Goal: Task Accomplishment & Management: Use online tool/utility

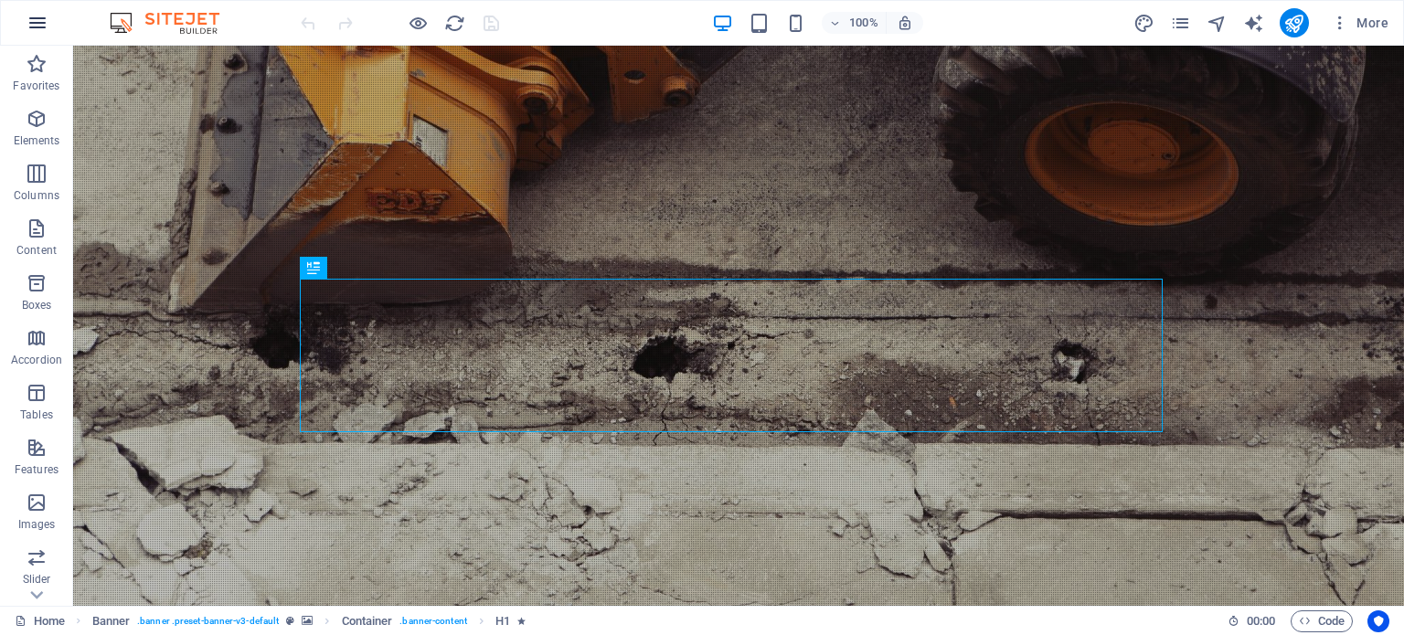
click at [46, 22] on icon "button" at bounding box center [38, 23] width 22 height 22
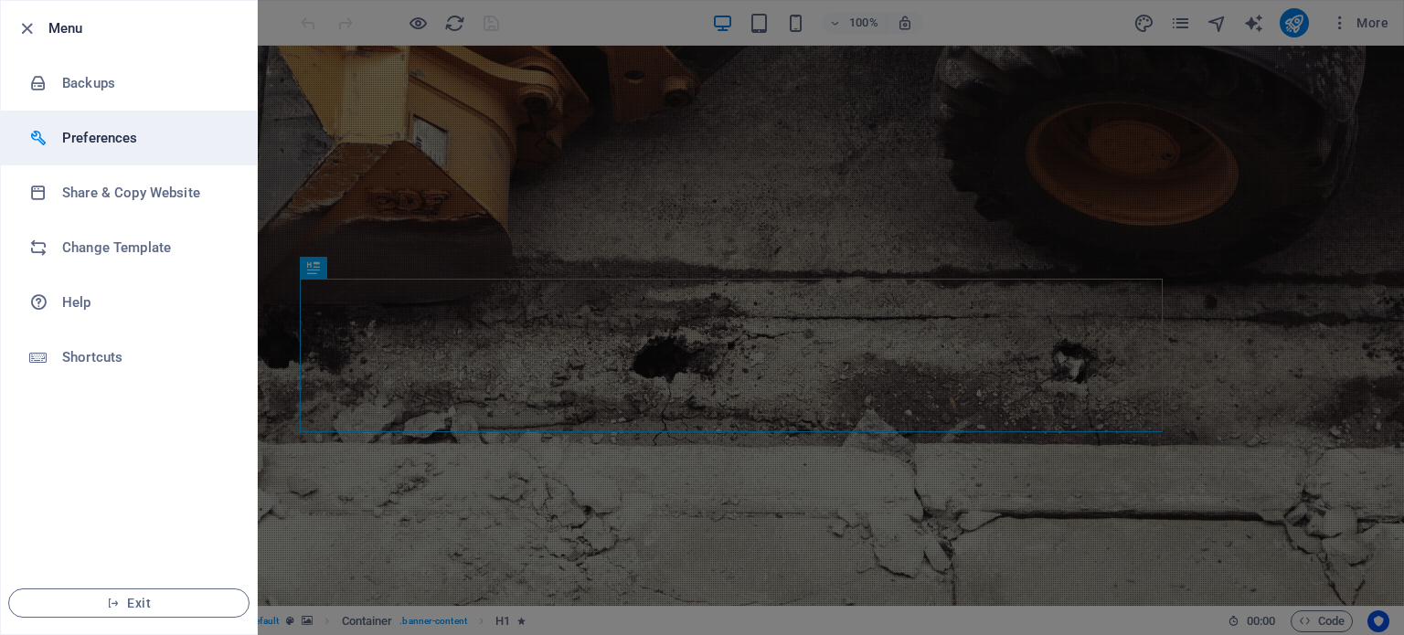
click at [88, 154] on li "Preferences" at bounding box center [129, 138] width 256 height 55
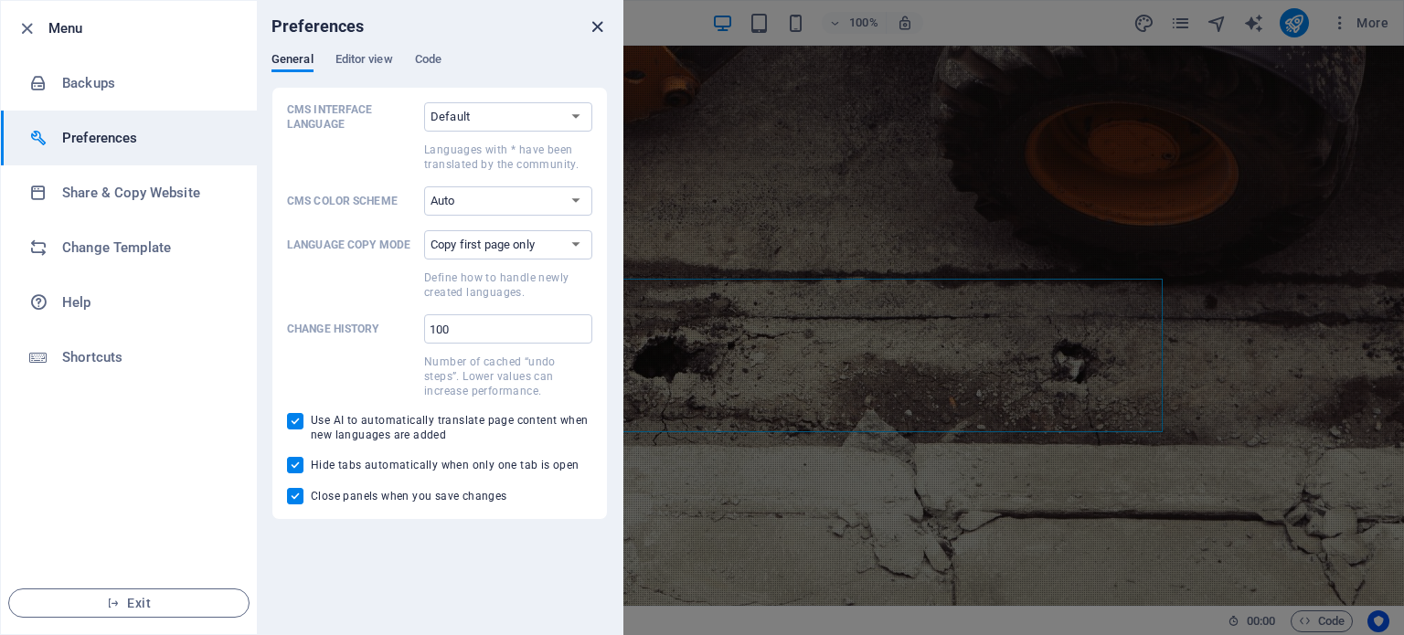
click at [599, 28] on icon "close" at bounding box center [597, 26] width 21 height 21
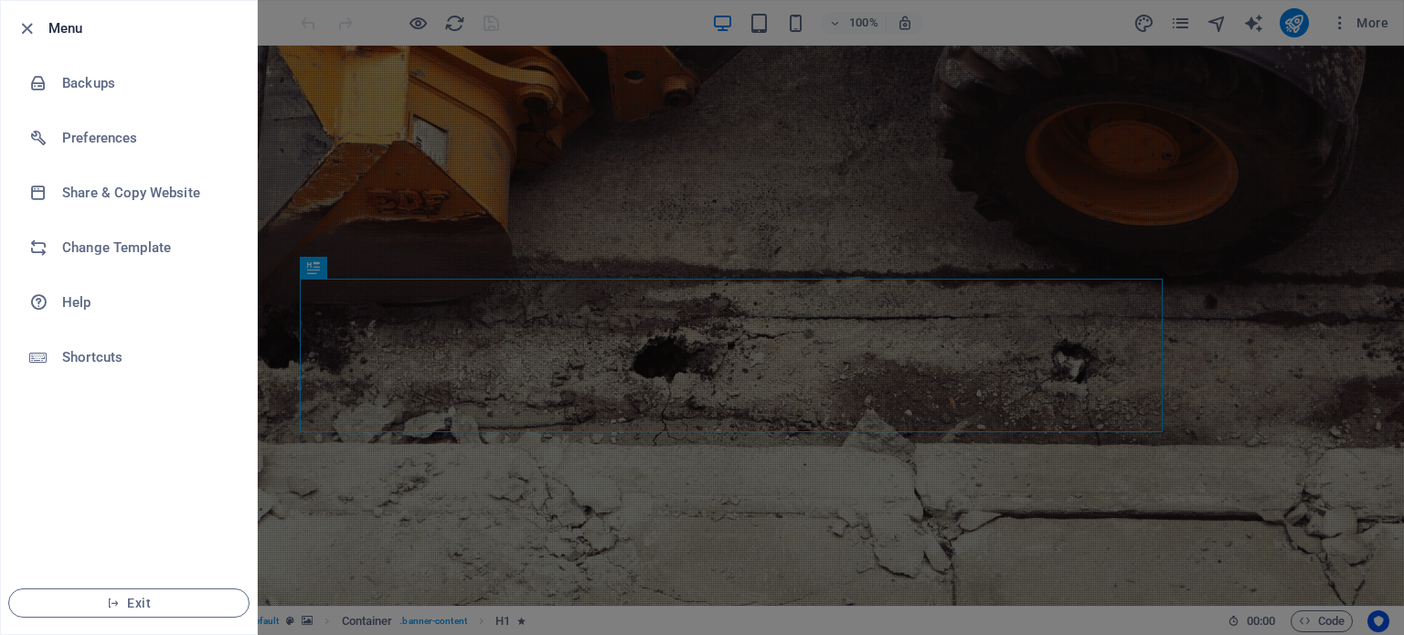
click at [53, 12] on li "Menu" at bounding box center [129, 28] width 256 height 55
click at [138, 591] on button "Exit" at bounding box center [128, 603] width 241 height 29
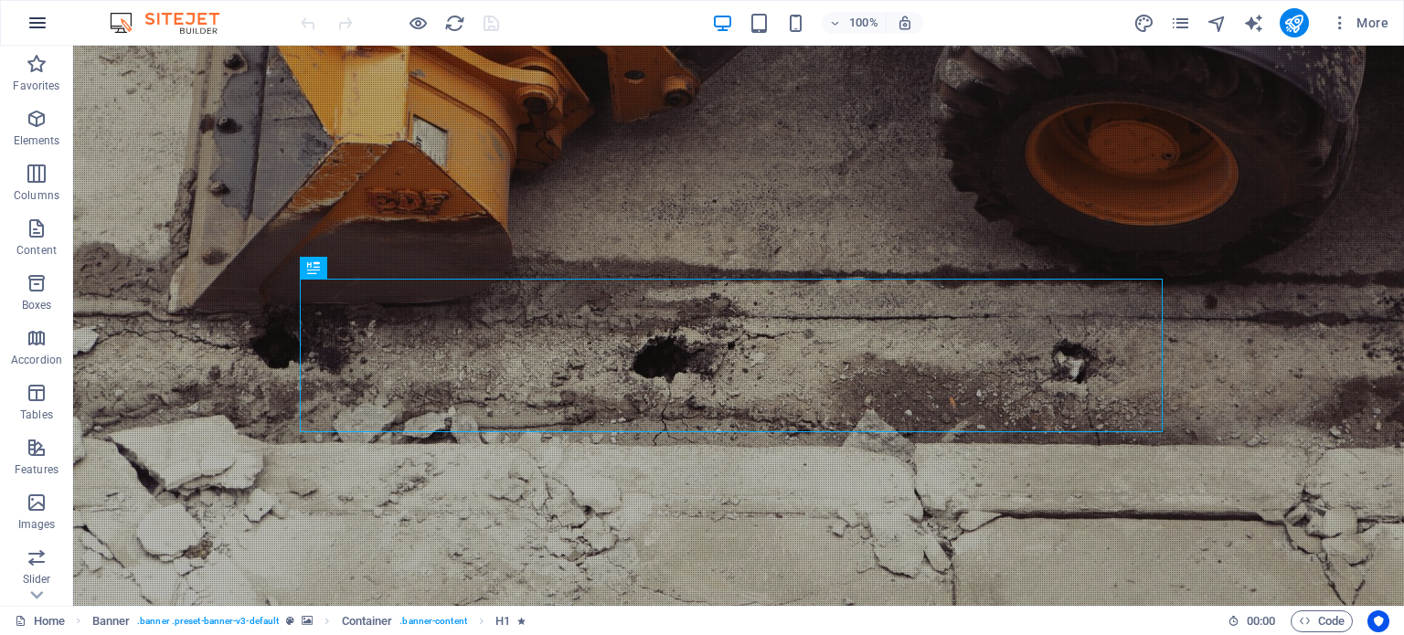
click at [39, 12] on icon "button" at bounding box center [38, 23] width 22 height 22
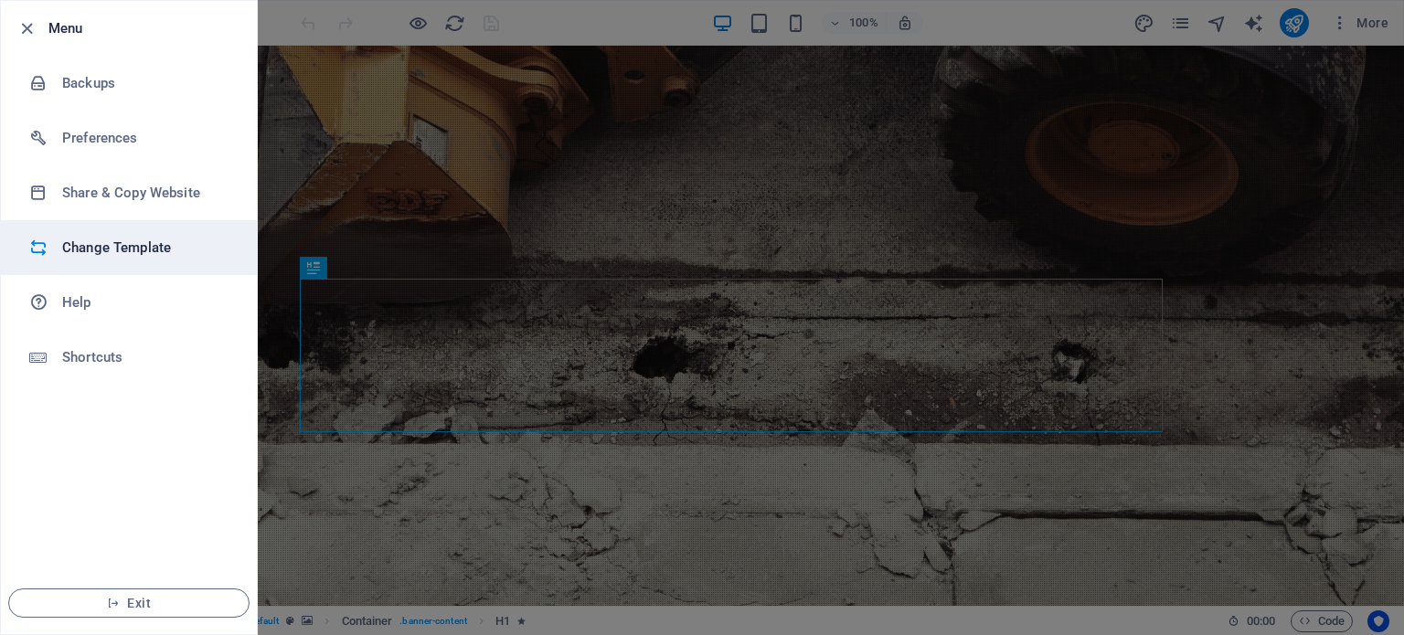
click at [87, 251] on h6 "Change Template" at bounding box center [146, 248] width 169 height 22
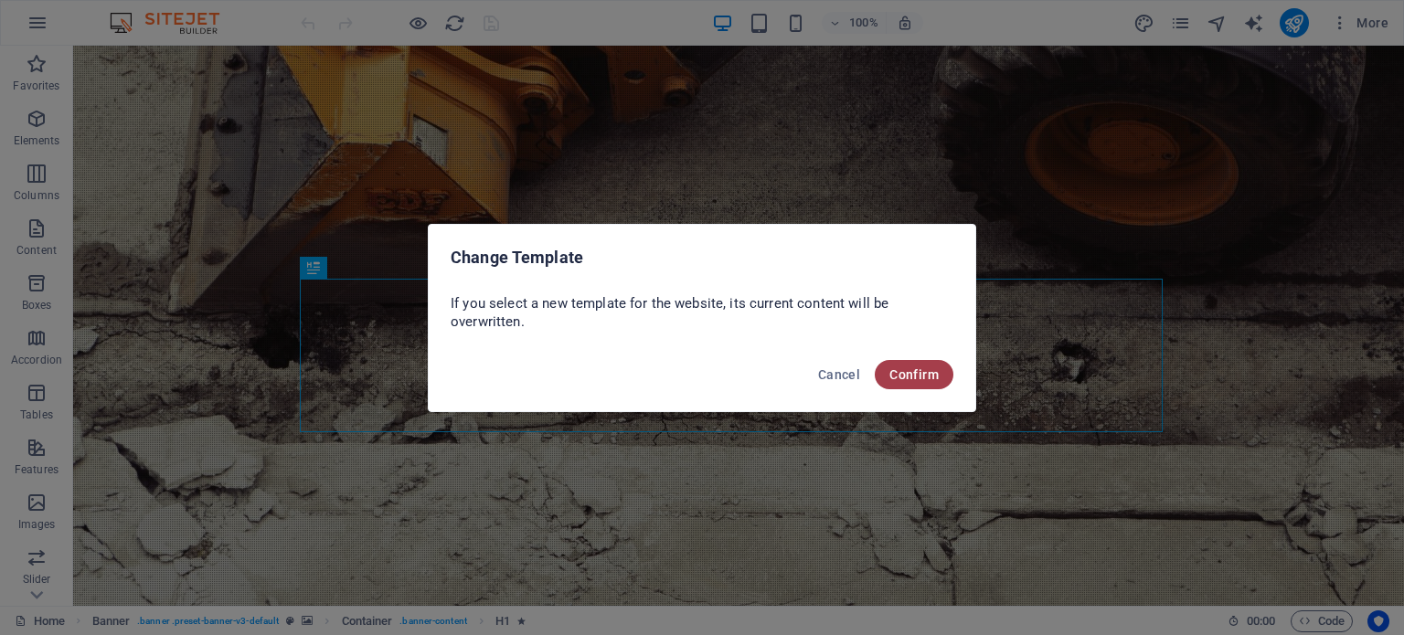
click at [912, 370] on span "Confirm" at bounding box center [913, 374] width 49 height 15
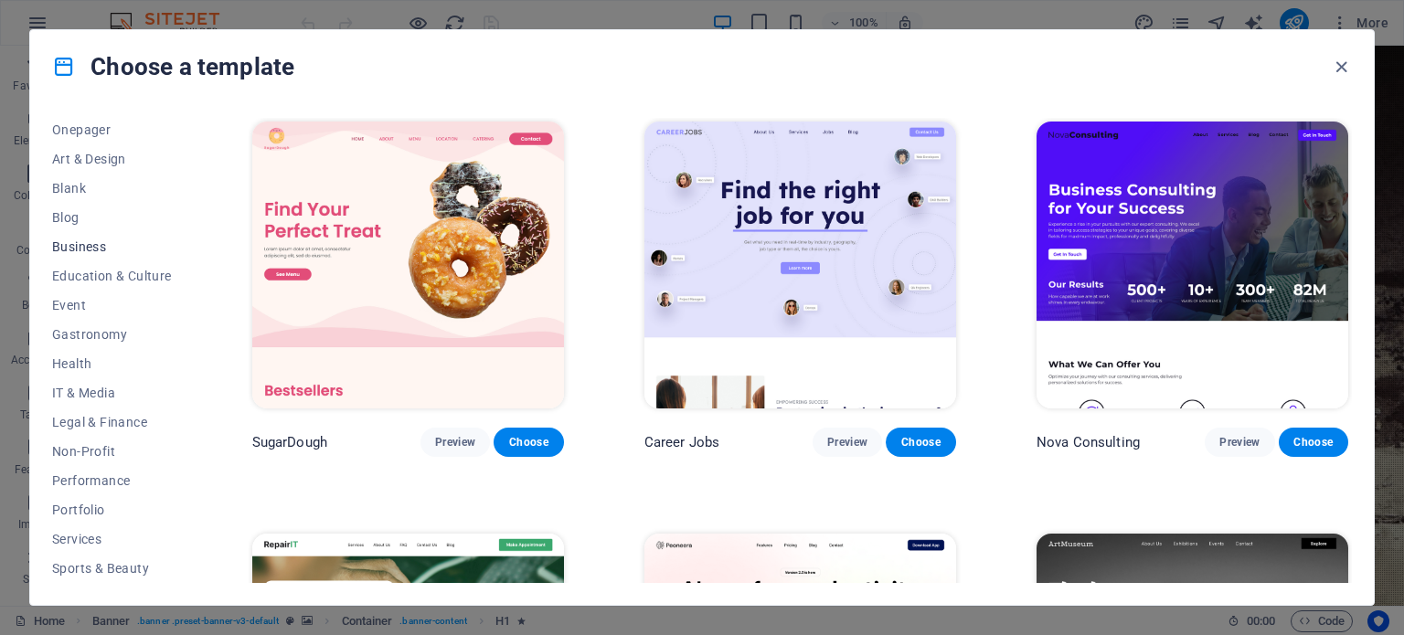
scroll to position [159, 0]
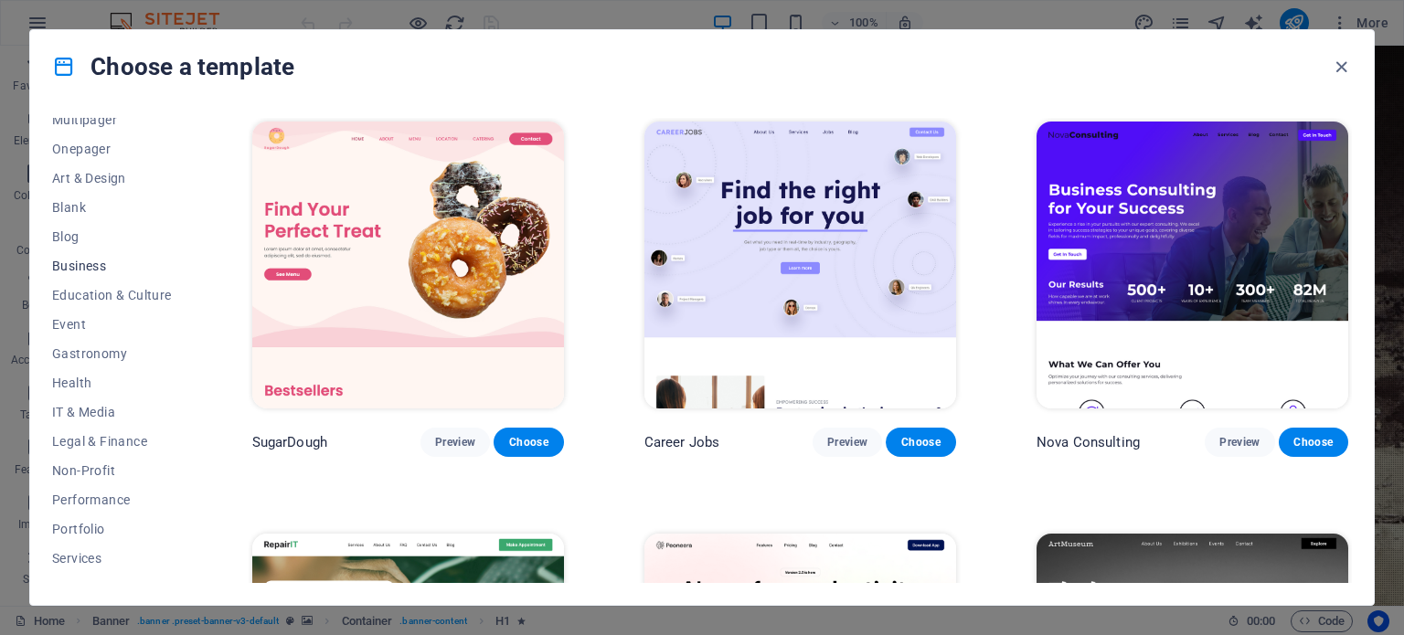
click at [92, 260] on span "Business" at bounding box center [112, 266] width 120 height 15
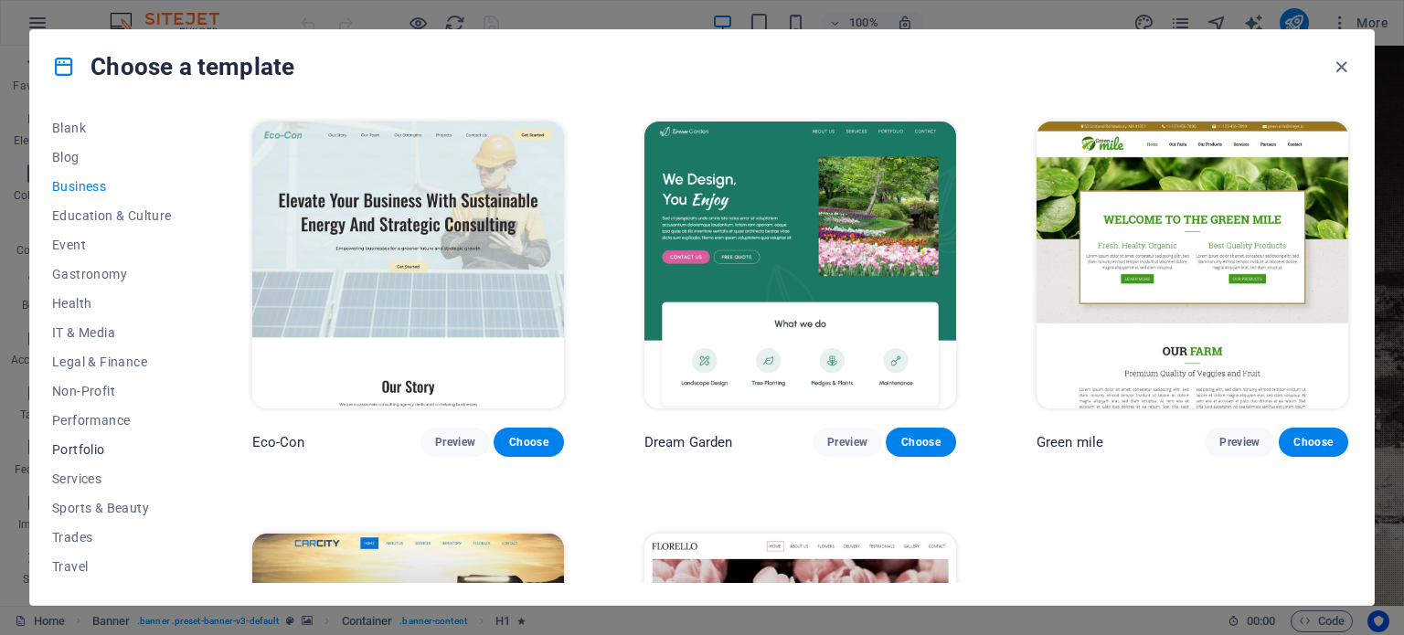
scroll to position [265, 0]
click at [101, 458] on span "Services" at bounding box center [112, 452] width 120 height 15
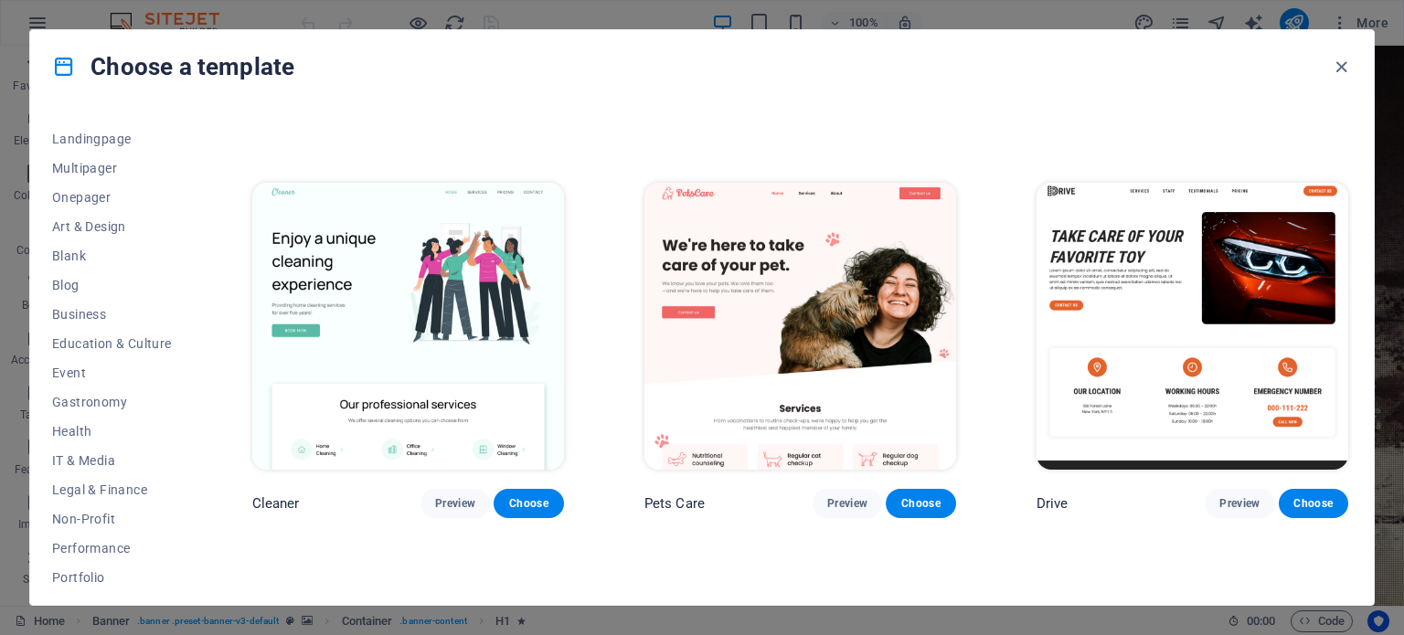
scroll to position [0, 0]
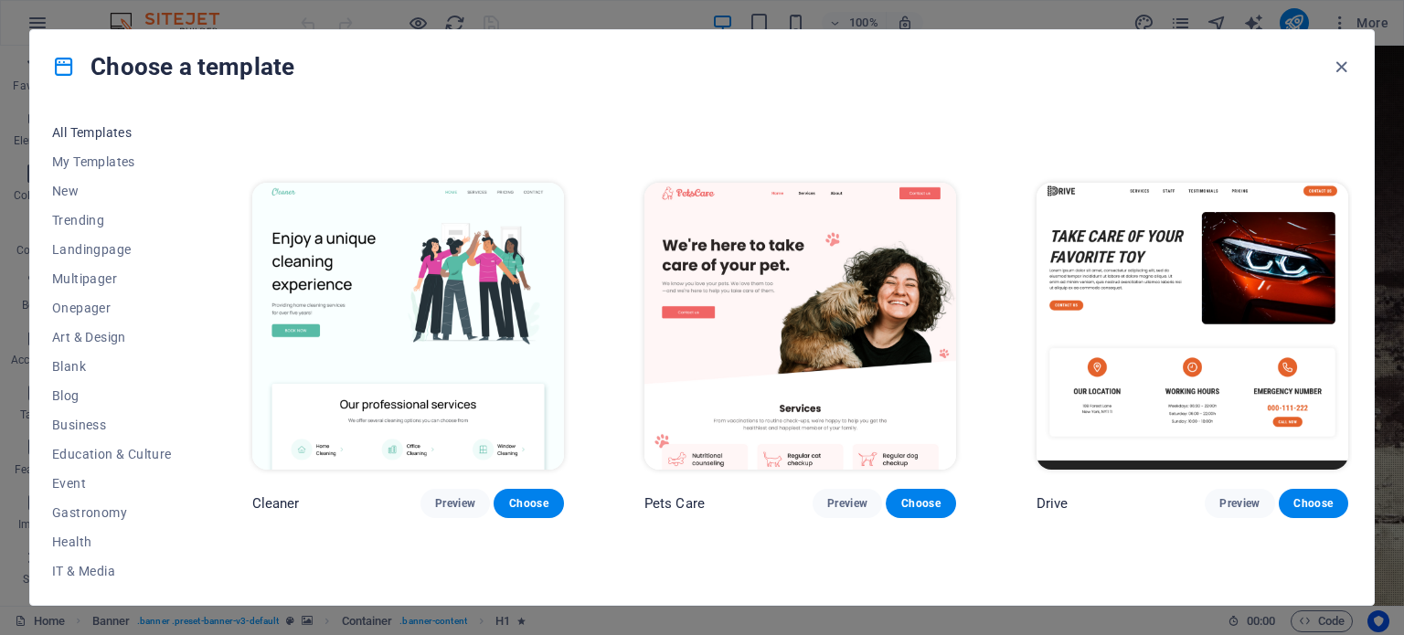
click at [107, 137] on span "All Templates" at bounding box center [112, 132] width 120 height 15
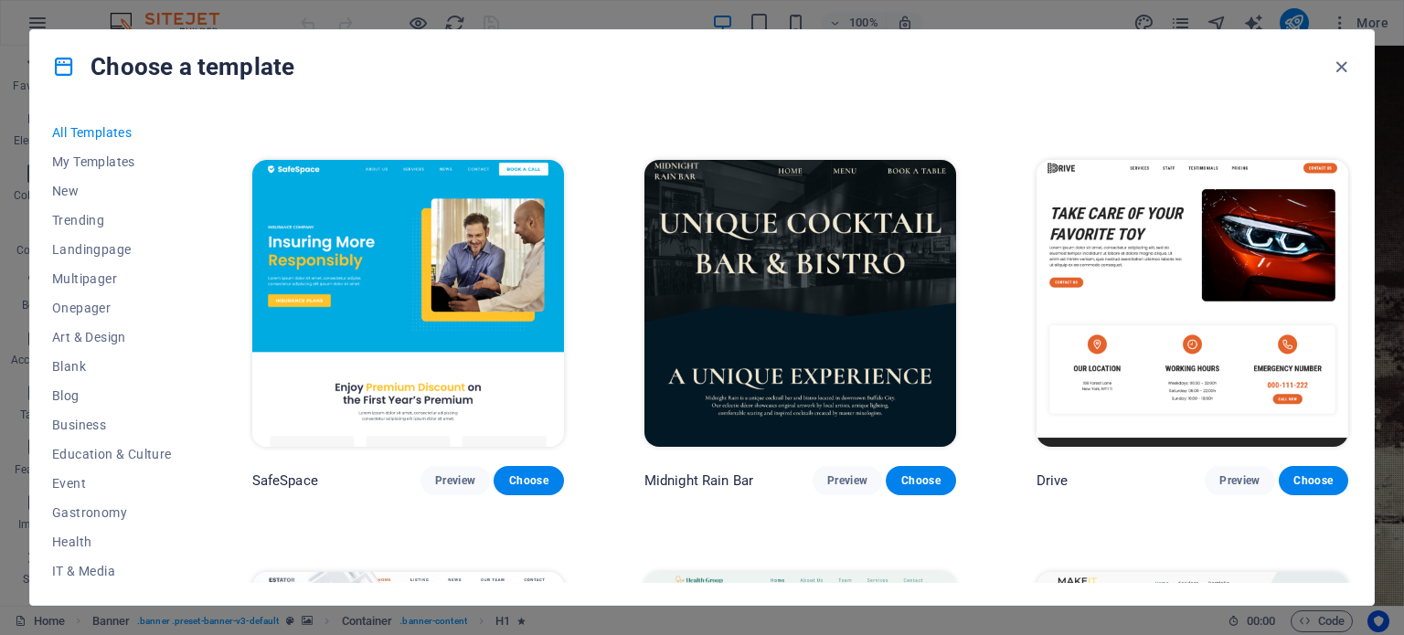
scroll to position [3675, 0]
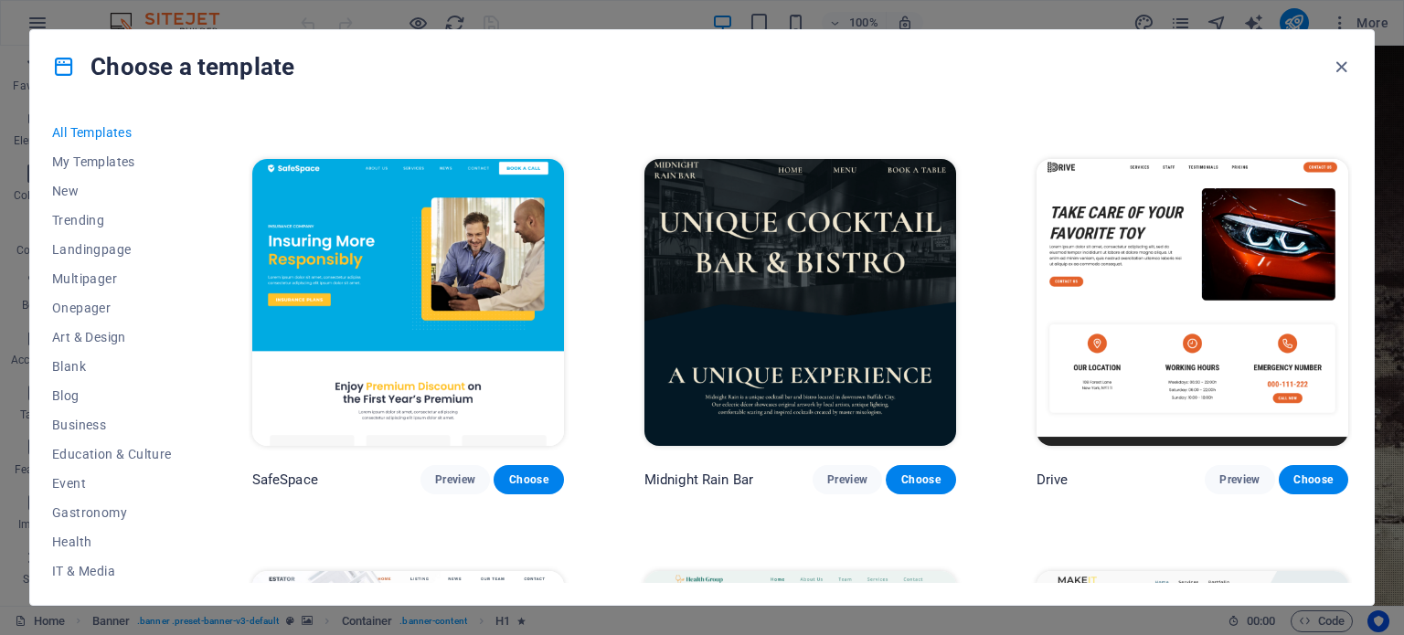
click at [84, 125] on span "All Templates" at bounding box center [112, 132] width 120 height 15
click at [111, 164] on span "My Templates" at bounding box center [112, 161] width 120 height 15
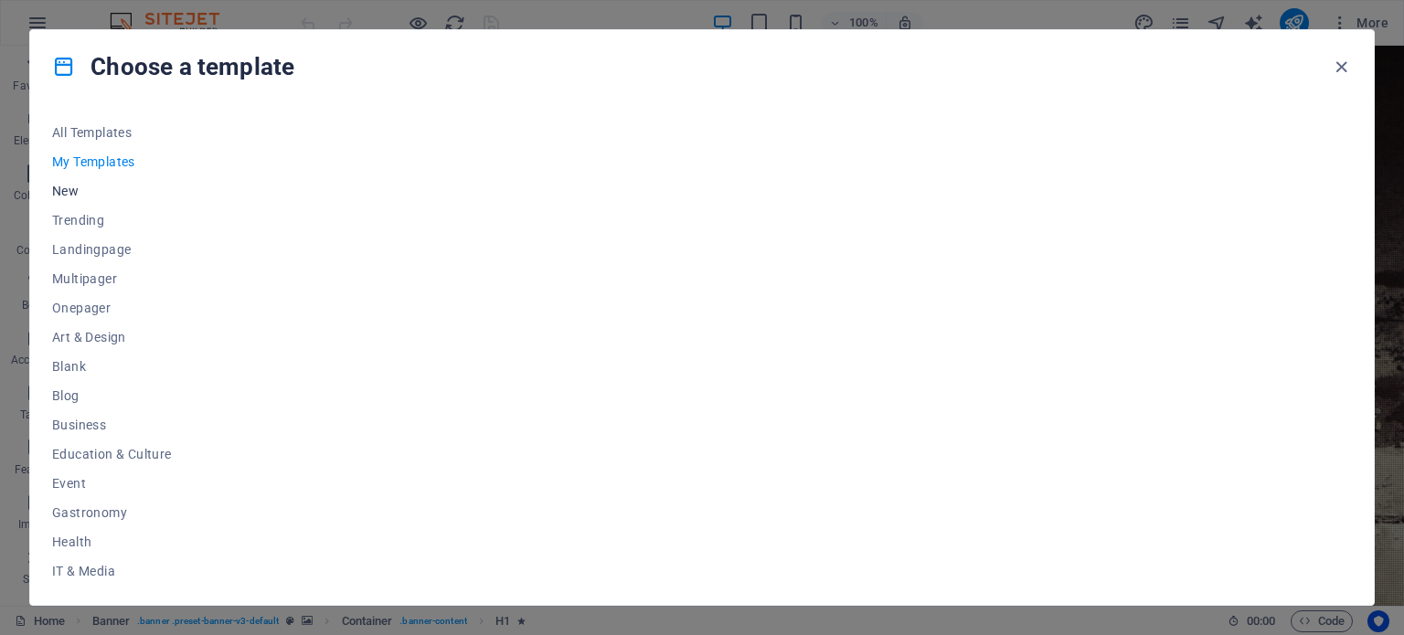
click at [94, 192] on span "New" at bounding box center [112, 191] width 120 height 15
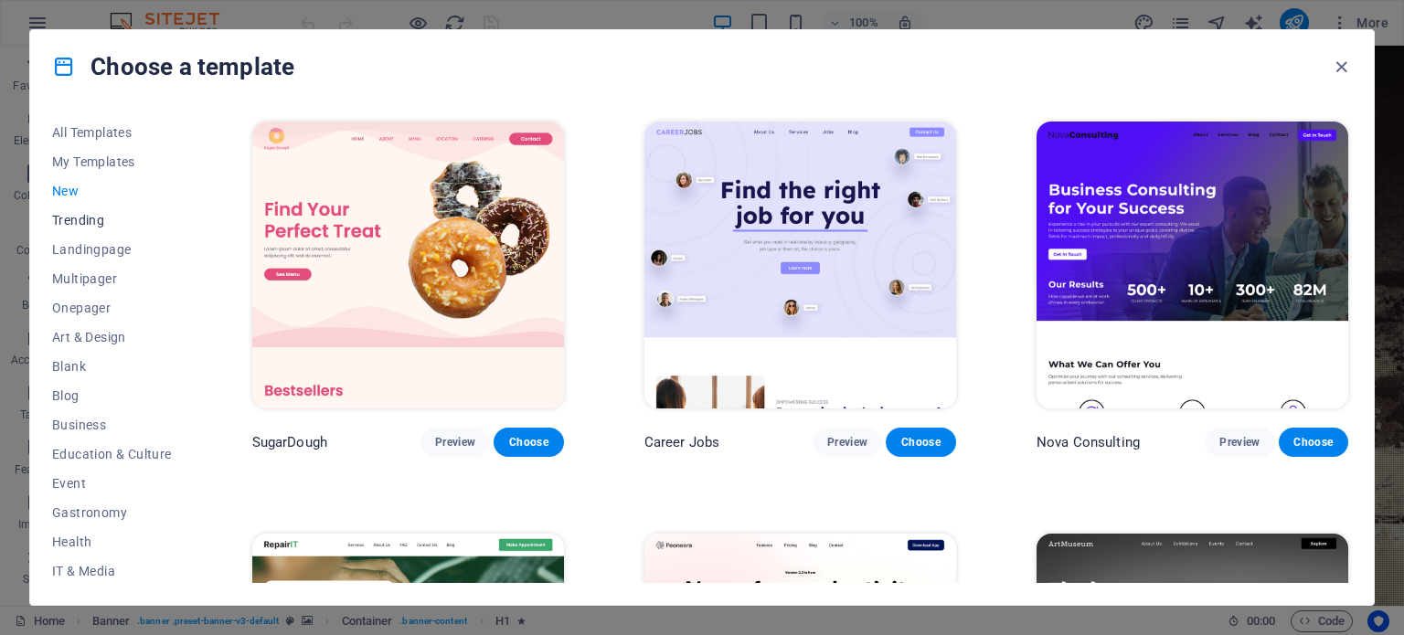
click at [92, 228] on button "Trending" at bounding box center [112, 220] width 120 height 29
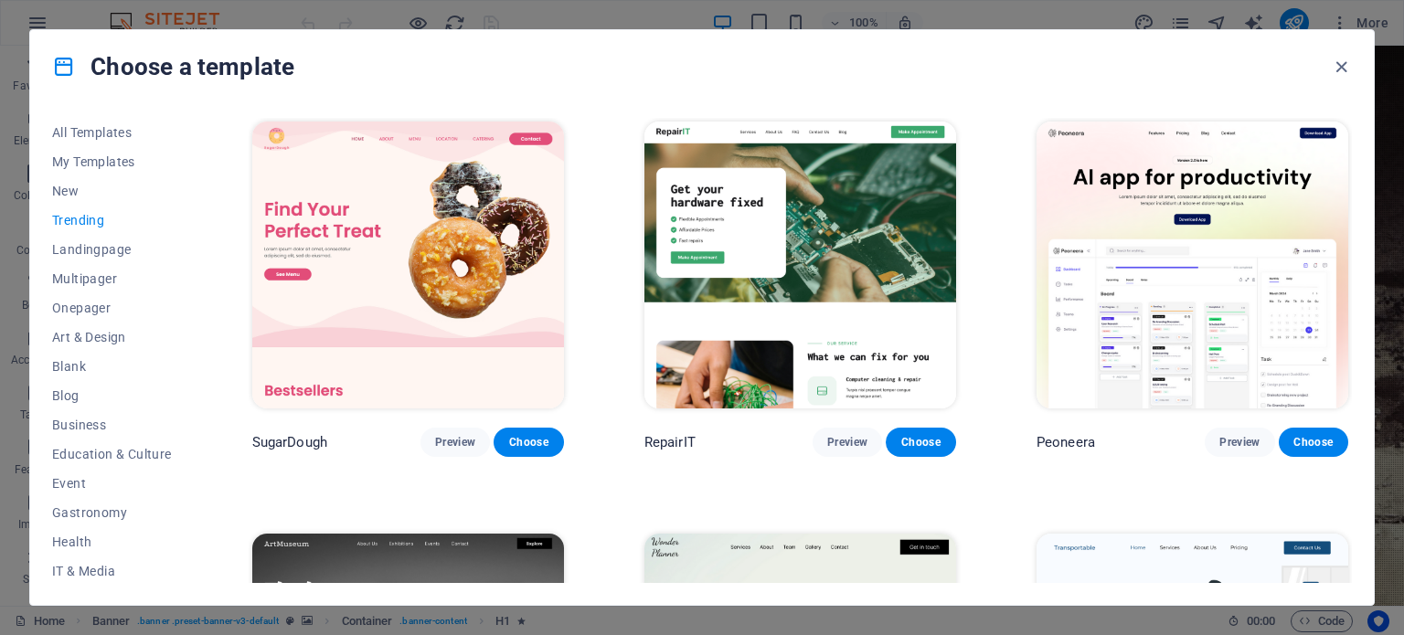
click at [92, 228] on button "Trending" at bounding box center [112, 220] width 120 height 29
click at [107, 260] on button "Landingpage" at bounding box center [112, 249] width 120 height 29
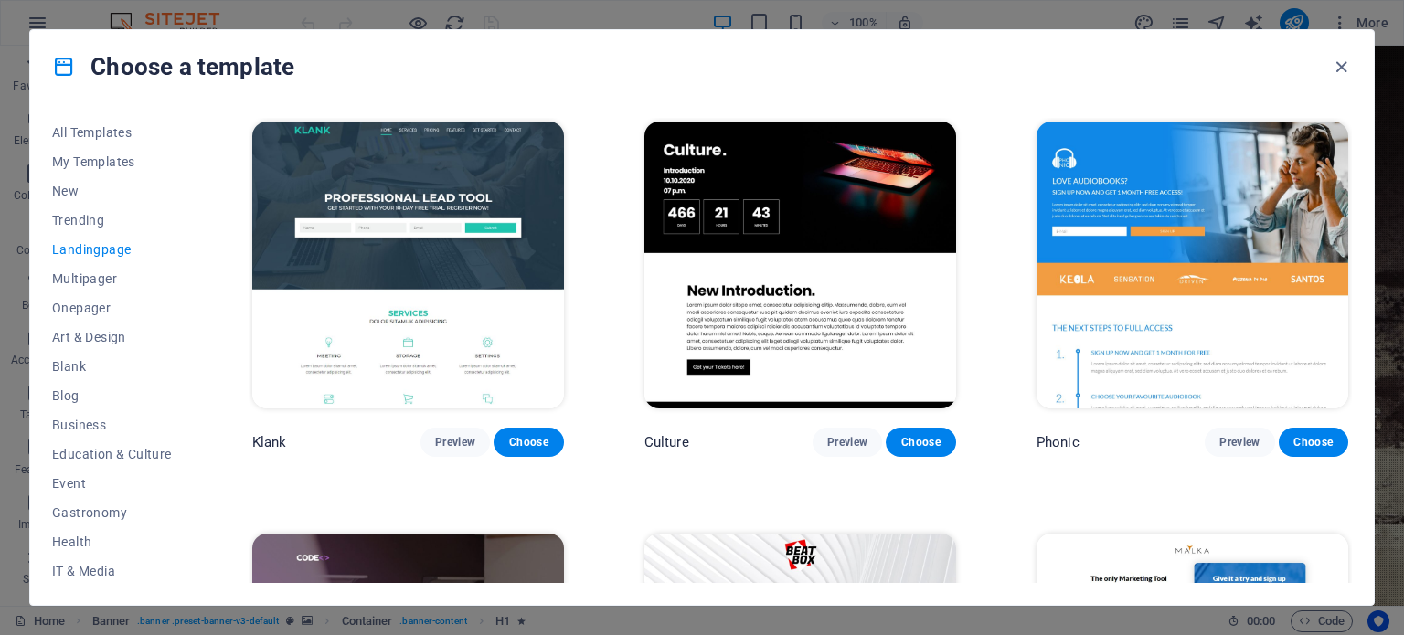
click at [361, 238] on img at bounding box center [408, 265] width 312 height 287
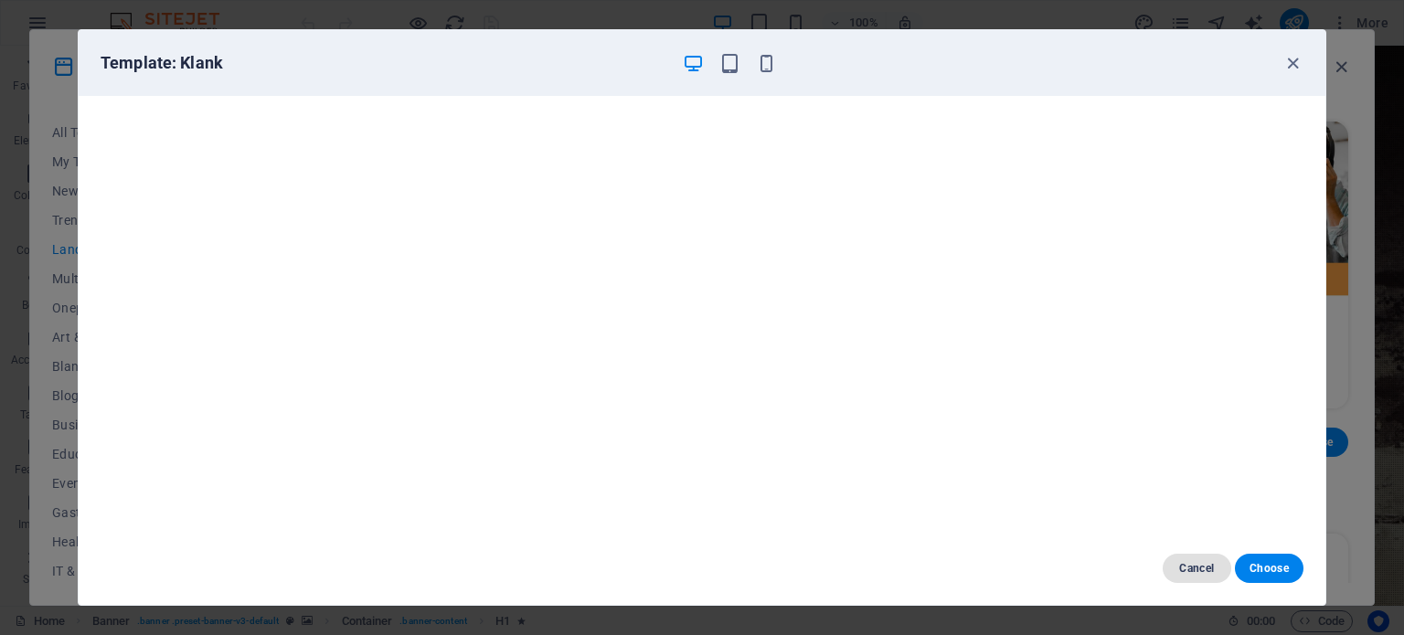
click at [1189, 564] on span "Cancel" at bounding box center [1196, 568] width 39 height 15
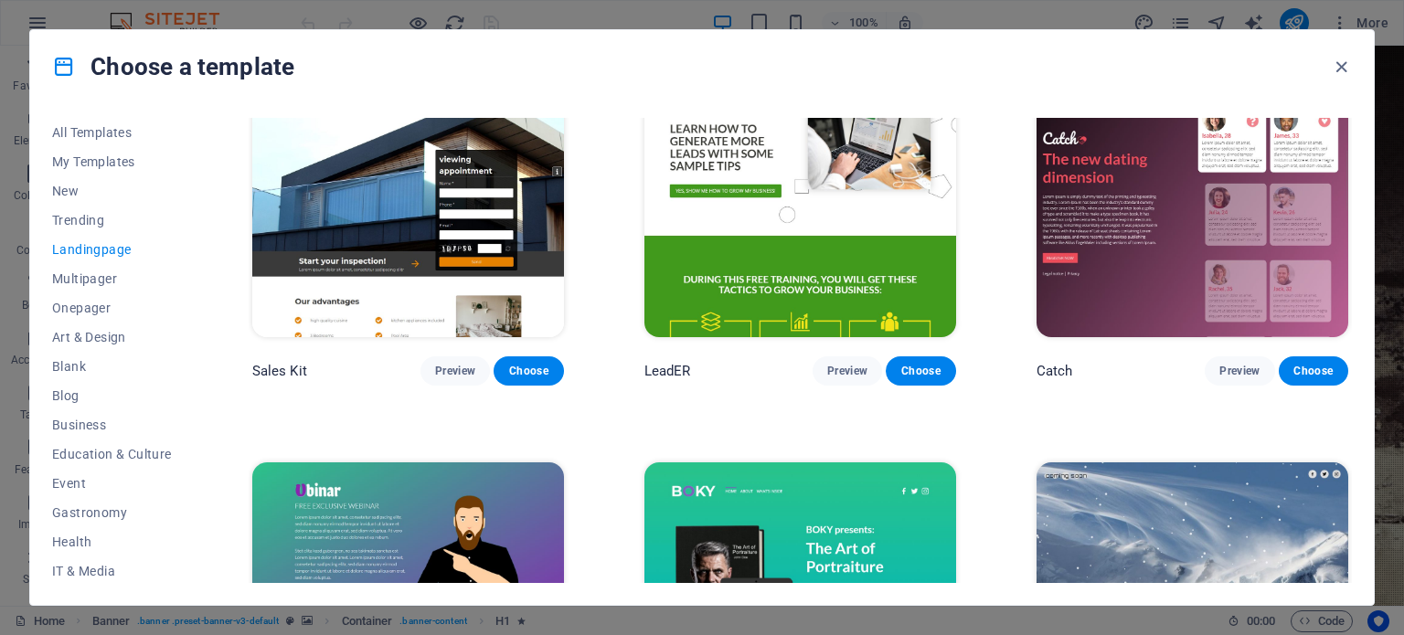
scroll to position [2548, 0]
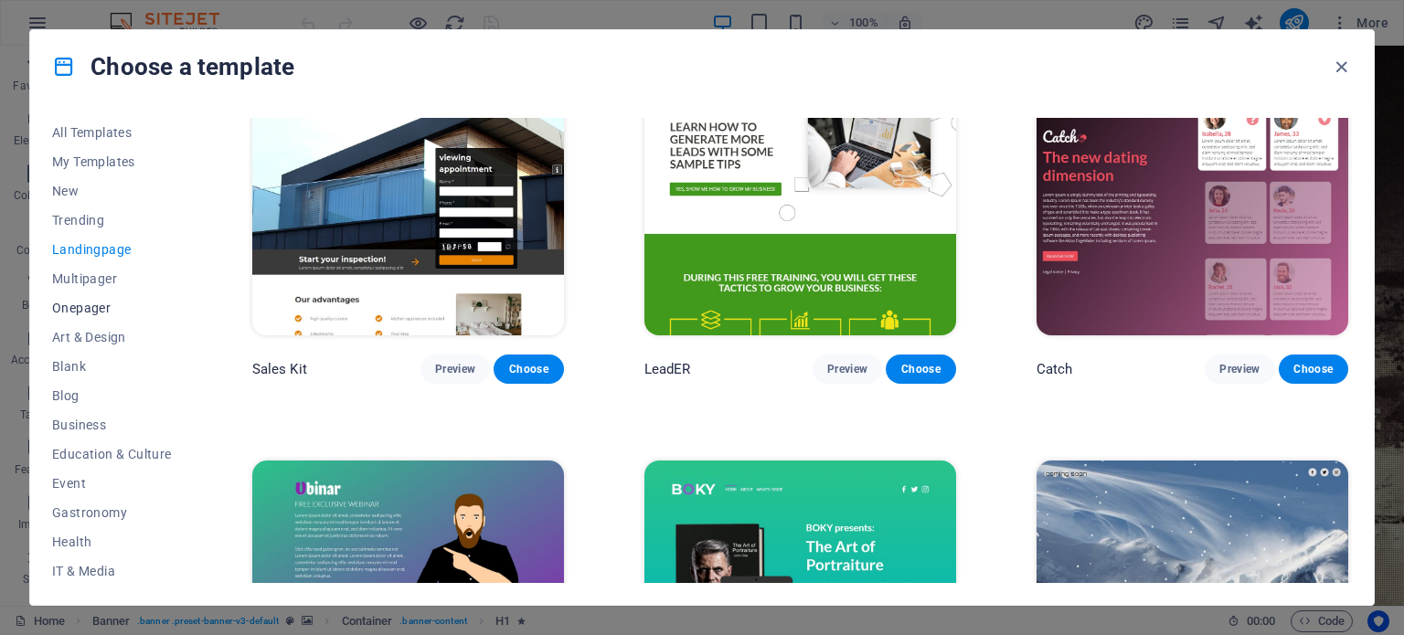
click at [88, 315] on button "Onepager" at bounding box center [112, 307] width 120 height 29
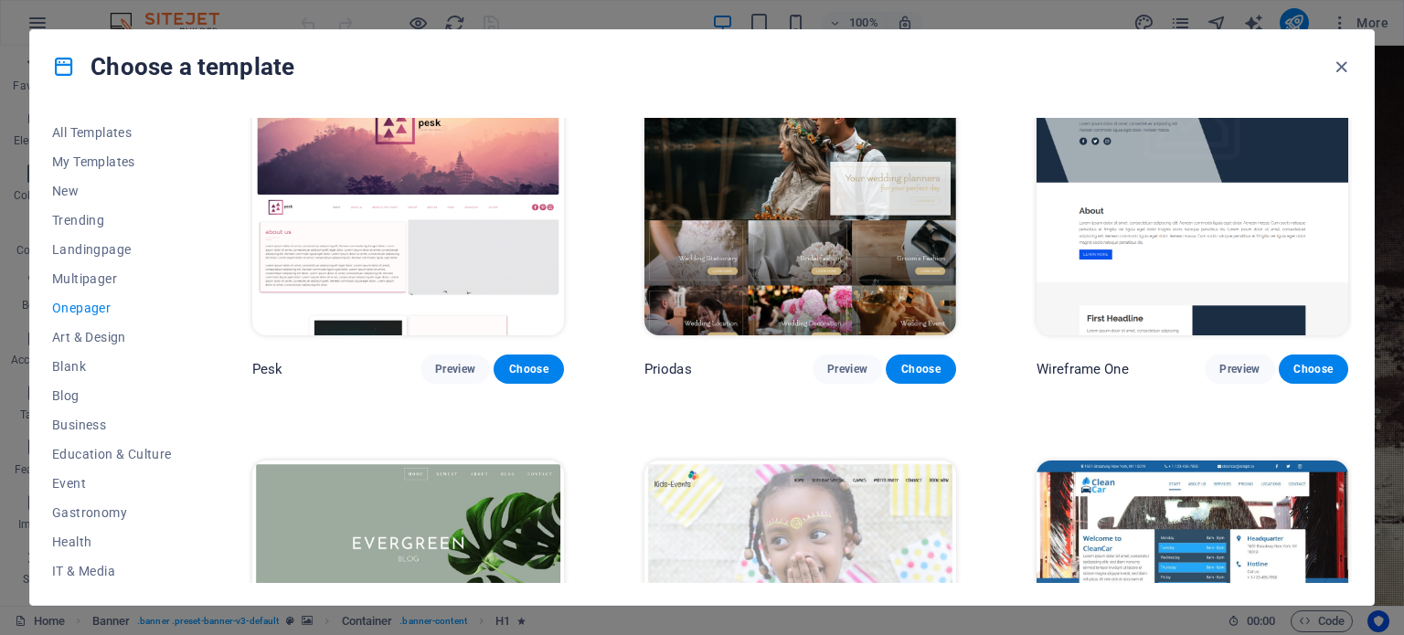
click at [88, 315] on button "Onepager" at bounding box center [112, 307] width 120 height 29
click at [79, 430] on span "Business" at bounding box center [112, 425] width 120 height 15
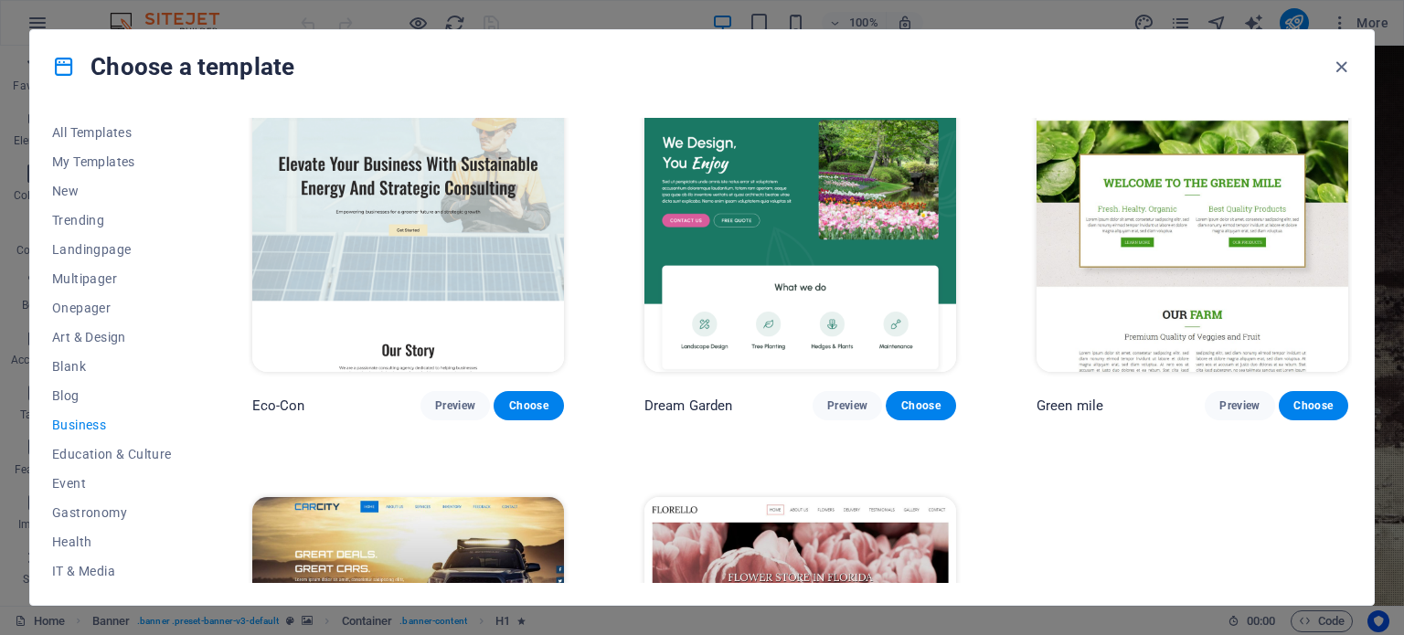
scroll to position [0, 0]
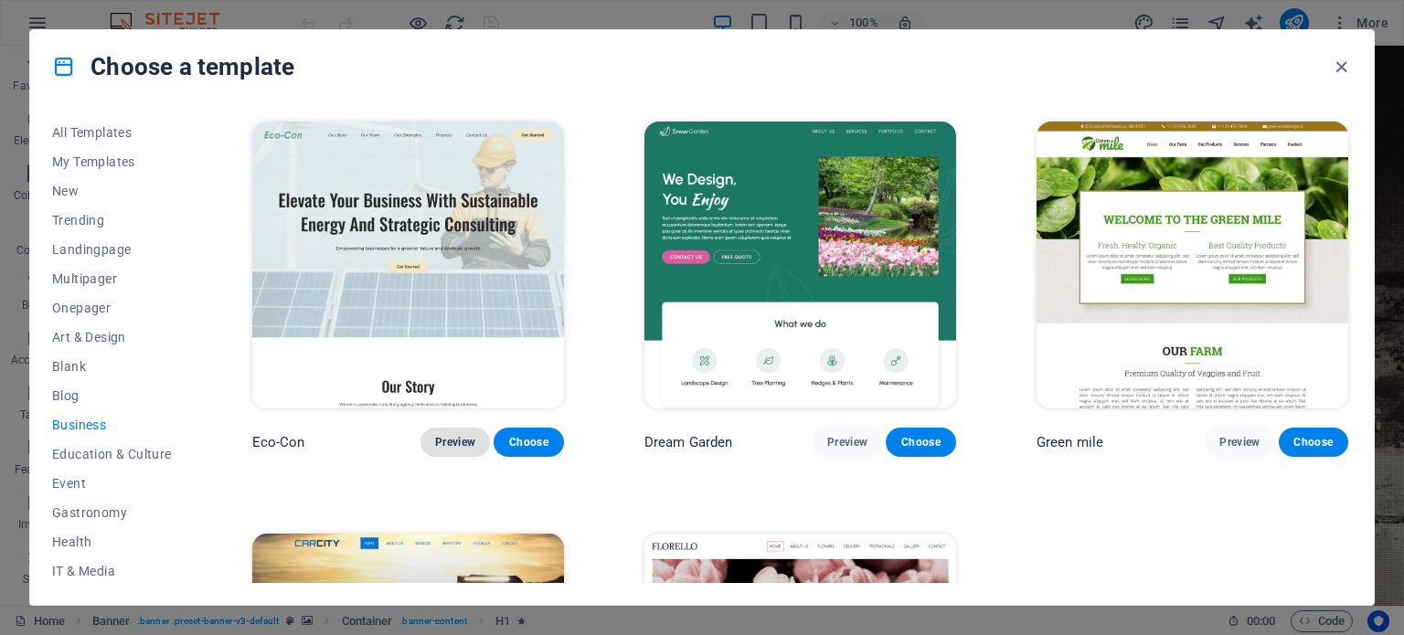
click at [460, 447] on span "Preview" at bounding box center [455, 442] width 40 height 15
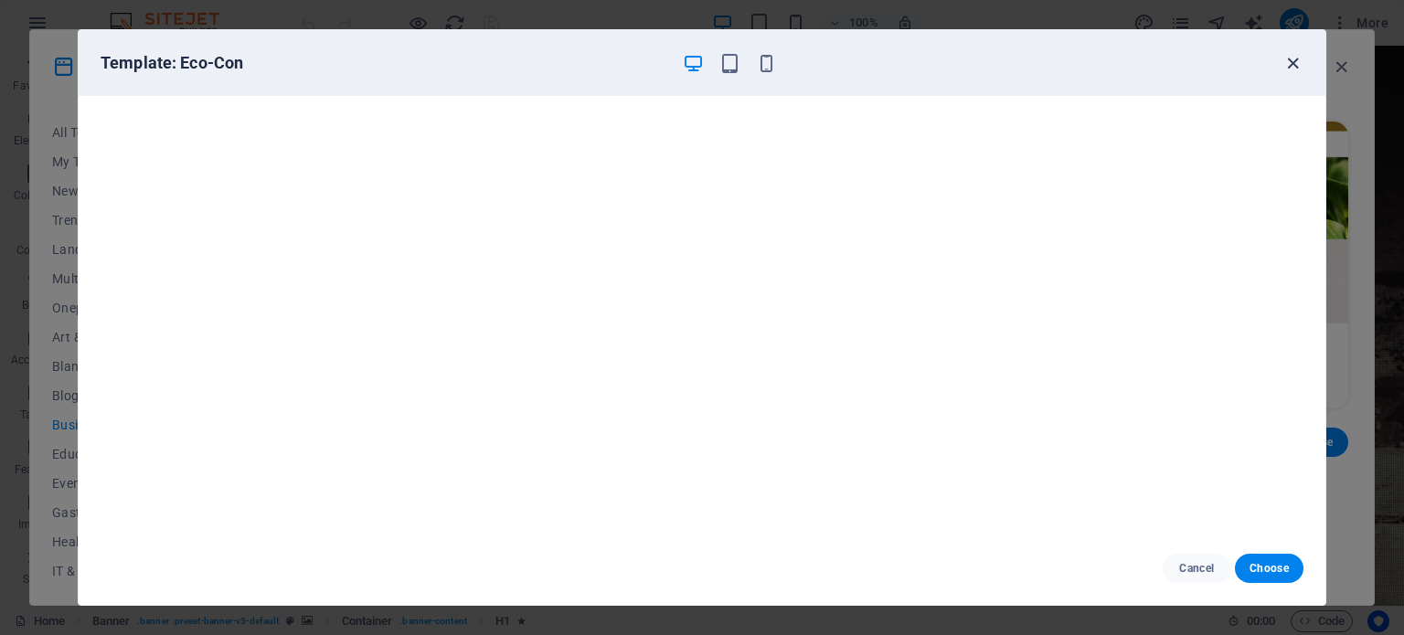
click at [1294, 65] on icon "button" at bounding box center [1292, 63] width 21 height 21
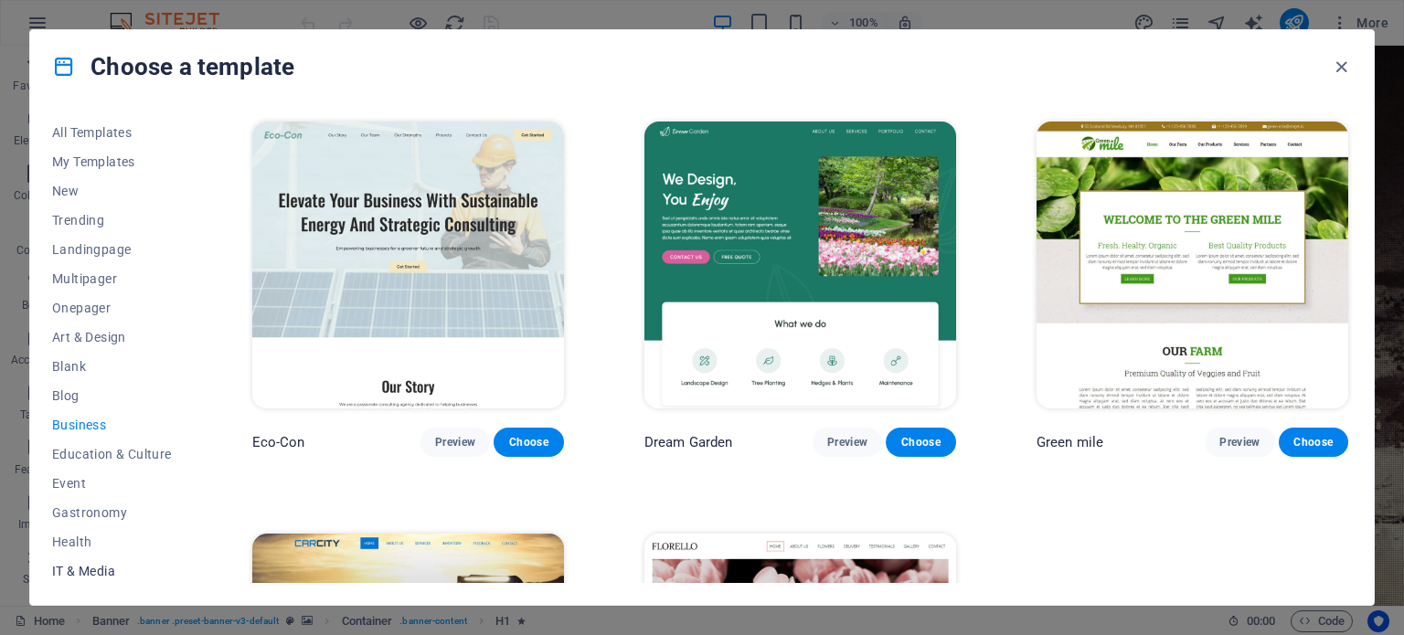
click at [89, 569] on span "IT & Media" at bounding box center [112, 571] width 120 height 15
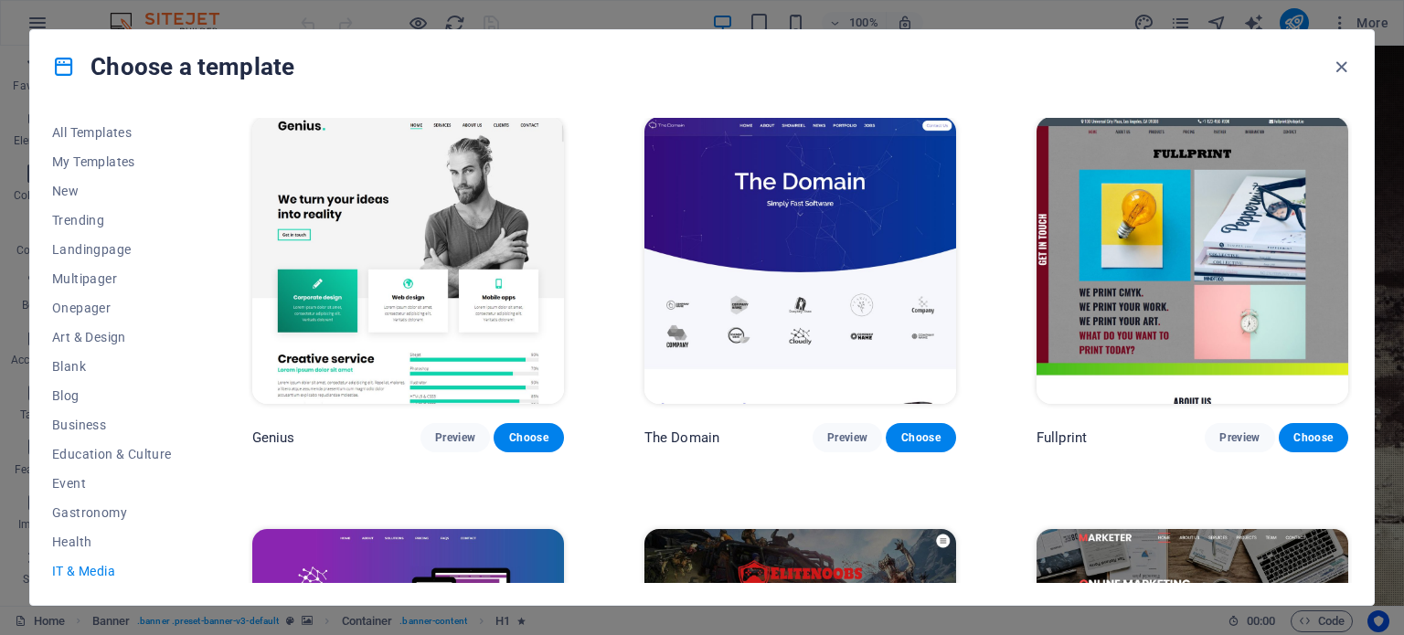
scroll to position [829, 0]
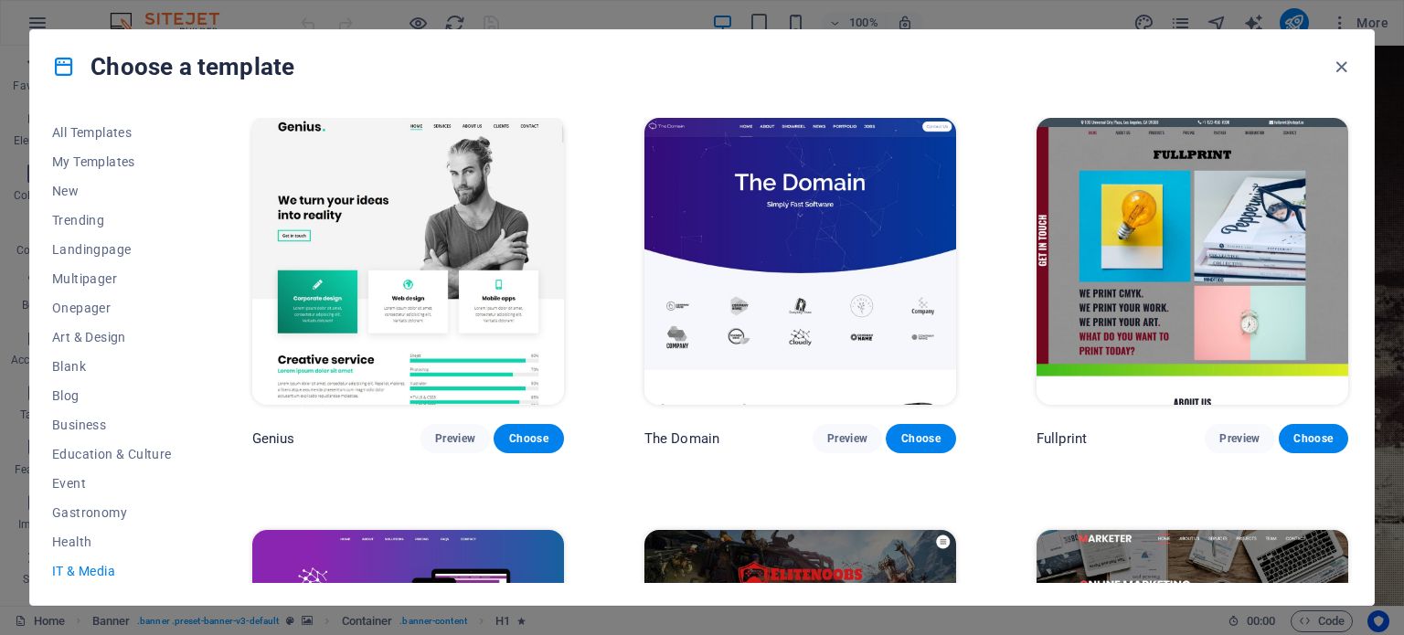
click at [757, 218] on img at bounding box center [800, 261] width 312 height 287
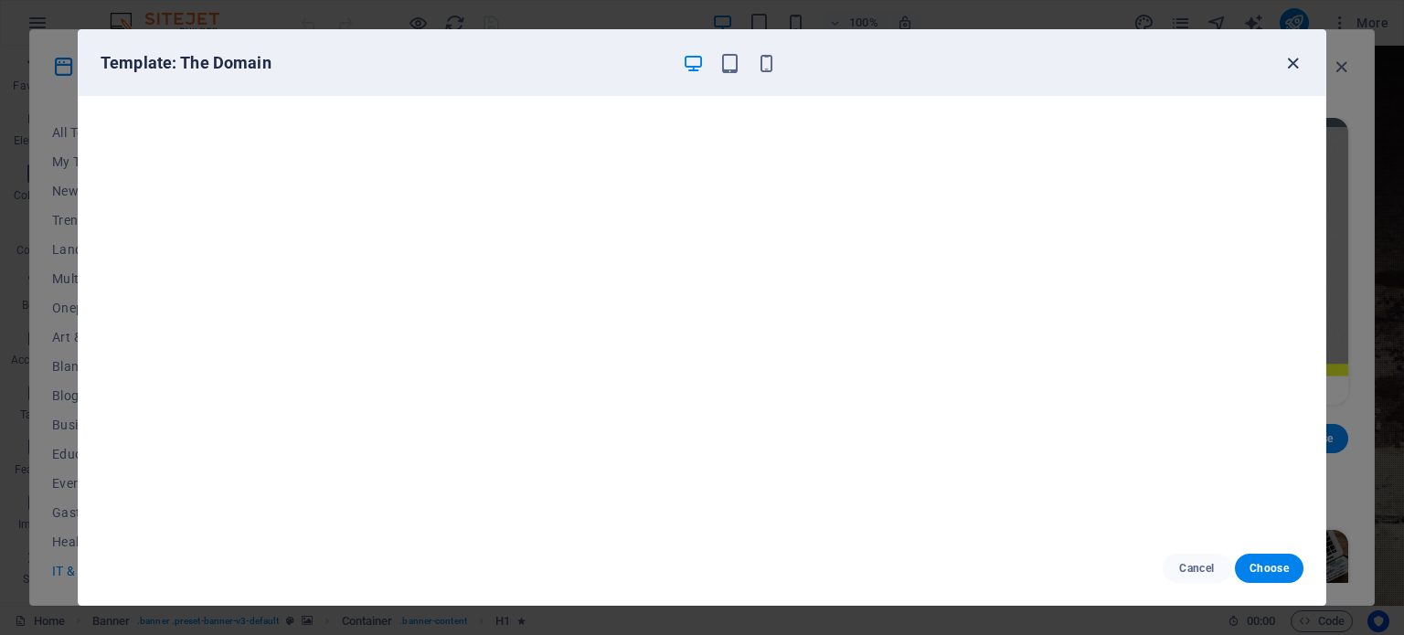
click at [1298, 65] on icon "button" at bounding box center [1292, 63] width 21 height 21
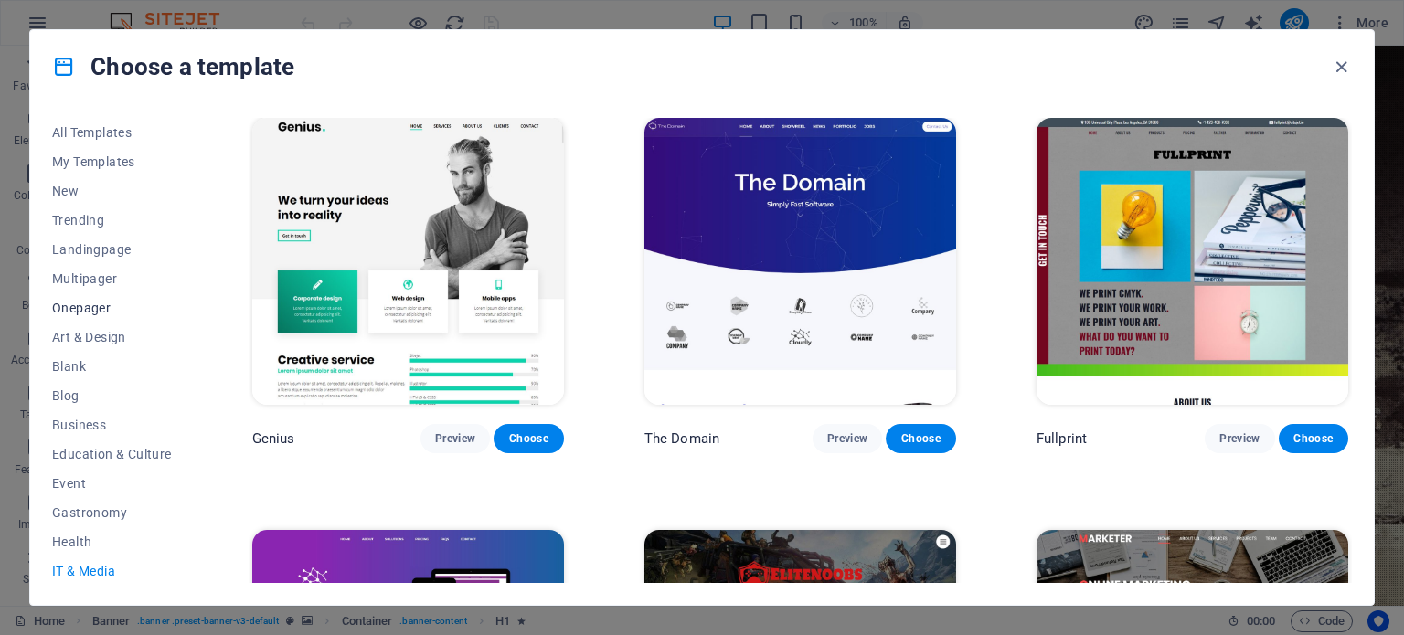
click at [88, 301] on span "Onepager" at bounding box center [112, 308] width 120 height 15
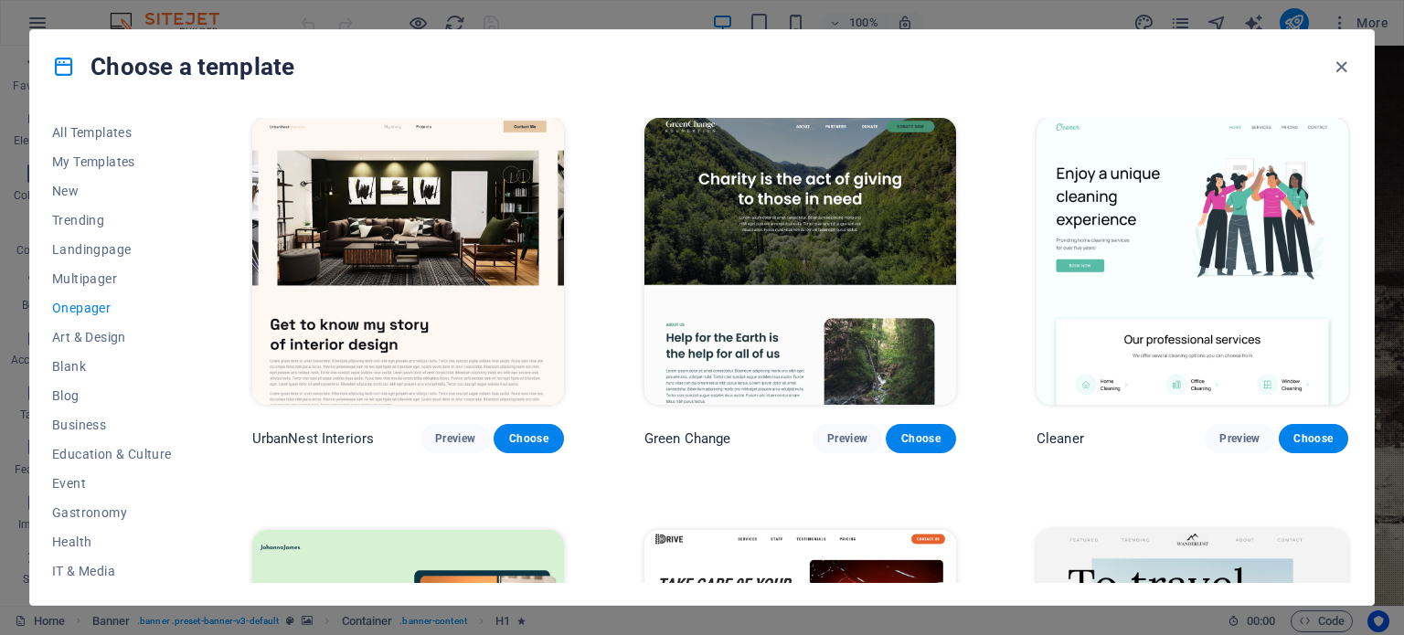
scroll to position [4115, 0]
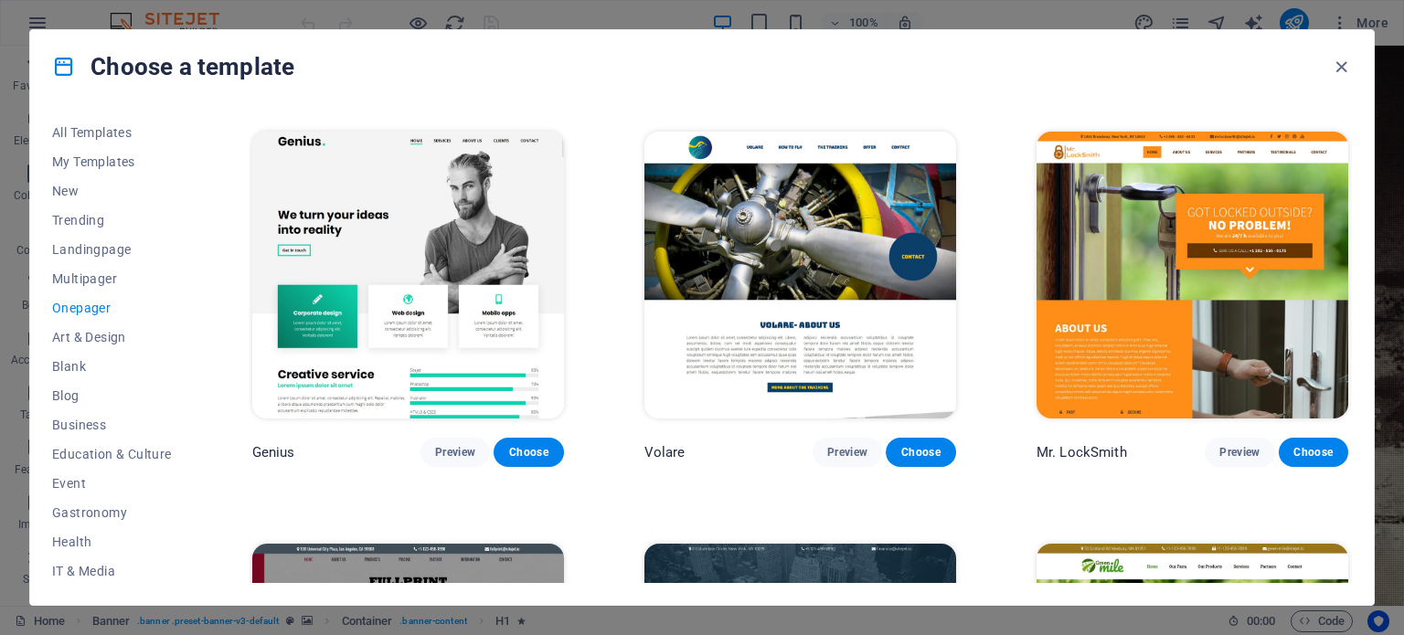
click at [437, 222] on img at bounding box center [408, 275] width 312 height 287
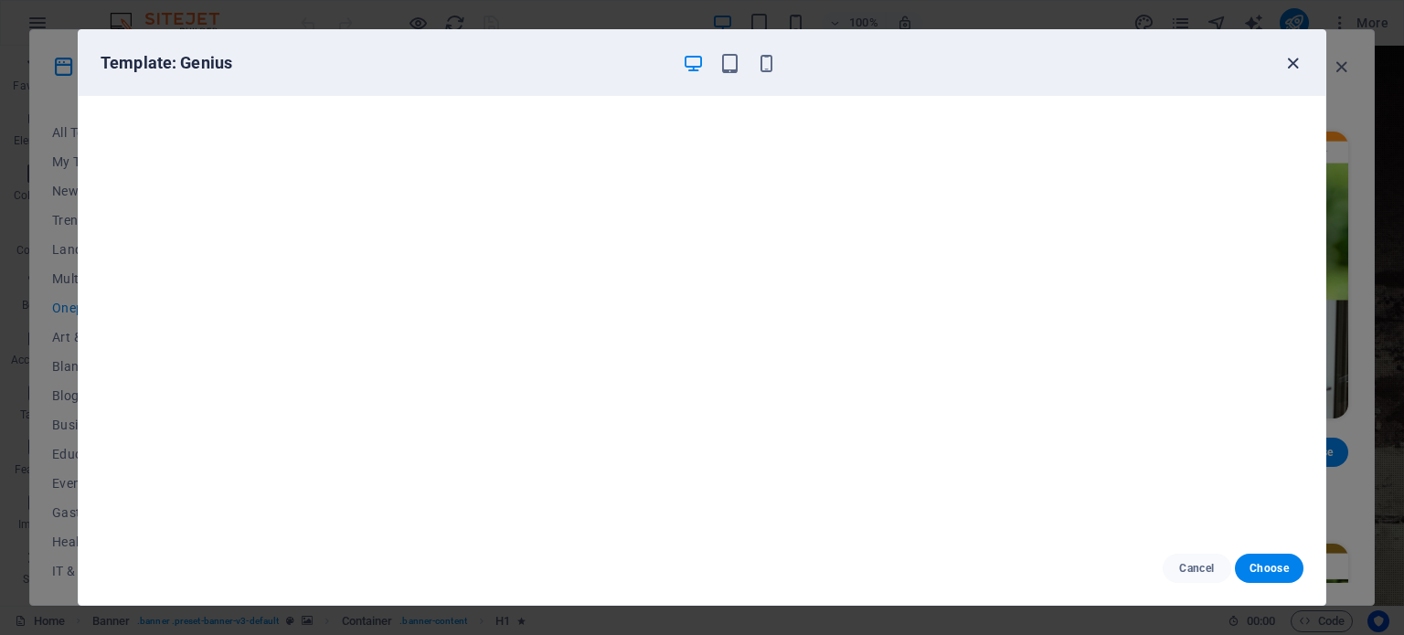
click at [1302, 60] on icon "button" at bounding box center [1292, 63] width 21 height 21
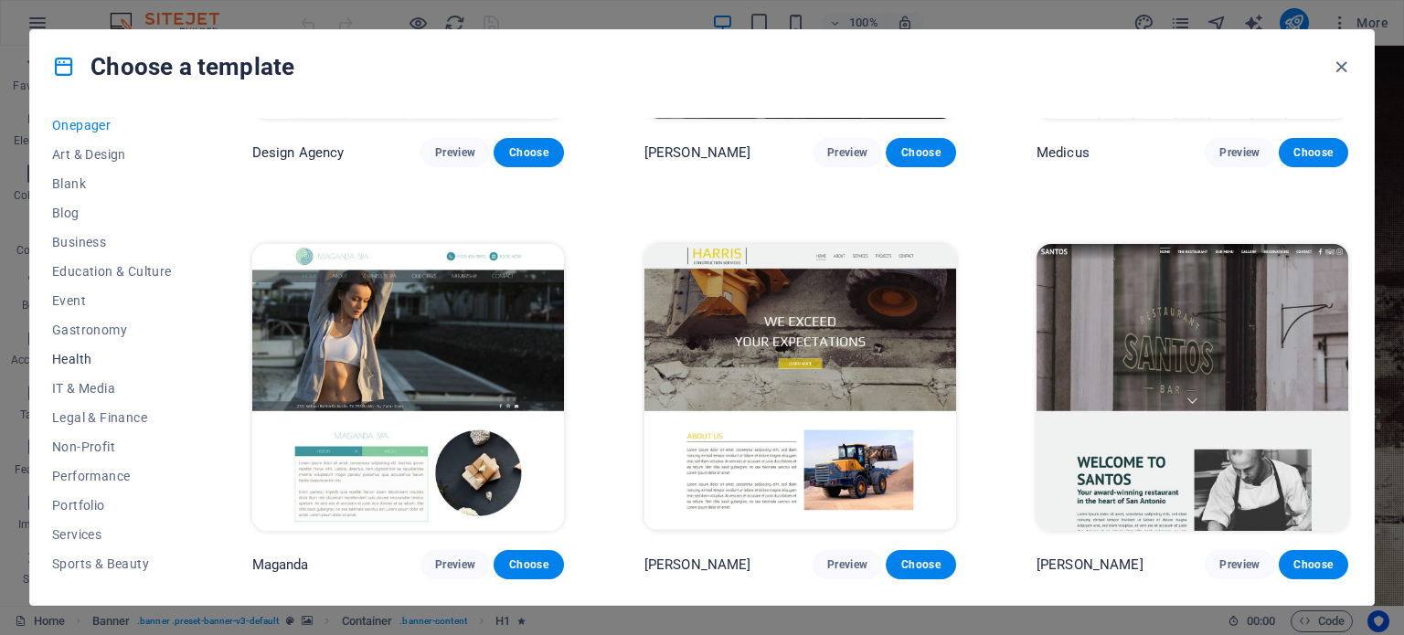
scroll to position [265, 0]
click at [83, 452] on span "Services" at bounding box center [112, 452] width 120 height 15
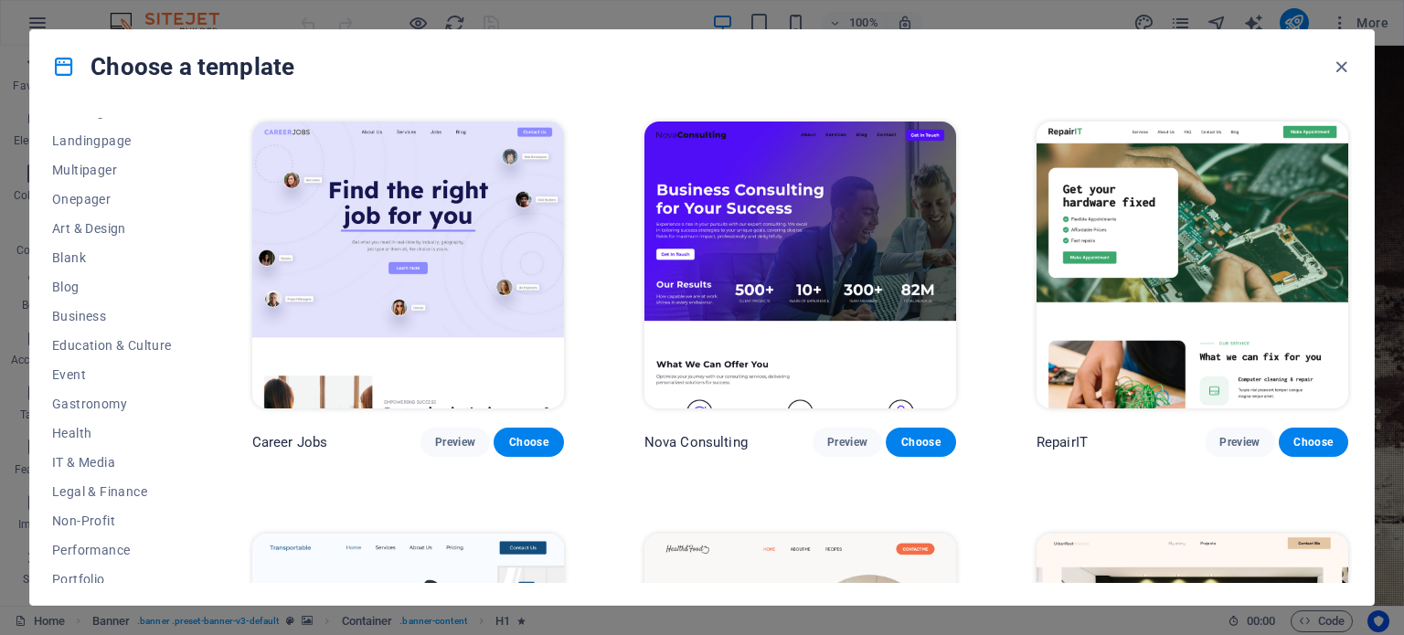
scroll to position [0, 0]
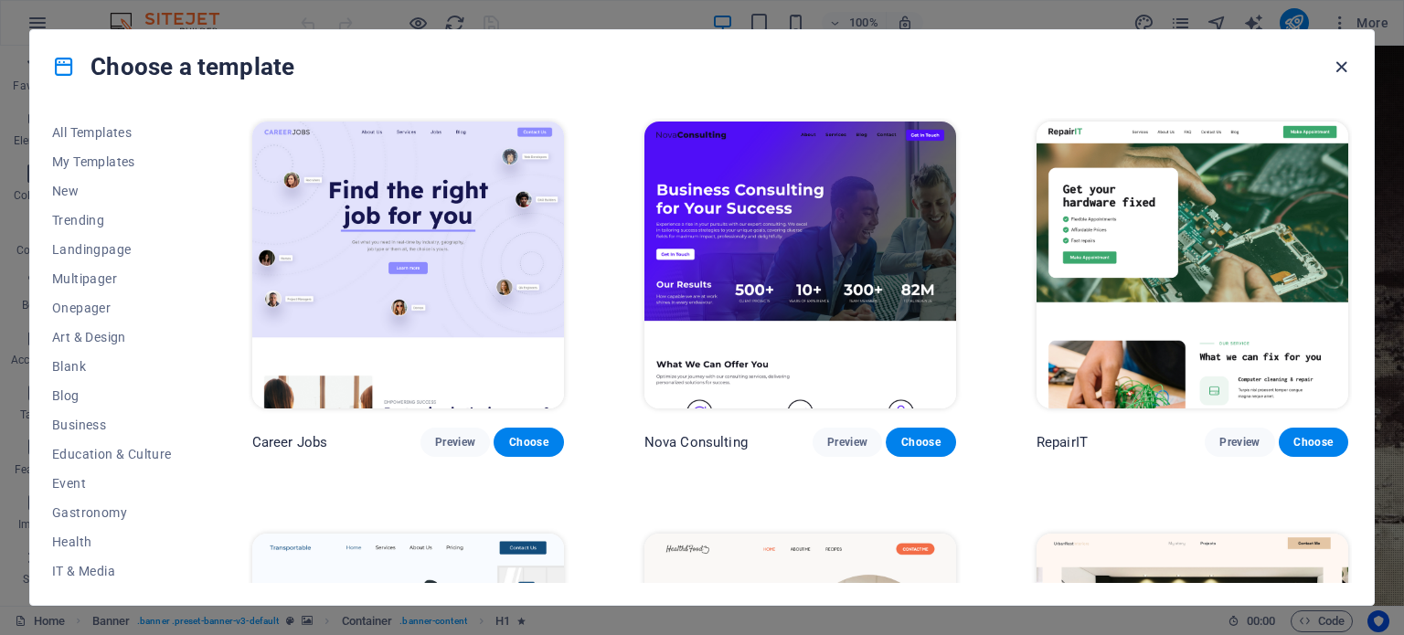
click at [1338, 69] on icon "button" at bounding box center [1341, 67] width 21 height 21
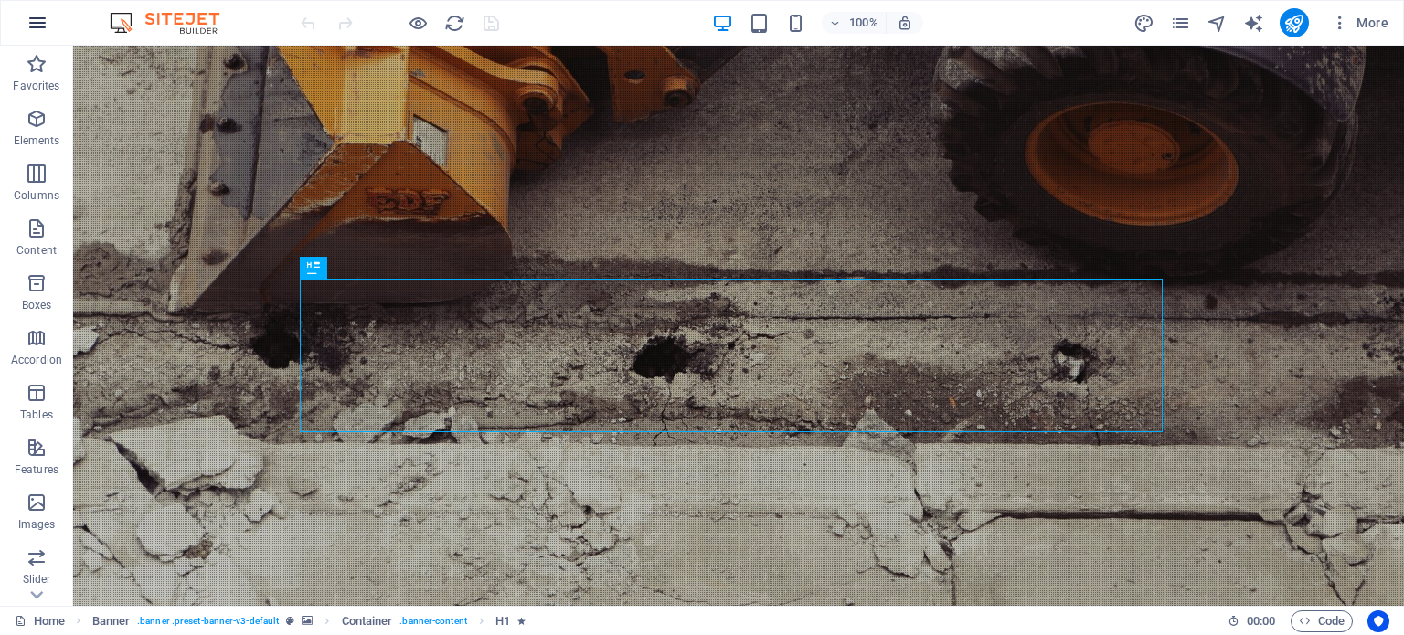
click at [53, 15] on button "button" at bounding box center [38, 23] width 44 height 44
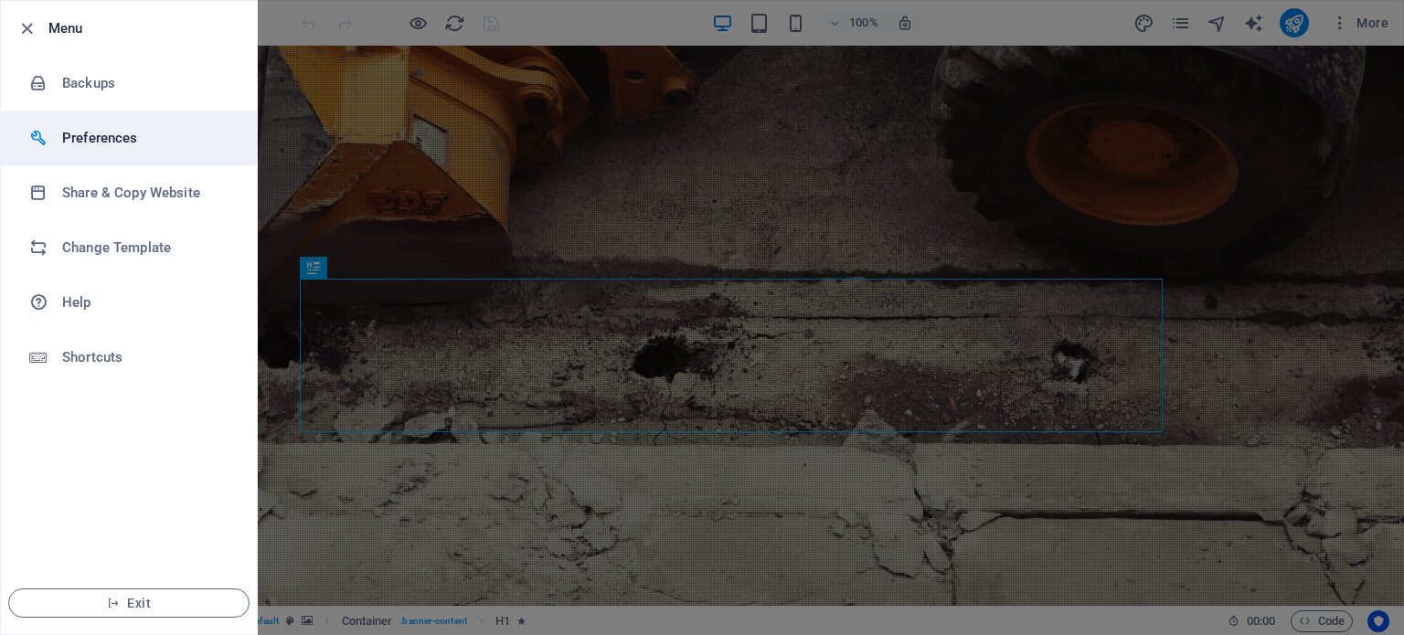
click at [117, 150] on li "Preferences" at bounding box center [129, 138] width 256 height 55
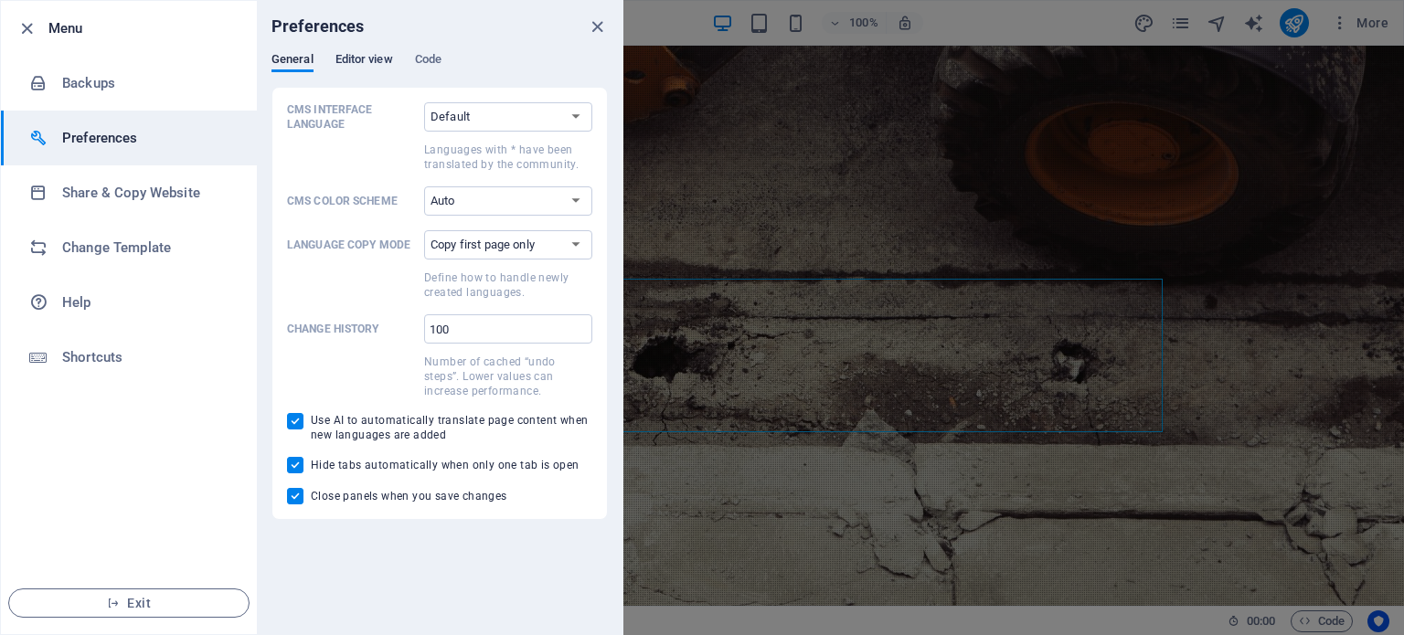
click at [356, 58] on span "Editor view" at bounding box center [364, 61] width 58 height 26
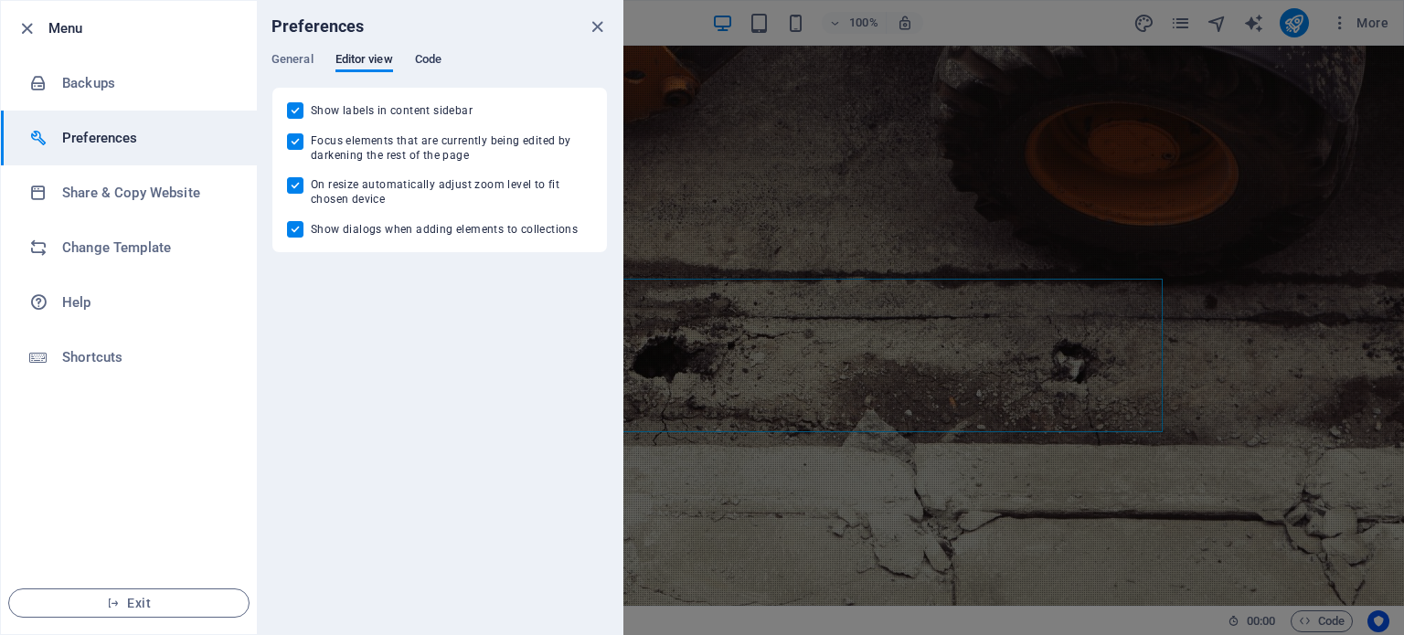
click at [421, 60] on span "Code" at bounding box center [428, 61] width 27 height 26
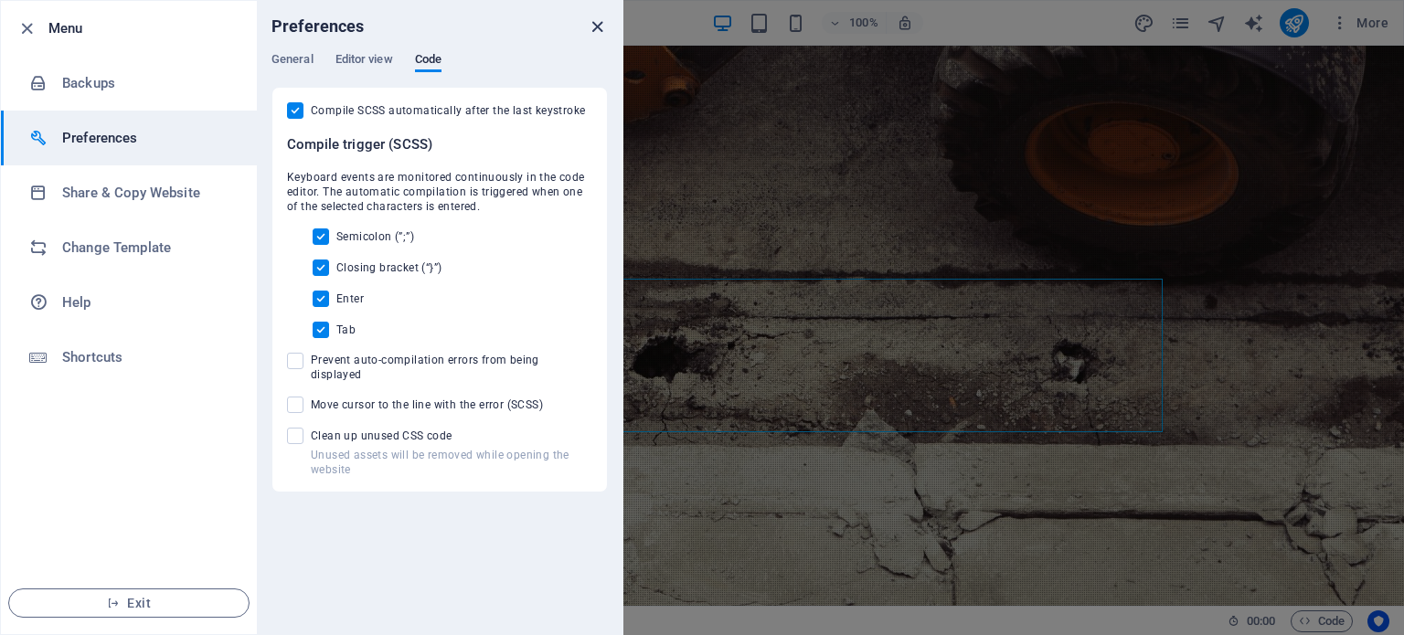
click at [604, 28] on icon "close" at bounding box center [597, 26] width 21 height 21
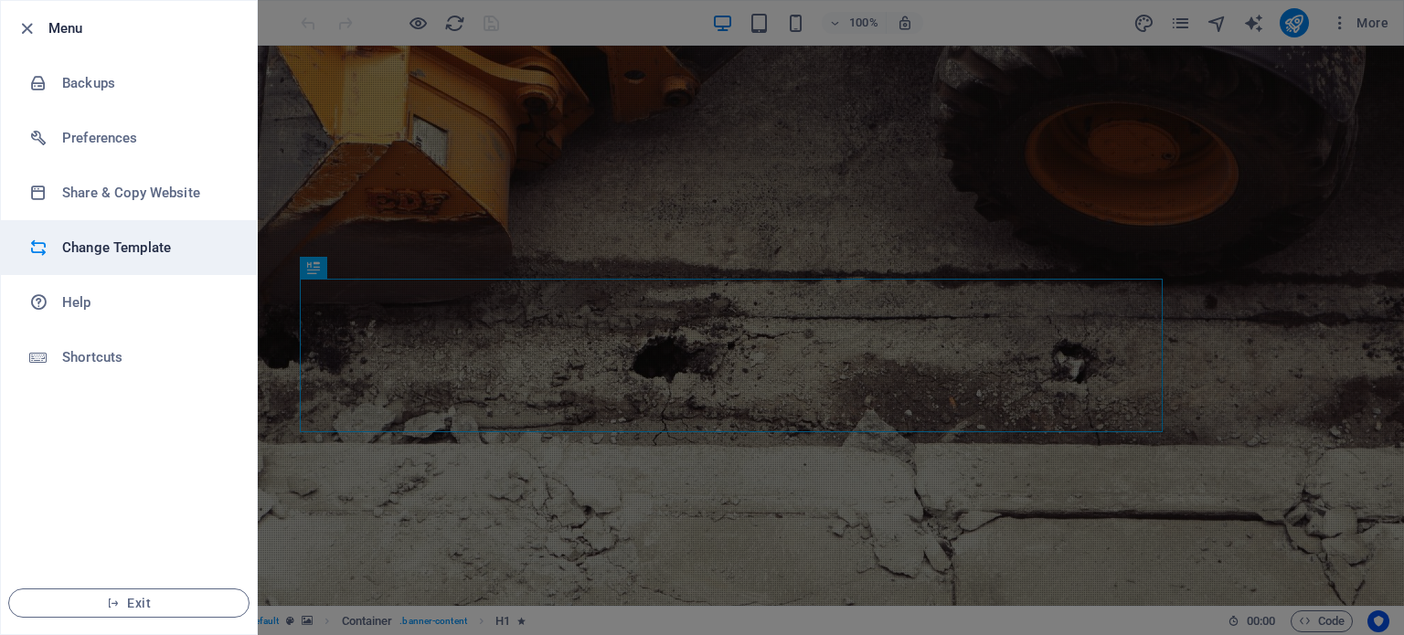
click at [135, 245] on h6 "Change Template" at bounding box center [146, 248] width 169 height 22
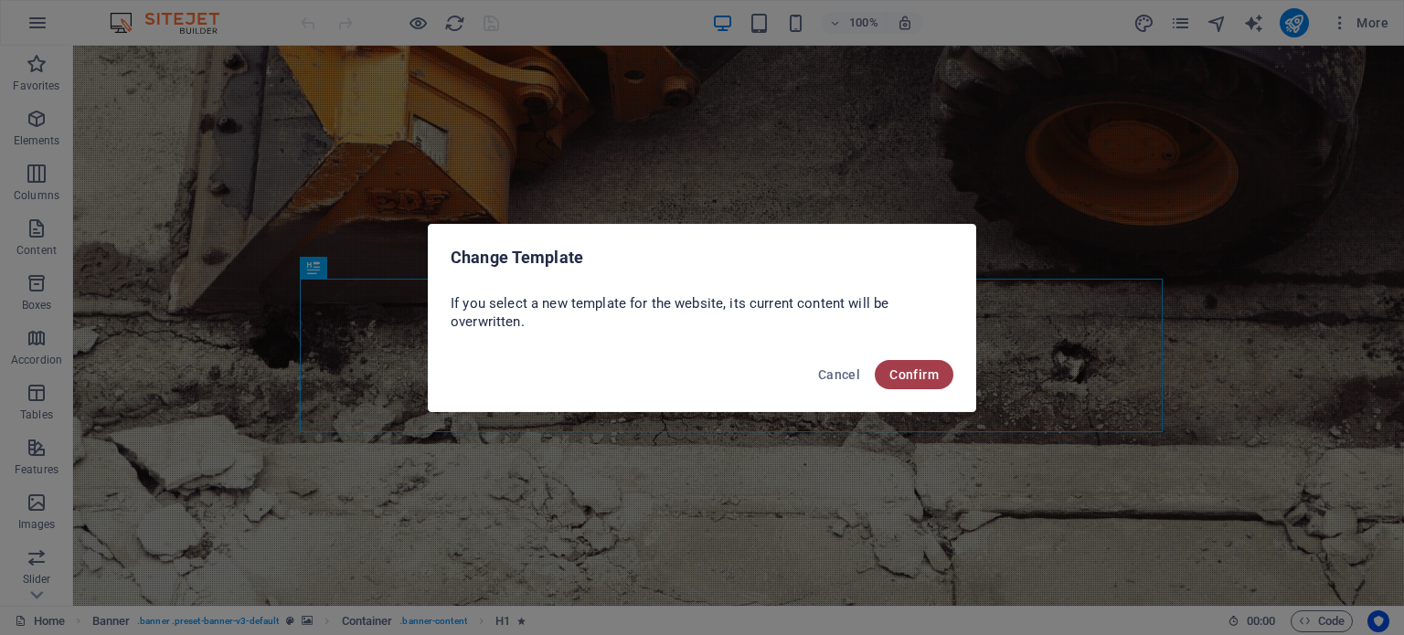
click at [898, 372] on span "Confirm" at bounding box center [913, 374] width 49 height 15
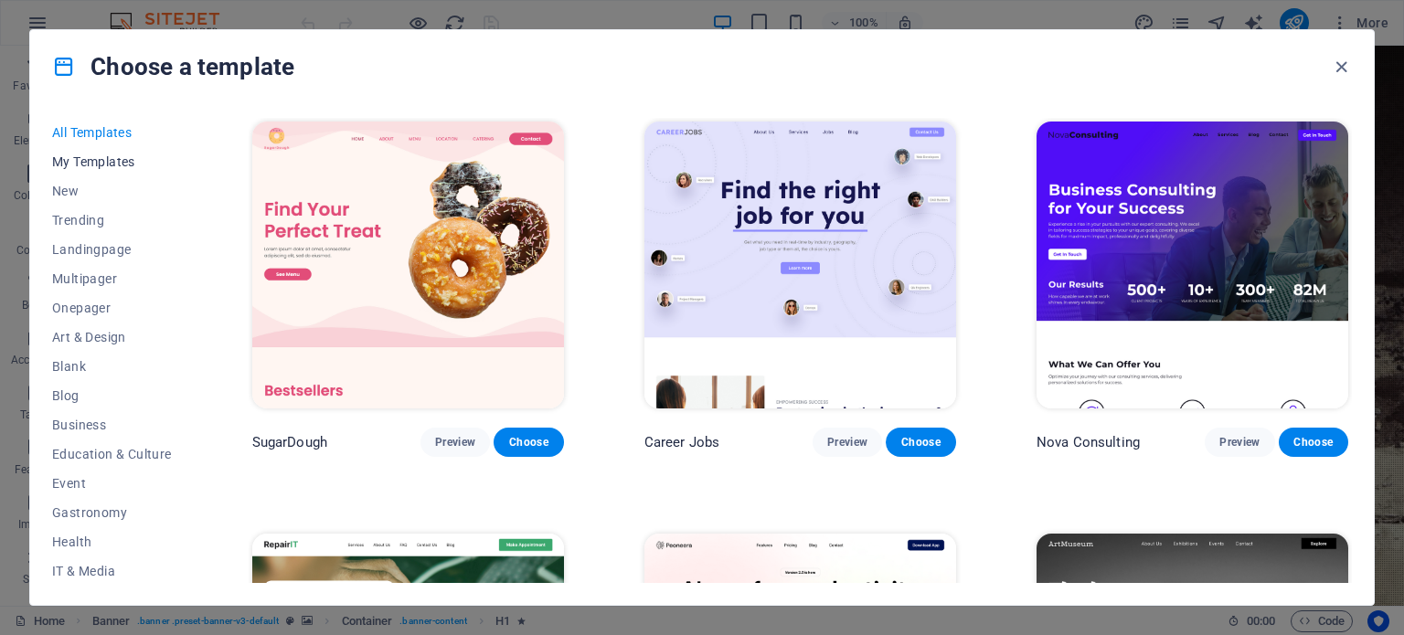
click at [92, 151] on button "My Templates" at bounding box center [112, 161] width 120 height 29
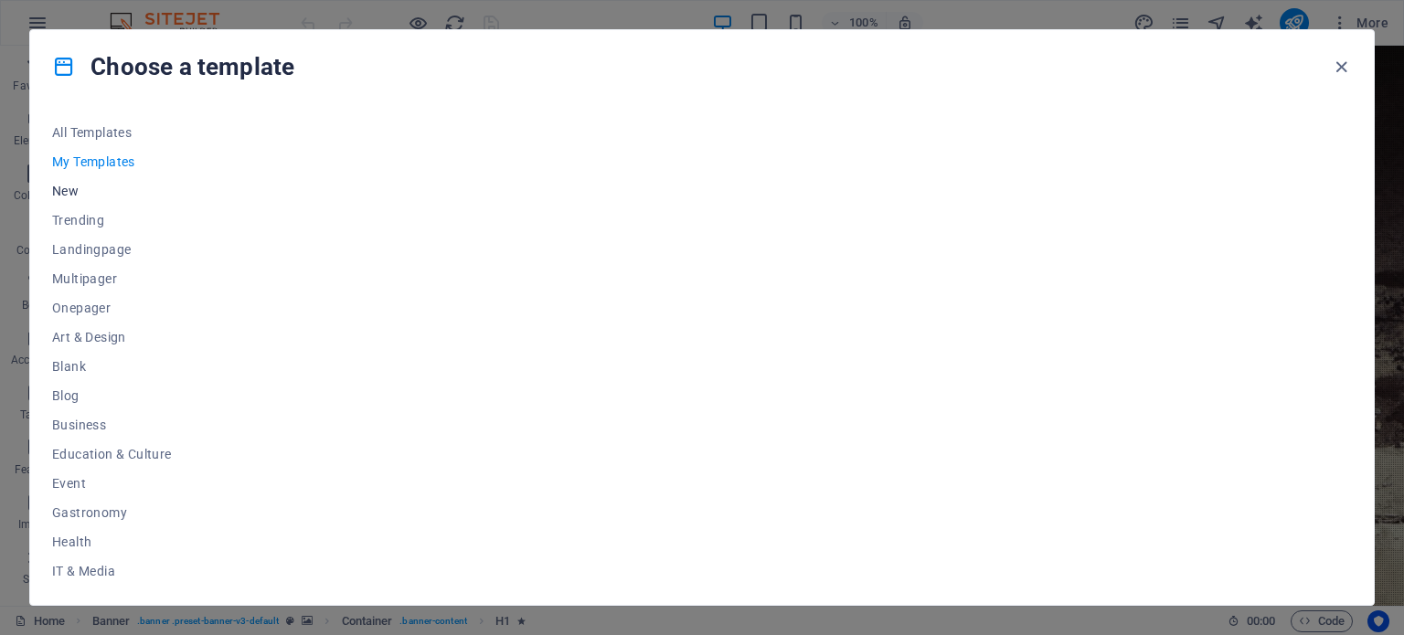
click at [67, 194] on span "New" at bounding box center [112, 191] width 120 height 15
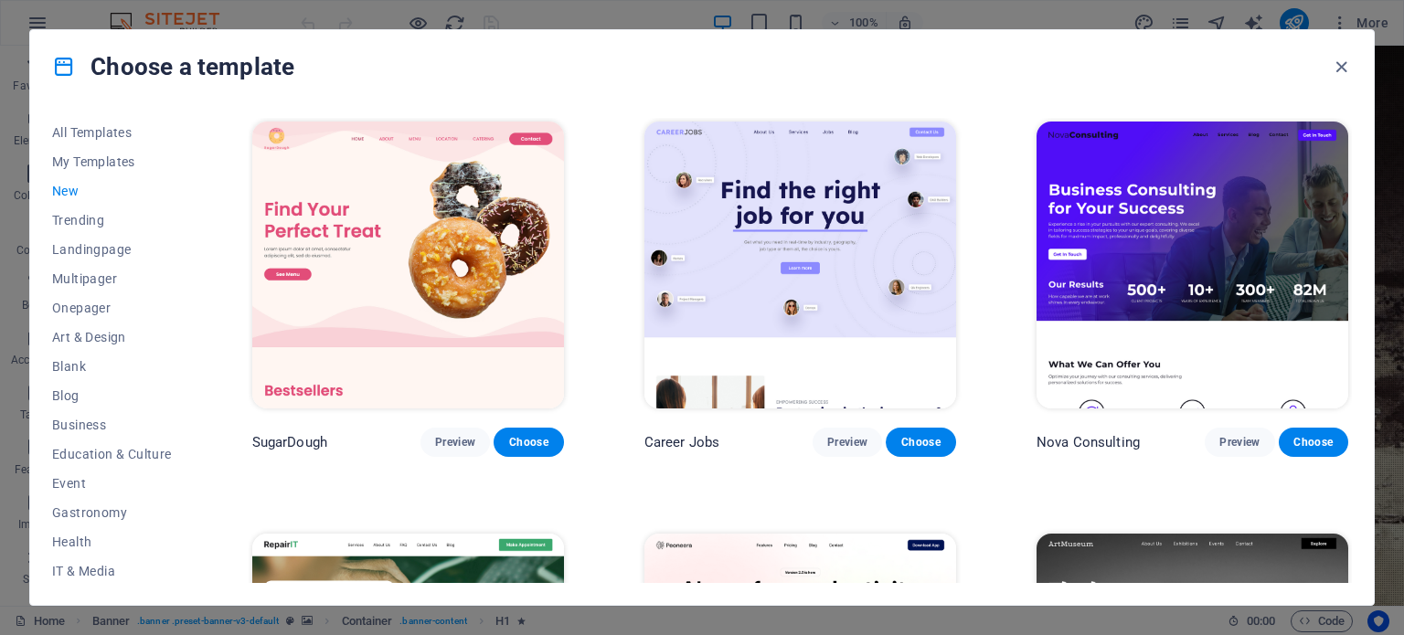
click at [62, 74] on icon at bounding box center [64, 67] width 24 height 24
click at [1339, 70] on icon "button" at bounding box center [1341, 67] width 21 height 21
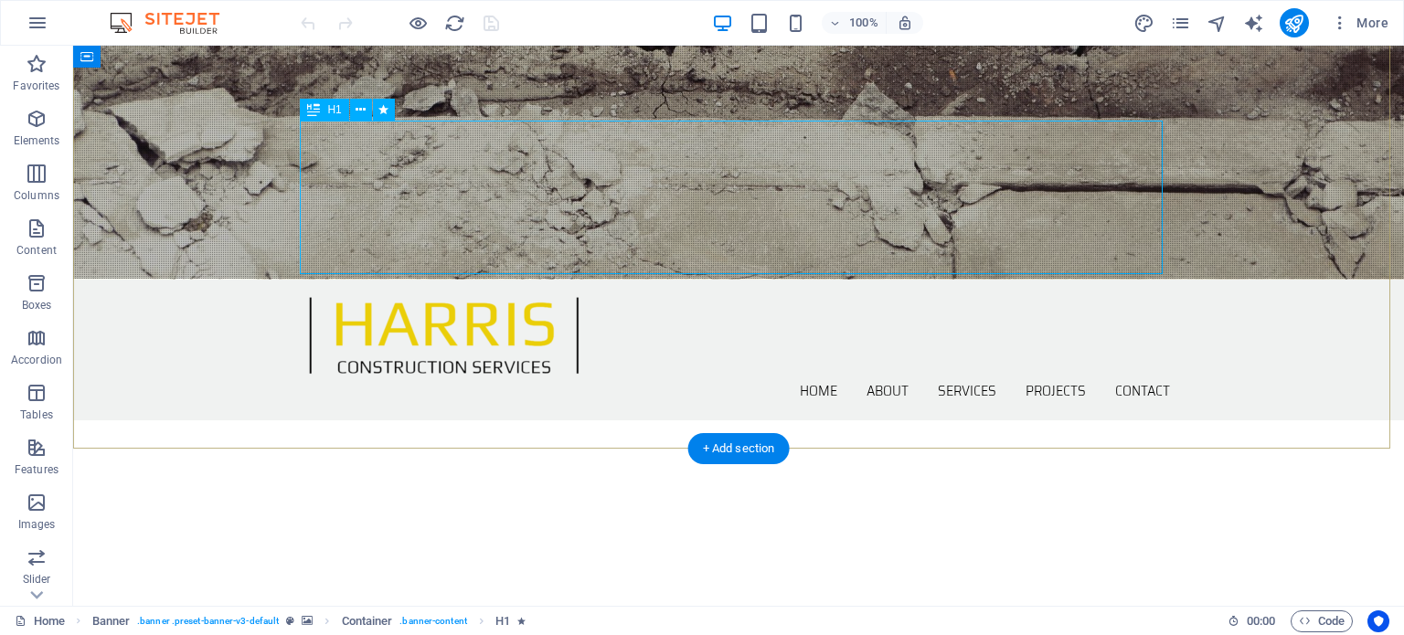
scroll to position [457, 0]
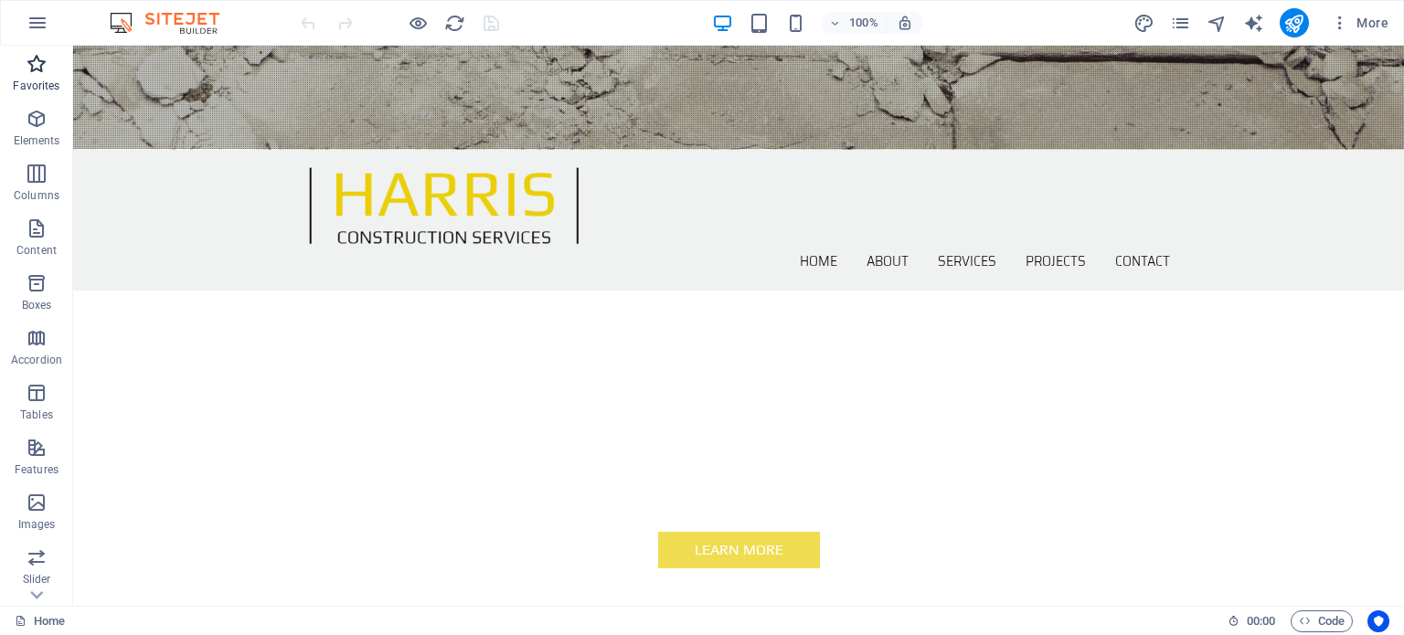
click at [38, 74] on icon "button" at bounding box center [37, 64] width 22 height 22
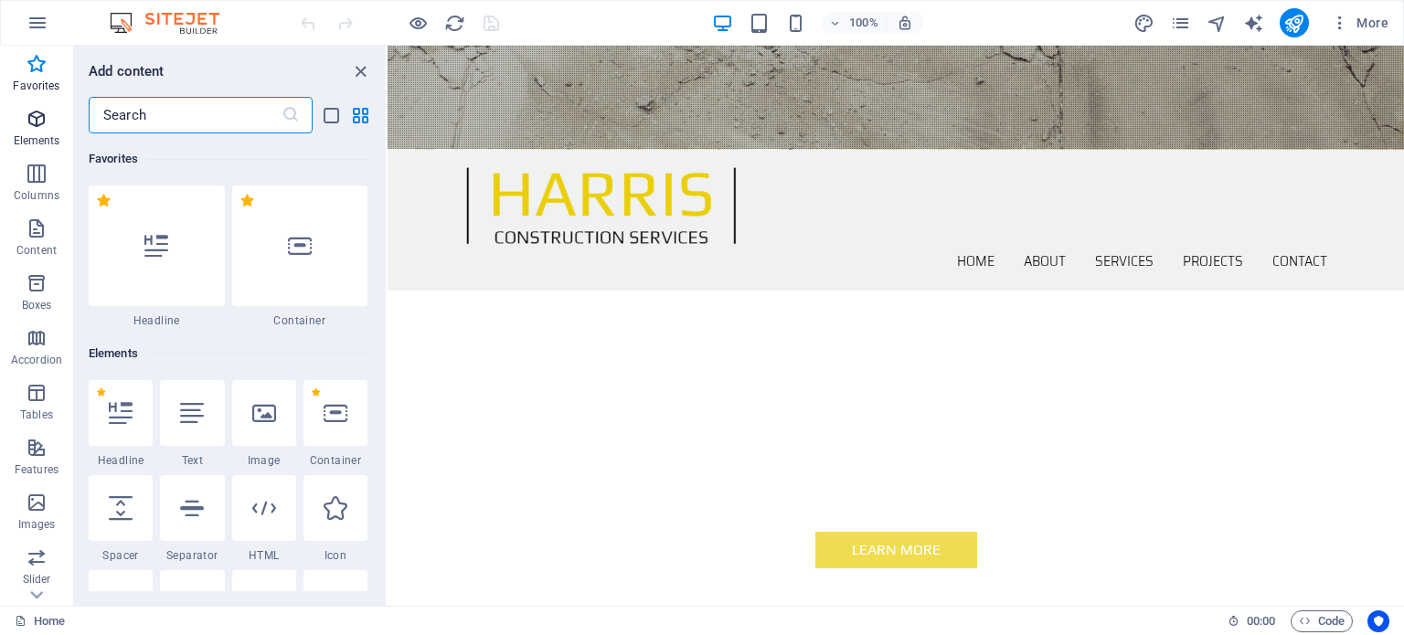
click at [34, 133] on p "Elements" at bounding box center [37, 140] width 47 height 15
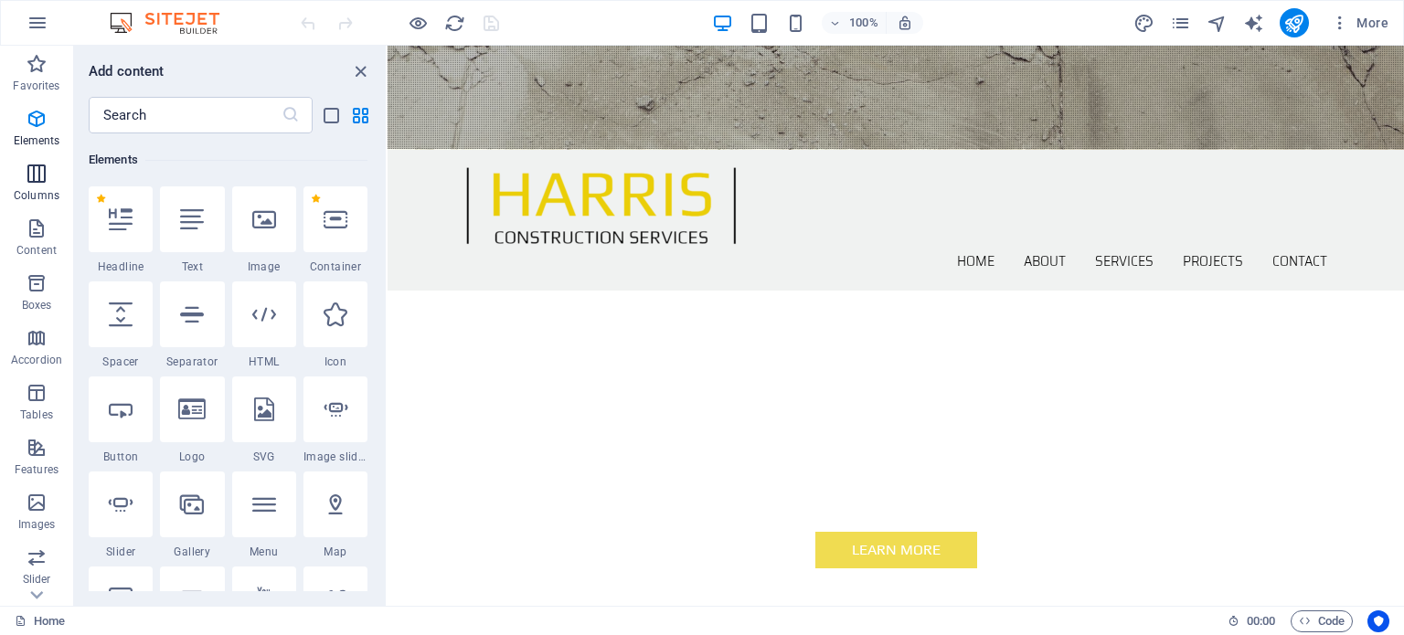
click at [34, 198] on p "Columns" at bounding box center [37, 195] width 46 height 15
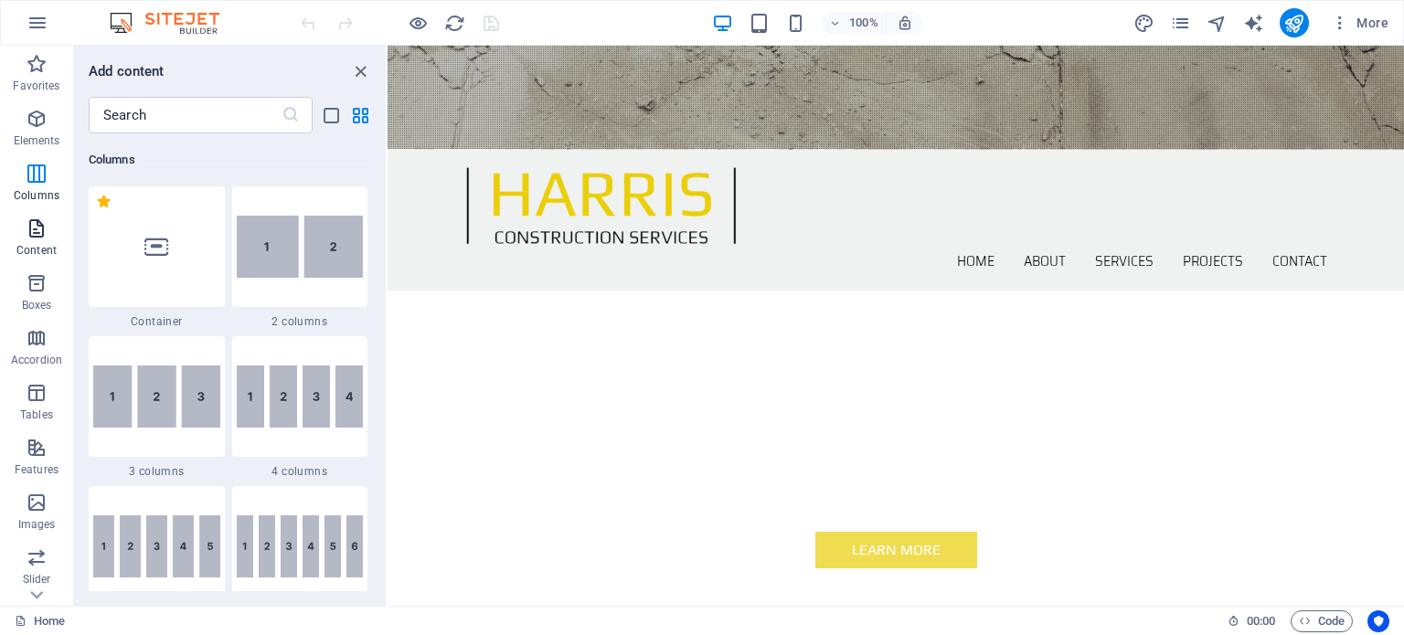
click at [32, 228] on icon "button" at bounding box center [37, 229] width 22 height 22
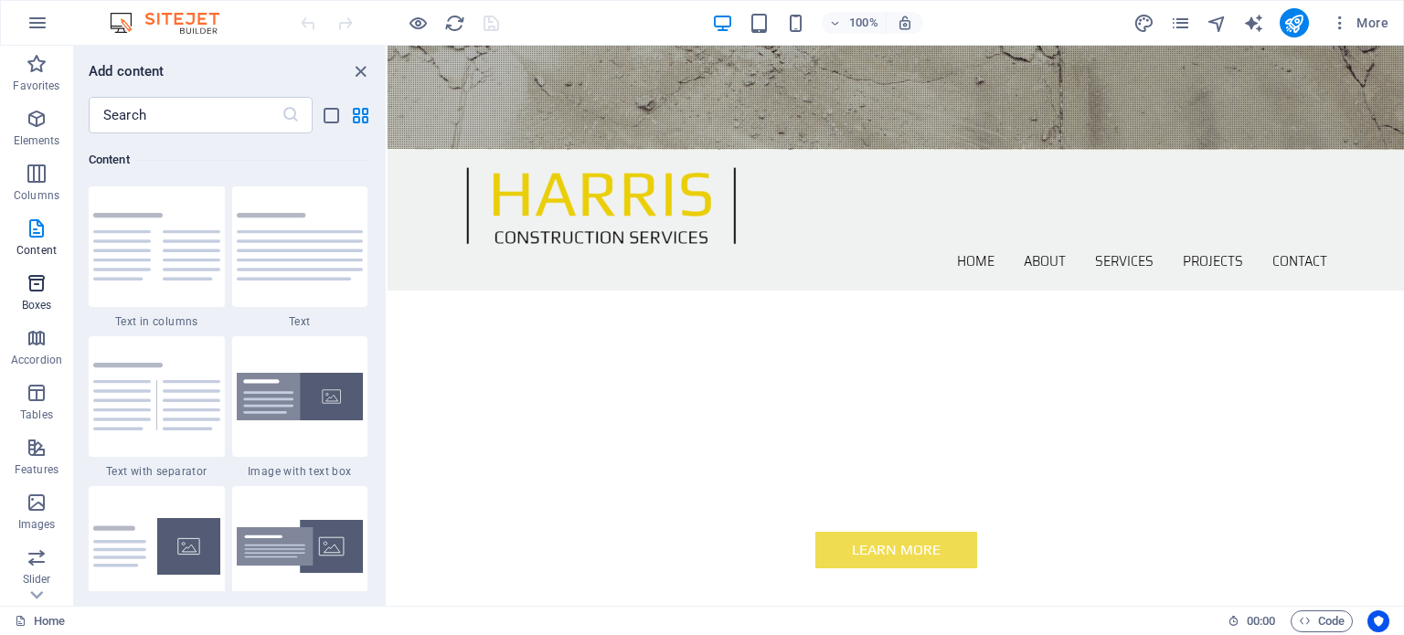
click at [41, 295] on span "Boxes" at bounding box center [36, 294] width 73 height 44
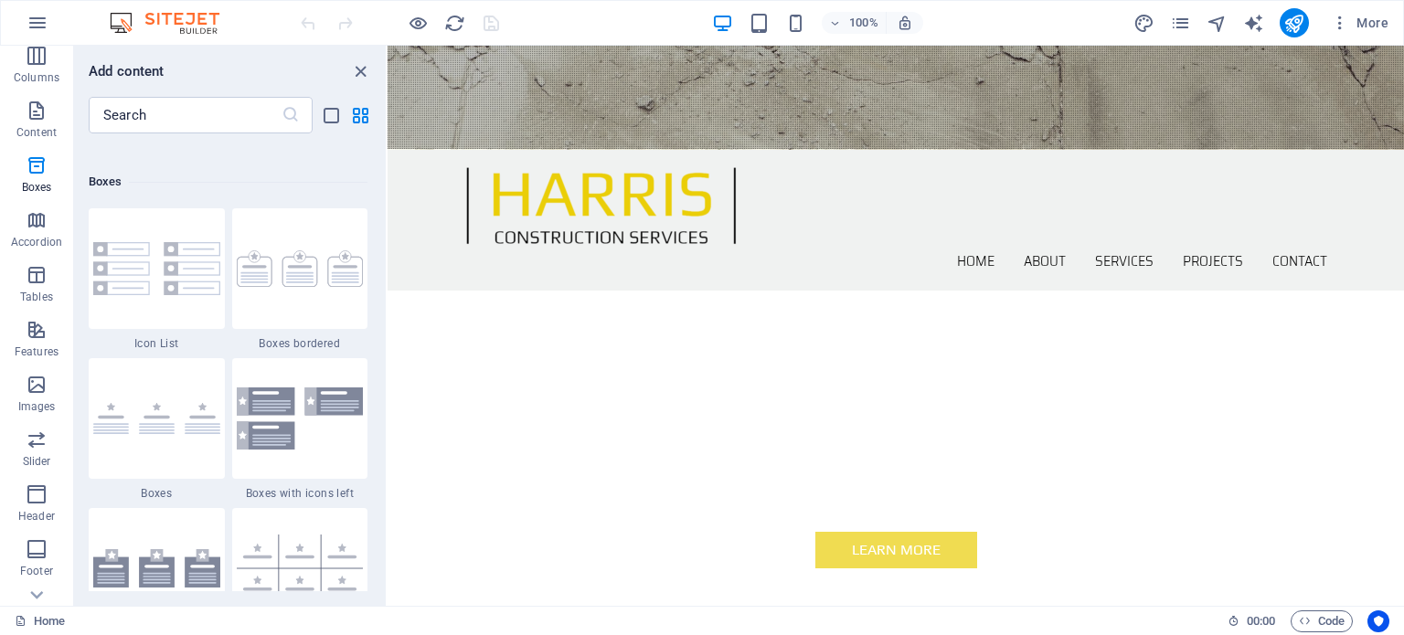
scroll to position [261, 0]
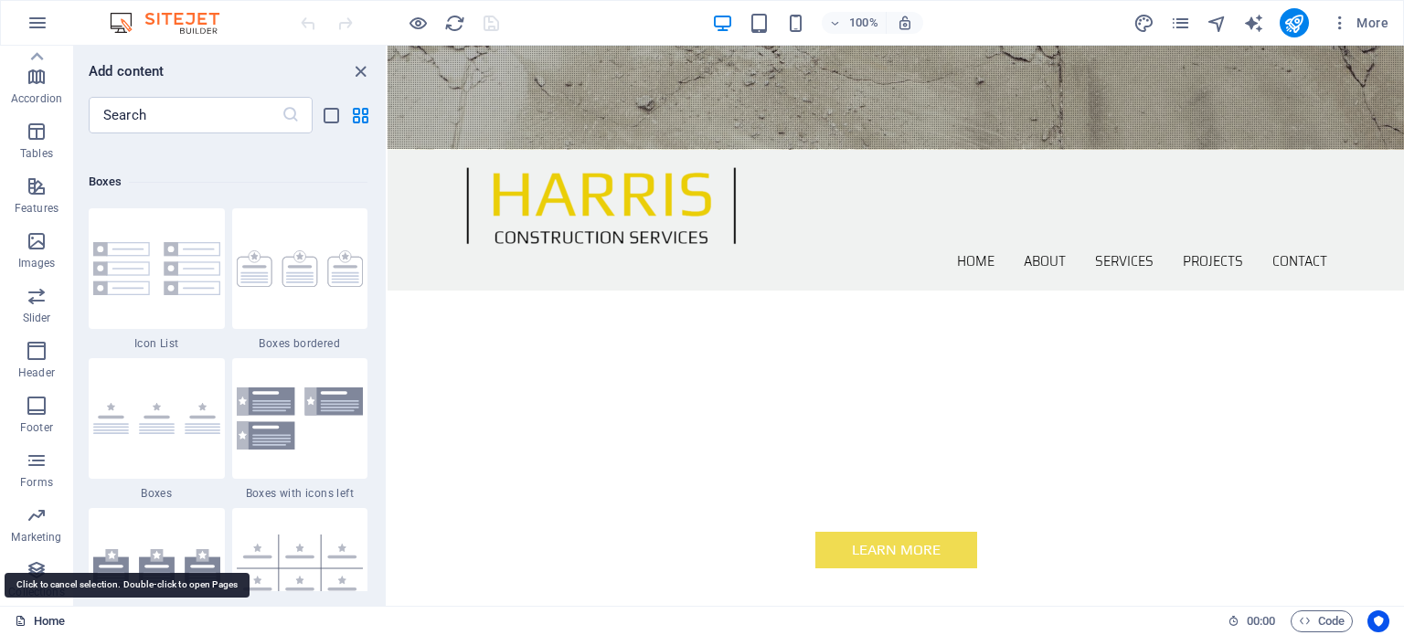
click at [34, 631] on link "Home" at bounding box center [40, 622] width 50 height 22
click at [54, 530] on p "Marketing" at bounding box center [36, 537] width 50 height 15
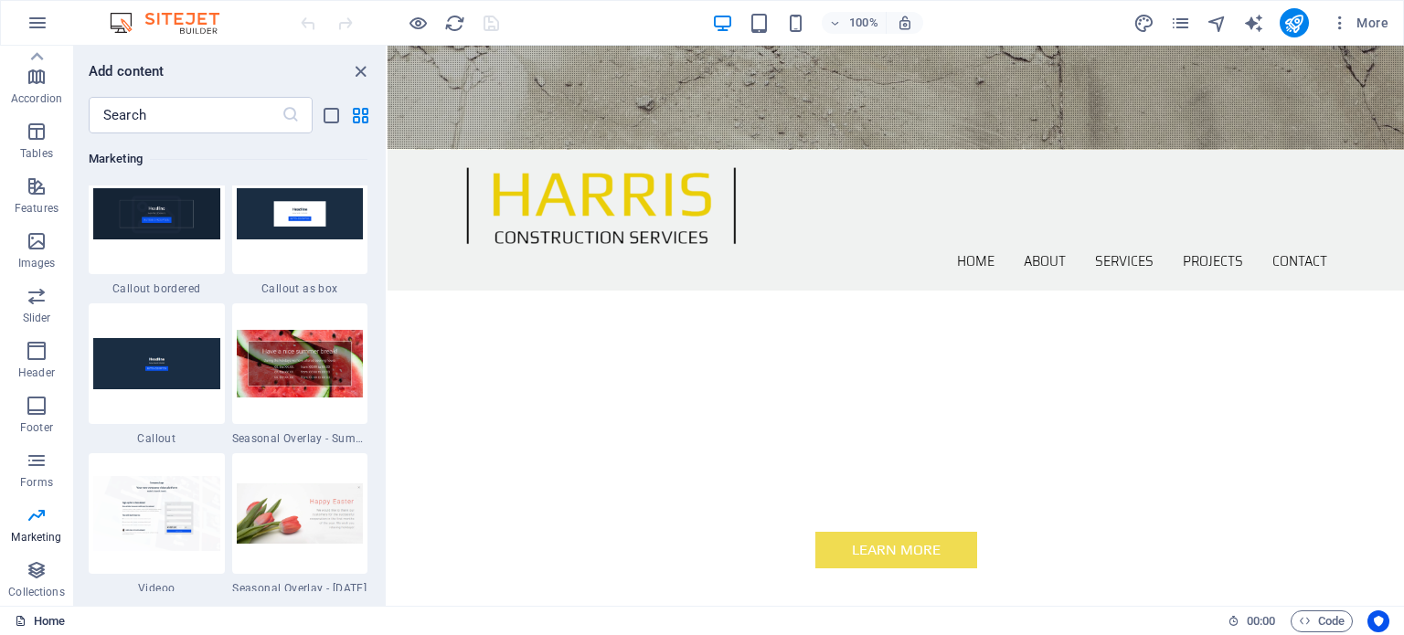
scroll to position [15071, 0]
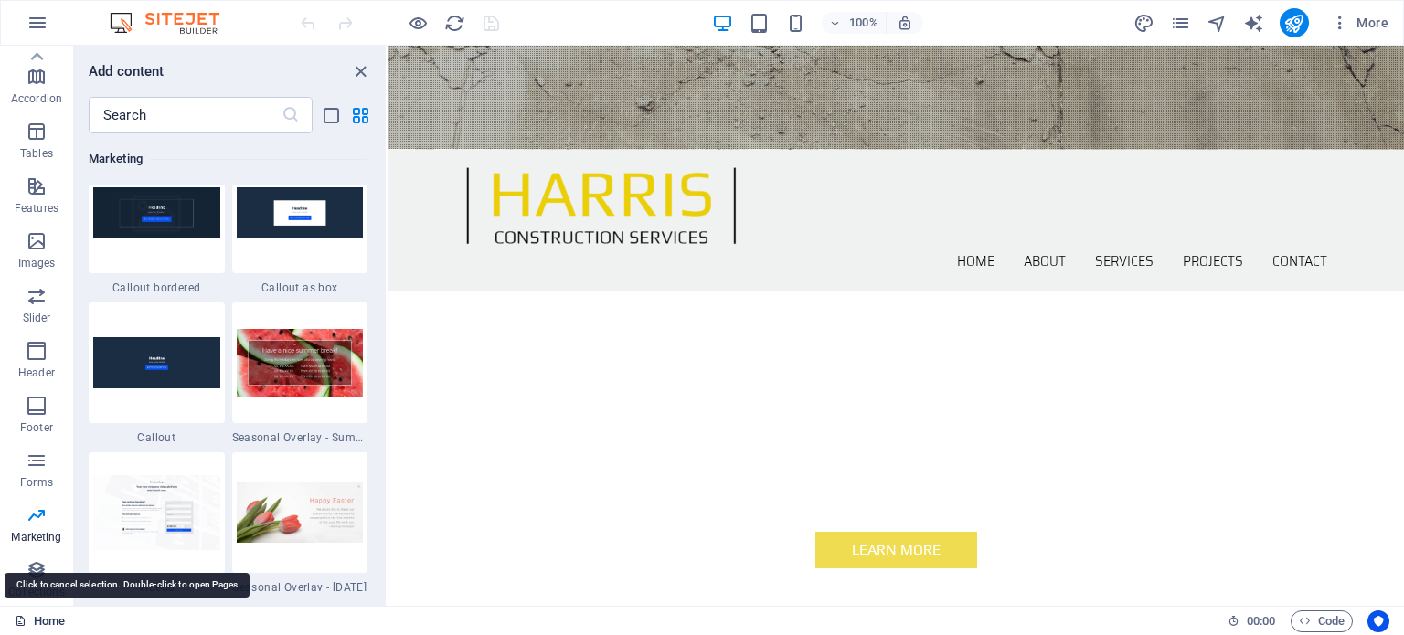
click at [49, 622] on link "Home" at bounding box center [40, 622] width 50 height 22
click at [50, 620] on link "Home" at bounding box center [40, 622] width 50 height 22
click at [50, 619] on link "Home" at bounding box center [40, 622] width 50 height 22
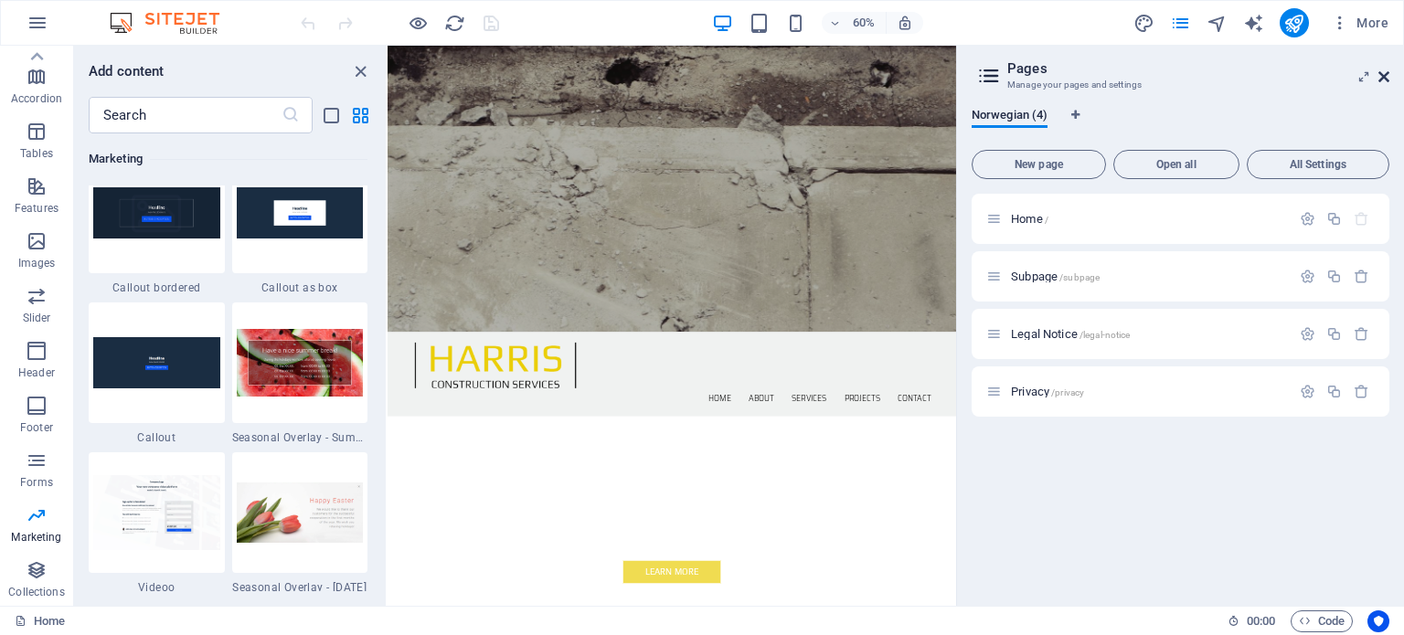
click at [1386, 72] on icon at bounding box center [1383, 76] width 11 height 15
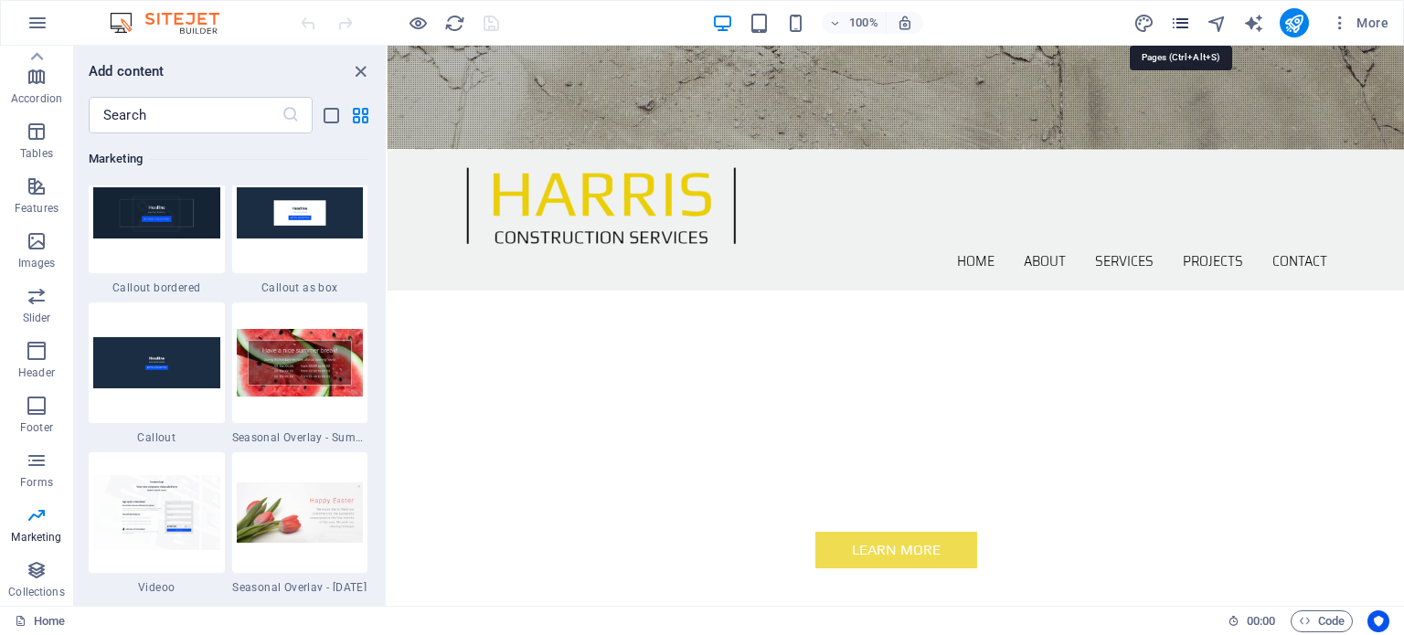
click at [1187, 21] on icon "pages" at bounding box center [1180, 23] width 21 height 21
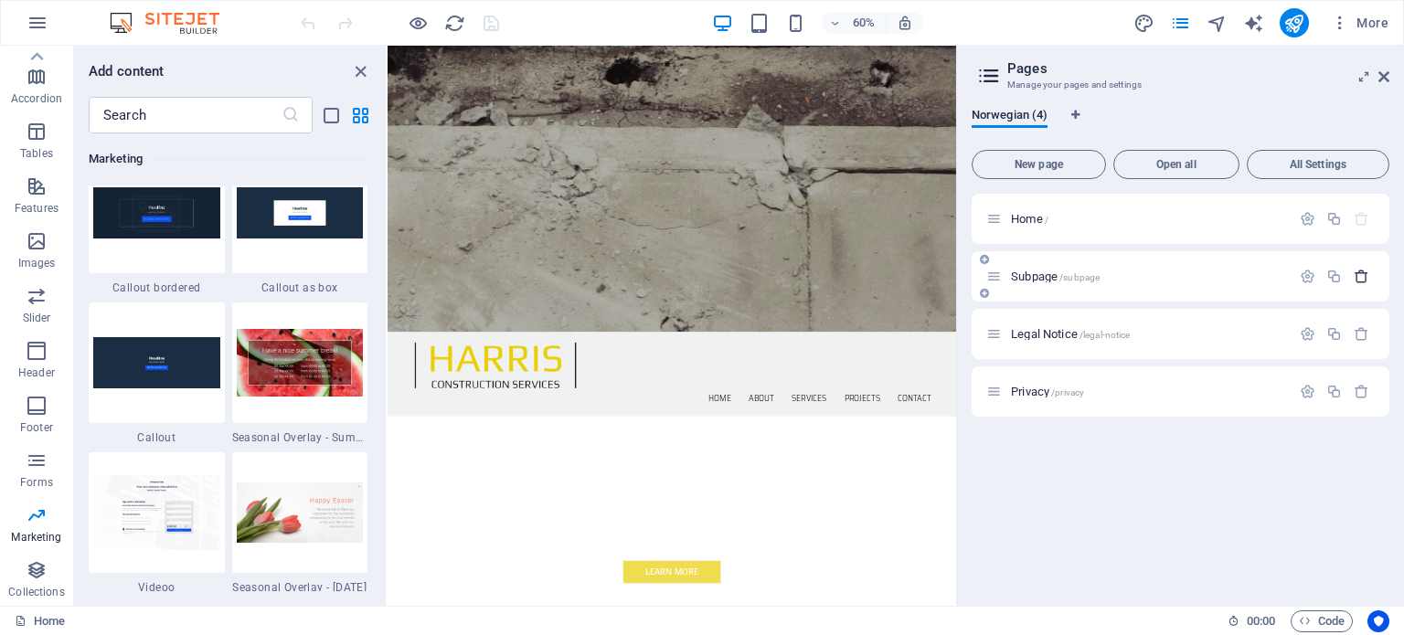
click at [1364, 282] on icon "button" at bounding box center [1362, 277] width 16 height 16
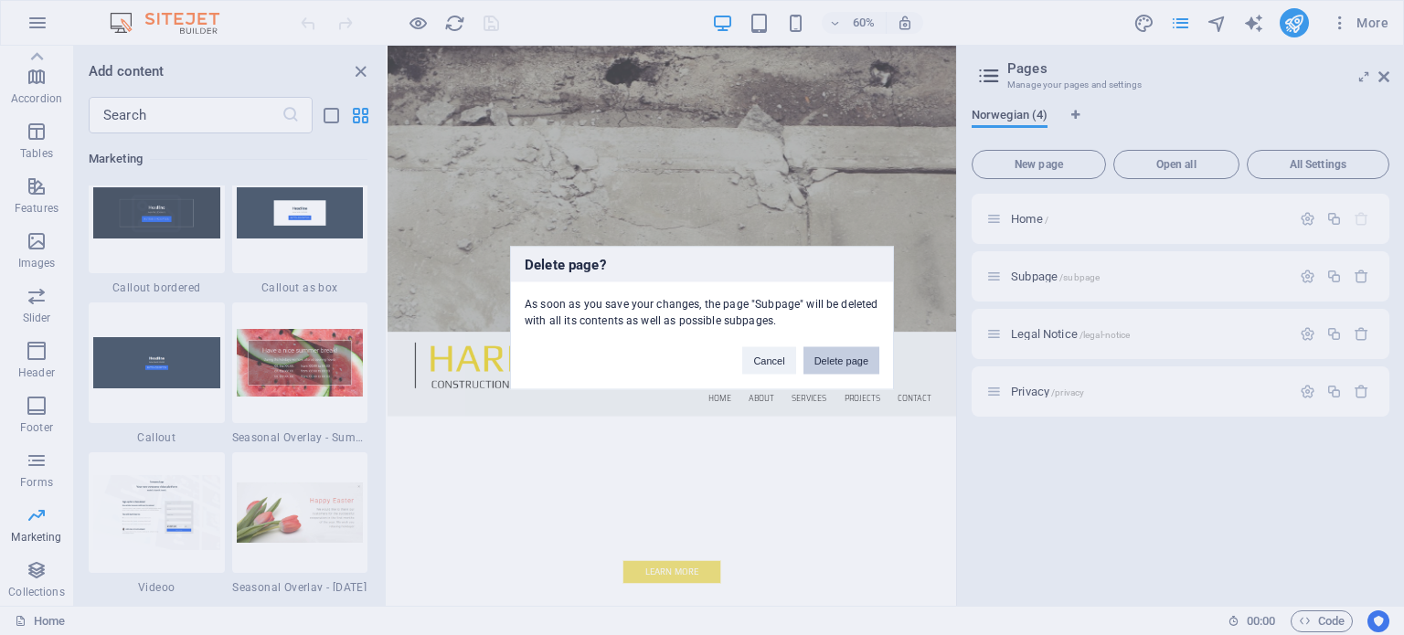
click at [874, 360] on button "Delete page" at bounding box center [841, 359] width 76 height 27
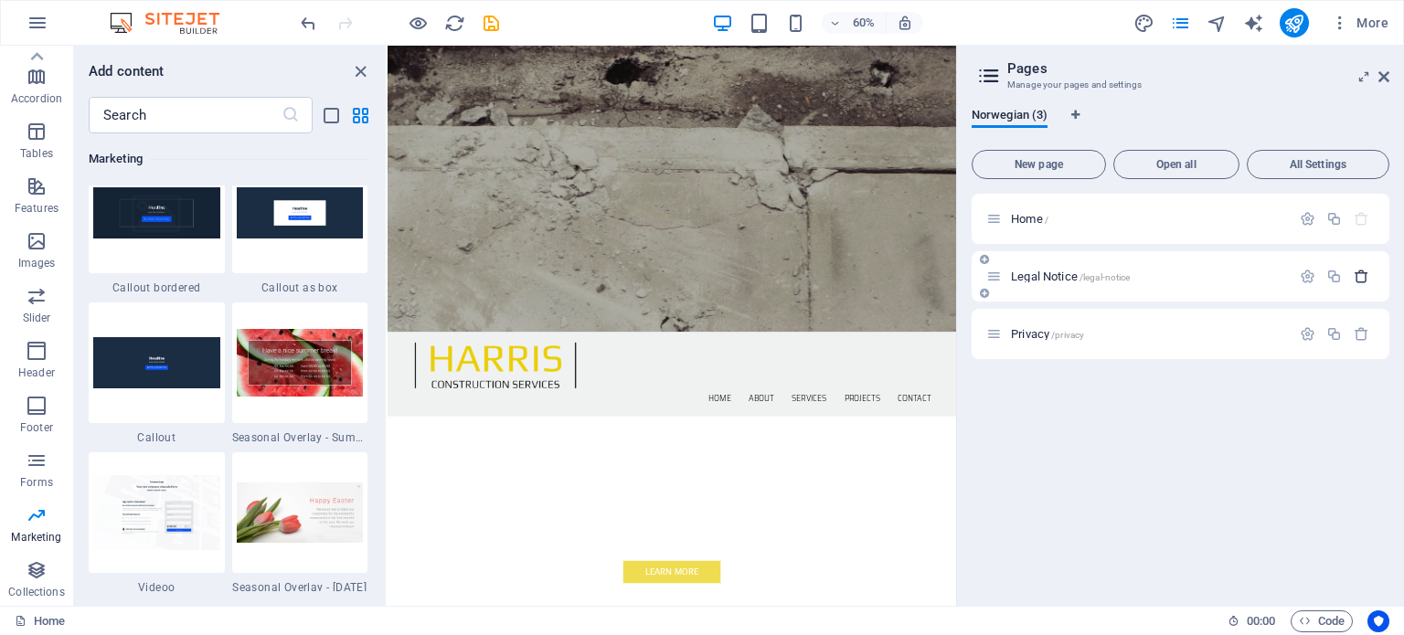
click at [1364, 281] on icon "button" at bounding box center [1362, 277] width 16 height 16
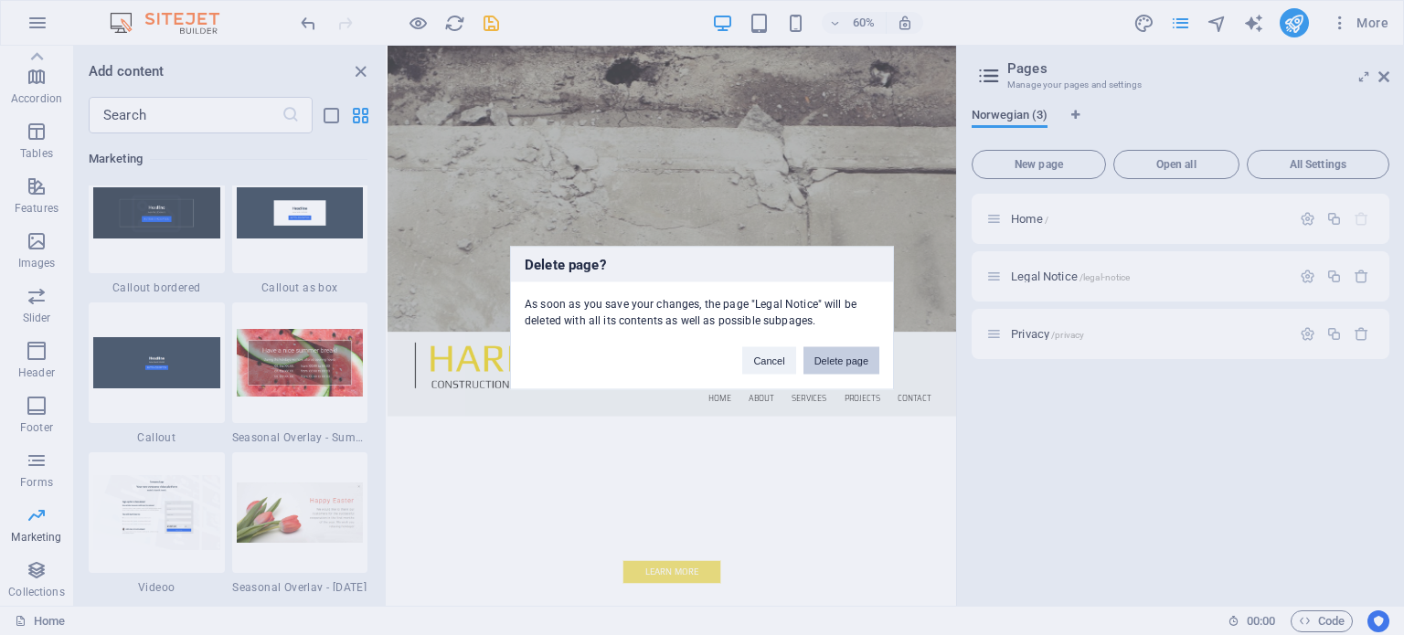
drag, startPoint x: 858, startPoint y: 361, endPoint x: 810, endPoint y: 515, distance: 161.9
click at [858, 361] on button "Delete page" at bounding box center [841, 359] width 76 height 27
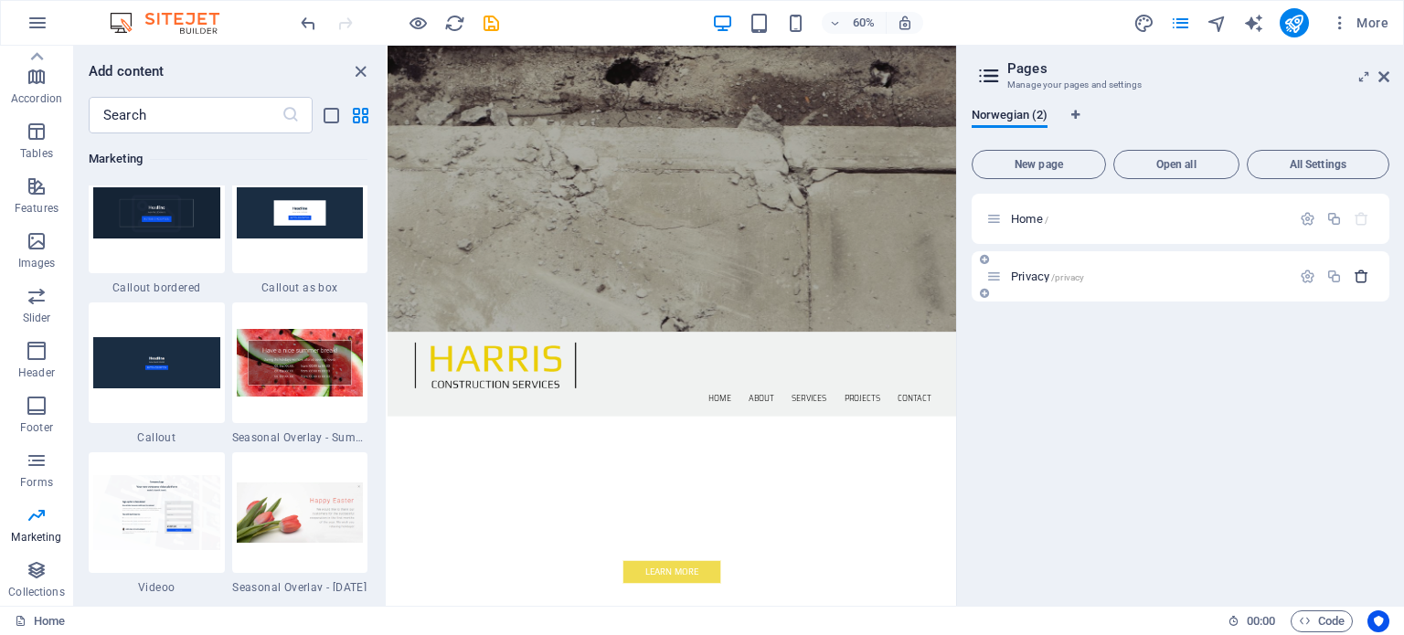
click at [1356, 278] on icon "button" at bounding box center [1362, 277] width 16 height 16
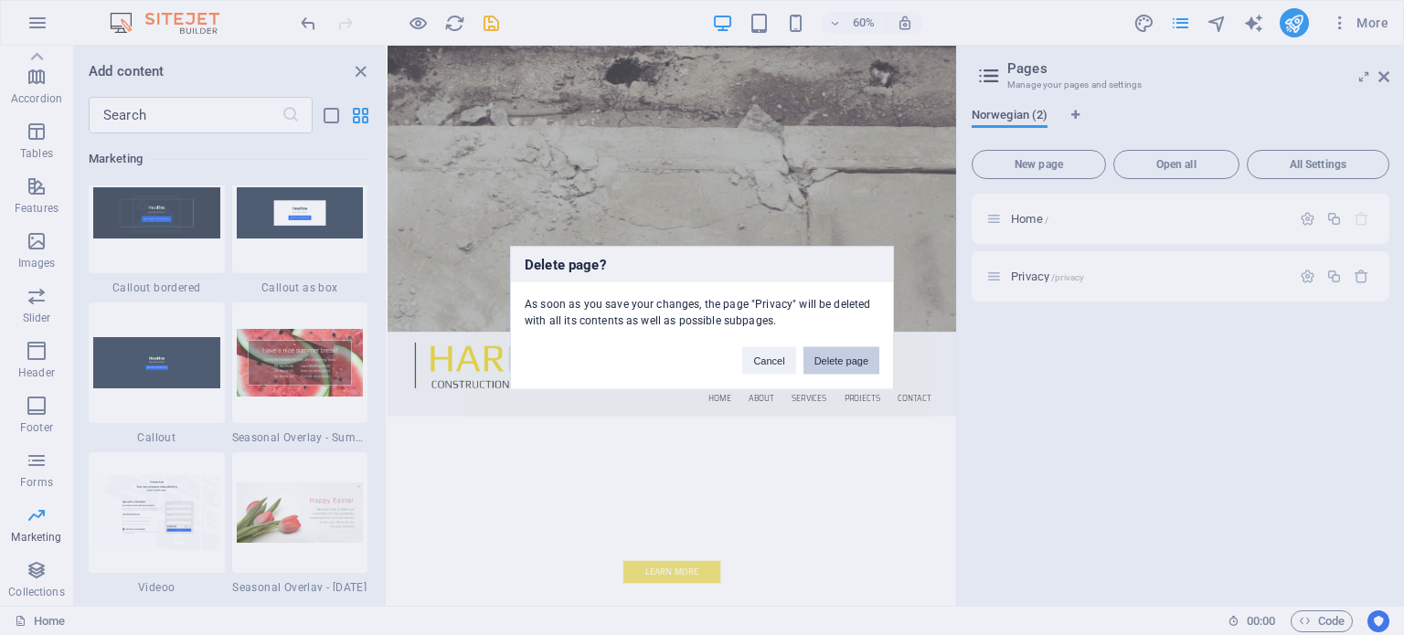
click at [833, 366] on button "Delete page" at bounding box center [841, 359] width 76 height 27
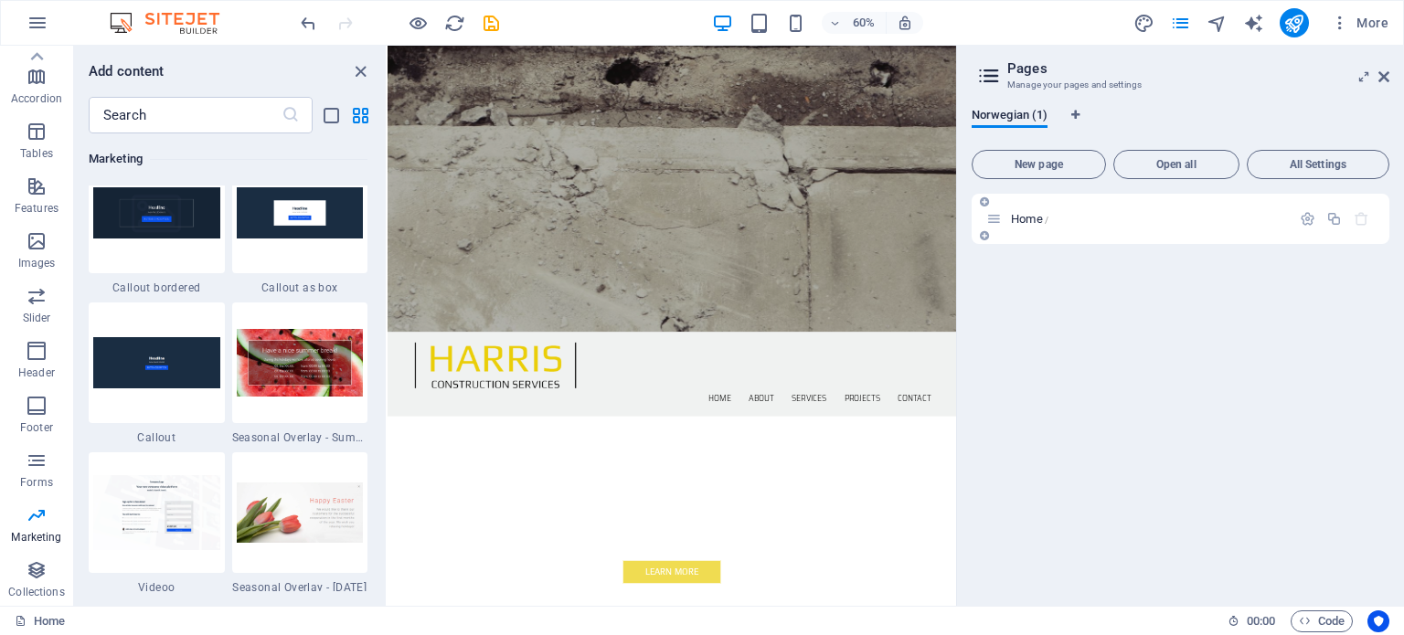
click at [1364, 222] on icon "button" at bounding box center [1362, 219] width 16 height 16
click at [1042, 164] on span "New page" at bounding box center [1039, 164] width 118 height 11
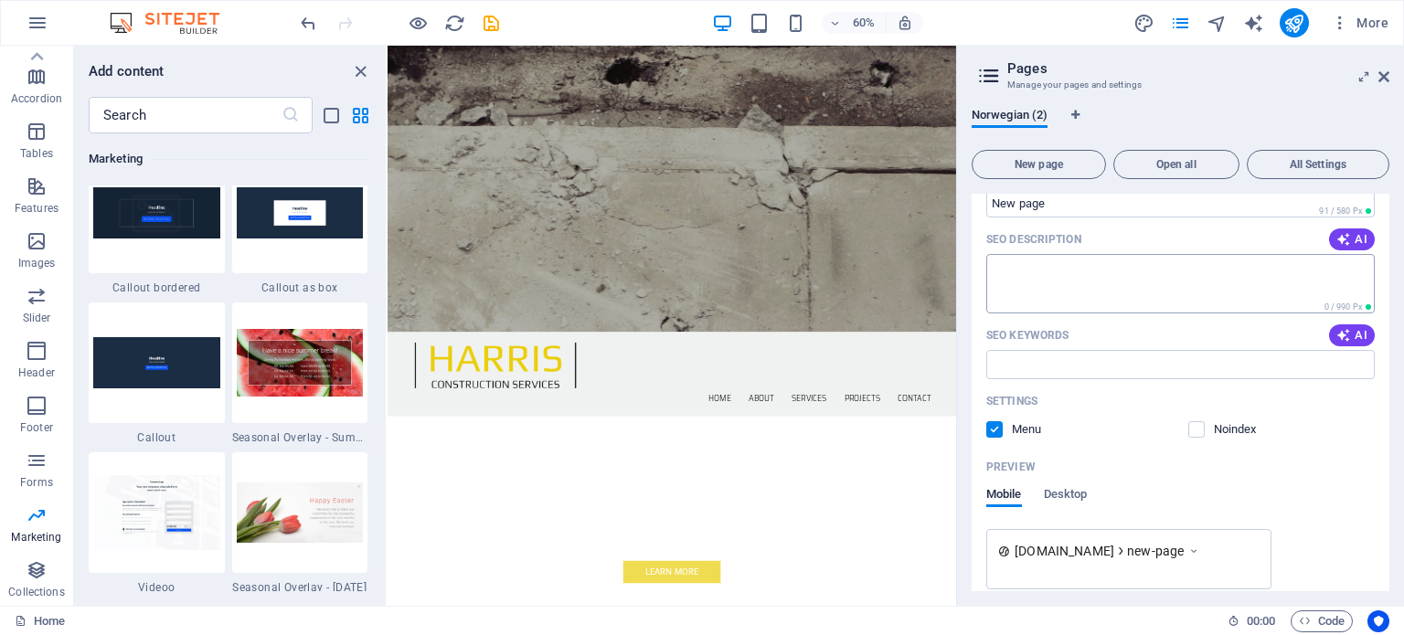
scroll to position [355, 0]
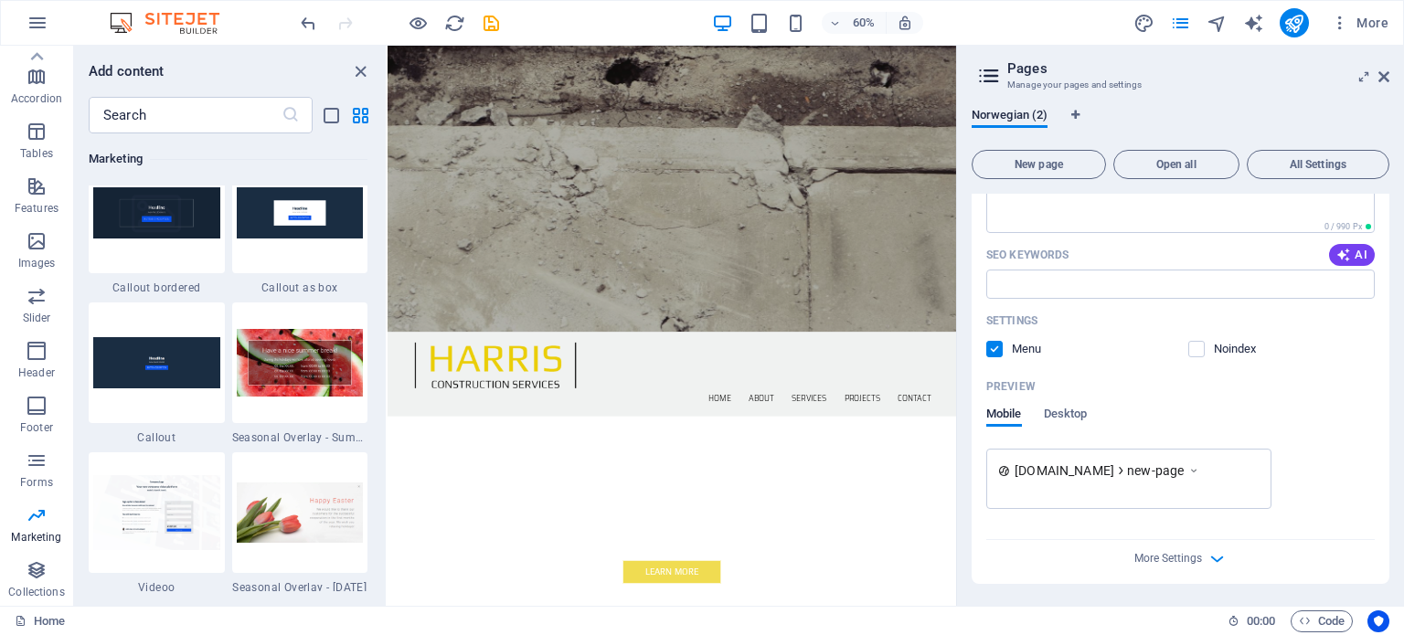
click at [1171, 463] on span "new-page" at bounding box center [1155, 471] width 57 height 18
drag, startPoint x: 1210, startPoint y: 467, endPoint x: 1161, endPoint y: 468, distance: 49.4
click at [1161, 468] on div "[DOMAIN_NAME] new-page" at bounding box center [1128, 470] width 261 height 19
click at [1161, 468] on span "new-page" at bounding box center [1155, 471] width 57 height 18
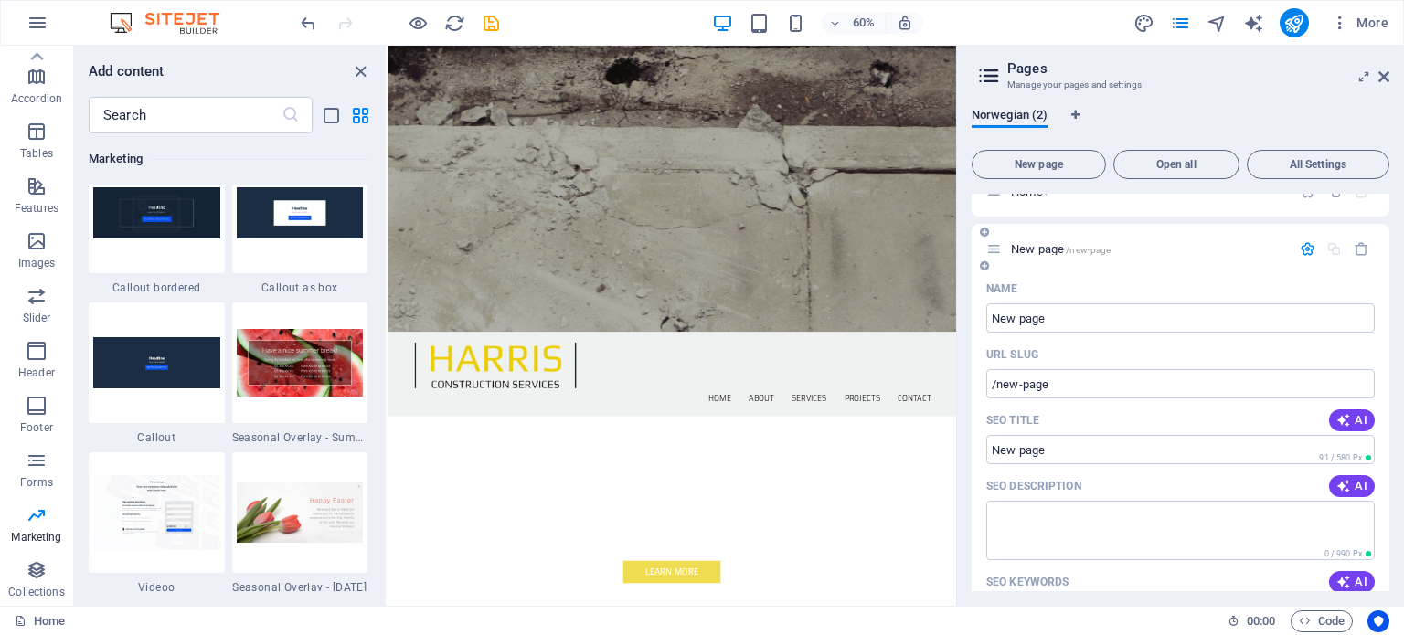
scroll to position [0, 0]
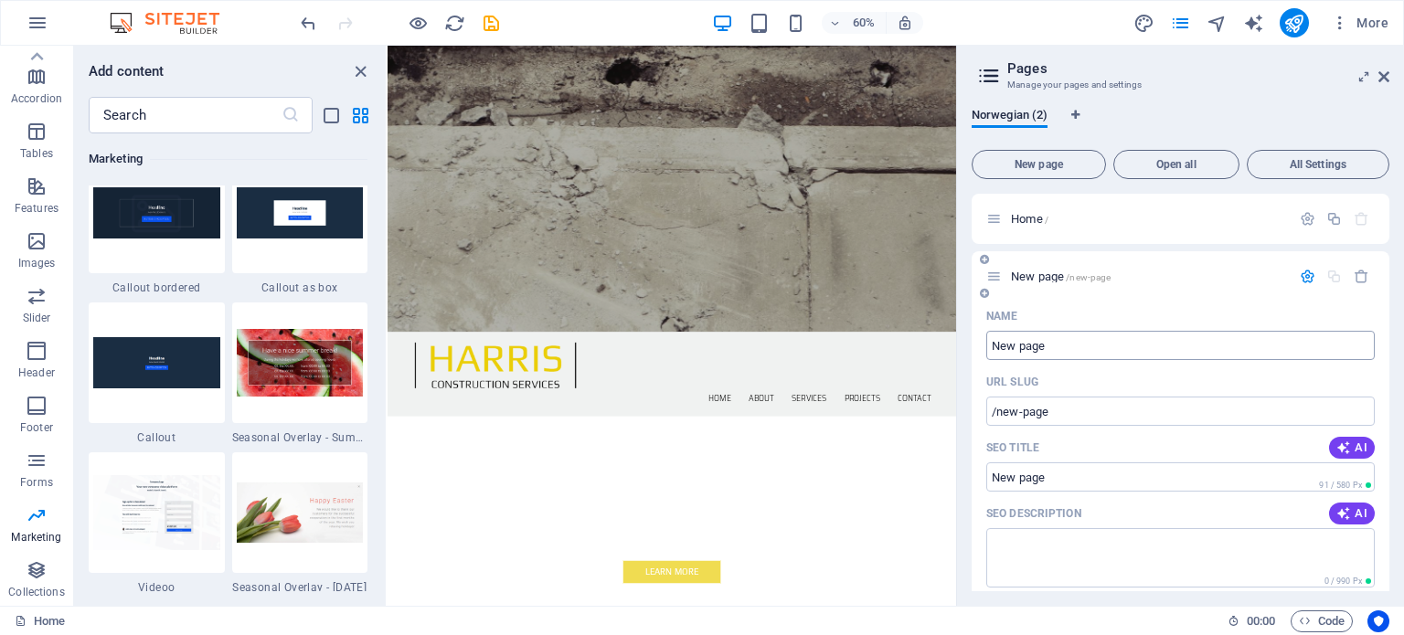
click at [1123, 357] on input "New page" at bounding box center [1180, 345] width 388 height 29
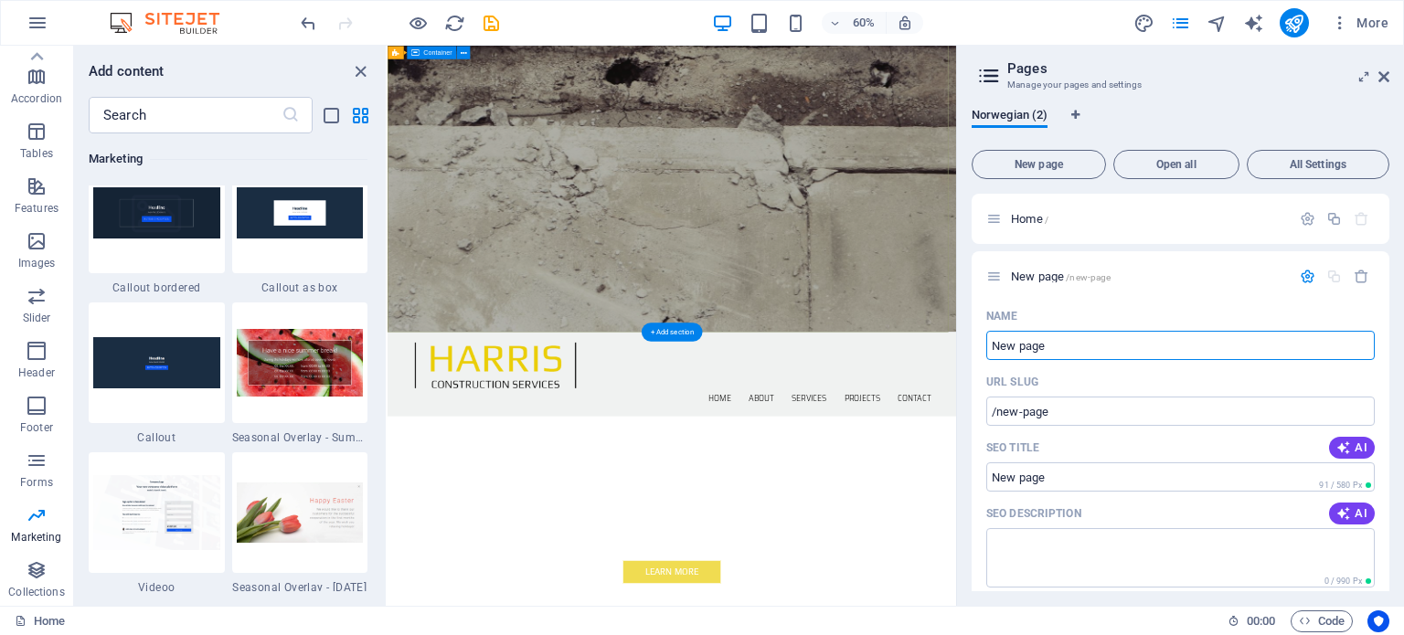
drag, startPoint x: 1500, startPoint y: 388, endPoint x: 968, endPoint y: 502, distance: 544.1
click at [1076, 213] on p "Home /" at bounding box center [1148, 219] width 274 height 12
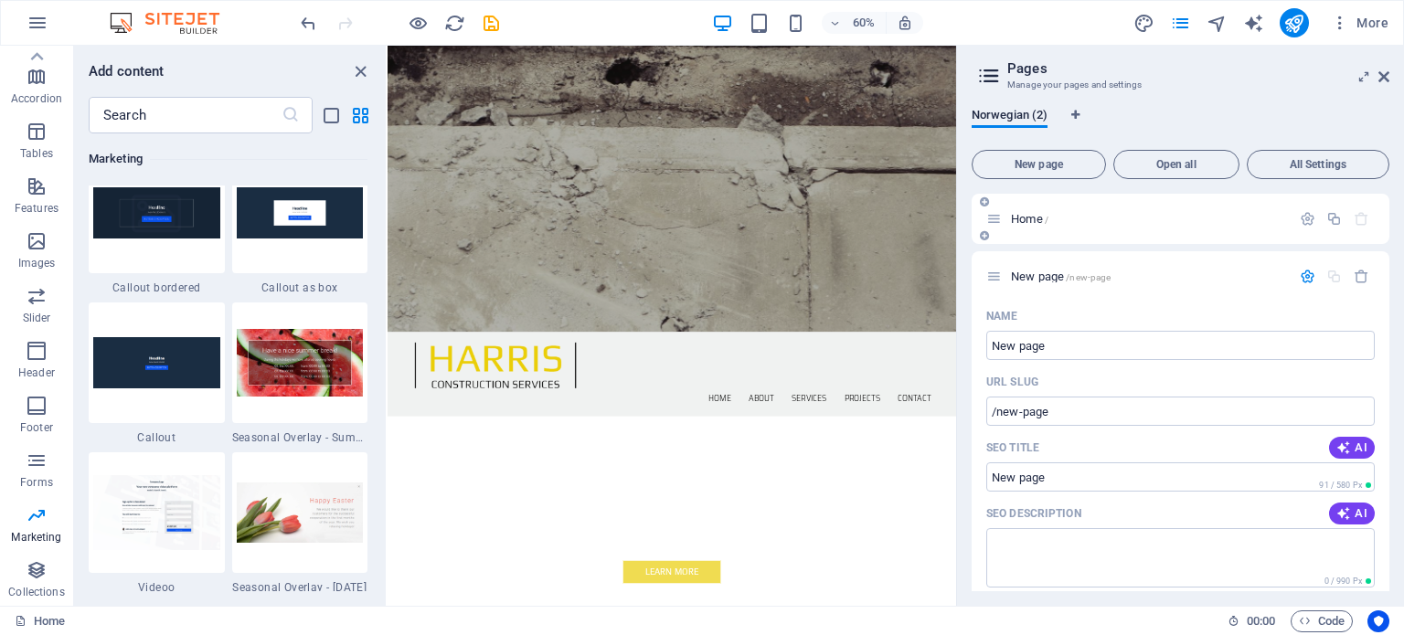
click at [1069, 224] on p "Home /" at bounding box center [1148, 219] width 274 height 12
click at [1013, 291] on div "New page /new-page" at bounding box center [1181, 276] width 418 height 50
click at [1049, 271] on span "New page /new-page" at bounding box center [1061, 277] width 100 height 14
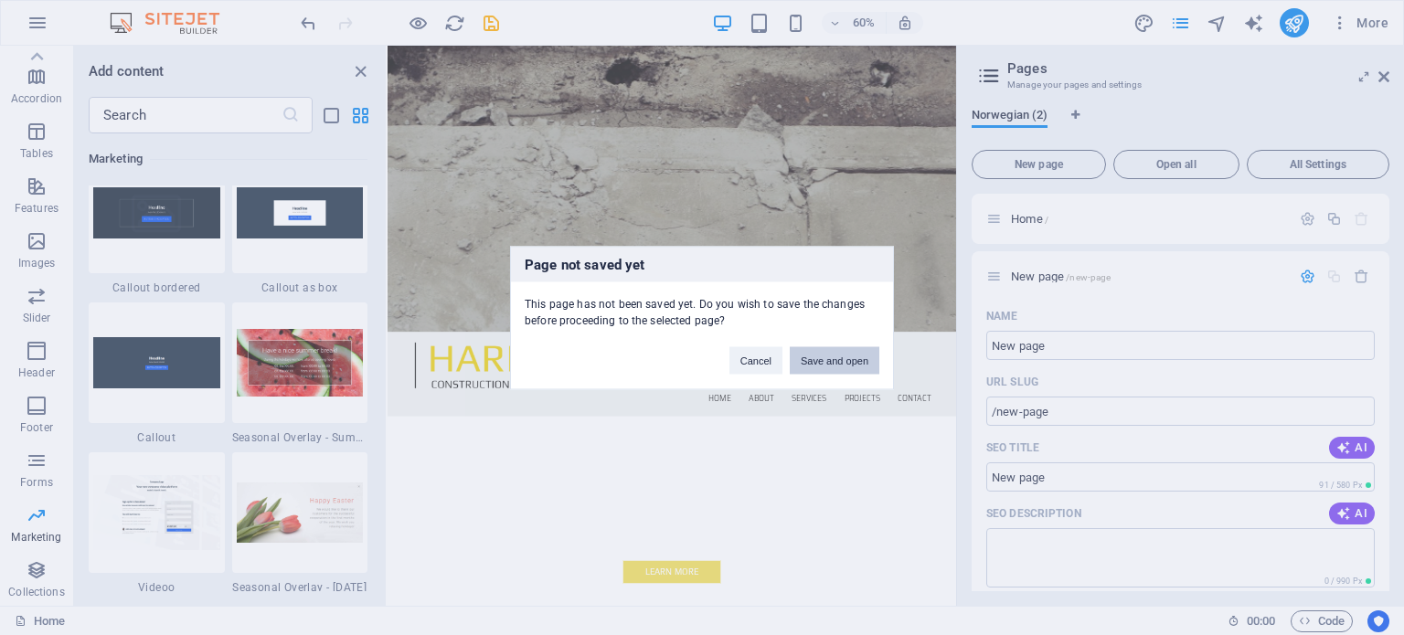
click at [827, 360] on button "Save and open" at bounding box center [835, 359] width 90 height 27
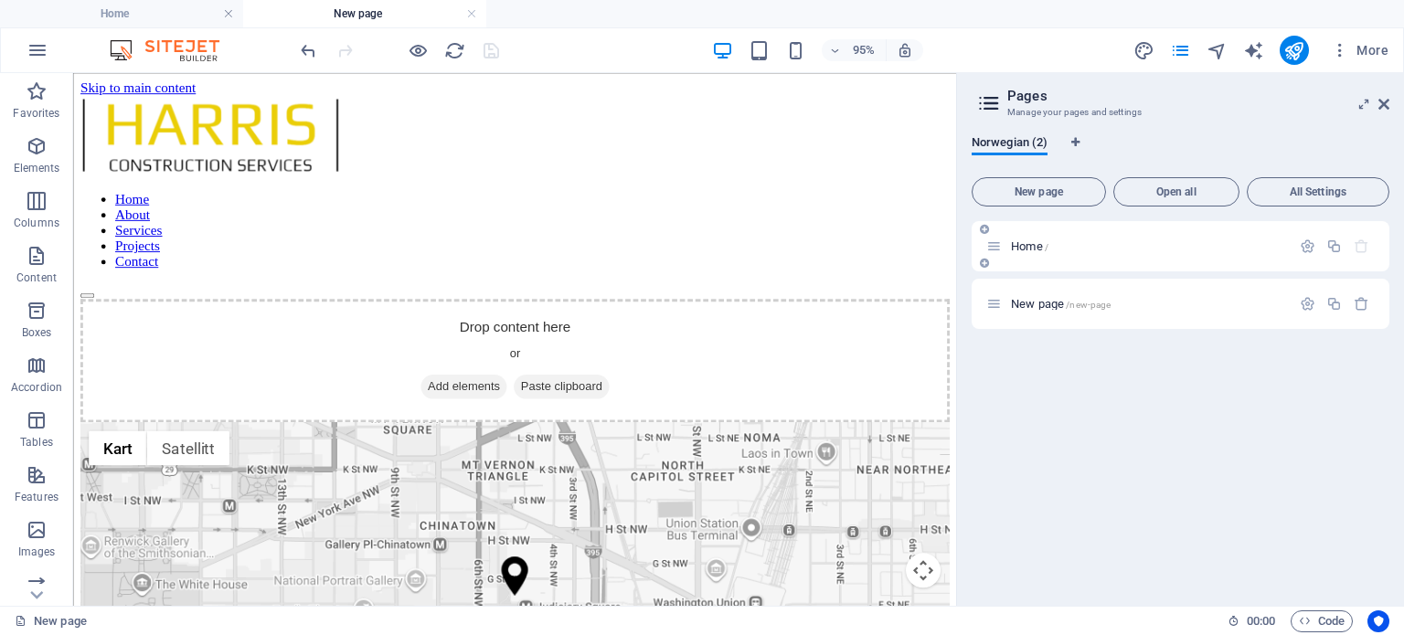
click at [1104, 259] on div "Home /" at bounding box center [1181, 246] width 418 height 50
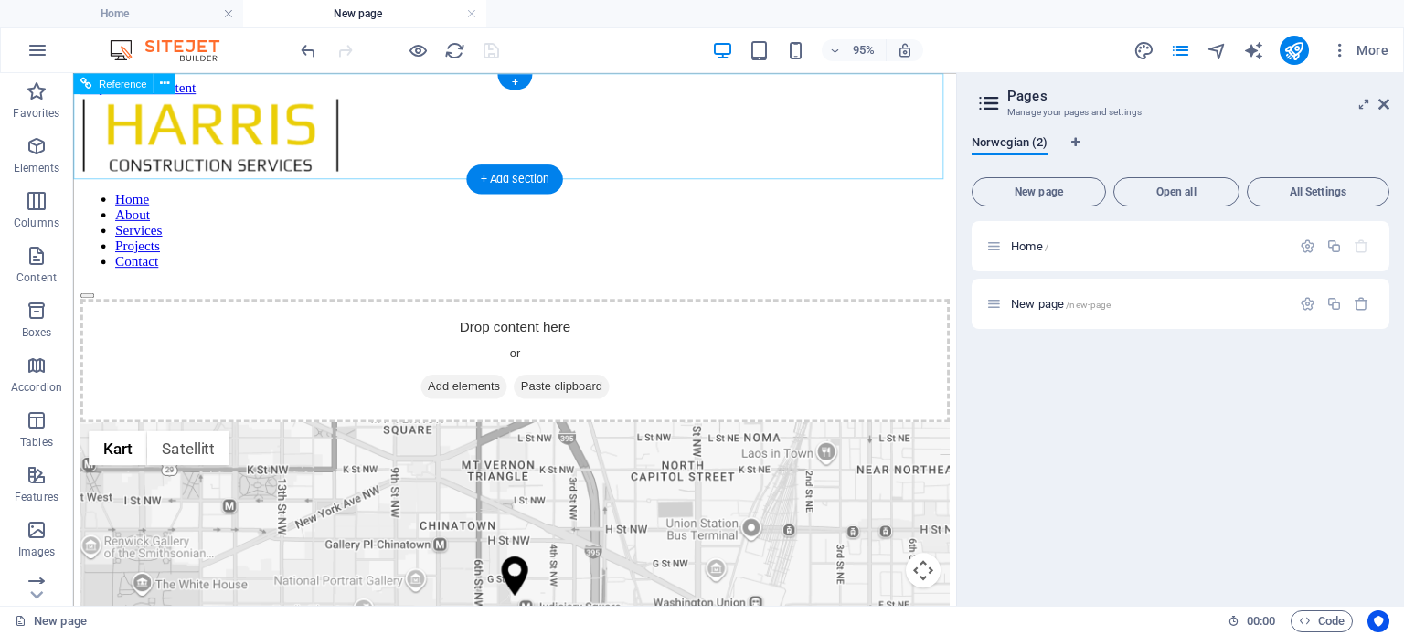
click at [672, 197] on nav "Home About Services Projects Contact" at bounding box center [537, 238] width 915 height 82
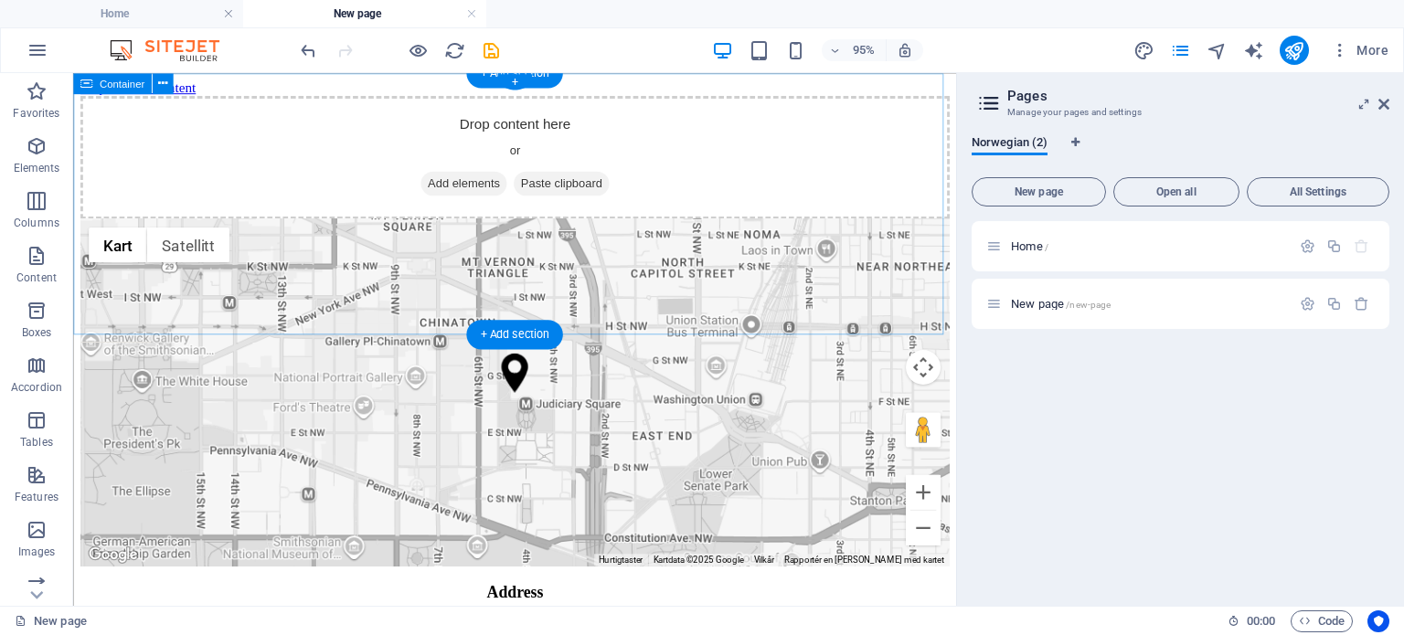
click at [742, 227] on div "Drop content here or Add elements Paste clipboard" at bounding box center [537, 162] width 915 height 130
click at [749, 227] on div "Drop content here or Add elements Paste clipboard" at bounding box center [537, 162] width 915 height 130
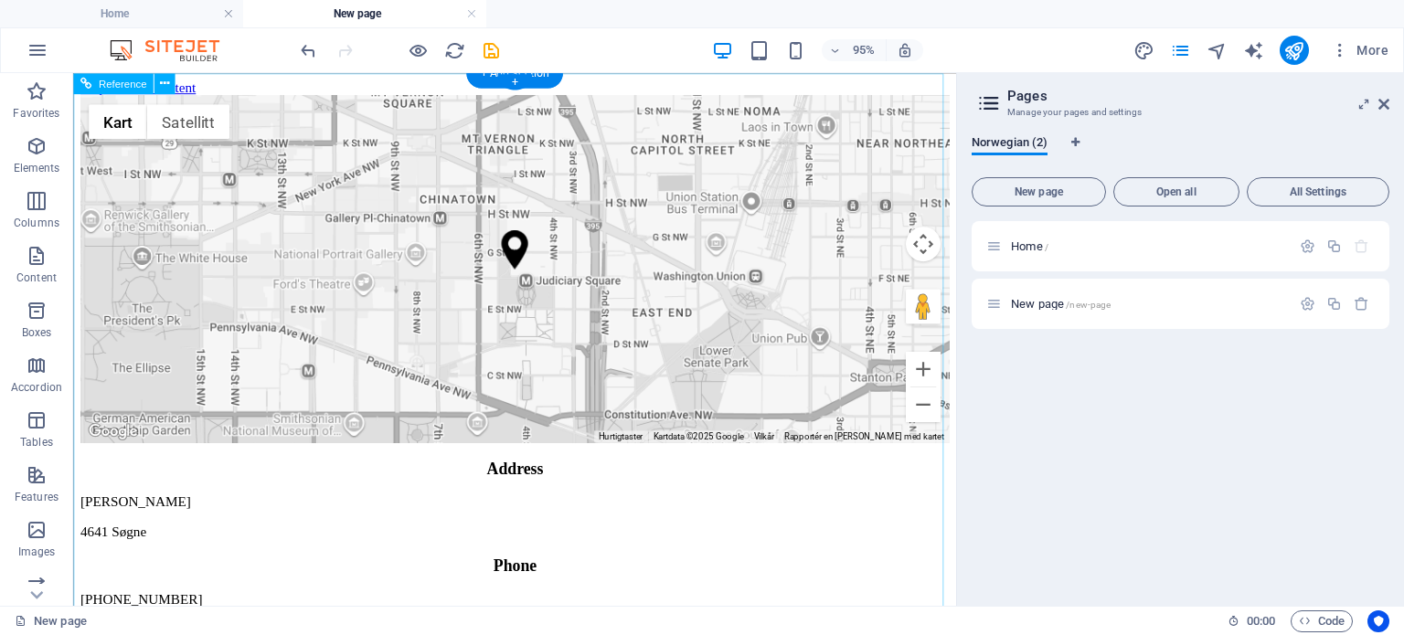
click at [610, 301] on div "← Flytt mot venstre → Flytt mot høyre ↑ Flytt opp ↓ Flytt [PERSON_NAME] + Zoom …" at bounding box center [537, 280] width 915 height 366
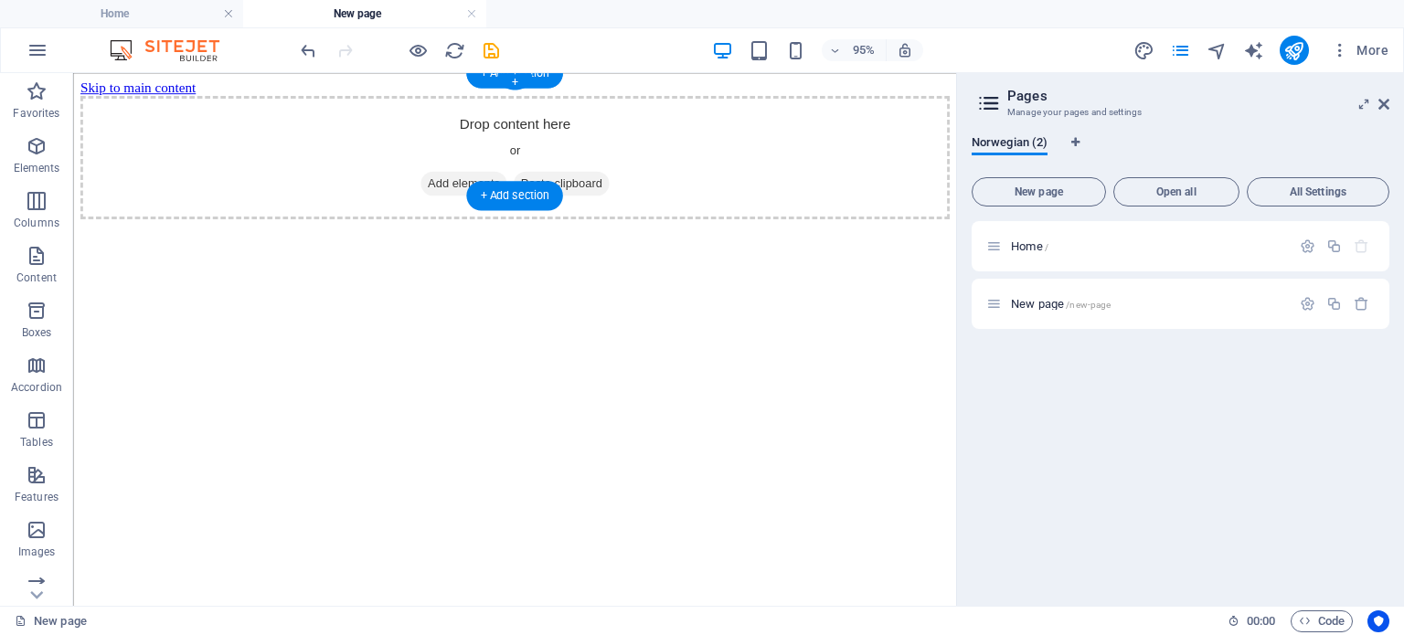
click at [670, 128] on div "Drop content here or Add elements Paste clipboard" at bounding box center [537, 162] width 915 height 130
click at [743, 176] on div "Drop content here or Add elements Paste clipboard" at bounding box center [537, 162] width 915 height 130
click at [1163, 243] on p "Home /" at bounding box center [1148, 246] width 274 height 12
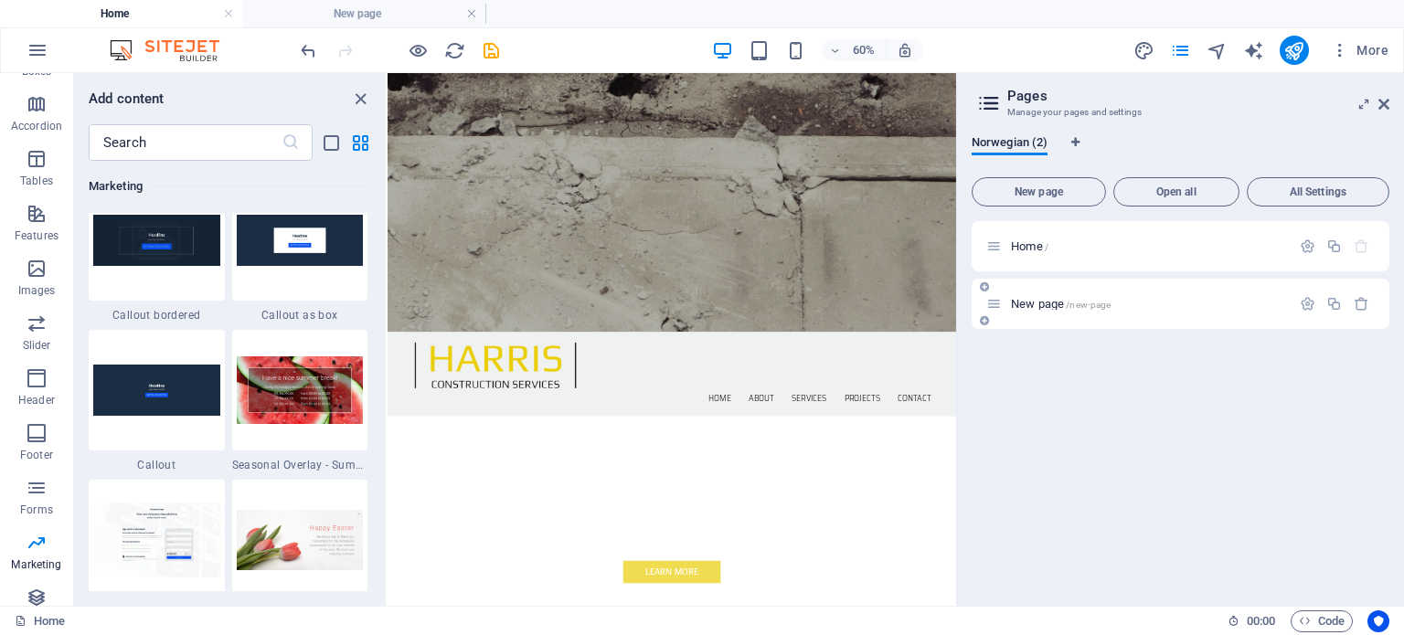
click at [1157, 291] on div "New page /new-page" at bounding box center [1181, 304] width 418 height 50
click at [1363, 299] on icon "button" at bounding box center [1362, 304] width 16 height 16
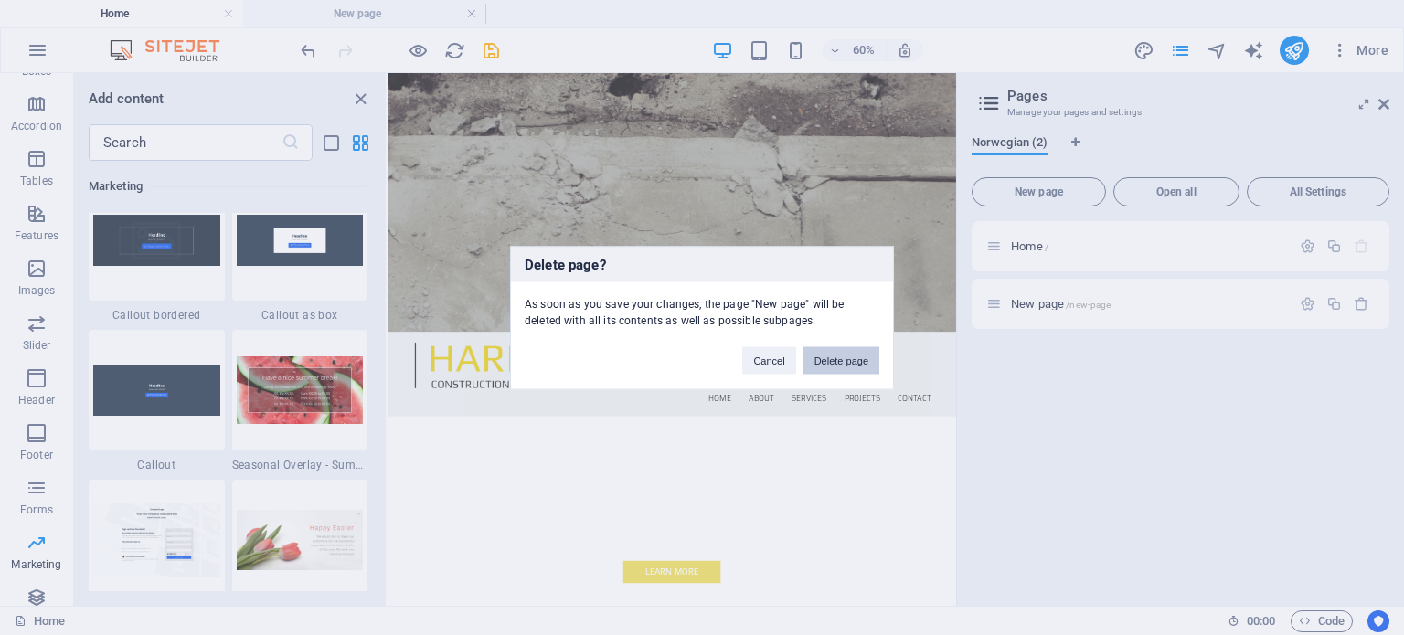
click at [842, 363] on button "Delete page" at bounding box center [841, 359] width 76 height 27
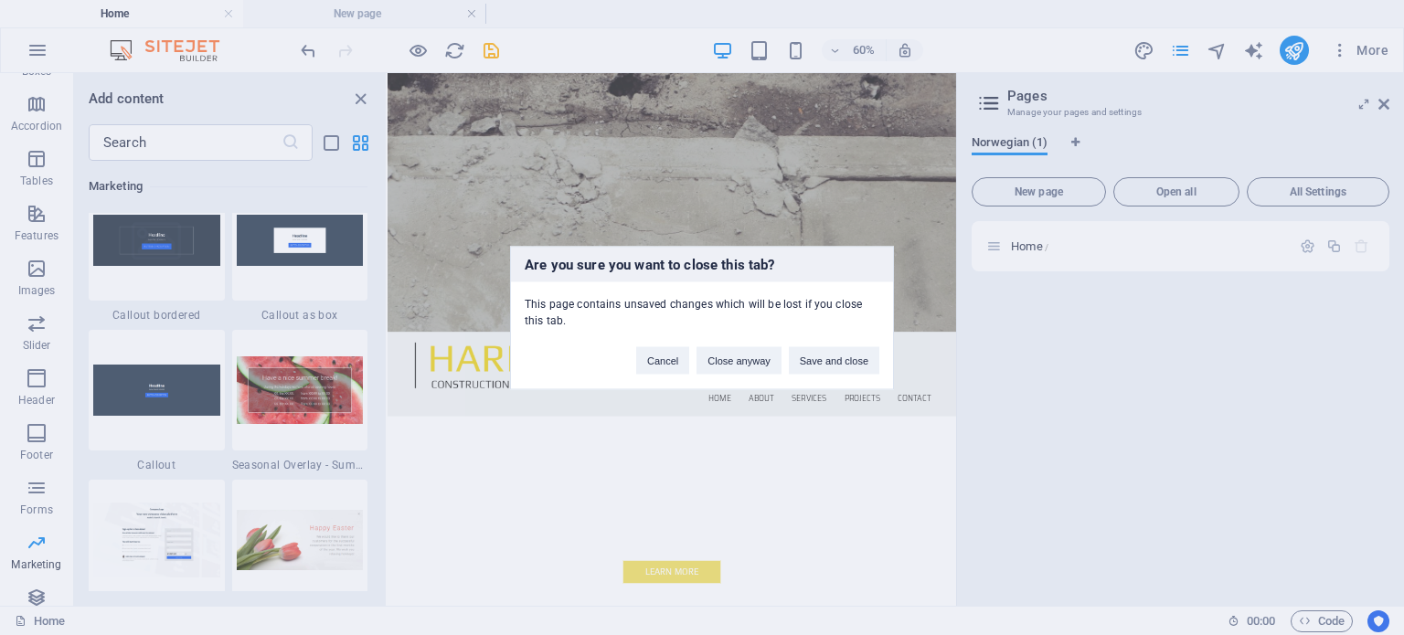
click at [1087, 248] on div "Are you sure you want to close this tab? This page contains unsaved changes whi…" at bounding box center [702, 317] width 1404 height 635
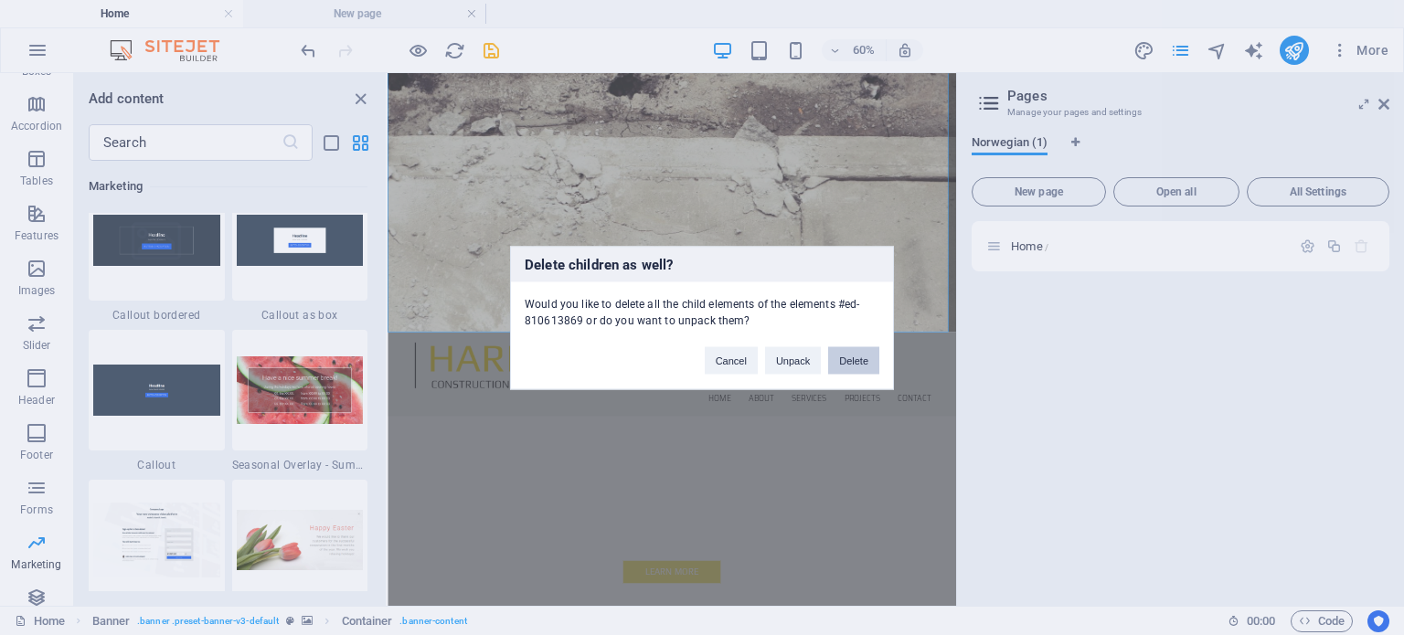
click at [859, 362] on button "Delete" at bounding box center [853, 359] width 51 height 27
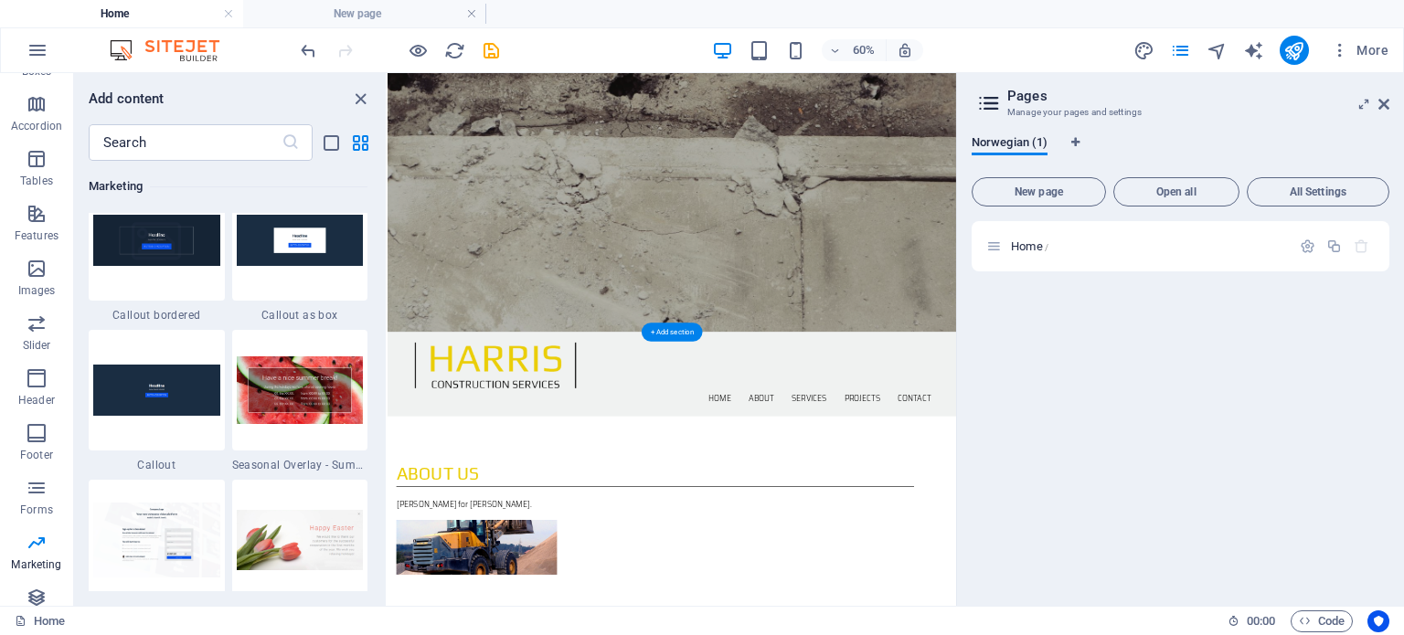
click at [916, 231] on figure at bounding box center [862, 60] width 948 height 888
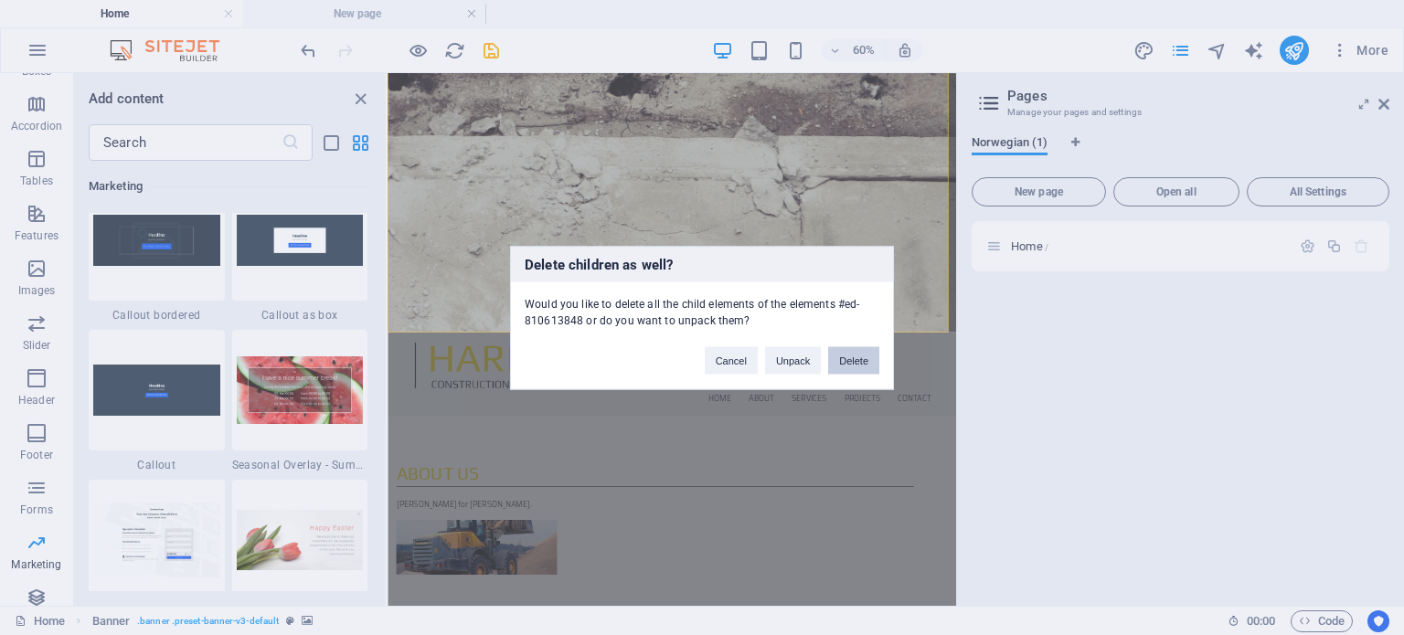
click at [857, 362] on button "Delete" at bounding box center [853, 359] width 51 height 27
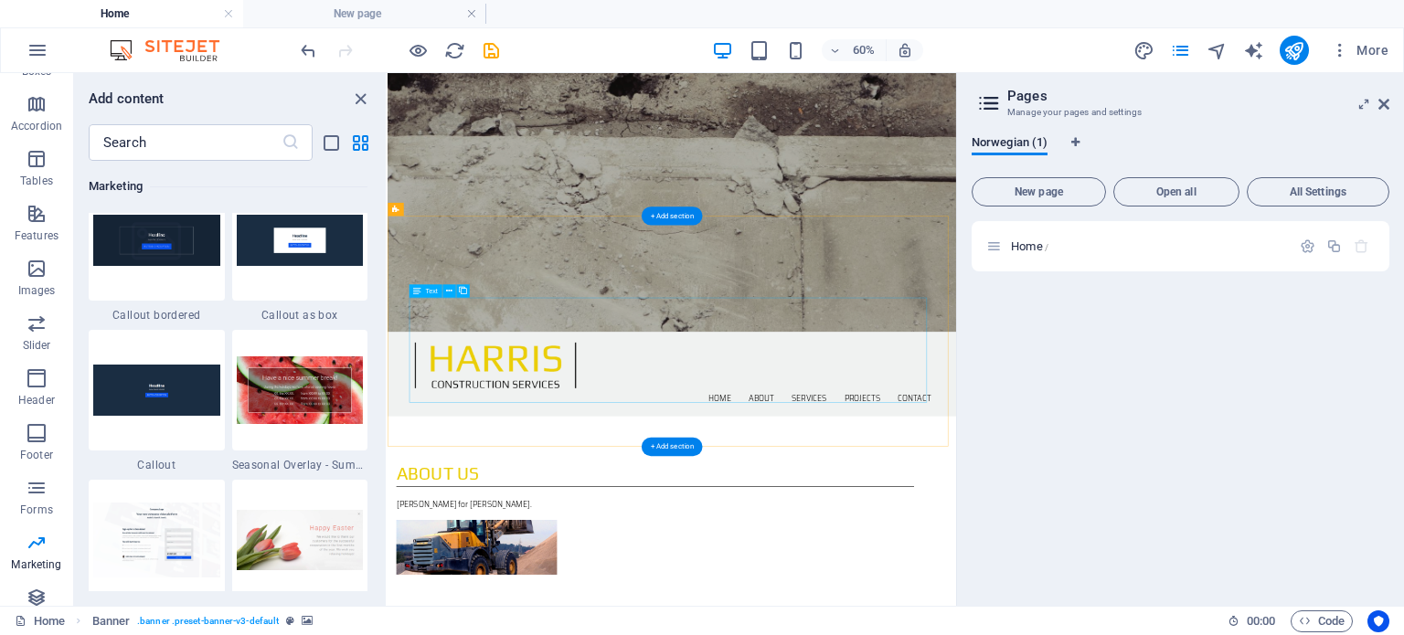
scroll to position [0, 0]
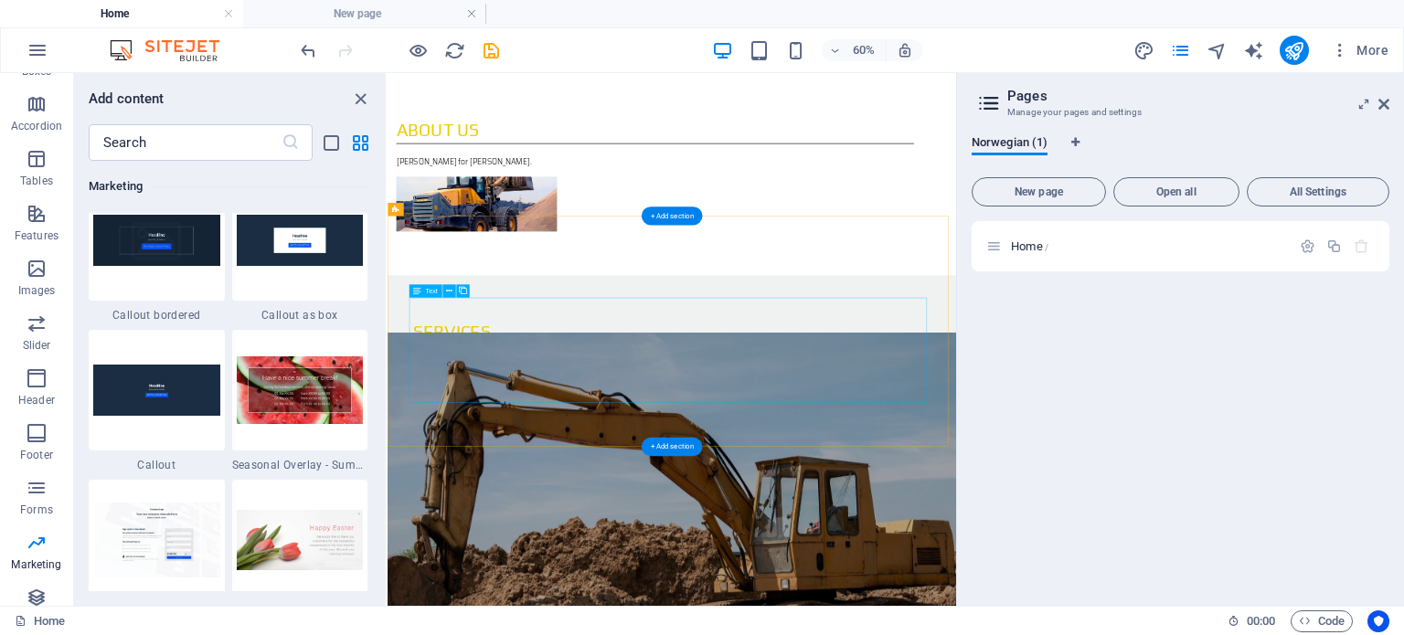
click at [1074, 547] on div "Lorem ipsum dolor sit amet, consetetur sadipscing elitr, sed diam nonumy eirmod…" at bounding box center [861, 645] width 863 height 197
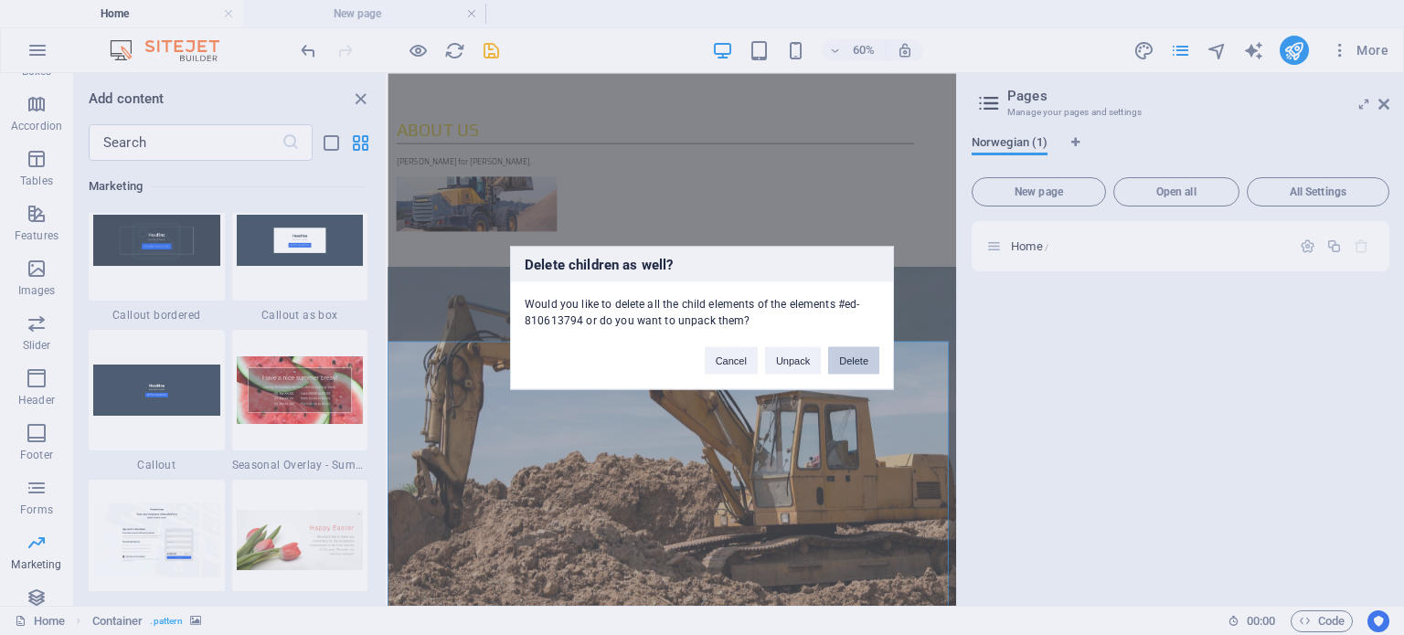
drag, startPoint x: 851, startPoint y: 356, endPoint x: 754, endPoint y: 451, distance: 135.7
click at [851, 356] on button "Delete" at bounding box center [853, 359] width 51 height 27
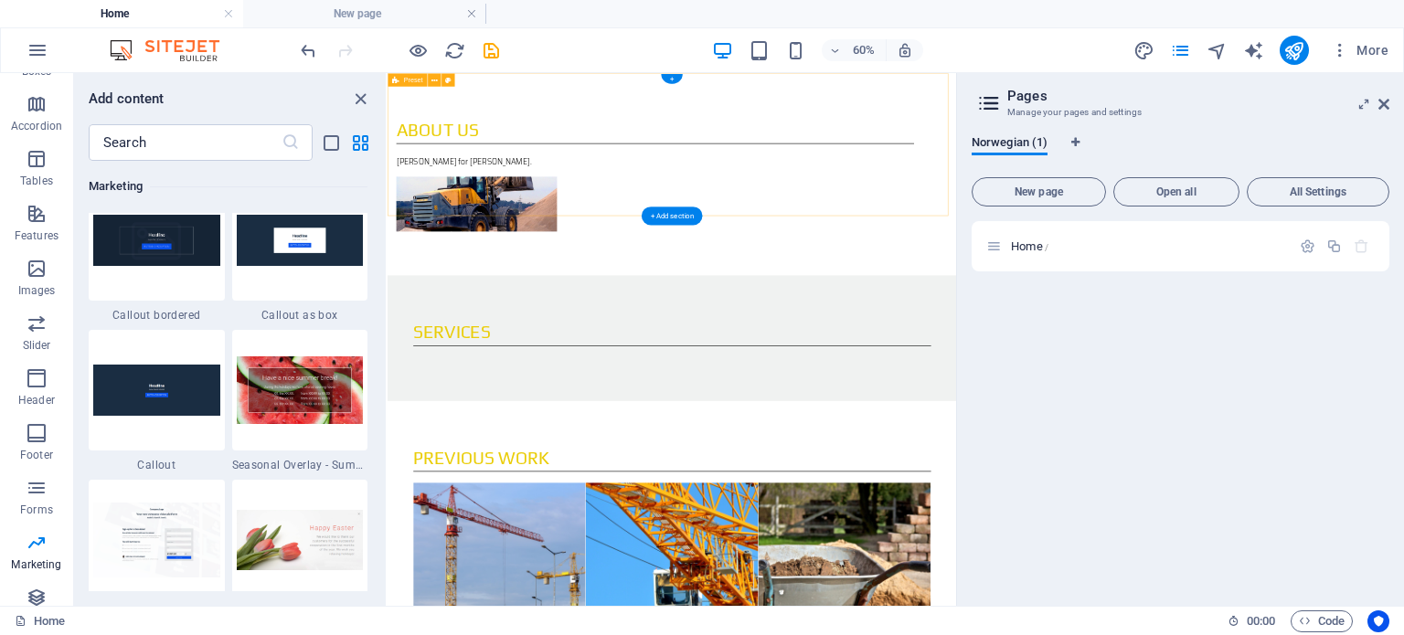
click at [1029, 255] on div "ABOUT [DEMOGRAPHIC_DATA] [PERSON_NAME] for [PERSON_NAME]." at bounding box center [862, 241] width 948 height 337
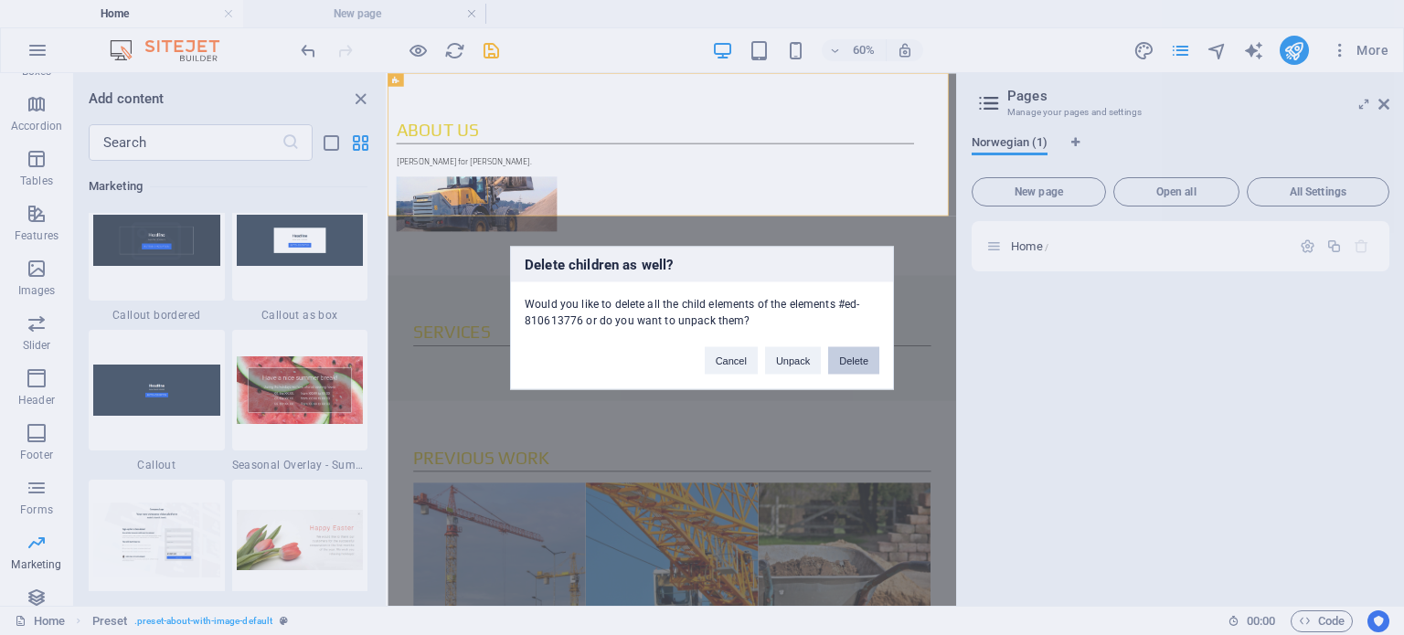
click at [848, 354] on button "Delete" at bounding box center [853, 359] width 51 height 27
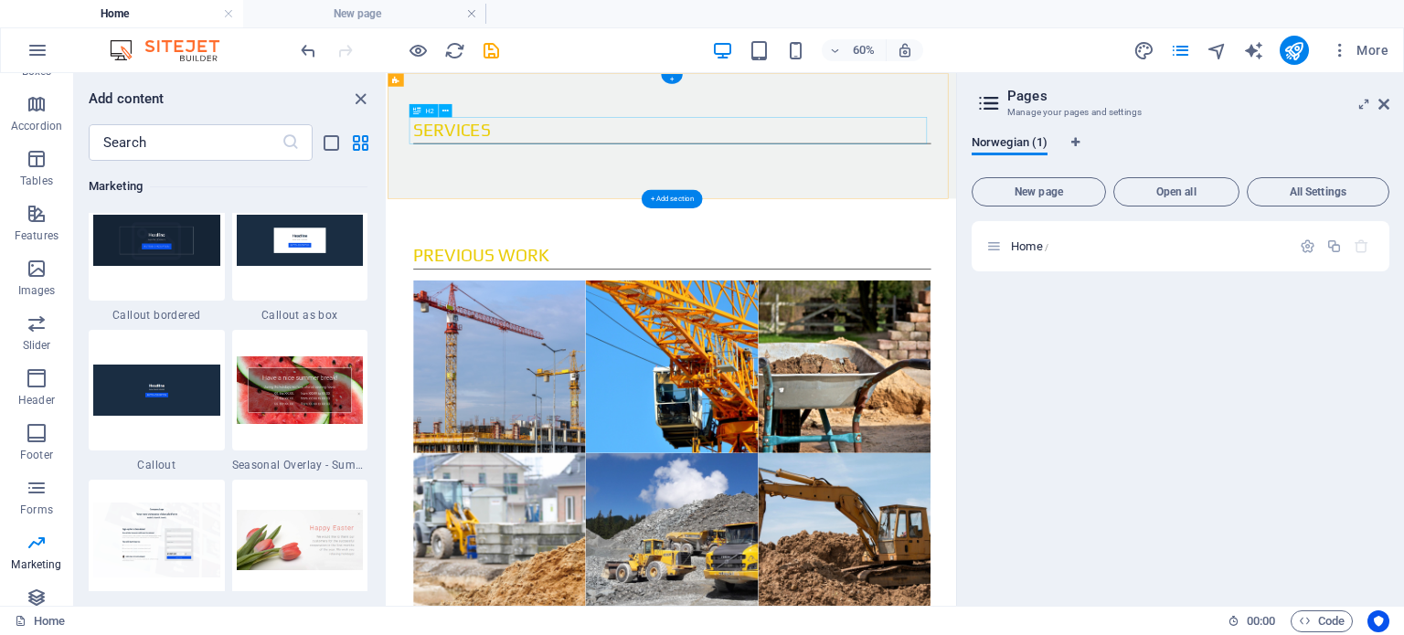
click at [935, 176] on div "Services" at bounding box center [861, 168] width 863 height 45
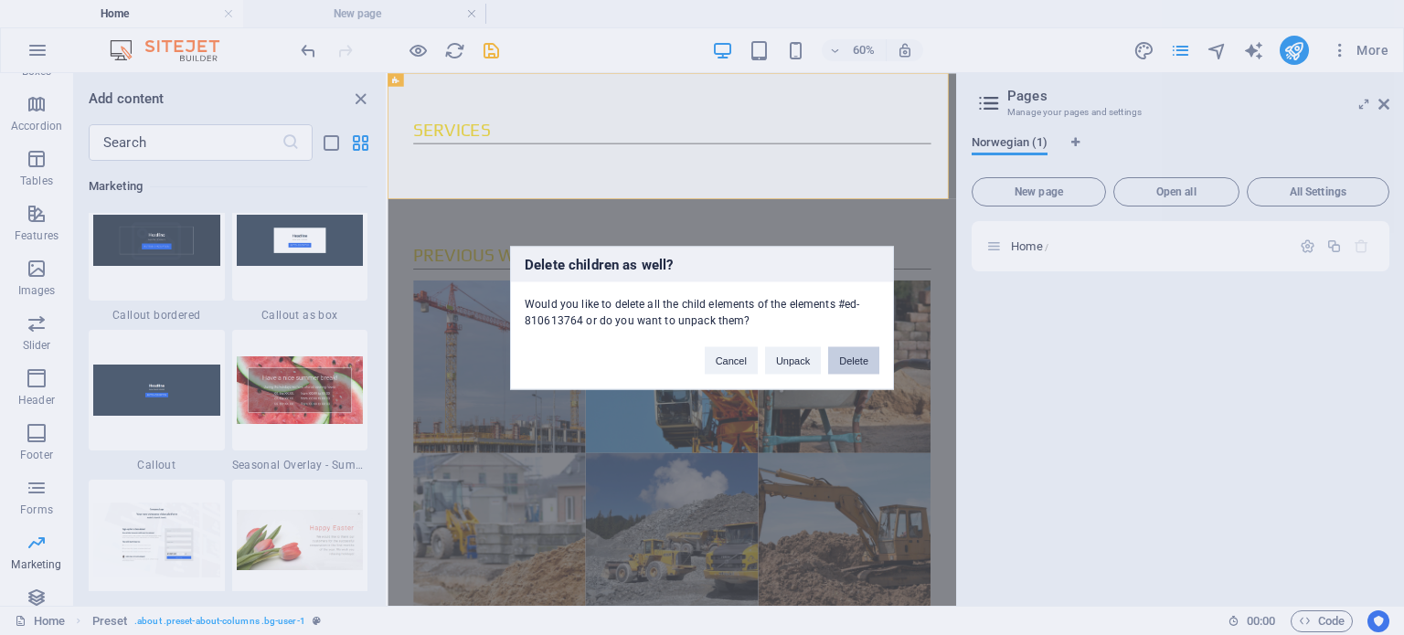
drag, startPoint x: 752, startPoint y: 477, endPoint x: 839, endPoint y: 365, distance: 142.0
click at [839, 365] on button "Delete" at bounding box center [853, 359] width 51 height 27
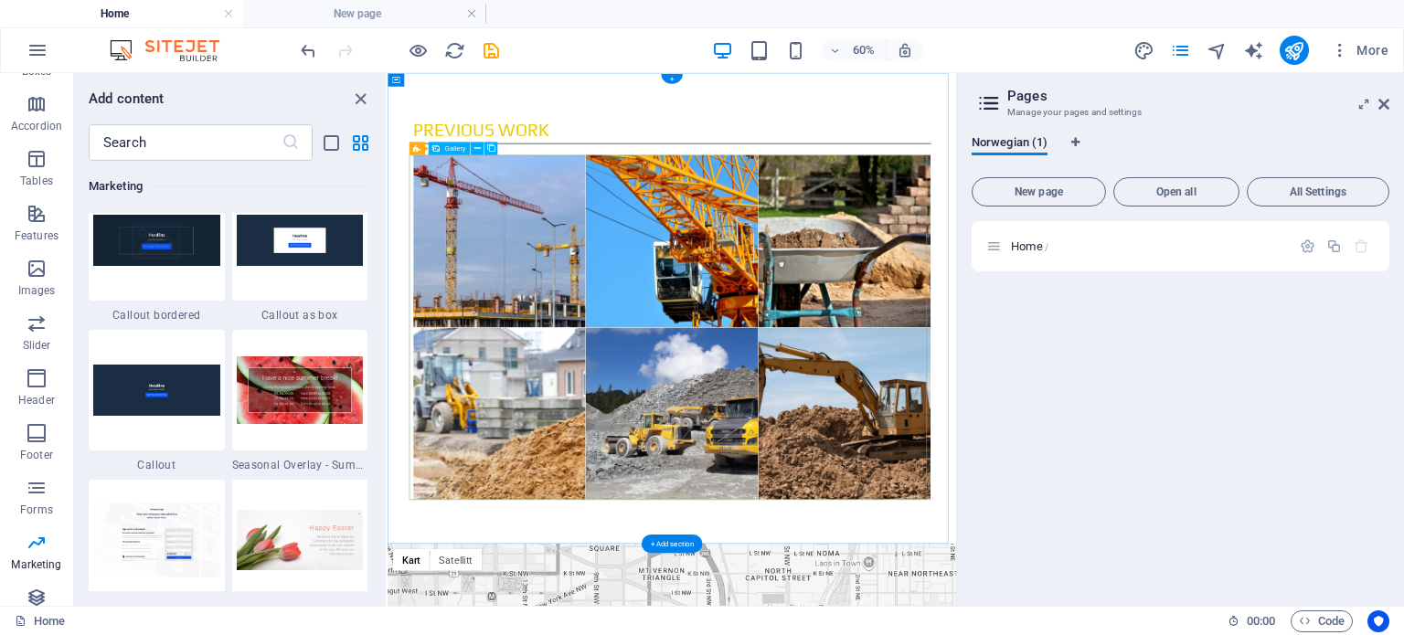
drag, startPoint x: 944, startPoint y: 313, endPoint x: 931, endPoint y: 315, distance: 13.1
click at [931, 315] on li at bounding box center [861, 353] width 288 height 288
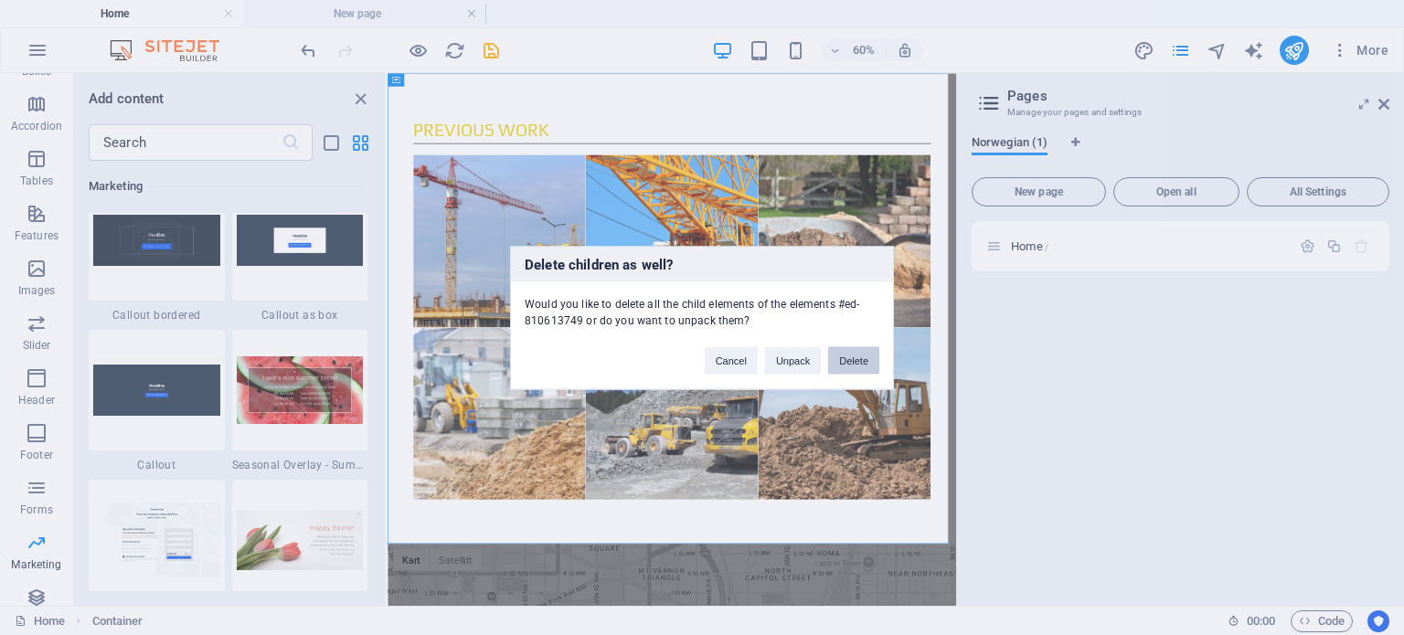
click at [847, 351] on button "Delete" at bounding box center [853, 359] width 51 height 27
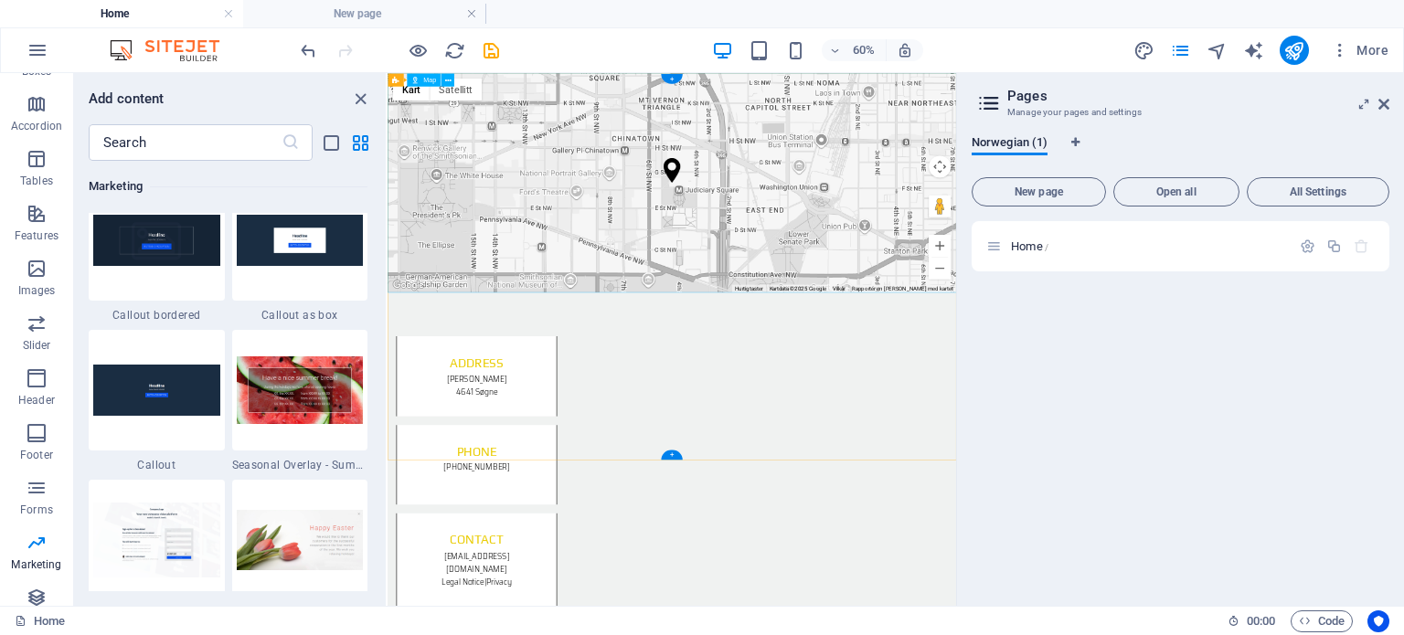
click at [949, 345] on div "← Flytt mot venstre → Flytt mot høyre ↑ Flytt opp ↓ Flytt [PERSON_NAME] + Zoom …" at bounding box center [862, 256] width 948 height 366
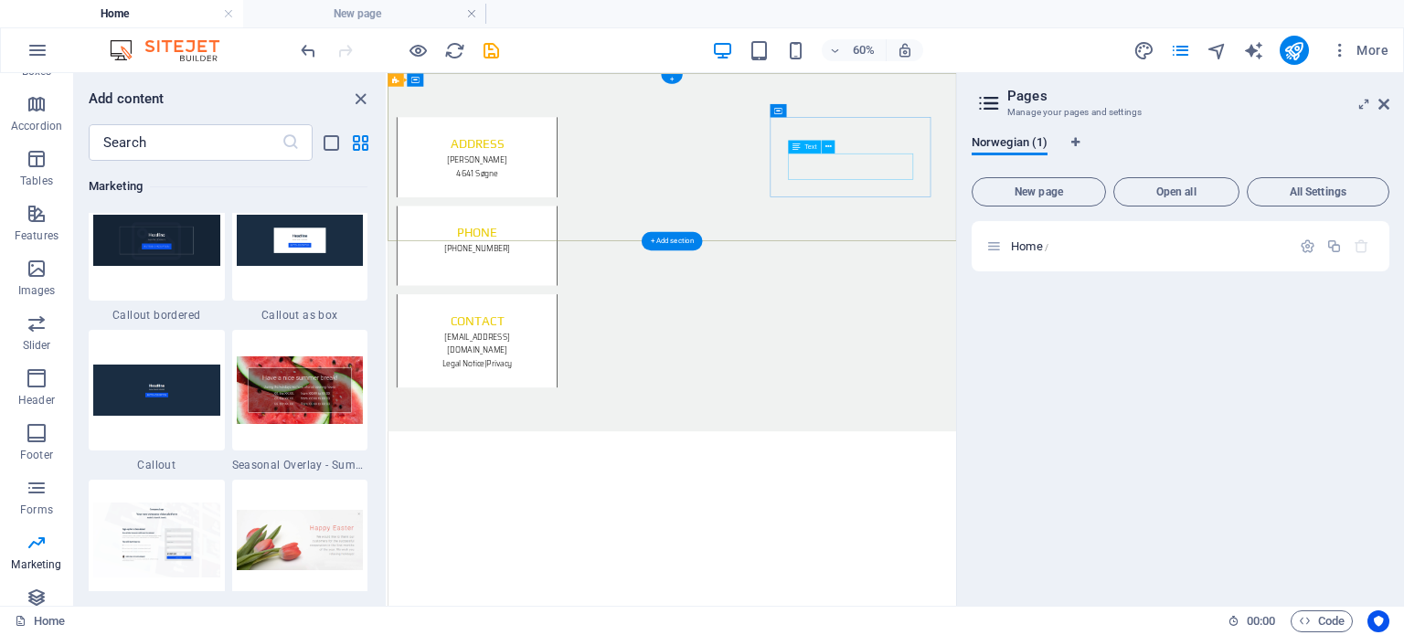
click at [640, 502] on div "[EMAIL_ADDRESS][DOMAIN_NAME] Legal Notice | Privacy" at bounding box center [535, 535] width 207 height 66
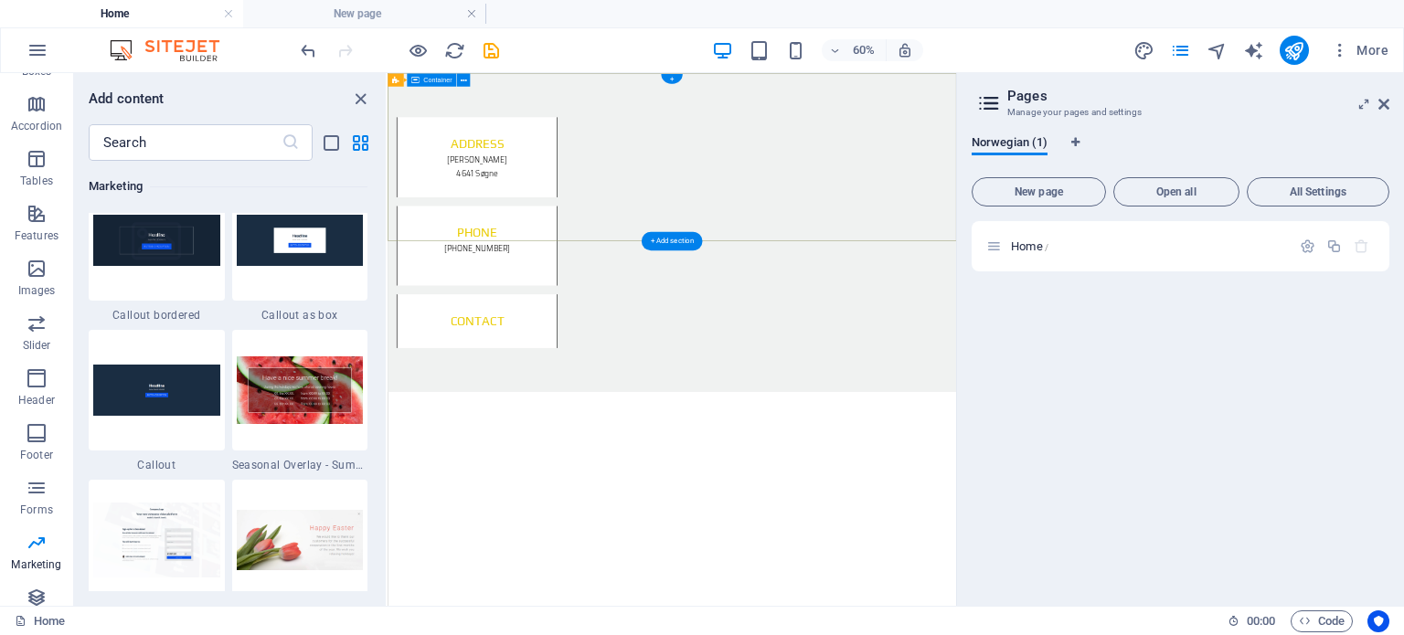
click at [1116, 283] on div "Address [PERSON_NAME][STREET_ADDRESS] Phone [PHONE_NUMBER] Contact" at bounding box center [862, 338] width 948 height 531
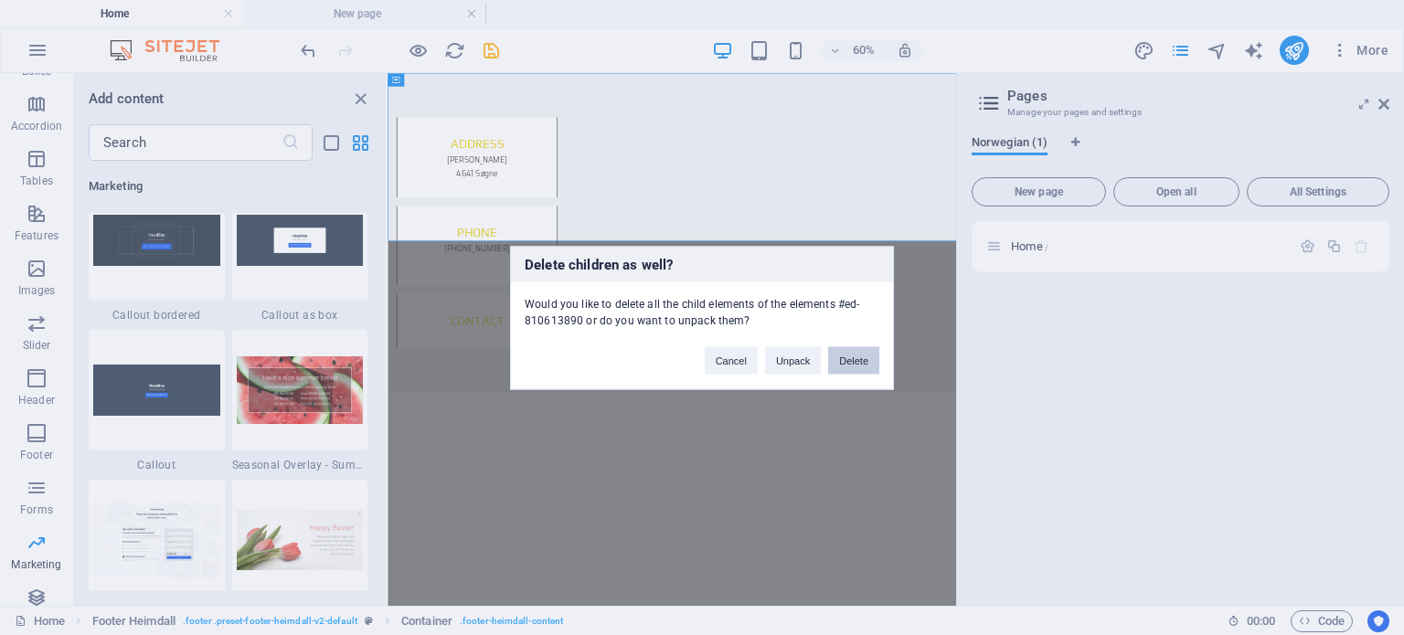
click at [854, 352] on button "Delete" at bounding box center [853, 359] width 51 height 27
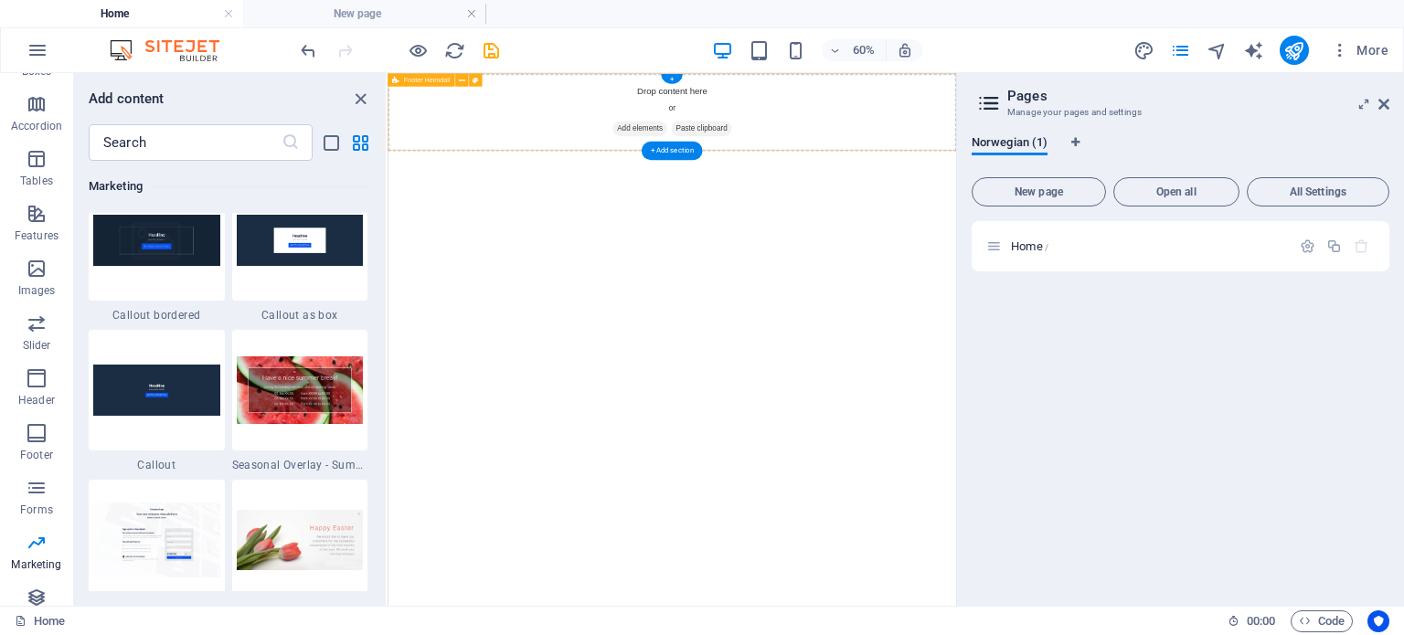
click at [798, 167] on span "Add elements" at bounding box center [807, 166] width 90 height 26
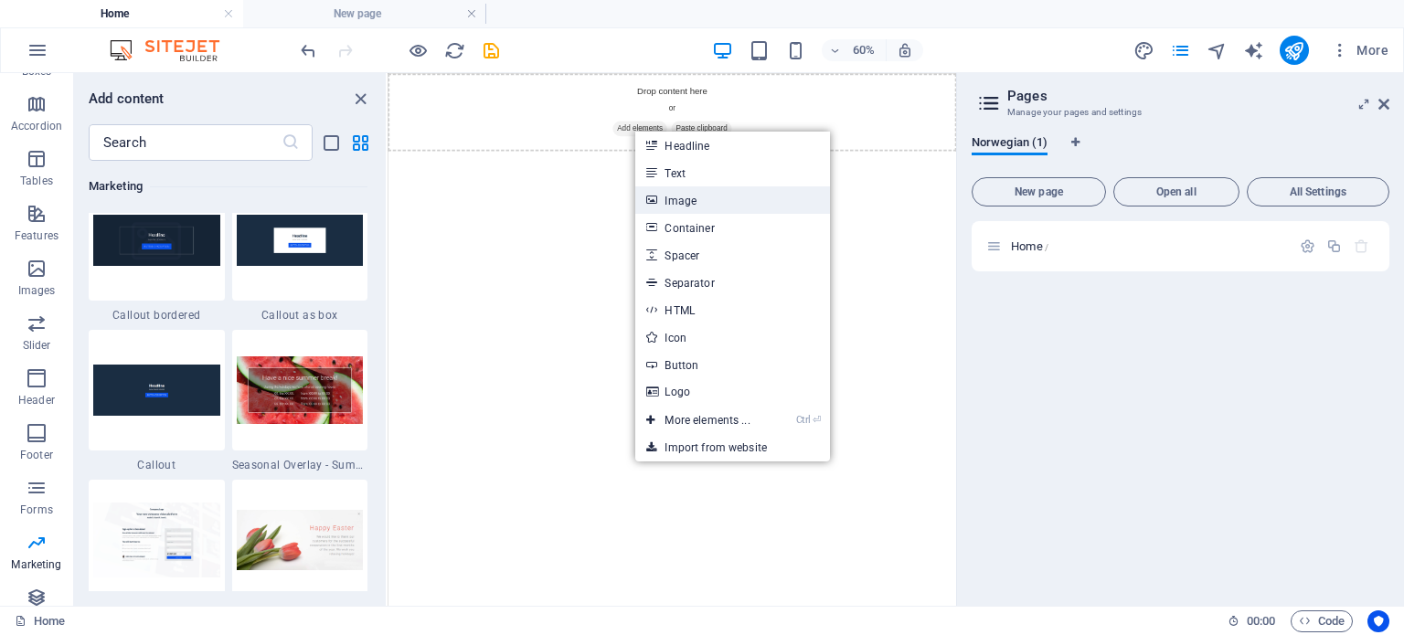
click at [721, 207] on link "Image" at bounding box center [732, 199] width 194 height 27
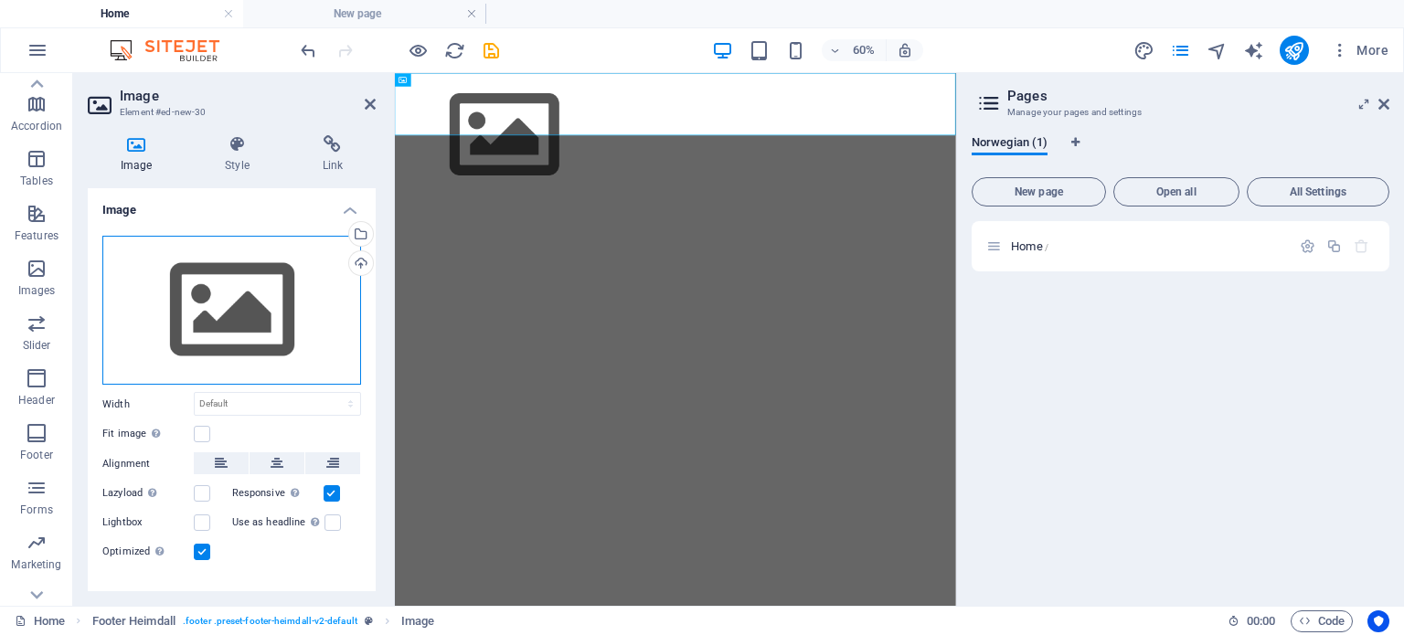
click at [160, 305] on div "Drag files here, click to choose files or select files from Files or our free s…" at bounding box center [231, 311] width 259 height 150
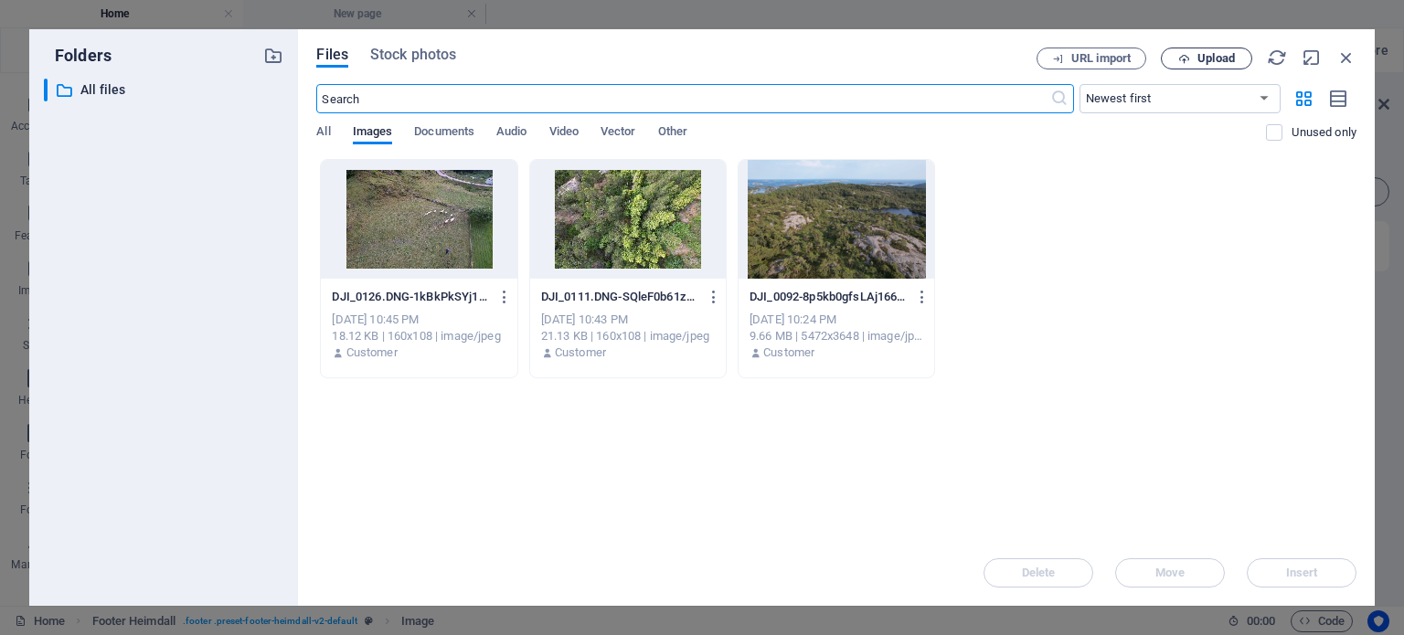
click at [1209, 58] on span "Upload" at bounding box center [1215, 58] width 37 height 11
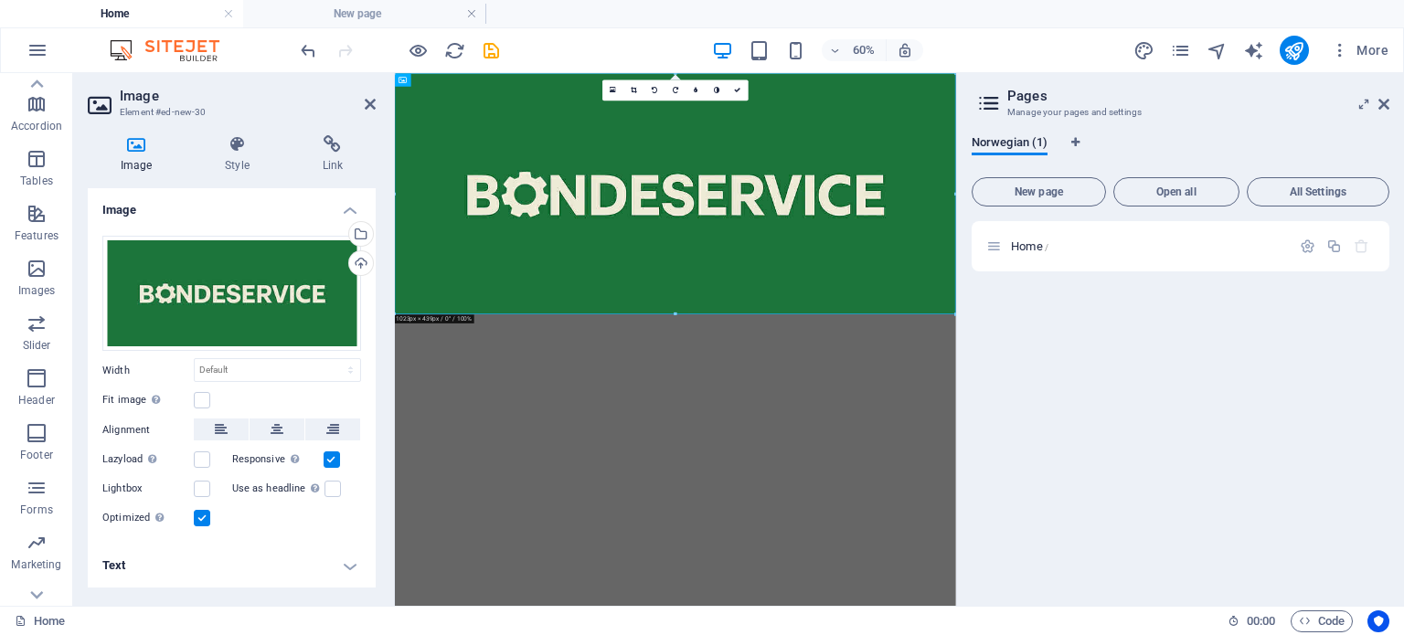
click at [802, 474] on html "Skip to main content" at bounding box center [862, 273] width 935 height 401
click at [705, 363] on figure at bounding box center [862, 273] width 935 height 401
click at [1186, 53] on icon "pages" at bounding box center [1180, 50] width 21 height 21
click at [1178, 474] on html "Skip to main content" at bounding box center [862, 273] width 935 height 401
click at [497, 52] on icon "save" at bounding box center [491, 50] width 21 height 21
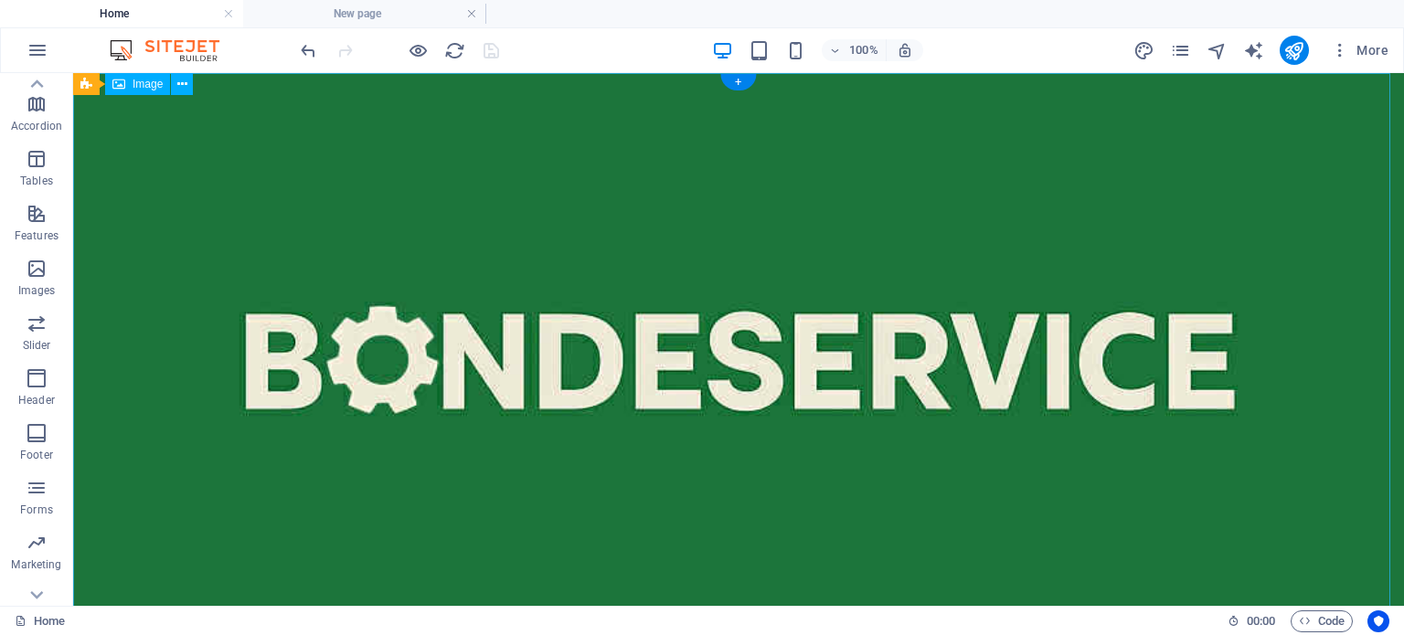
click at [723, 372] on figure at bounding box center [738, 358] width 1331 height 570
click at [745, 208] on figure at bounding box center [738, 358] width 1331 height 570
click at [345, 182] on figure at bounding box center [738, 358] width 1331 height 570
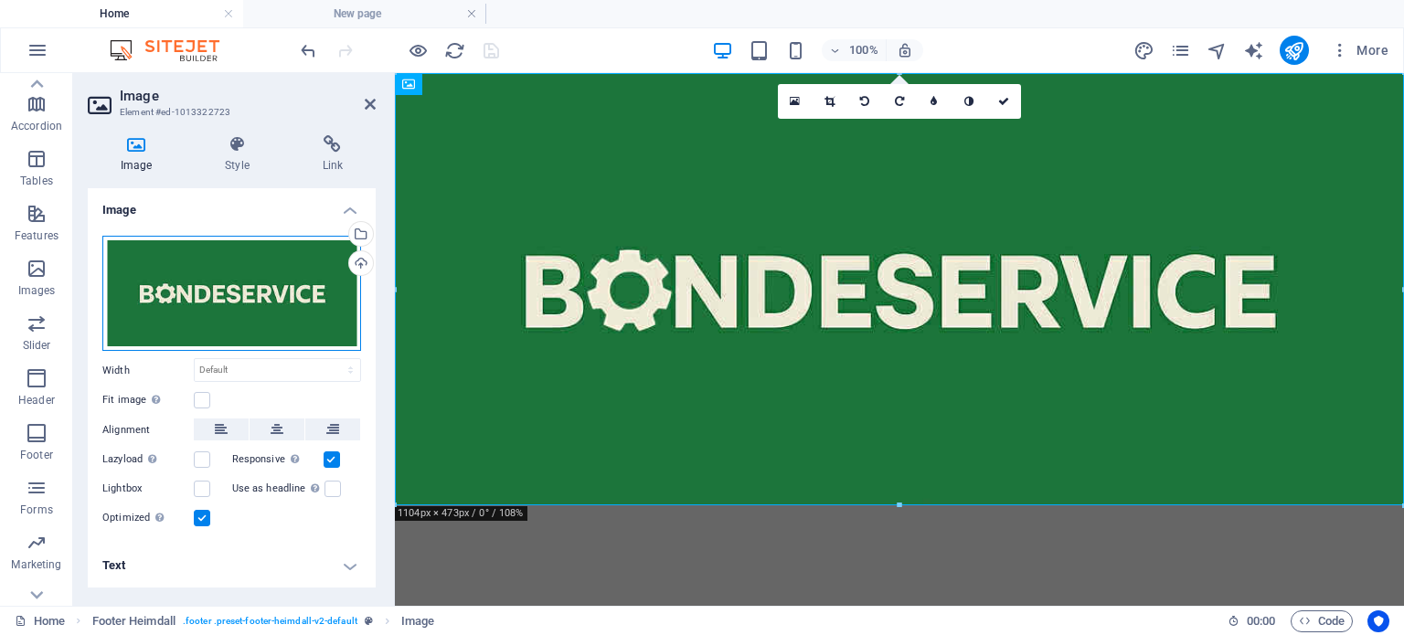
click at [242, 315] on div "Drag files here, click to choose files or select files from Files or our free s…" at bounding box center [231, 294] width 259 height 116
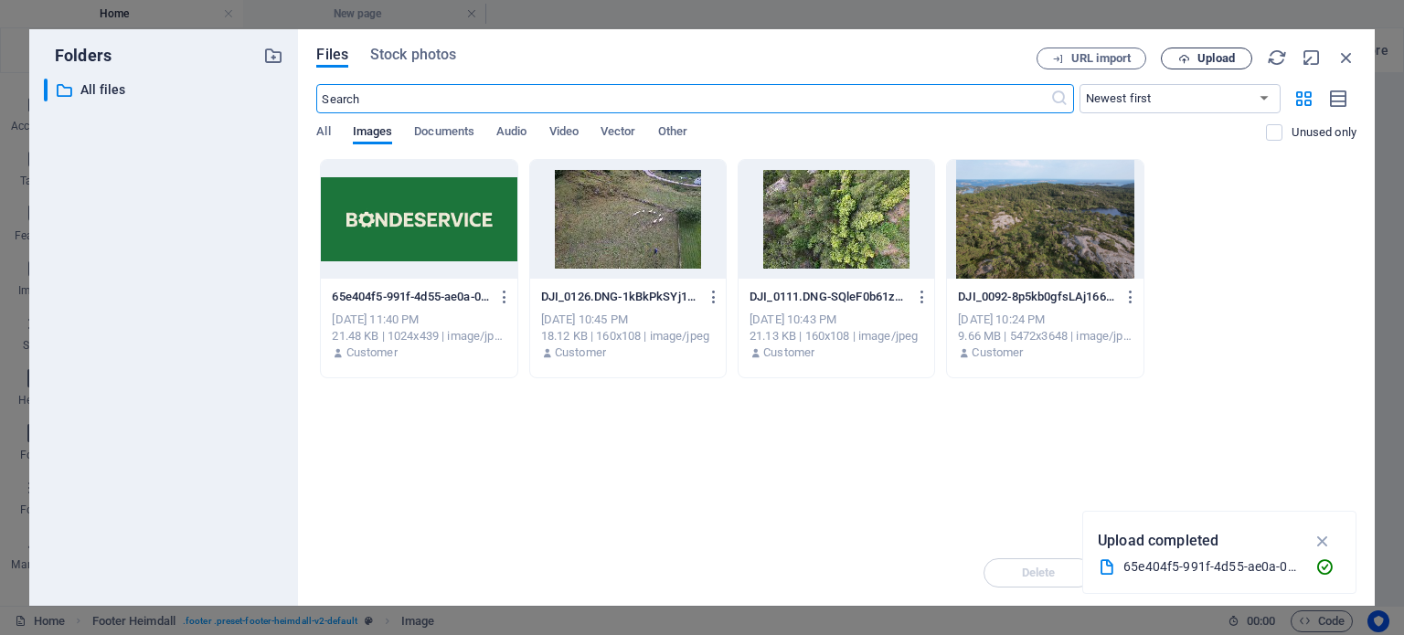
click at [1221, 60] on span "Upload" at bounding box center [1215, 58] width 37 height 11
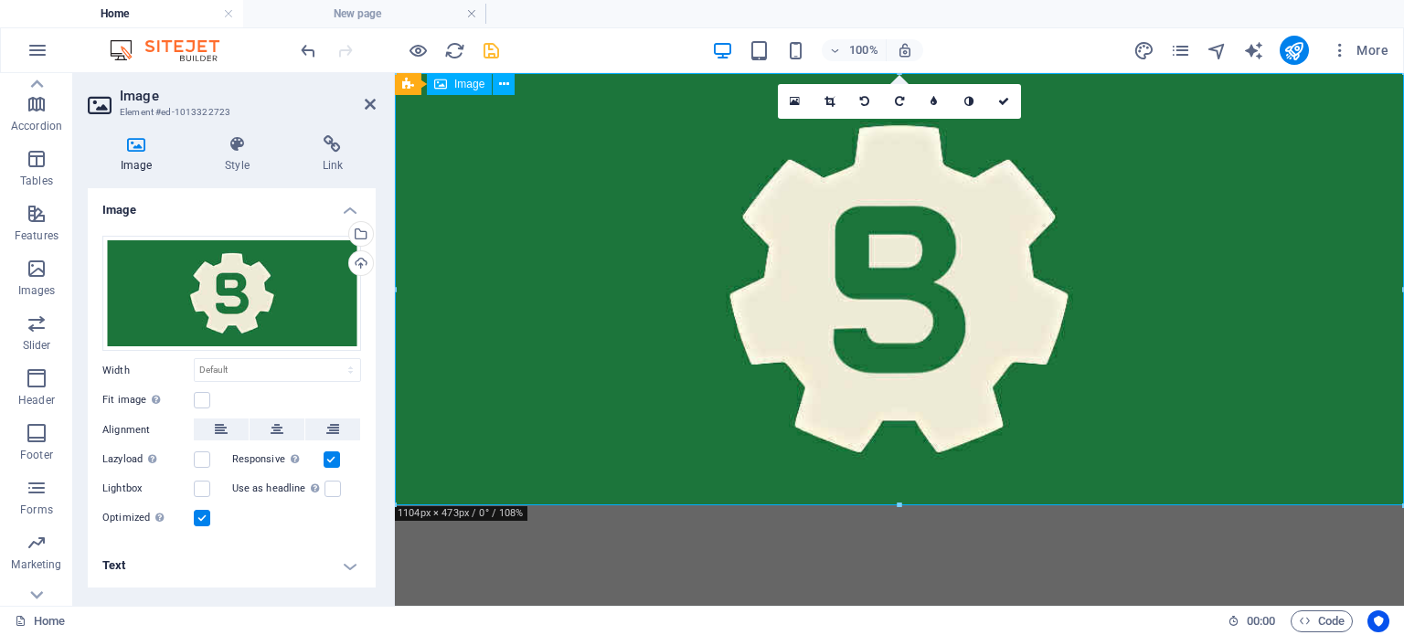
click at [1027, 441] on figure at bounding box center [899, 289] width 1009 height 432
click at [319, 280] on div "Drag files here, click to choose files or select files from Files or our free s…" at bounding box center [231, 294] width 259 height 116
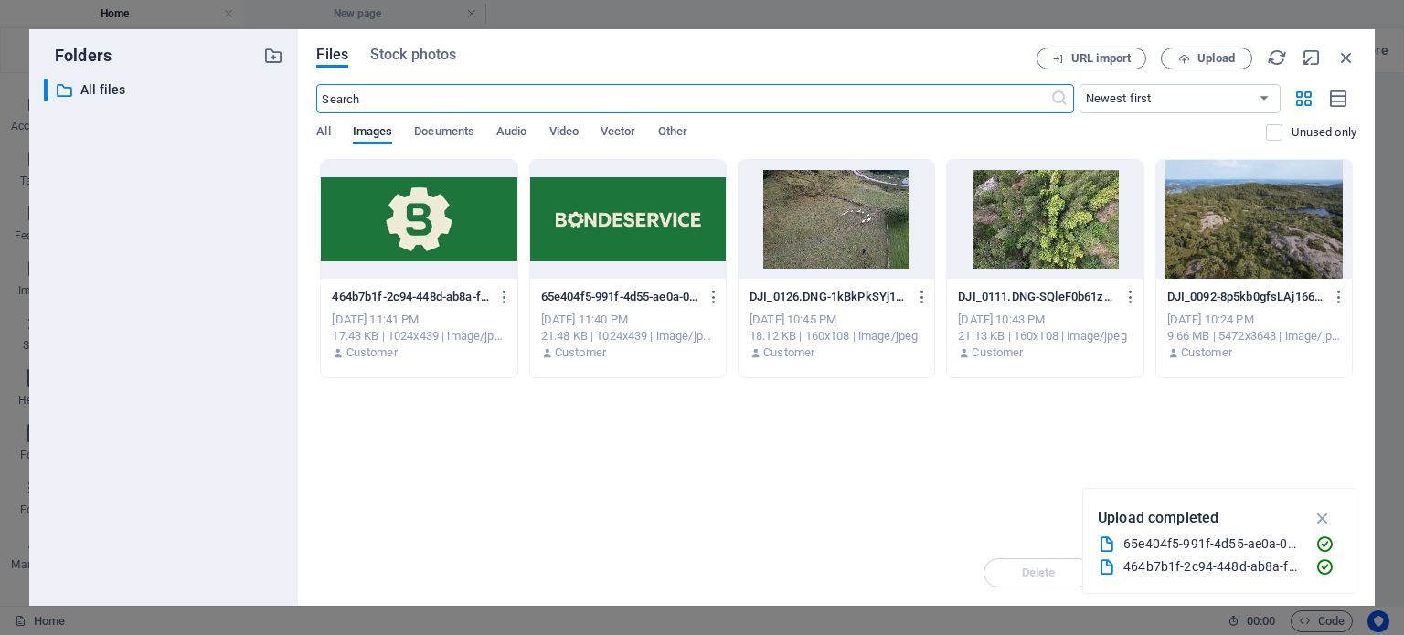
click at [628, 241] on div at bounding box center [628, 219] width 196 height 119
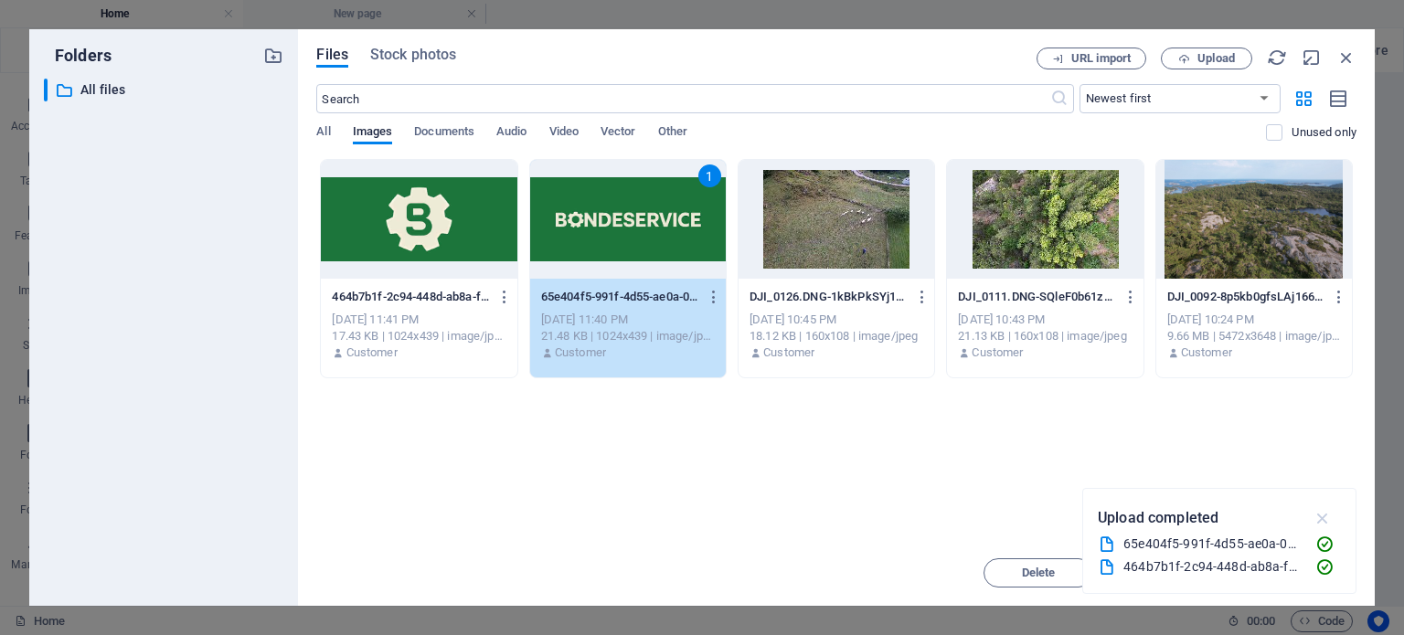
click at [1318, 520] on icon "button" at bounding box center [1322, 518] width 21 height 20
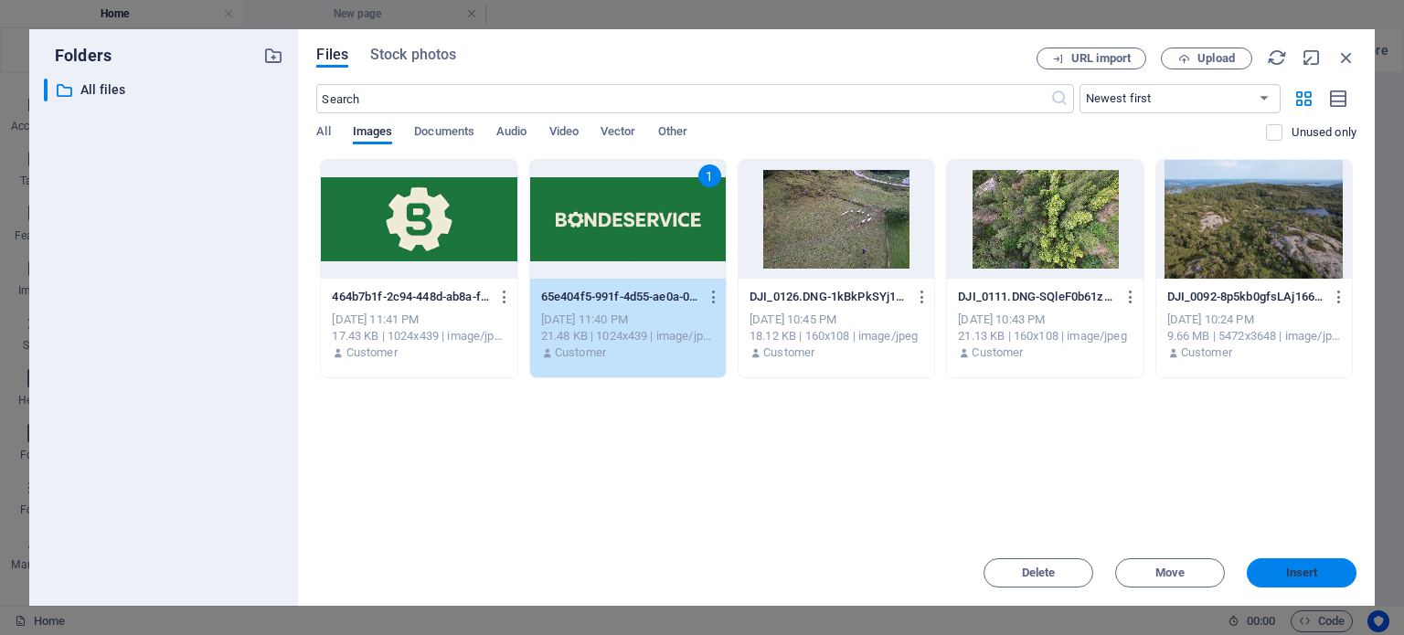
click at [1292, 573] on span "Insert" at bounding box center [1302, 573] width 32 height 11
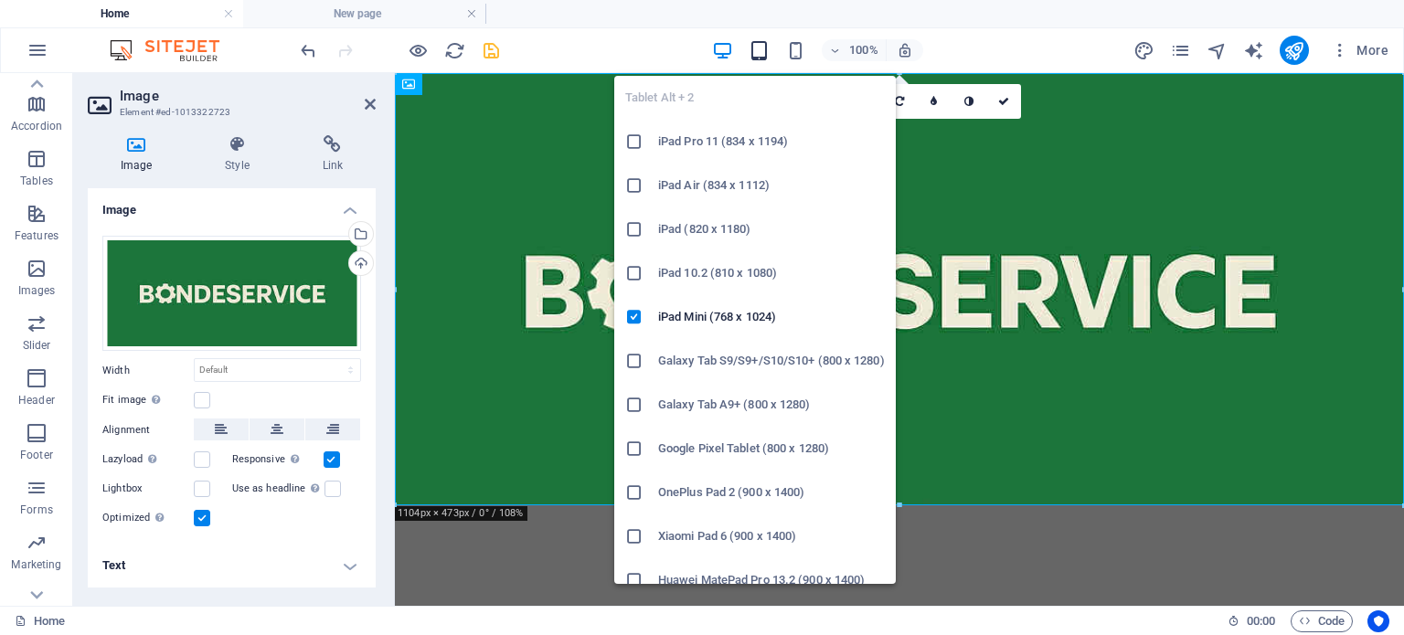
click at [761, 45] on icon "button" at bounding box center [759, 50] width 21 height 21
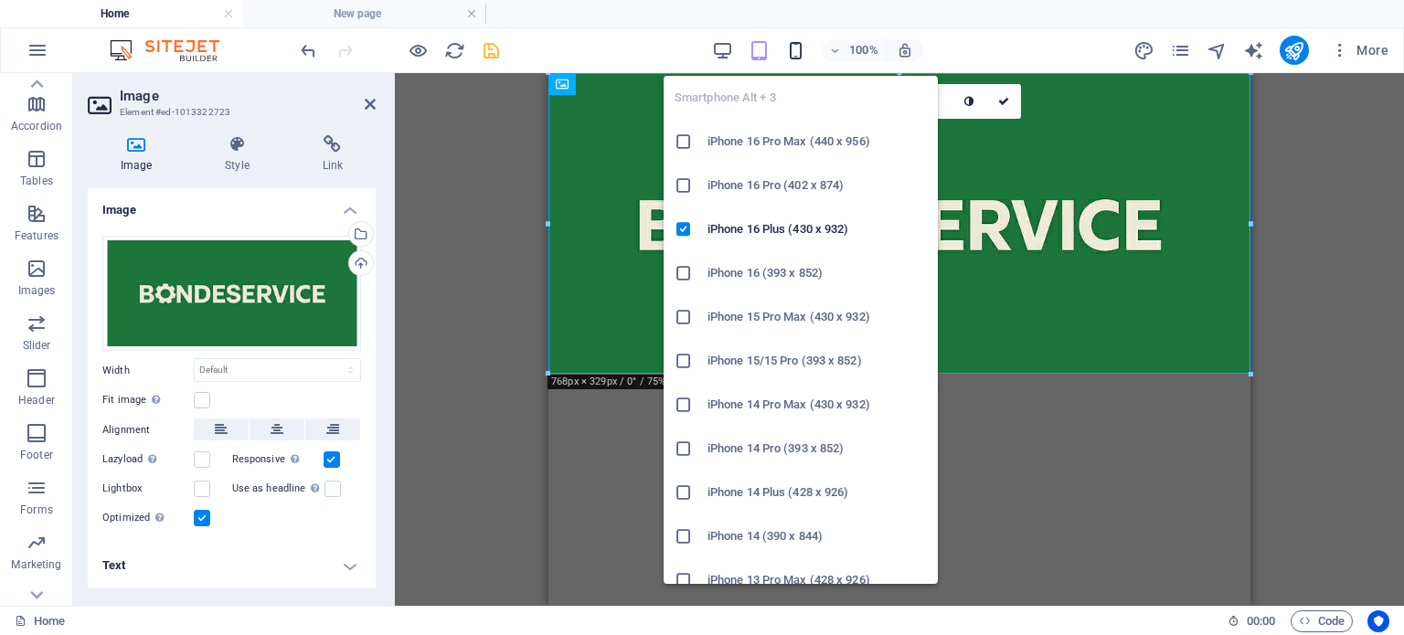
click at [800, 47] on icon "button" at bounding box center [795, 50] width 21 height 21
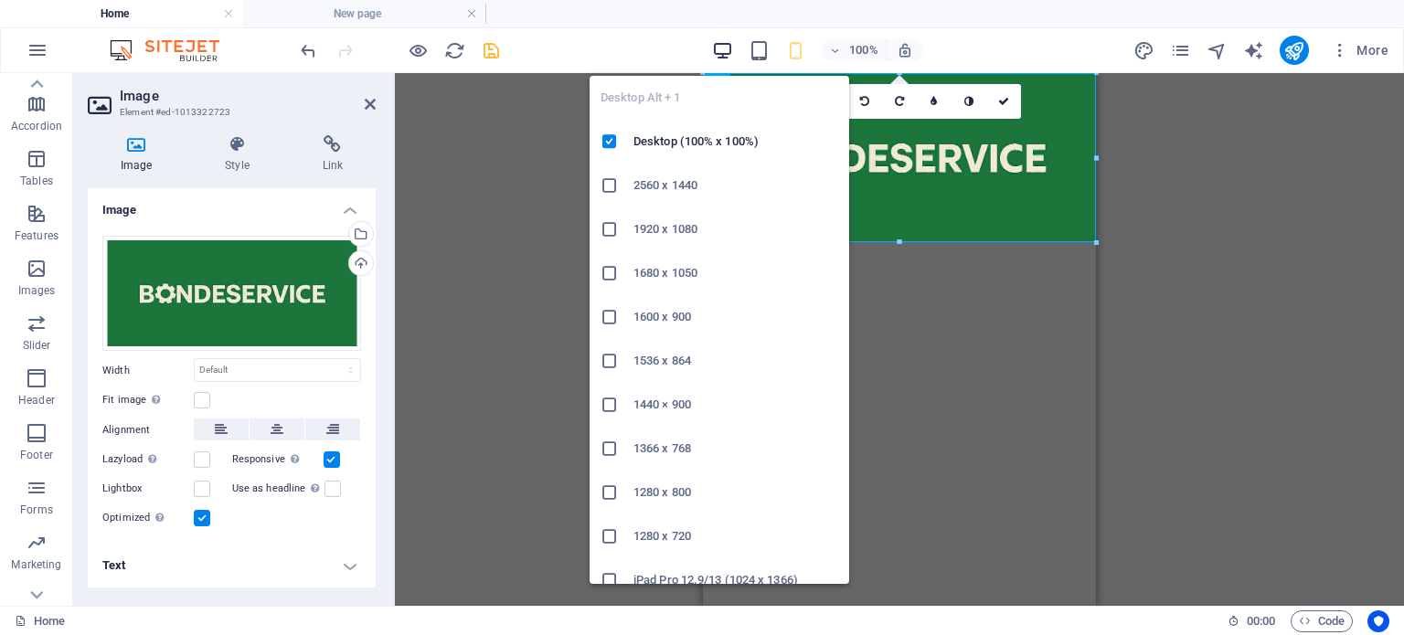
click at [728, 44] on icon "button" at bounding box center [722, 50] width 21 height 21
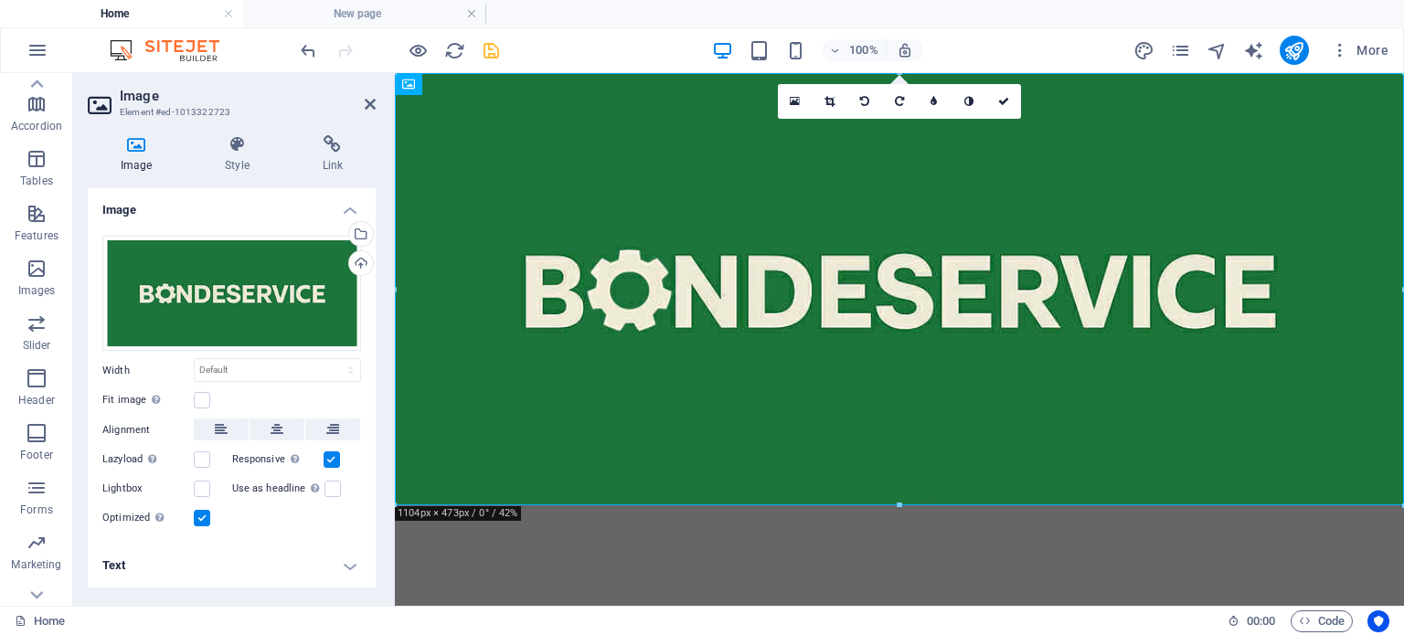
click at [1025, 505] on html "Skip to main content" at bounding box center [899, 289] width 1009 height 432
click at [627, 58] on div "100% More" at bounding box center [846, 50] width 1099 height 29
click at [497, 47] on icon "save" at bounding box center [491, 50] width 21 height 21
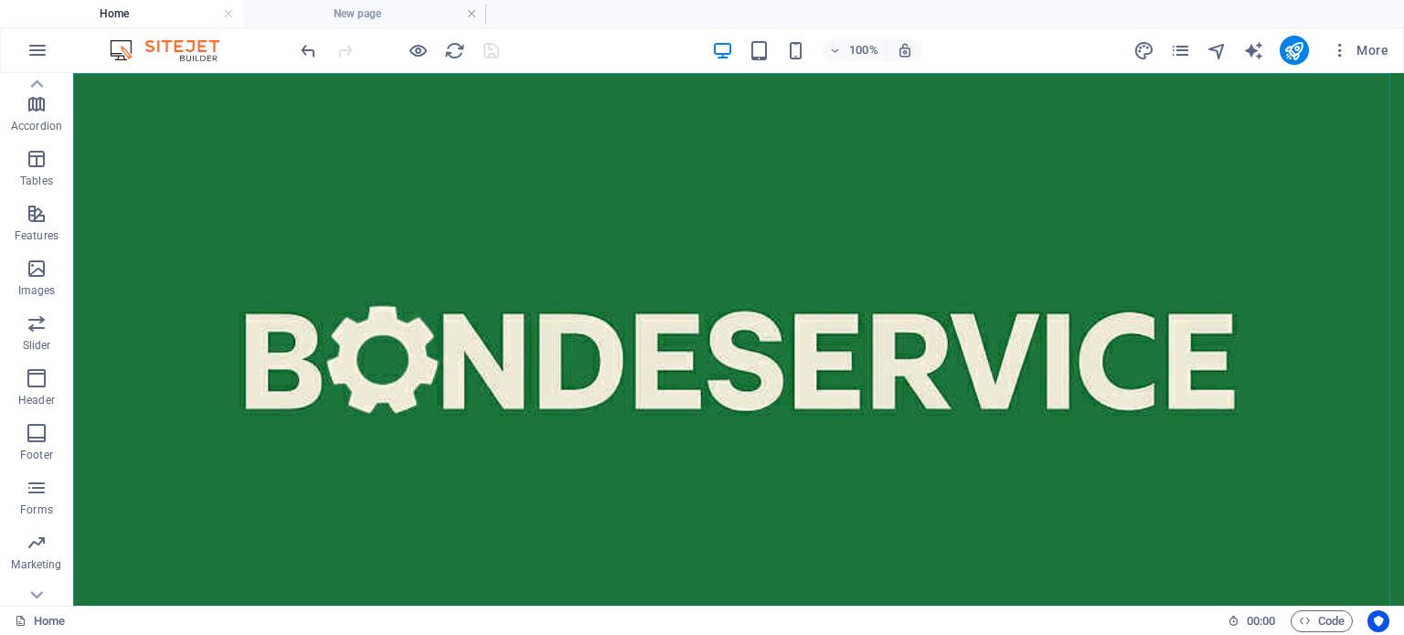
click at [26, 60] on icon "button" at bounding box center [37, 49] width 22 height 22
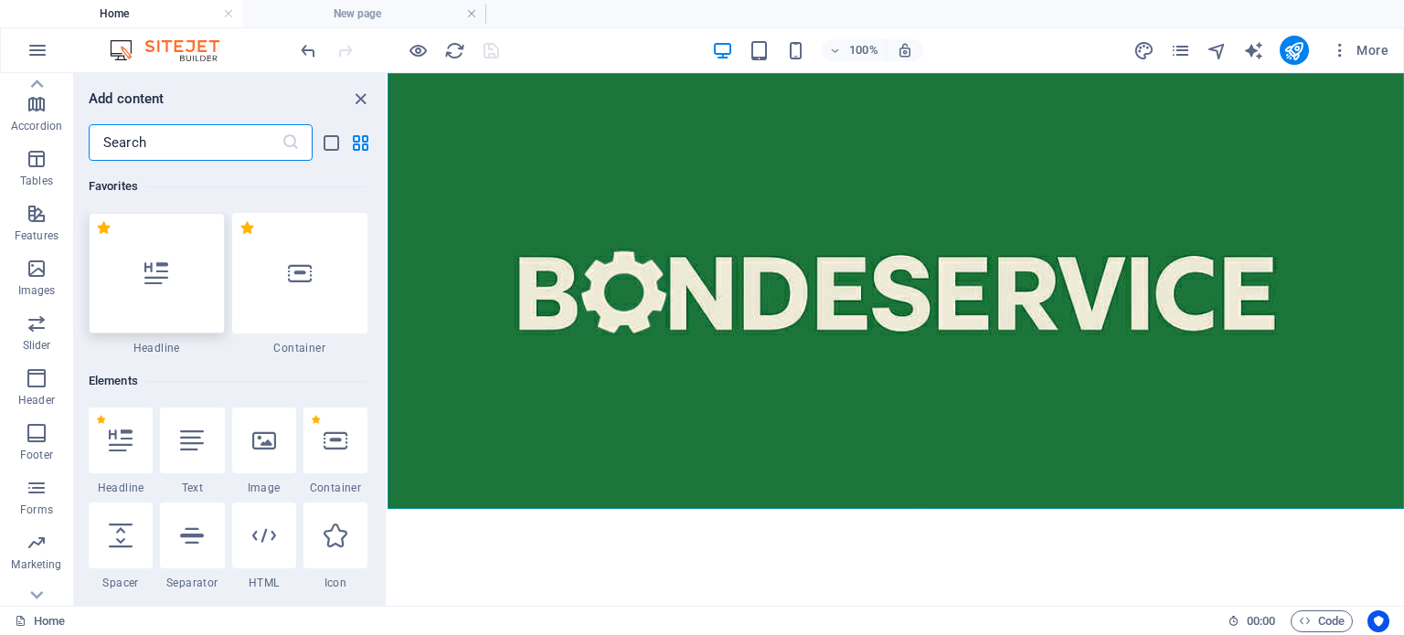
click at [176, 282] on div at bounding box center [157, 273] width 136 height 121
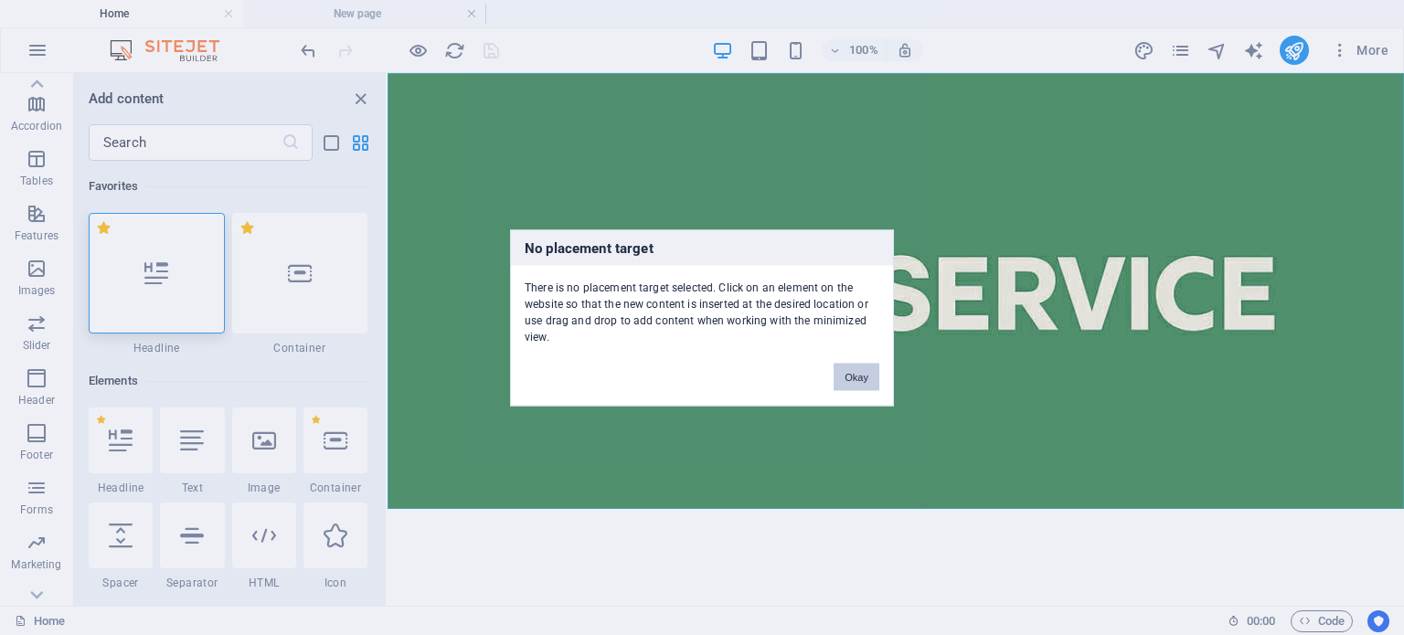
click at [851, 383] on button "Okay" at bounding box center [857, 376] width 46 height 27
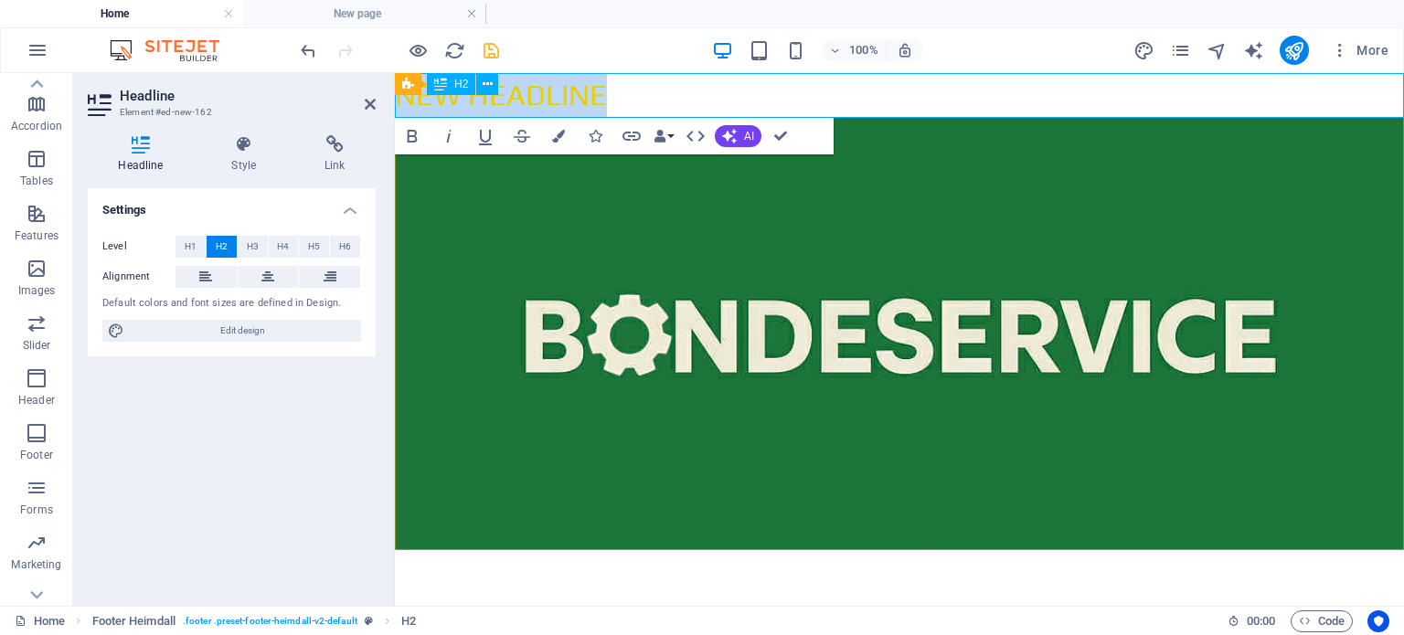
click at [654, 99] on h2 "New headline" at bounding box center [899, 95] width 1009 height 45
drag, startPoint x: 654, startPoint y: 99, endPoint x: 364, endPoint y: 105, distance: 290.7
click at [395, 105] on html "Skip to main content New headline" at bounding box center [899, 311] width 1009 height 477
click at [749, 134] on span "AI" at bounding box center [749, 136] width 10 height 11
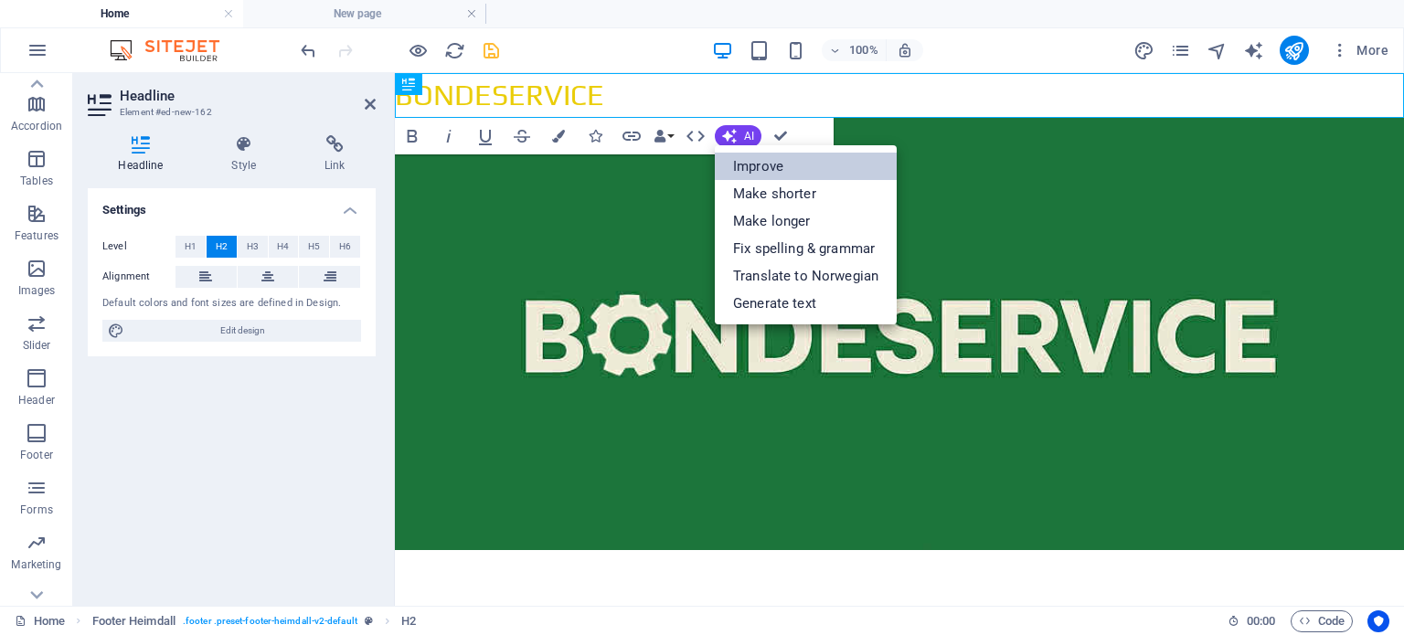
click at [751, 173] on link "Improve" at bounding box center [806, 166] width 182 height 27
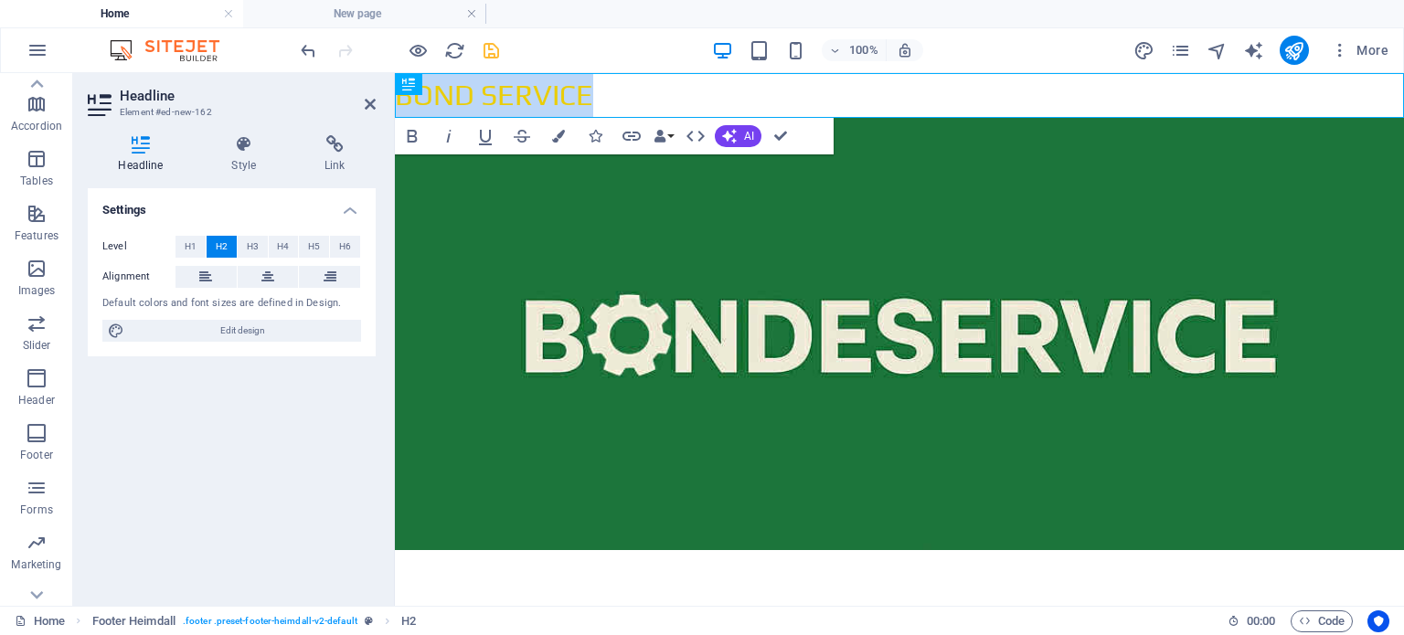
drag, startPoint x: 614, startPoint y: 99, endPoint x: 383, endPoint y: 105, distance: 231.3
click at [395, 105] on html "Skip to main content BOND SERVICE" at bounding box center [899, 311] width 1009 height 477
click at [559, 130] on icon "button" at bounding box center [558, 136] width 13 height 13
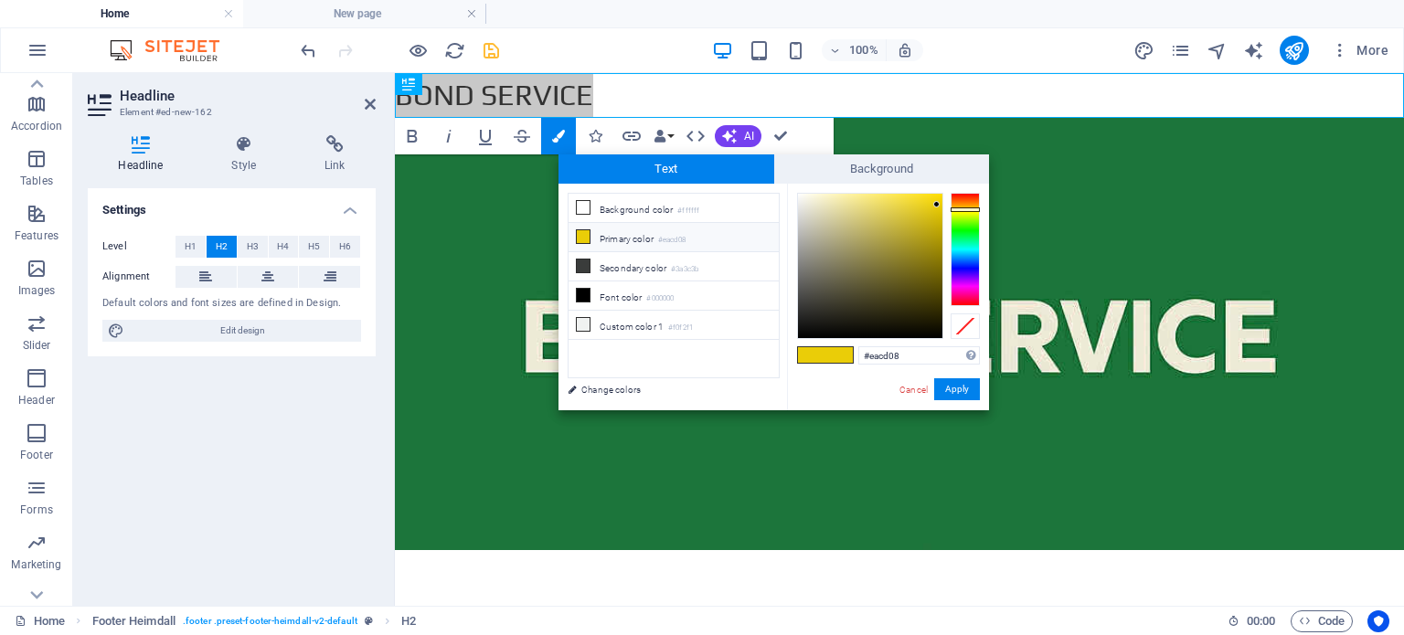
click at [630, 237] on li "Primary color #eacd08" at bounding box center [674, 237] width 210 height 29
click at [610, 210] on li "Background color #ffffff" at bounding box center [674, 208] width 210 height 29
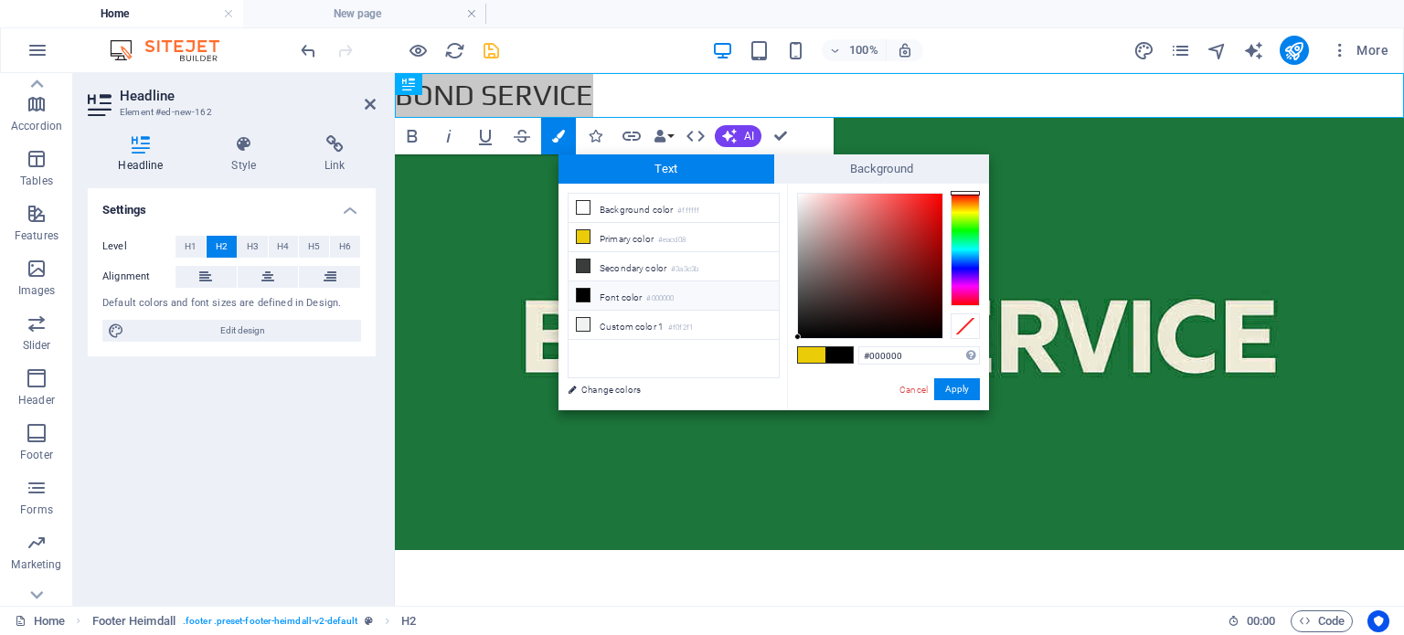
drag, startPoint x: 813, startPoint y: 212, endPoint x: 798, endPoint y: 346, distance: 135.2
click at [798, 346] on div "#000000 Supported formats #0852ed rgb(8, 82, 237) rgba(8, 82, 237, 90%) hsv(221…" at bounding box center [888, 430] width 202 height 492
click at [636, 240] on li "Primary color #eacd08" at bounding box center [674, 237] width 210 height 29
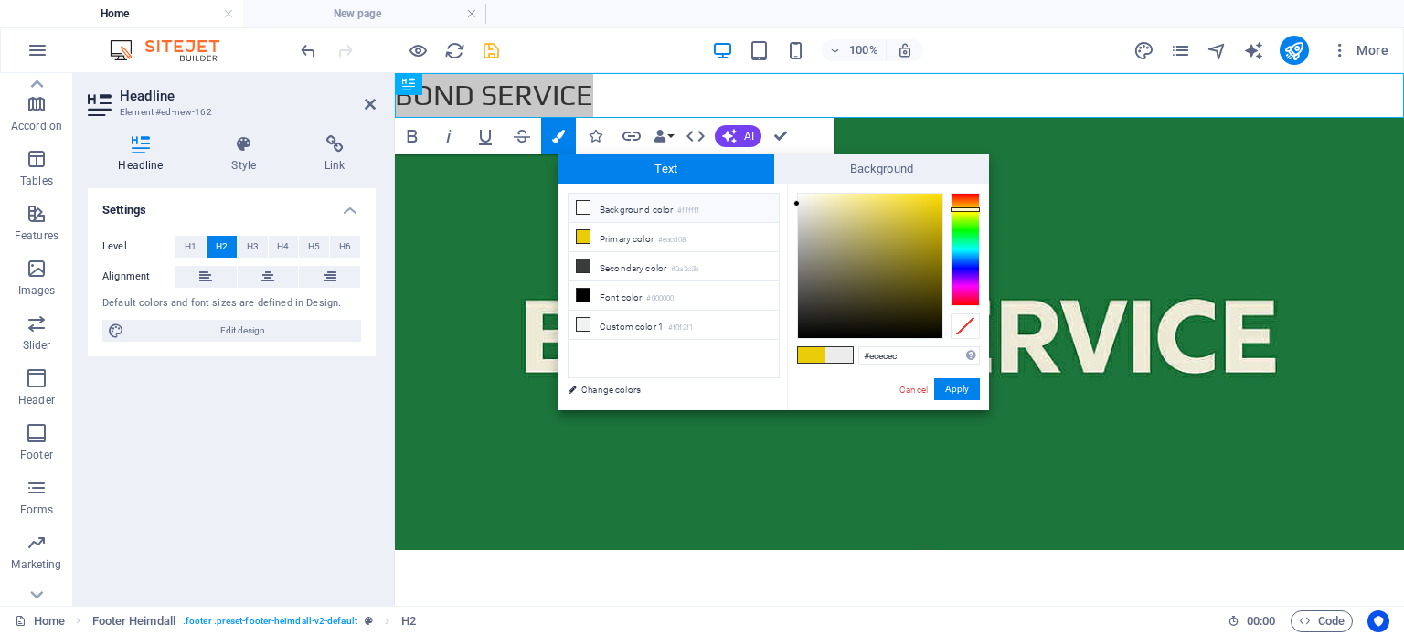
click at [642, 204] on li "Background color #ffffff" at bounding box center [674, 208] width 210 height 29
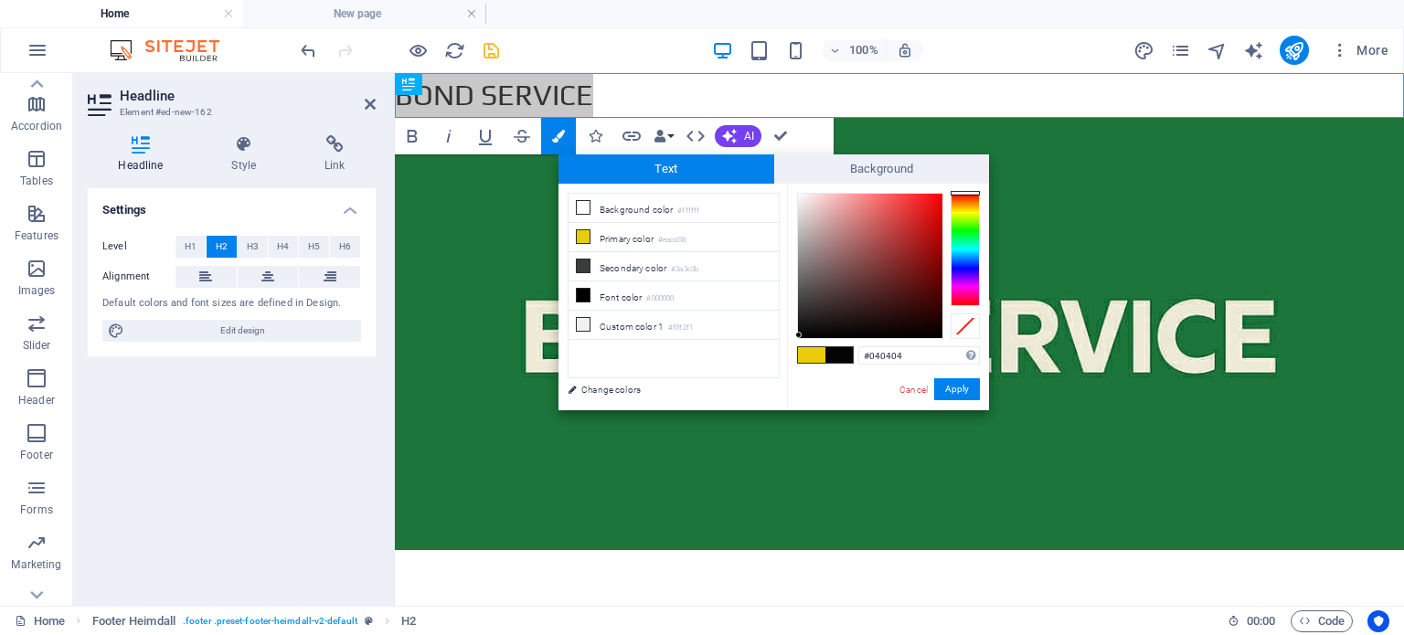
click at [799, 335] on div at bounding box center [798, 335] width 6 height 6
click at [800, 336] on div at bounding box center [798, 335] width 6 height 6
click at [802, 340] on div "#020202 Supported formats #0852ed rgb(8, 82, 237) rgba(8, 82, 237, 90%) hsv(221…" at bounding box center [888, 430] width 202 height 492
click at [954, 389] on button "Apply" at bounding box center [957, 389] width 46 height 22
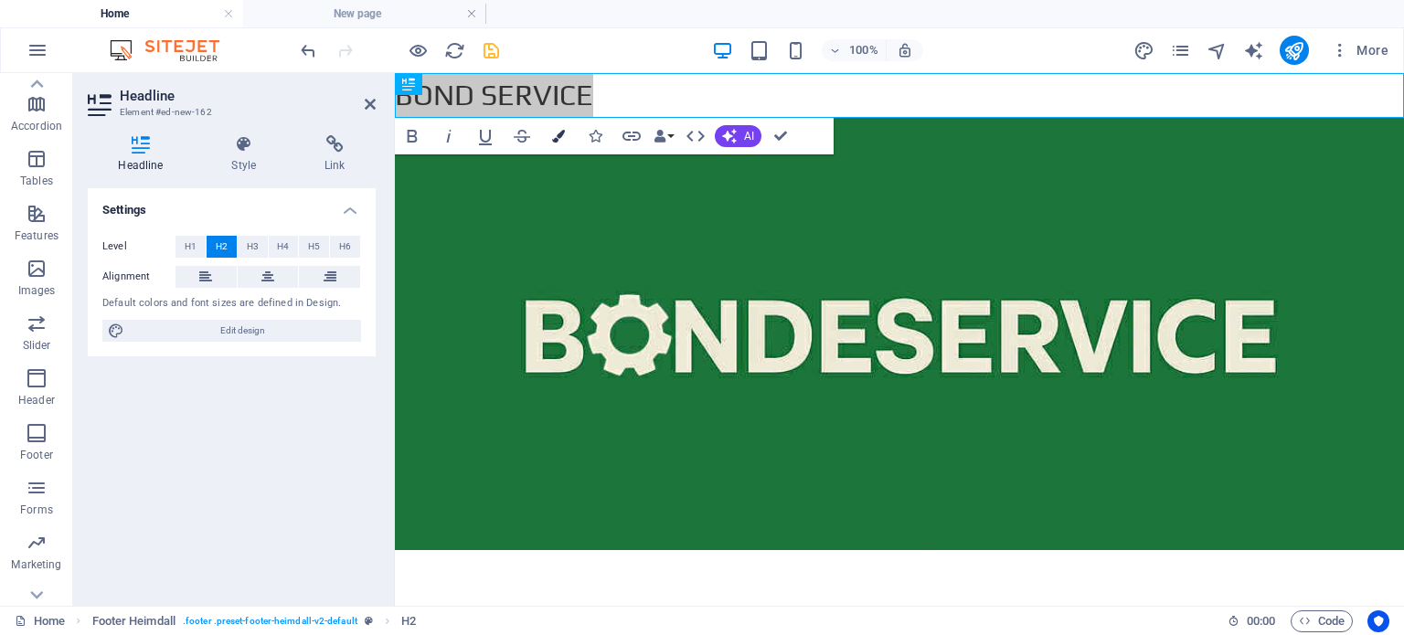
click at [560, 139] on icon "button" at bounding box center [558, 136] width 13 height 13
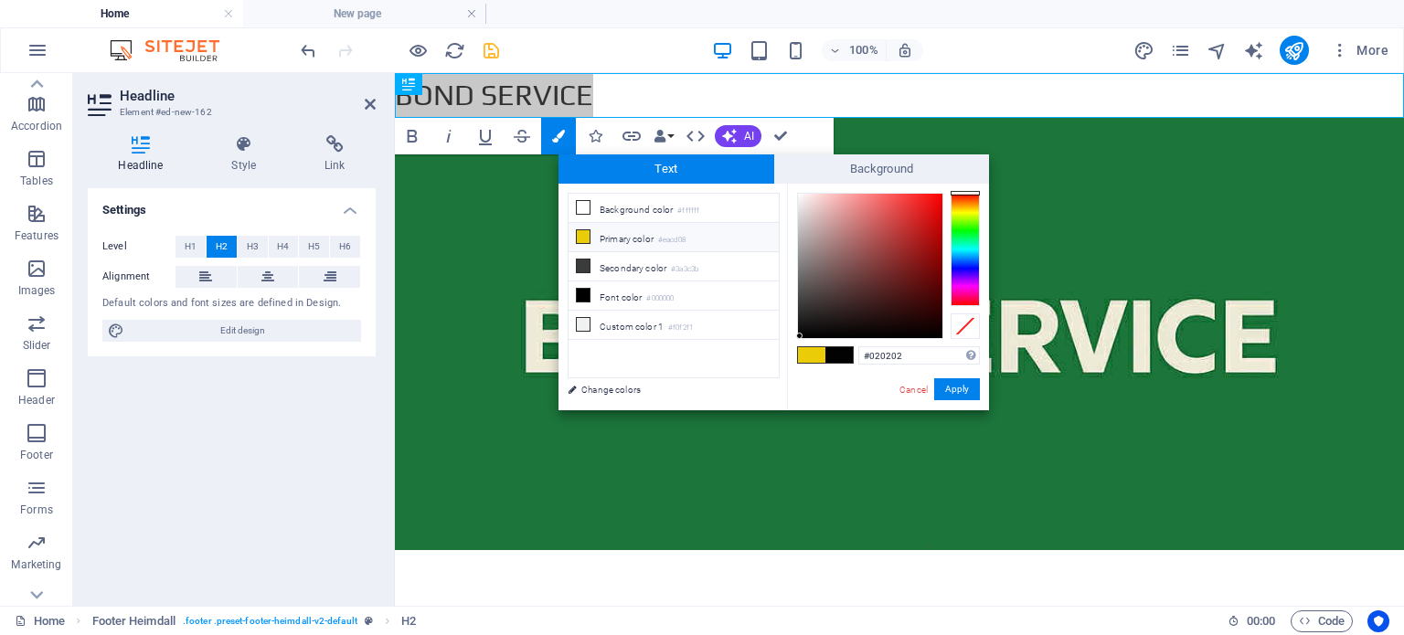
click at [618, 243] on li "Primary color #eacd08" at bounding box center [674, 237] width 210 height 29
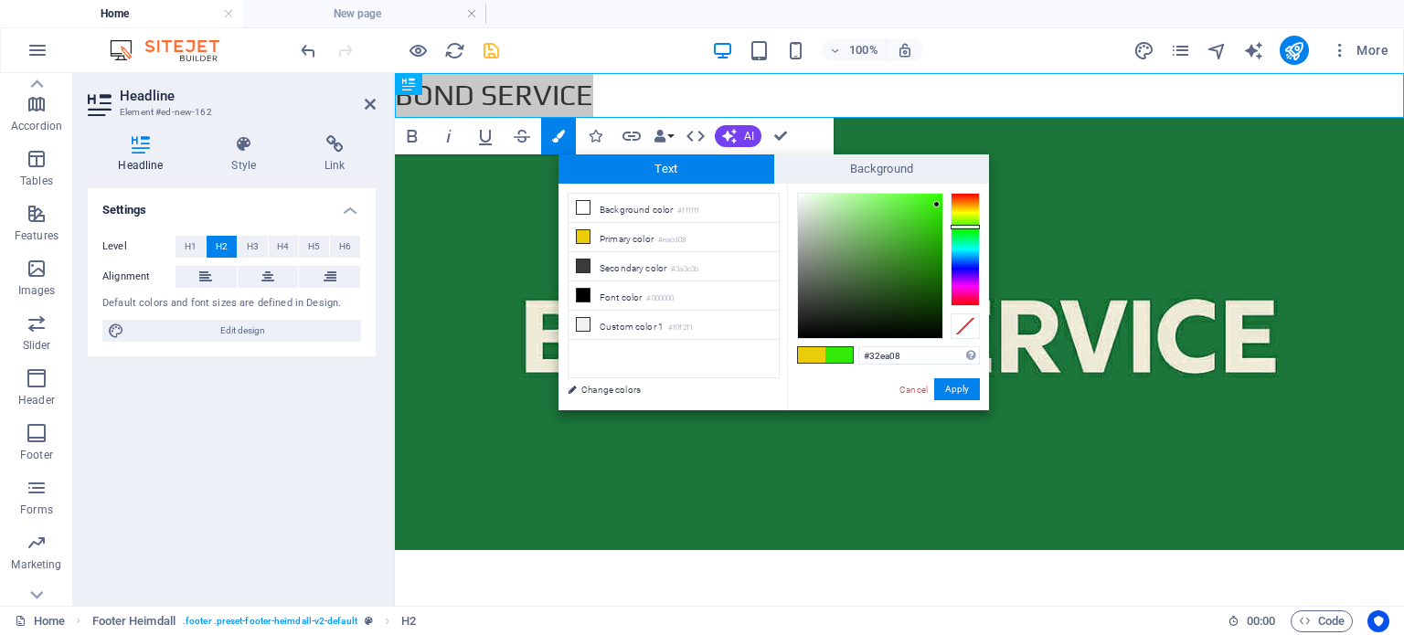
drag, startPoint x: 965, startPoint y: 207, endPoint x: 969, endPoint y: 227, distance: 19.5
click at [969, 227] on div at bounding box center [965, 227] width 29 height 5
drag, startPoint x: 929, startPoint y: 204, endPoint x: 947, endPoint y: 228, distance: 30.0
click at [947, 228] on div at bounding box center [888, 266] width 183 height 146
type input "#22ab02"
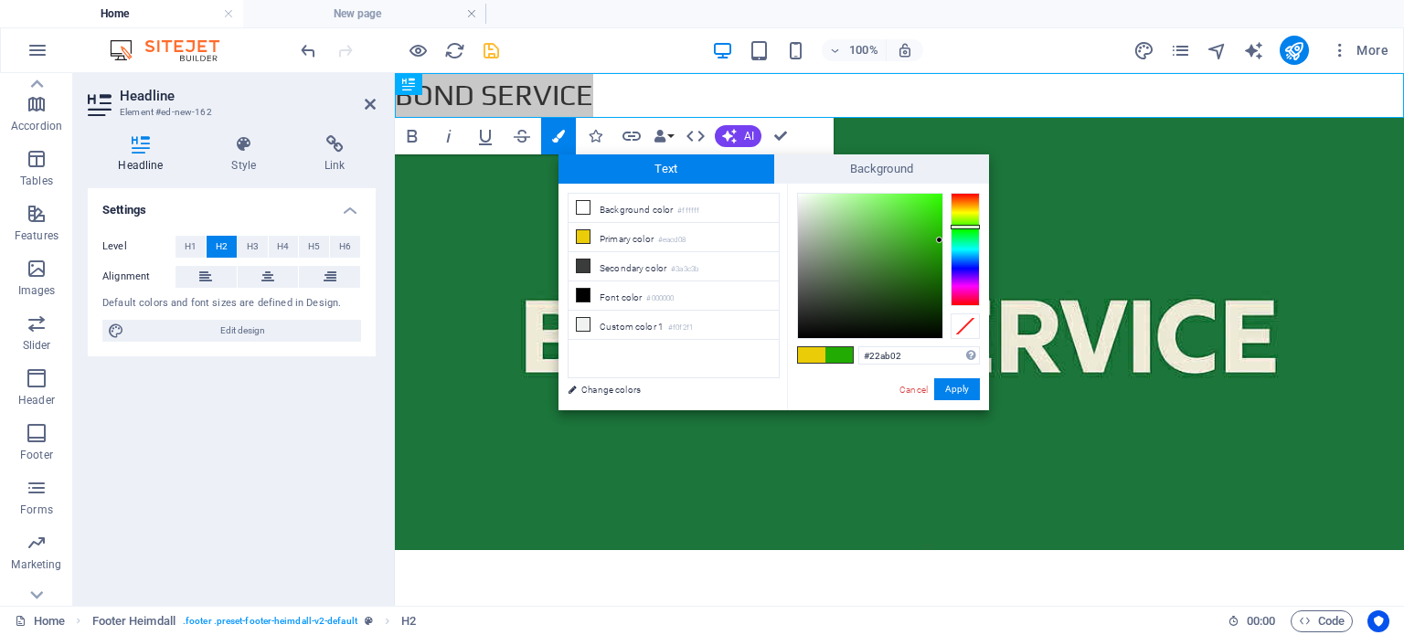
click at [940, 240] on div at bounding box center [939, 240] width 6 height 6
click at [966, 394] on button "Apply" at bounding box center [957, 389] width 46 height 22
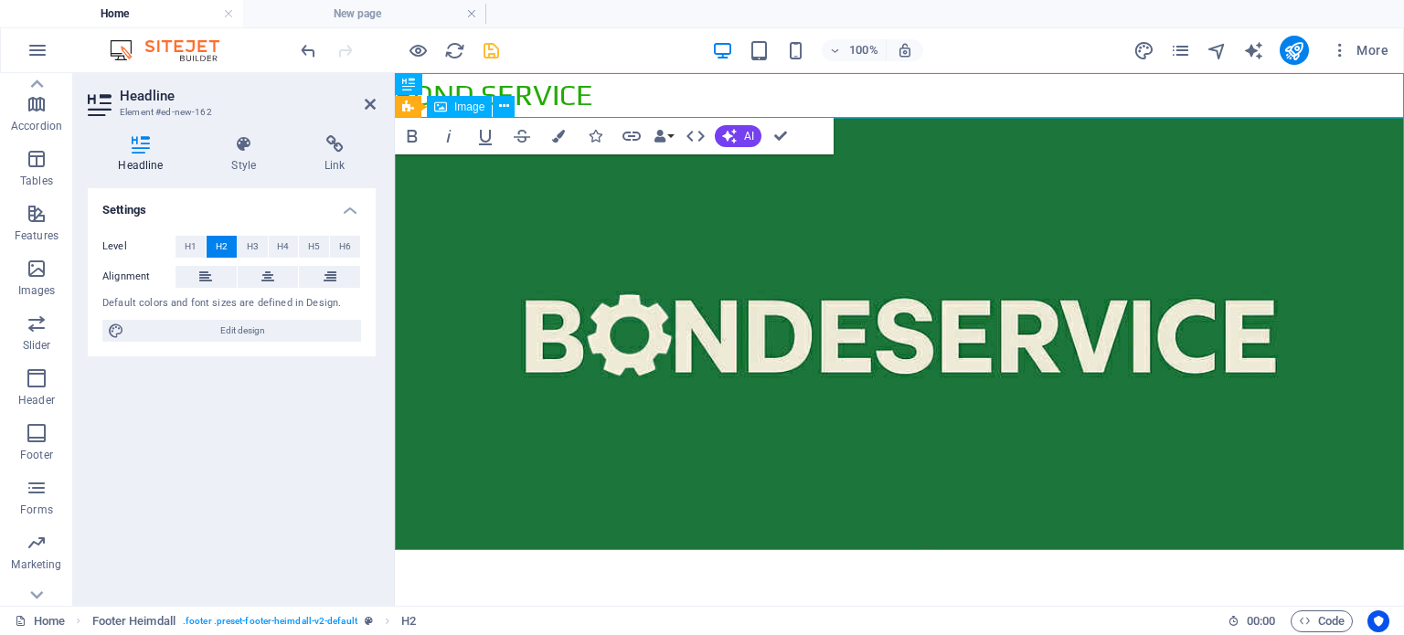
click at [638, 224] on figure at bounding box center [899, 334] width 1009 height 432
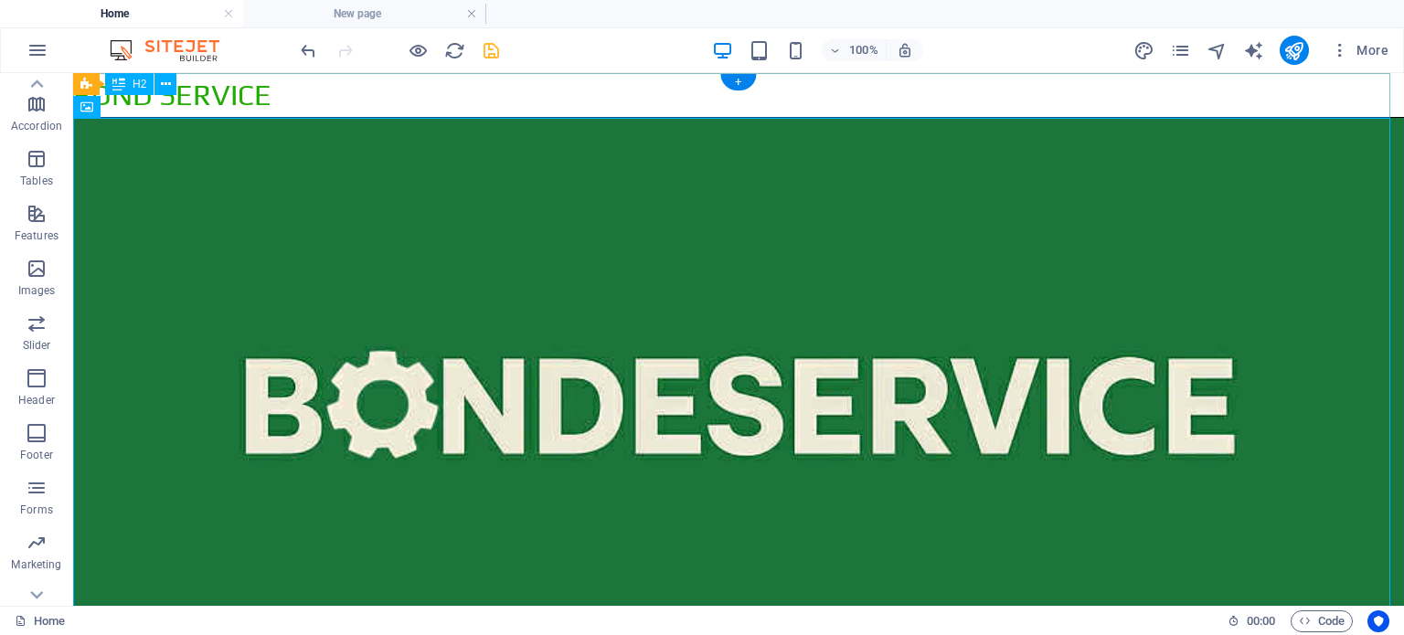
click at [465, 98] on div "BOND SERVICE" at bounding box center [738, 95] width 1331 height 45
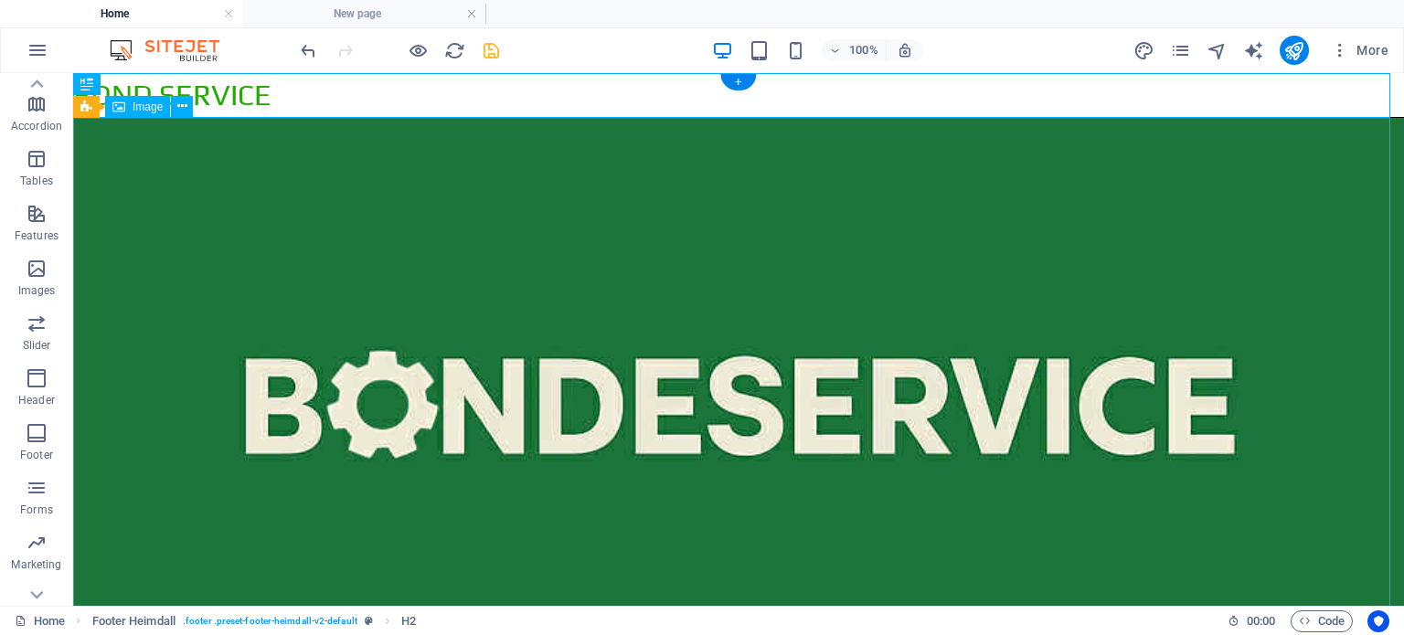
click at [357, 222] on figure at bounding box center [738, 403] width 1331 height 570
click at [360, 87] on div "BOND SERVICE" at bounding box center [738, 95] width 1331 height 45
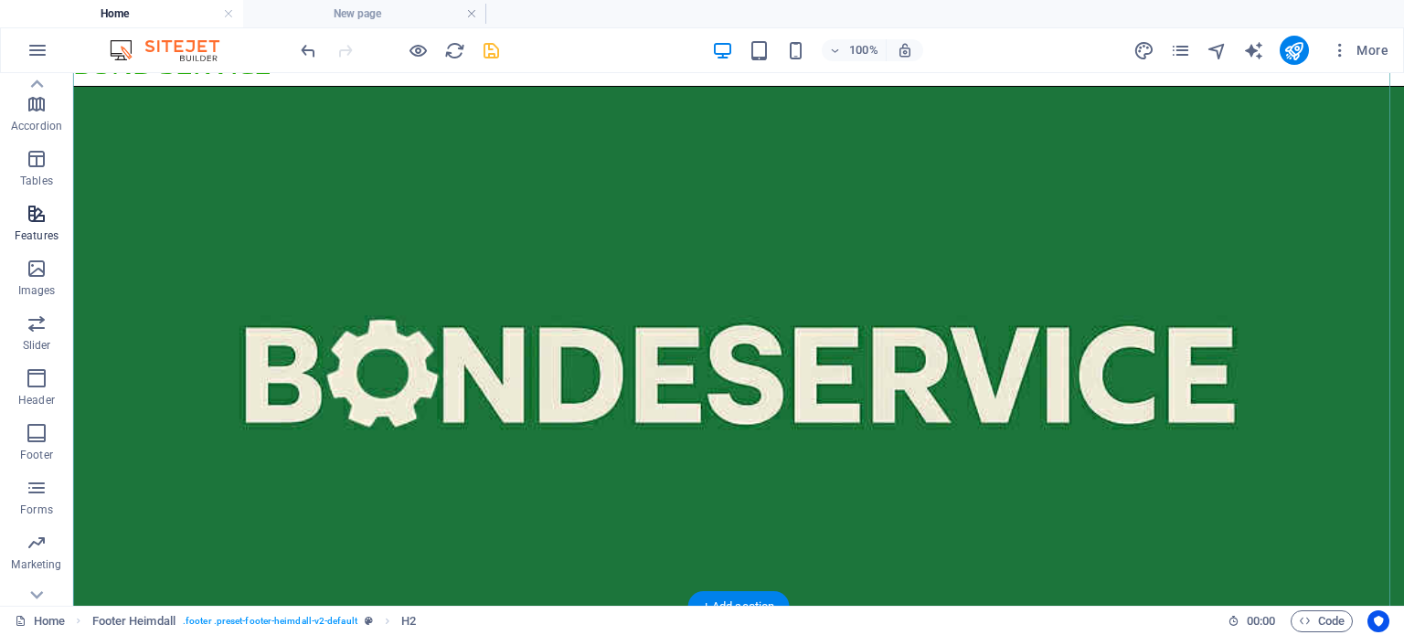
scroll to position [76, 0]
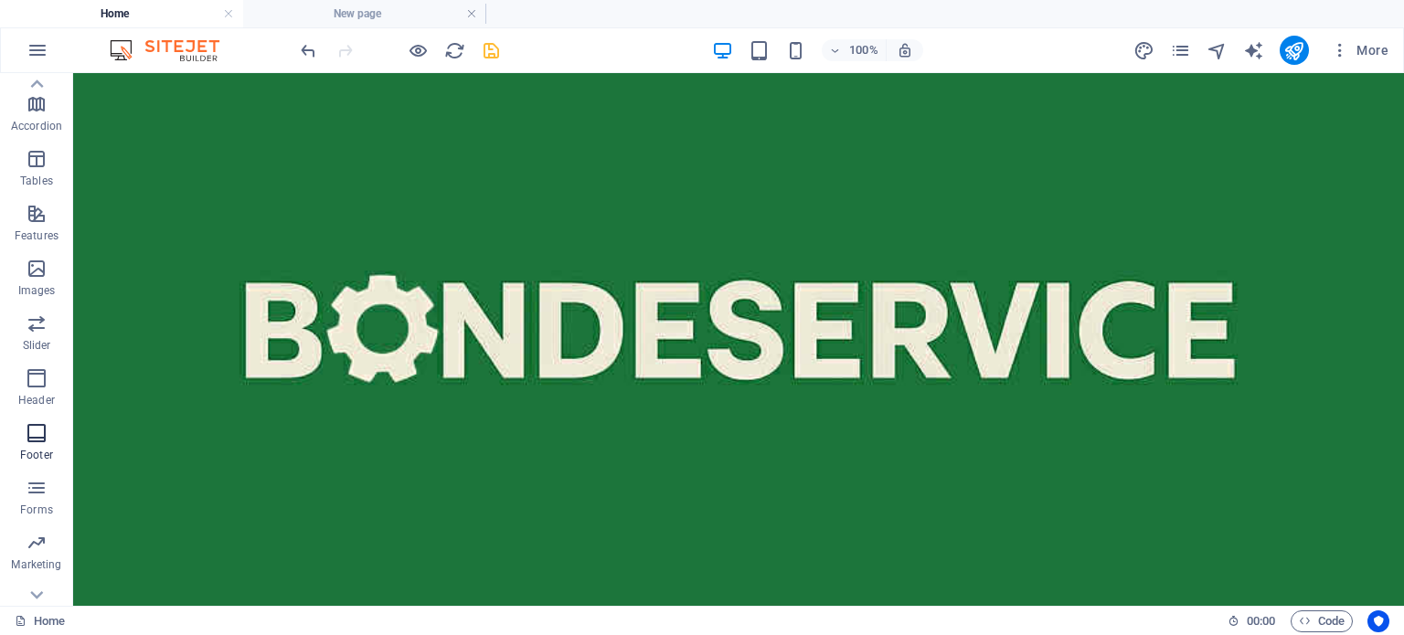
click at [37, 444] on icon "button" at bounding box center [37, 433] width 22 height 22
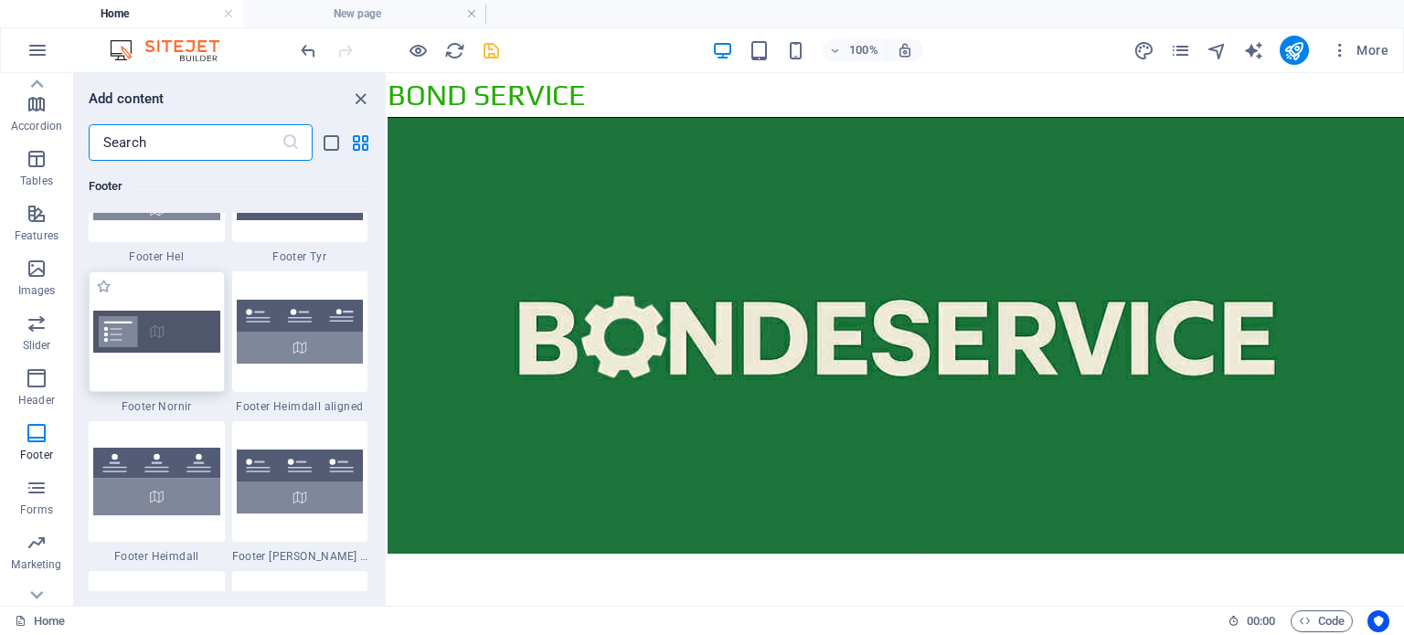
scroll to position [12100, 0]
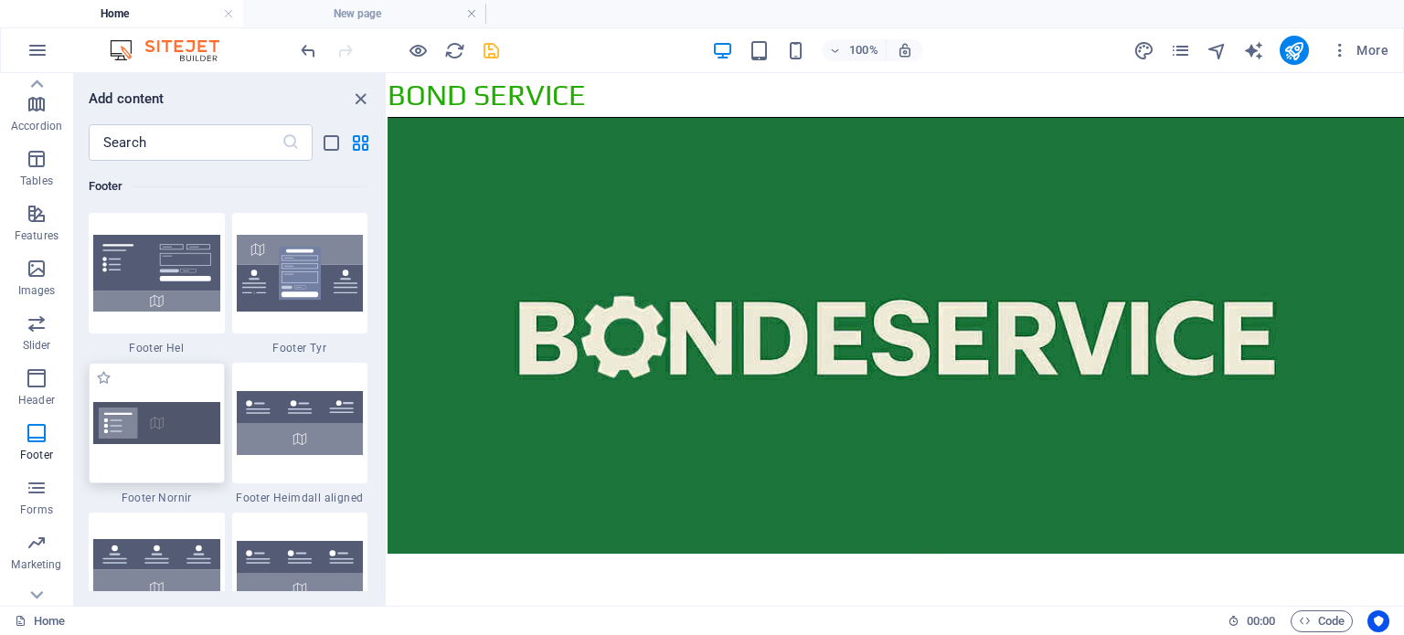
click at [160, 422] on img at bounding box center [156, 422] width 127 height 41
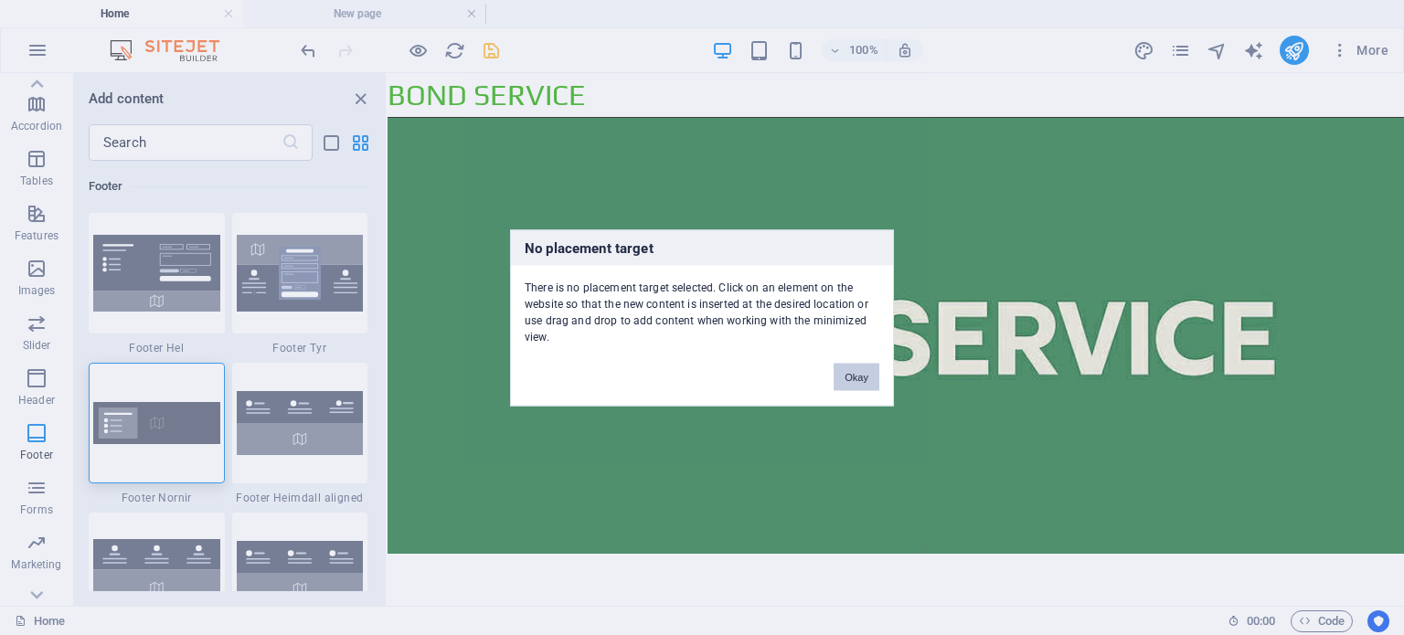
click at [865, 373] on button "Okay" at bounding box center [857, 376] width 46 height 27
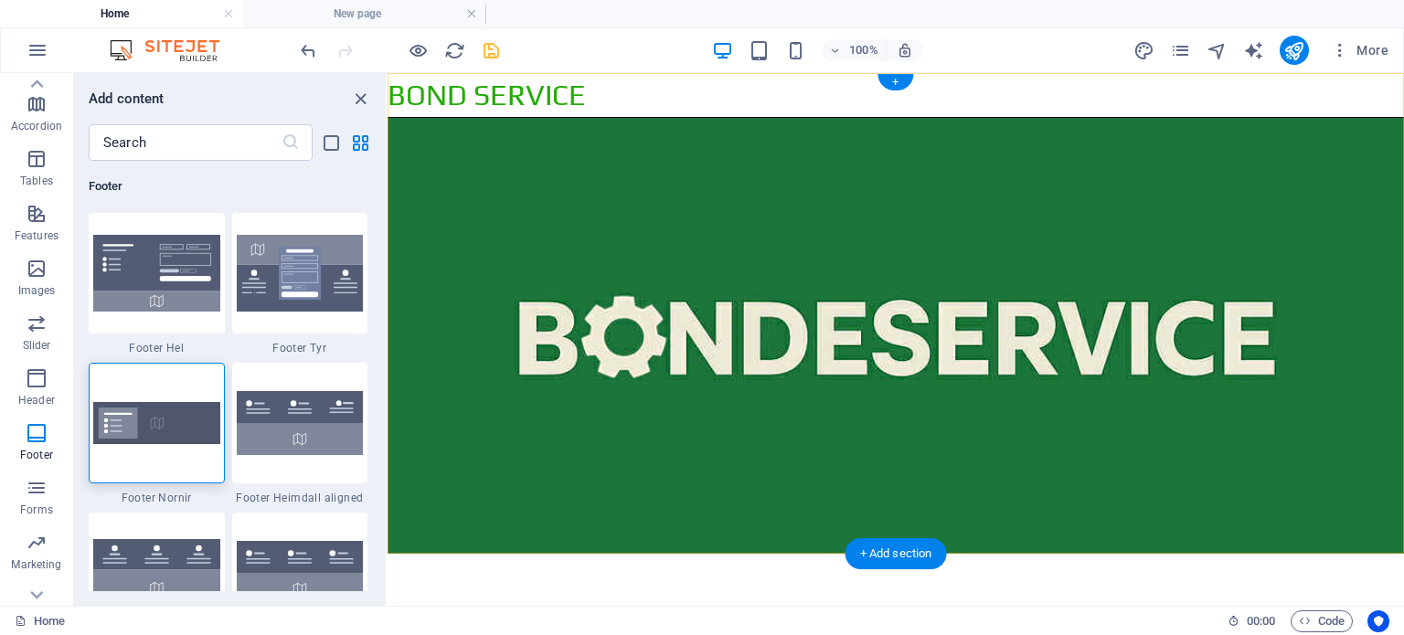
click at [899, 76] on div "+" at bounding box center [895, 82] width 36 height 16
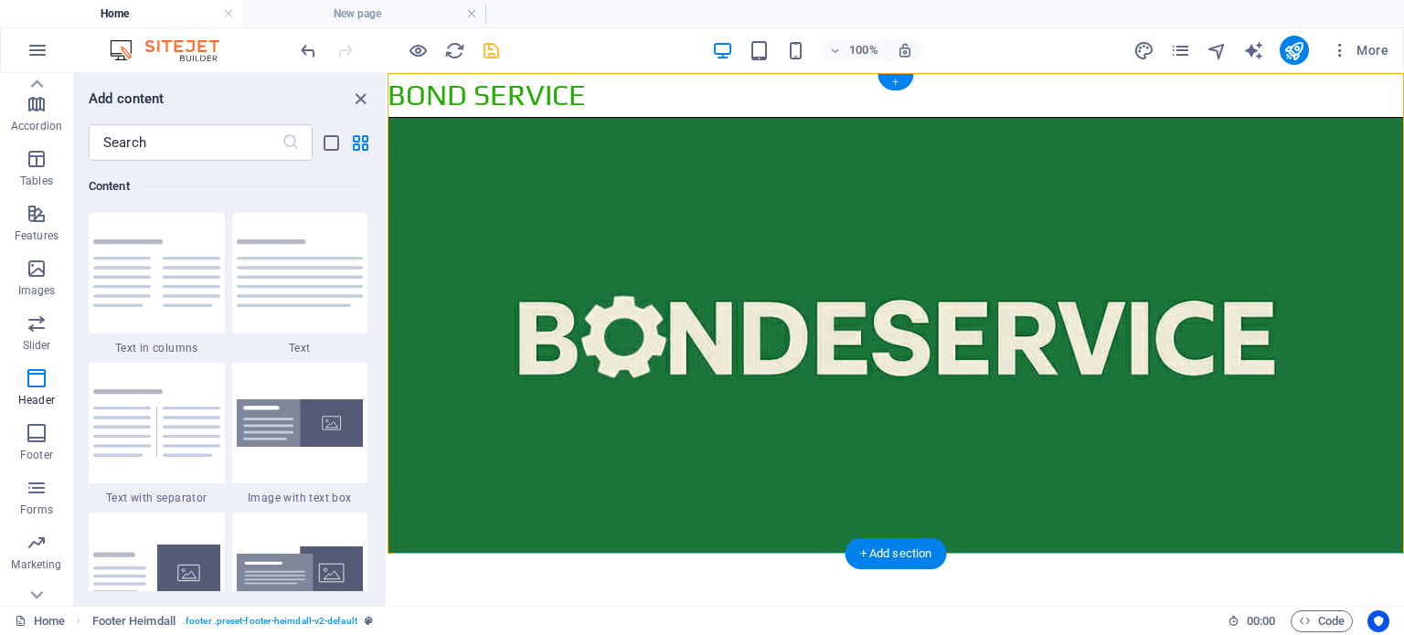
scroll to position [3198, 0]
click at [899, 80] on div "+" at bounding box center [895, 82] width 36 height 16
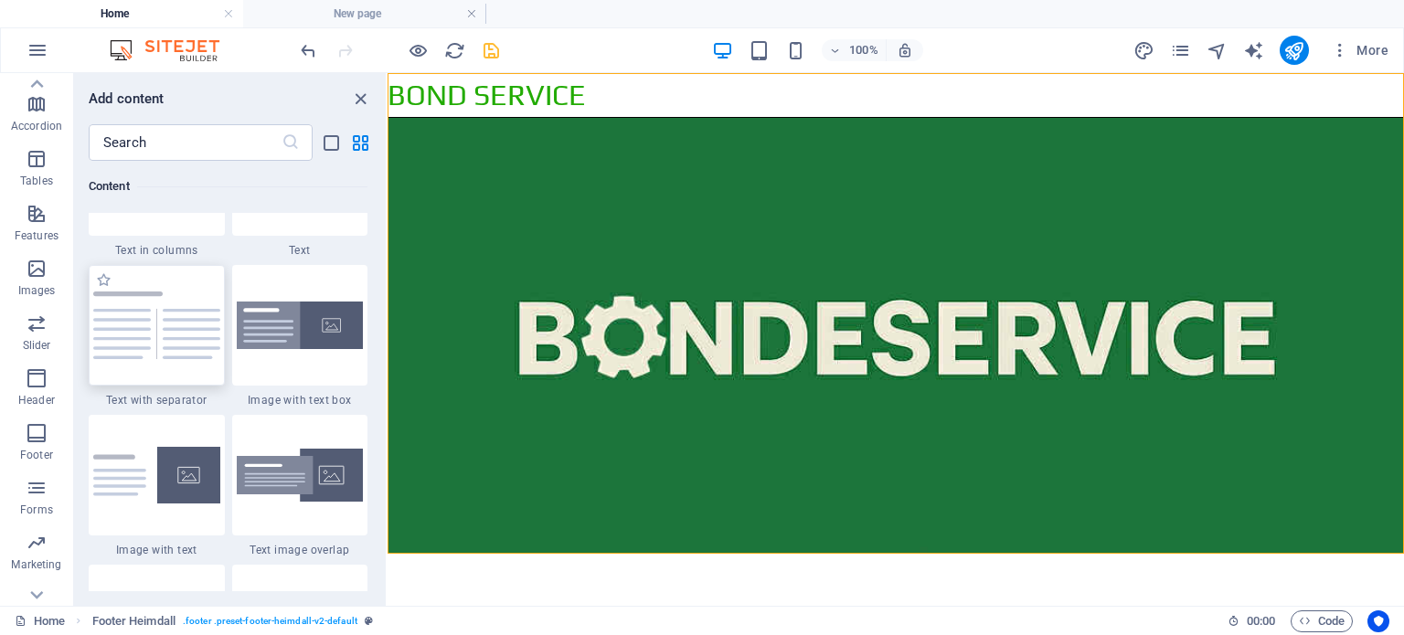
scroll to position [3472, 0]
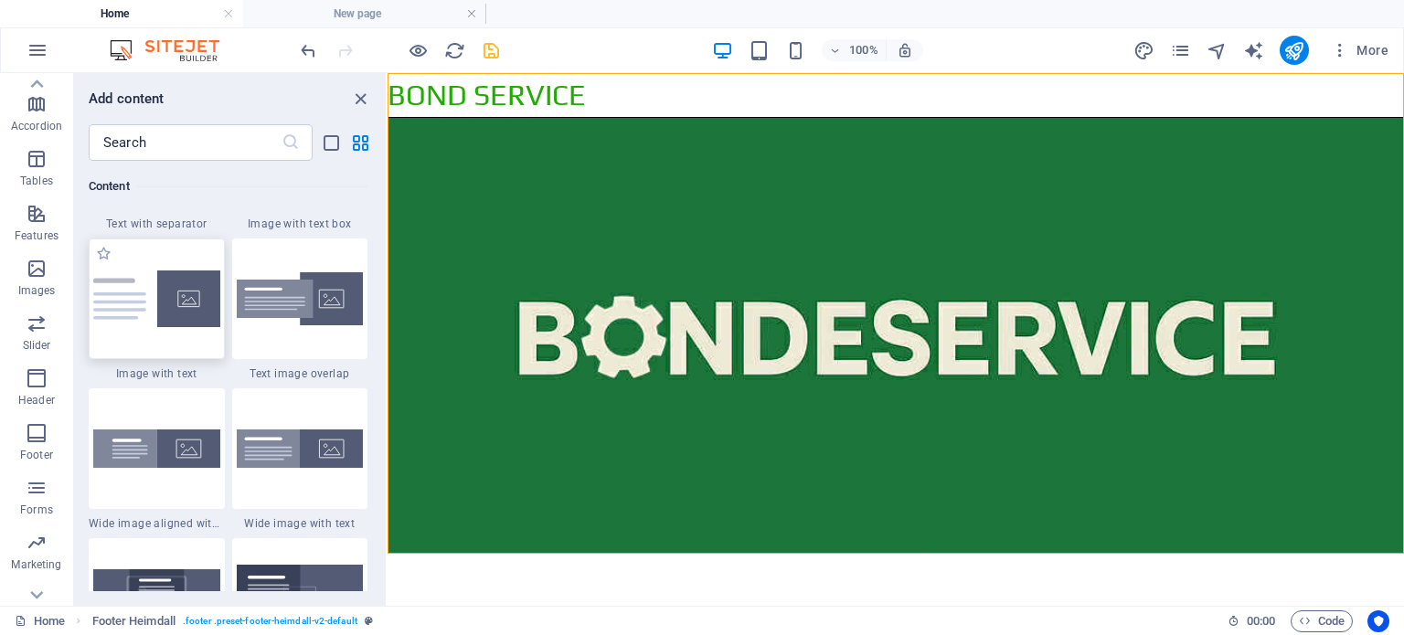
drag, startPoint x: 154, startPoint y: 313, endPoint x: 107, endPoint y: 251, distance: 77.5
click at [154, 313] on img at bounding box center [156, 299] width 127 height 57
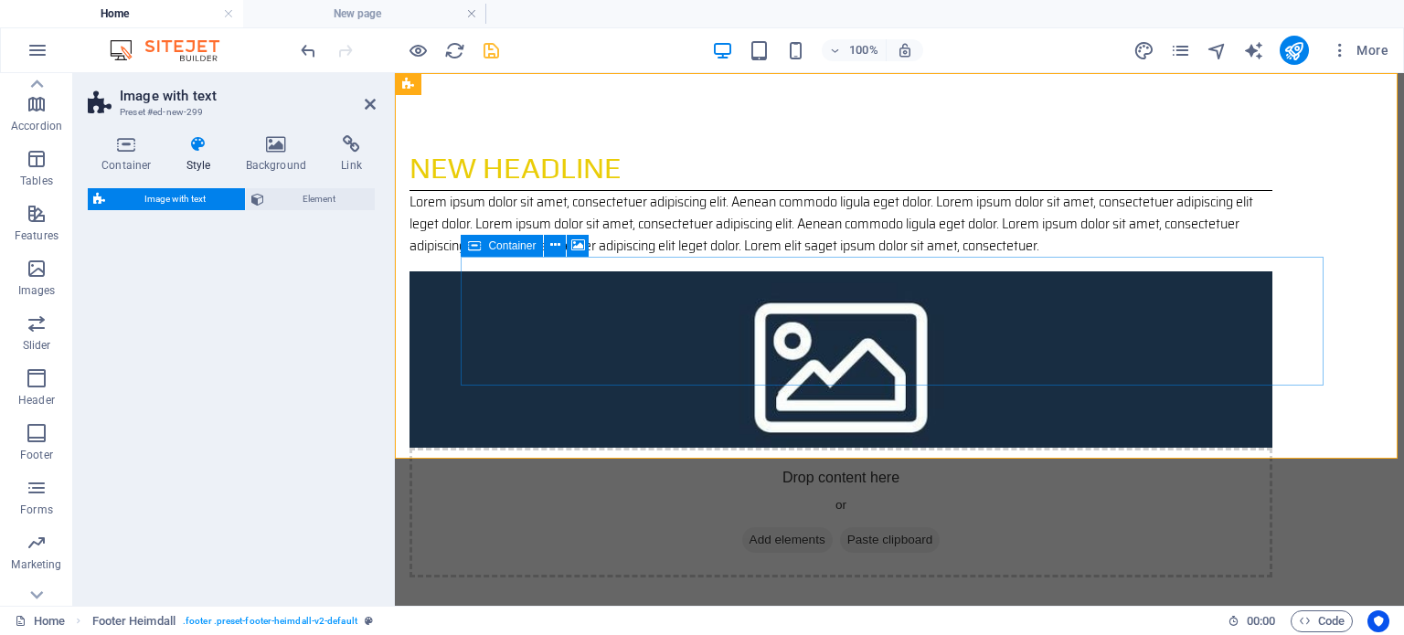
select select "rem"
select select "px"
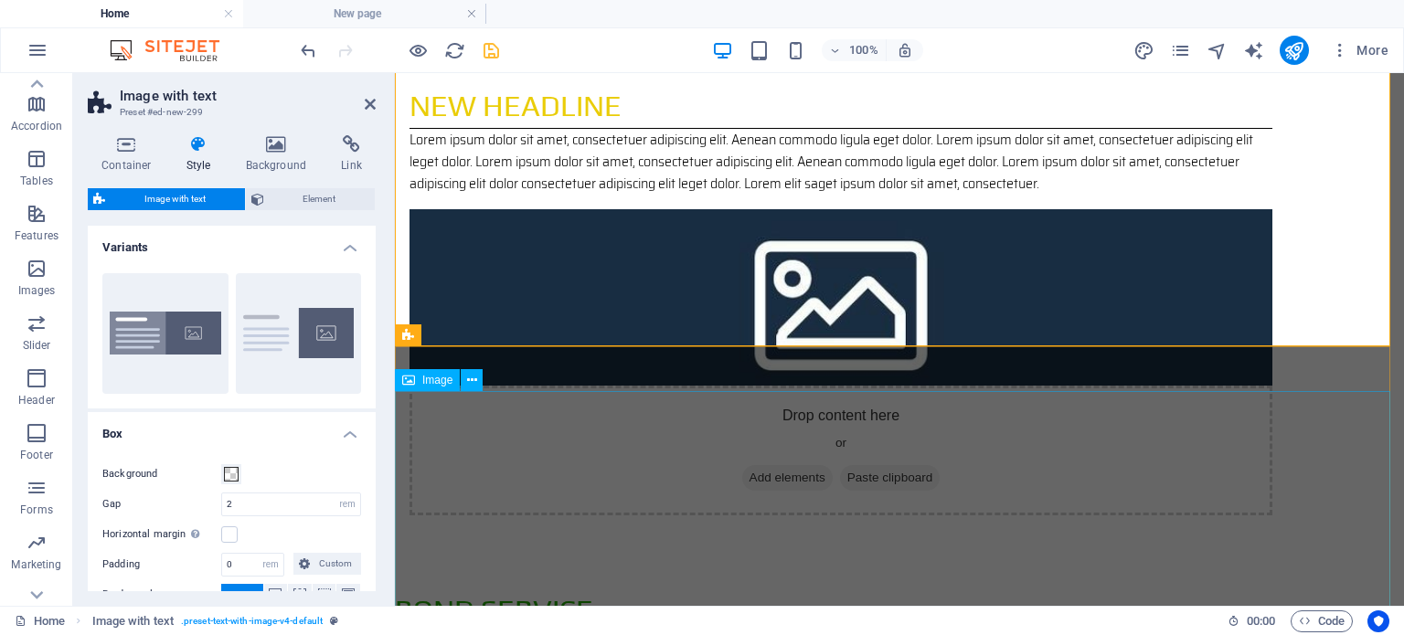
scroll to position [91, 0]
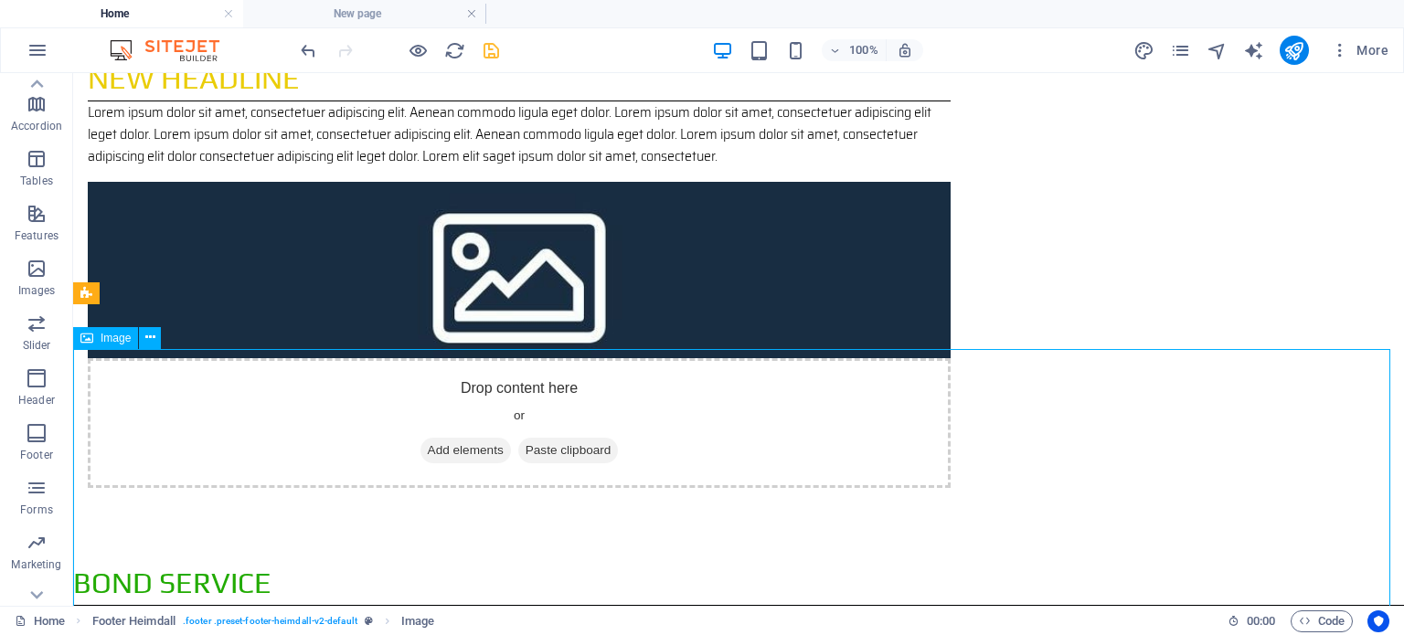
scroll to position [0, 0]
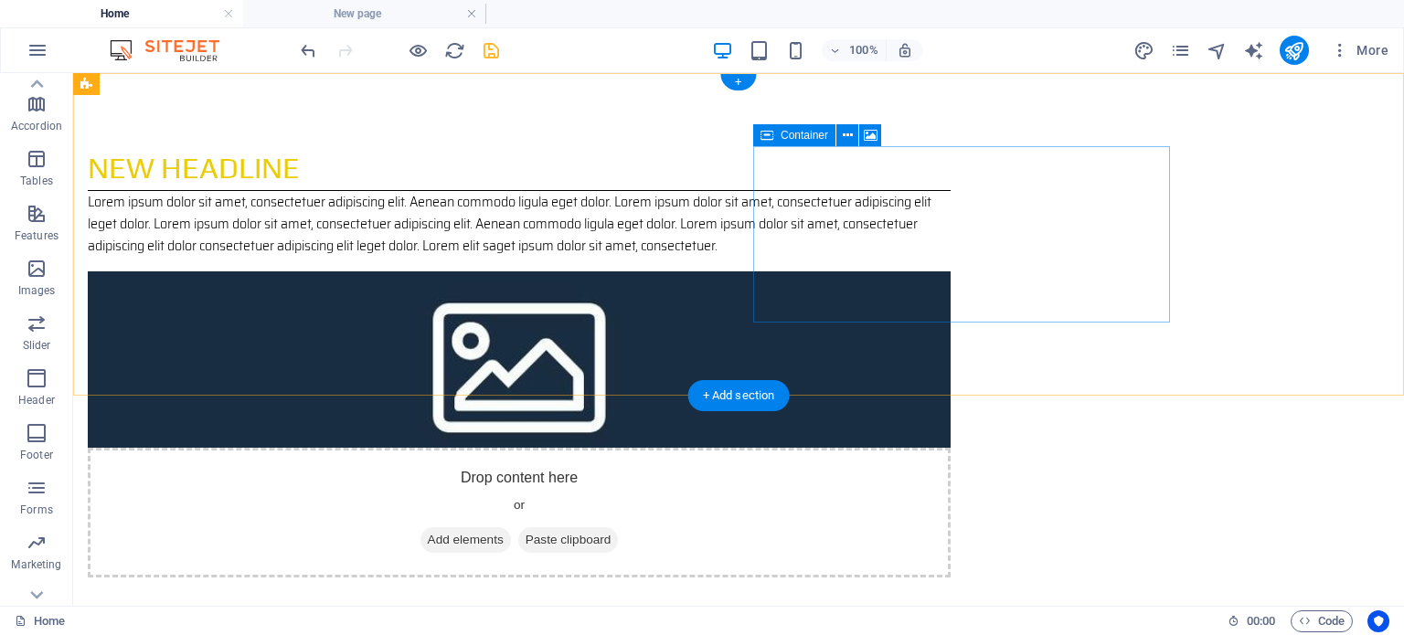
click at [951, 448] on div "Drop content here or Add elements Paste clipboard" at bounding box center [519, 513] width 863 height 130
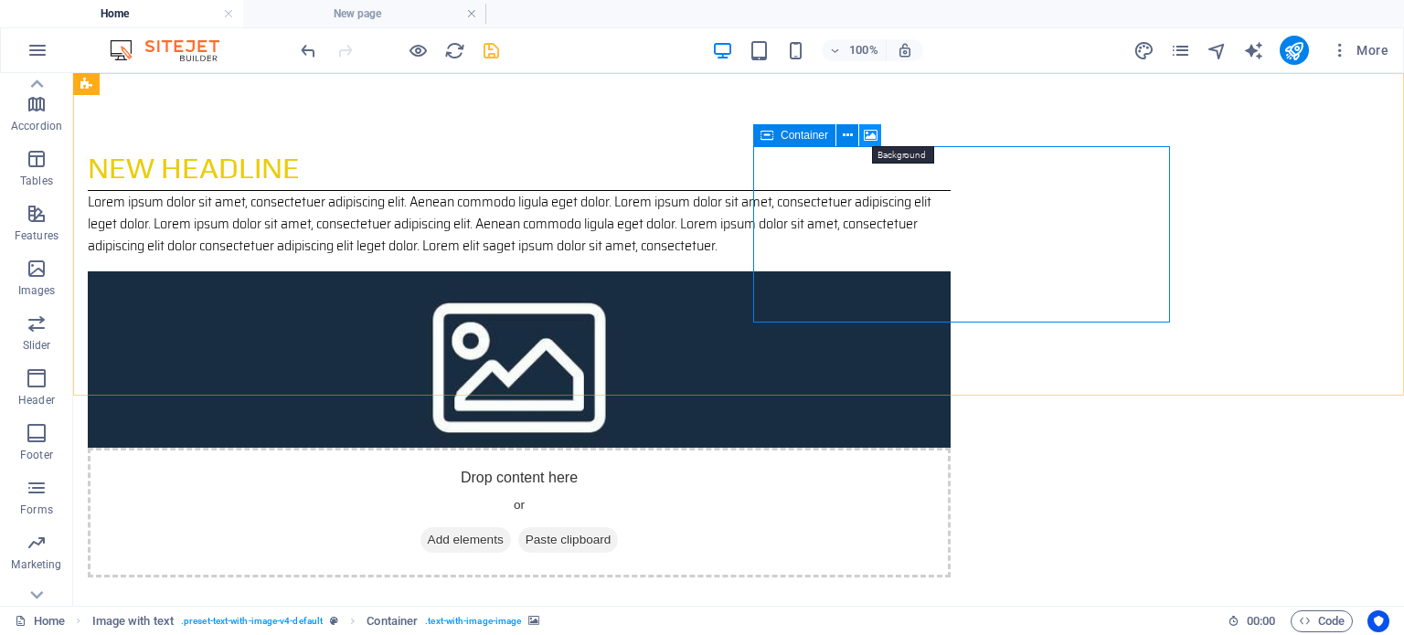
drag, startPoint x: 874, startPoint y: 140, endPoint x: 438, endPoint y: 122, distance: 436.4
click at [874, 140] on icon at bounding box center [871, 135] width 14 height 19
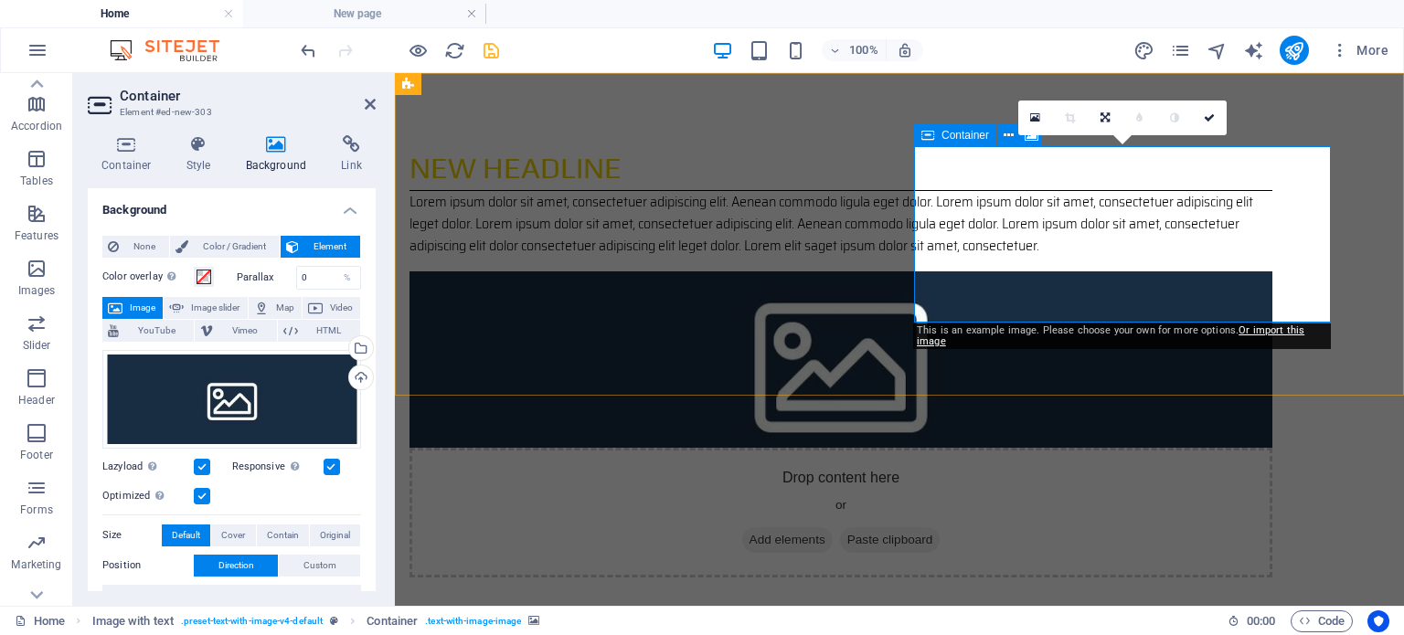
click at [1086, 448] on div "Drop content here or Add elements Paste clipboard" at bounding box center [840, 513] width 863 height 130
click at [1036, 120] on icon at bounding box center [1035, 118] width 10 height 13
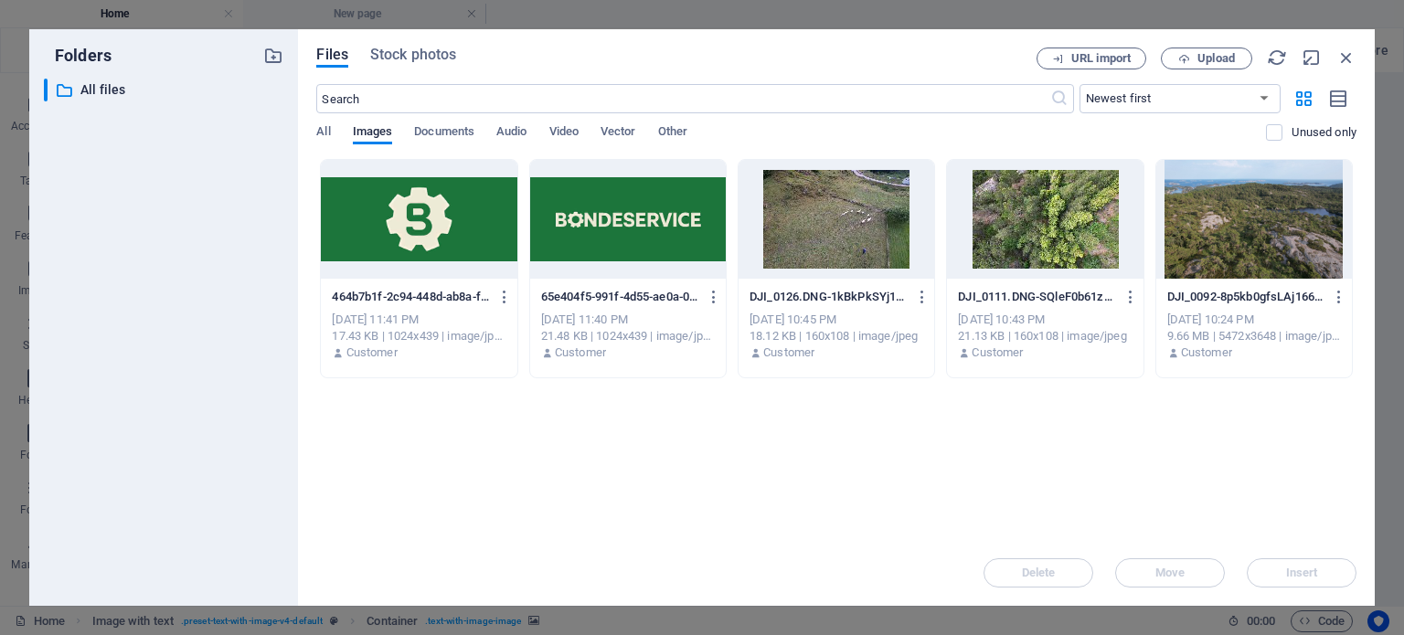
click at [622, 218] on div at bounding box center [628, 219] width 196 height 119
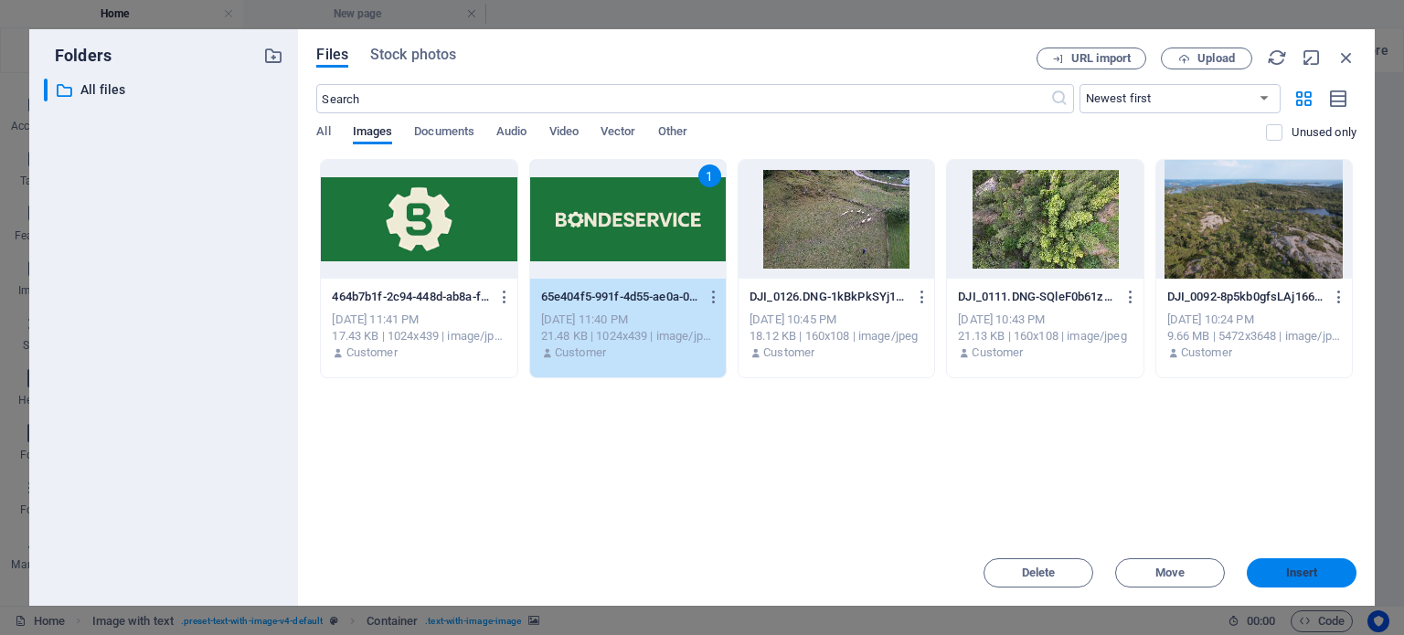
click at [1309, 577] on span "Insert" at bounding box center [1302, 573] width 32 height 11
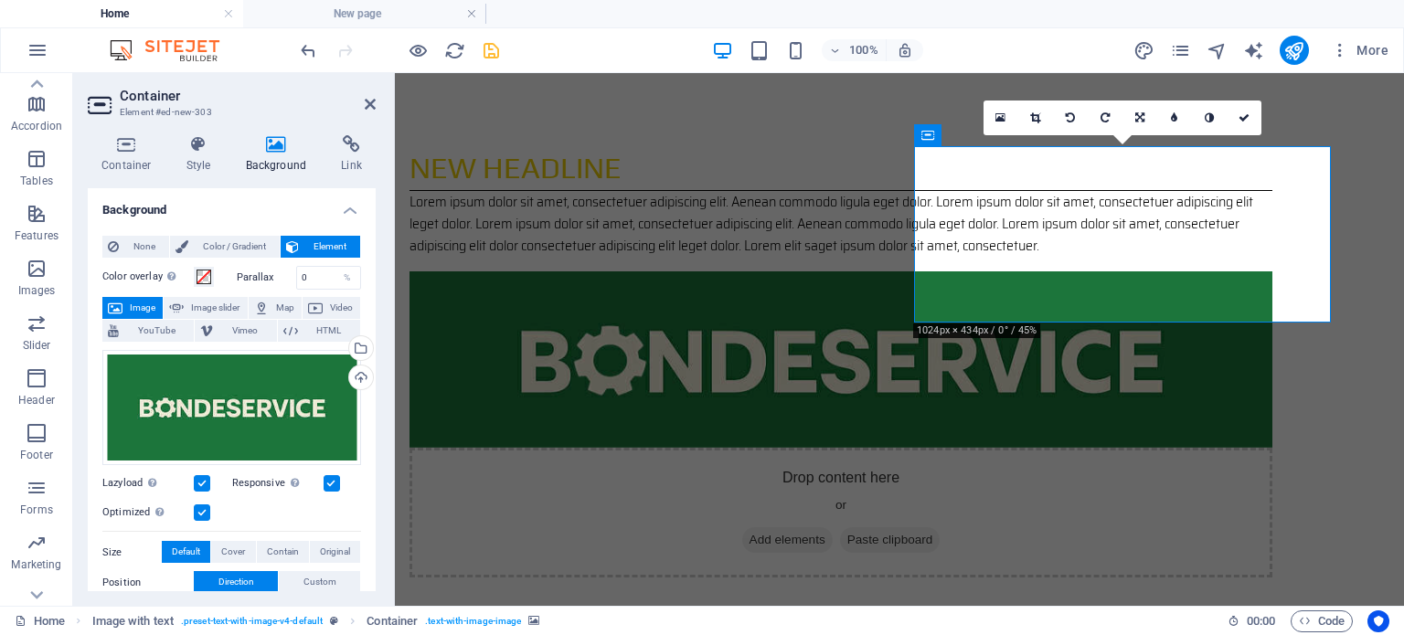
click at [778, 529] on html "Skip to main content New headline Lorem ipsum dolor sit amet, consectetuer adip…" at bounding box center [899, 384] width 1009 height 622
click at [672, 172] on div "New headline" at bounding box center [840, 168] width 863 height 45
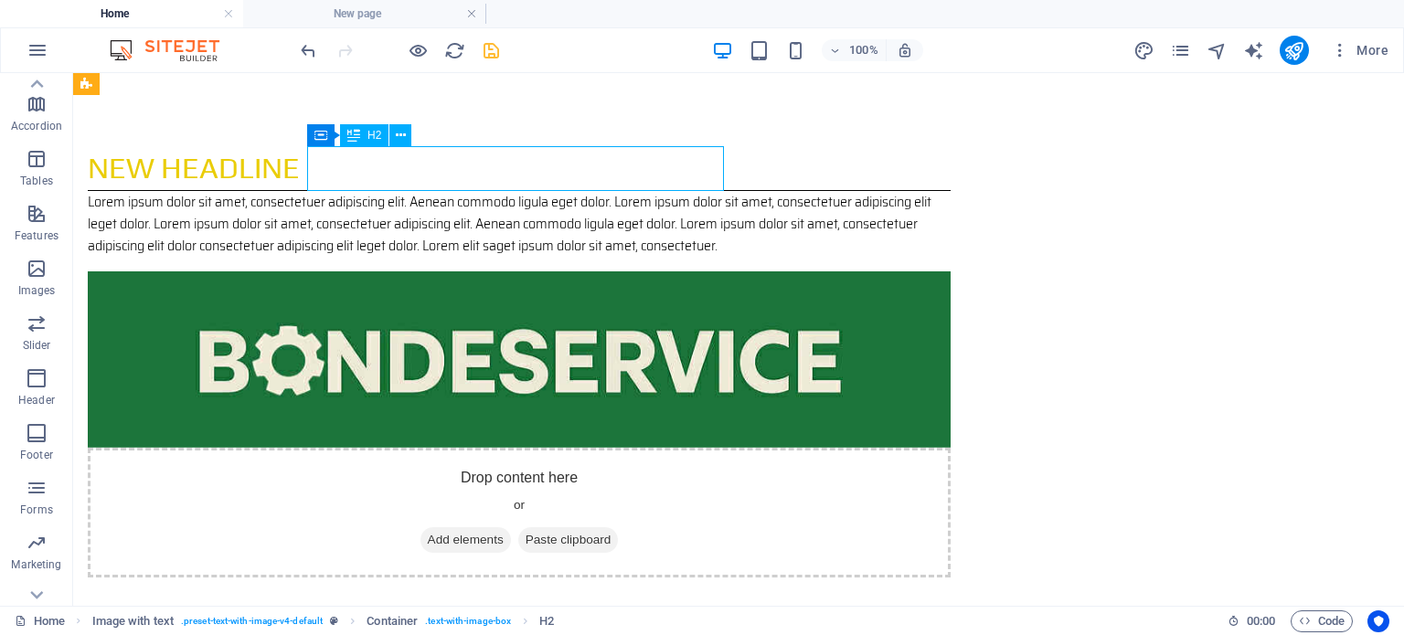
click at [536, 182] on div "New headline" at bounding box center [519, 168] width 863 height 45
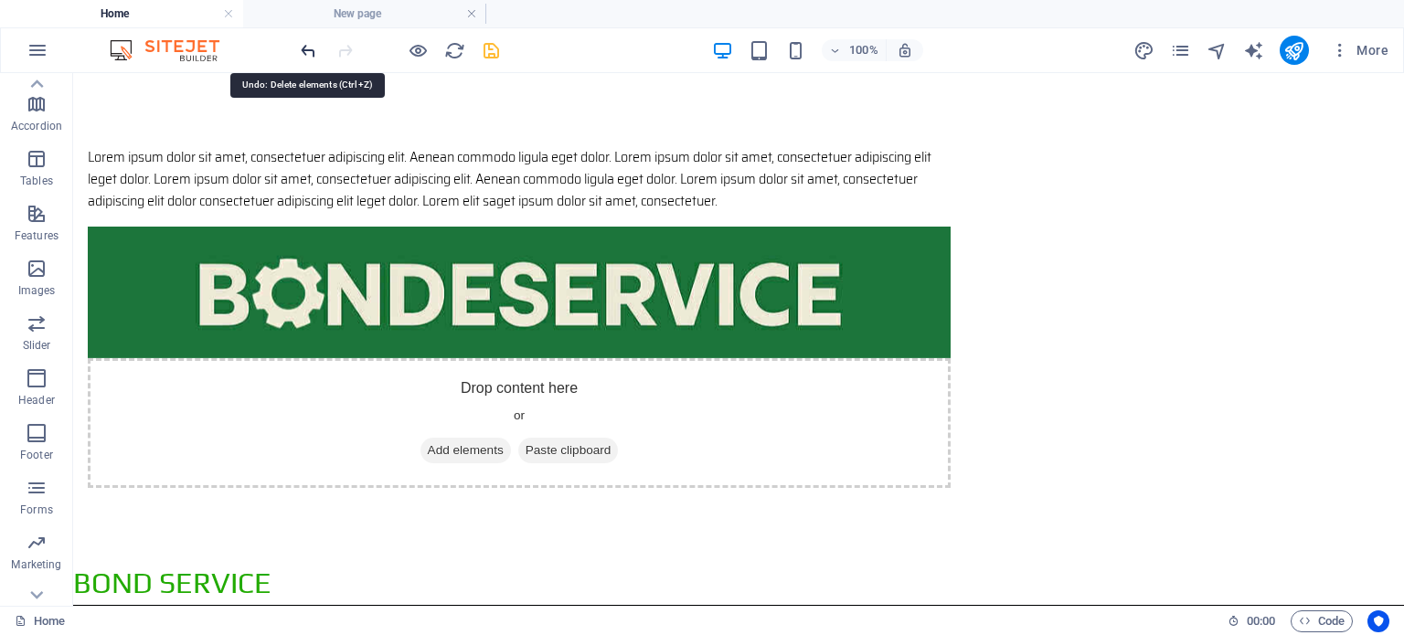
click at [306, 50] on icon "undo" at bounding box center [308, 50] width 21 height 21
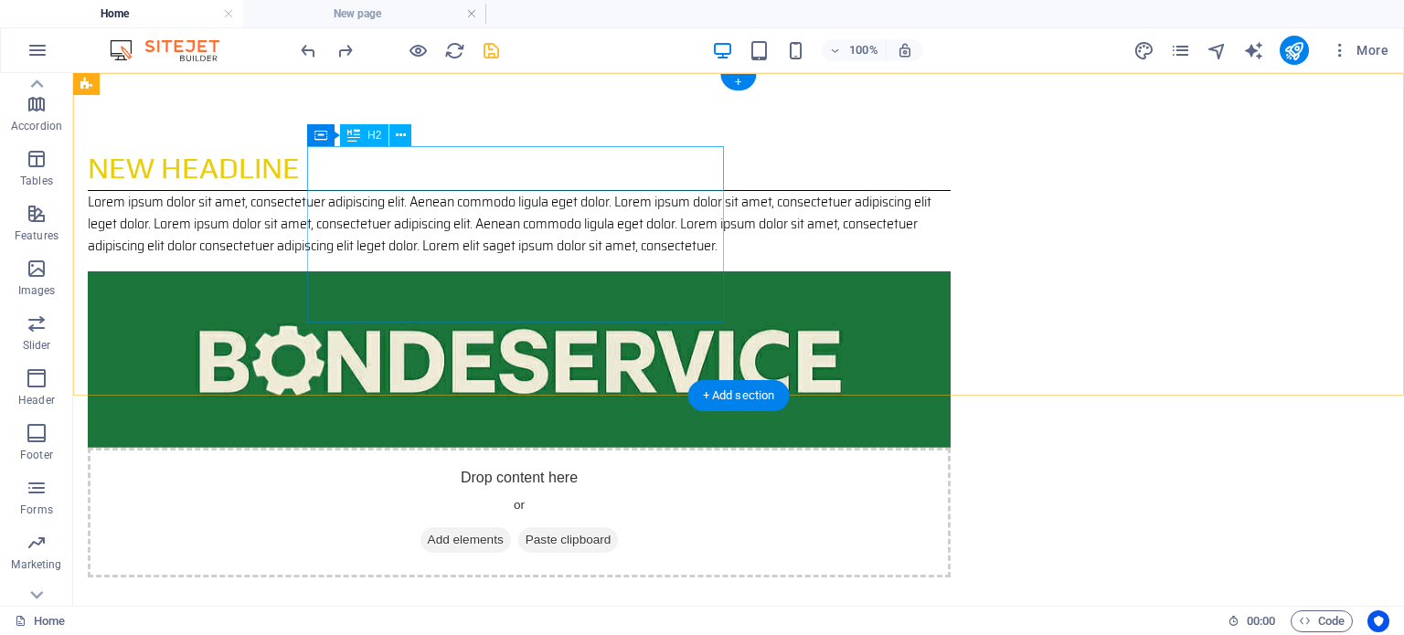
click at [412, 161] on div "New headline" at bounding box center [519, 168] width 863 height 45
click at [409, 171] on div "New headline" at bounding box center [519, 168] width 863 height 45
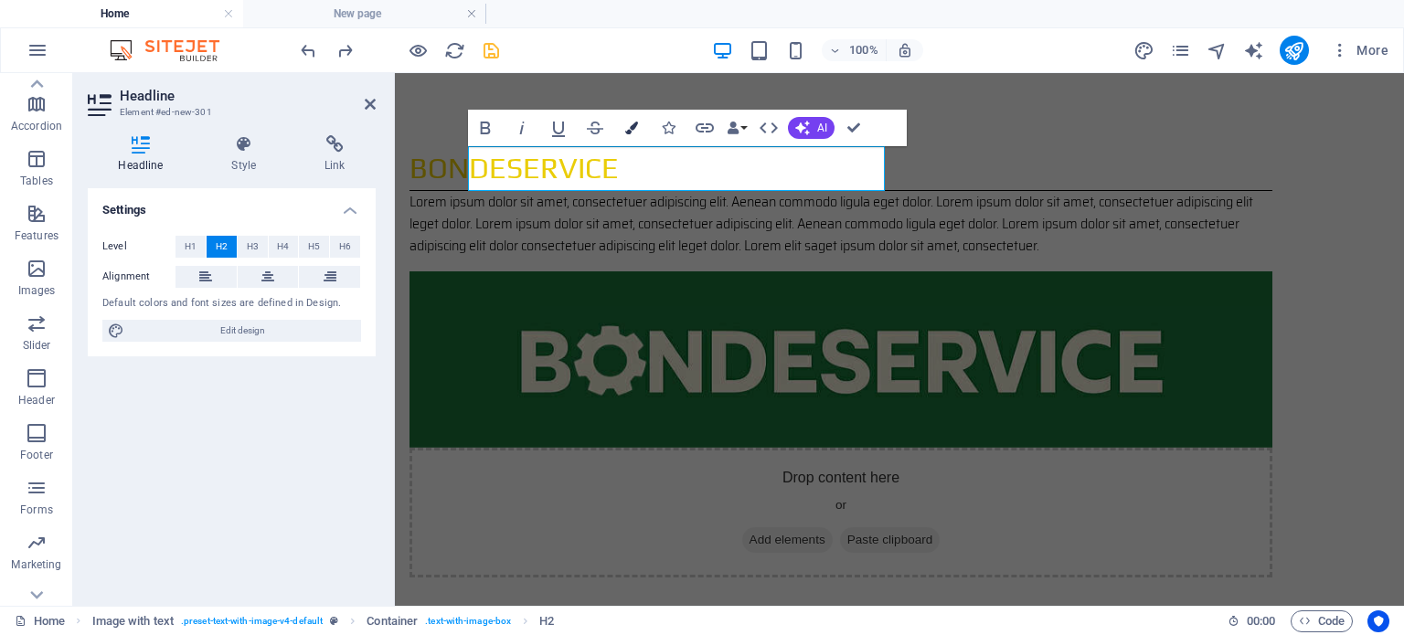
click at [632, 122] on icon "button" at bounding box center [631, 128] width 13 height 13
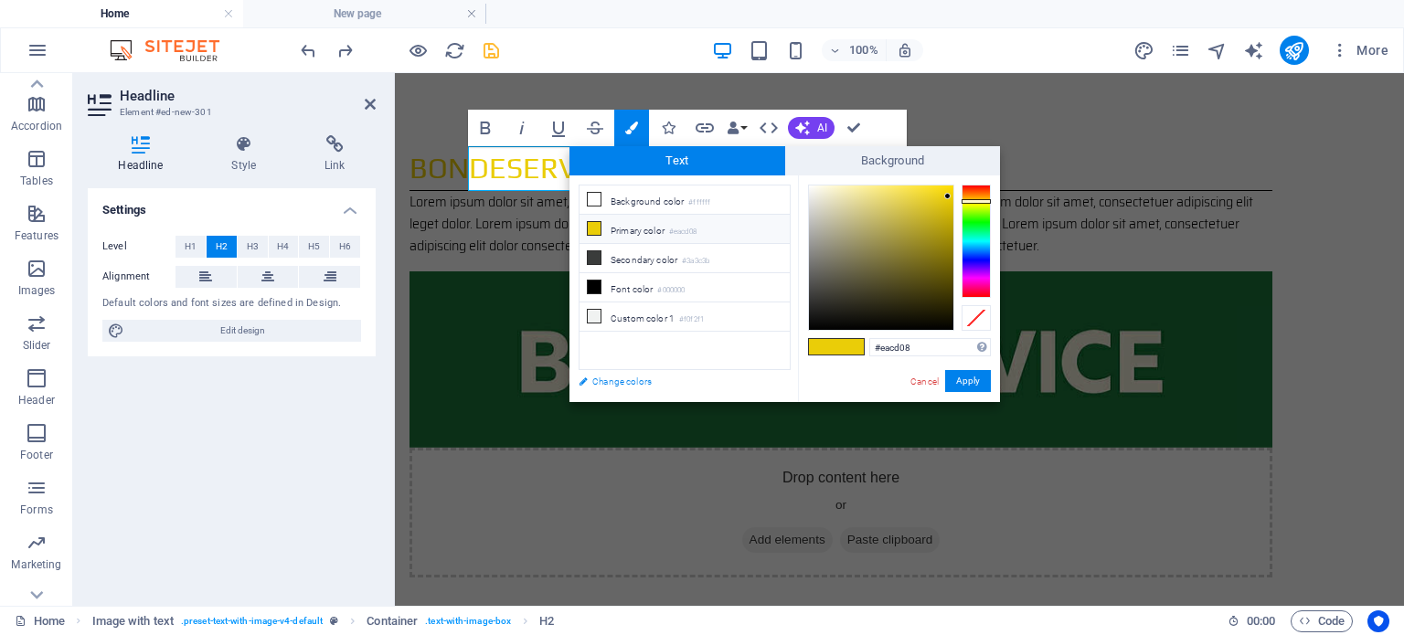
click at [615, 387] on link "Change colors" at bounding box center [675, 381] width 212 height 23
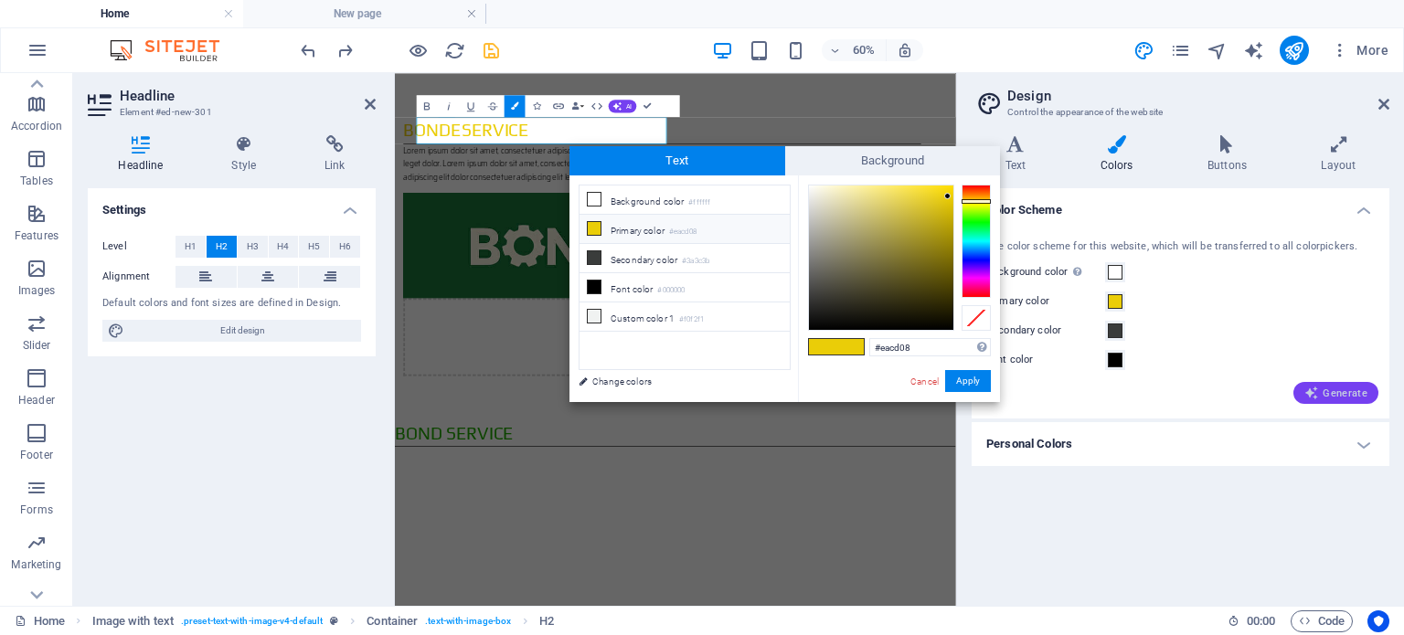
click at [1360, 395] on span "Generate" at bounding box center [1335, 393] width 63 height 15
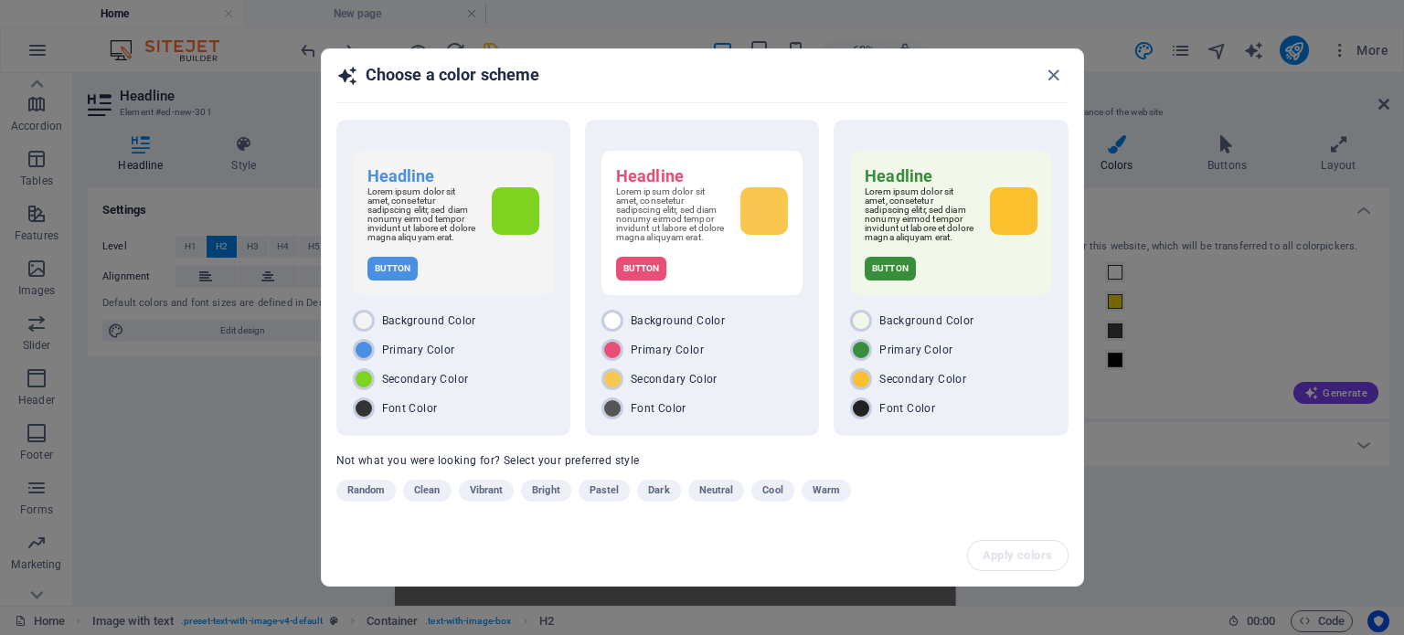
click at [1056, 60] on div "Choose a color scheme" at bounding box center [702, 83] width 761 height 68
click at [1059, 69] on icon "button" at bounding box center [1053, 75] width 21 height 21
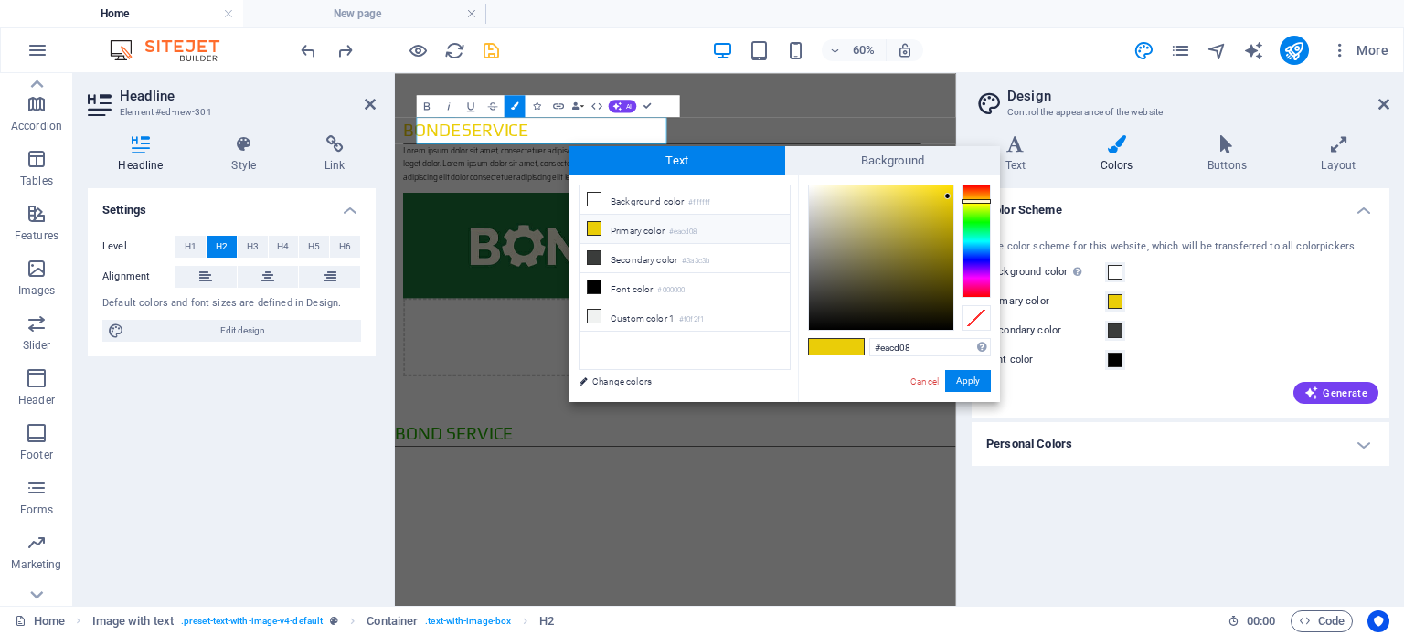
drag, startPoint x: 994, startPoint y: 765, endPoint x: 977, endPoint y: 755, distance: 19.3
click at [994, 634] on html "Skip to main content BondeService Lorem ipsum dolor sit amet, consectetuer adip…" at bounding box center [862, 384] width 935 height 622
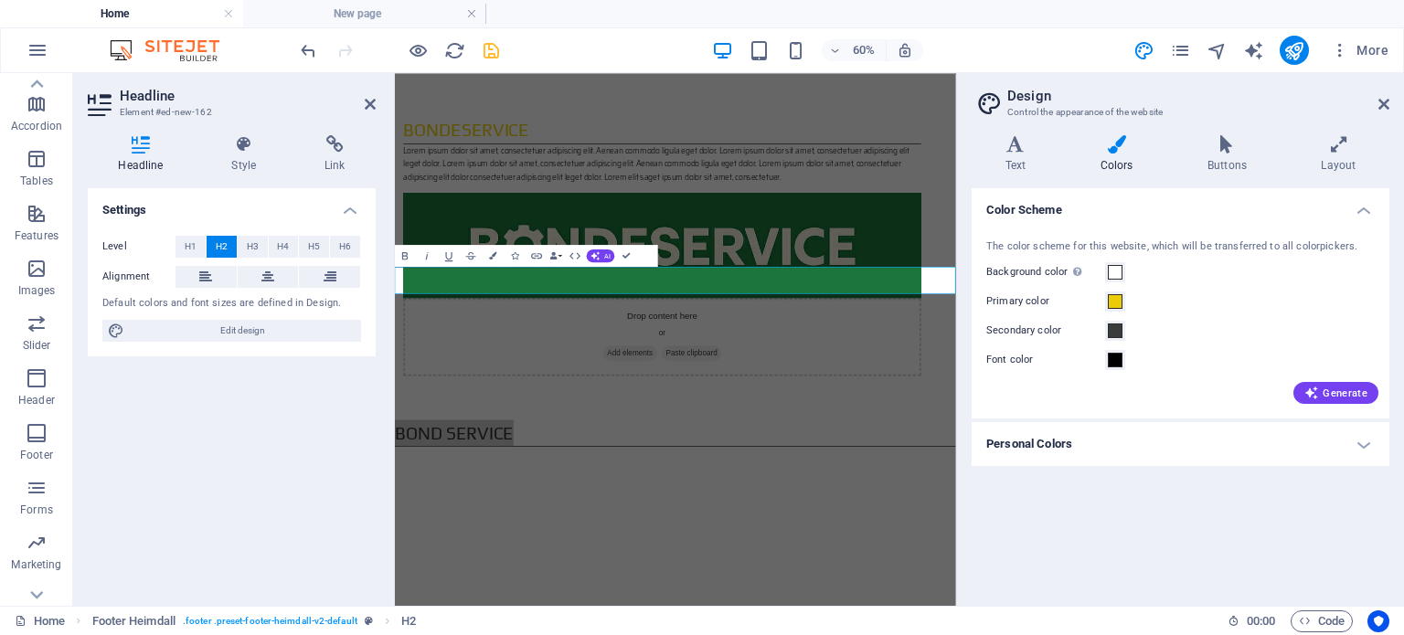
click at [195, 398] on div "Settings Level H1 H2 H3 H4 H5 H6 Alignment Default colors and font sizes are de…" at bounding box center [232, 389] width 288 height 403
click at [491, 260] on button "Colors" at bounding box center [493, 256] width 21 height 22
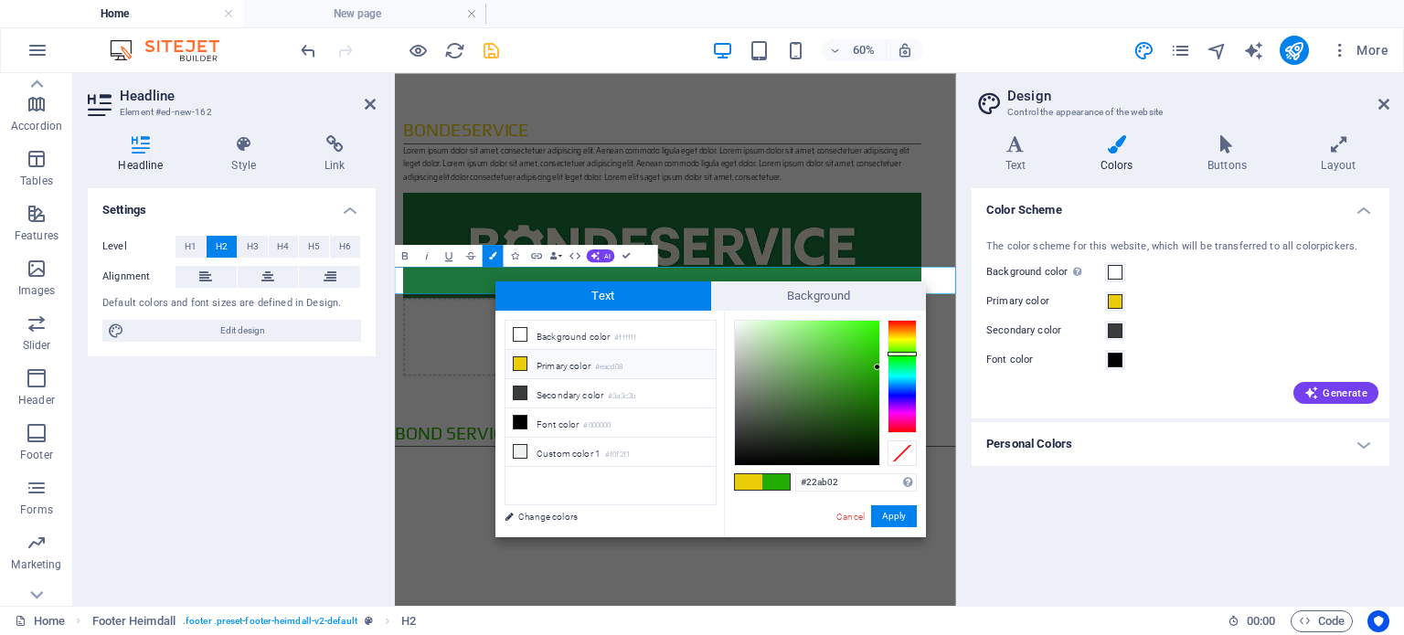
drag, startPoint x: 837, startPoint y: 484, endPoint x: 789, endPoint y: 492, distance: 49.1
click at [789, 492] on div "#22ab02 Supported formats #0852ed rgb(8, 82, 237) rgba(8, 82, 237, 90%) hsv(221…" at bounding box center [825, 557] width 202 height 492
click at [1020, 301] on label "Primary color" at bounding box center [1045, 302] width 119 height 22
click at [1105, 301] on button "Primary color" at bounding box center [1115, 302] width 20 height 20
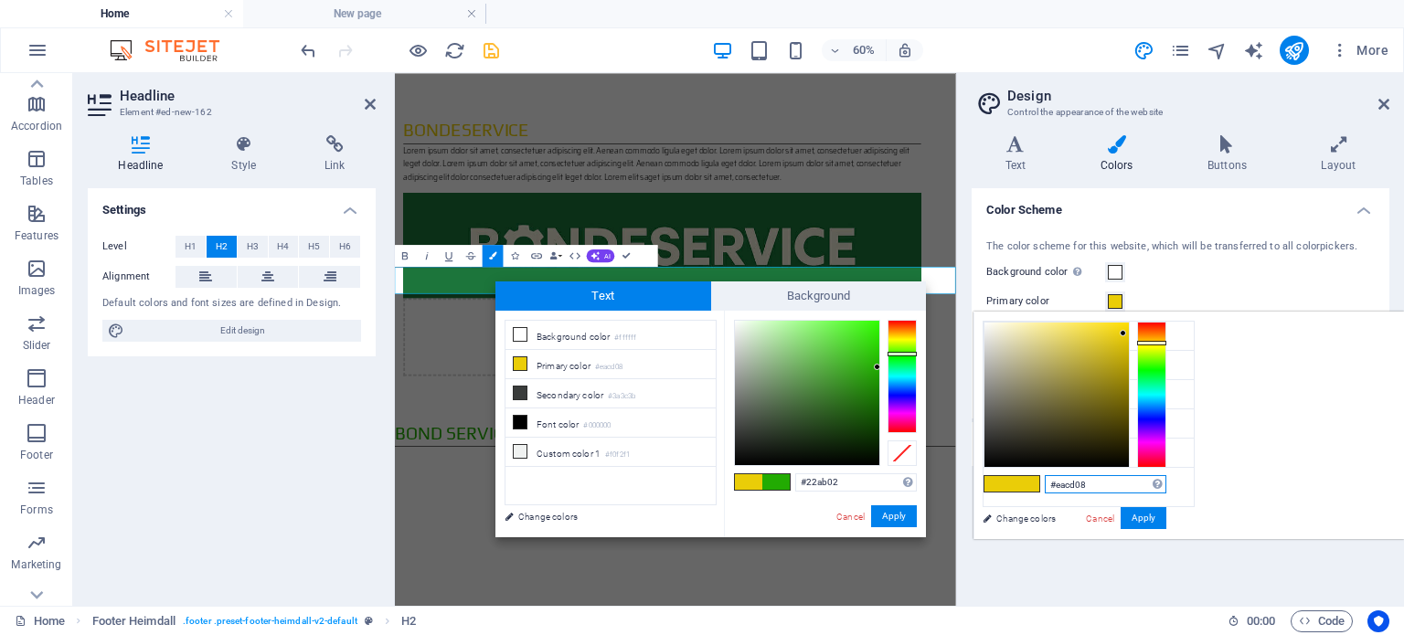
click at [1166, 478] on input "#eacd08" at bounding box center [1106, 484] width 122 height 18
type input "#"
paste input "#22ab02"
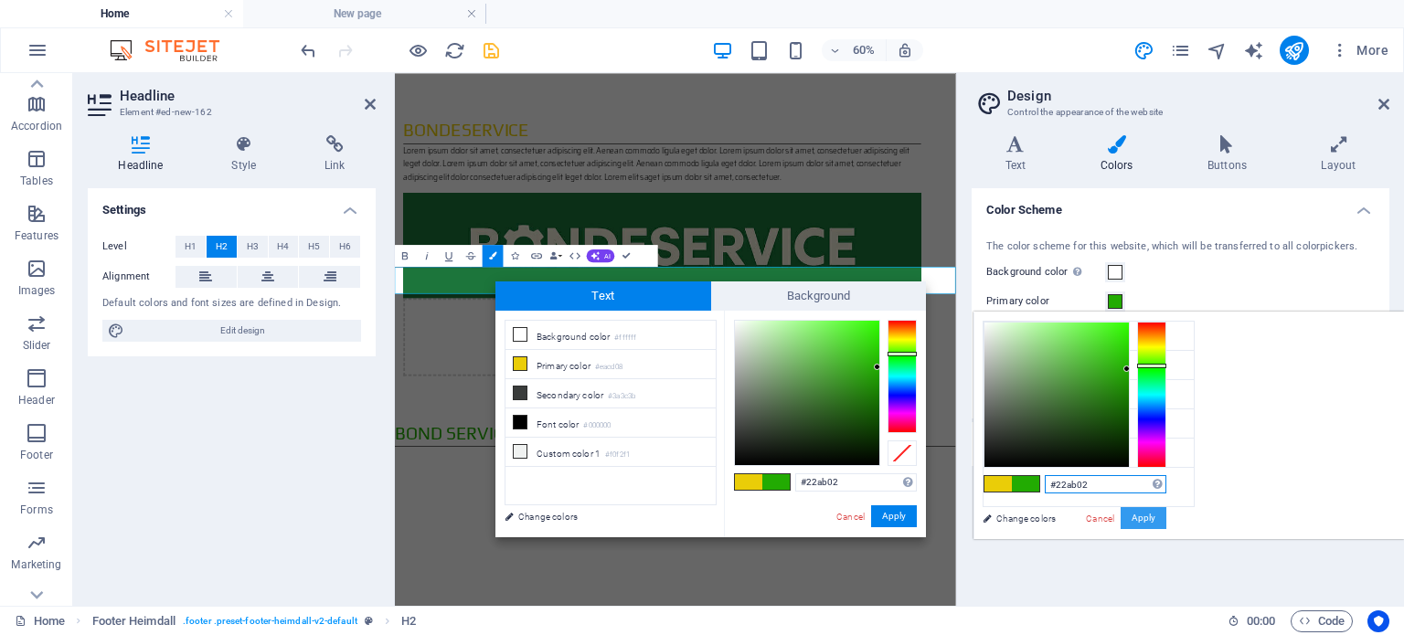
type input "#22ab02"
click at [1166, 514] on button "Apply" at bounding box center [1144, 518] width 46 height 22
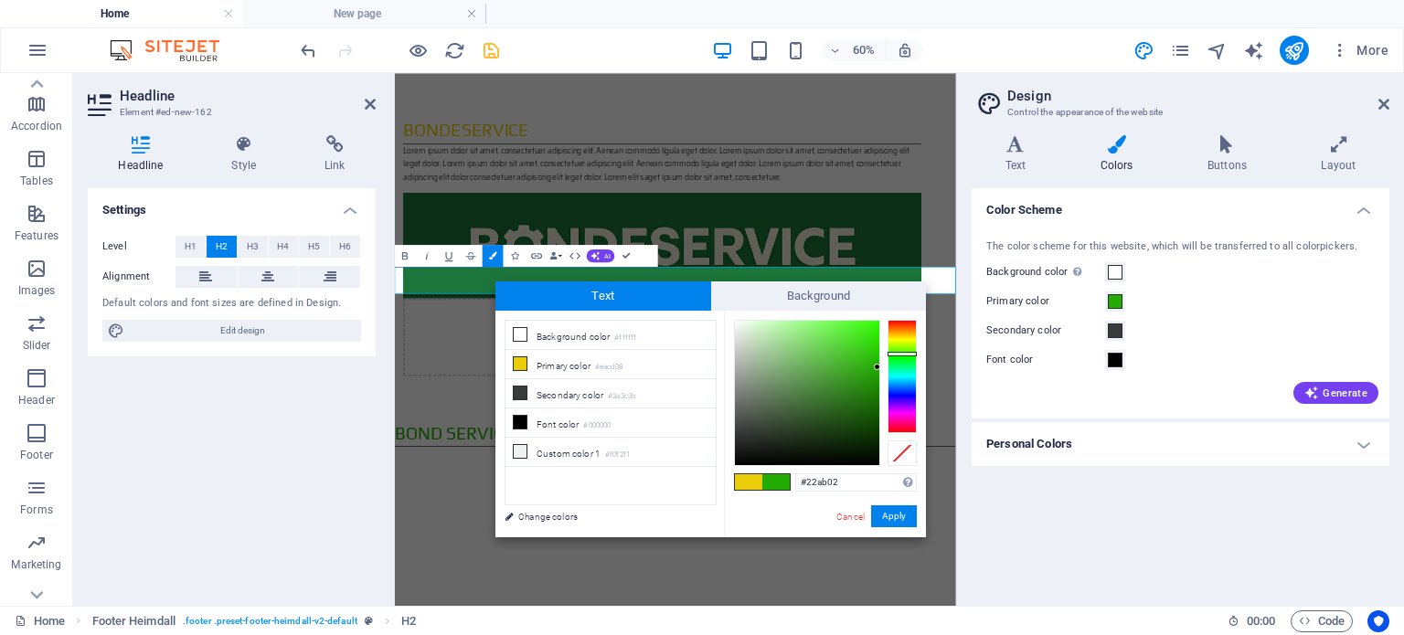
click at [751, 482] on span at bounding box center [748, 482] width 27 height 16
type input "#eacd08"
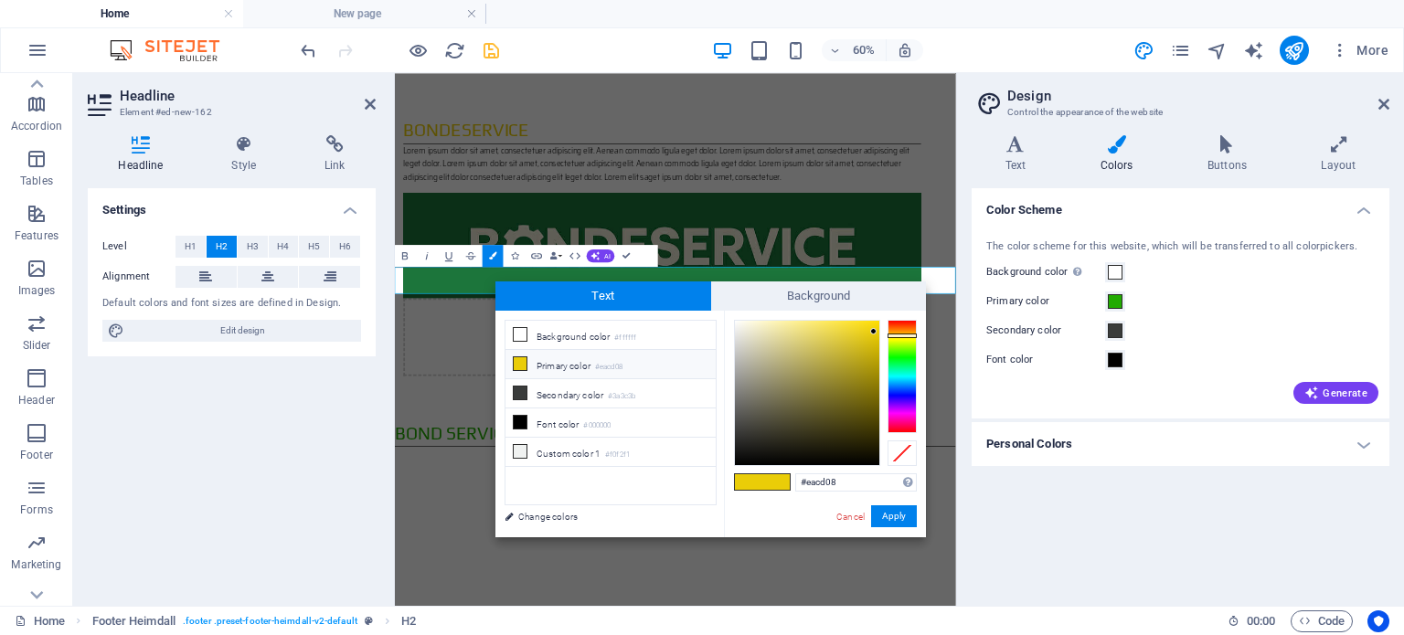
click at [783, 485] on span at bounding box center [775, 482] width 27 height 16
drag, startPoint x: 834, startPoint y: 483, endPoint x: 759, endPoint y: 485, distance: 75.0
click at [759, 485] on div "#eacd08 Supported formats #0852ed rgb(8, 82, 237) rgba(8, 82, 237, 90%) hsv(221…" at bounding box center [825, 557] width 202 height 492
paste input "#22ab02"
type input "#22ab02"
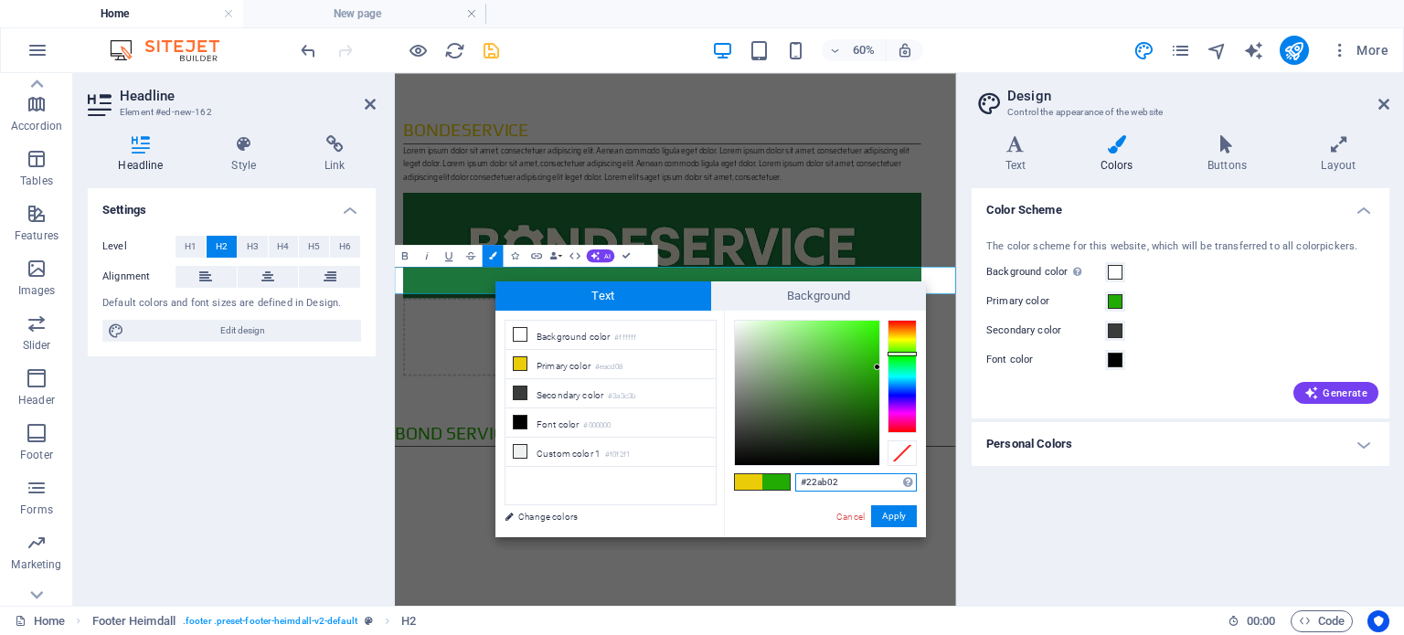
click at [856, 488] on input "#22ab02" at bounding box center [856, 482] width 122 height 18
click at [856, 482] on input "#22ab02" at bounding box center [856, 482] width 122 height 18
click at [888, 509] on button "Apply" at bounding box center [894, 516] width 46 height 22
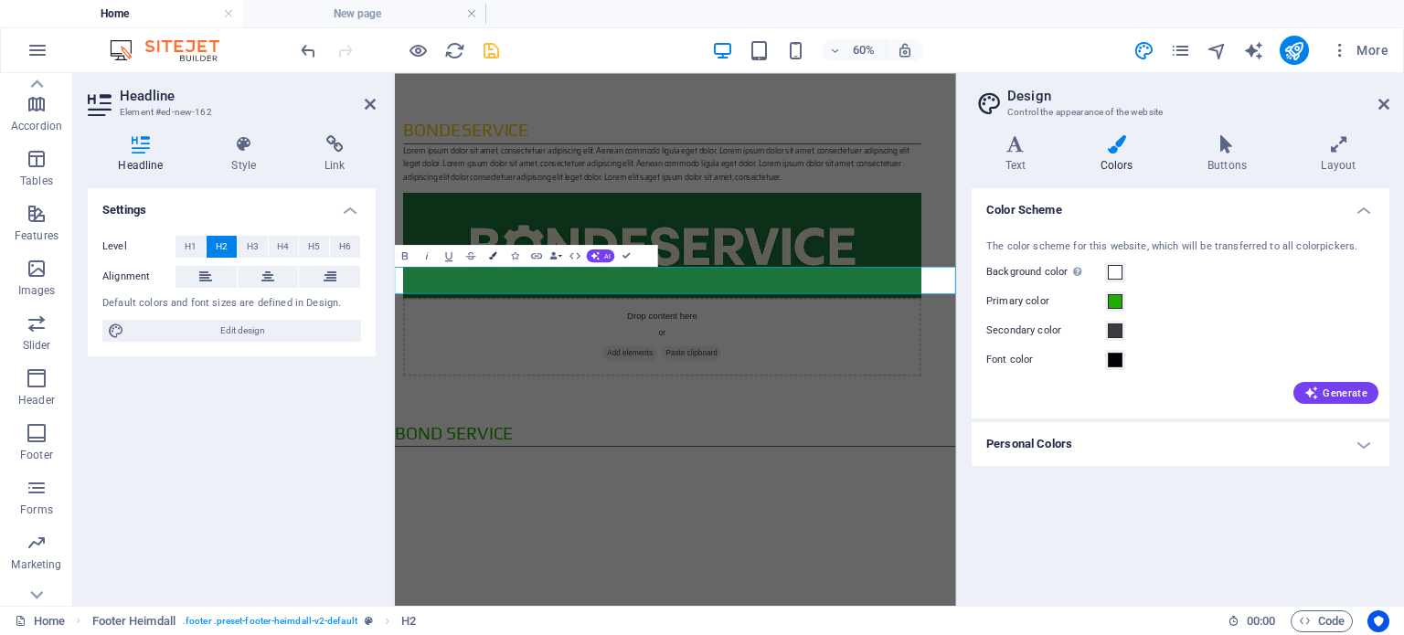
click at [489, 258] on icon "button" at bounding box center [492, 254] width 7 height 7
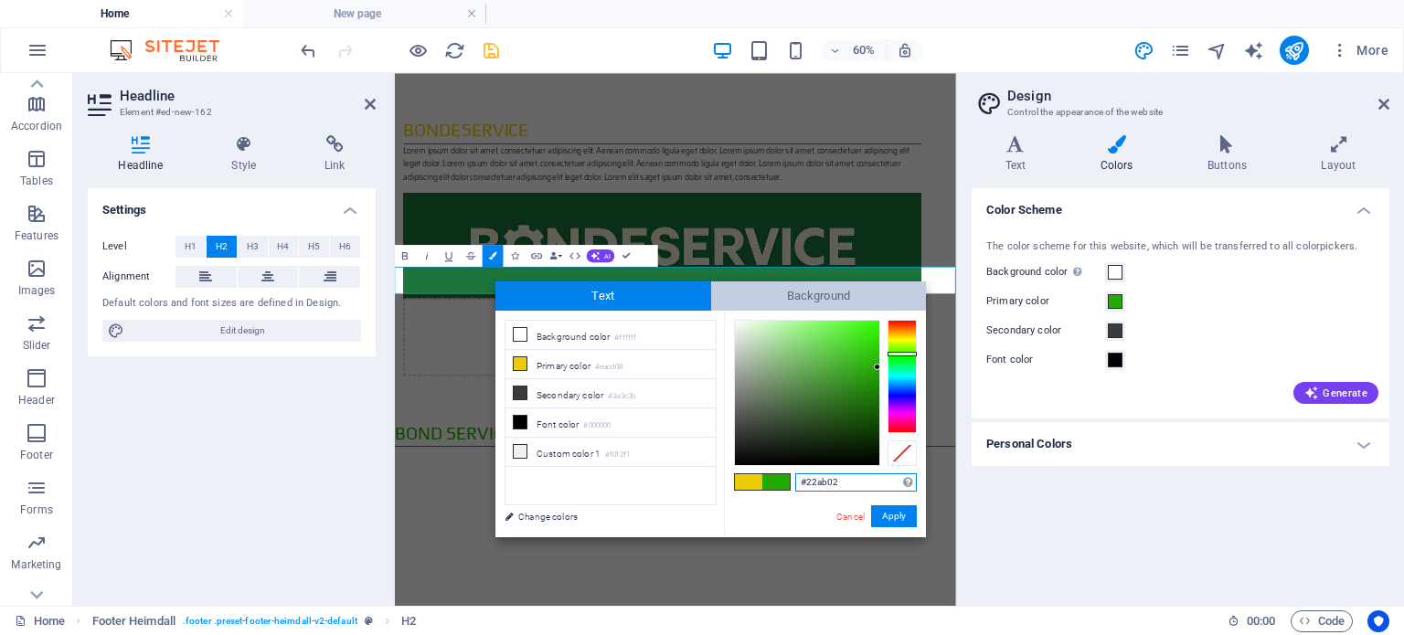
click at [761, 299] on span "Background" at bounding box center [819, 296] width 216 height 29
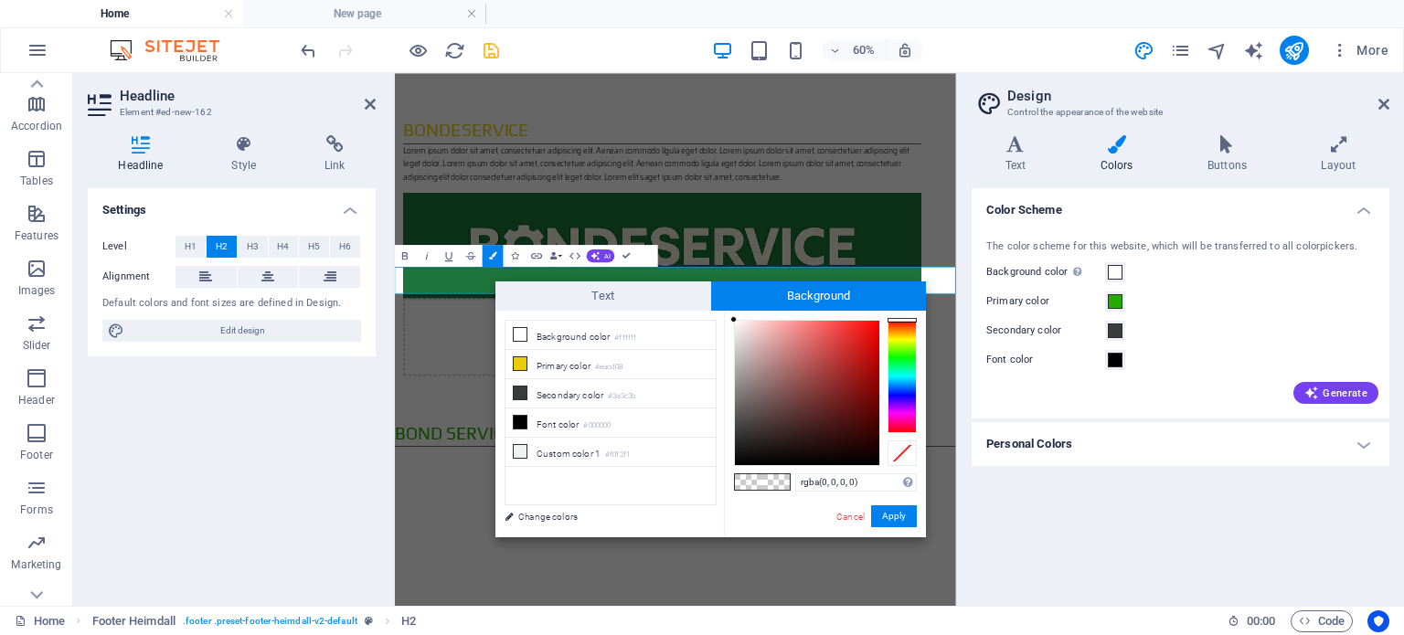
click at [1079, 559] on div "Color Scheme The color scheme for this website, which will be transferred to al…" at bounding box center [1181, 389] width 418 height 403
click at [1188, 54] on icon "pages" at bounding box center [1180, 50] width 21 height 21
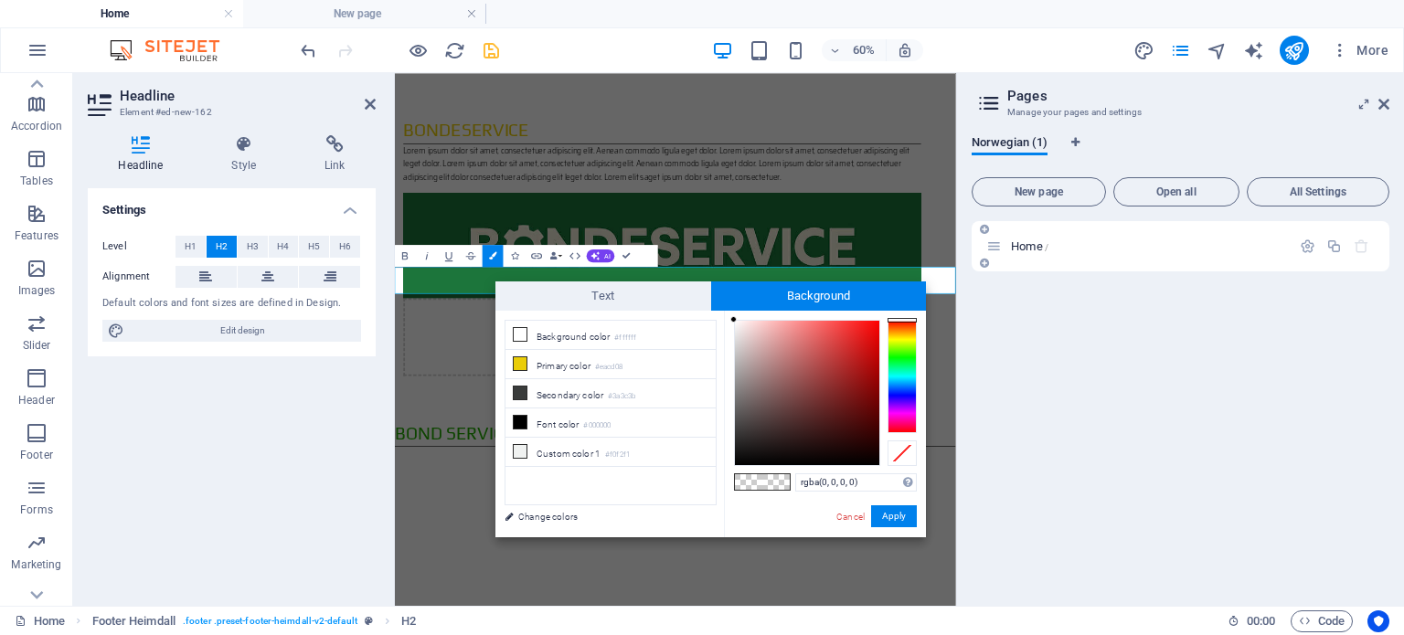
click at [1190, 251] on p "Home /" at bounding box center [1148, 246] width 274 height 12
click at [1079, 241] on p "Home /" at bounding box center [1148, 246] width 274 height 12
click at [1096, 420] on div "Home /" at bounding box center [1181, 406] width 418 height 370
click at [908, 354] on div "BondeService Lorem ipsum dolor sit amet, consectetuer adipiscing elit. Aenean c…" at bounding box center [862, 362] width 935 height 578
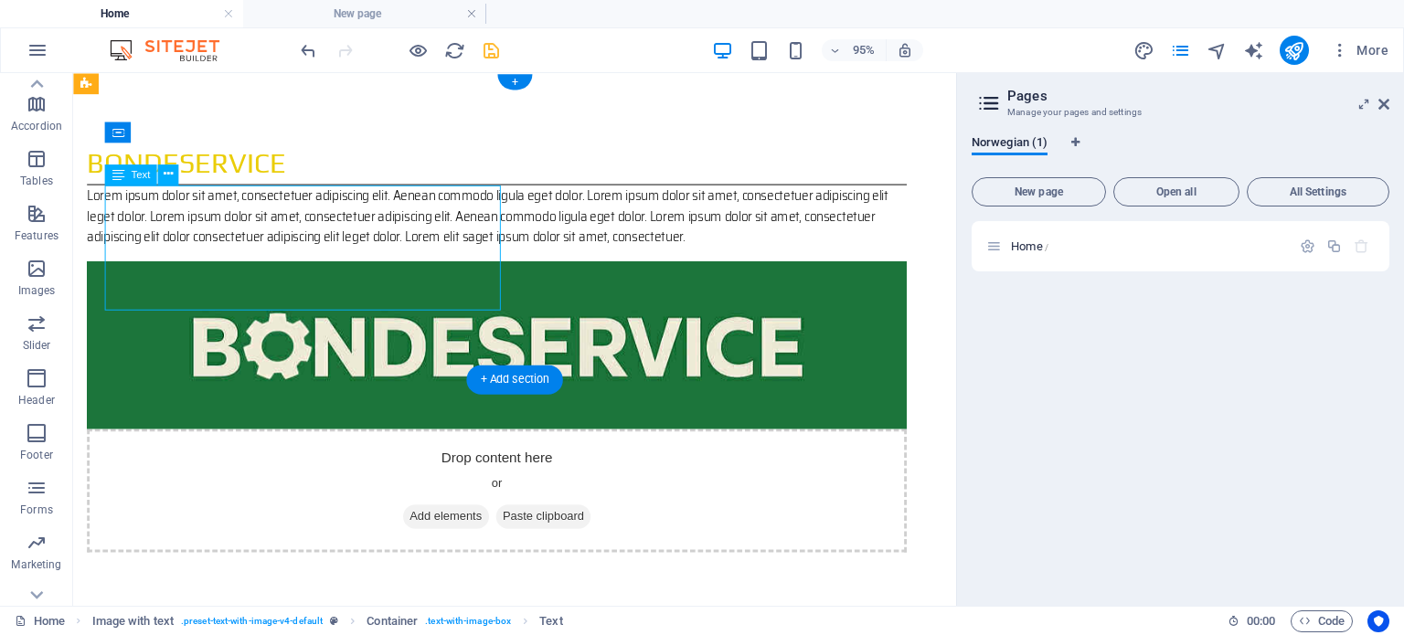
drag, startPoint x: 361, startPoint y: 308, endPoint x: 320, endPoint y: 297, distance: 42.6
click at [312, 257] on div "Lorem ipsum dolor sit amet, consectetuer adipiscing elit. Aenean commodo ligula…" at bounding box center [519, 224] width 863 height 66
drag, startPoint x: 475, startPoint y: 305, endPoint x: 217, endPoint y: 252, distance: 264.0
click at [217, 252] on div "Lorem ipsum dolor sit amet, consectetuer adipiscing elit. Aenean commodo ligula…" at bounding box center [519, 224] width 863 height 66
click at [214, 245] on div "Lorem ipsum dolor sit amet, consectetuer adipiscing elit. Aenean commodo ligula…" at bounding box center [519, 224] width 863 height 66
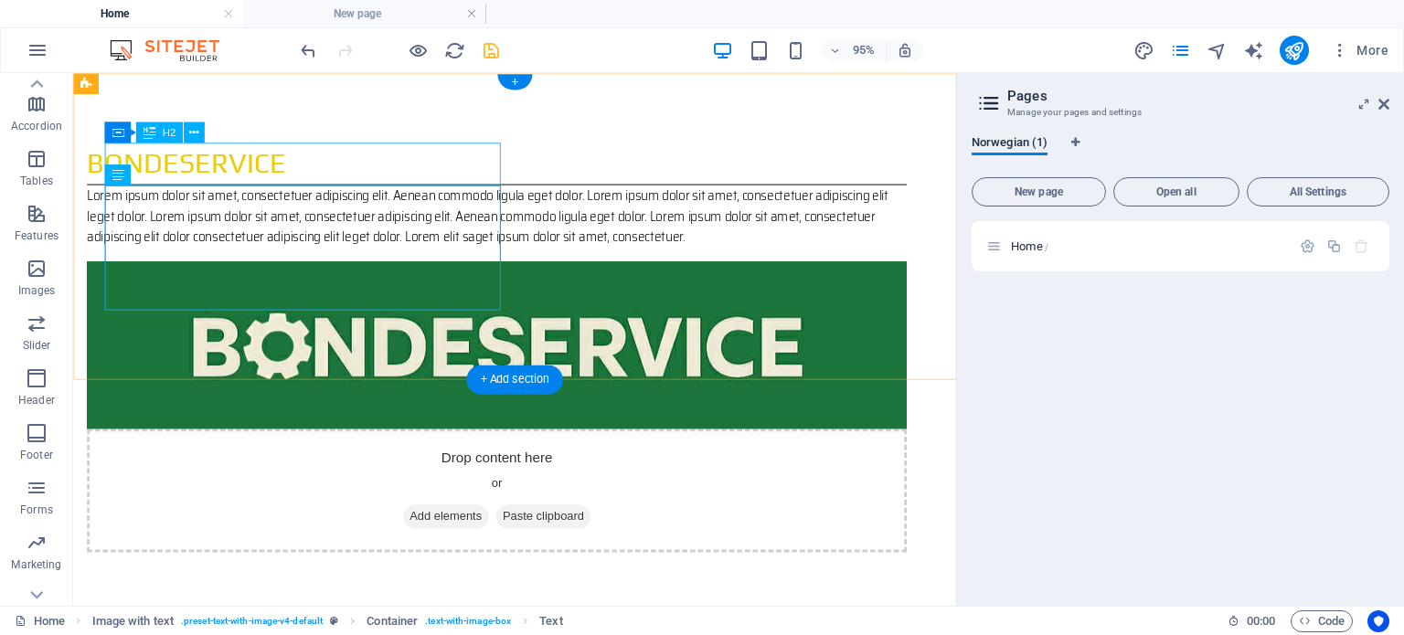
click at [211, 165] on div "BondeService" at bounding box center [519, 168] width 863 height 45
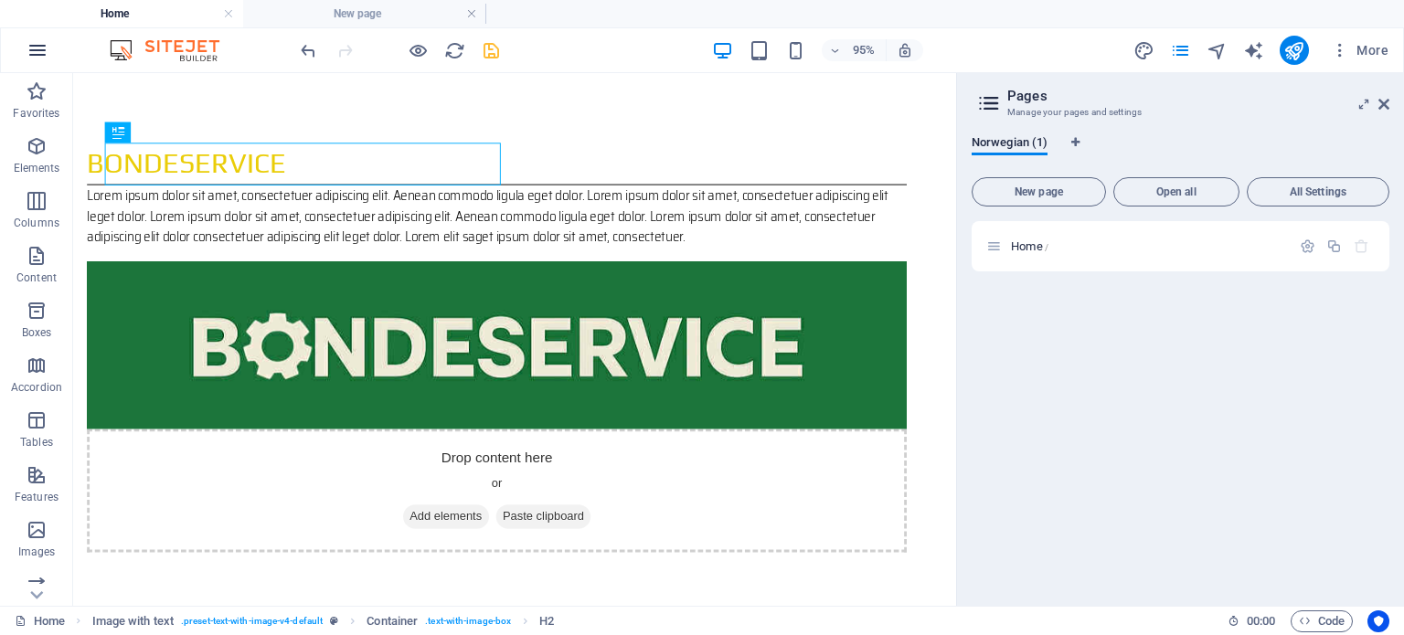
click at [38, 61] on button "button" at bounding box center [38, 50] width 44 height 44
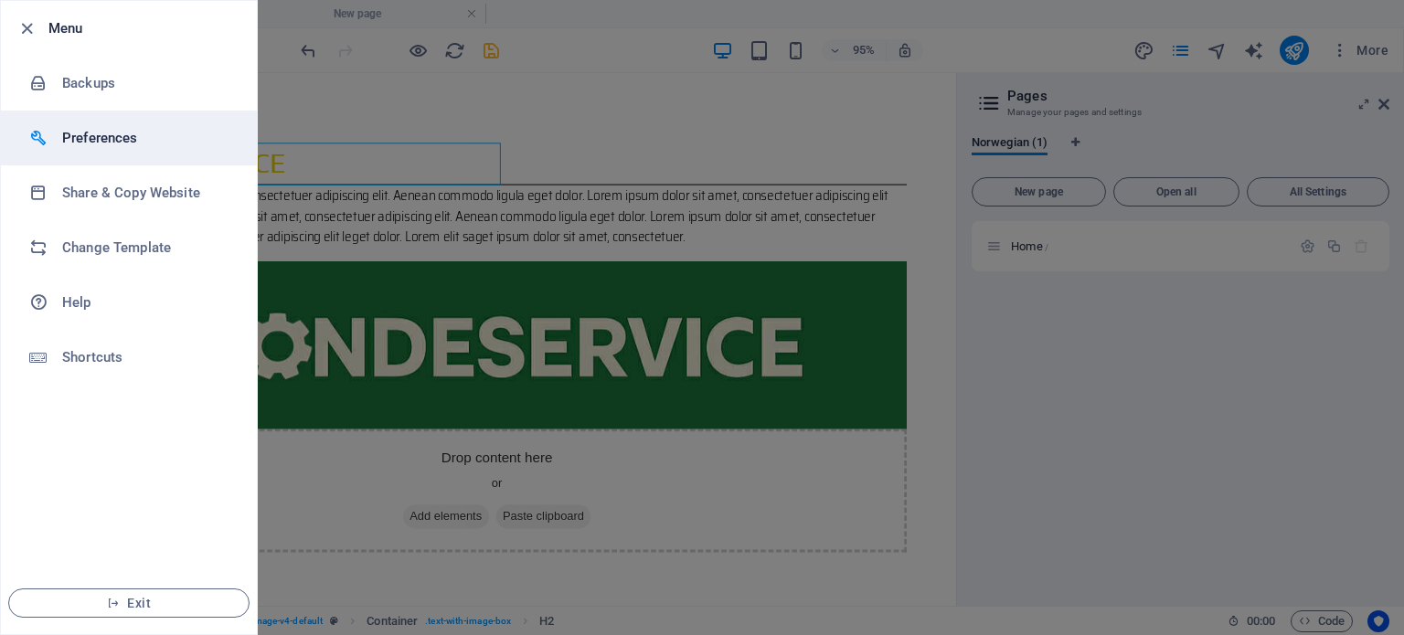
click at [85, 141] on h6 "Preferences" at bounding box center [146, 138] width 169 height 22
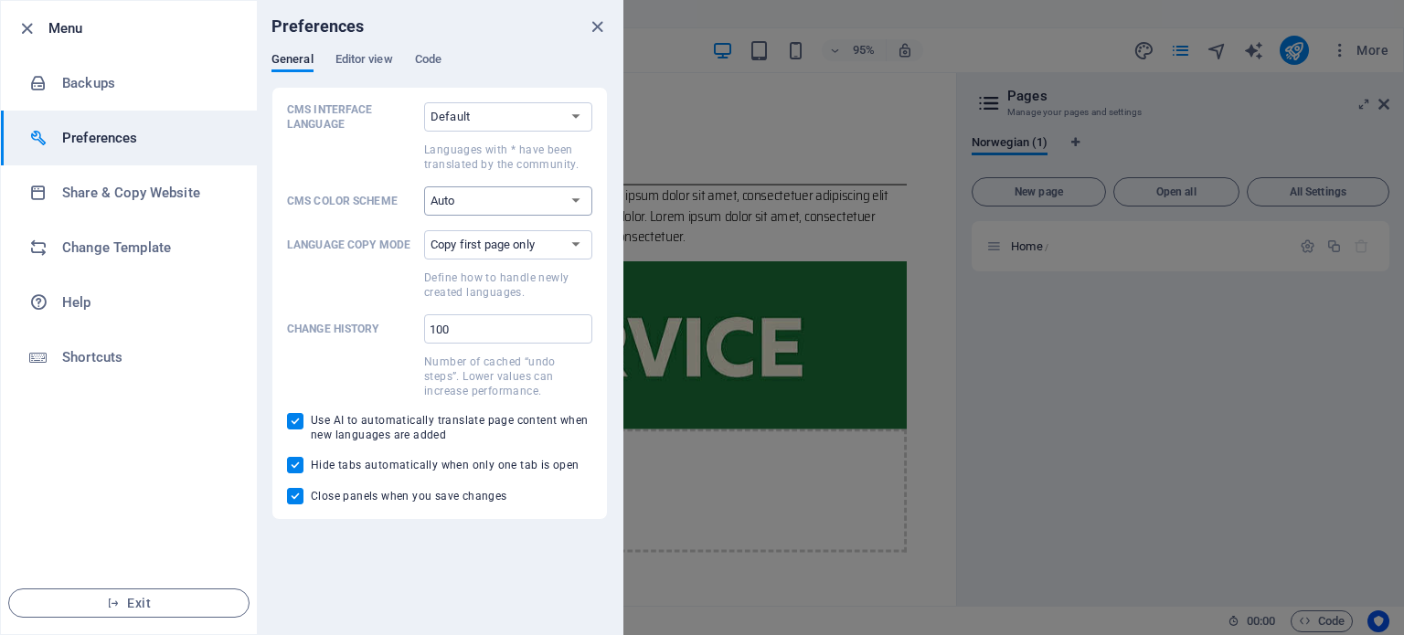
click at [457, 197] on select "Auto Dark Light" at bounding box center [508, 200] width 168 height 29
select select "dark"
click at [424, 186] on select "Auto Dark Light" at bounding box center [508, 200] width 168 height 29
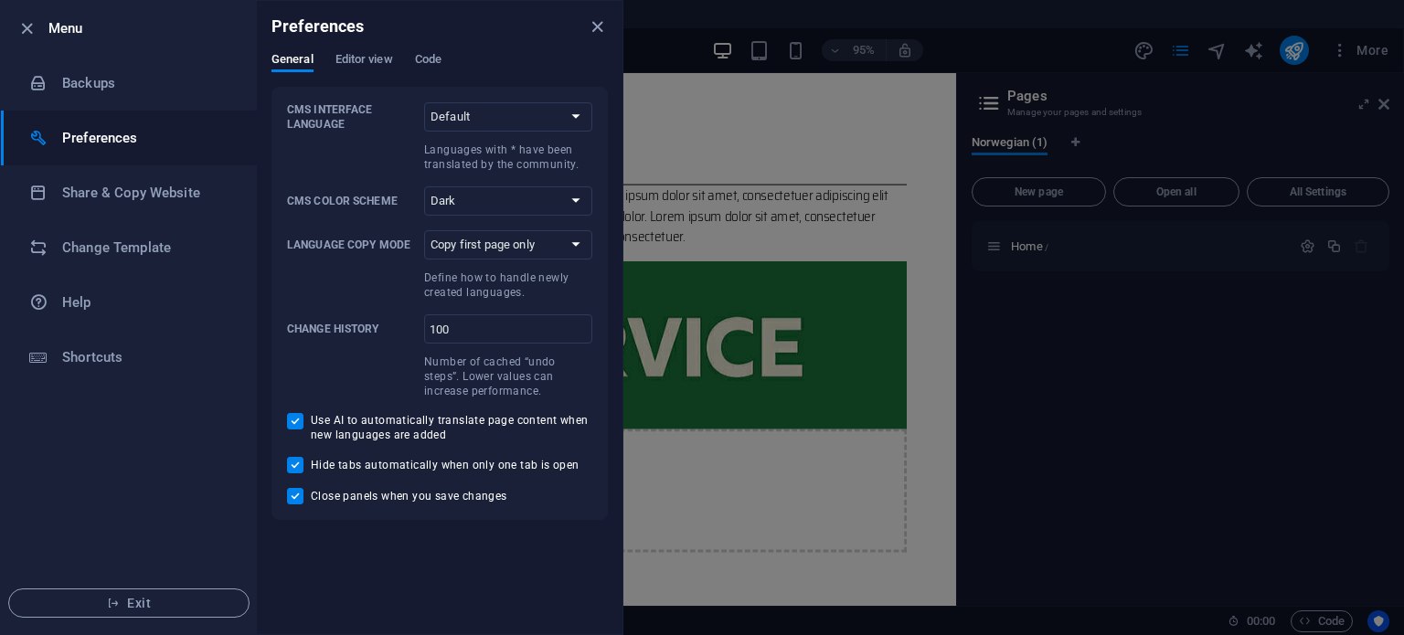
click at [680, 362] on div at bounding box center [702, 317] width 1404 height 635
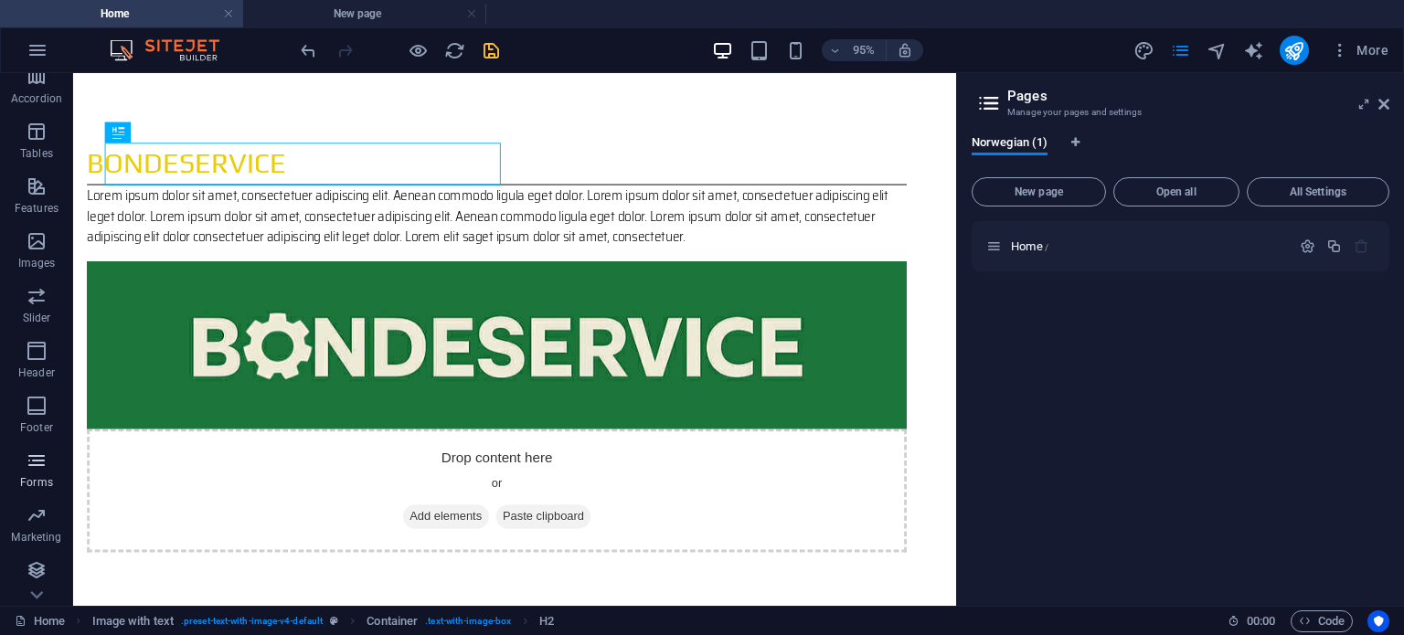
scroll to position [289, 0]
click at [1185, 93] on h2 "Pages" at bounding box center [1198, 96] width 382 height 16
click at [1387, 103] on icon at bounding box center [1383, 104] width 11 height 15
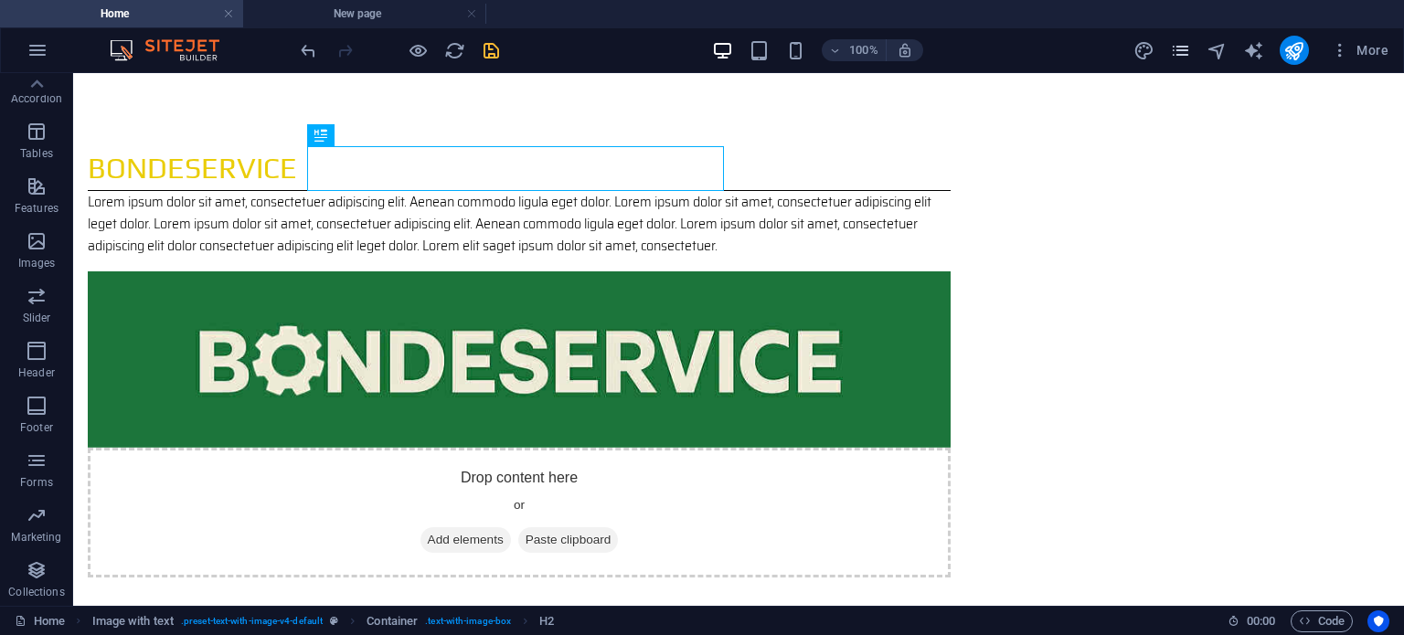
click at [1188, 46] on icon "pages" at bounding box center [1180, 50] width 21 height 21
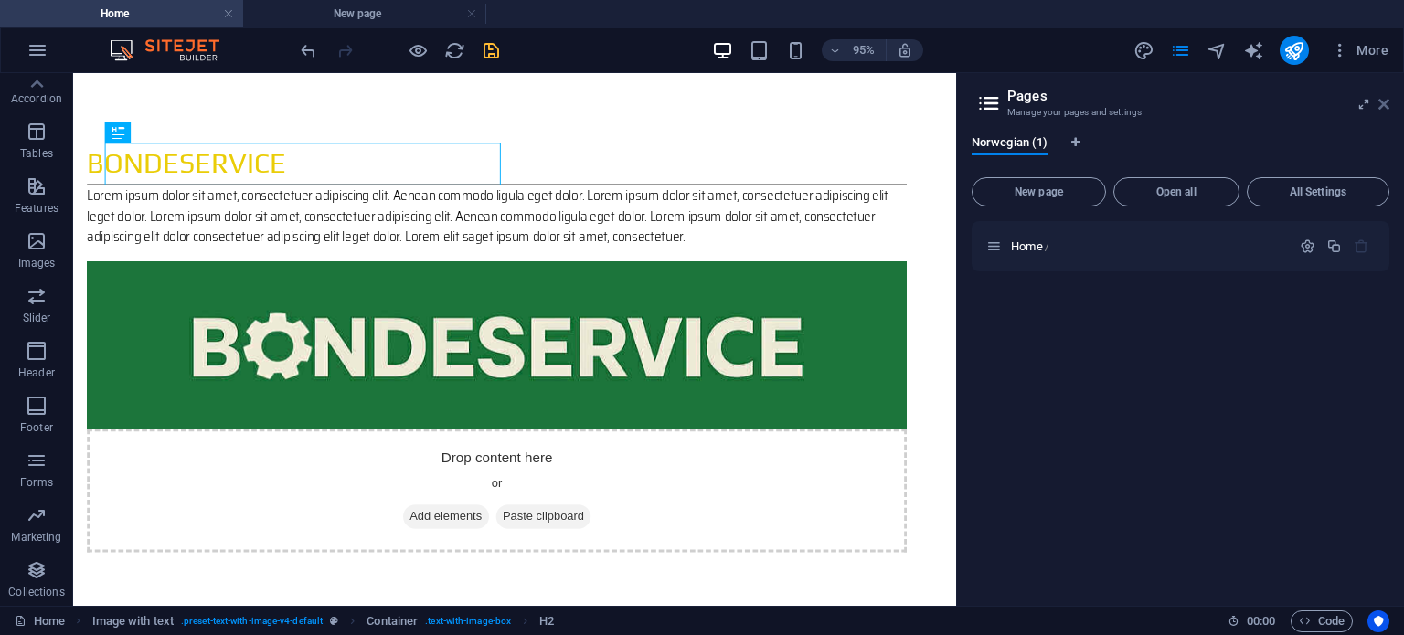
drag, startPoint x: 1387, startPoint y: 102, endPoint x: 1309, endPoint y: 29, distance: 106.7
click at [1387, 102] on icon at bounding box center [1383, 104] width 11 height 15
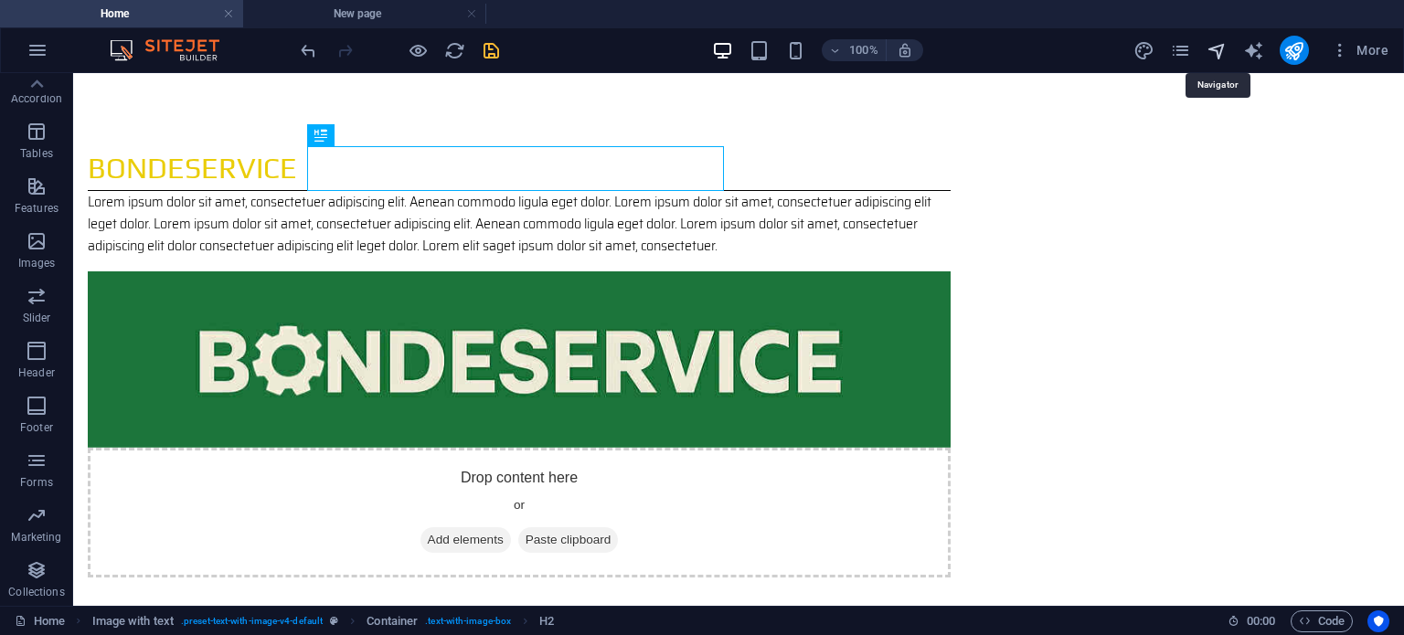
click at [1224, 50] on icon "navigator" at bounding box center [1216, 50] width 21 height 21
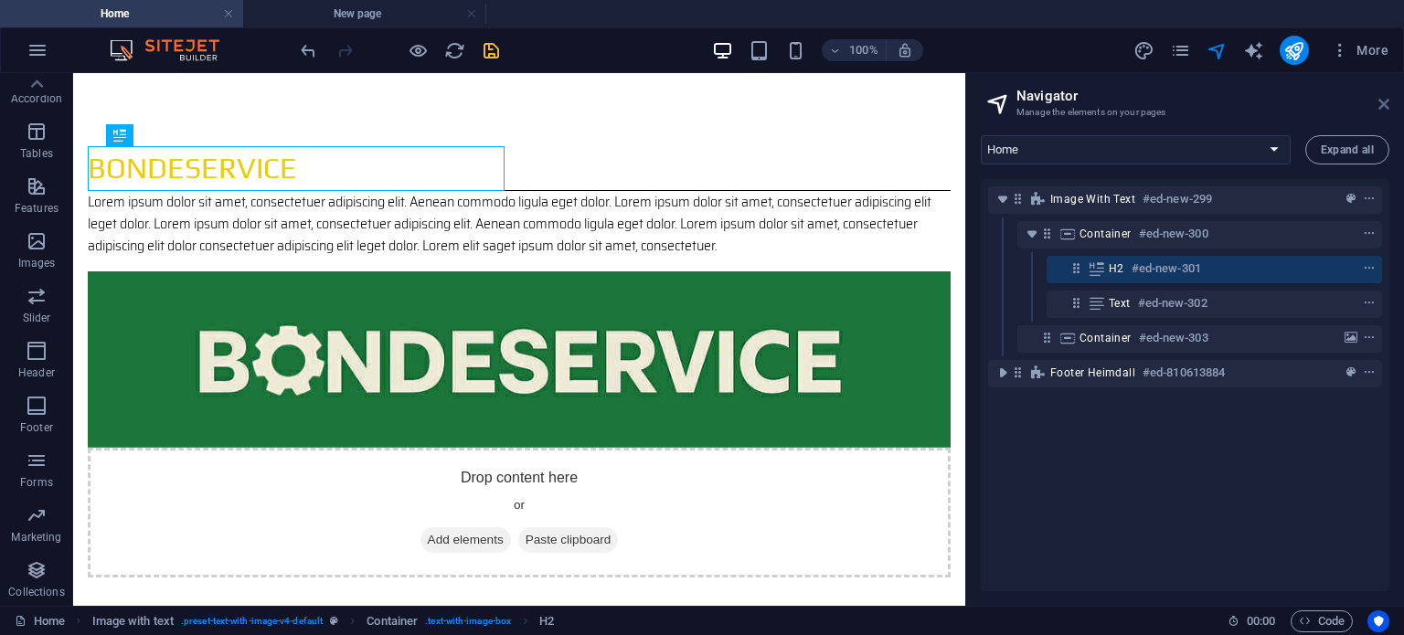
click at [1386, 99] on icon at bounding box center [1383, 104] width 11 height 15
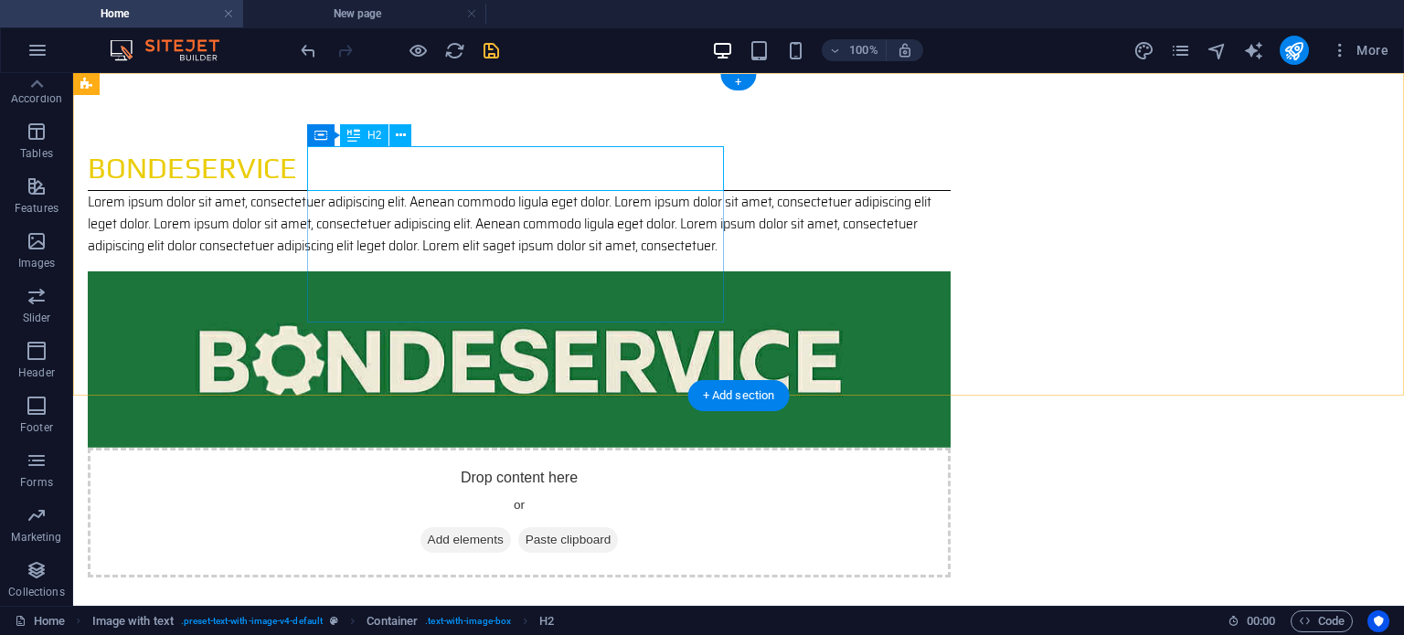
click at [473, 175] on div "BondeService" at bounding box center [519, 168] width 863 height 45
click at [507, 220] on div "Lorem ipsum dolor sit amet, consectetuer adipiscing elit. Aenean commodo ligula…" at bounding box center [519, 224] width 863 height 66
click at [501, 174] on div "BondeService" at bounding box center [519, 168] width 863 height 45
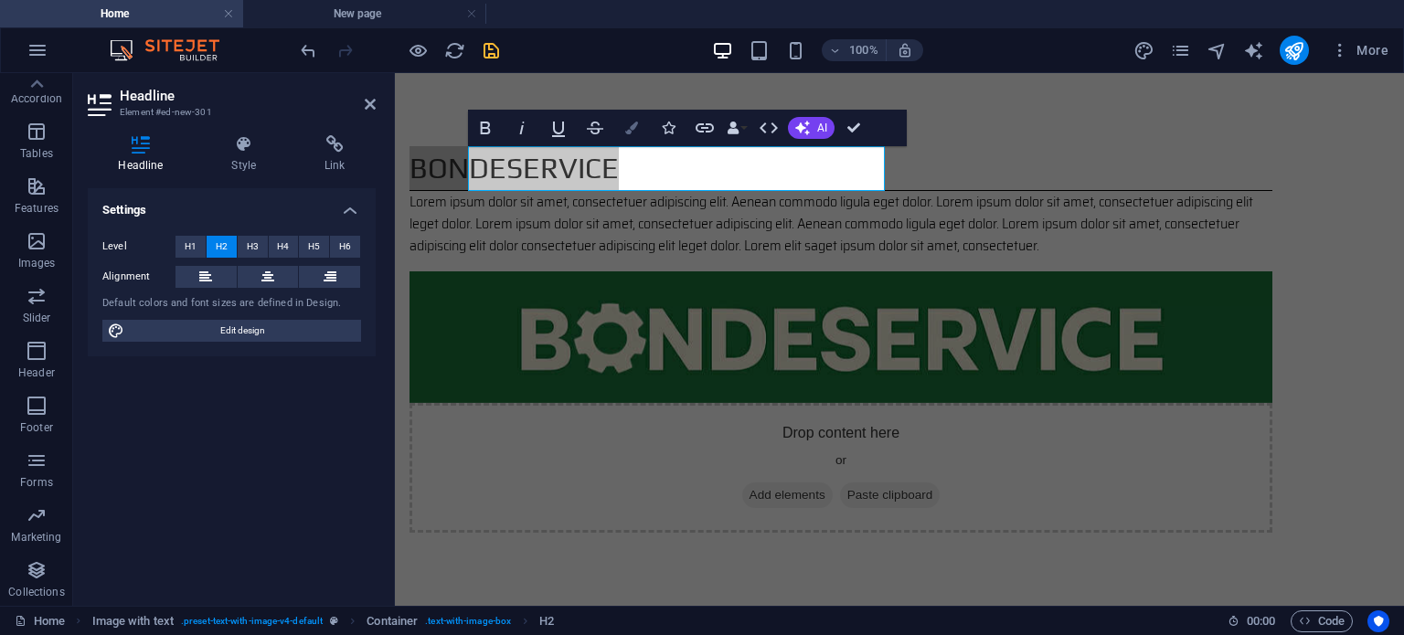
click at [627, 125] on icon "button" at bounding box center [631, 128] width 13 height 13
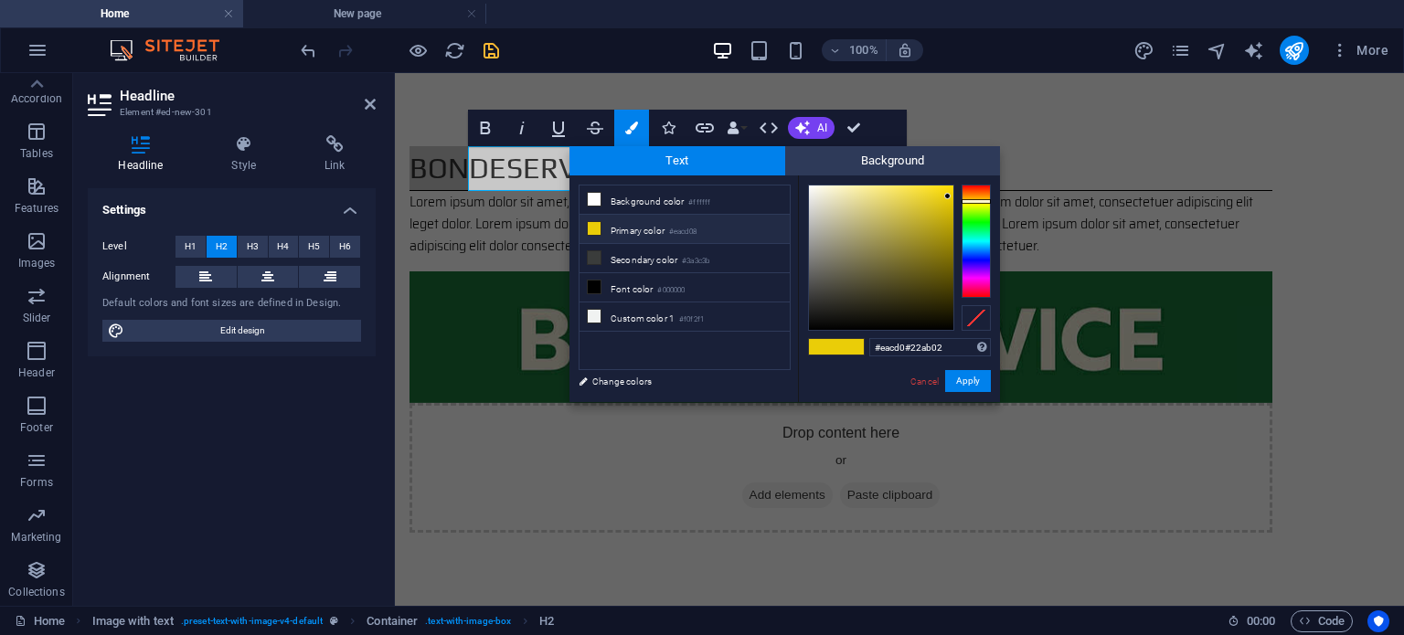
drag, startPoint x: 901, startPoint y: 346, endPoint x: 786, endPoint y: 331, distance: 116.2
click at [810, 334] on div "#eacd0#22ab02 Supported formats #0852ed rgb(8, 82, 237) rgba(8, 82, 237, 90%) h…" at bounding box center [899, 421] width 202 height 492
click at [964, 377] on button "Apply" at bounding box center [968, 381] width 46 height 22
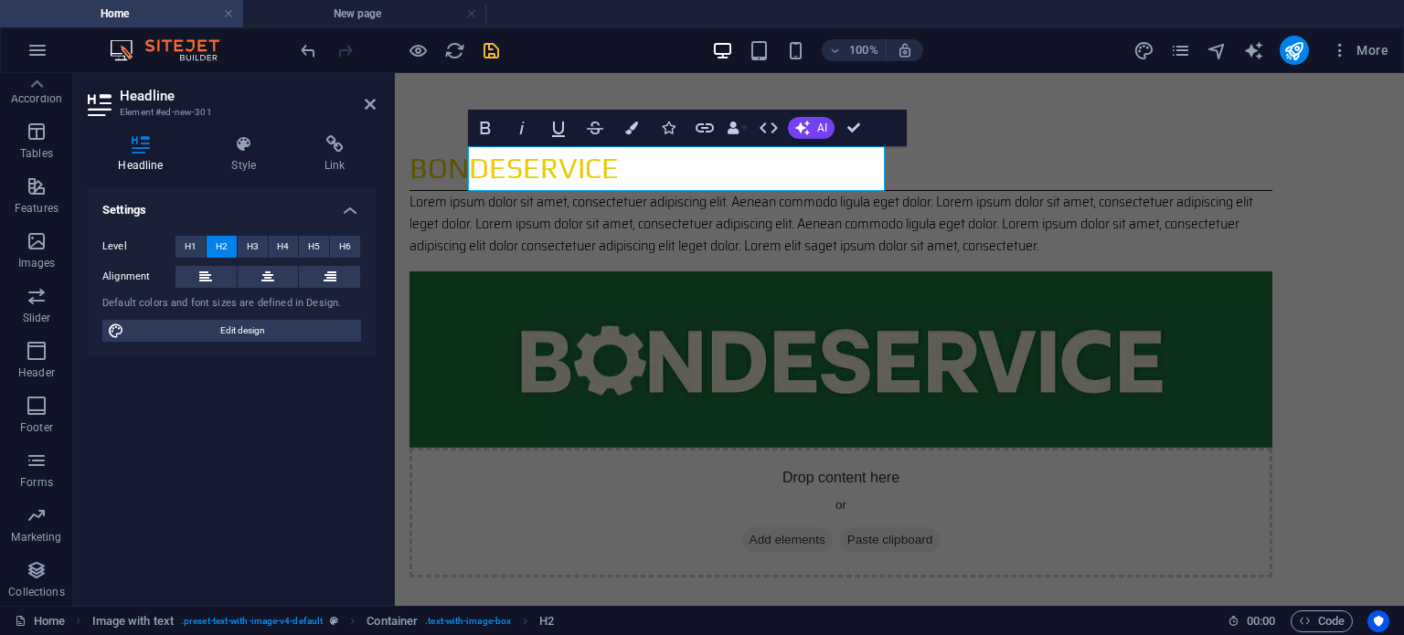
click at [924, 449] on html "Skip to main content BondeService Lorem ipsum dolor sit amet, consectetuer adip…" at bounding box center [899, 384] width 1009 height 622
click at [640, 137] on button "Colors" at bounding box center [631, 128] width 35 height 37
type input "#eacd08"
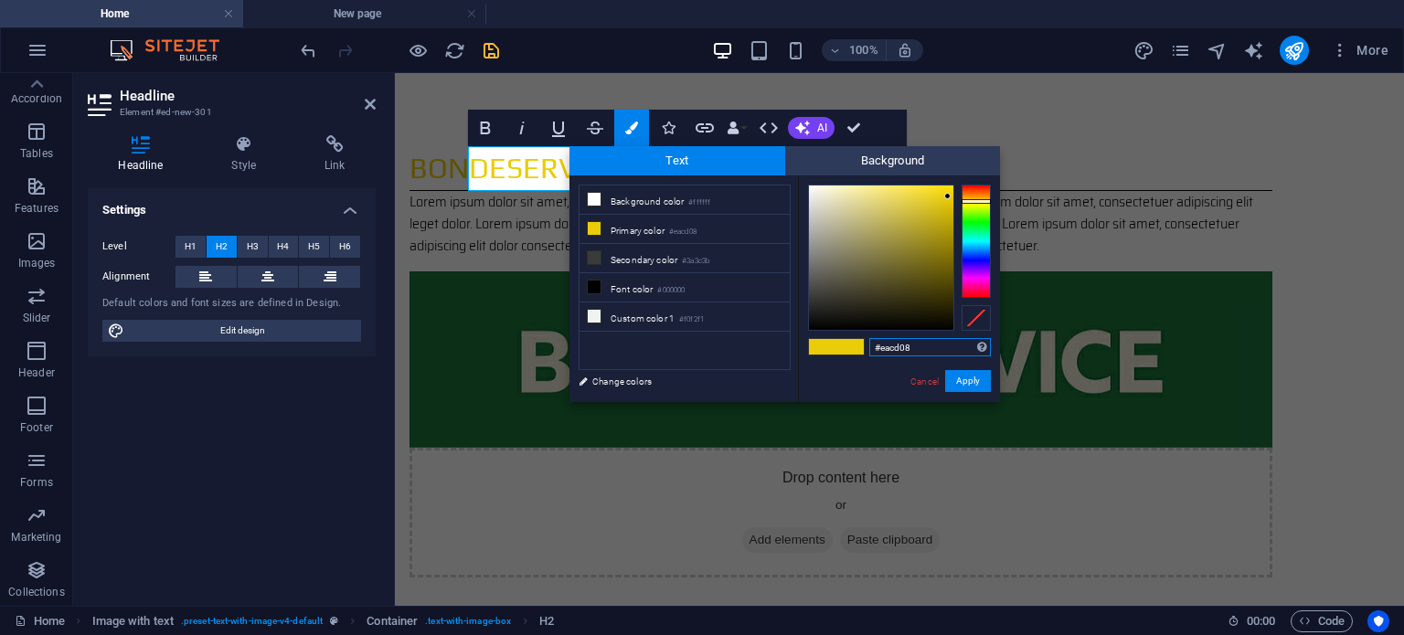
drag, startPoint x: 925, startPoint y: 343, endPoint x: 777, endPoint y: 356, distance: 148.7
click at [779, 356] on div "less Background color #ffffff Primary color #eacd08 Secondary color #3a3c3b Fon…" at bounding box center [784, 288] width 430 height 227
paste input "#22ab02"
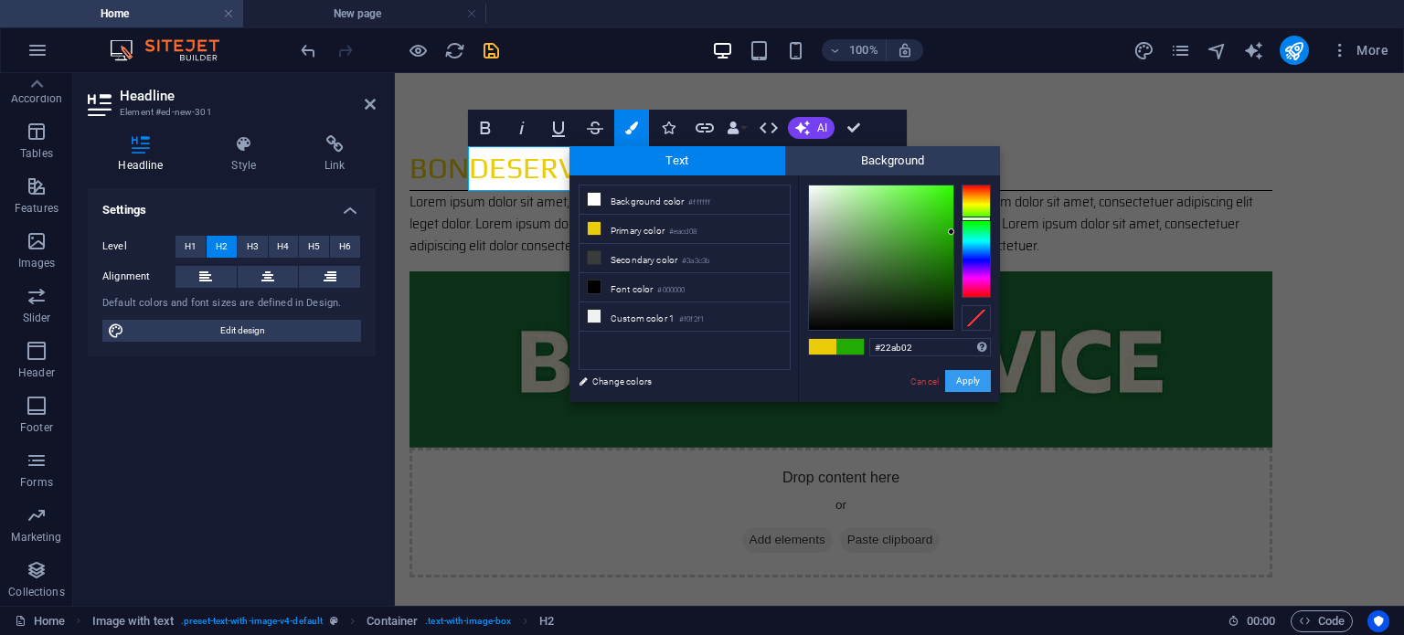
click at [979, 379] on button "Apply" at bounding box center [968, 381] width 46 height 22
click at [960, 381] on button "Apply" at bounding box center [968, 381] width 46 height 22
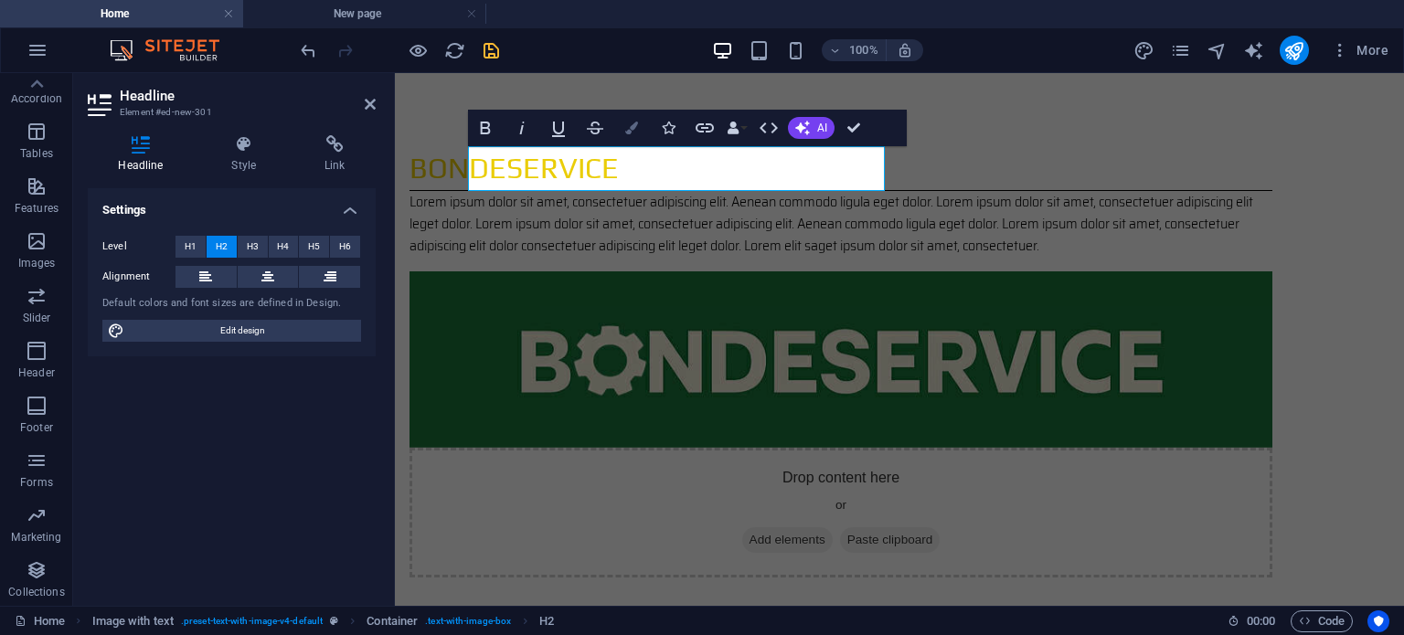
click at [627, 135] on button "Colors" at bounding box center [631, 128] width 35 height 37
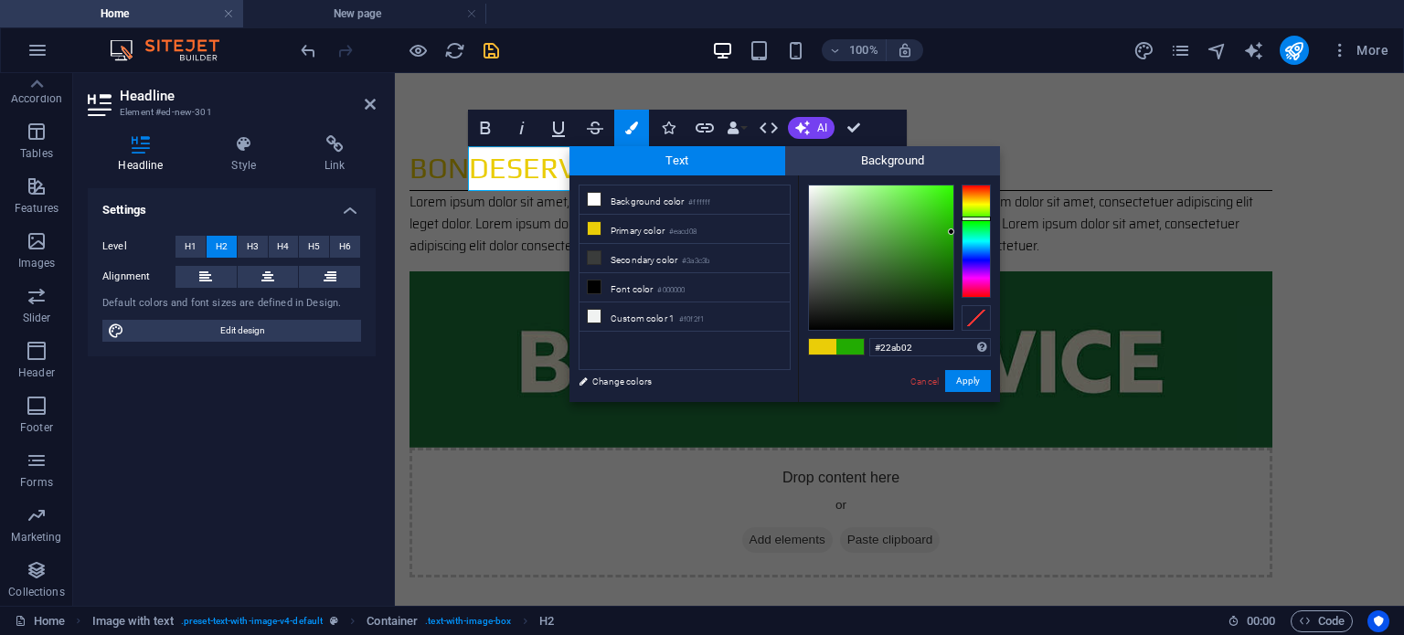
click at [845, 341] on span at bounding box center [849, 347] width 27 height 16
click at [919, 346] on input "#22ab02" at bounding box center [930, 347] width 122 height 18
click at [866, 372] on div "#22ab02 Supported formats #0852ed rgb(8, 82, 237) rgba(8, 82, 237, 90%) hsv(221…" at bounding box center [899, 421] width 202 height 492
click at [862, 348] on span at bounding box center [849, 347] width 27 height 16
click at [719, 229] on li "Primary color #eacd08" at bounding box center [684, 229] width 210 height 29
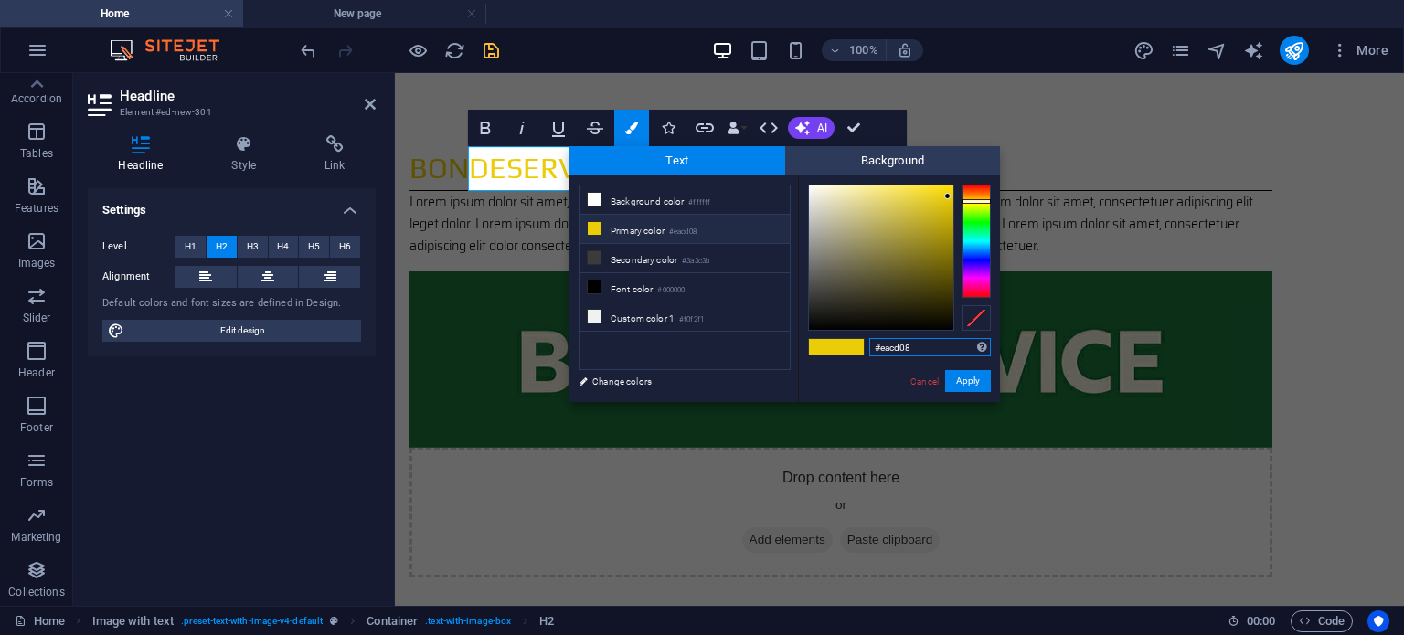
click at [929, 345] on input "#eacd08" at bounding box center [930, 347] width 122 height 18
type input "#"
paste input "#22ab02"
type input "#22ab02"
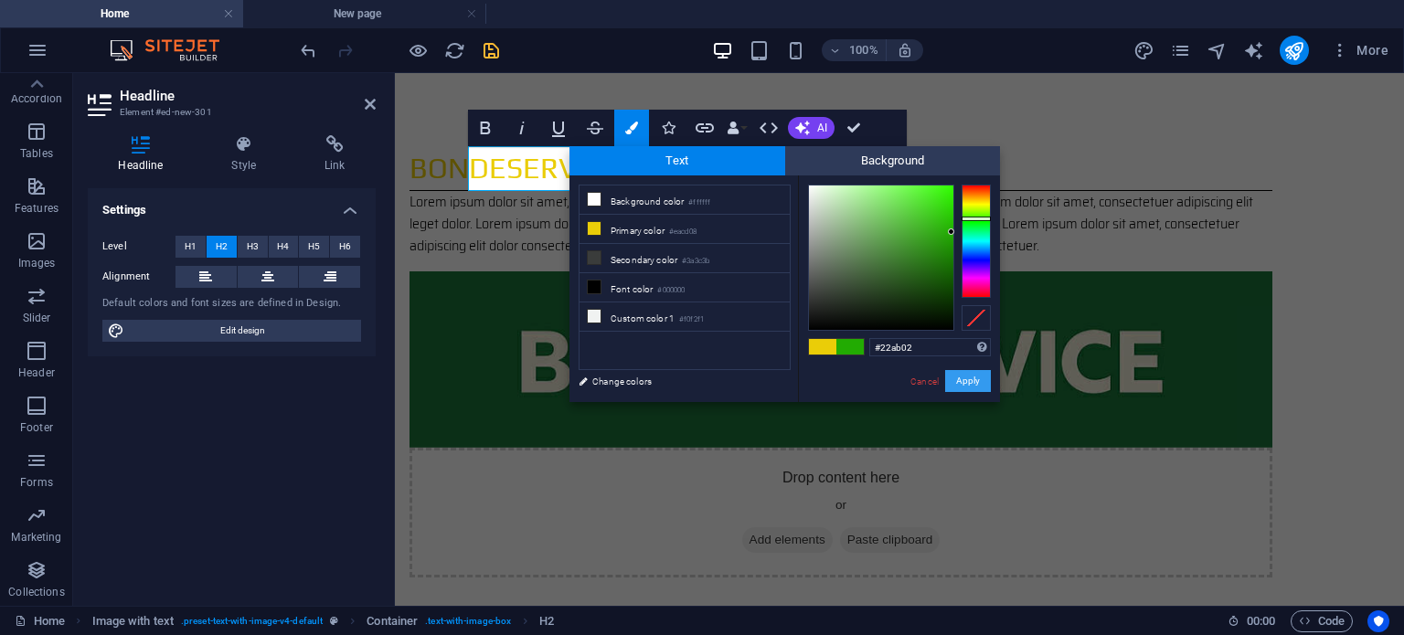
click at [976, 376] on button "Apply" at bounding box center [968, 381] width 46 height 22
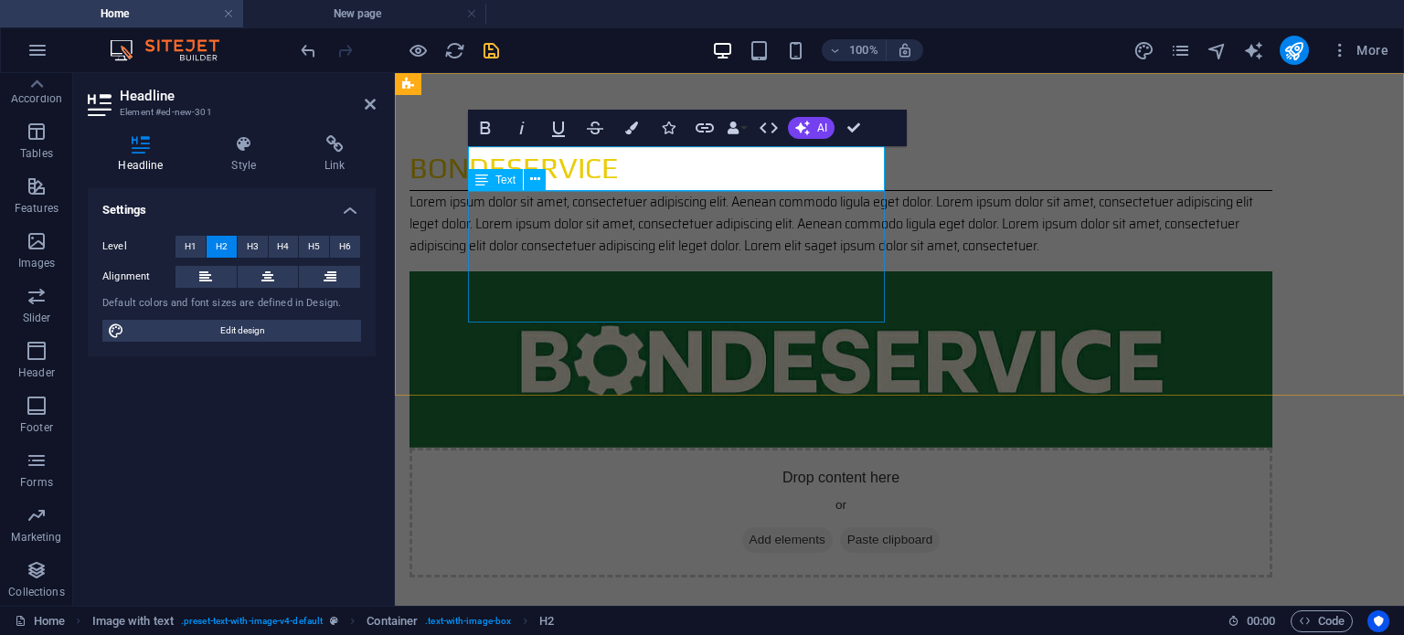
click at [717, 250] on div "Lorem ipsum dolor sit amet, consectetuer adipiscing elit. Aenean commodo ligula…" at bounding box center [840, 224] width 863 height 66
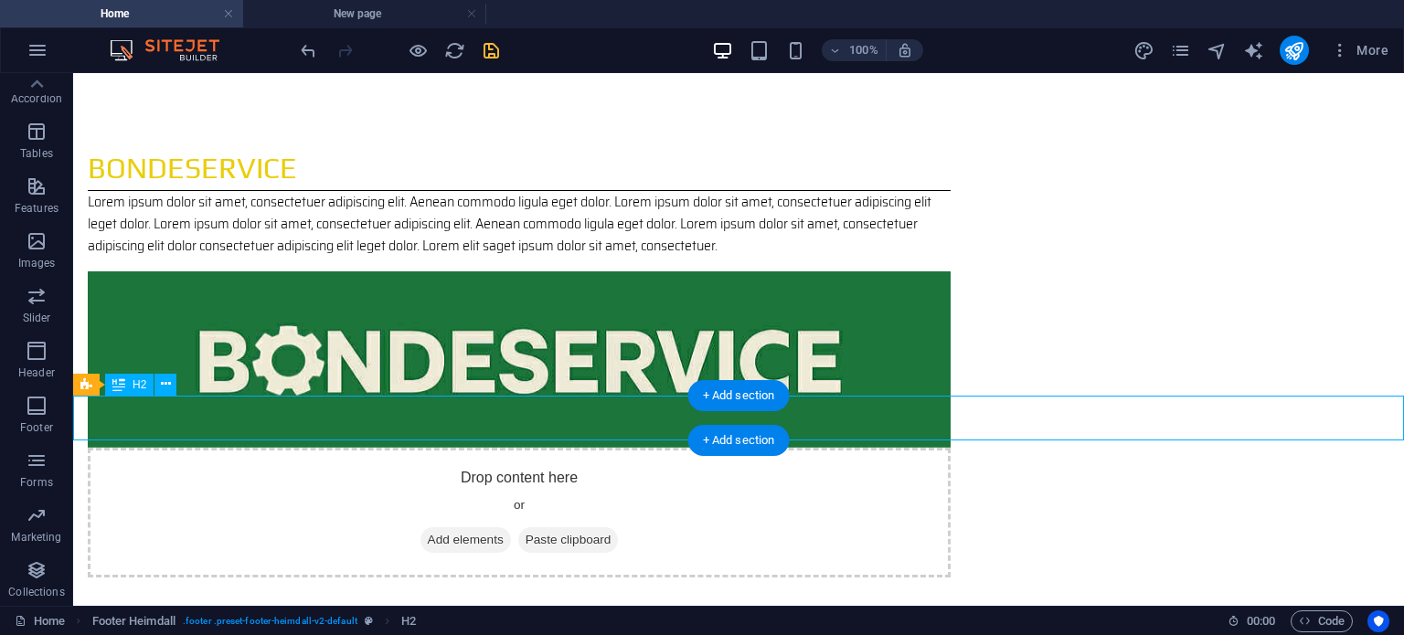
click at [163, 388] on icon at bounding box center [166, 384] width 10 height 19
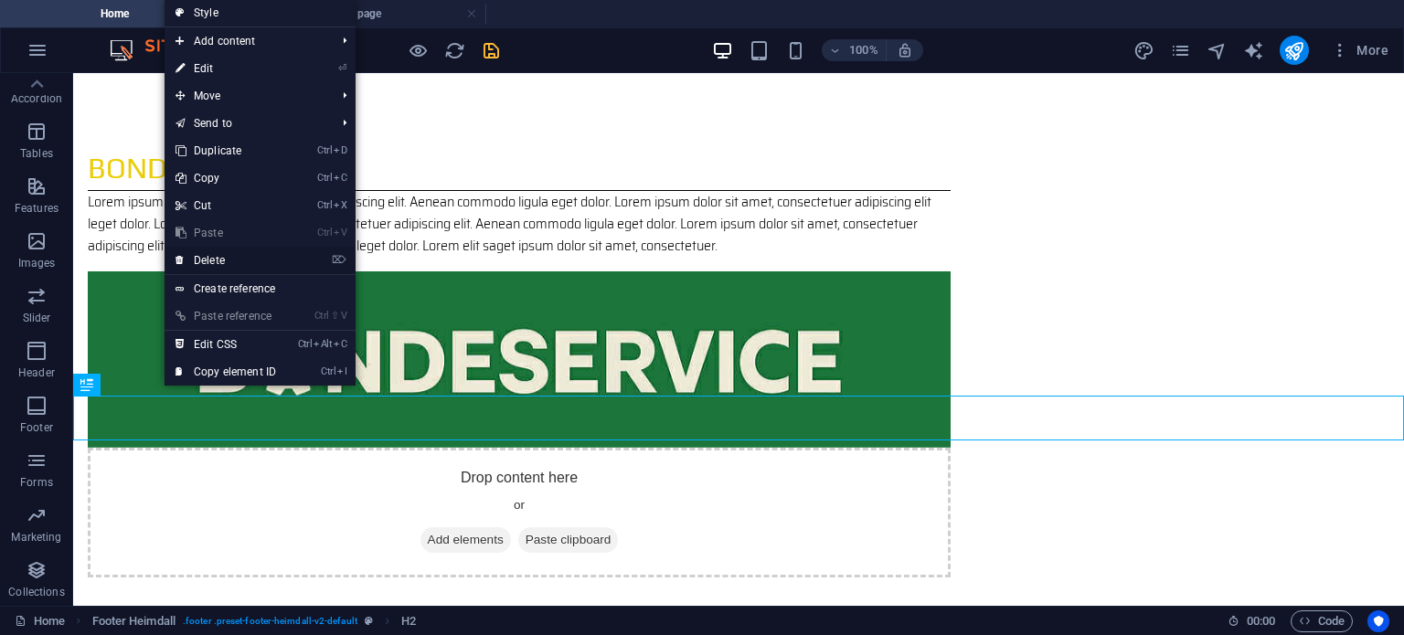
click at [227, 260] on link "⌦ Delete" at bounding box center [226, 260] width 122 height 27
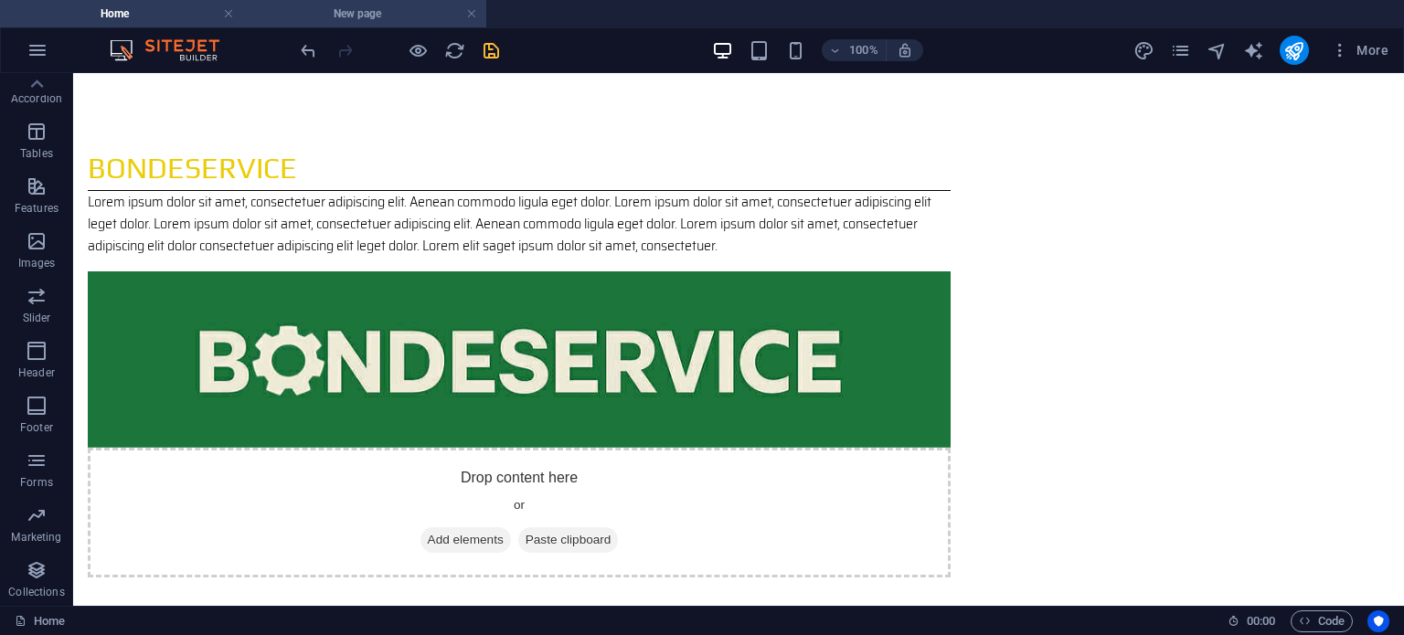
click at [344, 14] on h4 "New page" at bounding box center [364, 14] width 243 height 20
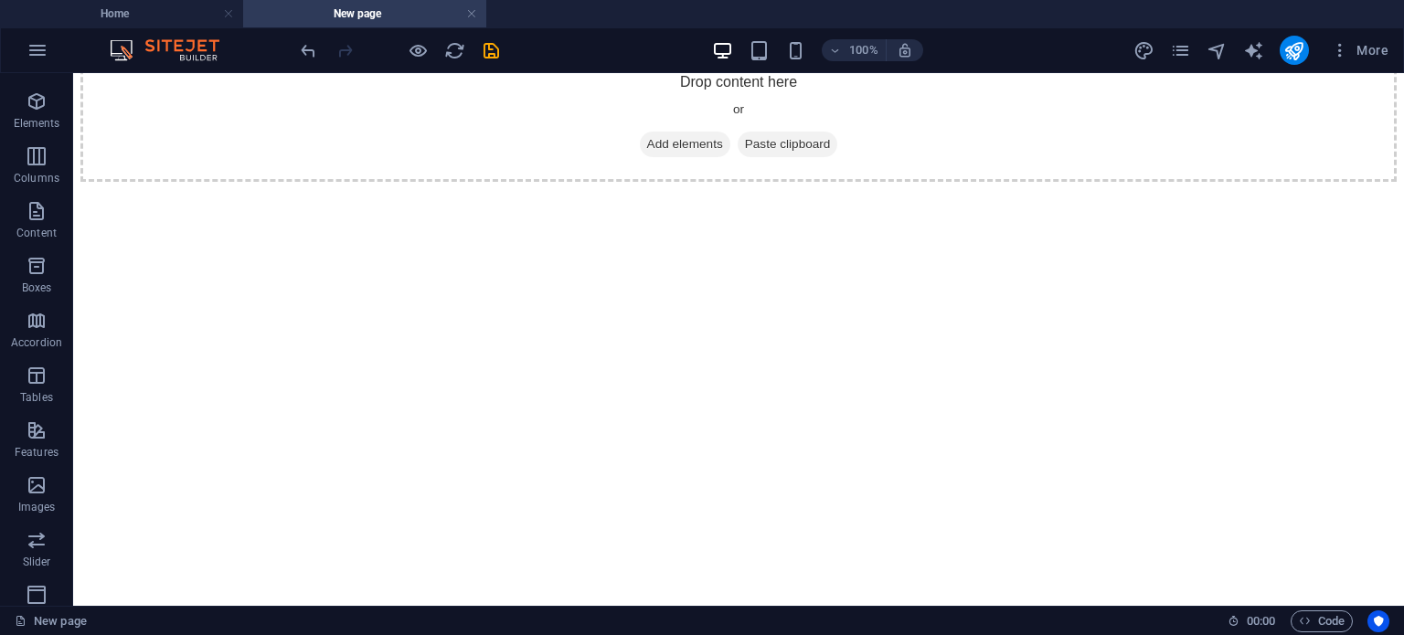
click at [464, 18] on h4 "New page" at bounding box center [364, 14] width 243 height 20
click at [475, 16] on link at bounding box center [471, 13] width 11 height 17
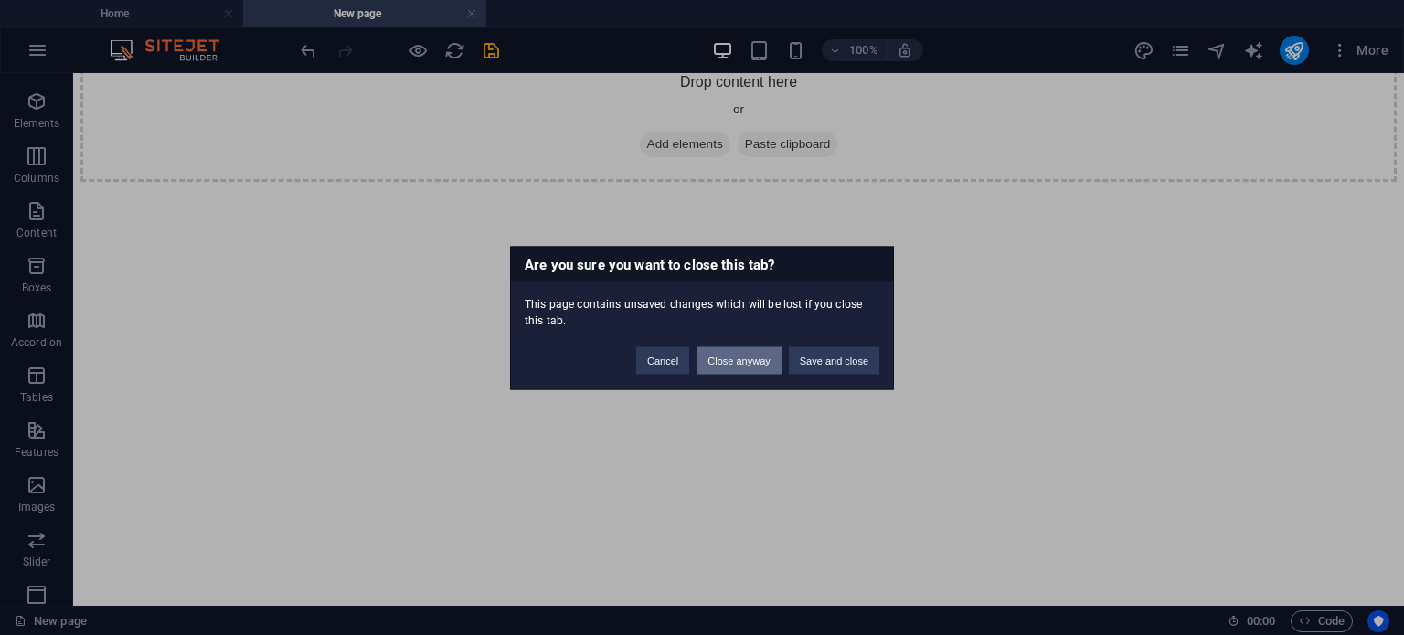
click at [736, 362] on button "Close anyway" at bounding box center [738, 359] width 84 height 27
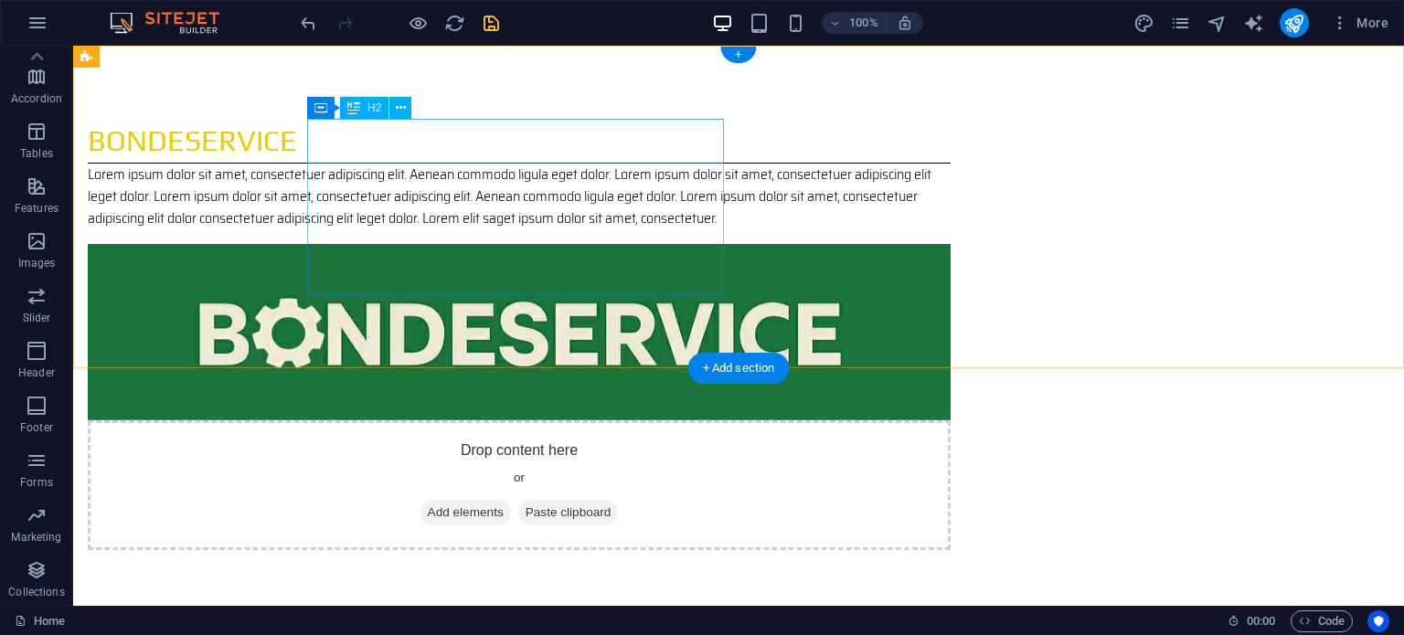
click at [457, 134] on div "BondeService" at bounding box center [519, 141] width 863 height 45
click at [462, 144] on div "BondeService" at bounding box center [519, 141] width 863 height 45
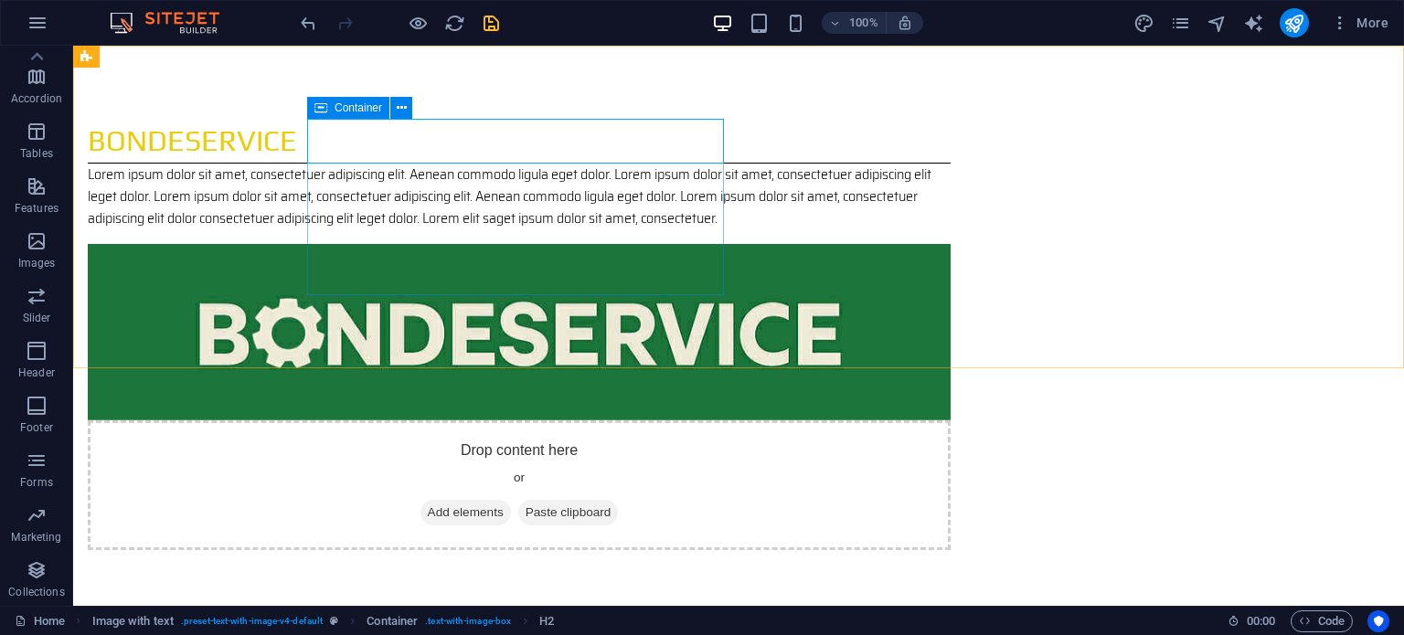
click at [325, 112] on icon at bounding box center [320, 108] width 13 height 22
click at [383, 140] on div "BondeService" at bounding box center [519, 141] width 863 height 45
click at [399, 118] on button at bounding box center [400, 108] width 22 height 22
click at [519, 148] on div "BondeService" at bounding box center [519, 141] width 863 height 45
click at [476, 145] on div "BondeService" at bounding box center [519, 141] width 863 height 45
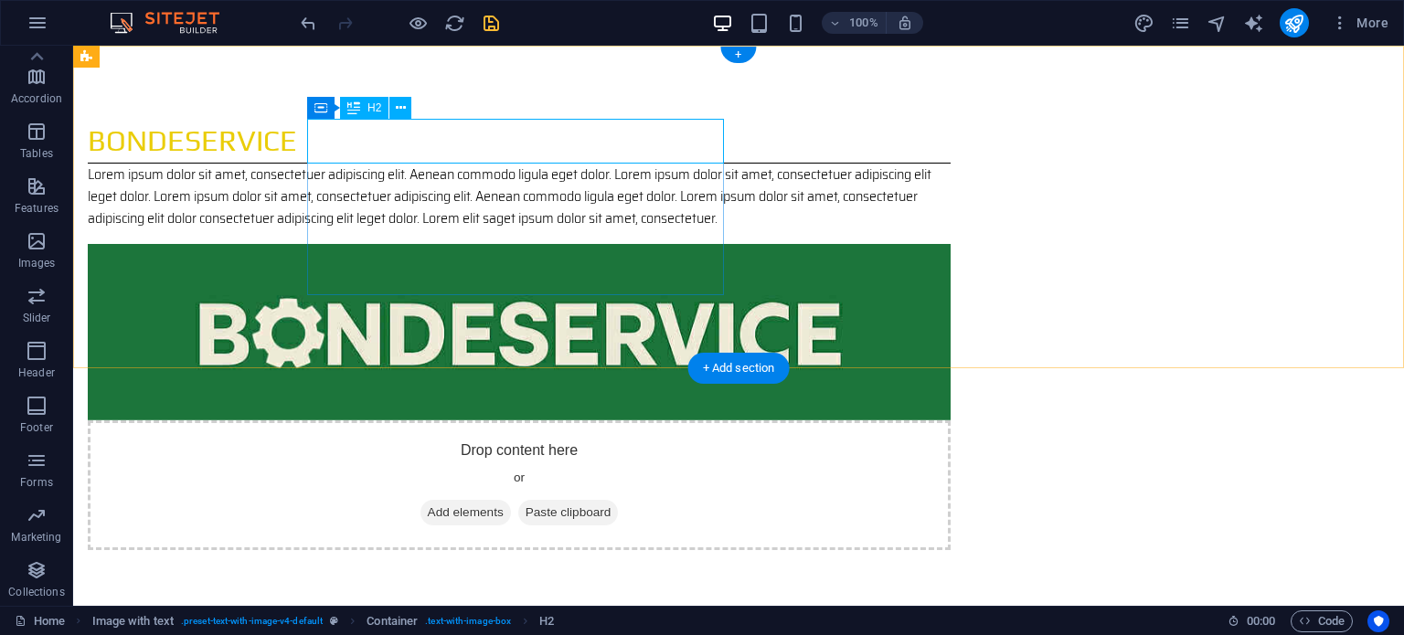
click at [476, 145] on div "BondeService" at bounding box center [519, 141] width 863 height 45
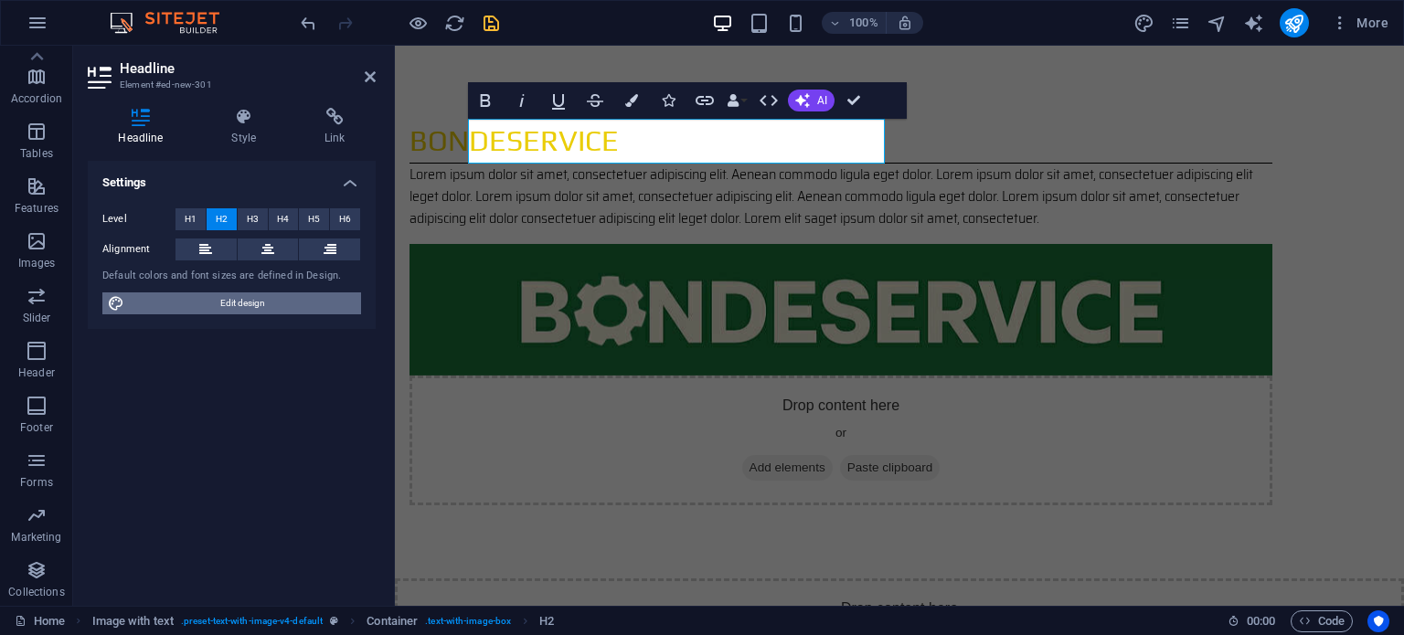
click at [222, 293] on span "Edit design" at bounding box center [243, 303] width 226 height 22
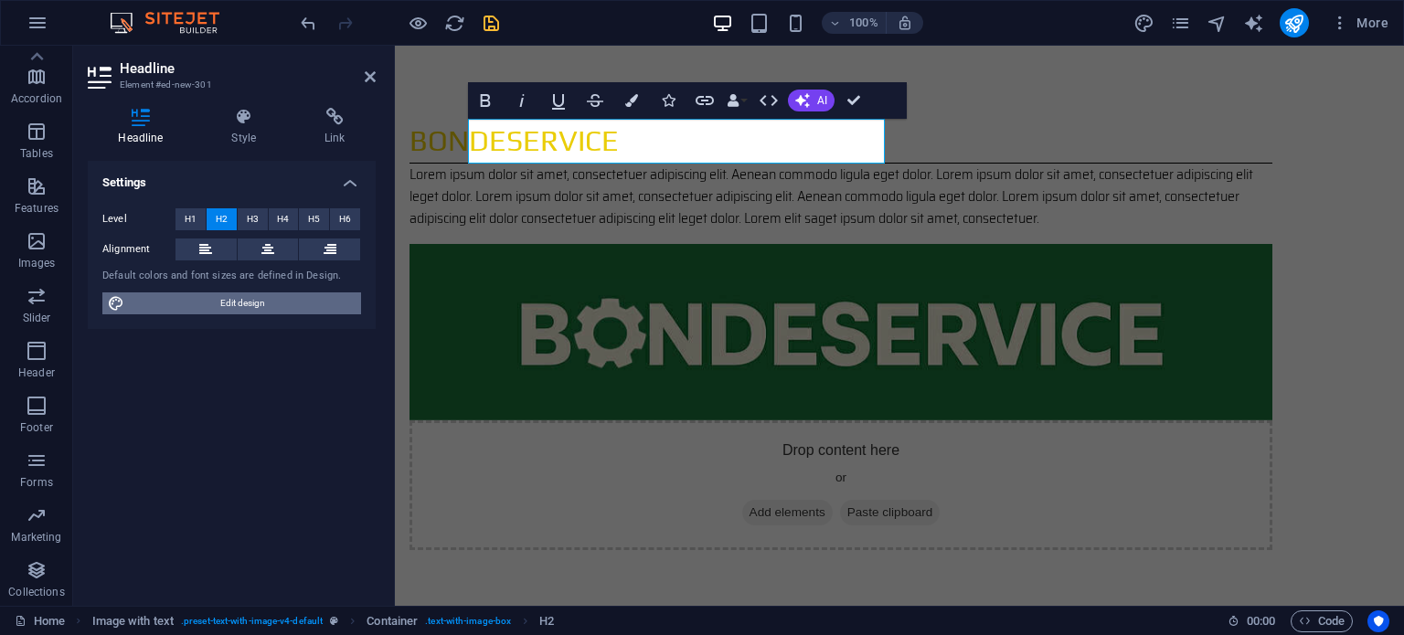
select select "px"
select select "300"
select select "px"
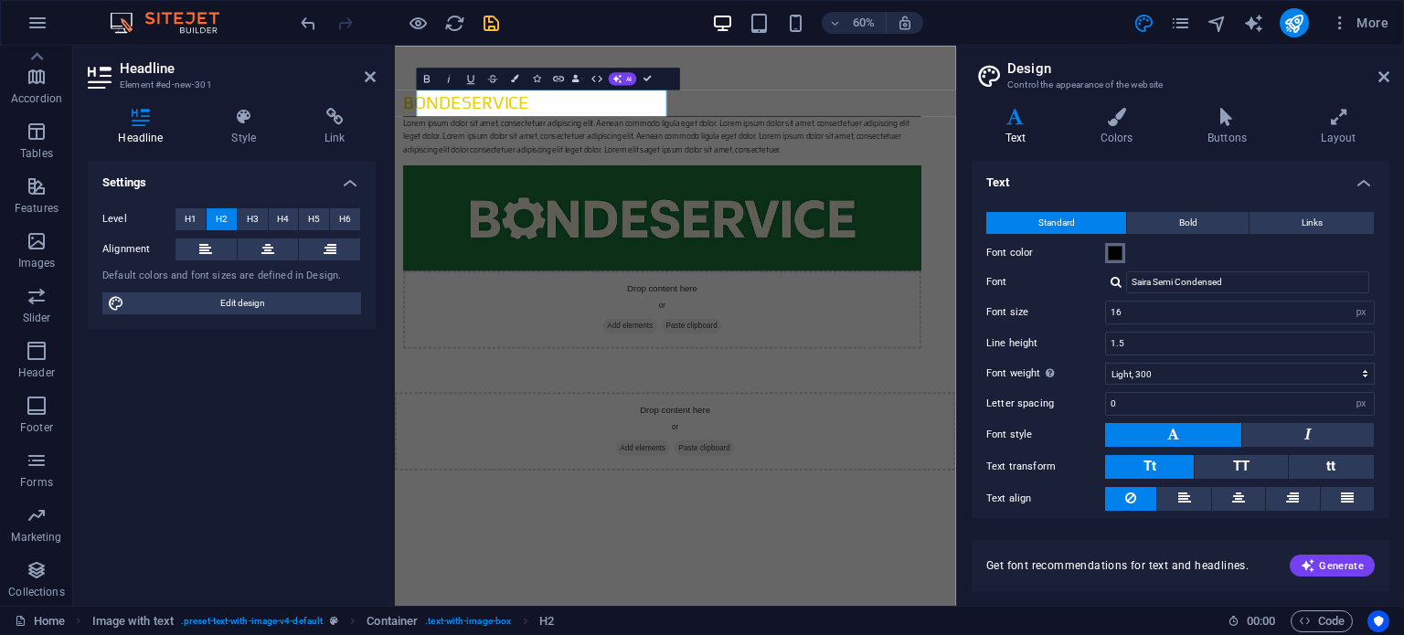
click at [1106, 251] on button "Font color" at bounding box center [1115, 253] width 20 height 20
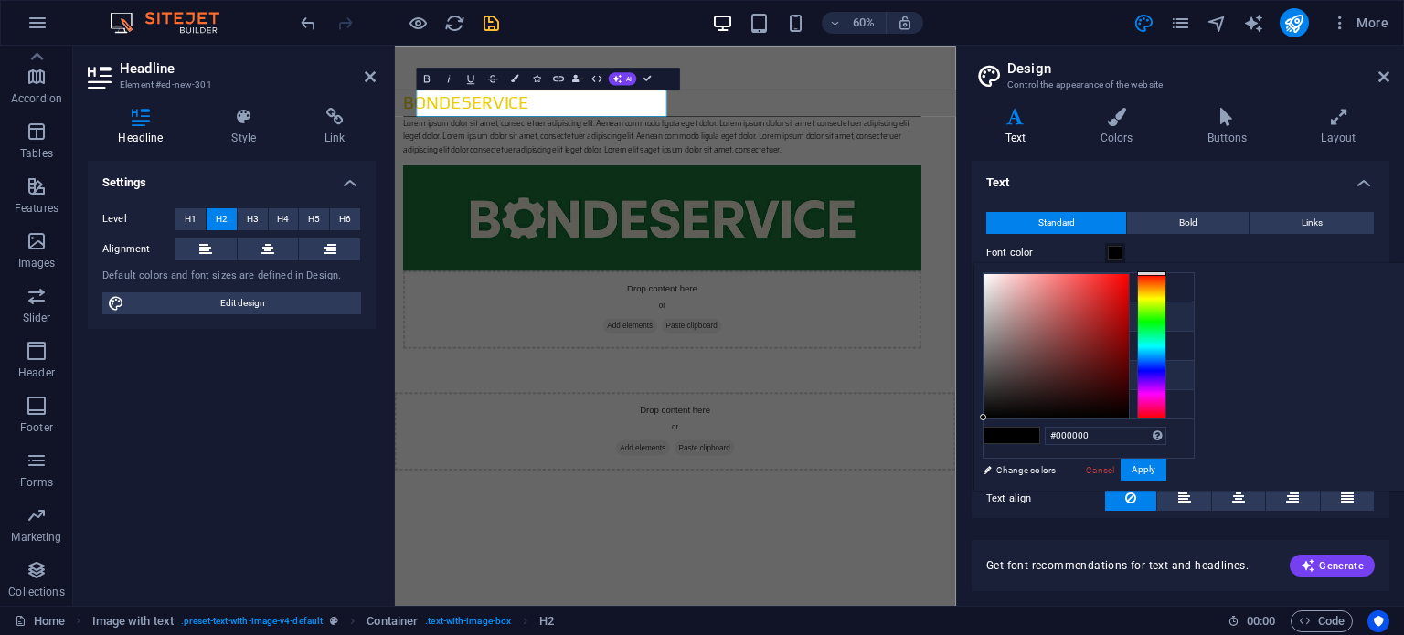
click at [1057, 317] on li "Primary color #eacd08" at bounding box center [1088, 317] width 210 height 29
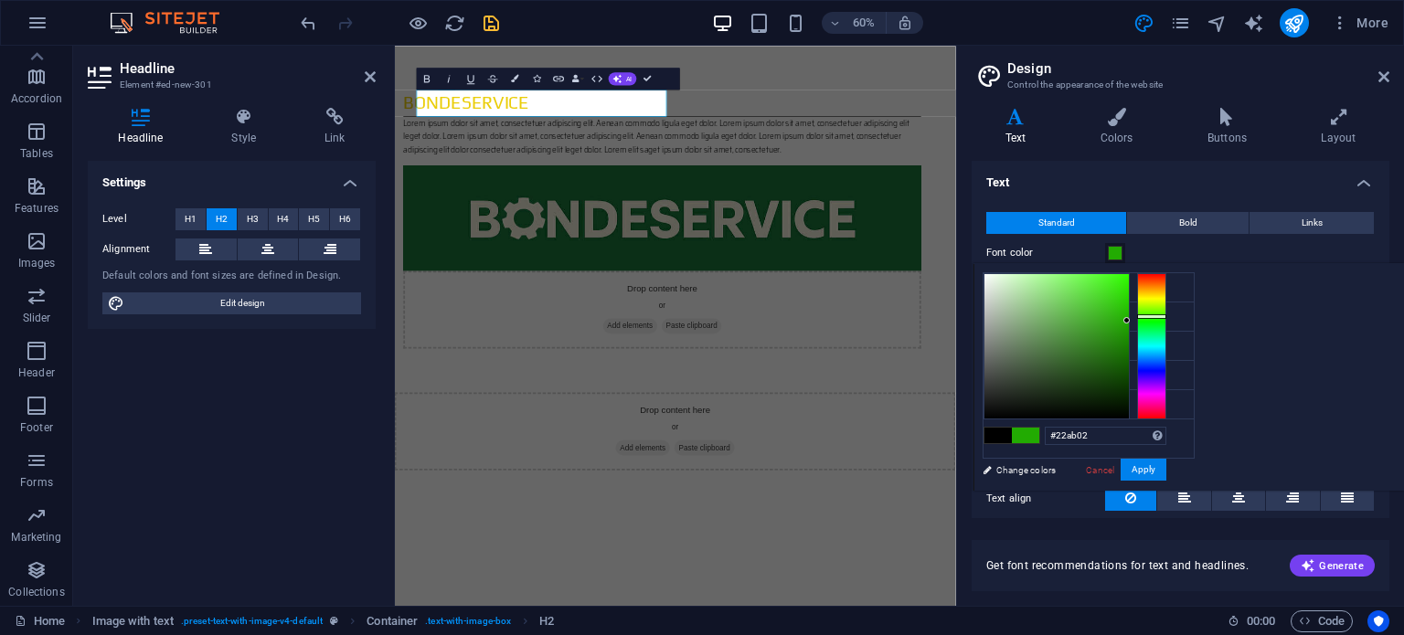
type input "#eacd08"
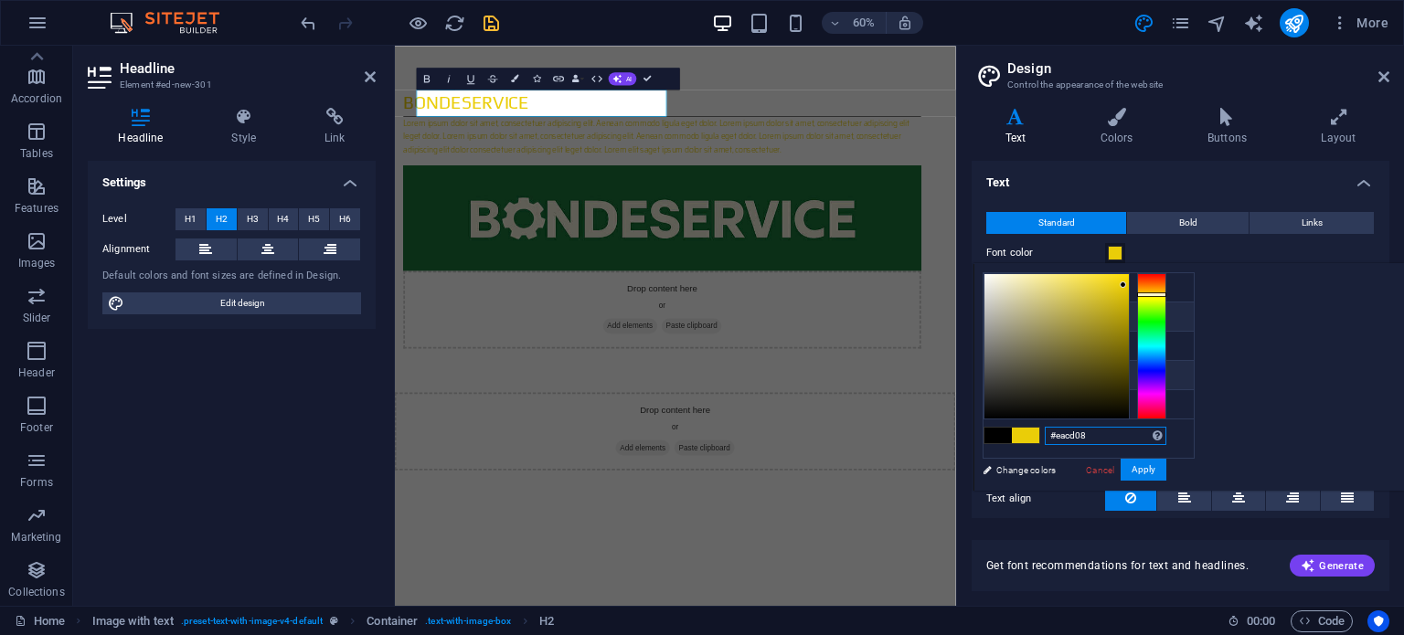
drag, startPoint x: 1332, startPoint y: 430, endPoint x: 1123, endPoint y: 377, distance: 215.3
click at [1123, 377] on div "less Background color #ffffff Primary color #eacd08 Secondary color #3a3c3b Fon…" at bounding box center [1188, 377] width 430 height 228
paste input "#22ab02"
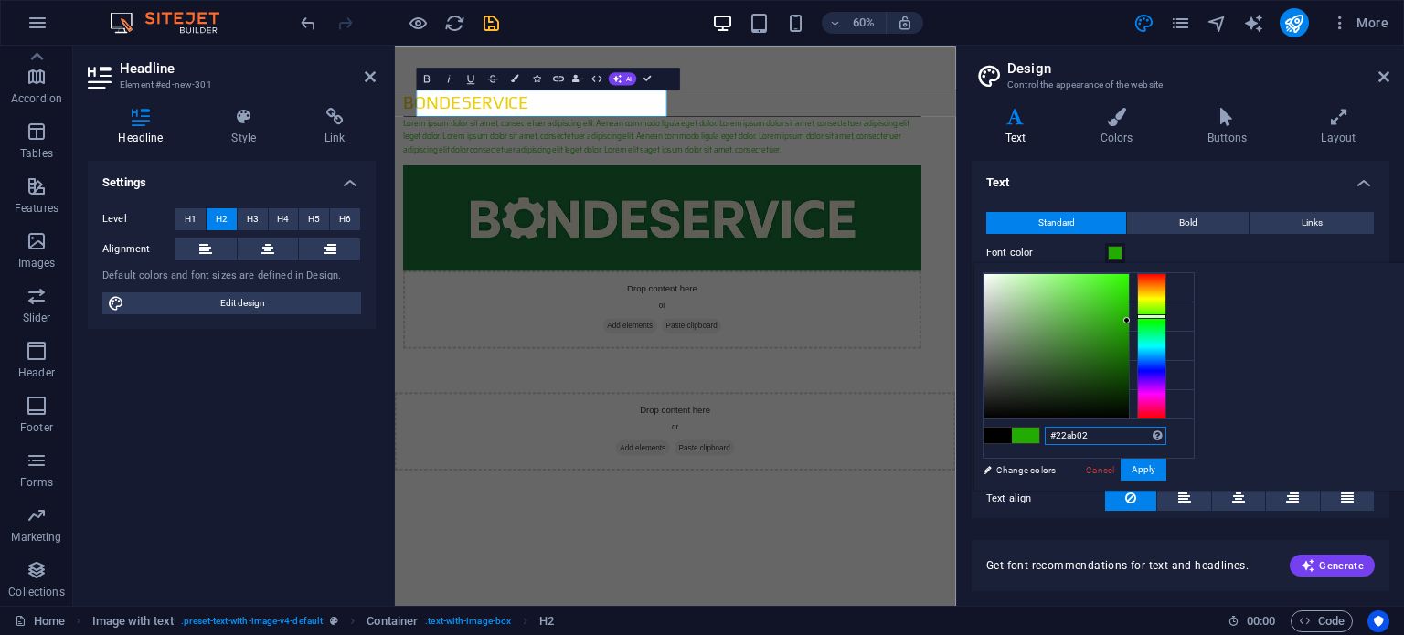
click at [1166, 431] on input "#22ab02" at bounding box center [1106, 436] width 122 height 18
click at [1166, 465] on button "Apply" at bounding box center [1144, 470] width 46 height 22
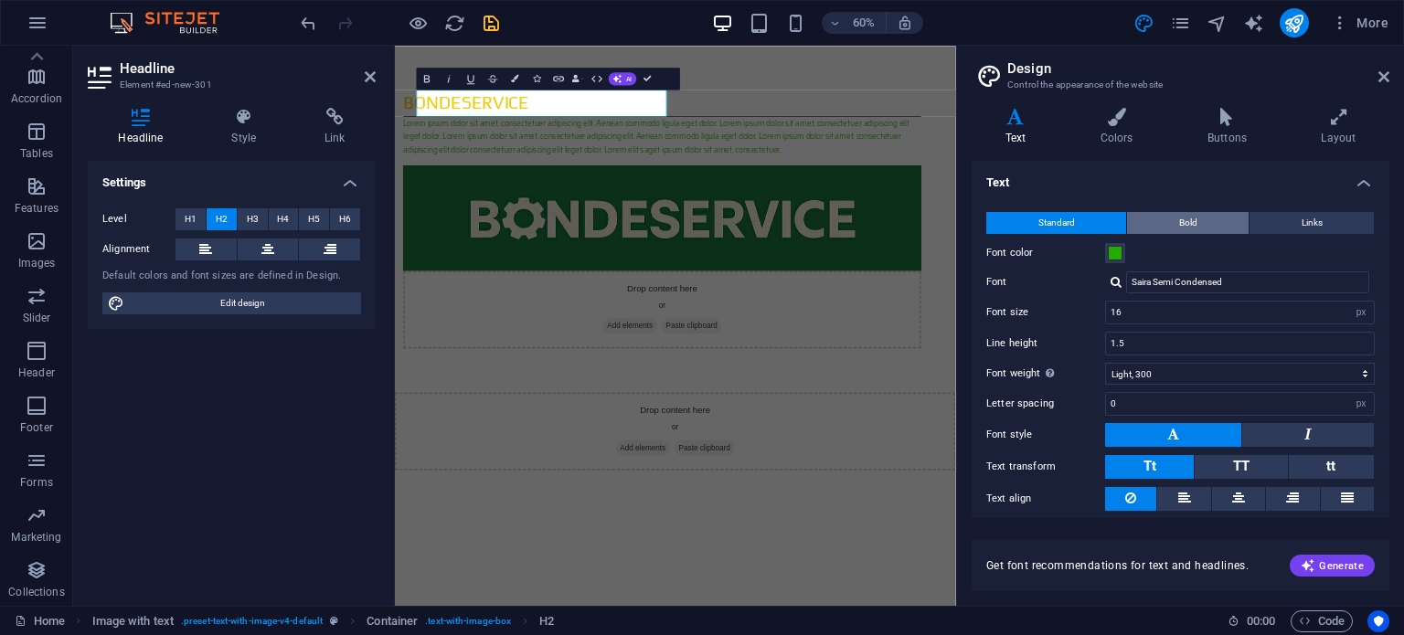
click at [1149, 225] on button "Bold" at bounding box center [1188, 223] width 122 height 22
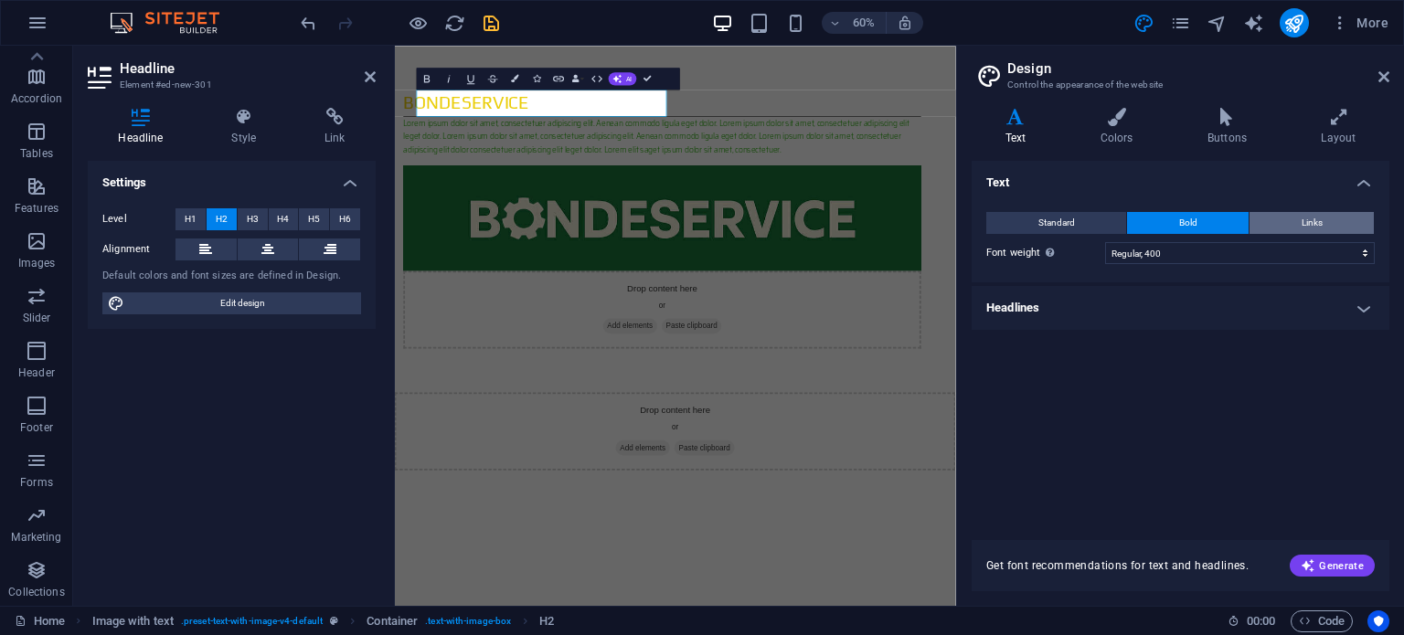
click at [1266, 216] on button "Links" at bounding box center [1311, 223] width 124 height 22
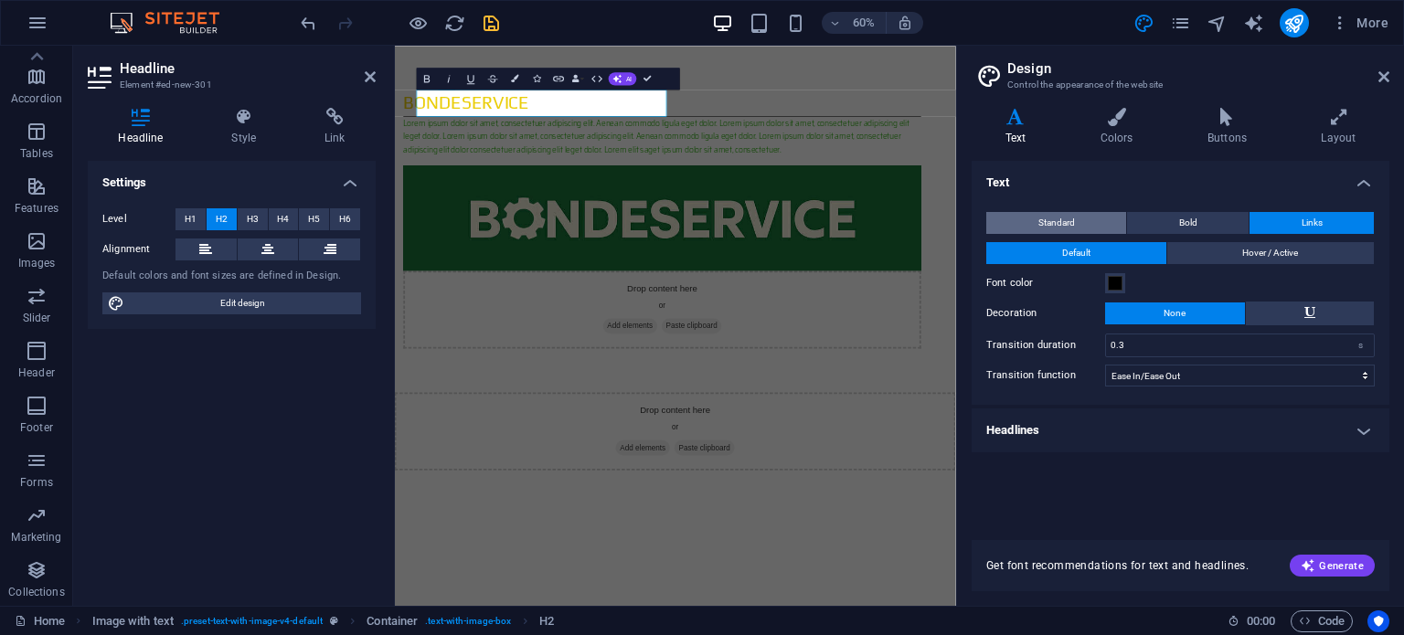
click at [1076, 224] on button "Standard" at bounding box center [1056, 223] width 140 height 22
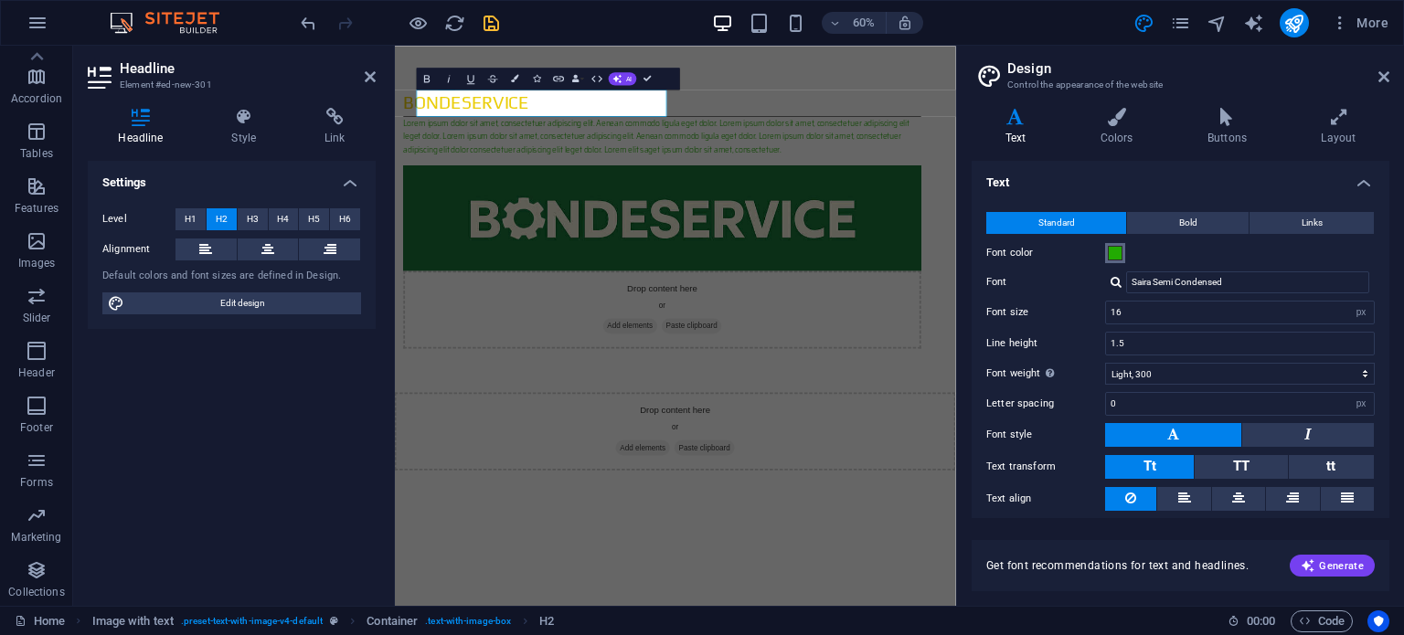
click at [1115, 252] on span at bounding box center [1115, 253] width 15 height 15
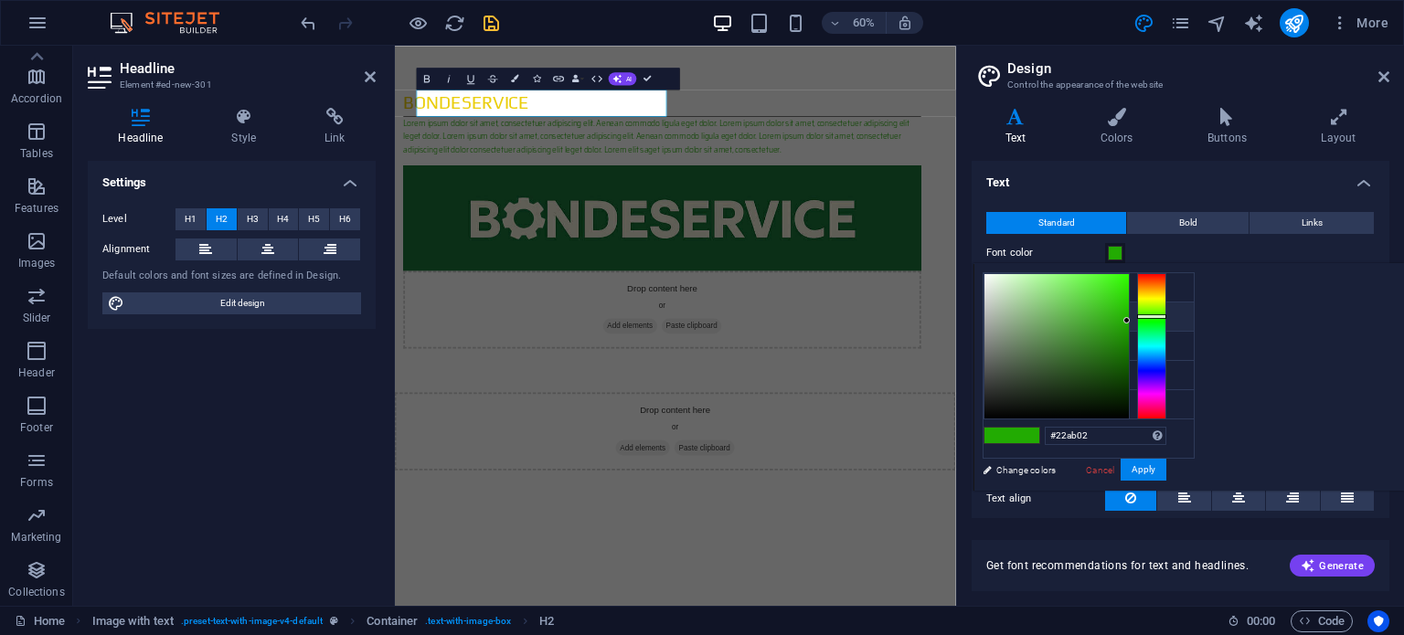
click at [1002, 320] on icon at bounding box center [998, 316] width 13 height 13
type input "#eacd08"
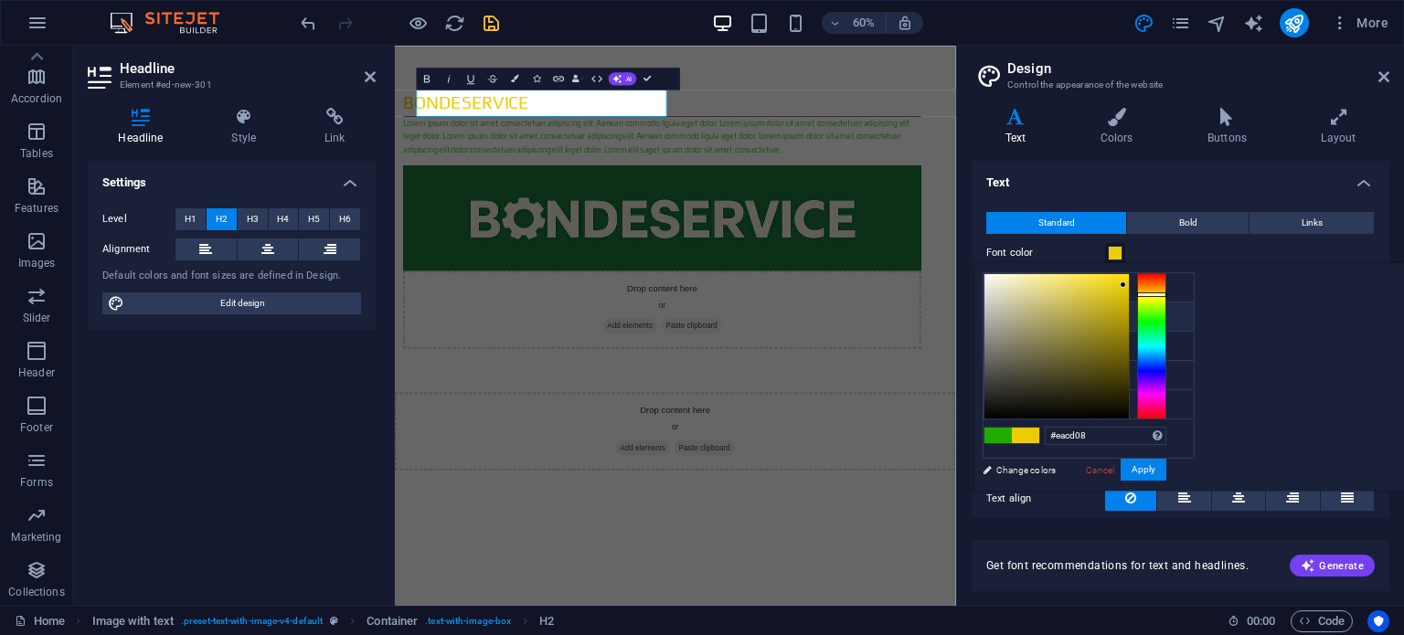
click at [1002, 320] on icon at bounding box center [998, 316] width 13 height 13
click at [1001, 320] on icon at bounding box center [998, 316] width 13 height 13
click at [1108, 252] on span at bounding box center [1115, 253] width 15 height 15
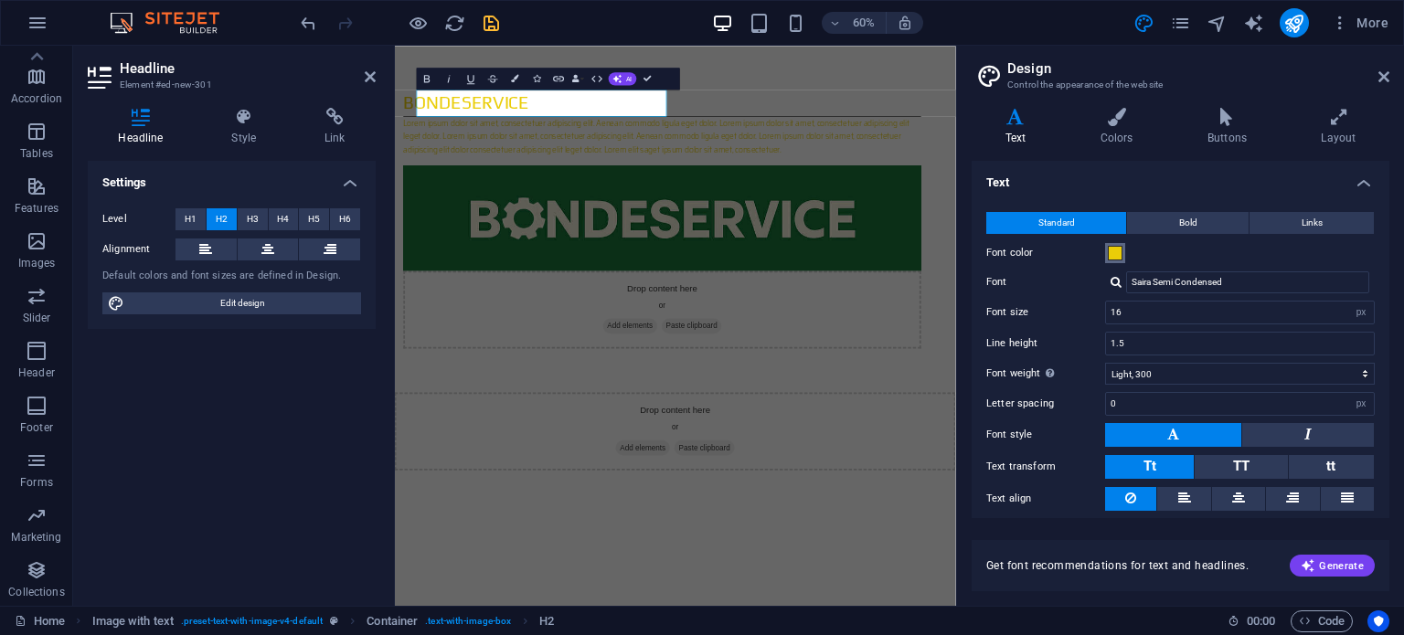
click at [1115, 255] on span at bounding box center [1115, 253] width 15 height 15
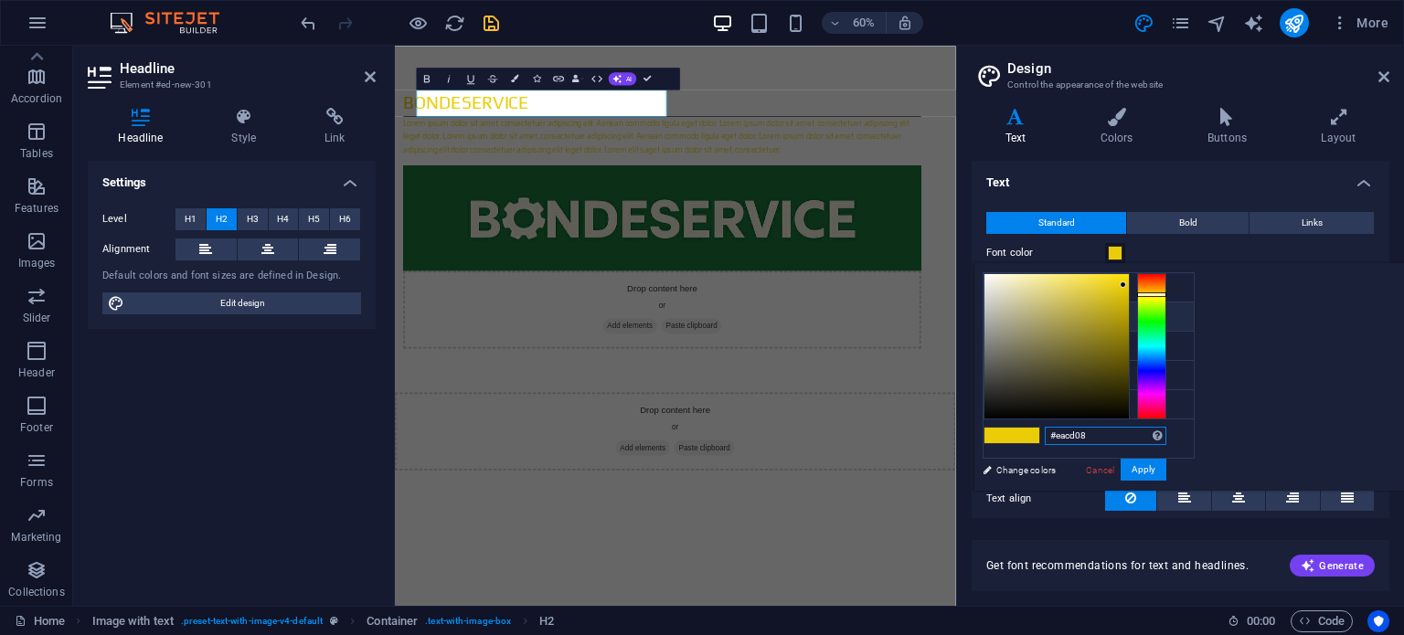
drag, startPoint x: 1100, startPoint y: 436, endPoint x: 987, endPoint y: 427, distance: 113.7
click at [1023, 434] on div "#eacd08 Supported formats #0852ed rgb(8, 82, 237) rgba(8, 82, 237, 90%) hsv(221…" at bounding box center [1074, 510] width 202 height 492
paste input "#22ab02"
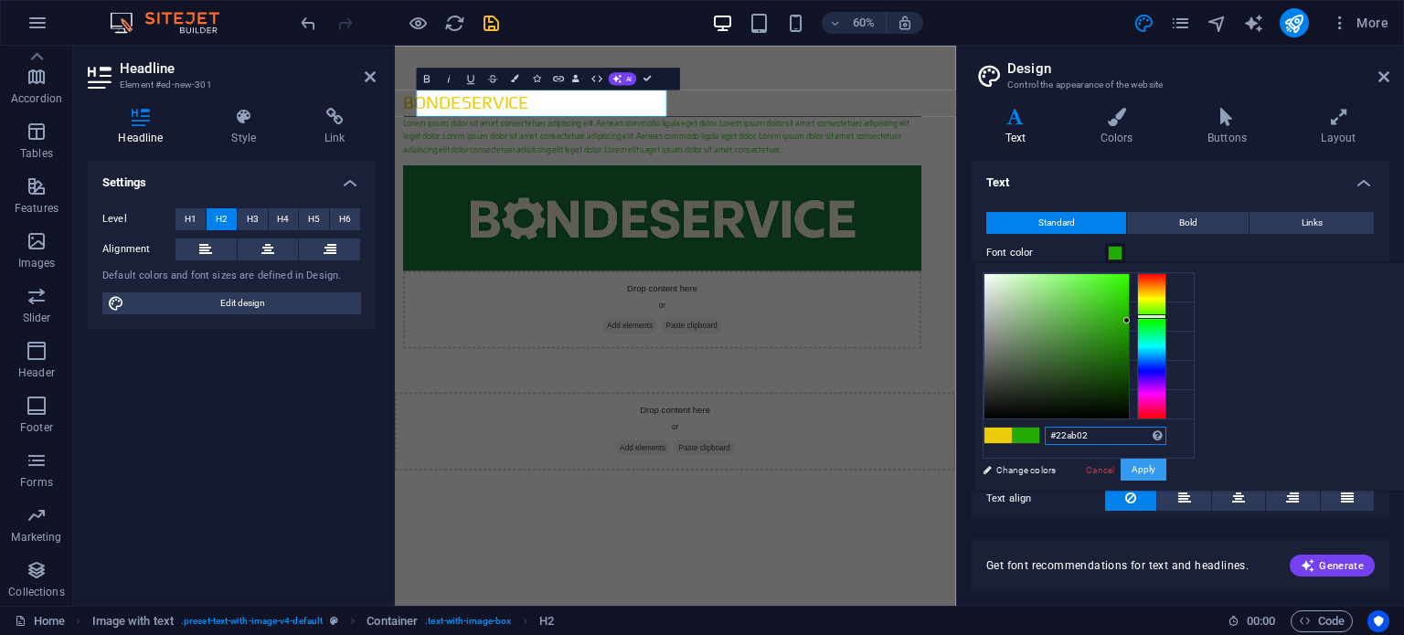
type input "#22ab02"
click at [1159, 462] on button "Apply" at bounding box center [1144, 470] width 46 height 22
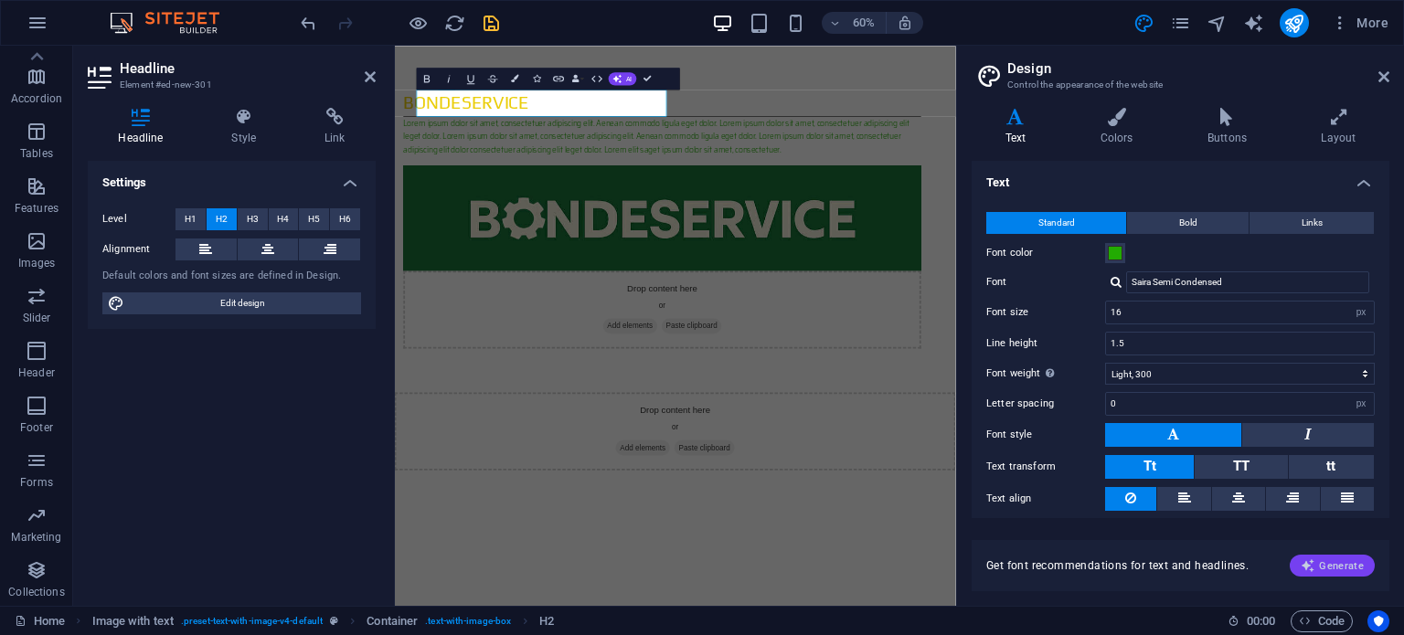
click at [1331, 558] on span "Generate" at bounding box center [1332, 565] width 63 height 15
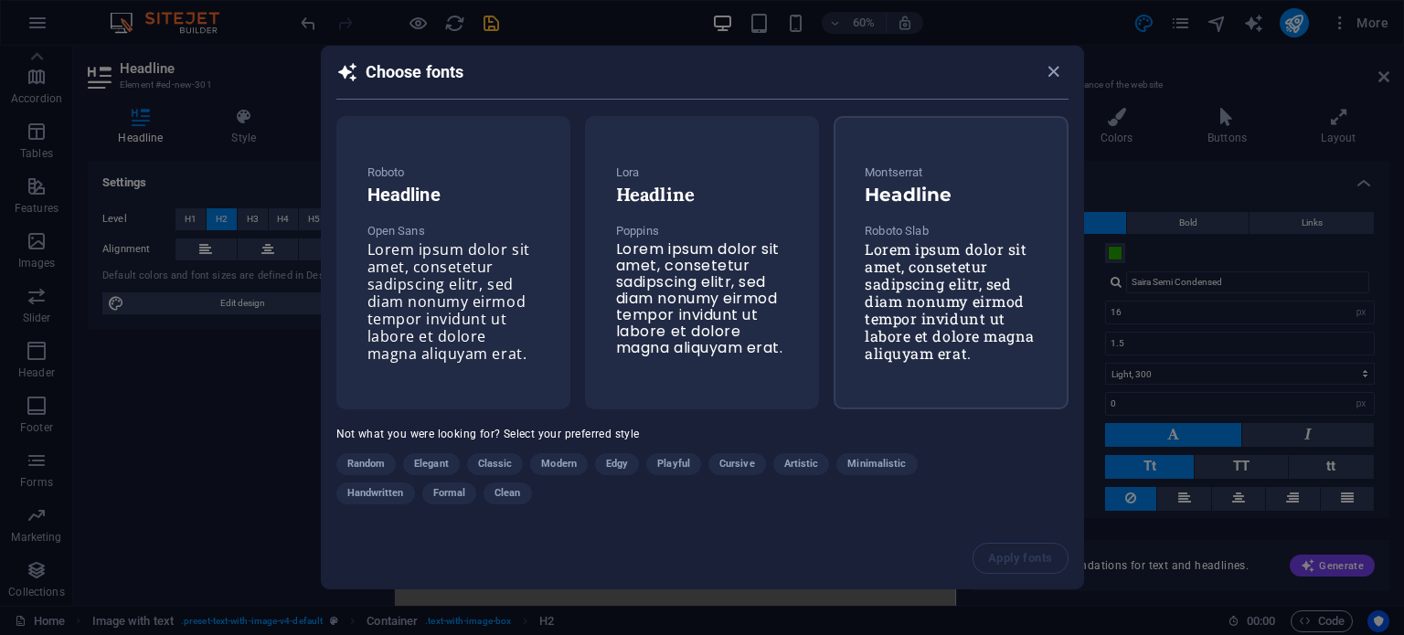
click at [1025, 220] on p "Roboto Slab" at bounding box center [951, 231] width 172 height 22
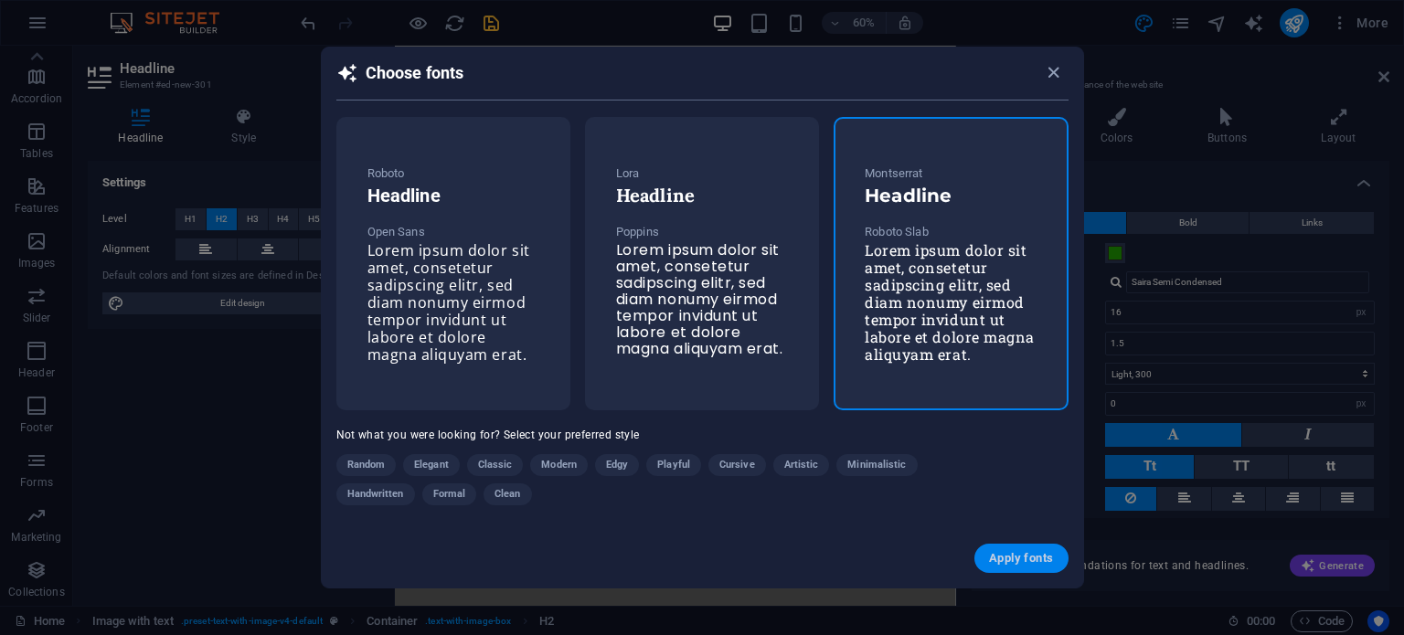
click at [989, 566] on span "Apply fonts" at bounding box center [1021, 558] width 64 height 15
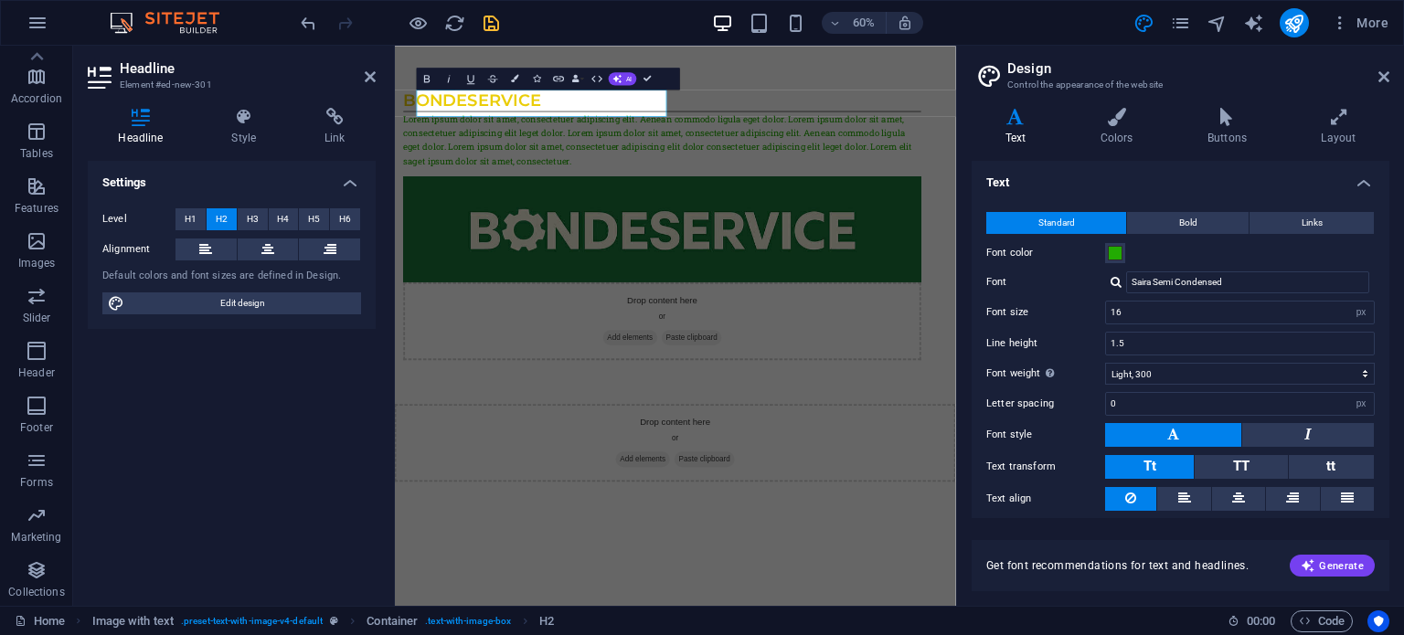
type input "Roboto Slab"
type input "1.6"
select select "400"
click at [1136, 634] on html "Skip to main content BondeService Lorem ipsum dolor sit amet, consectetuer adip…" at bounding box center [862, 409] width 935 height 727
click at [1118, 136] on h4 "Colors" at bounding box center [1120, 127] width 107 height 38
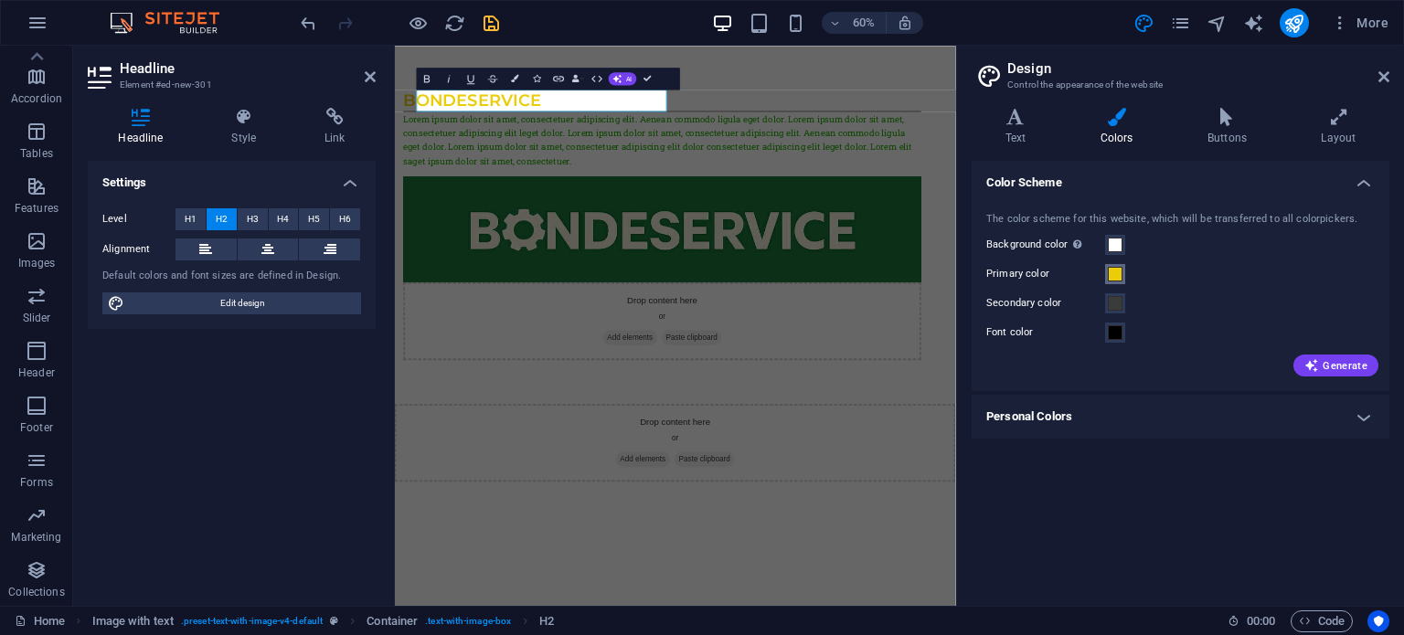
click at [1112, 281] on span at bounding box center [1115, 274] width 15 height 15
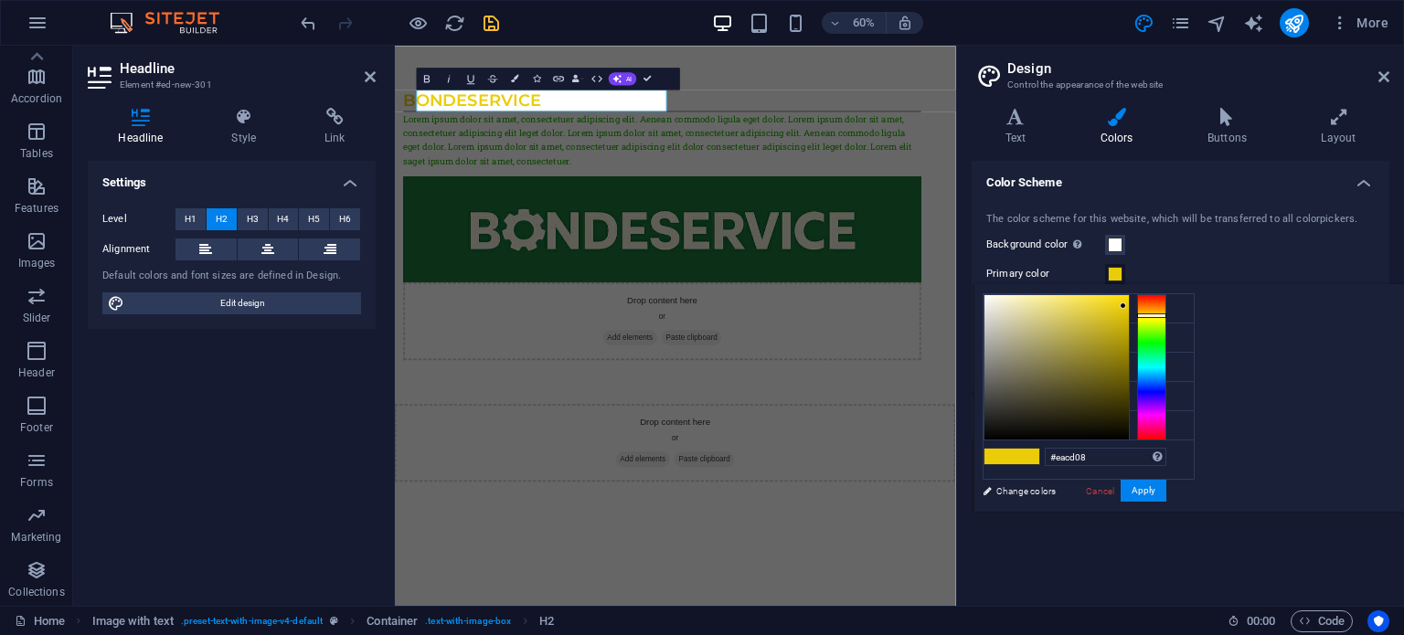
click at [1012, 452] on span at bounding box center [997, 457] width 27 height 16
drag, startPoint x: 1327, startPoint y: 455, endPoint x: 1092, endPoint y: 456, distance: 234.9
click at [1092, 456] on div "less Background color #ffffff Primary color #eacd08 Secondary color #3a3c3b Fon…" at bounding box center [1188, 398] width 430 height 228
paste input "#22ab02"
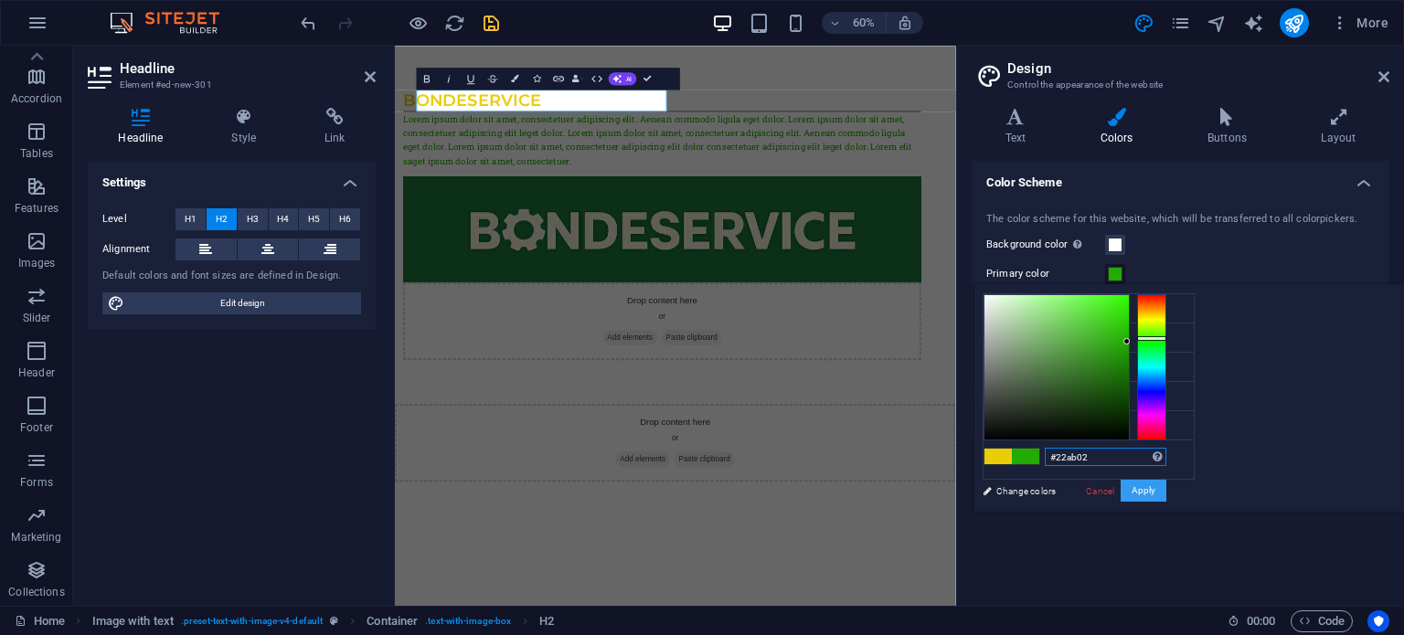
type input "#22ab02"
click at [1166, 486] on button "Apply" at bounding box center [1144, 491] width 46 height 22
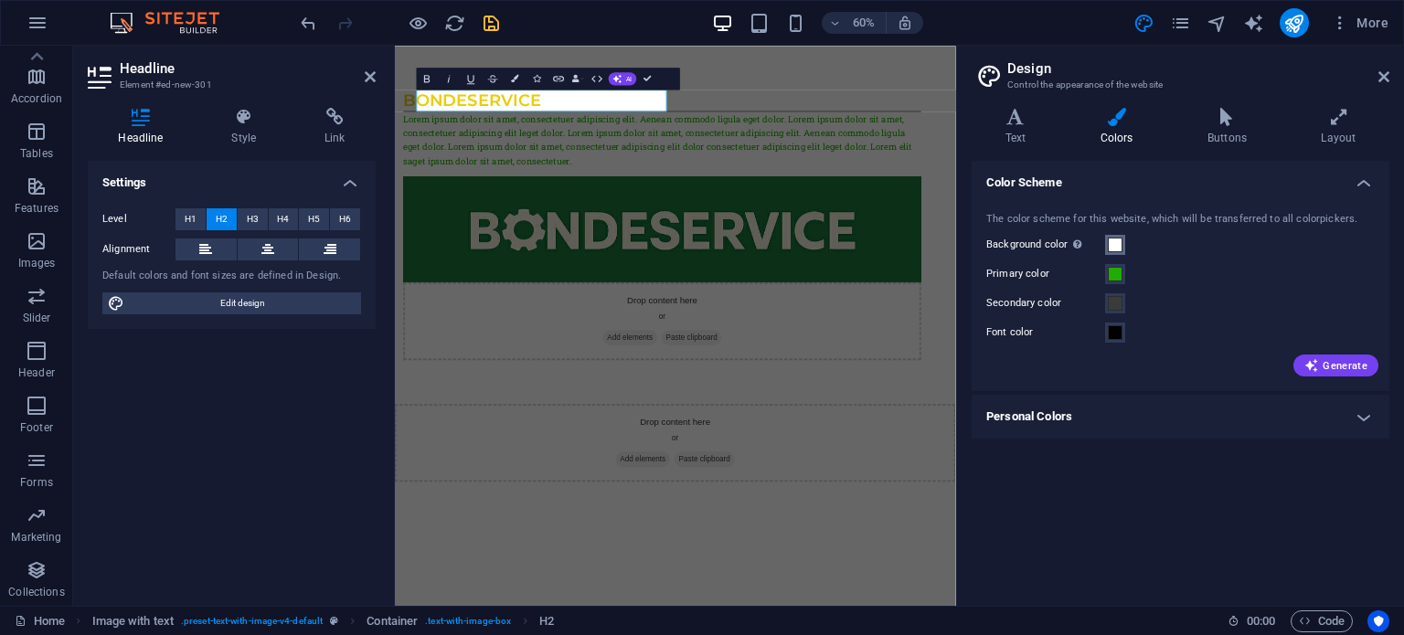
click at [1115, 239] on span at bounding box center [1115, 245] width 15 height 15
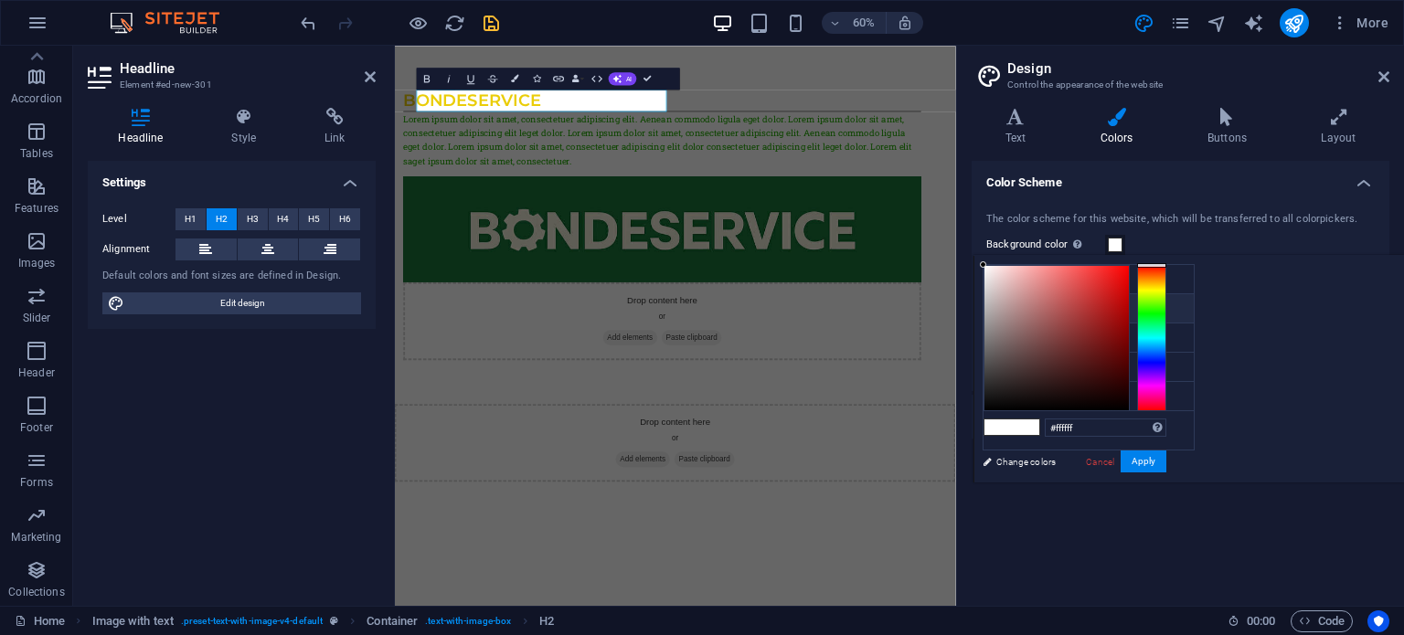
click at [1056, 303] on li "Primary color #eacd08" at bounding box center [1088, 308] width 210 height 29
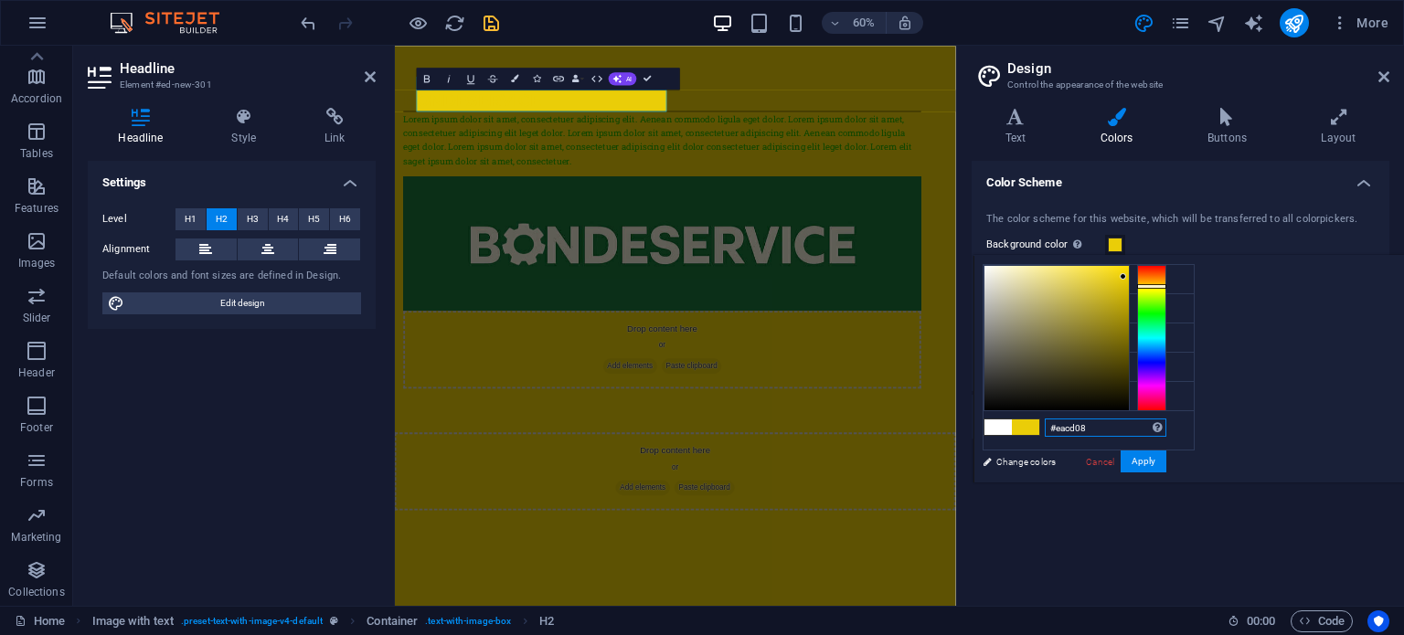
click at [1166, 427] on input "#eacd08" at bounding box center [1106, 428] width 122 height 18
click at [1064, 285] on li "Background color #eacd08" at bounding box center [1088, 279] width 210 height 29
click at [1012, 427] on span at bounding box center [997, 428] width 27 height 16
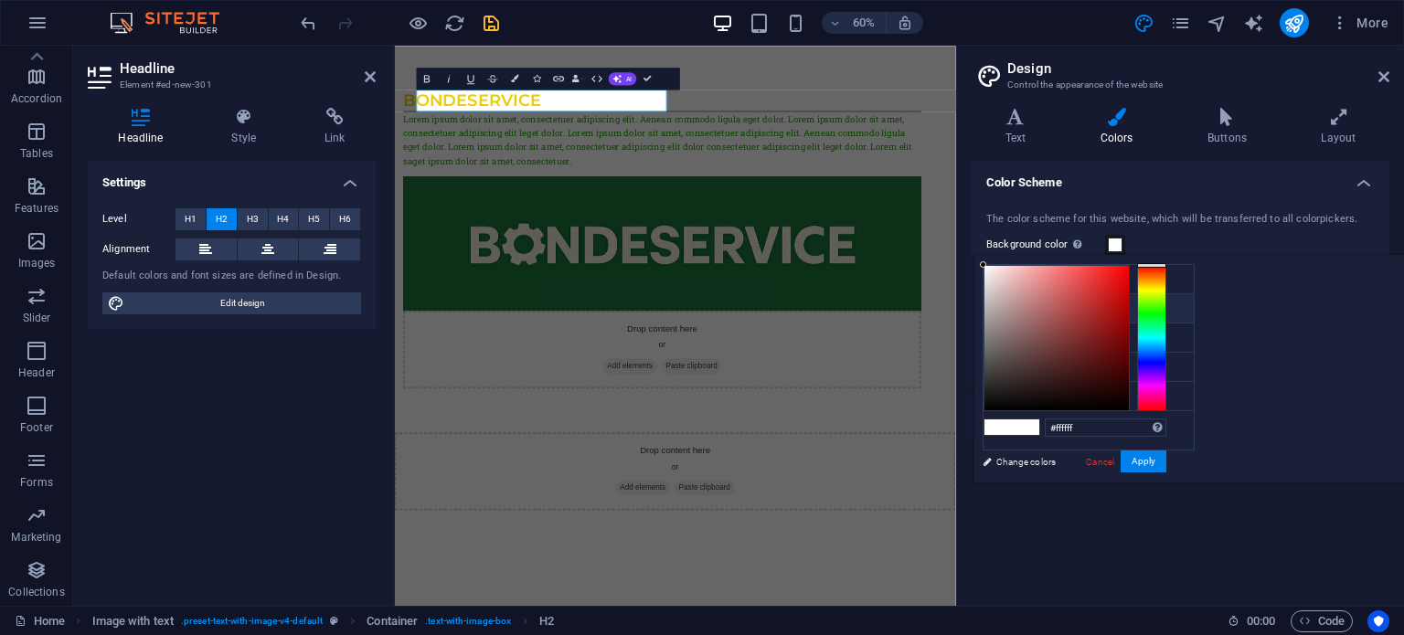
click at [1084, 308] on small "#eacd08" at bounding box center [1086, 311] width 27 height 13
type input "#eacd08"
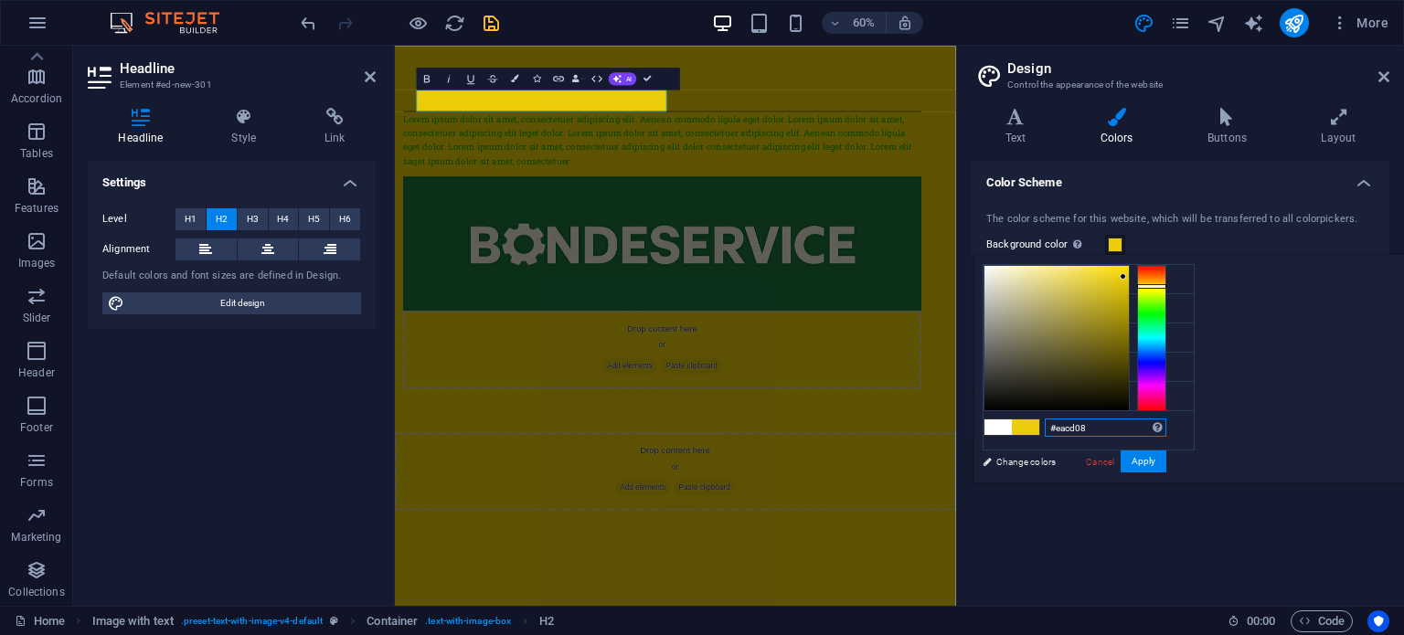
drag, startPoint x: 1323, startPoint y: 422, endPoint x: 1270, endPoint y: 435, distance: 54.5
click at [1175, 435] on div "#eacd08 Supported formats #0852ed rgb(8, 82, 237) rgba(8, 82, 237, 90%) hsv(221…" at bounding box center [1074, 502] width 202 height 492
paste input "#22ab02"
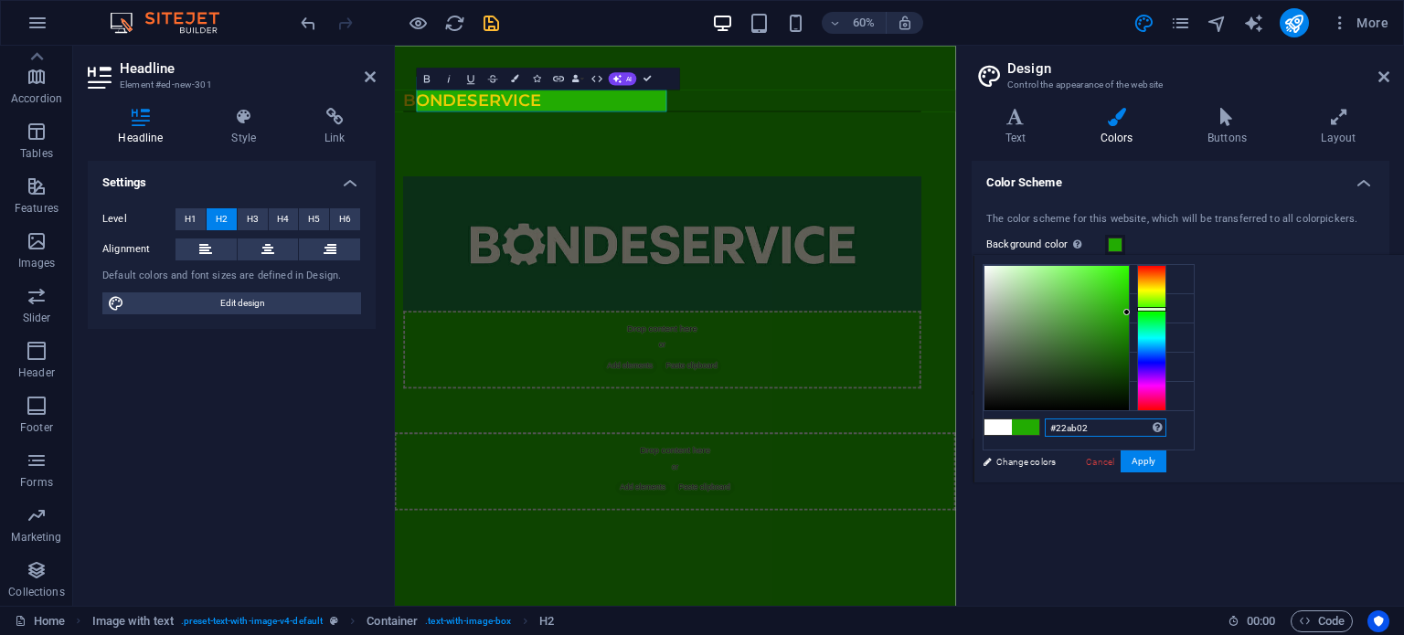
type input "#22ab02"
click at [1166, 460] on button "Apply" at bounding box center [1144, 462] width 46 height 22
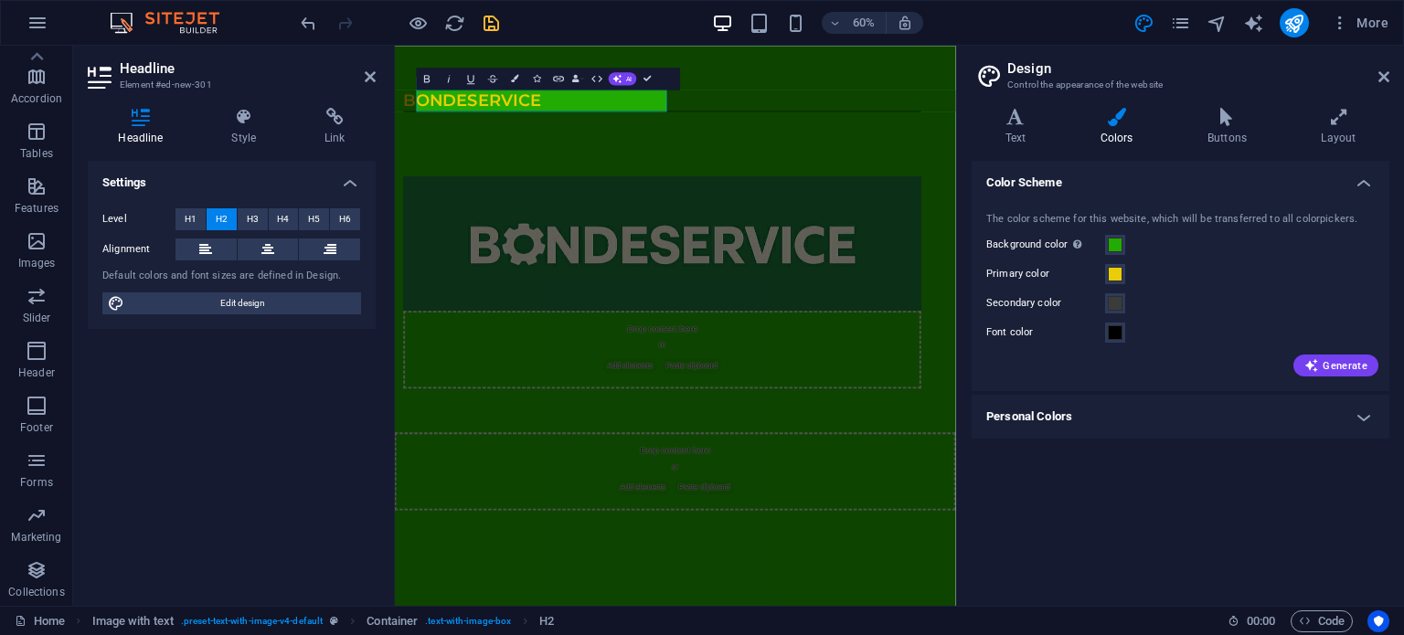
click at [1217, 534] on div "Color Scheme The color scheme for this website, which will be transferred to al…" at bounding box center [1181, 376] width 418 height 430
click at [1108, 281] on span at bounding box center [1115, 274] width 15 height 15
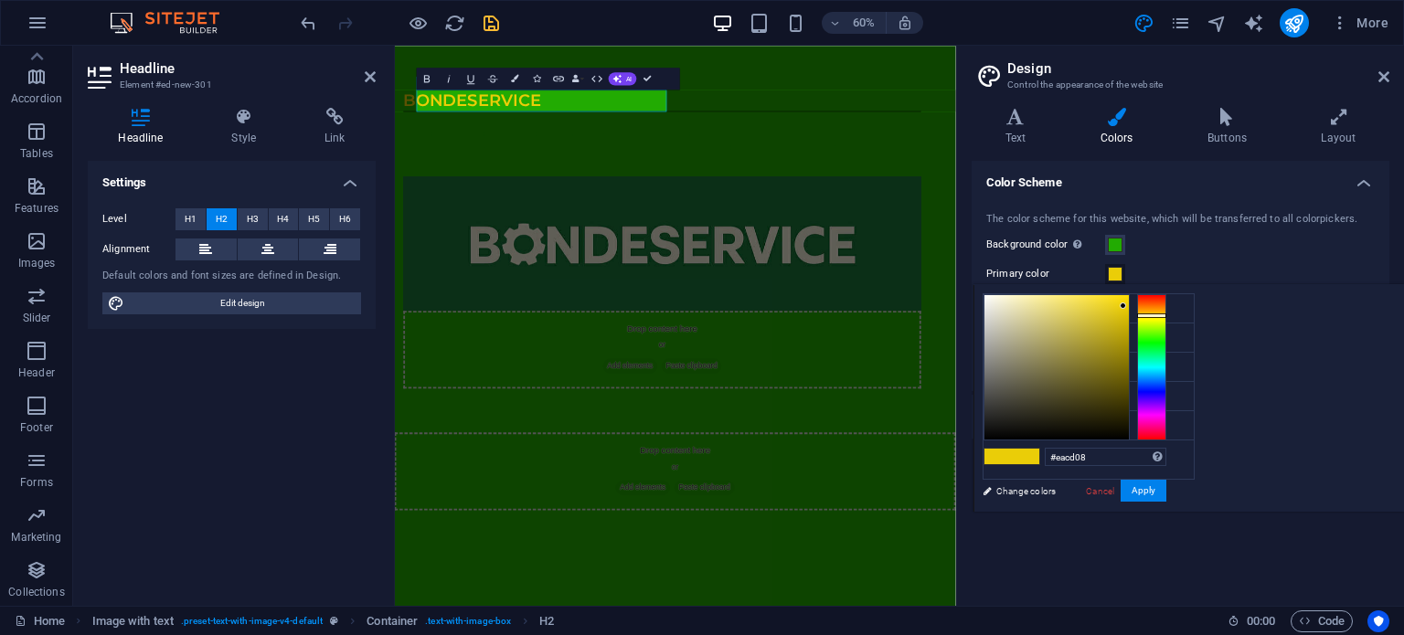
click at [1117, 280] on span at bounding box center [1115, 274] width 15 height 15
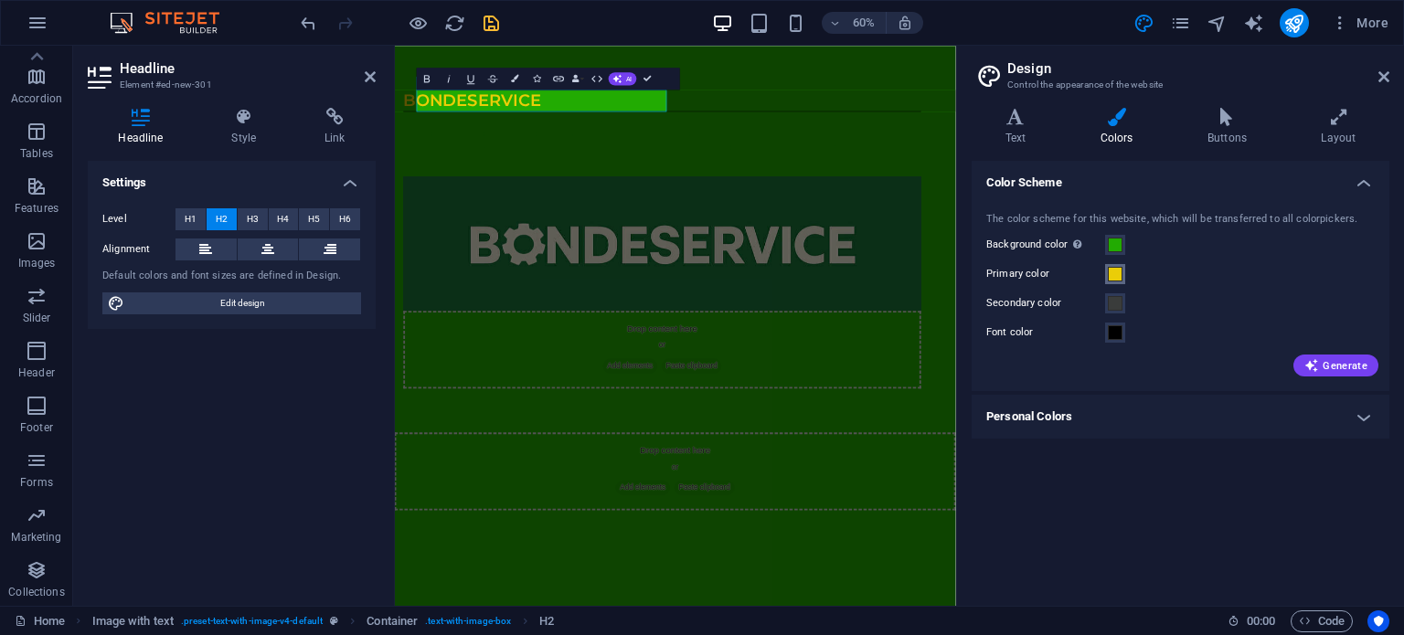
click at [1116, 277] on span at bounding box center [1115, 274] width 15 height 15
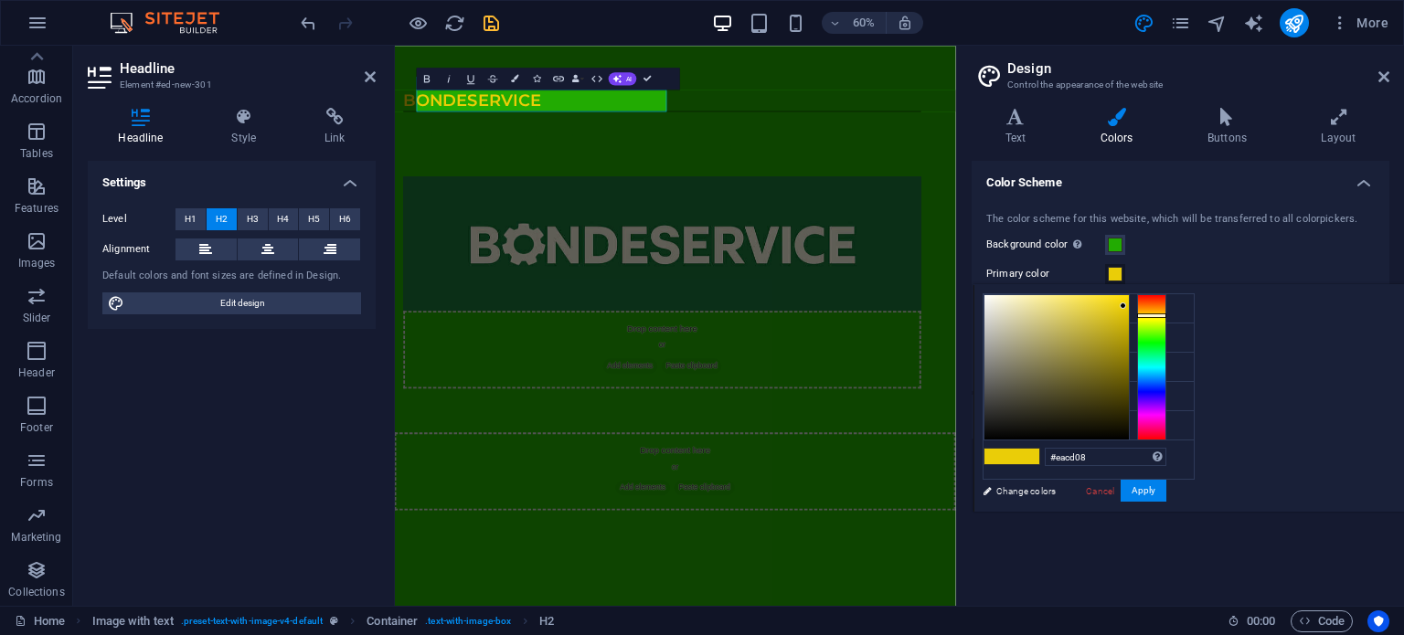
click at [1116, 277] on span at bounding box center [1115, 274] width 15 height 15
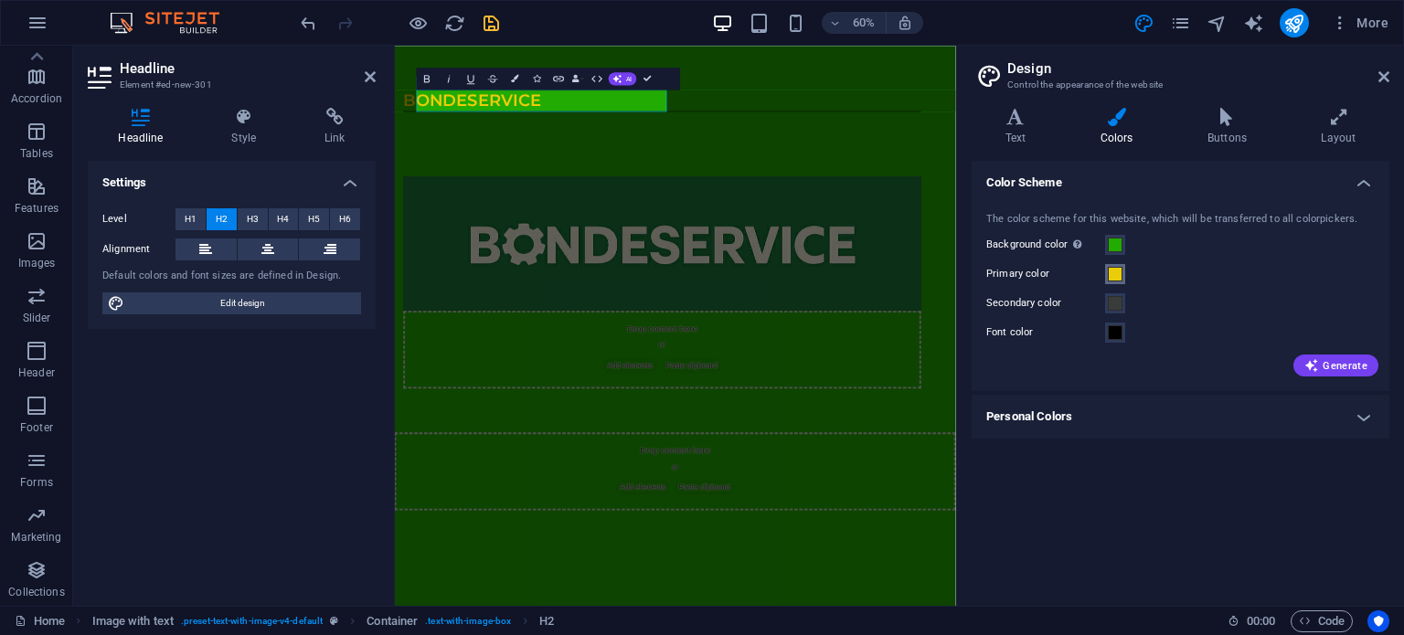
click at [1113, 276] on span at bounding box center [1115, 274] width 15 height 15
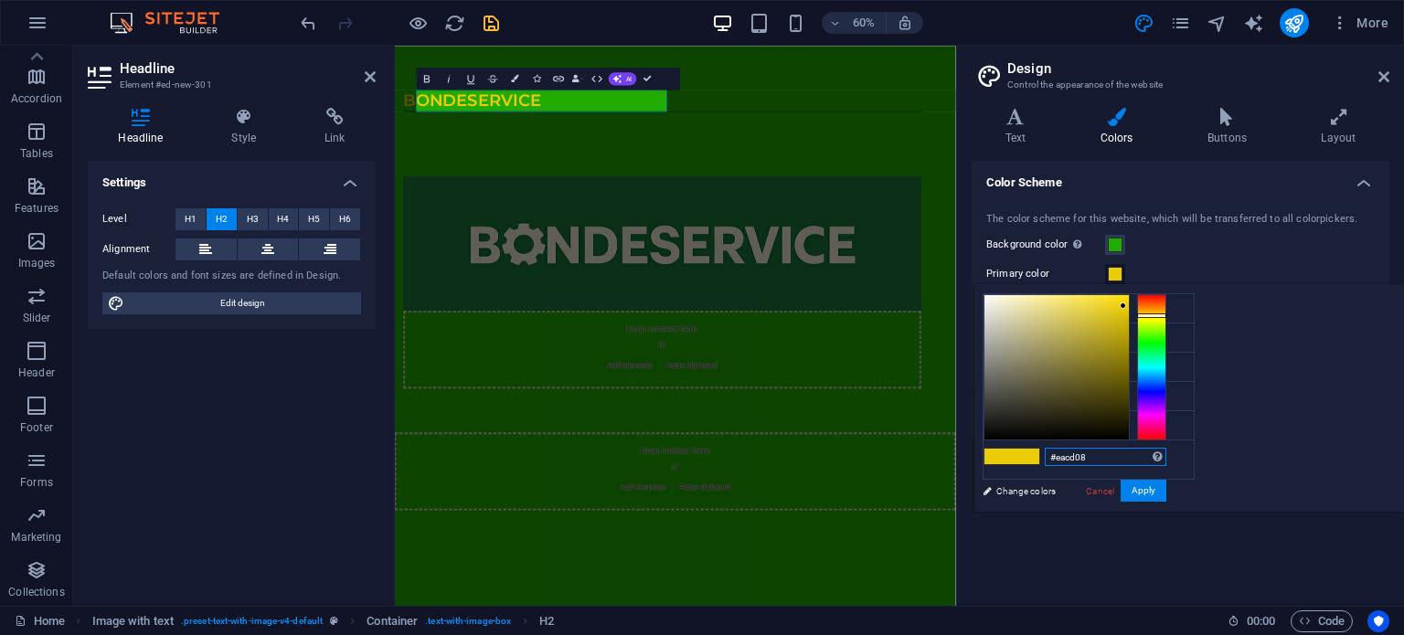
drag, startPoint x: 1323, startPoint y: 454, endPoint x: 1196, endPoint y: 458, distance: 127.1
click at [1177, 454] on div "less Background color #22ab02 Primary color #eacd08 Secondary color #3a3c3b Fon…" at bounding box center [1188, 398] width 430 height 228
paste input "#22ab02"
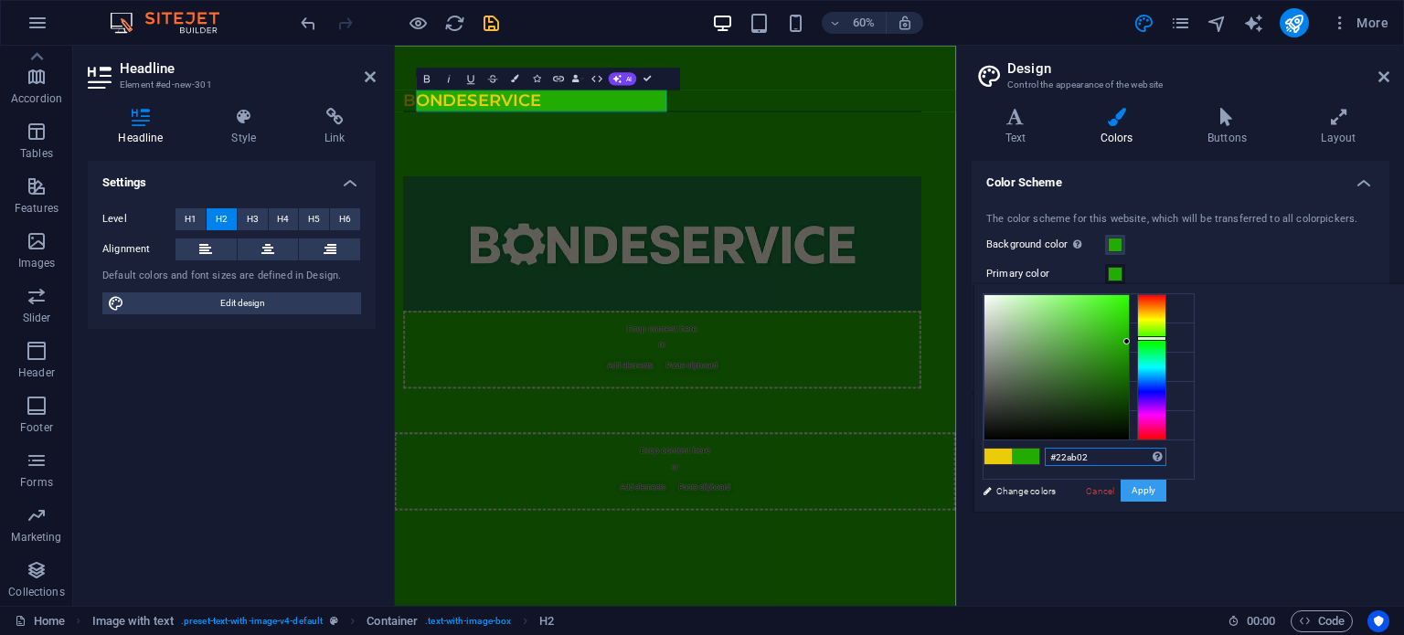
type input "#22ab02"
click at [1166, 494] on button "Apply" at bounding box center [1144, 491] width 46 height 22
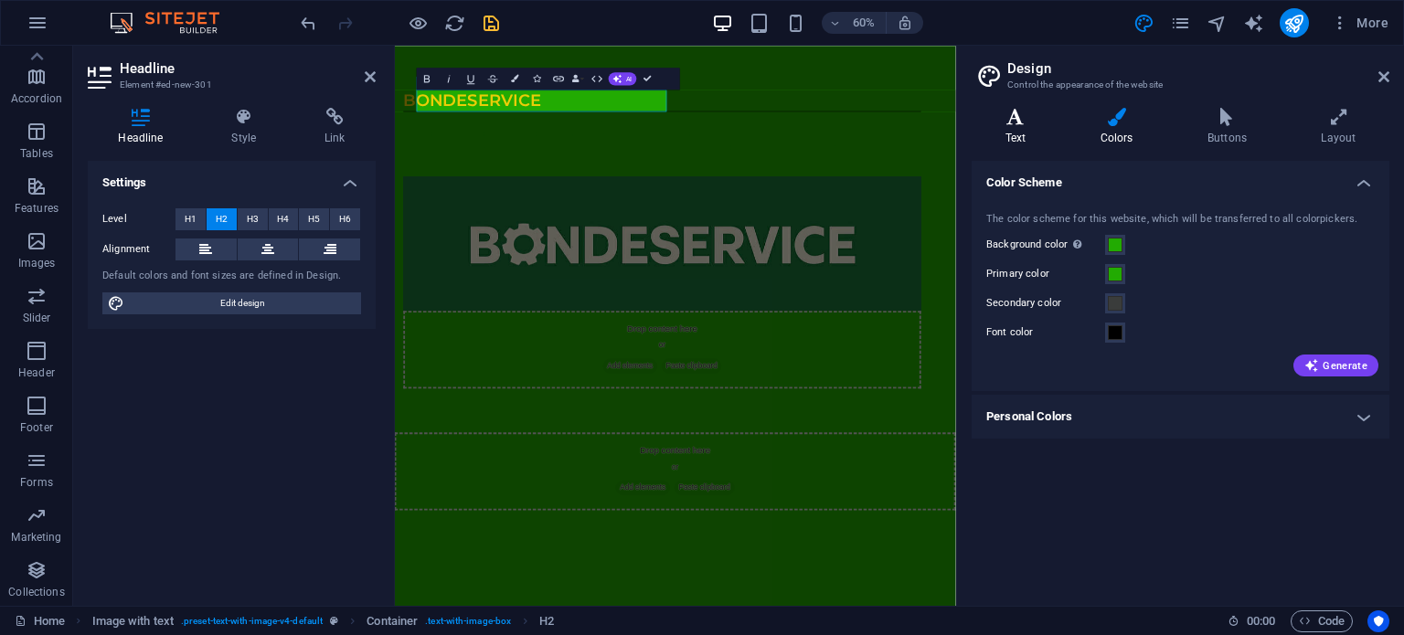
click at [1033, 130] on h4 "Text" at bounding box center [1019, 127] width 95 height 38
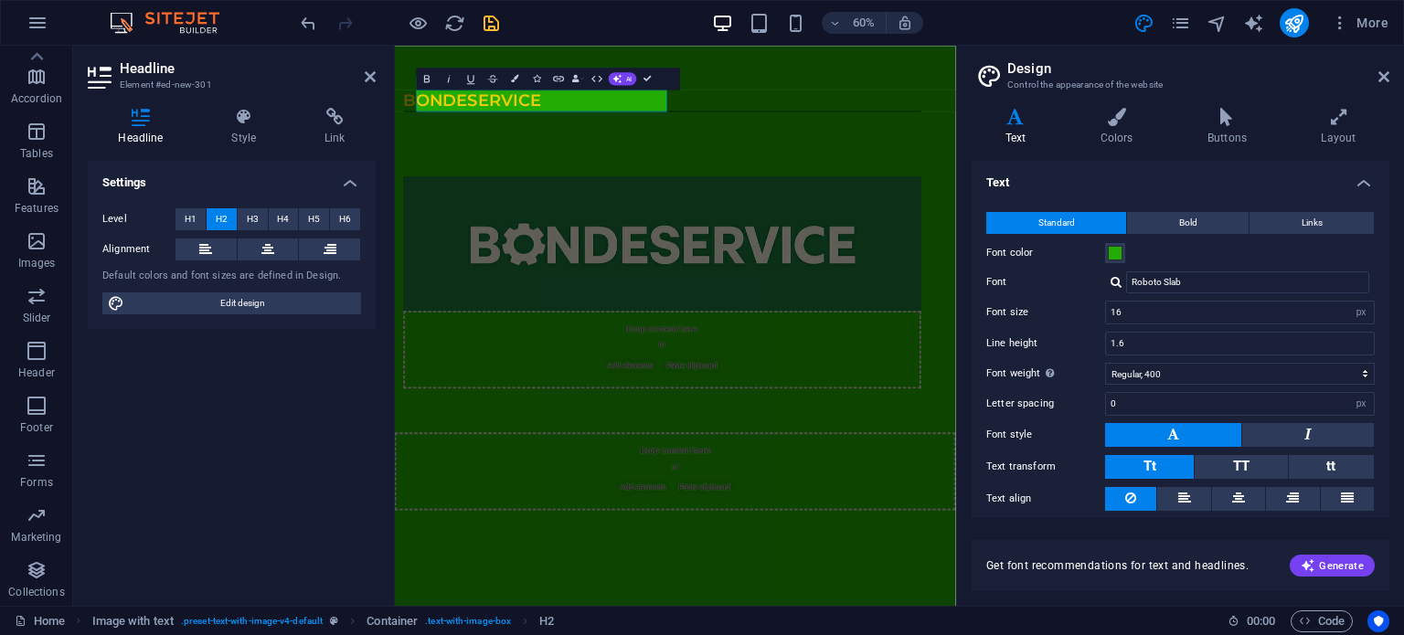
click at [1075, 285] on label "Font" at bounding box center [1045, 282] width 119 height 22
click at [1126, 285] on input "Roboto Slab" at bounding box center [1247, 282] width 243 height 22
click at [979, 634] on html "Skip to main content BondeService Lorem ipsum dolor sit amet, consectetuer adip…" at bounding box center [862, 433] width 935 height 774
click at [803, 634] on html "Skip to main content BondeService Lorem ipsum dolor sit amet, consectetuer adip…" at bounding box center [862, 433] width 935 height 774
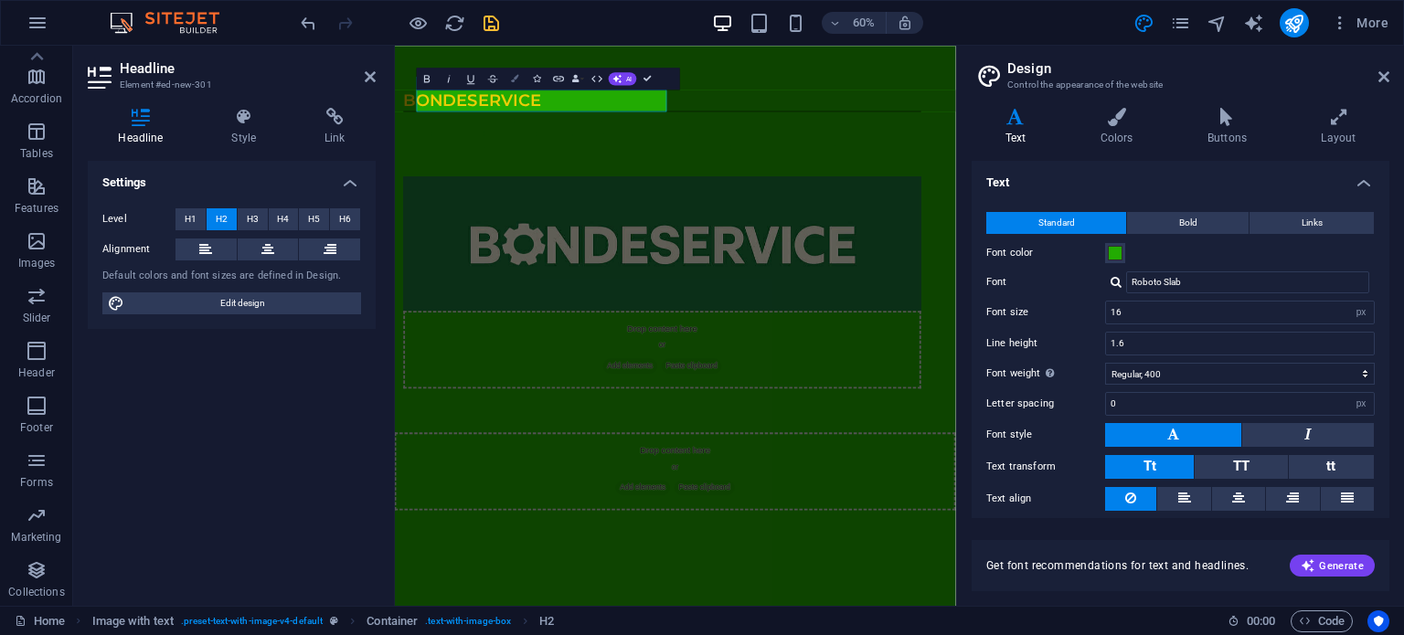
click at [511, 83] on button "Colors" at bounding box center [515, 79] width 21 height 22
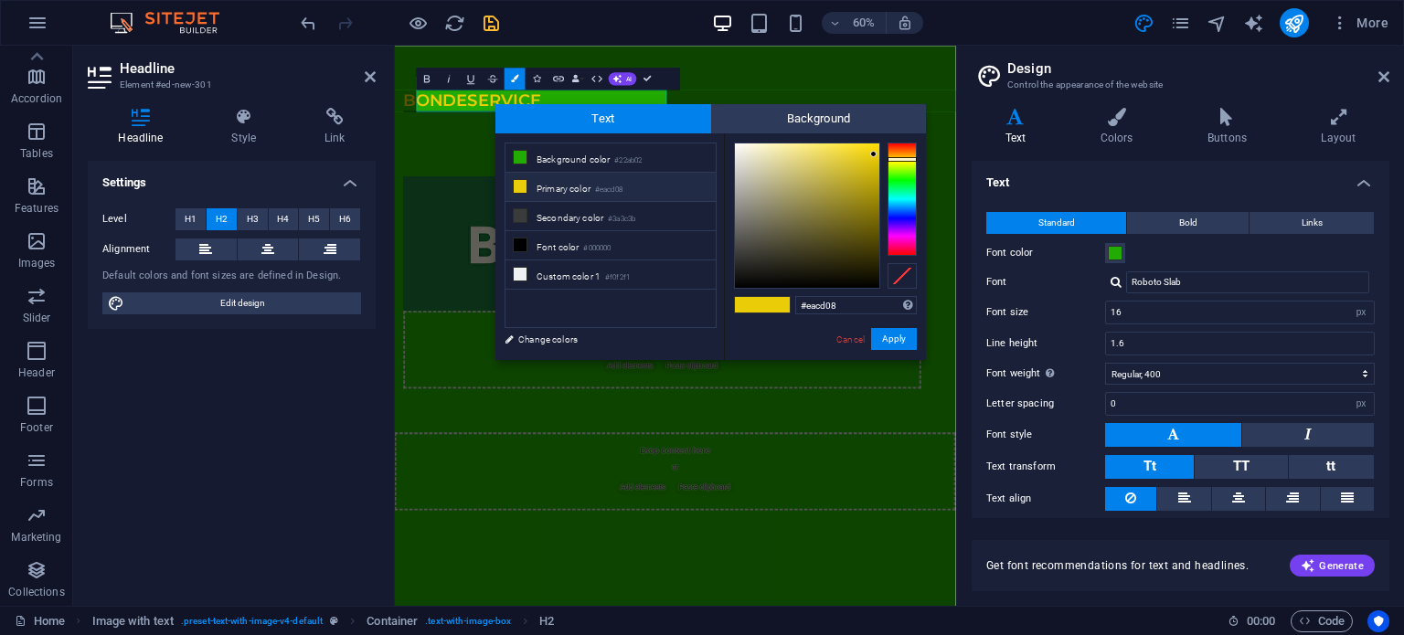
click at [571, 190] on li "Primary color #eacd08" at bounding box center [610, 187] width 210 height 29
click at [843, 303] on input "#eacd08" at bounding box center [856, 305] width 122 height 18
paste input "#22ab02"
type input "#"
paste input "#22ab02"
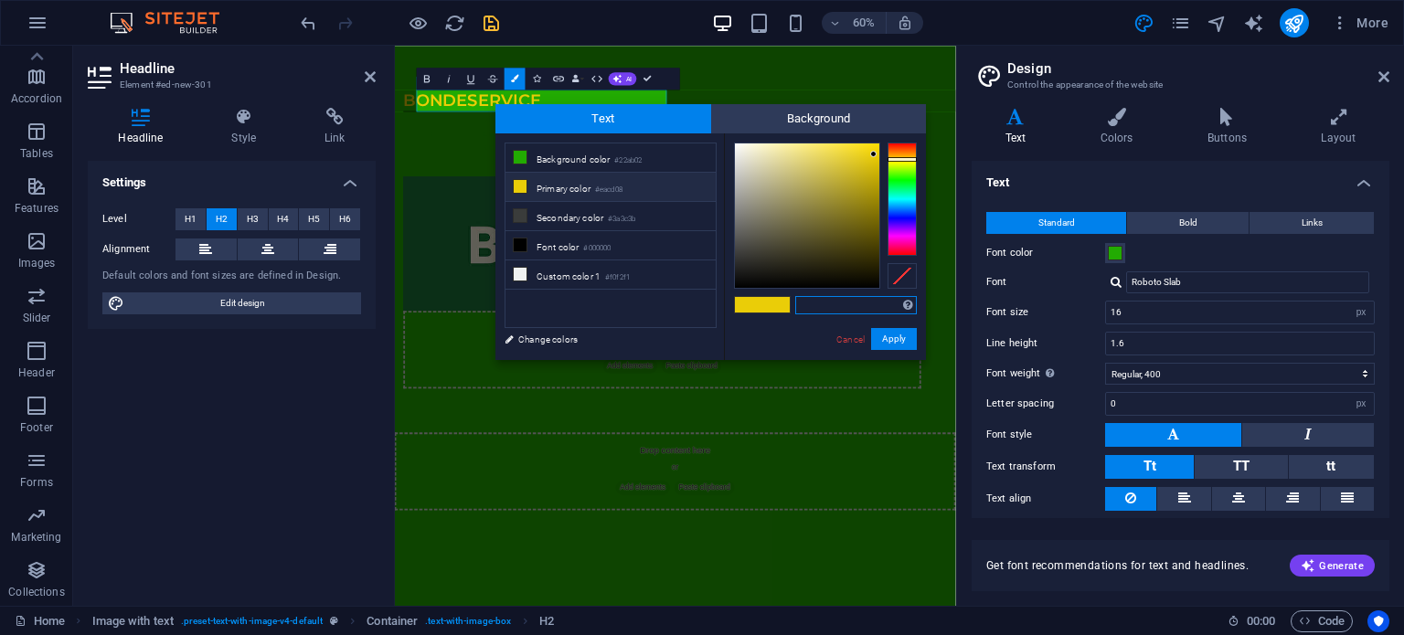
type input "#22ab02"
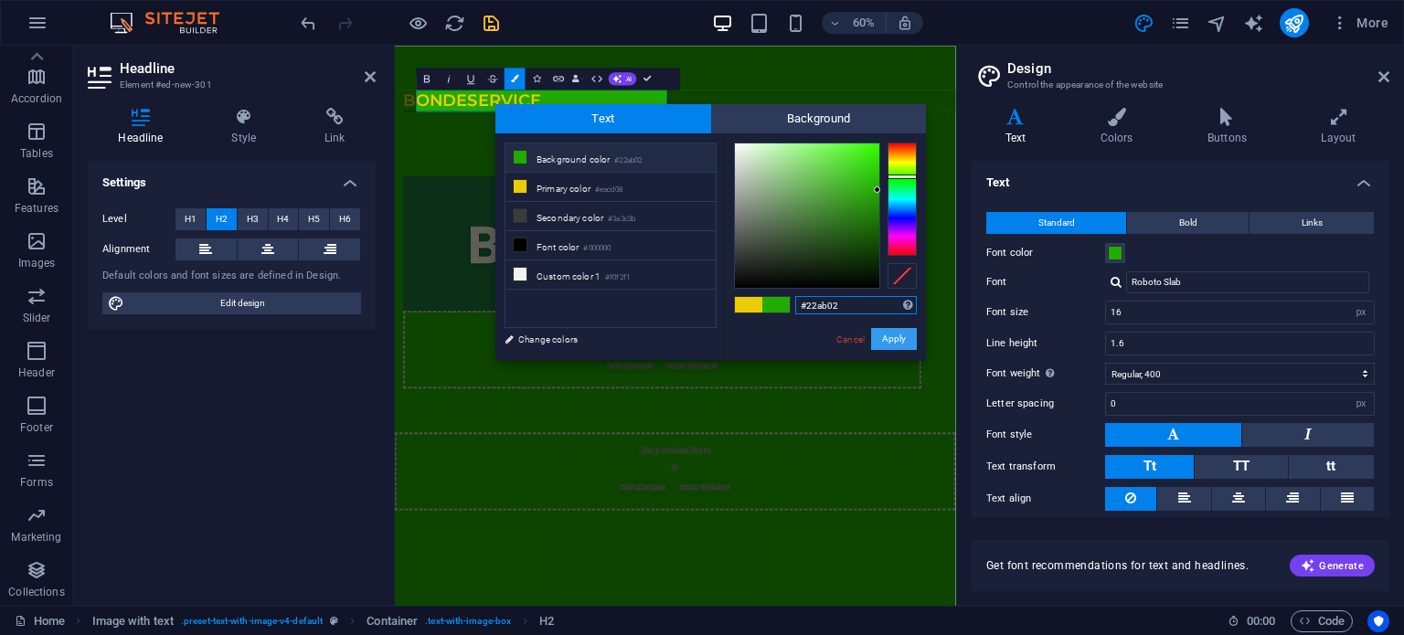
click at [907, 339] on button "Apply" at bounding box center [894, 339] width 46 height 22
click at [899, 339] on button "Apply" at bounding box center [894, 339] width 46 height 22
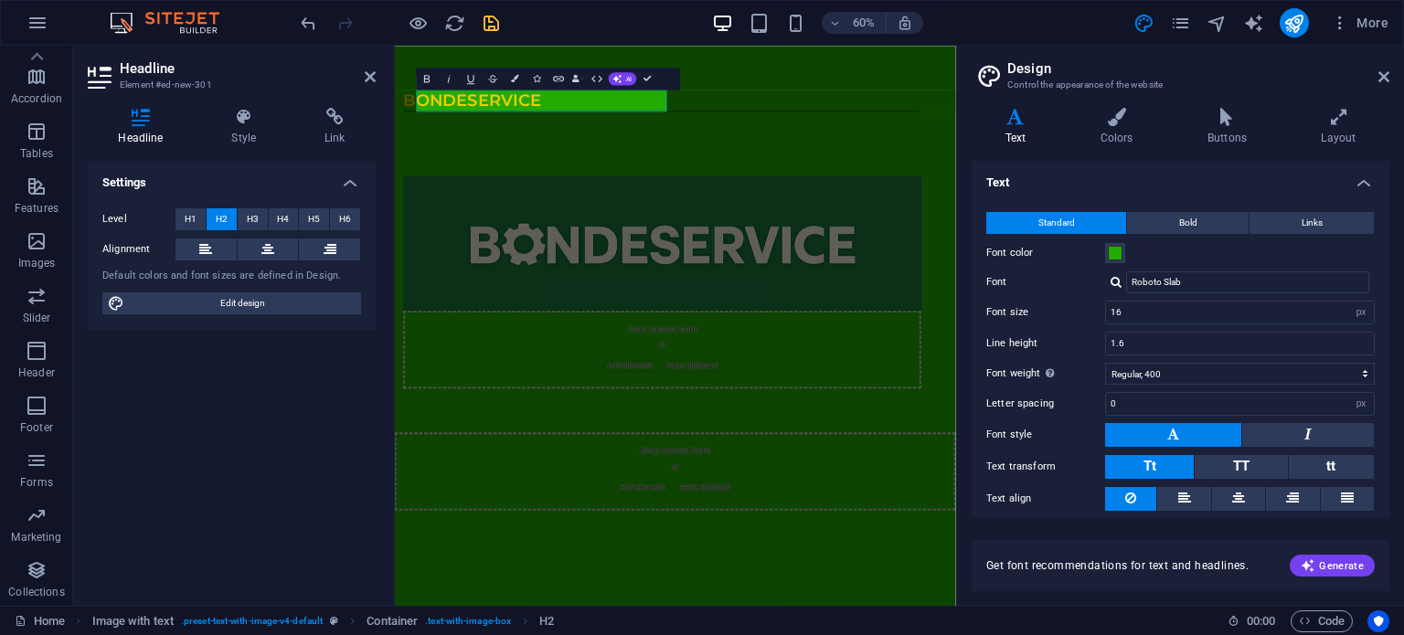
click at [917, 634] on html "Skip to main content ​ ​ BondeService Lorem ipsum dolor sit amet, consectetuer …" at bounding box center [862, 433] width 935 height 774
click at [656, 249] on div "Lorem ipsum dolor sit amet, consectetuer adipiscing elit. Aenean commodo ligula…" at bounding box center [840, 201] width 863 height 93
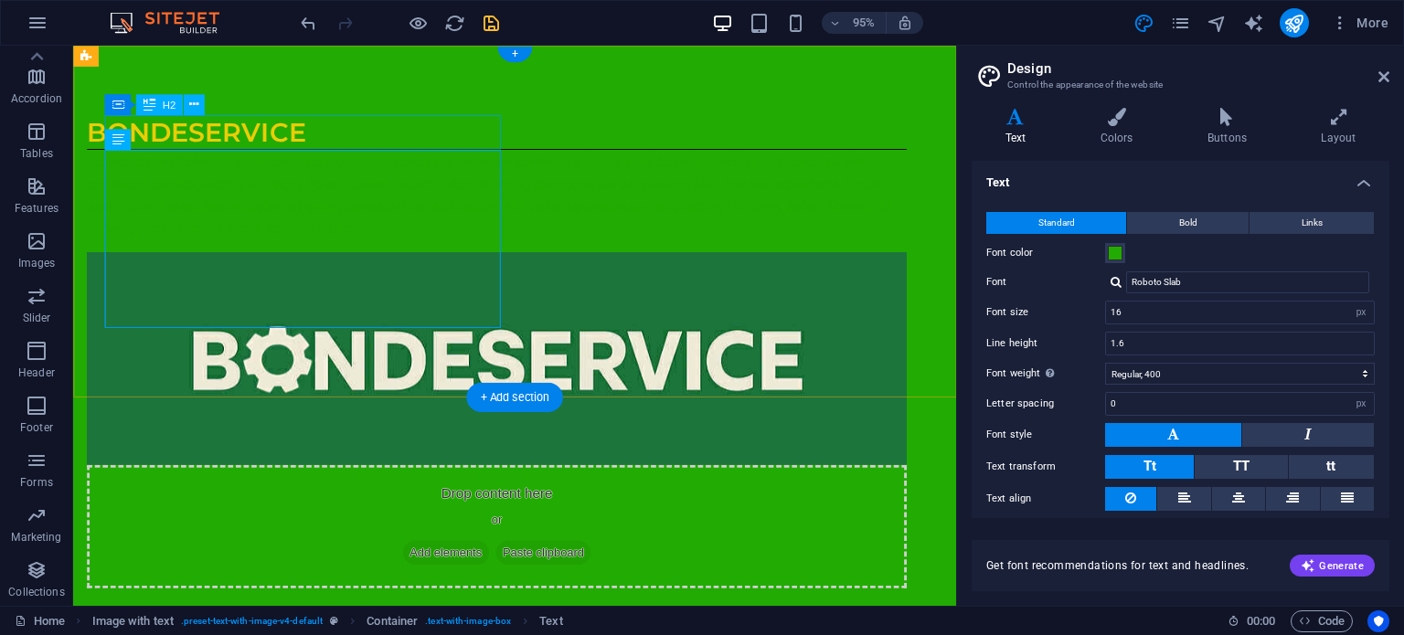
click at [255, 124] on div "BondeService" at bounding box center [519, 137] width 863 height 37
click at [251, 134] on div "BondeService" at bounding box center [519, 137] width 863 height 37
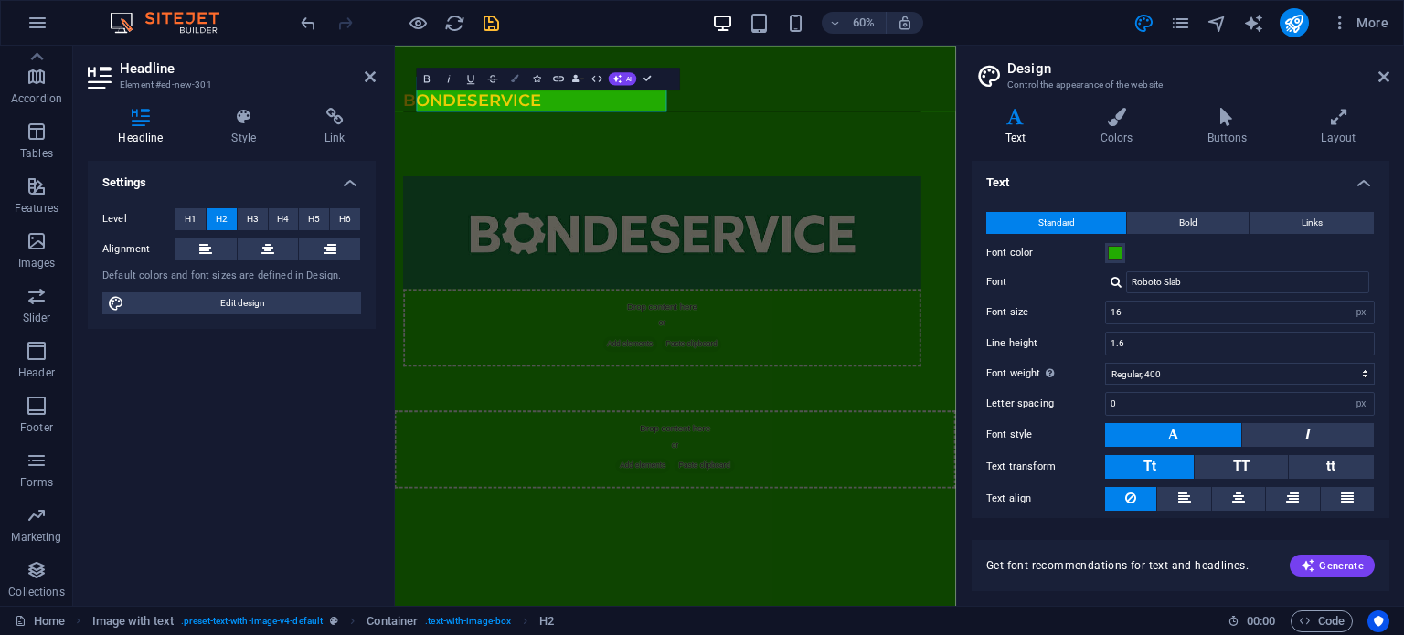
click at [509, 83] on button "Colors" at bounding box center [515, 79] width 21 height 22
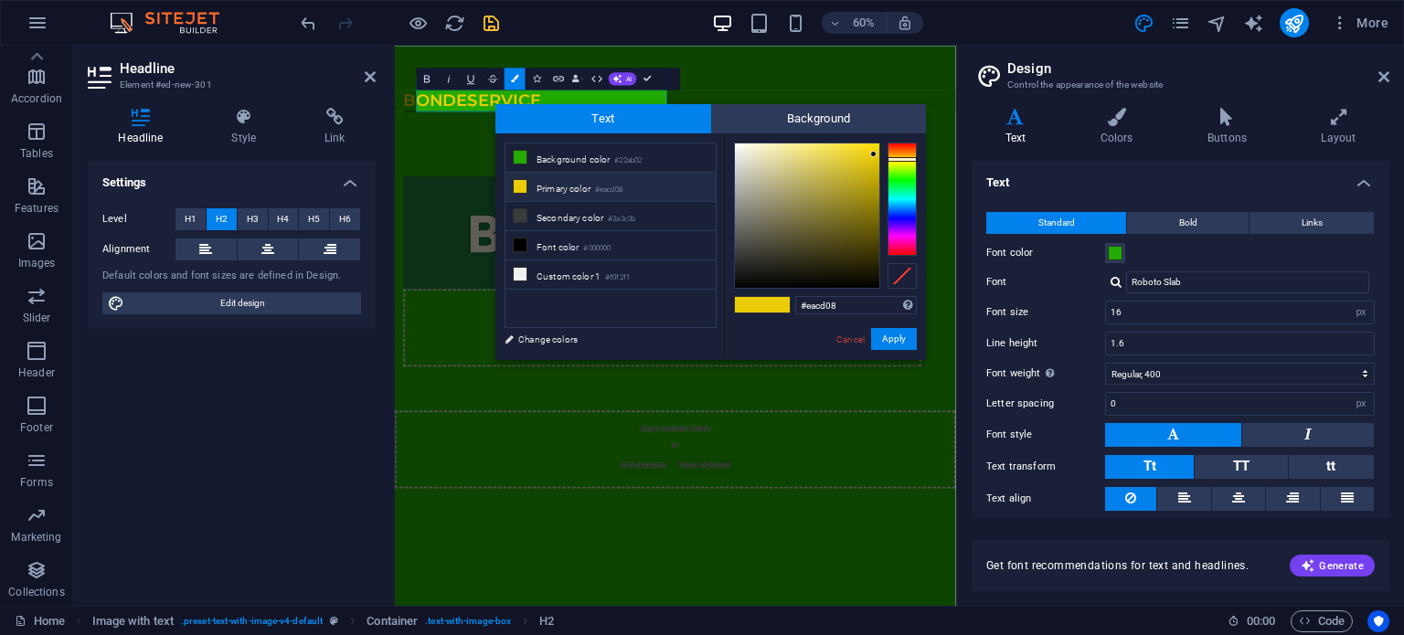
click at [567, 184] on li "Primary color #eacd08" at bounding box center [610, 187] width 210 height 29
drag, startPoint x: 756, startPoint y: 298, endPoint x: 653, endPoint y: 298, distance: 103.3
click at [653, 298] on div "less Background color #22ab02 Primary color #eacd08 Secondary color #3a3c3b Fon…" at bounding box center [710, 246] width 430 height 227
paste input "#22ab02"
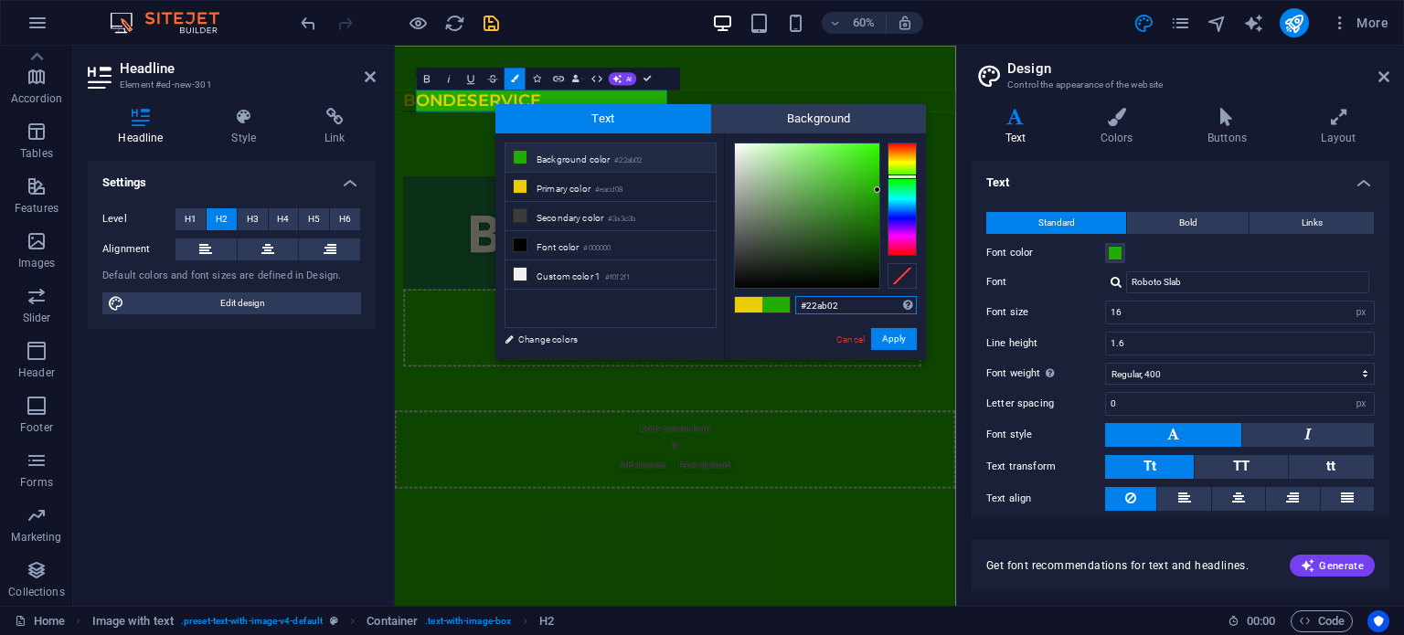
click at [857, 308] on input "#22ab02" at bounding box center [856, 305] width 122 height 18
click at [653, 190] on li "Primary color #eacd08" at bounding box center [610, 187] width 210 height 29
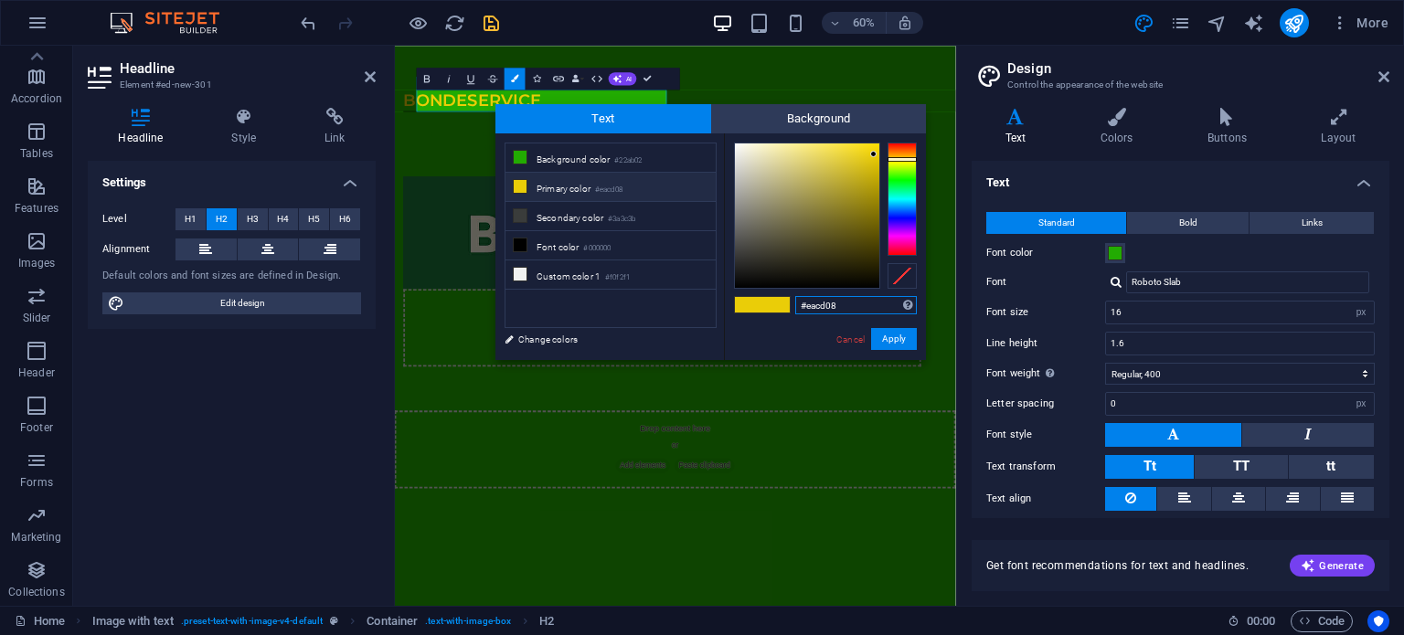
click at [837, 303] on input "#eacd08" at bounding box center [856, 305] width 122 height 18
type input "#"
paste input "#22ab02"
type input "#22ab02"
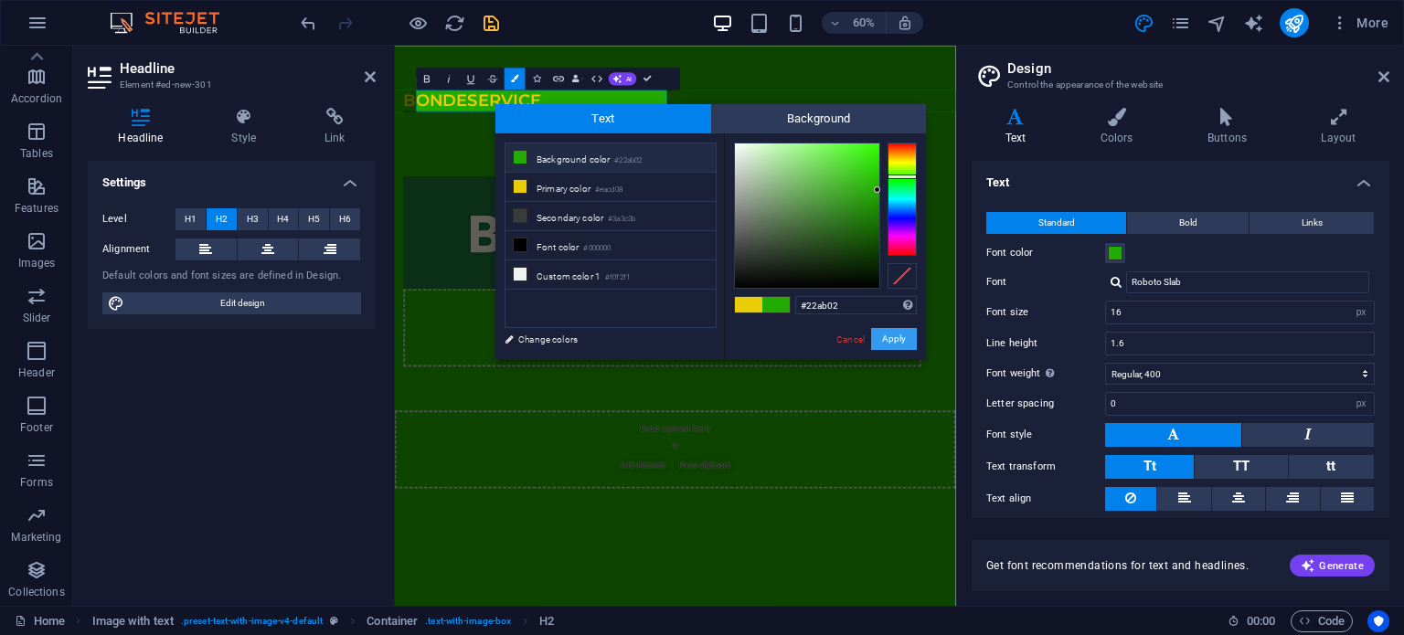
click at [895, 337] on button "Apply" at bounding box center [894, 339] width 46 height 22
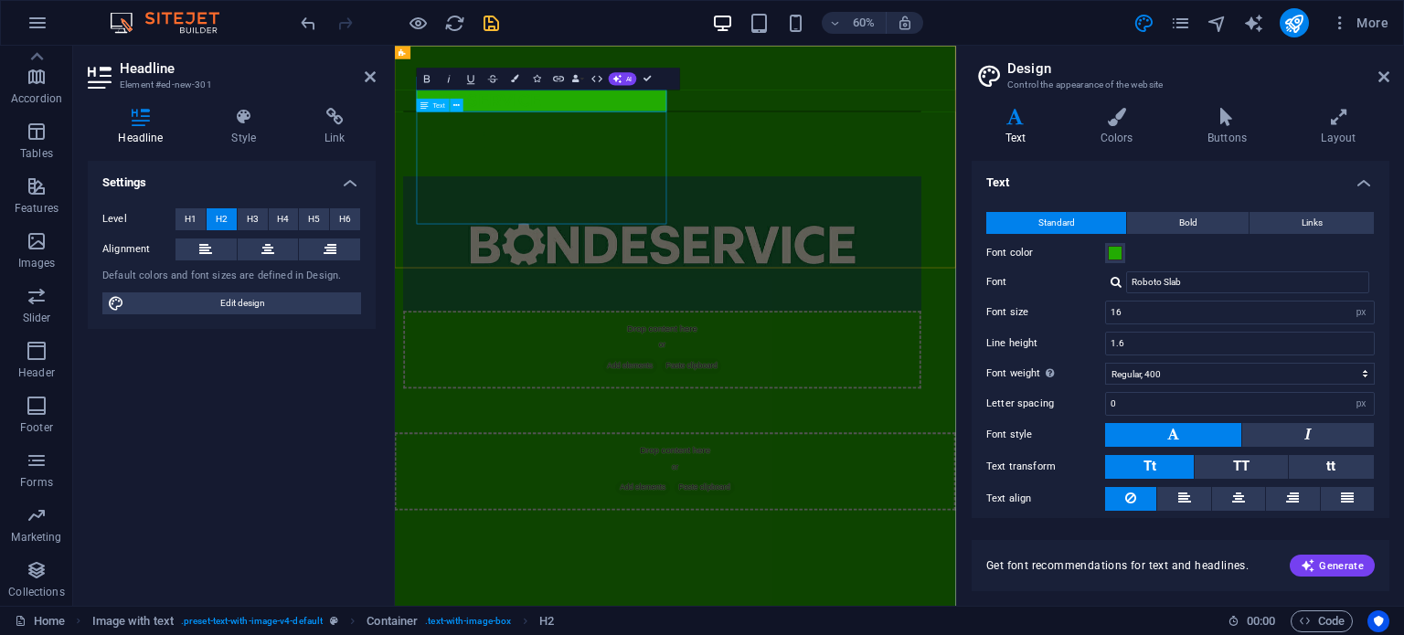
drag, startPoint x: 751, startPoint y: 312, endPoint x: 959, endPoint y: 217, distance: 228.2
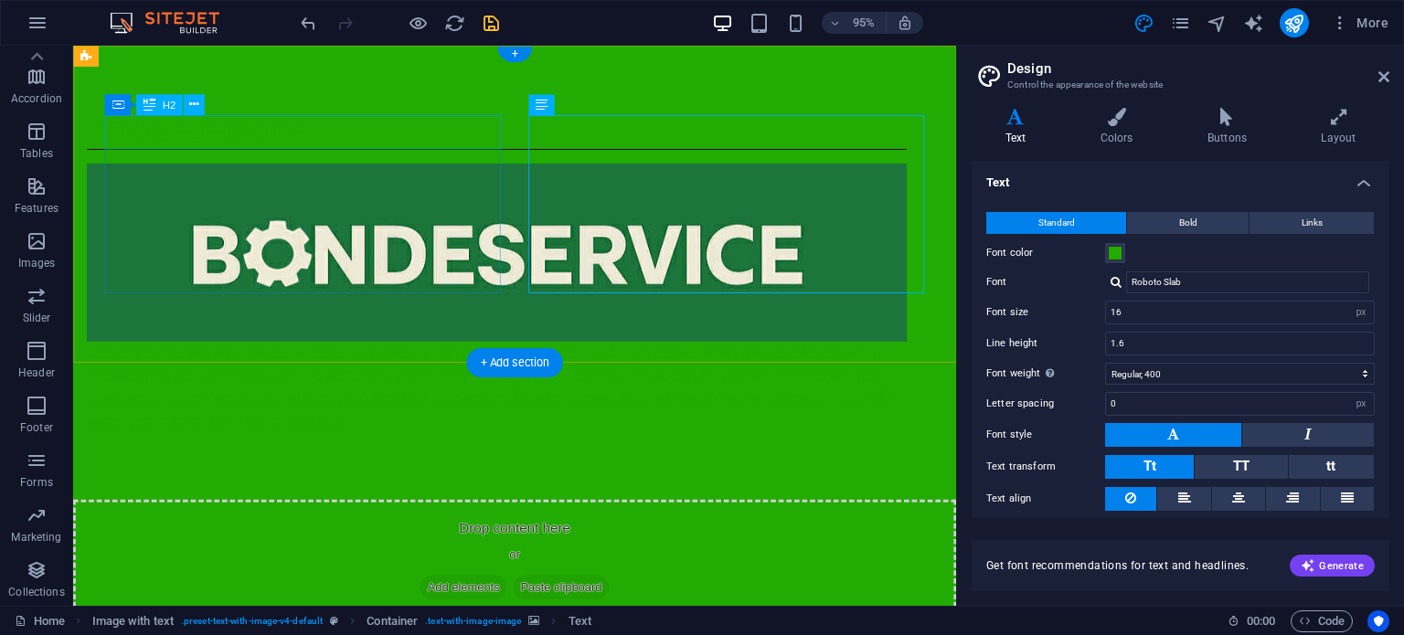
click at [323, 134] on div "BondeService" at bounding box center [519, 137] width 863 height 37
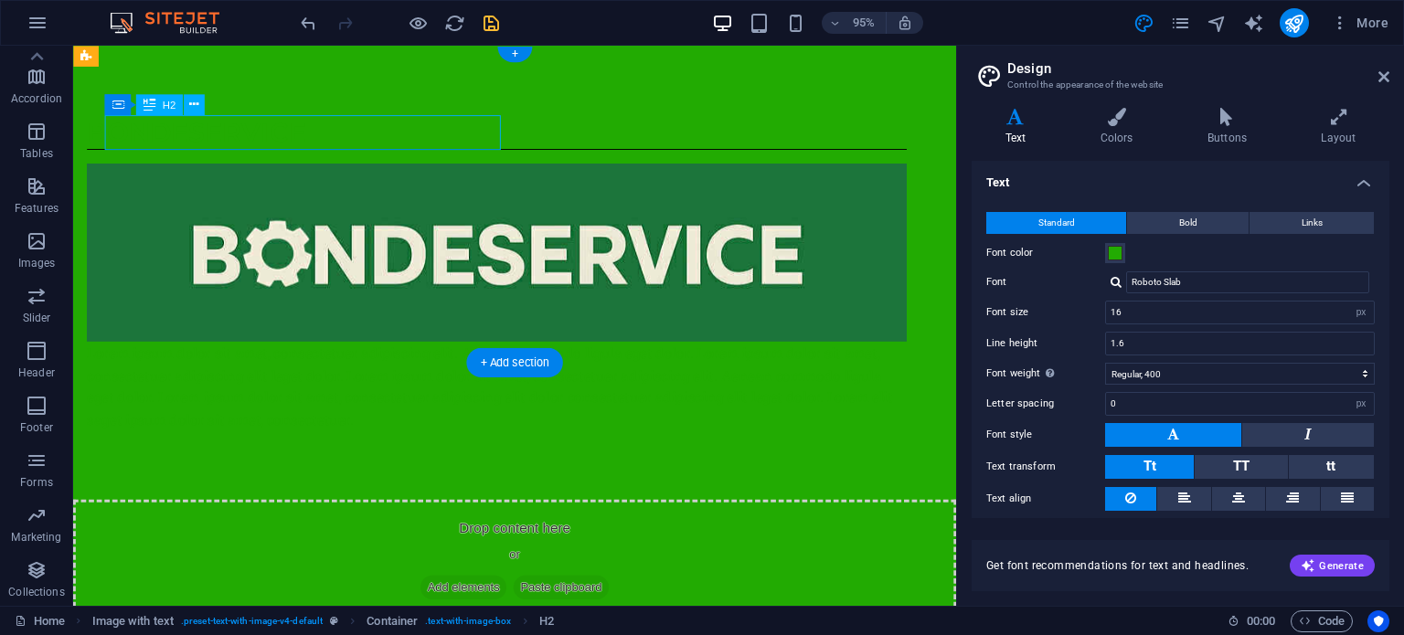
click at [349, 137] on div "BondeService" at bounding box center [519, 137] width 863 height 37
click at [350, 137] on div "BondeService" at bounding box center [519, 137] width 863 height 37
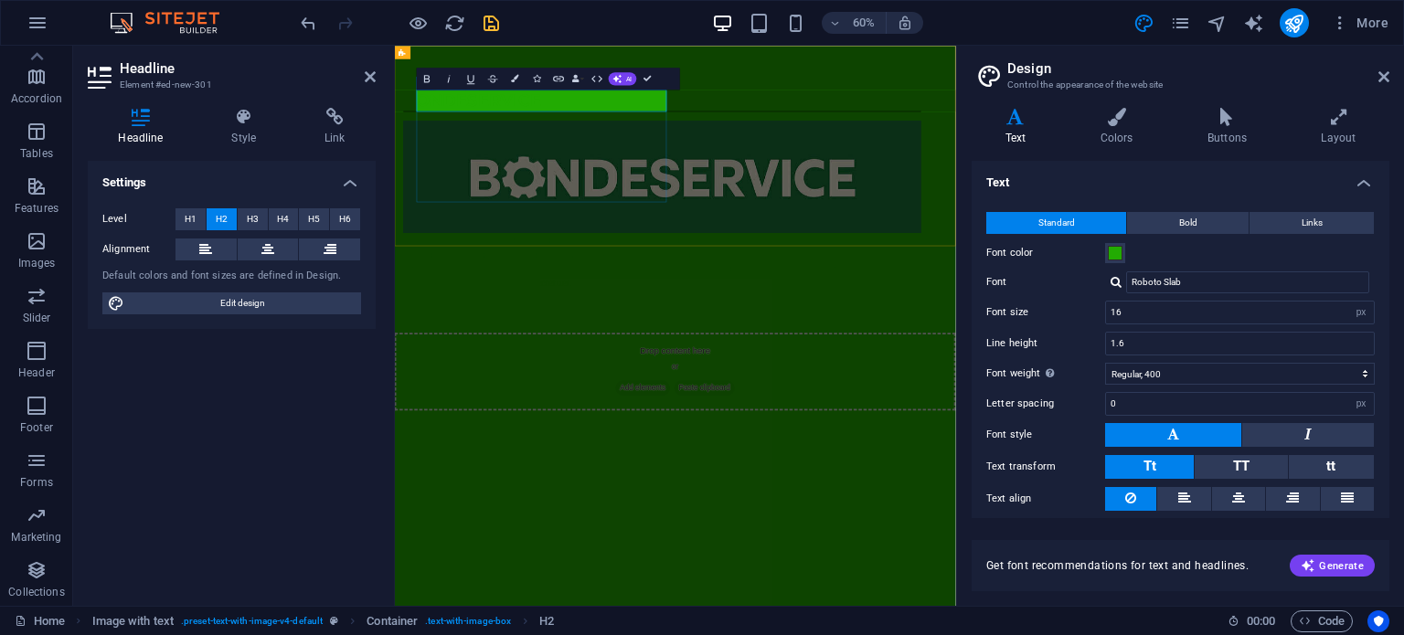
click at [736, 136] on h2 "BondeService" at bounding box center [840, 137] width 863 height 37
click at [505, 80] on button "Colors" at bounding box center [515, 79] width 21 height 22
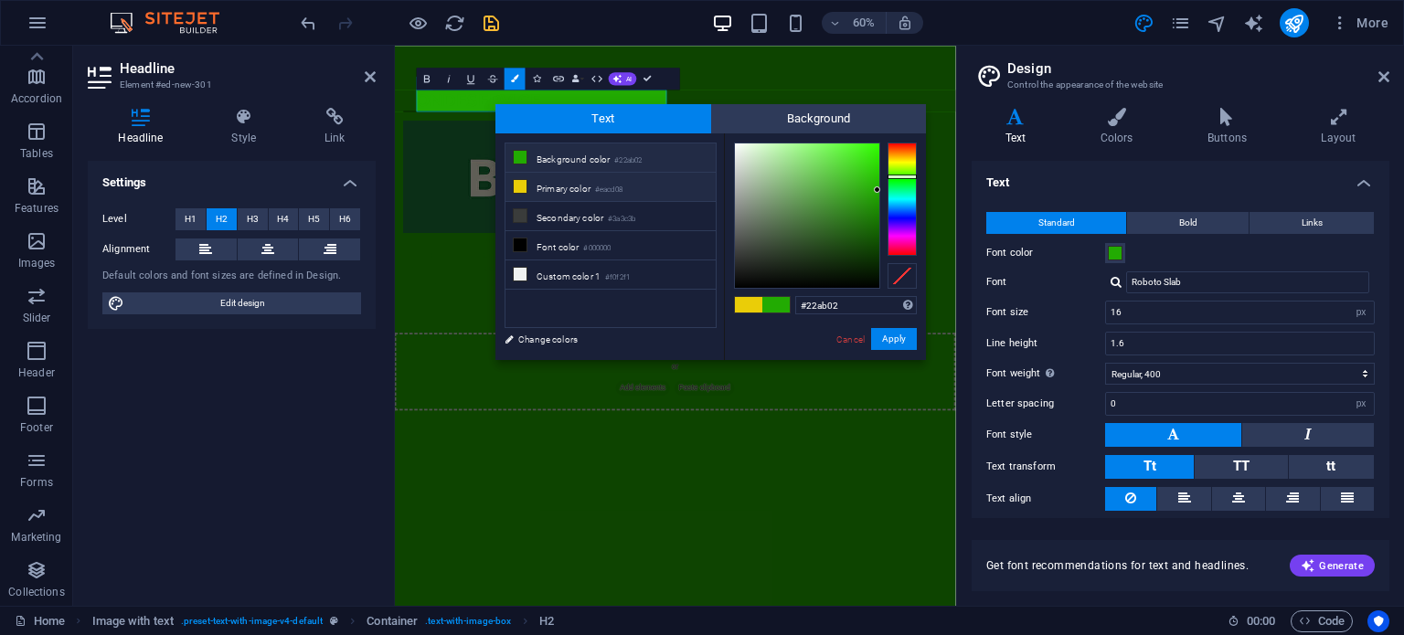
click at [575, 160] on li "Background color #22ab02" at bounding box center [610, 157] width 210 height 29
click at [548, 154] on li "Background color #22ab02" at bounding box center [610, 157] width 210 height 29
click at [625, 271] on small "#f0f2f1" at bounding box center [617, 277] width 25 height 13
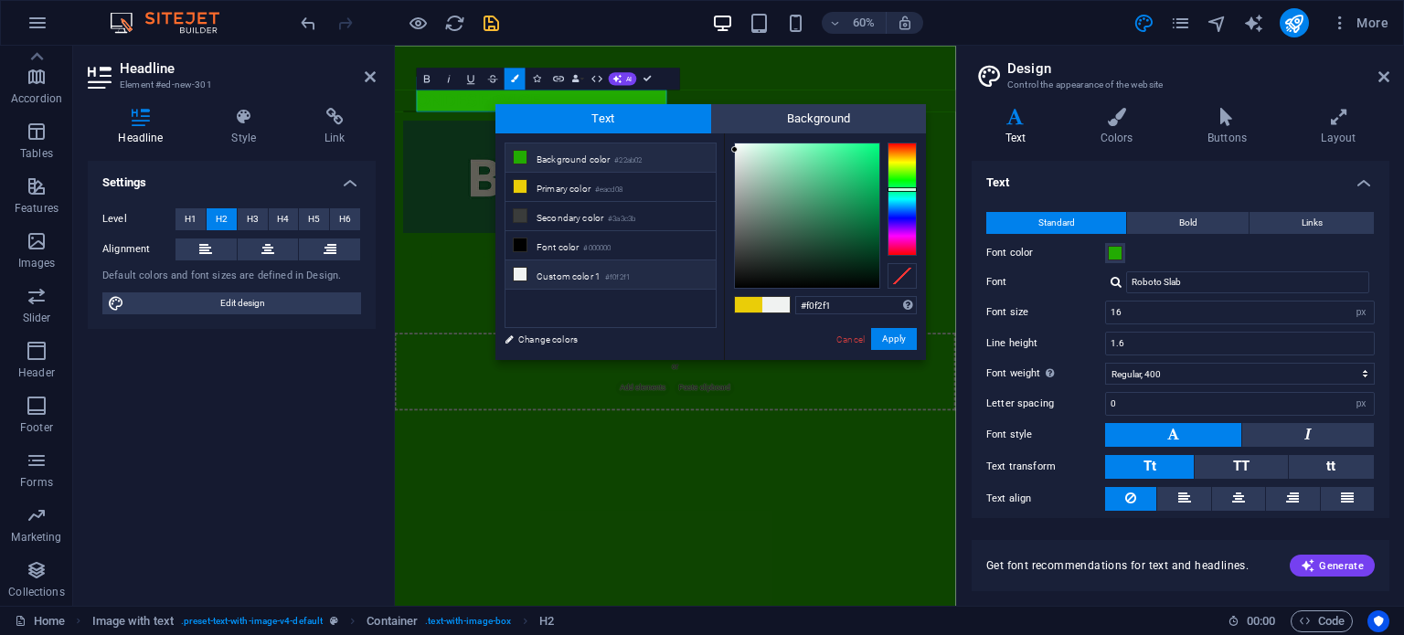
click at [600, 160] on li "Background color #22ab02" at bounding box center [610, 157] width 210 height 29
type input "#22ab02"
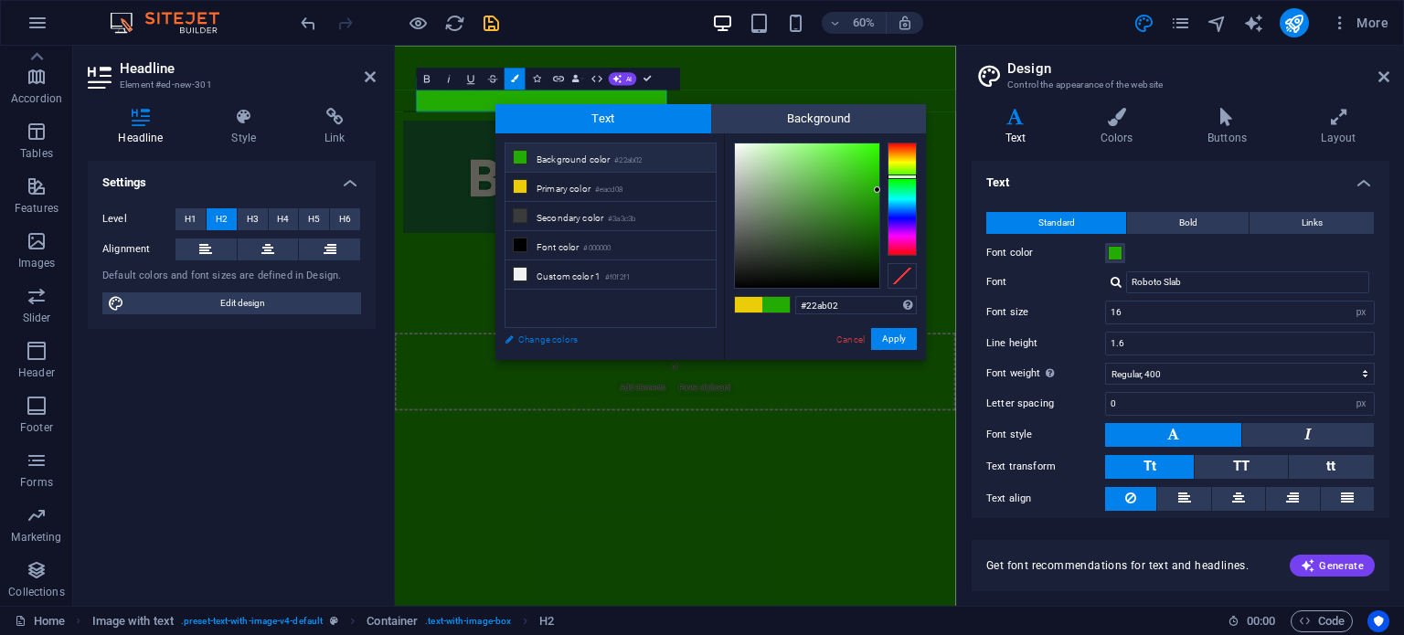
click at [566, 336] on link "Change colors" at bounding box center [601, 339] width 212 height 23
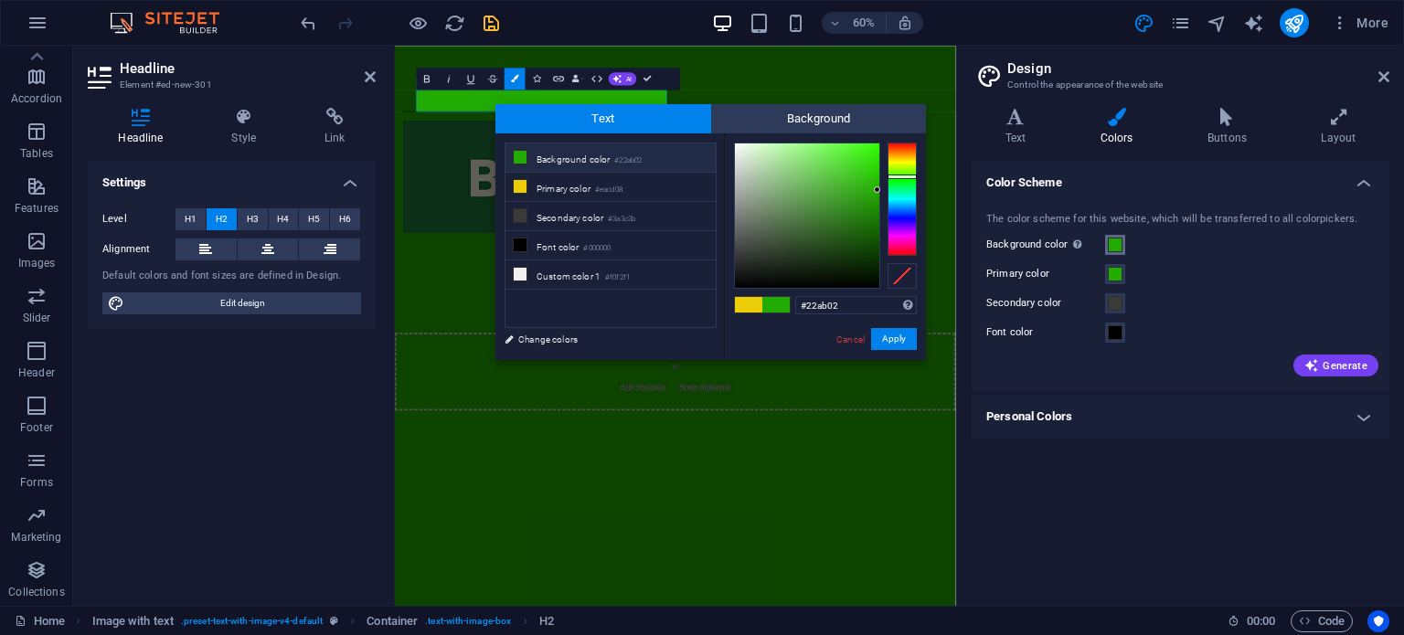
click at [1112, 249] on span at bounding box center [1115, 245] width 15 height 15
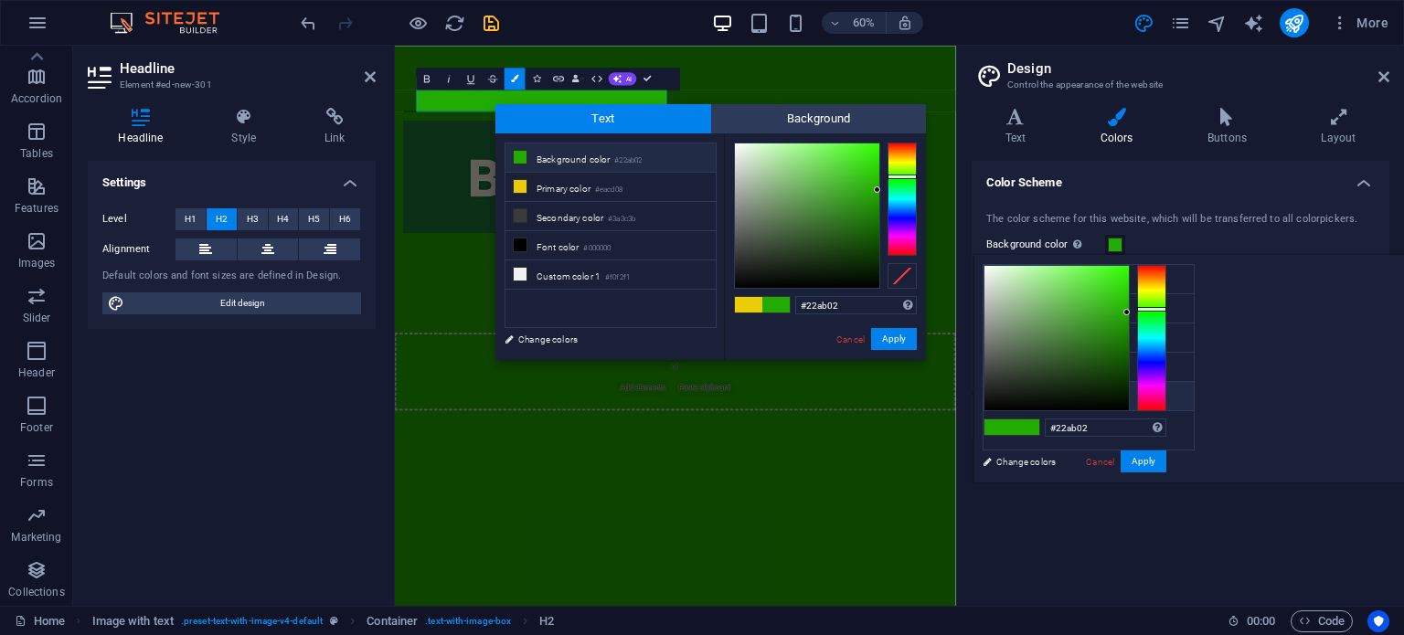
click at [1049, 394] on li "Custom color 1 #f0f2f1" at bounding box center [1088, 396] width 210 height 29
type input "#f0f2f1"
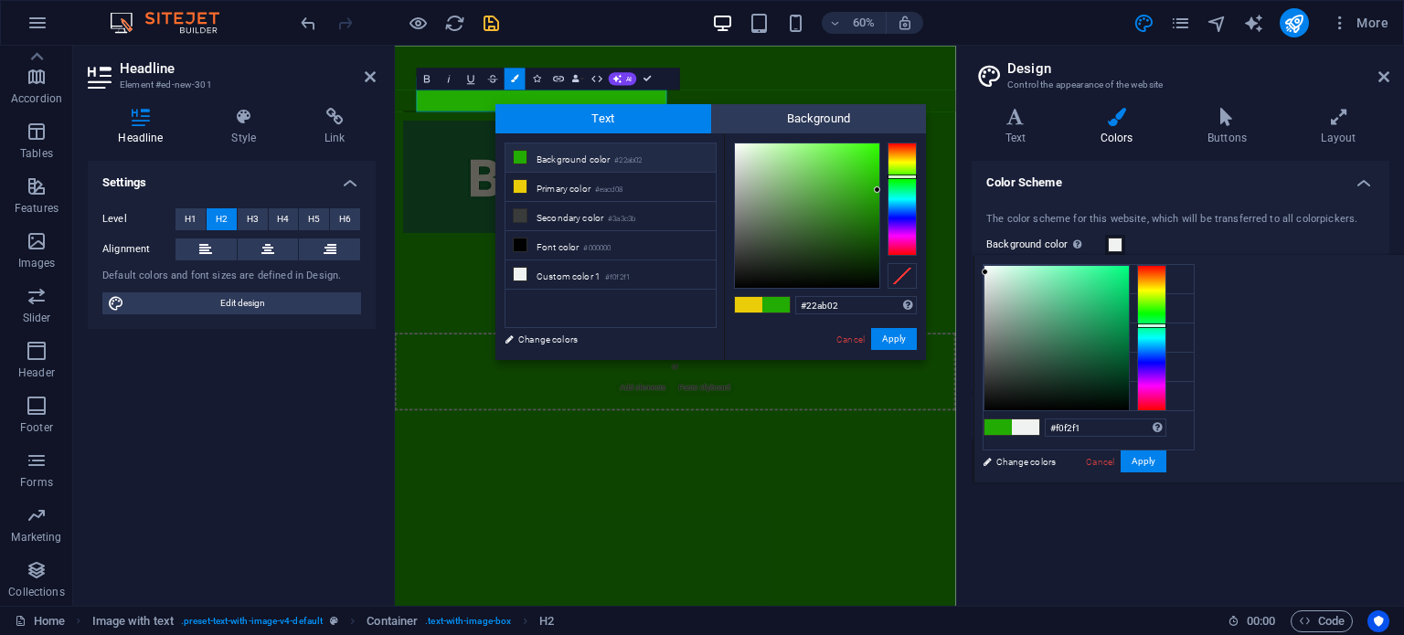
type input "#f0f2f1"
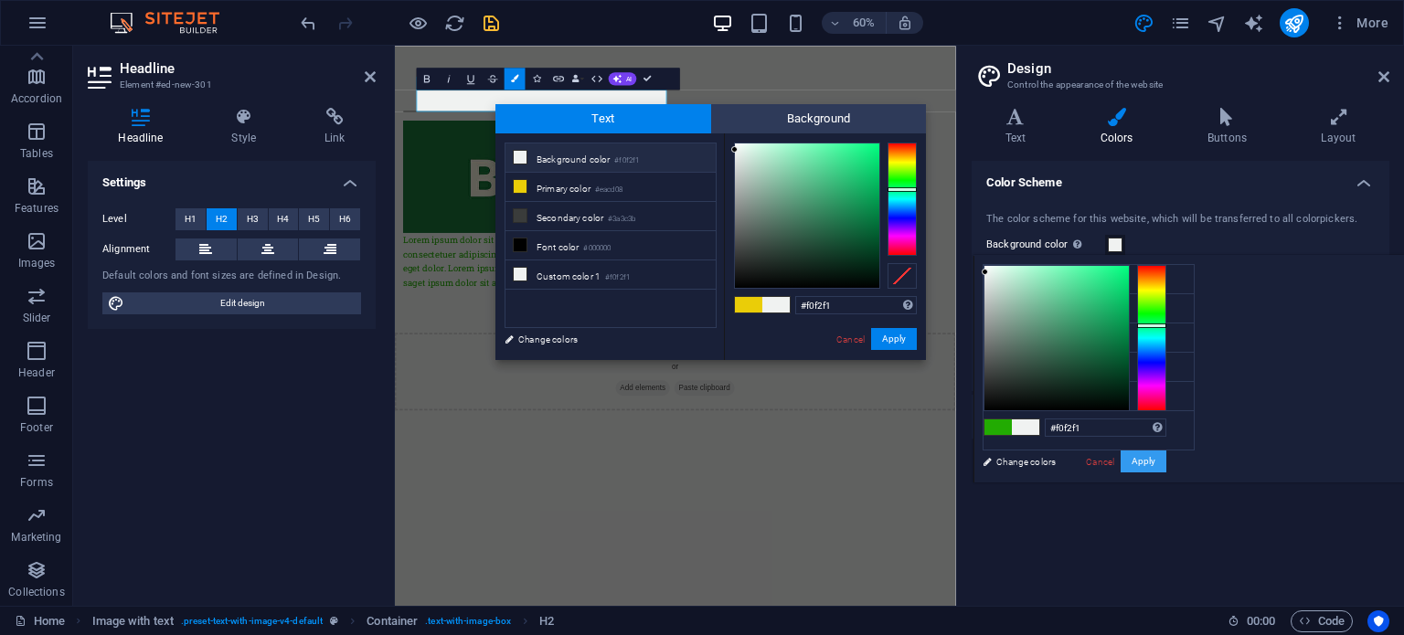
click at [1166, 463] on button "Apply" at bounding box center [1144, 462] width 46 height 22
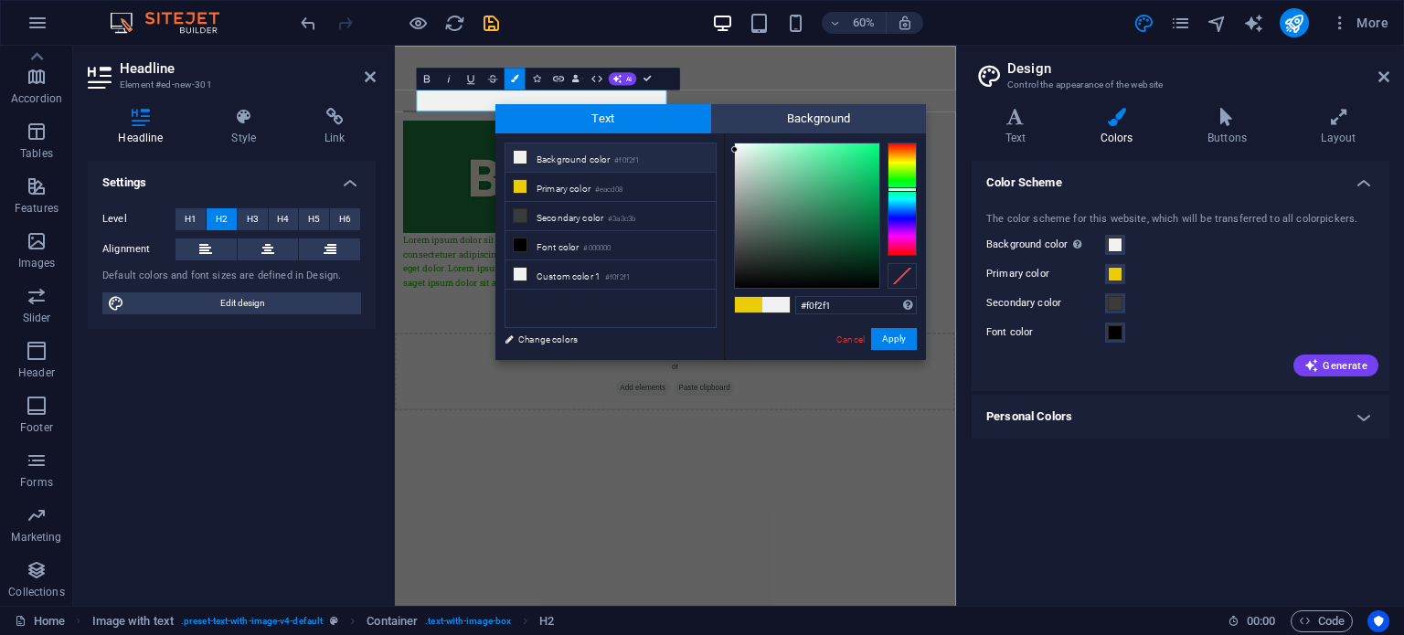
click at [1120, 634] on html "Skip to main content BondeService Lorem ipsum dolor sit amet, consectetuer adip…" at bounding box center [862, 350] width 935 height 608
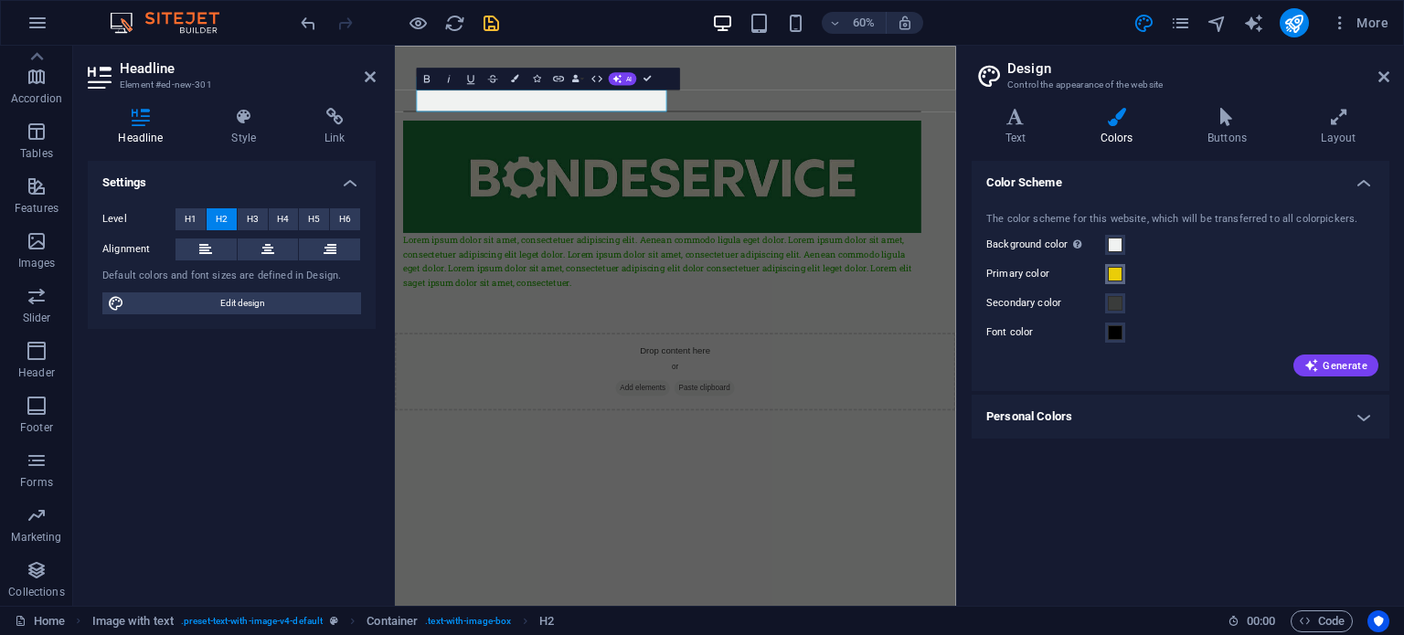
click at [1109, 274] on span at bounding box center [1115, 274] width 15 height 15
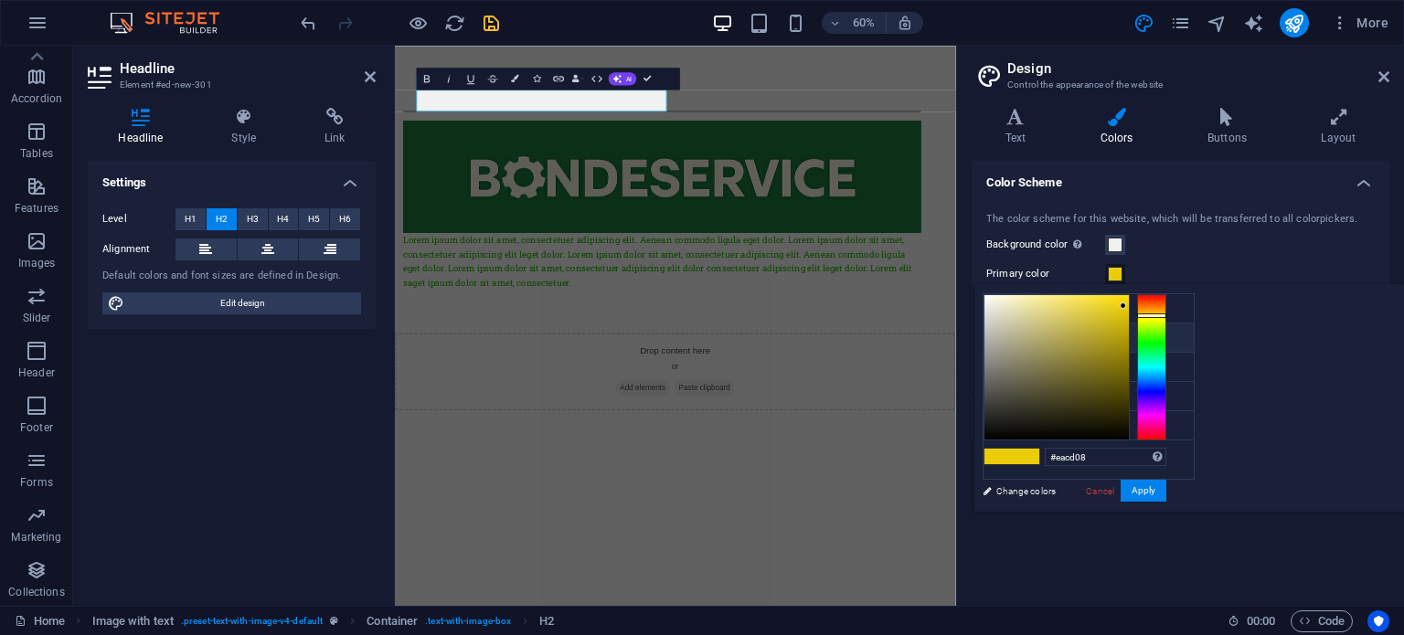
click at [1064, 335] on li "Primary color #eacd08" at bounding box center [1088, 338] width 210 height 29
drag, startPoint x: 1346, startPoint y: 460, endPoint x: 1078, endPoint y: 436, distance: 269.8
click at [1078, 436] on div "less Background color #f0f2f1 Primary color #eacd08 Secondary color #3a3c3b Fon…" at bounding box center [1188, 398] width 430 height 228
paste input "#22ab02"
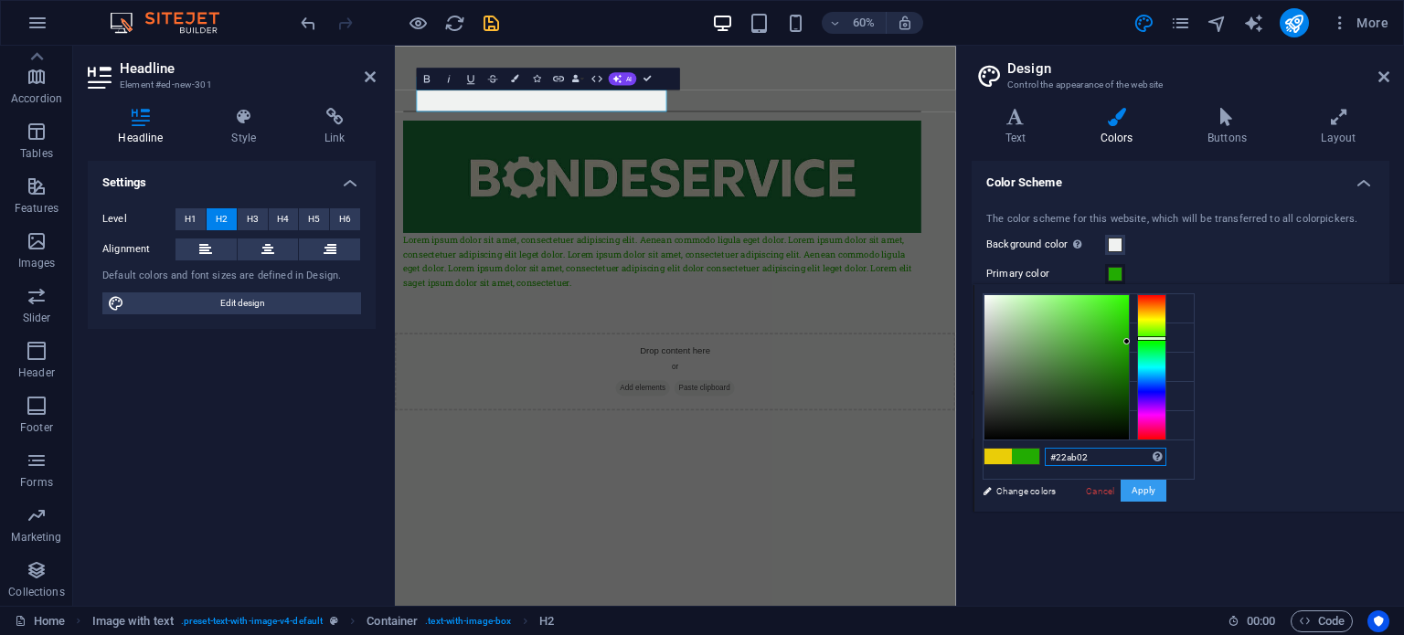
type input "#22ab02"
click at [1166, 491] on button "Apply" at bounding box center [1144, 491] width 46 height 22
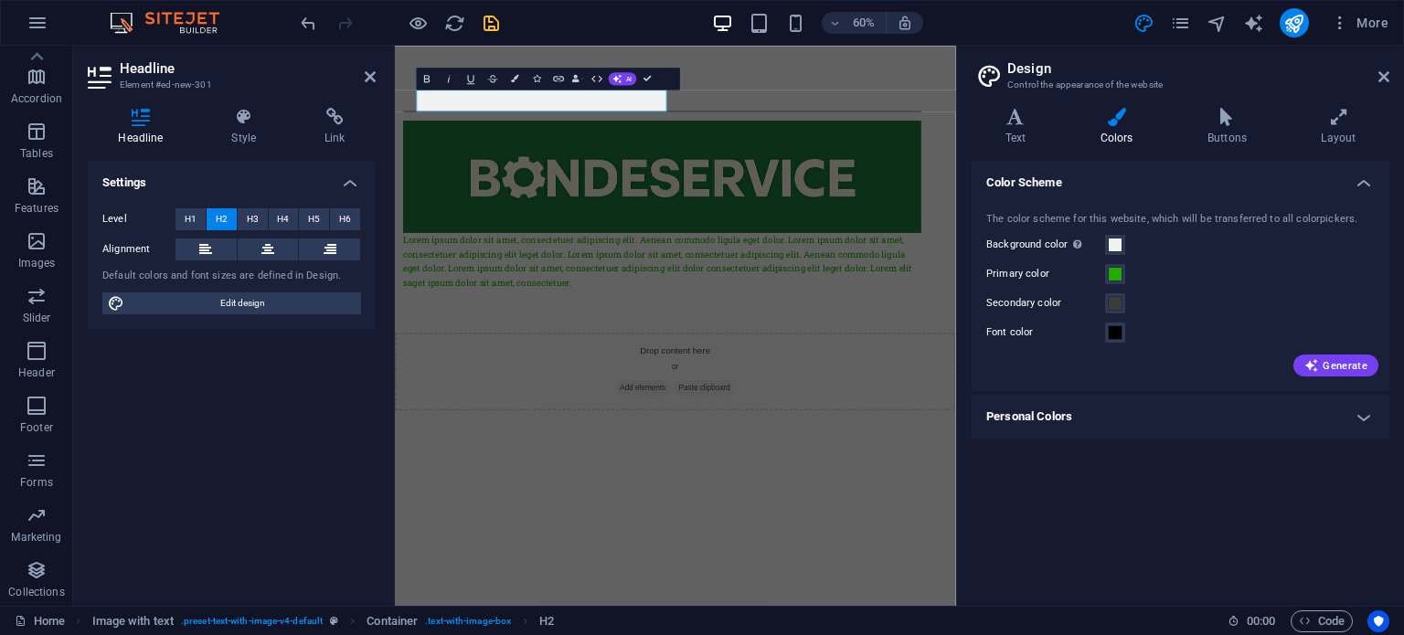
click at [1008, 634] on html "Skip to main content BondeService Lorem ipsum dolor sit amet, consectetuer adip…" at bounding box center [862, 350] width 935 height 608
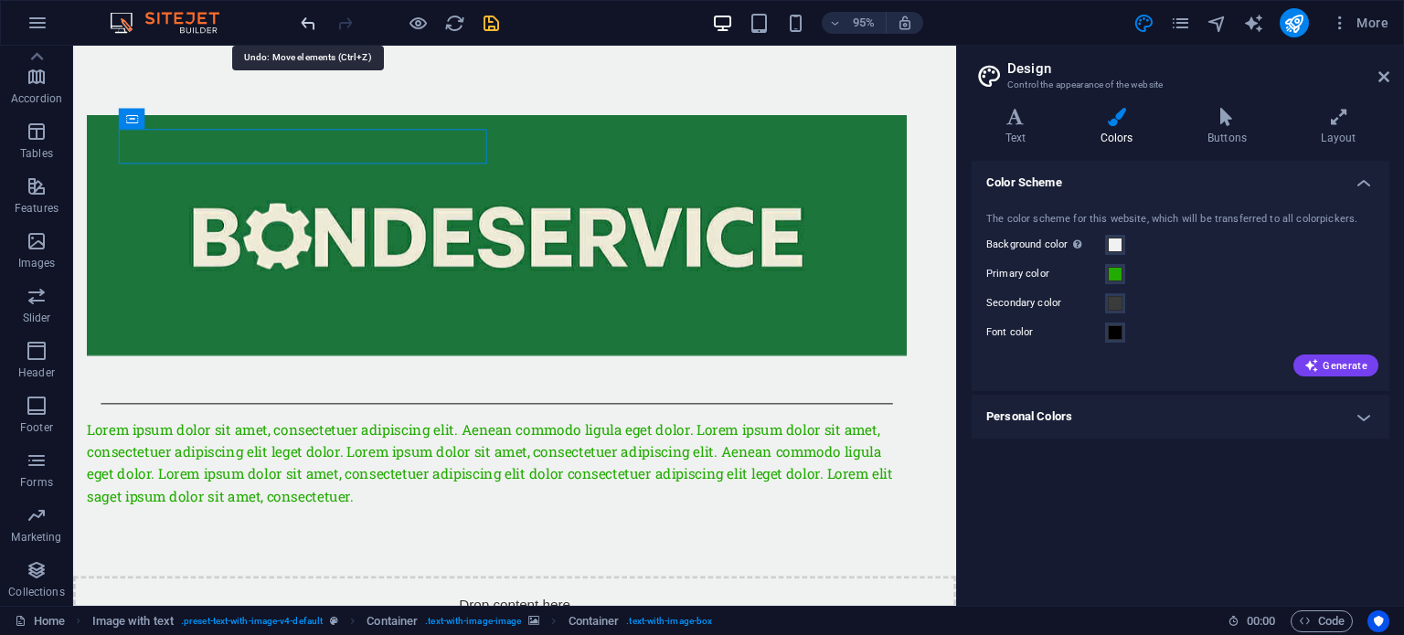
click at [305, 24] on icon "undo" at bounding box center [308, 23] width 21 height 21
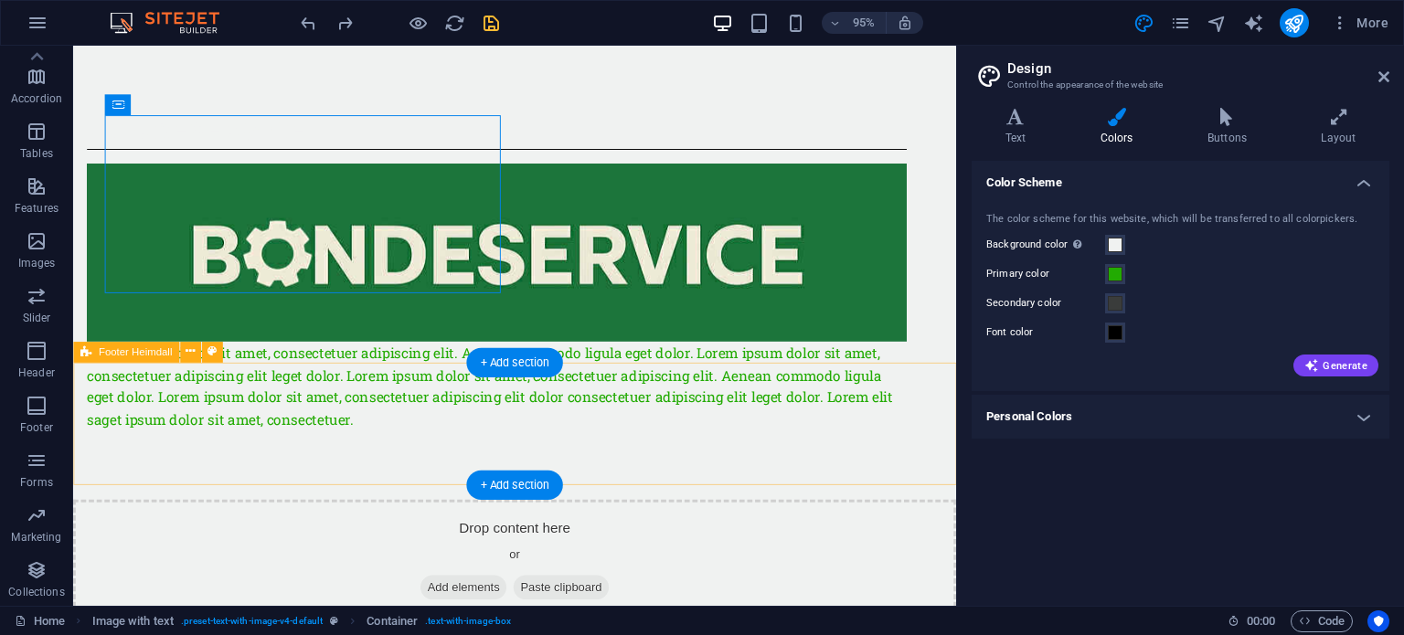
click at [676, 524] on div "Drop content here or Add elements Paste clipboard" at bounding box center [538, 589] width 930 height 130
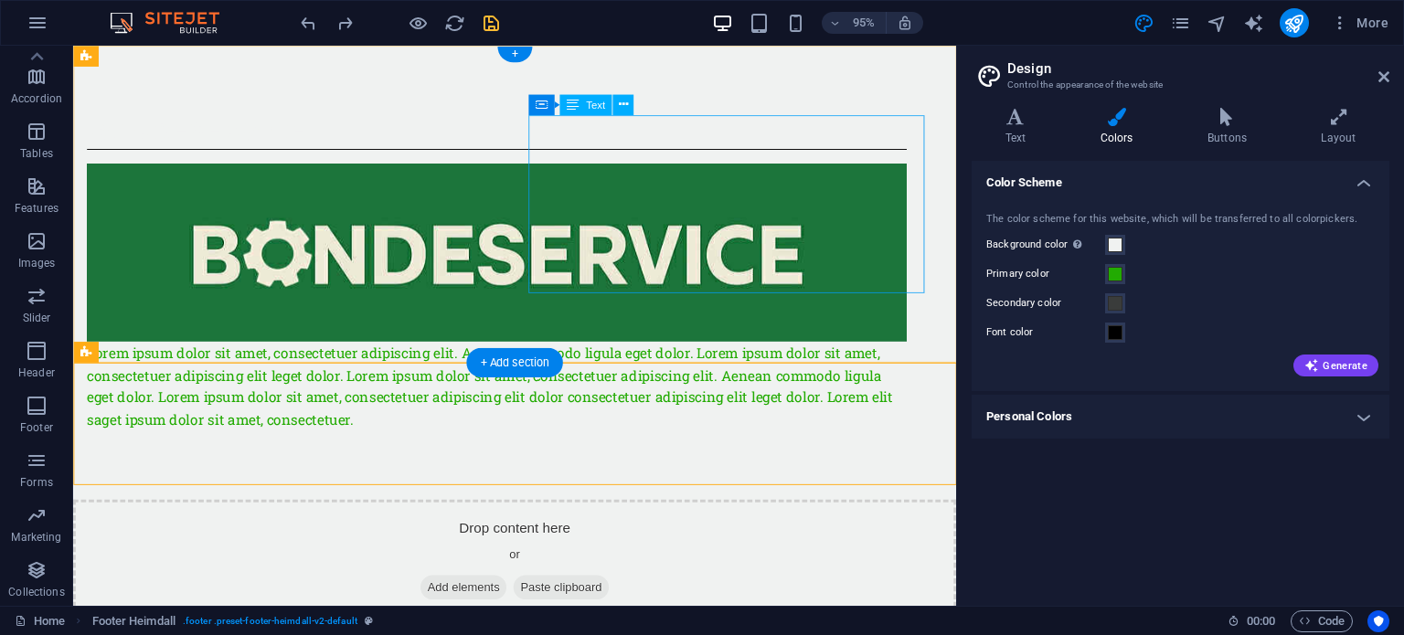
click at [665, 357] on div "Lorem ipsum dolor sit amet, consectetuer adipiscing elit. Aenean commodo ligula…" at bounding box center [519, 403] width 863 height 93
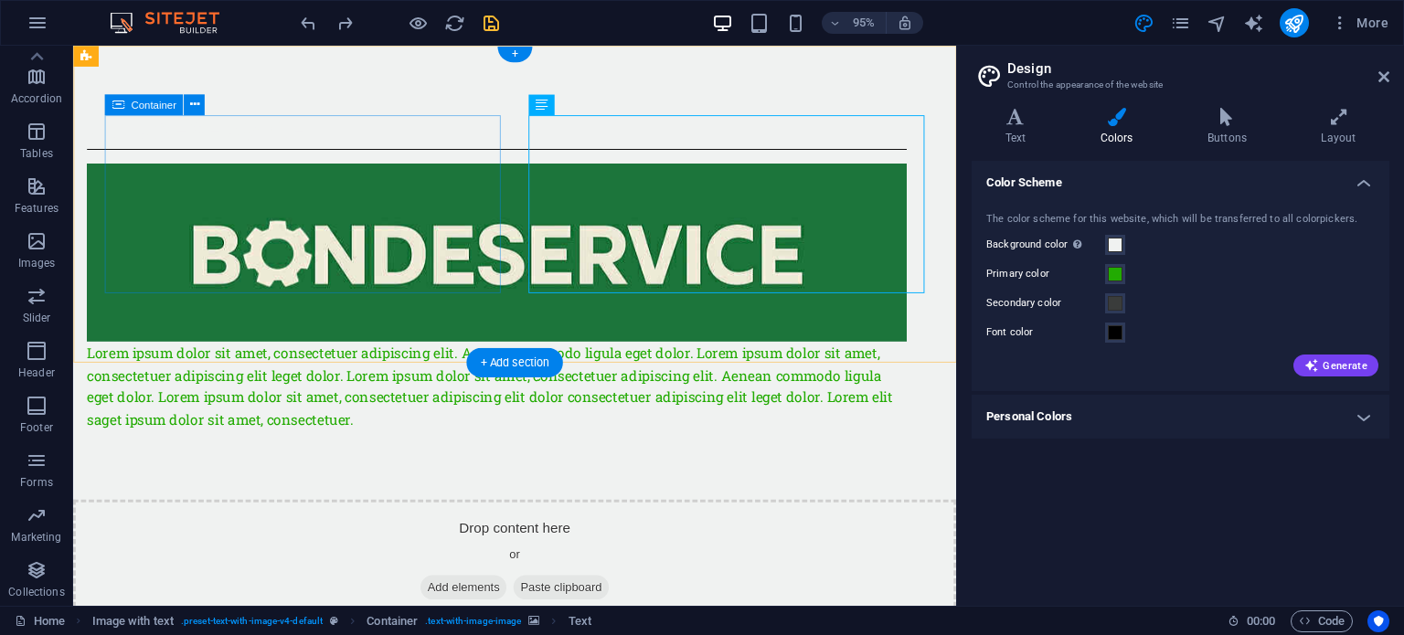
click at [441, 155] on div "BondeService" at bounding box center [519, 137] width 863 height 37
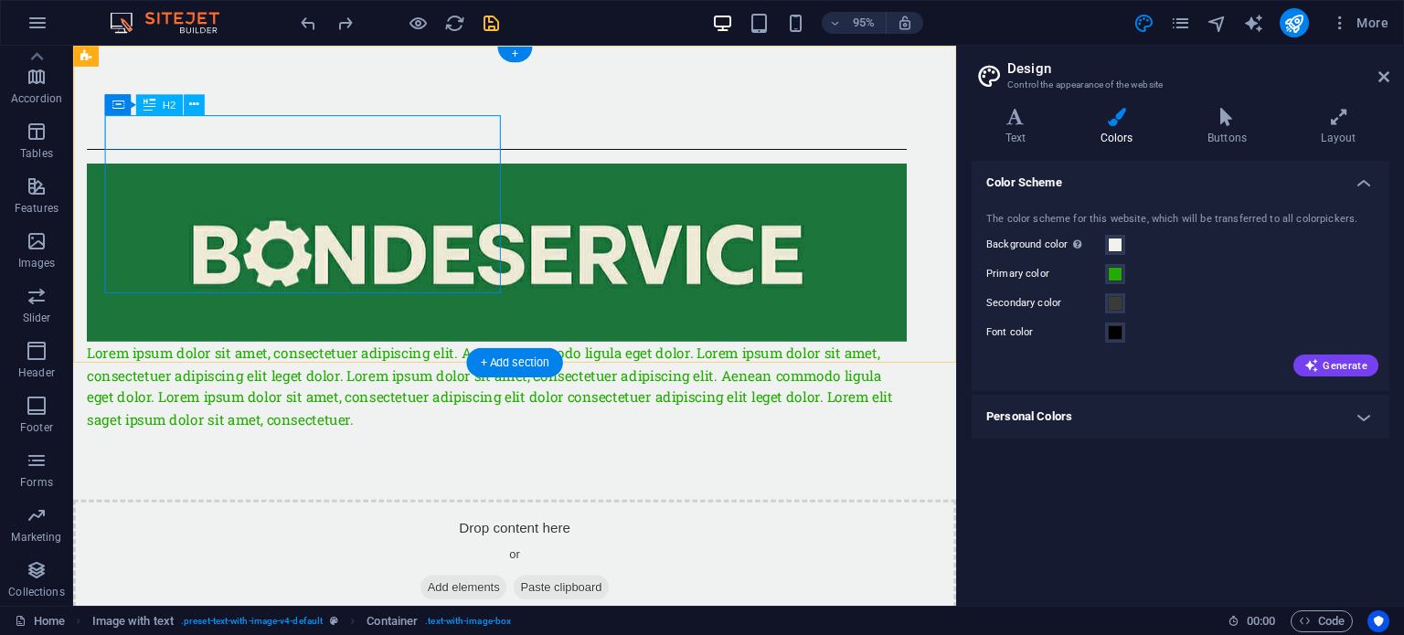
click at [430, 139] on div "BondeService" at bounding box center [519, 137] width 863 height 37
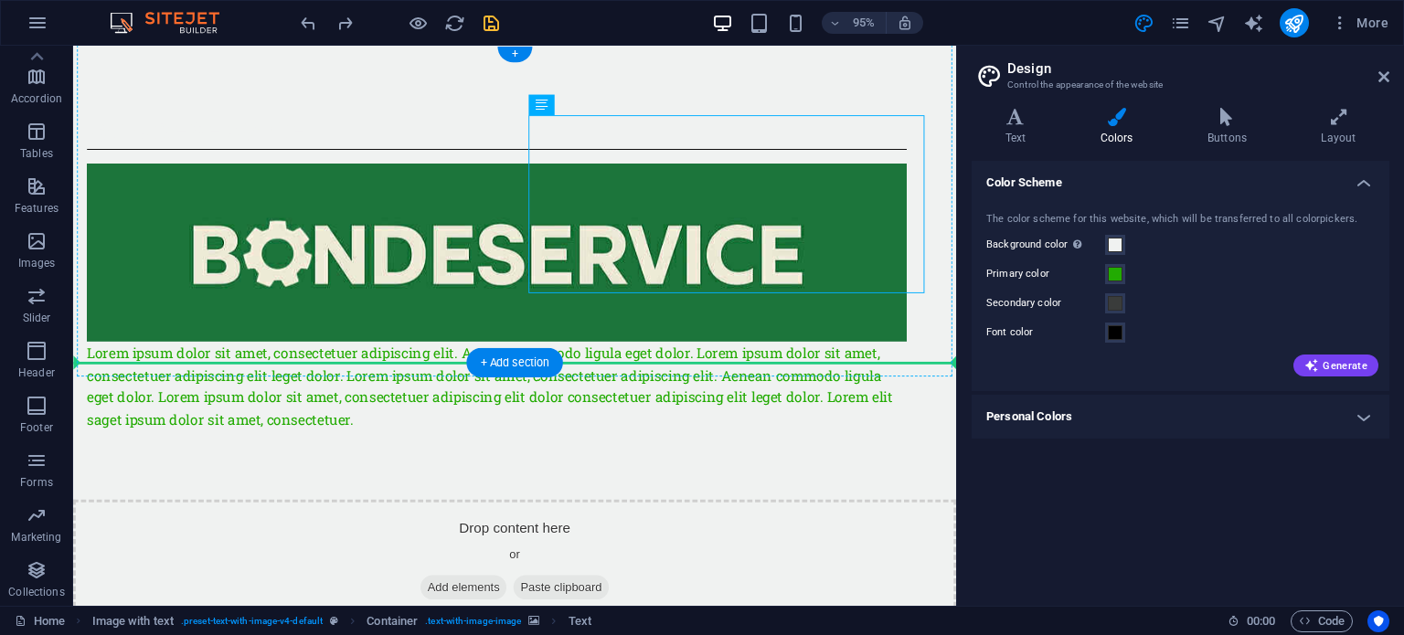
drag, startPoint x: 741, startPoint y: 182, endPoint x: 350, endPoint y: 271, distance: 401.3
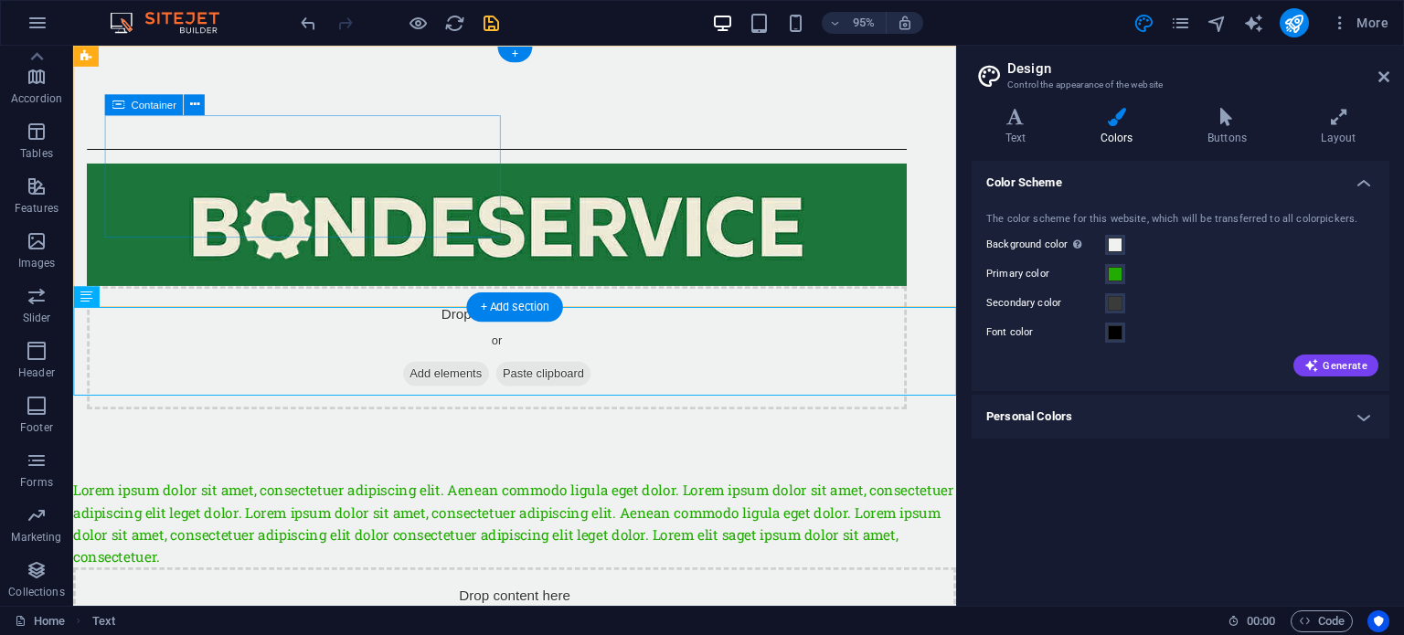
click at [317, 155] on div "BondeService" at bounding box center [519, 137] width 863 height 37
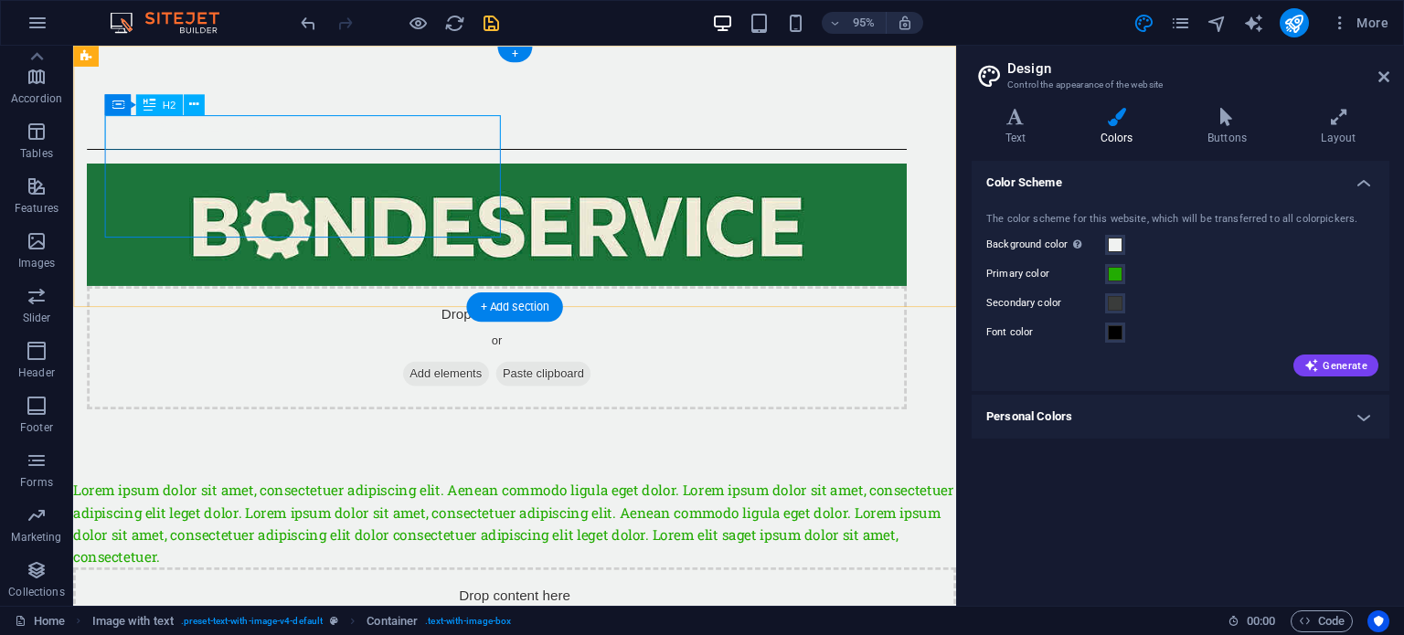
click at [309, 138] on div "BondeService" at bounding box center [519, 137] width 863 height 37
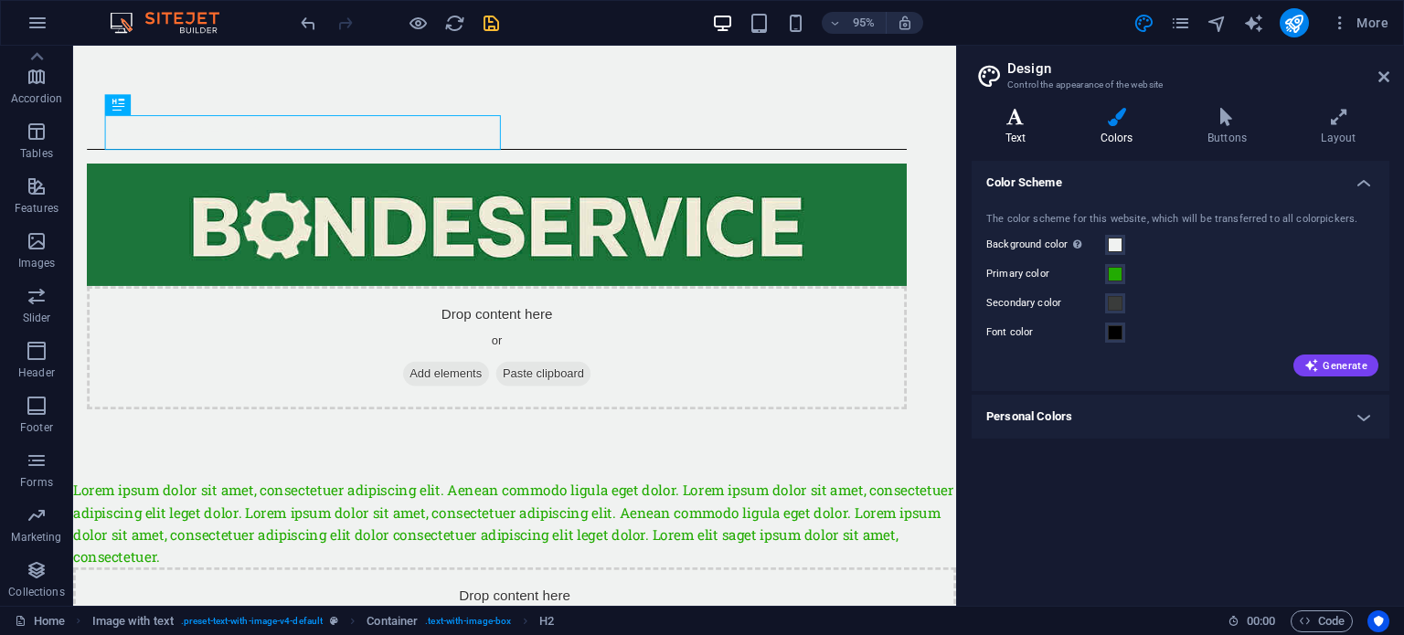
click at [1009, 133] on h4 "Text" at bounding box center [1019, 127] width 95 height 38
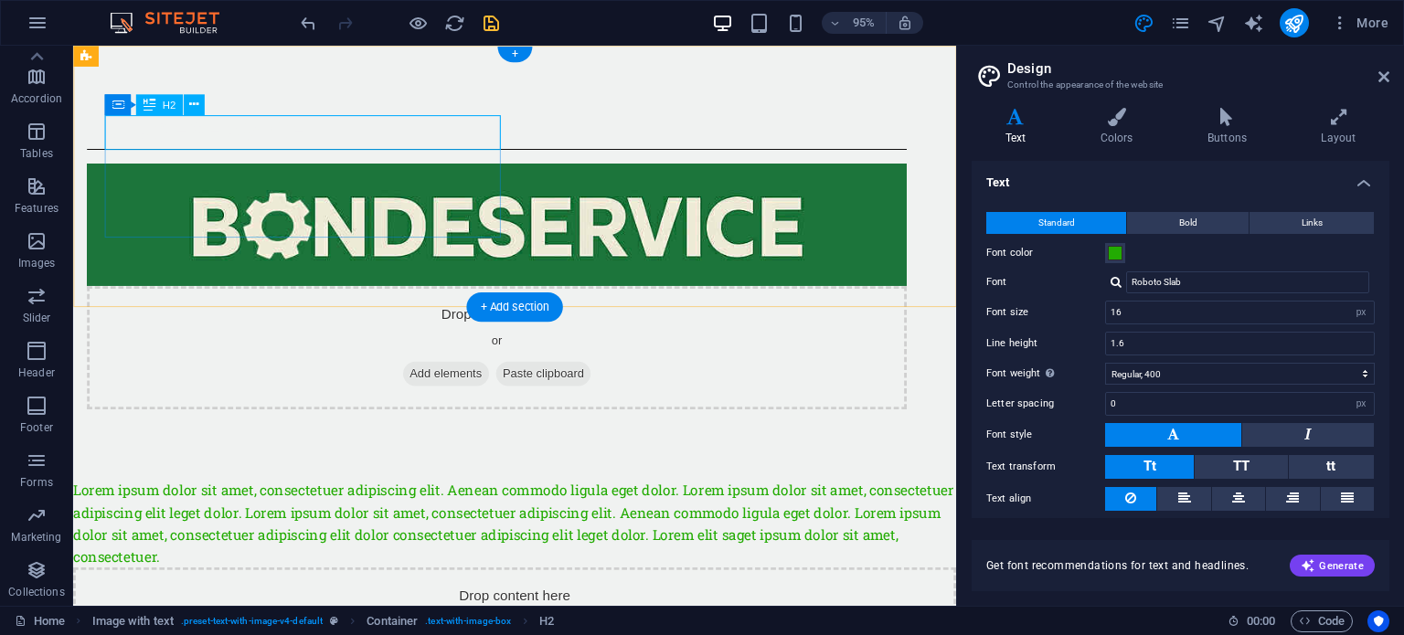
click at [186, 133] on div "BondeService" at bounding box center [519, 137] width 863 height 37
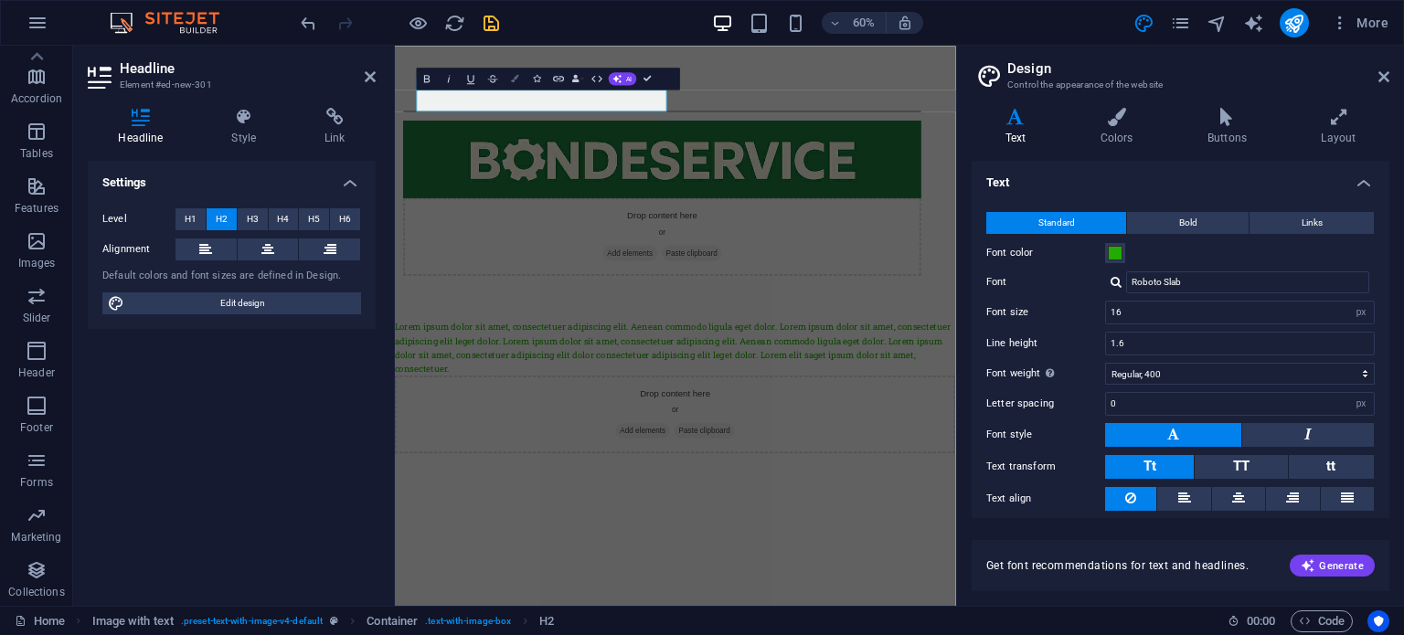
click at [515, 82] on icon "button" at bounding box center [514, 78] width 7 height 7
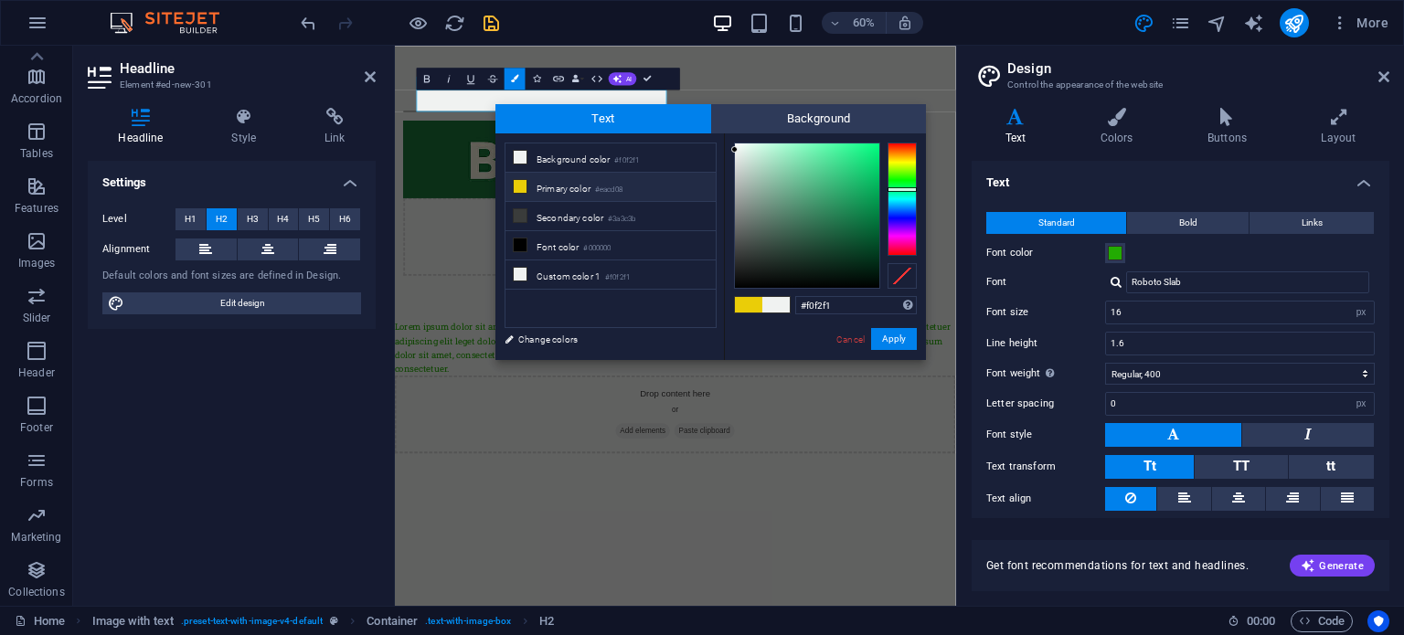
click at [545, 186] on li "Primary color #eacd08" at bounding box center [610, 187] width 210 height 29
type input "#eacd08"
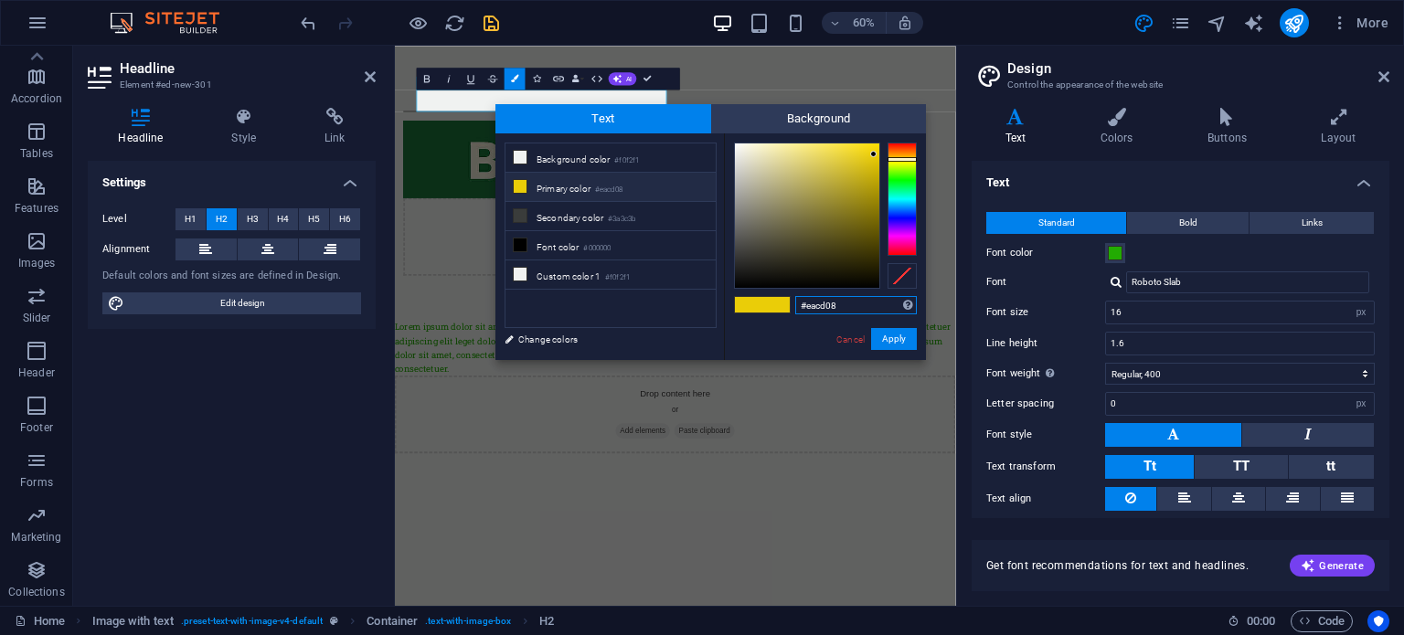
drag, startPoint x: 839, startPoint y: 299, endPoint x: 607, endPoint y: 299, distance: 232.2
click at [608, 303] on div "less Background color #f0f2f1 Primary color #eacd08 Secondary color #3a3c3b Fon…" at bounding box center [710, 246] width 430 height 227
type input "V"
paste input "#22ab02"
type input "#22ab02"
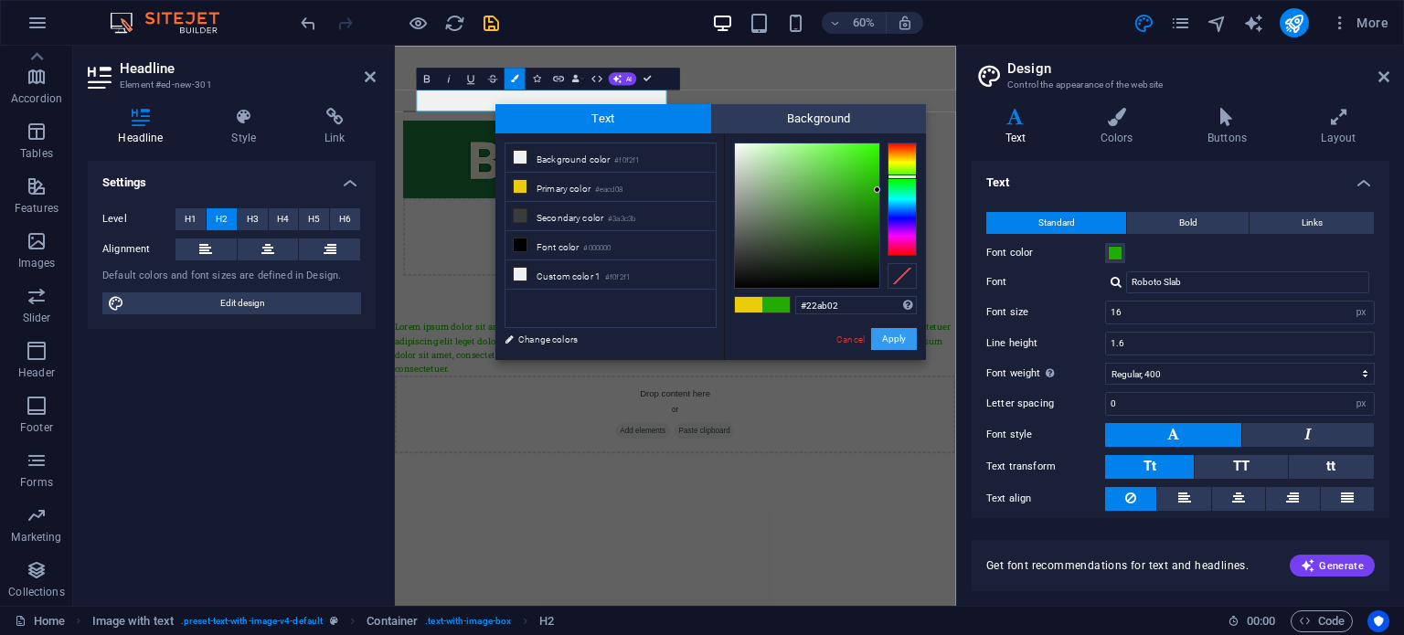
click at [888, 337] on button "Apply" at bounding box center [894, 339] width 46 height 22
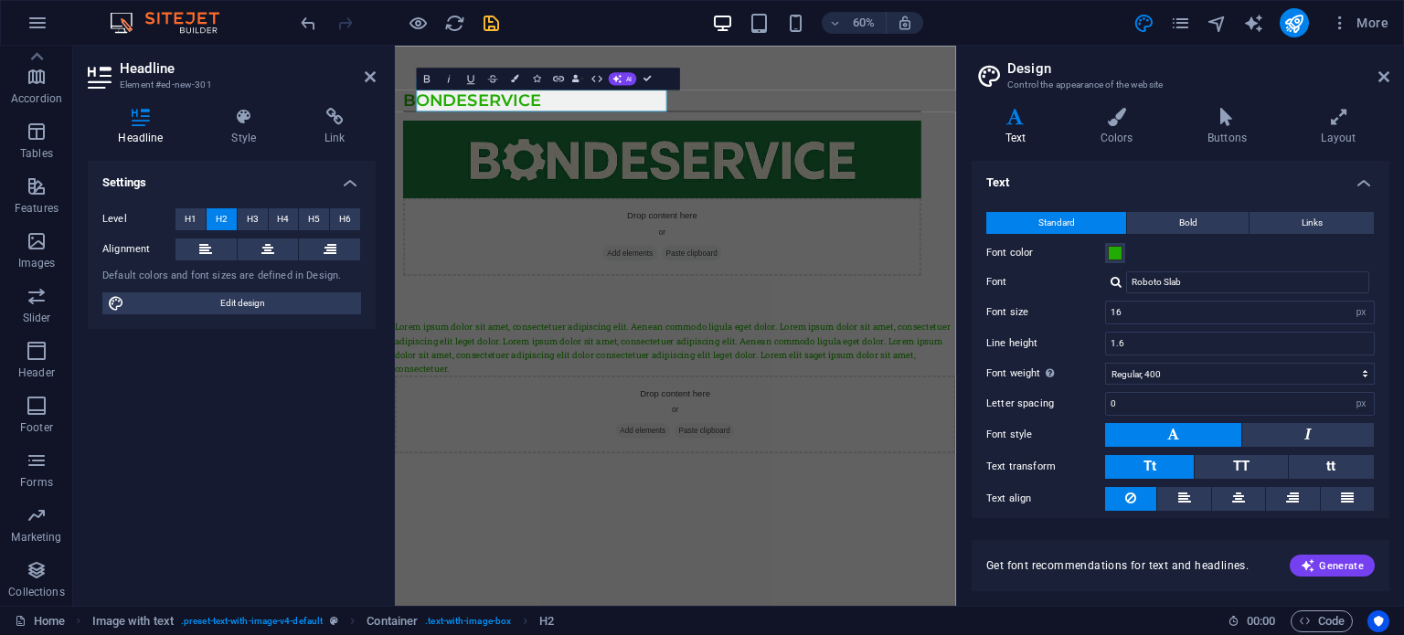
click at [1036, 634] on html "Skip to main content BondeService Drop content here or Add elements Paste clipb…" at bounding box center [862, 385] width 935 height 679
click at [730, 277] on div "BondeService Drop content here or Add elements Paste clipboard" at bounding box center [862, 274] width 935 height 456
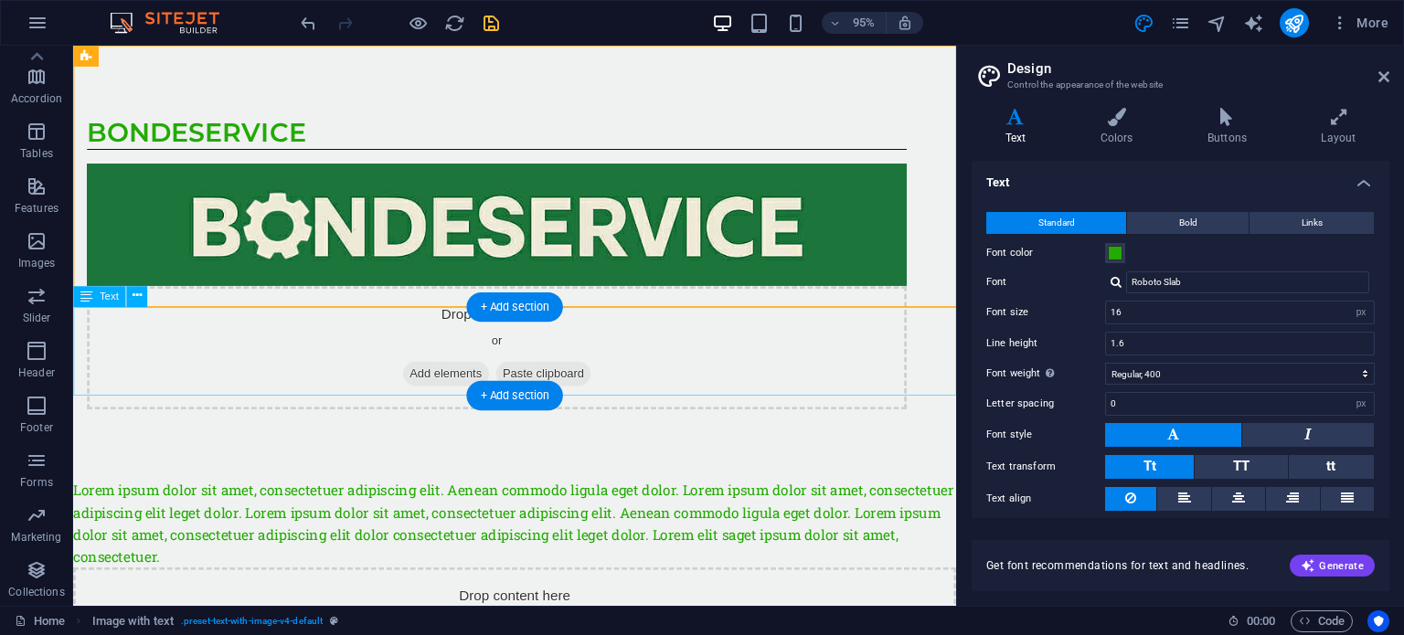
click at [248, 502] on div "Lorem ipsum dolor sit amet, consectetuer adipiscing elit. Aenean commodo ligula…" at bounding box center [538, 548] width 930 height 93
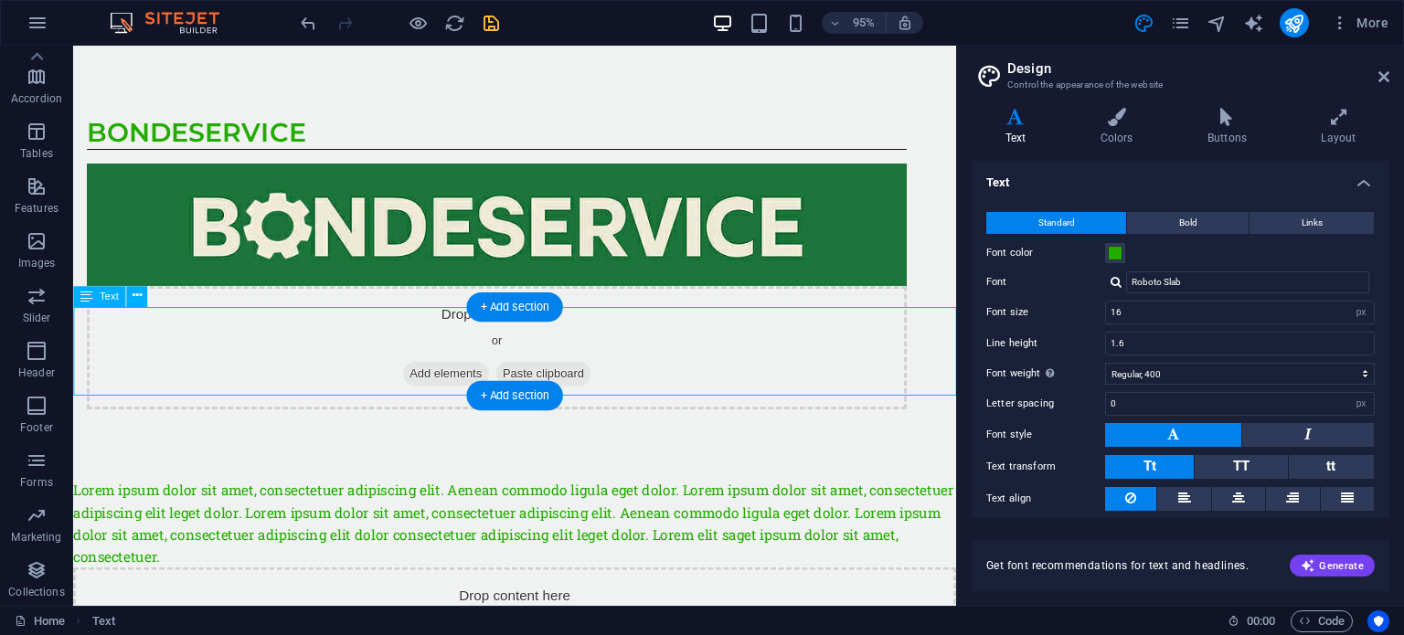
click at [241, 502] on div "Lorem ipsum dolor sit amet, consectetuer adipiscing elit. Aenean commodo ligula…" at bounding box center [538, 548] width 930 height 93
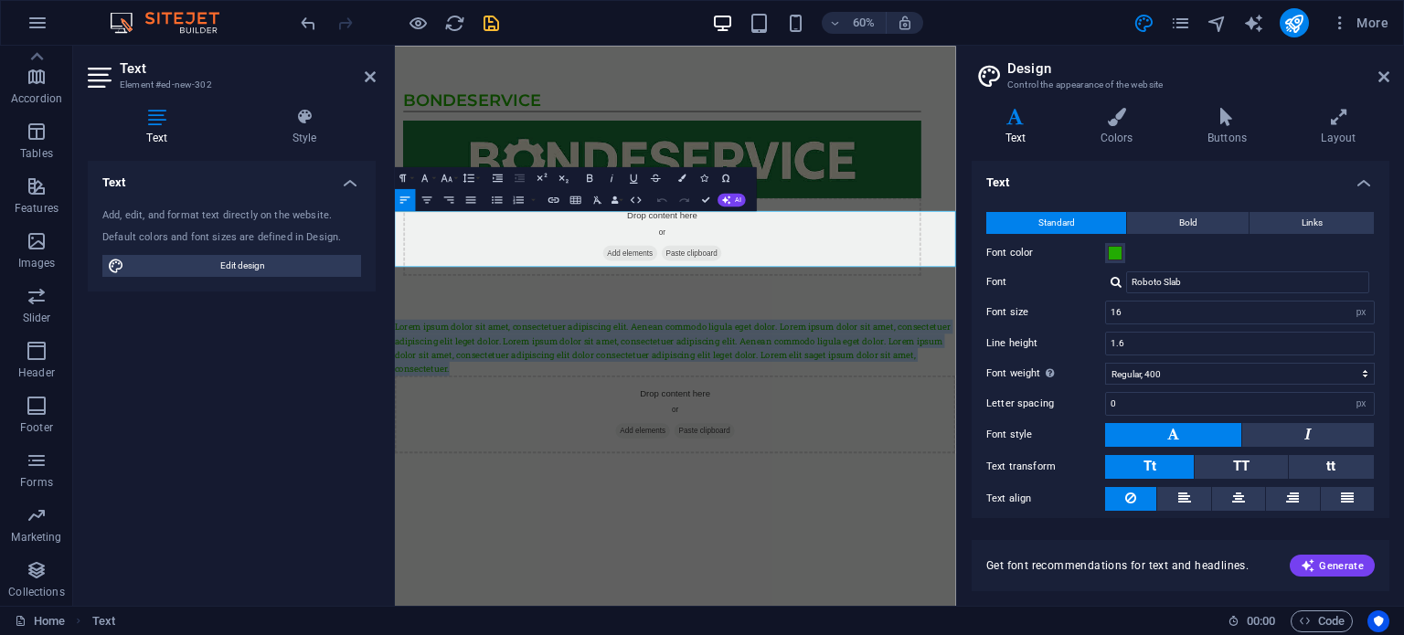
drag, startPoint x: 599, startPoint y: 399, endPoint x: 400, endPoint y: 324, distance: 212.3
click at [396, 502] on p "Lorem ipsum dolor sit amet, consectetuer adipiscing elit. Aenean commodo ligula…" at bounding box center [862, 548] width 935 height 93
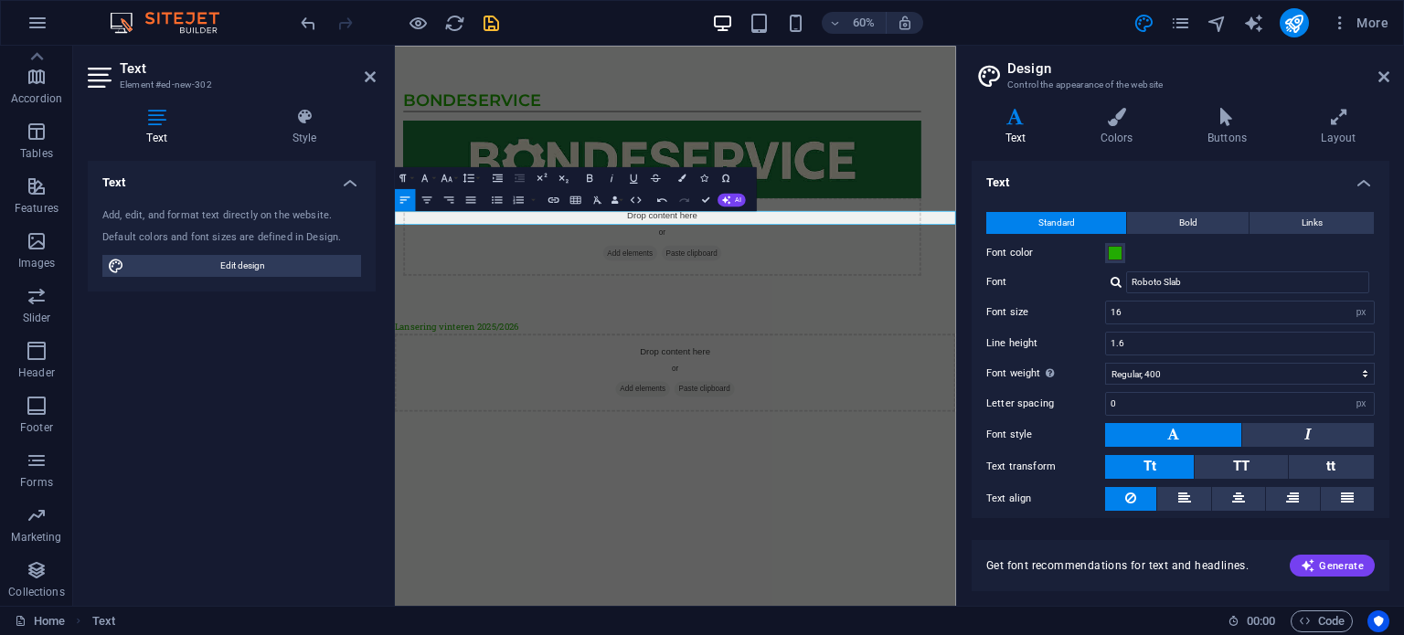
click at [693, 634] on html "Skip to main content BondeService Drop content here or Add elements Paste clipb…" at bounding box center [862, 351] width 935 height 610
click at [916, 634] on html "Skip to main content BondeService Drop content here or Add elements Paste clipb…" at bounding box center [862, 351] width 935 height 610
click at [898, 634] on html "Skip to main content BondeService Drop content here or Add elements Paste clipb…" at bounding box center [862, 351] width 935 height 610
click at [1054, 634] on html "Skip to main content BondeService Drop content here or Add elements Paste clipb…" at bounding box center [862, 351] width 935 height 610
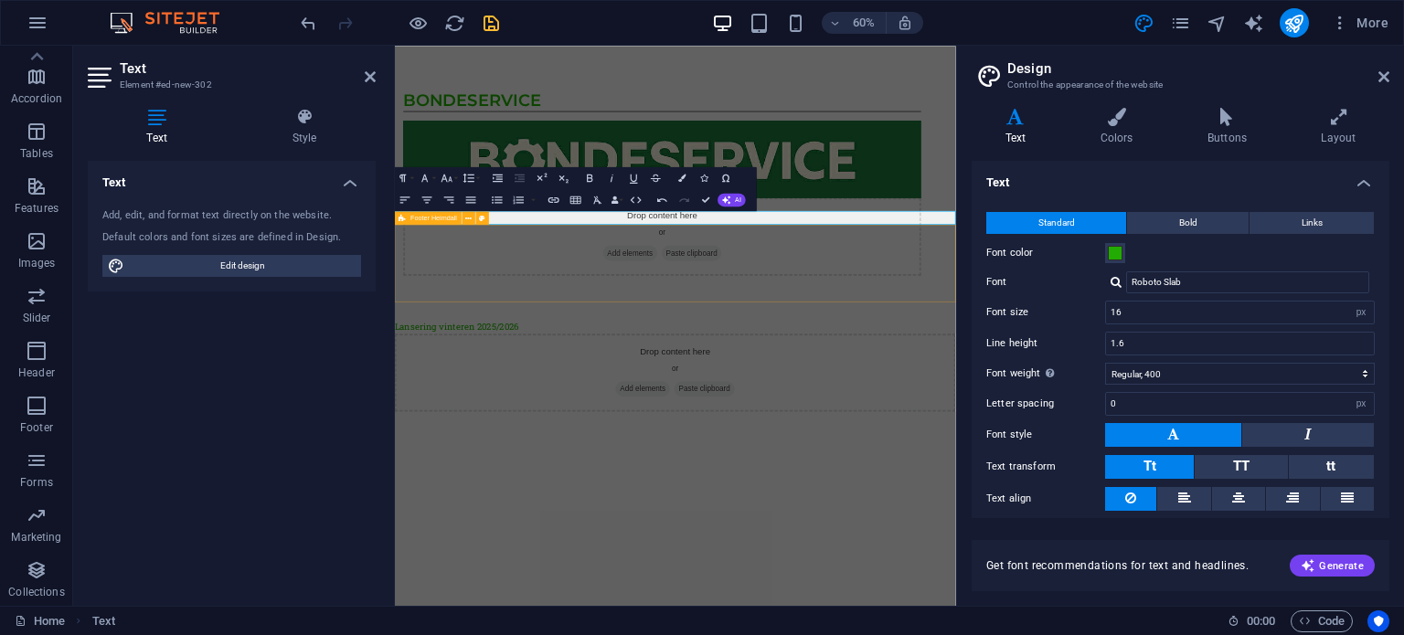
click at [1092, 526] on div "Drop content here or Add elements Paste clipboard" at bounding box center [862, 591] width 935 height 130
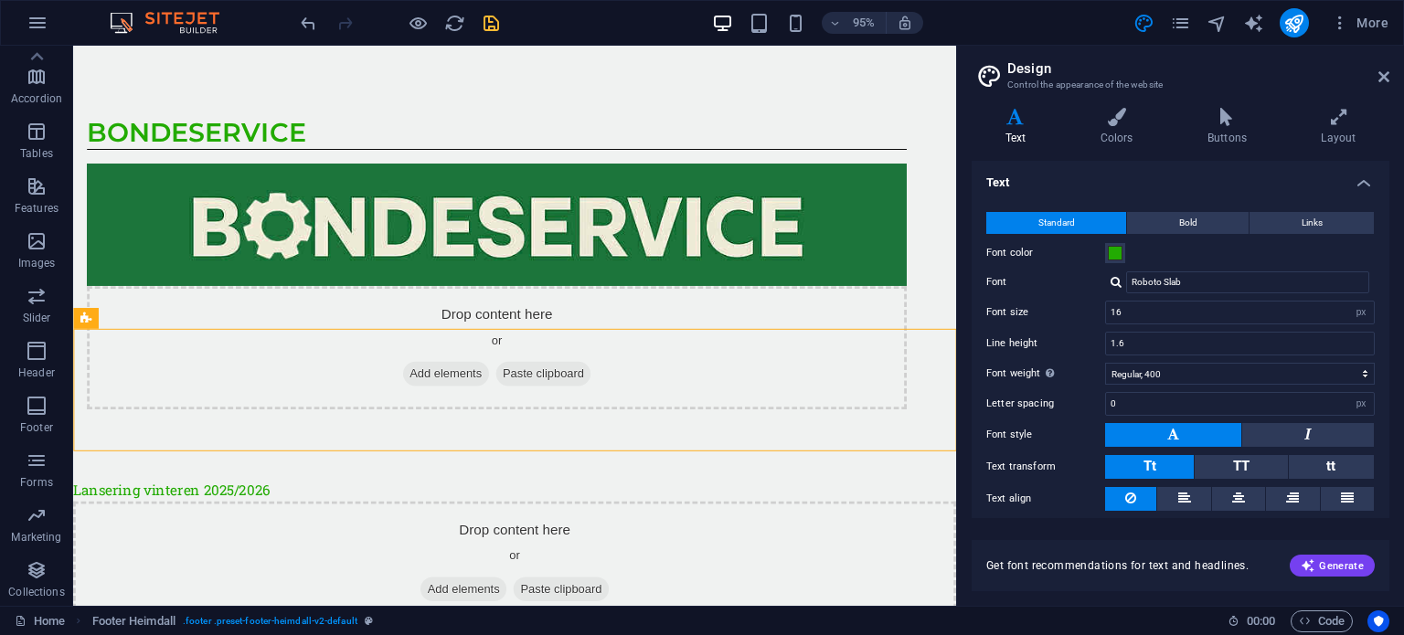
click at [675, 594] on html "Skip to main content BondeService Drop content here or Add elements Paste clipb…" at bounding box center [538, 351] width 930 height 610
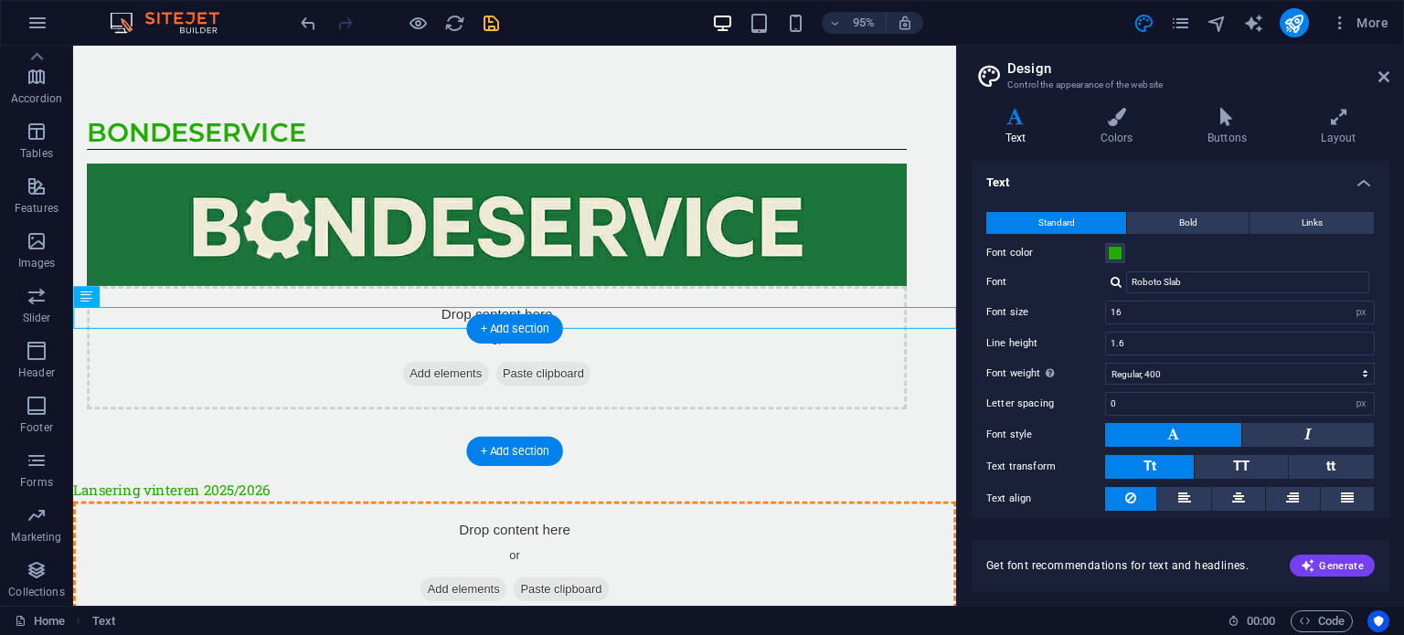
drag, startPoint x: 222, startPoint y: 328, endPoint x: 429, endPoint y: 346, distance: 207.4
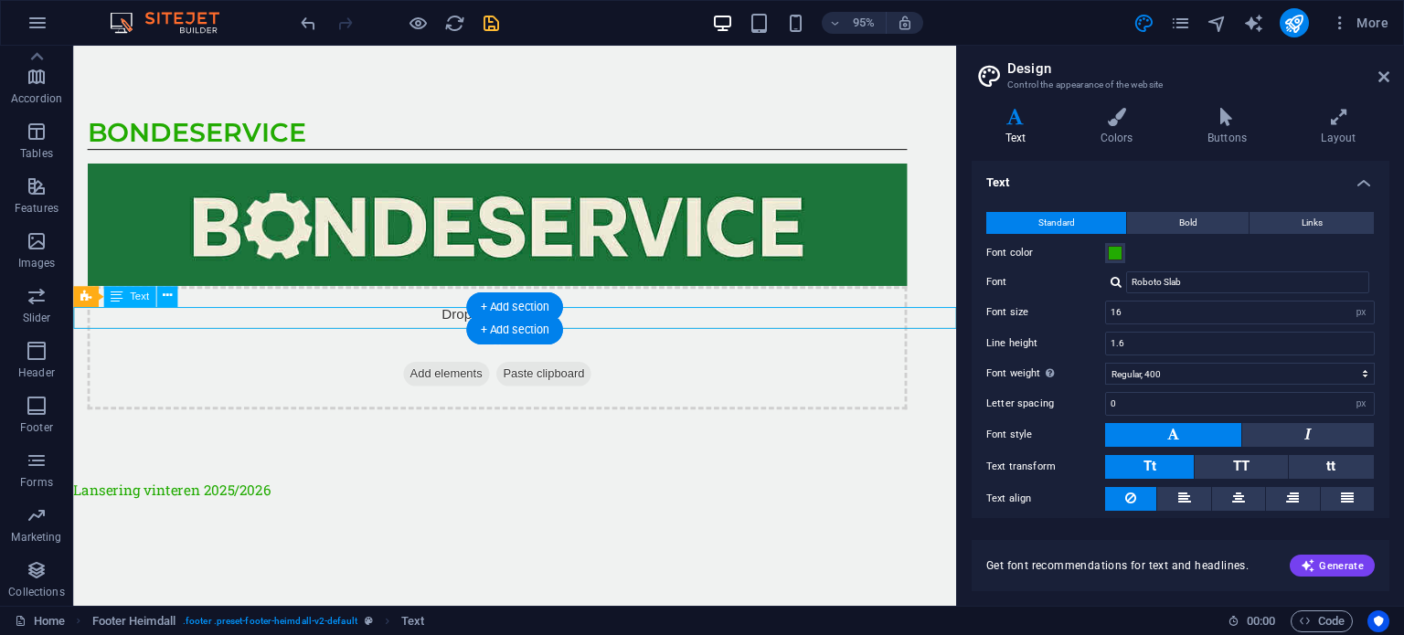
click at [414, 502] on div "Lansering vinteren 2025/2026" at bounding box center [538, 514] width 930 height 24
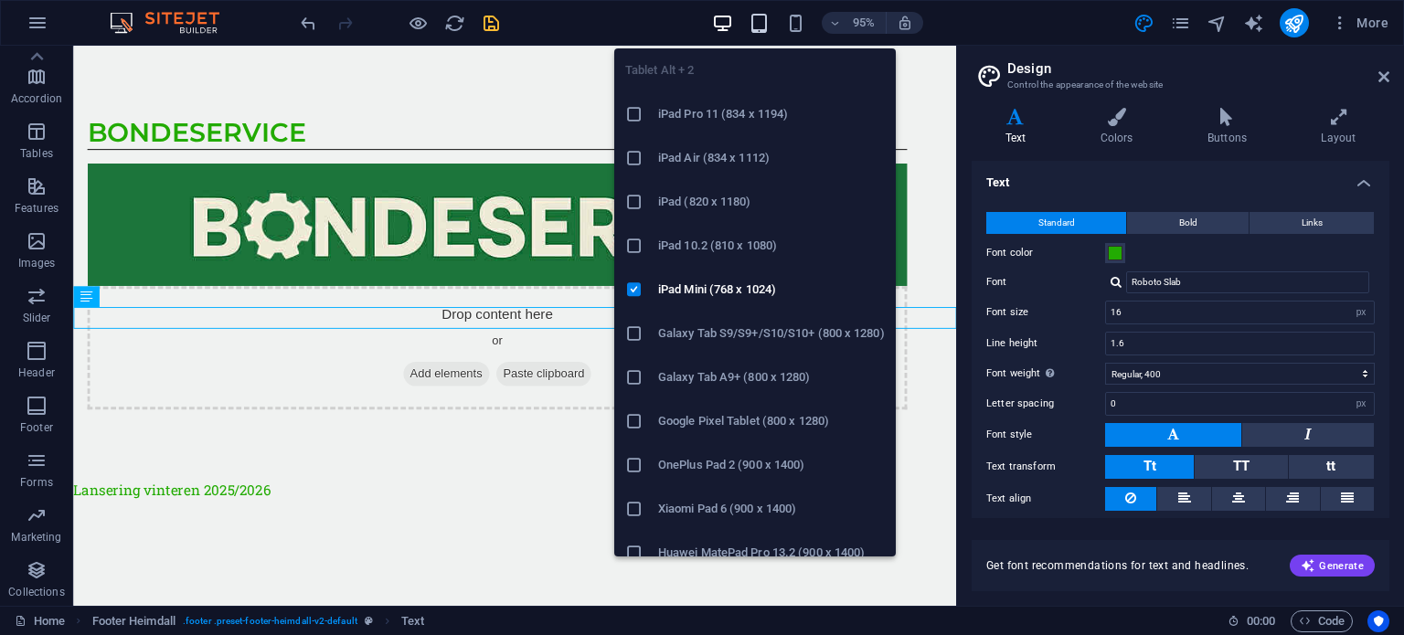
click at [751, 27] on icon "button" at bounding box center [759, 23] width 21 height 21
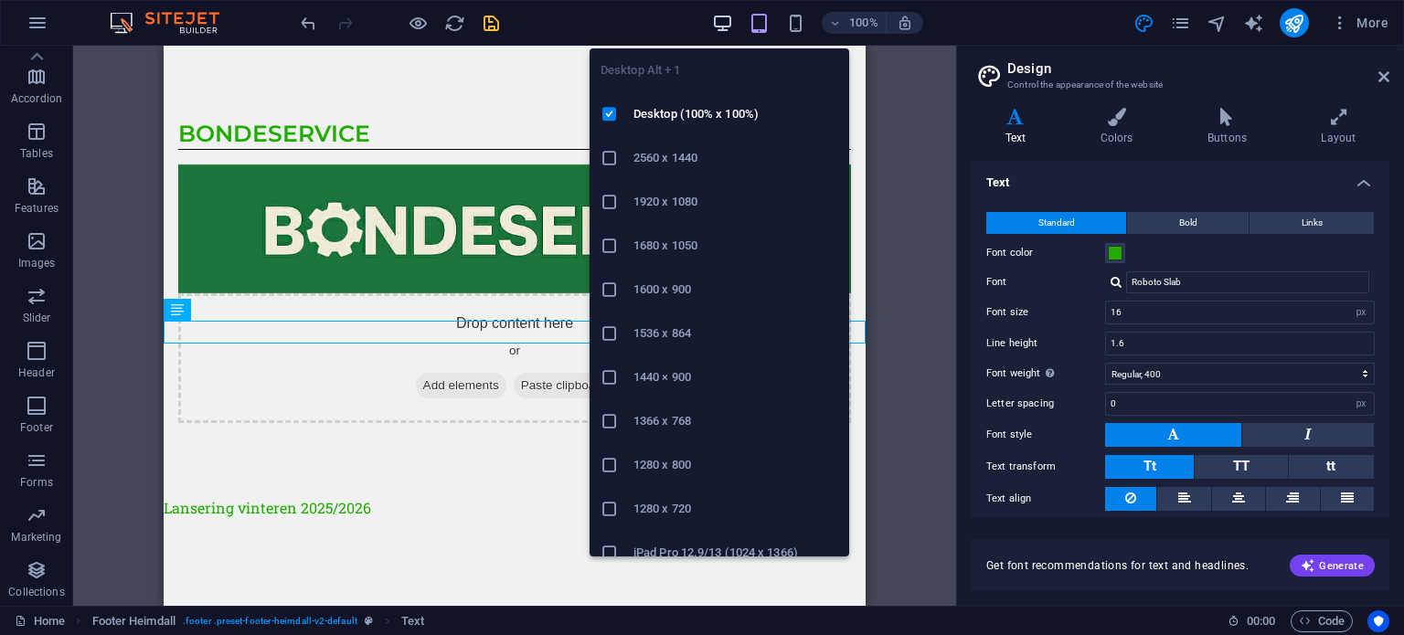
click at [728, 26] on icon "button" at bounding box center [722, 23] width 21 height 21
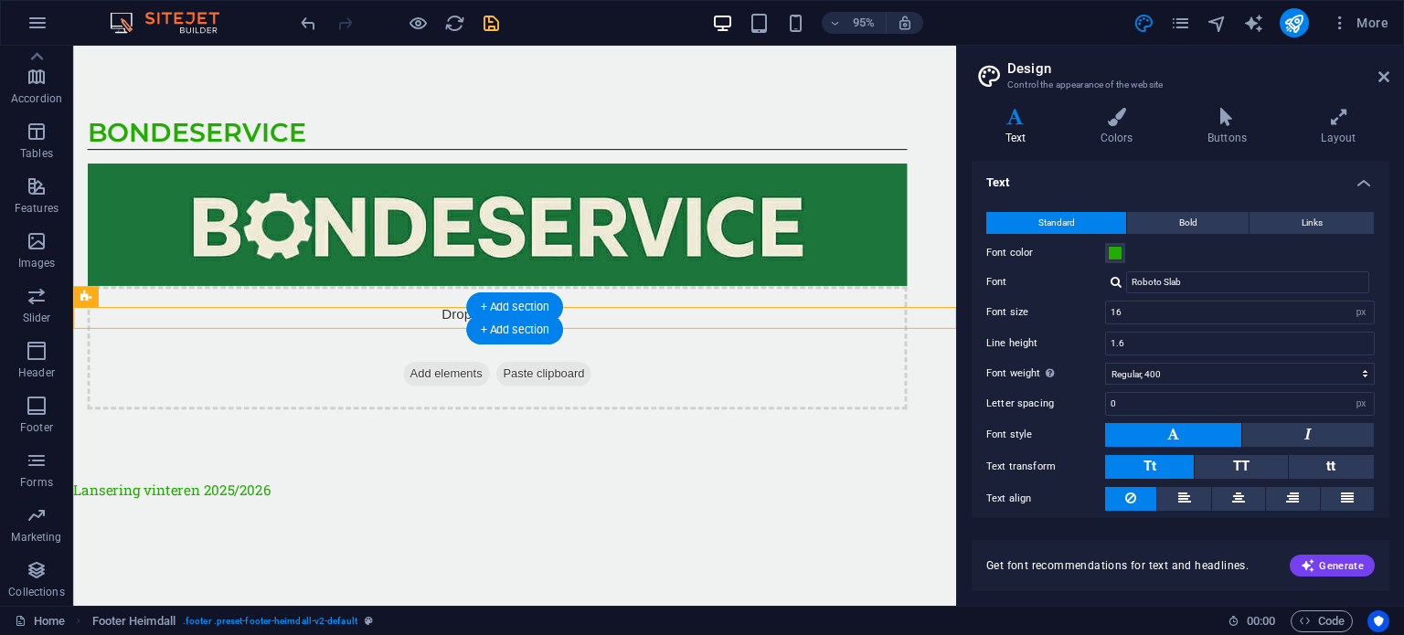
drag, startPoint x: 167, startPoint y: 343, endPoint x: 272, endPoint y: 325, distance: 106.5
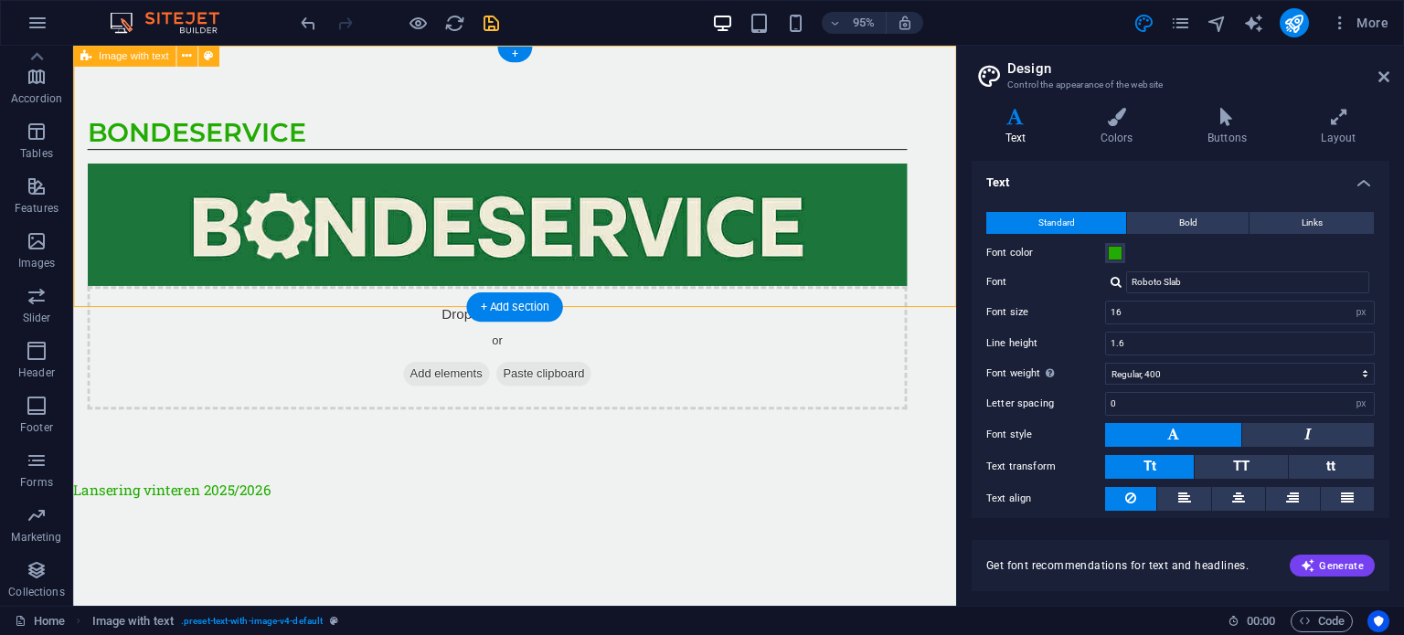
drag, startPoint x: 270, startPoint y: 319, endPoint x: 333, endPoint y: 320, distance: 63.1
click at [318, 502] on div "Lansering vinteren 2025/2026" at bounding box center [538, 514] width 930 height 24
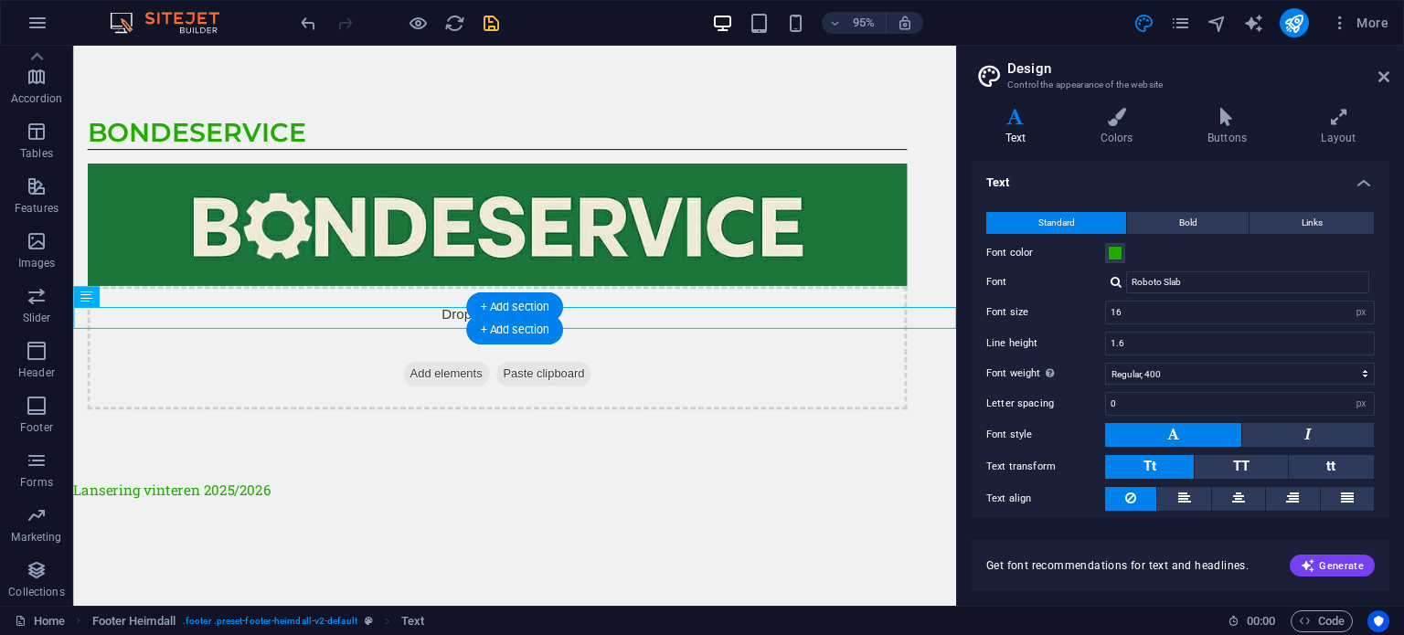
click at [264, 502] on div "Lansering vinteren 2025/2026" at bounding box center [538, 514] width 930 height 24
click at [622, 502] on div "Lansering vinteren 2025/2026" at bounding box center [538, 514] width 930 height 24
click at [836, 502] on div "Lansering vinteren 2025/2026" at bounding box center [538, 514] width 930 height 24
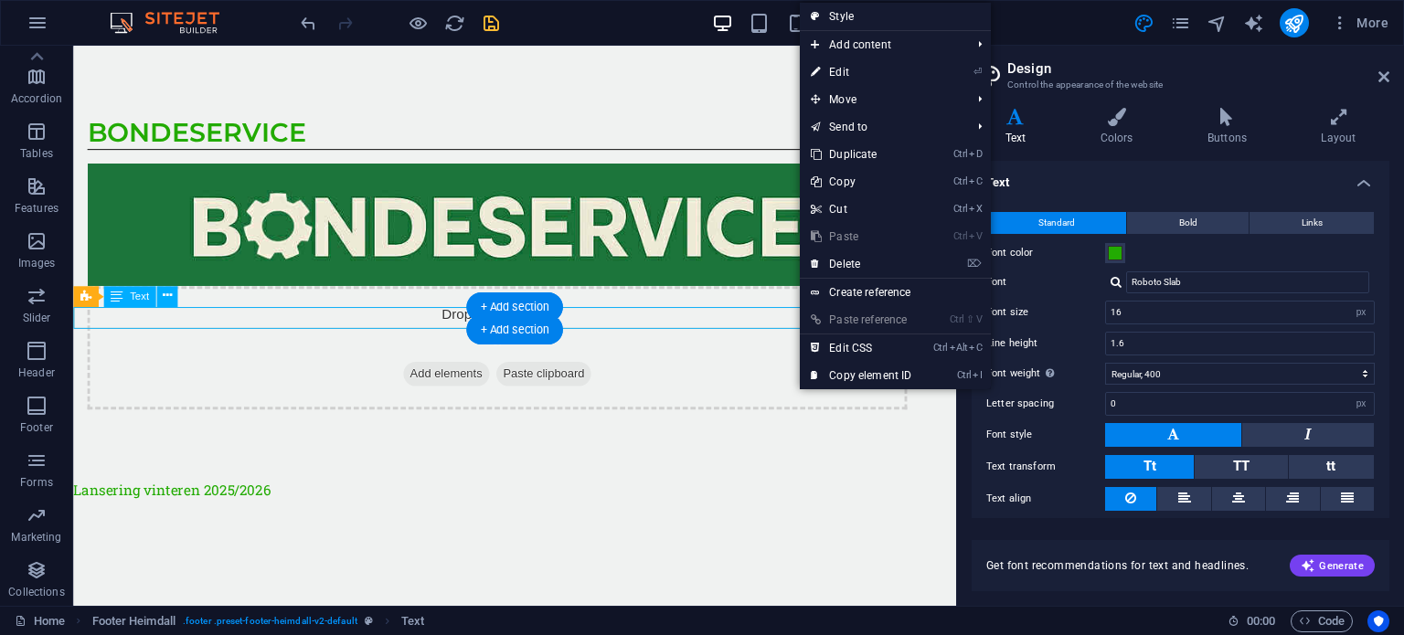
click at [752, 502] on div "Lansering vinteren 2025/2026" at bounding box center [538, 514] width 930 height 24
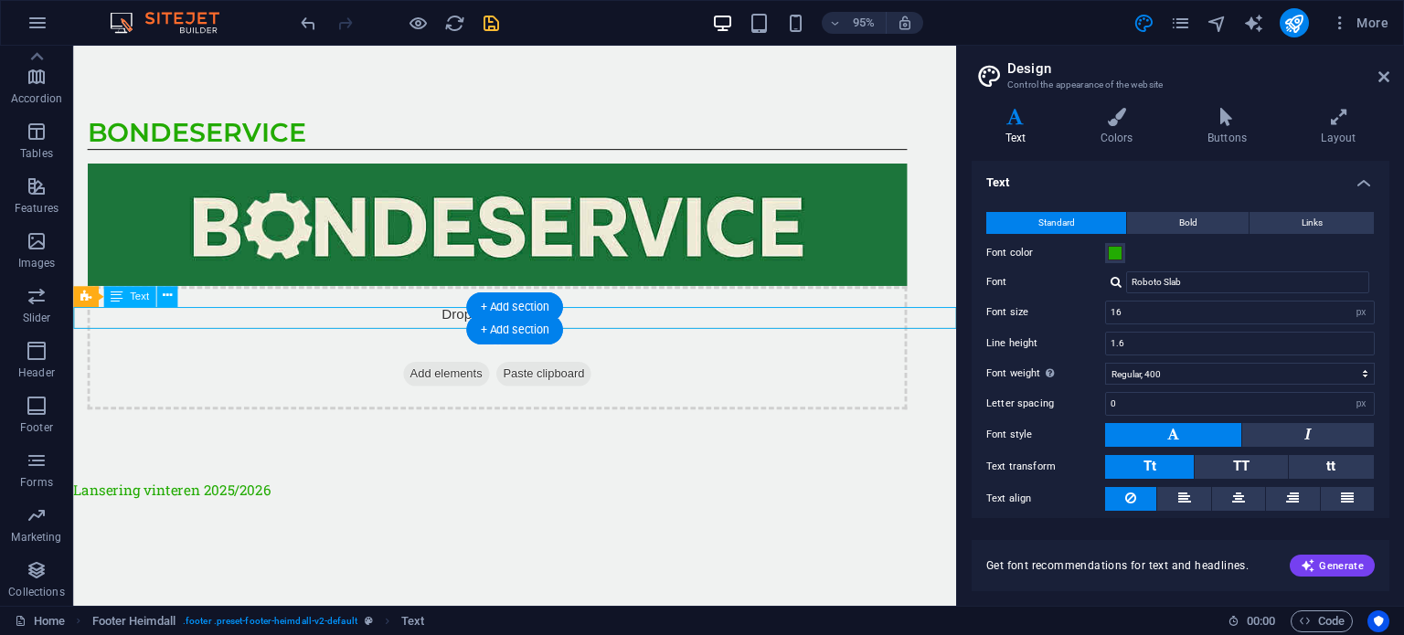
click at [752, 502] on div "Lansering vinteren 2025/2026" at bounding box center [538, 514] width 930 height 24
click at [130, 295] on span "Text" at bounding box center [139, 297] width 19 height 10
click at [163, 297] on icon at bounding box center [166, 296] width 9 height 18
drag, startPoint x: 189, startPoint y: 334, endPoint x: 385, endPoint y: 343, distance: 195.8
click at [385, 502] on div "Lansering vinteren 2025/2026" at bounding box center [538, 514] width 930 height 24
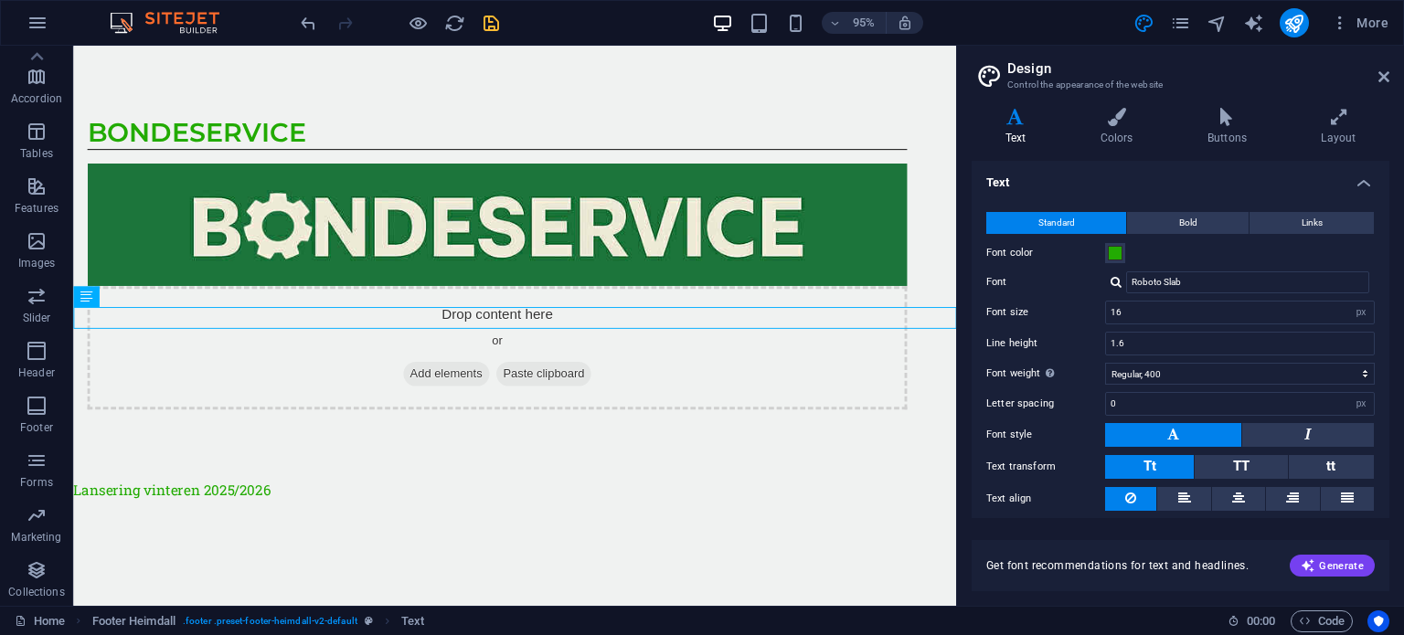
drag, startPoint x: 379, startPoint y: 329, endPoint x: 446, endPoint y: 359, distance: 73.2
click at [473, 368] on html "Skip to main content BondeService Drop content here or Add elements Paste clipb…" at bounding box center [538, 286] width 930 height 480
click at [317, 502] on div "Lansering vinteren 2025/2026" at bounding box center [538, 514] width 930 height 24
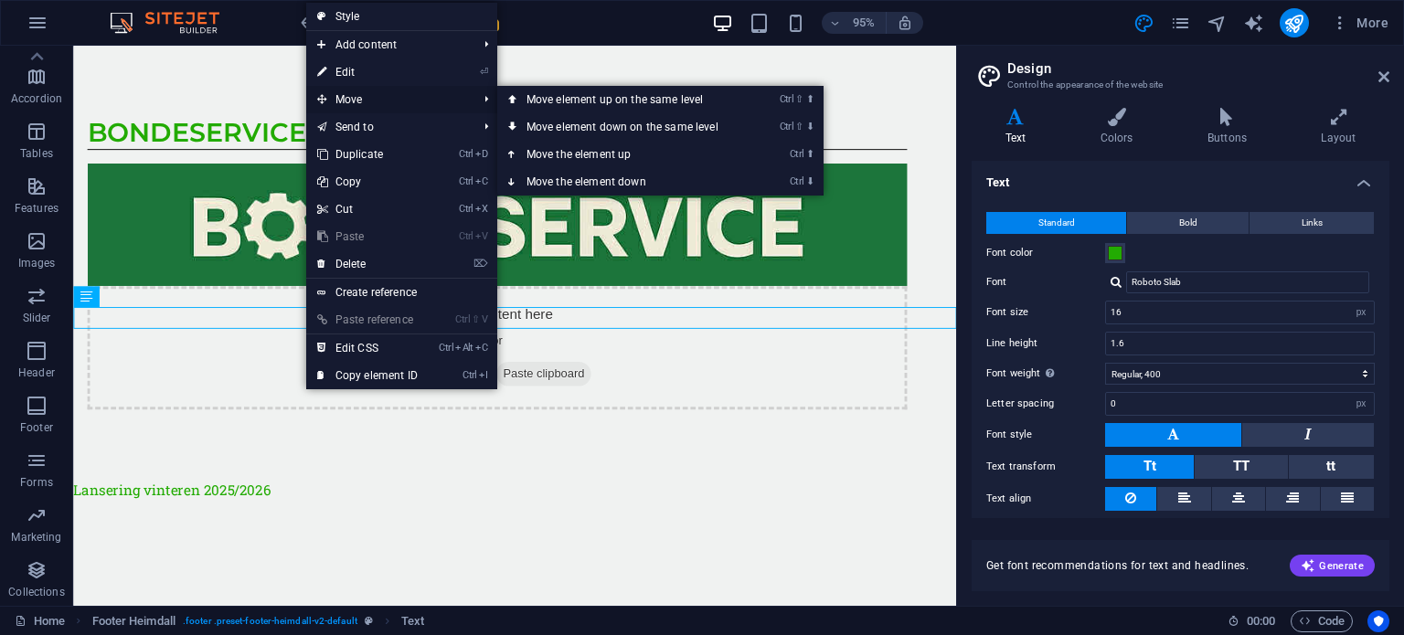
click at [381, 105] on span "Move" at bounding box center [388, 99] width 164 height 27
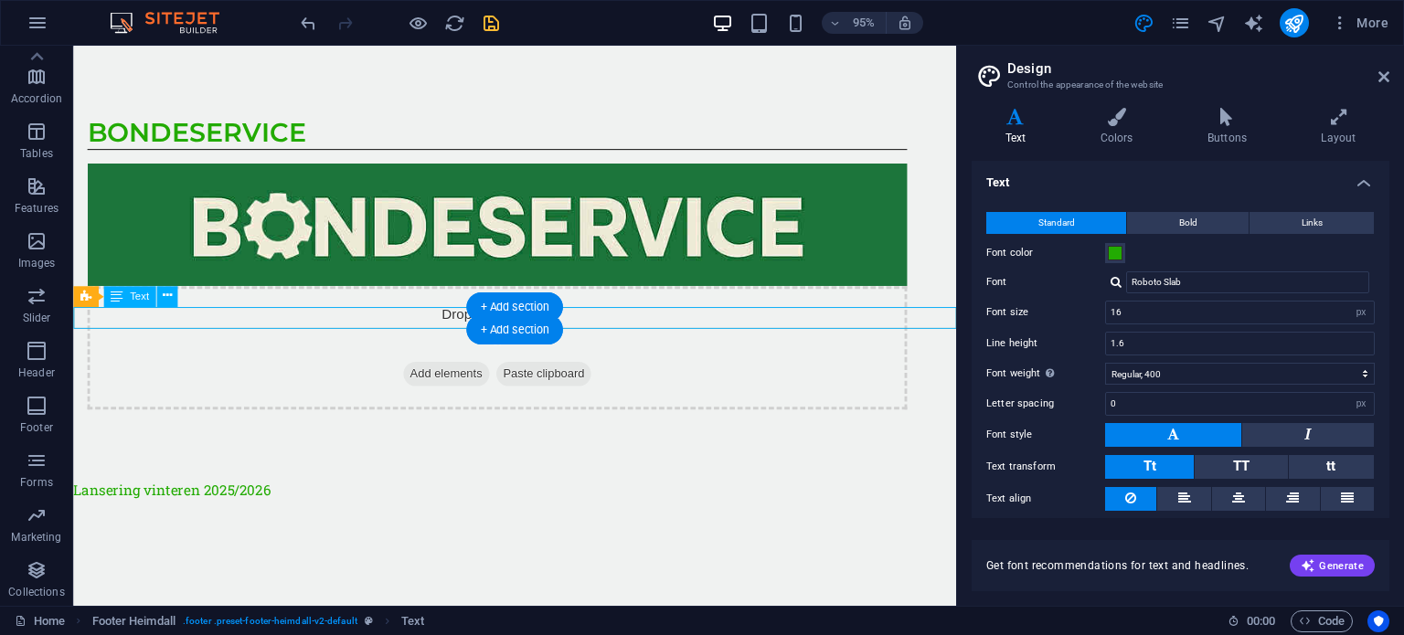
click at [149, 502] on div "Lansering vinteren 2025/2026" at bounding box center [538, 514] width 930 height 24
click at [163, 299] on icon at bounding box center [166, 296] width 9 height 18
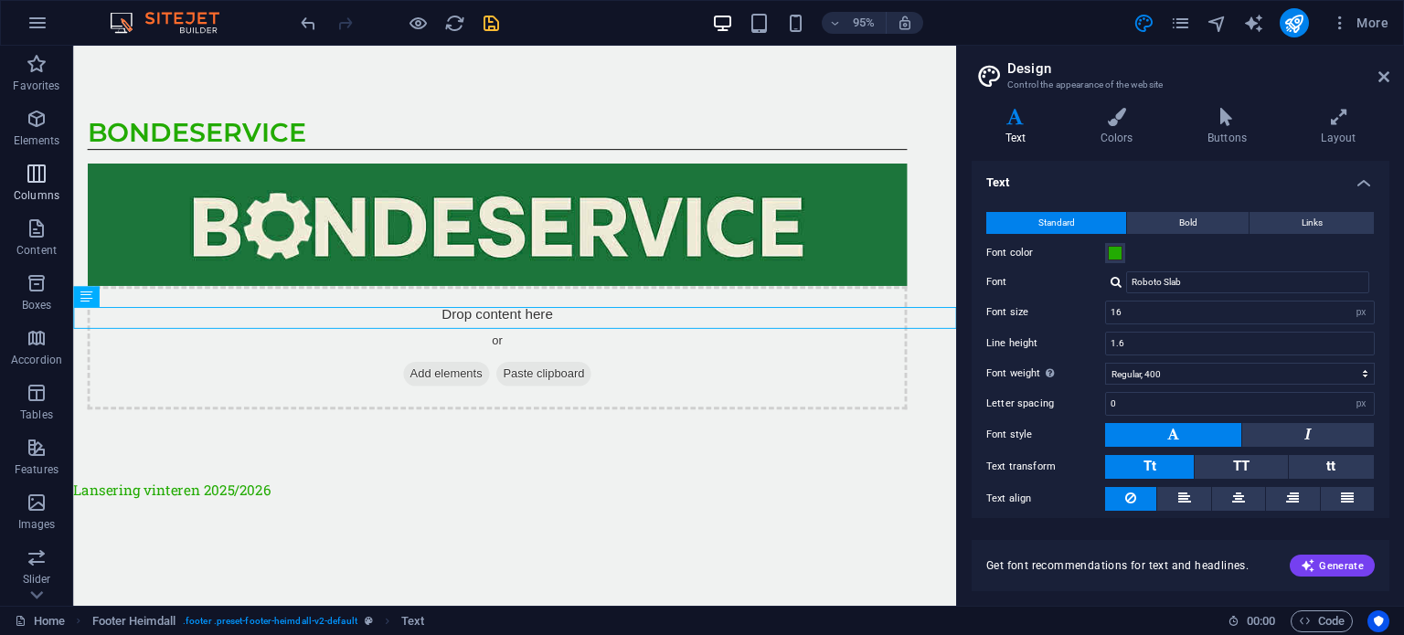
click at [37, 192] on p "Columns" at bounding box center [37, 195] width 46 height 15
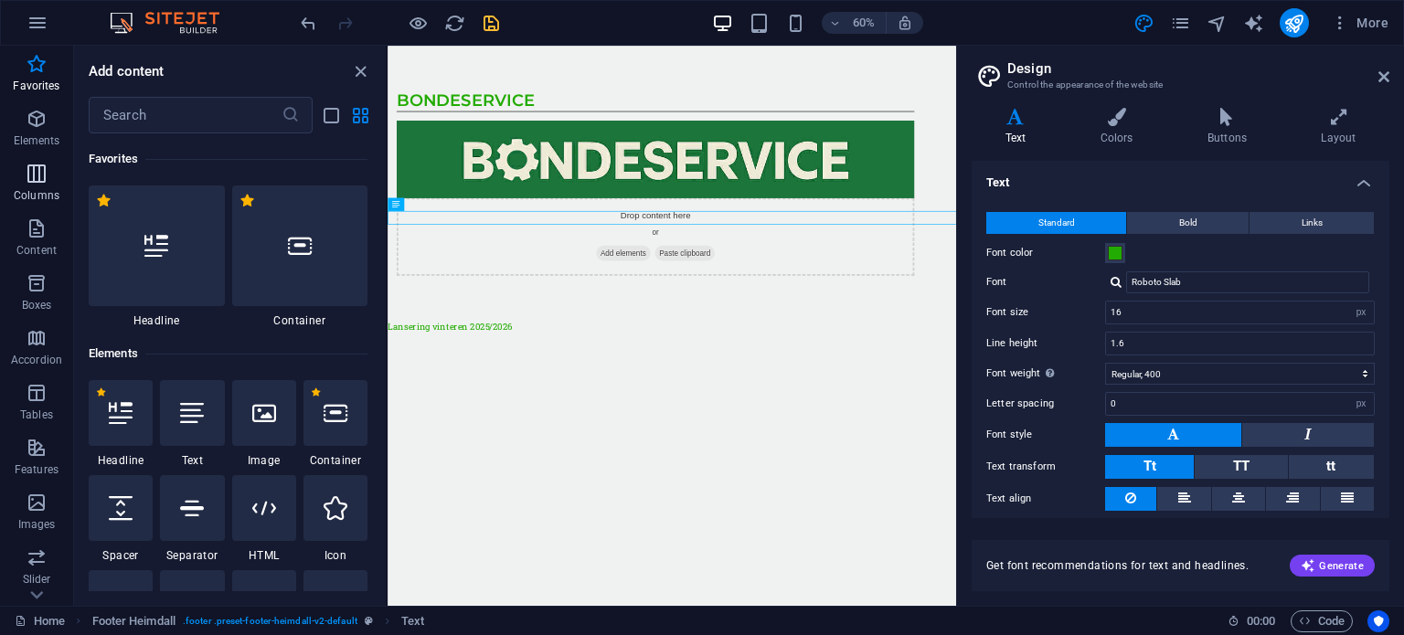
click at [44, 201] on p "Columns" at bounding box center [37, 195] width 46 height 15
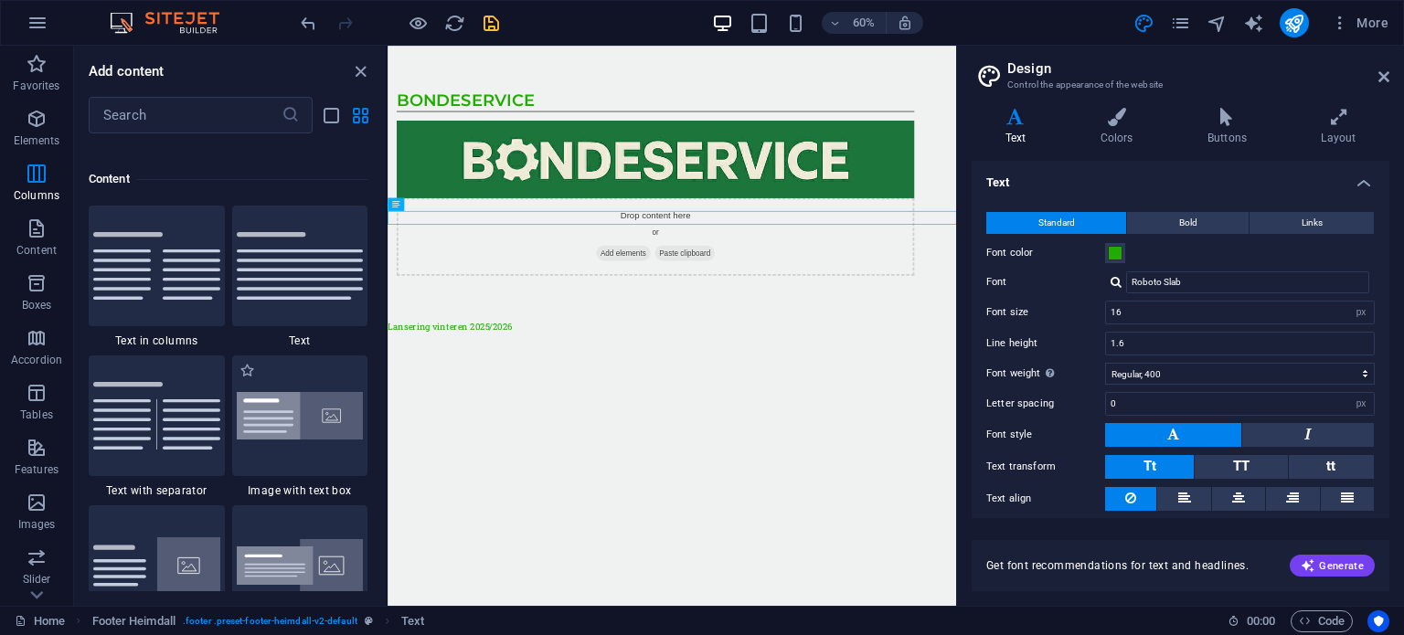
scroll to position [3281, 0]
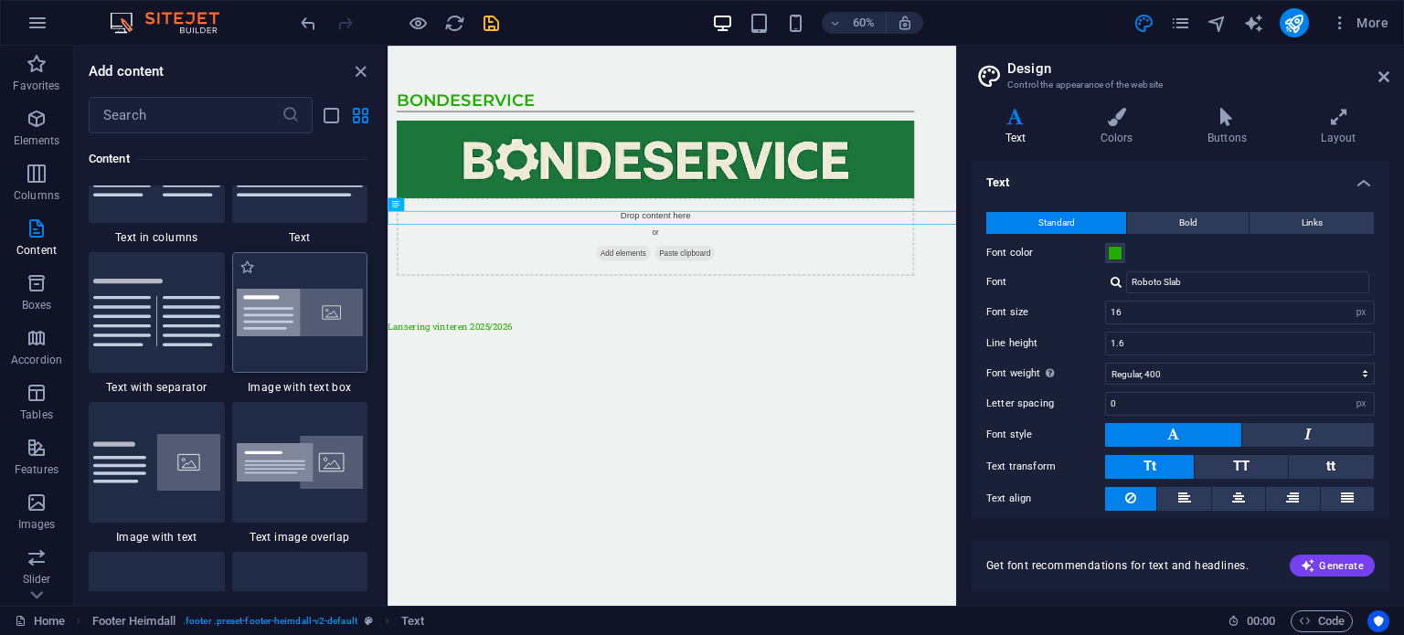
click at [296, 324] on img at bounding box center [300, 313] width 127 height 48
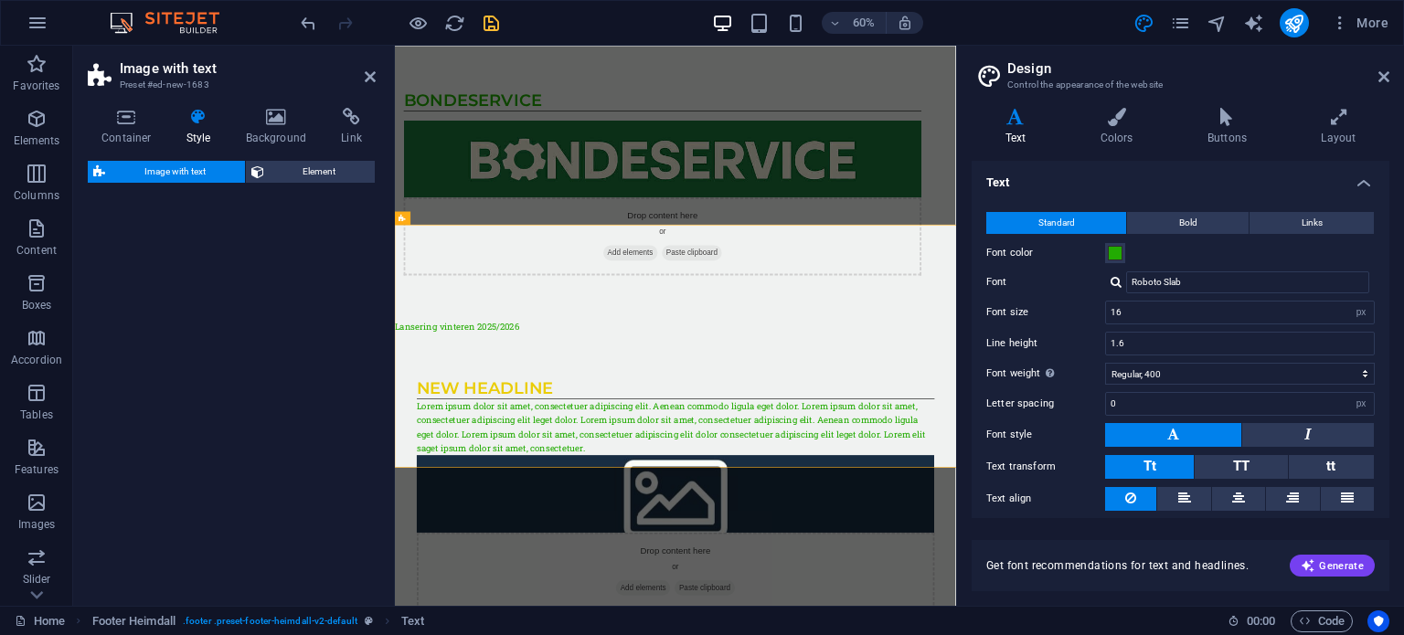
select select "rem"
select select "px"
select select "preset-text-with-image-v4-boxed"
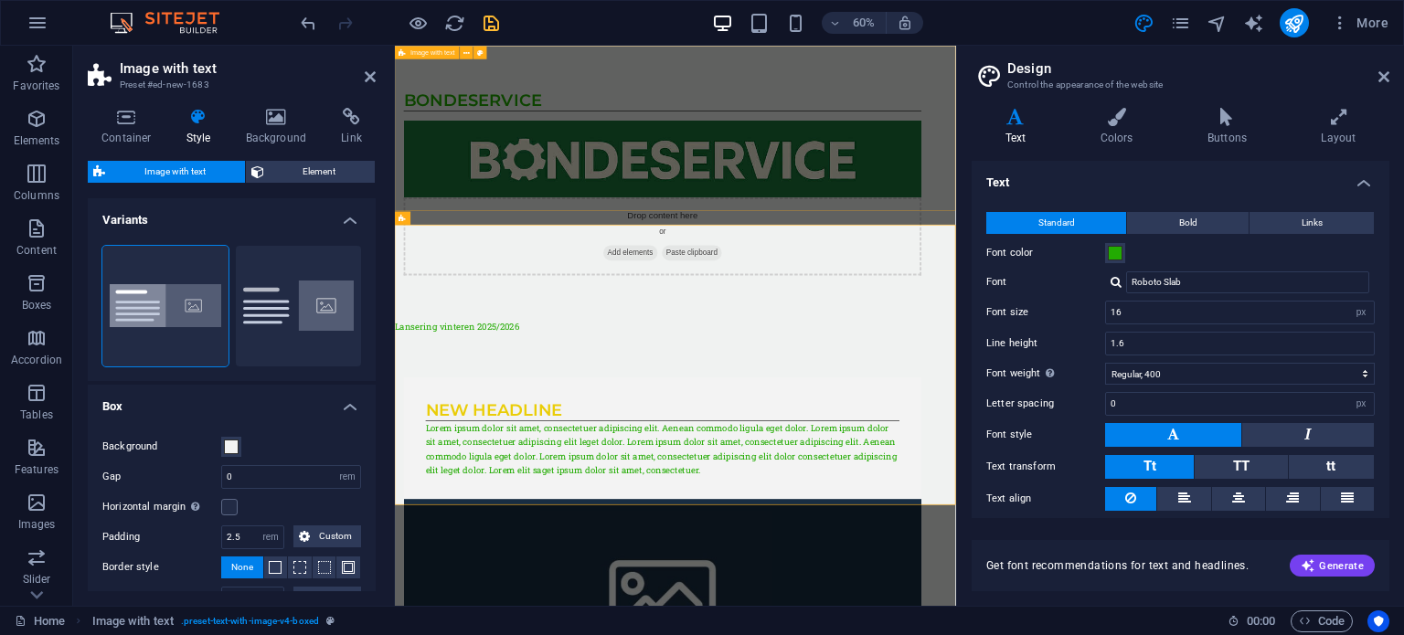
click at [915, 269] on div "BondeService Drop content here or Add elements Paste clipboard" at bounding box center [862, 274] width 935 height 456
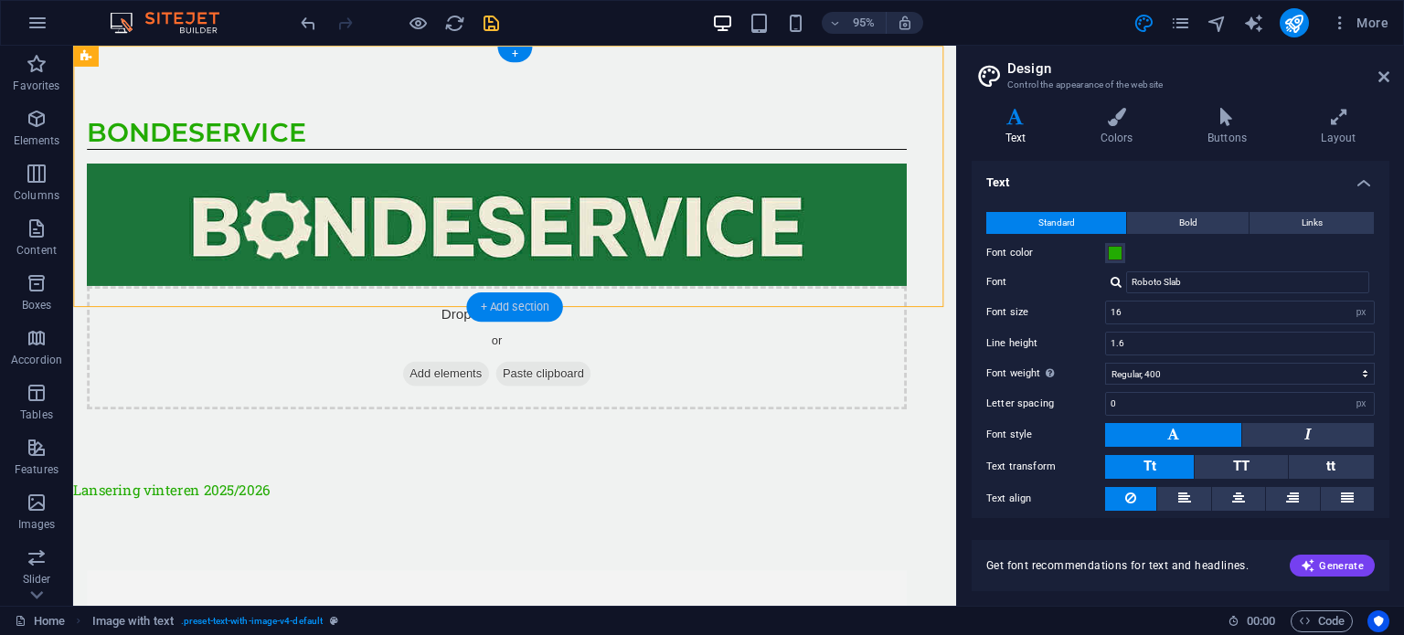
drag, startPoint x: 519, startPoint y: 310, endPoint x: 140, endPoint y: 279, distance: 380.6
click at [519, 310] on div "+ Add section" at bounding box center [514, 306] width 96 height 29
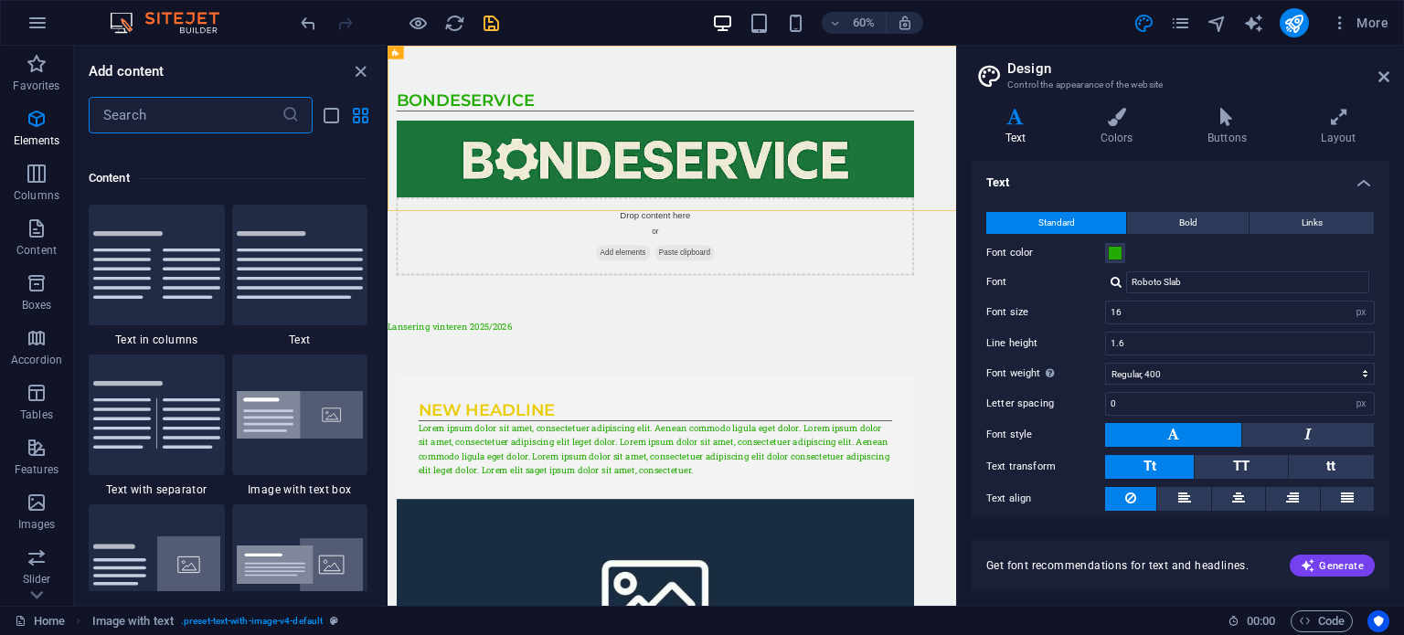
scroll to position [3198, 0]
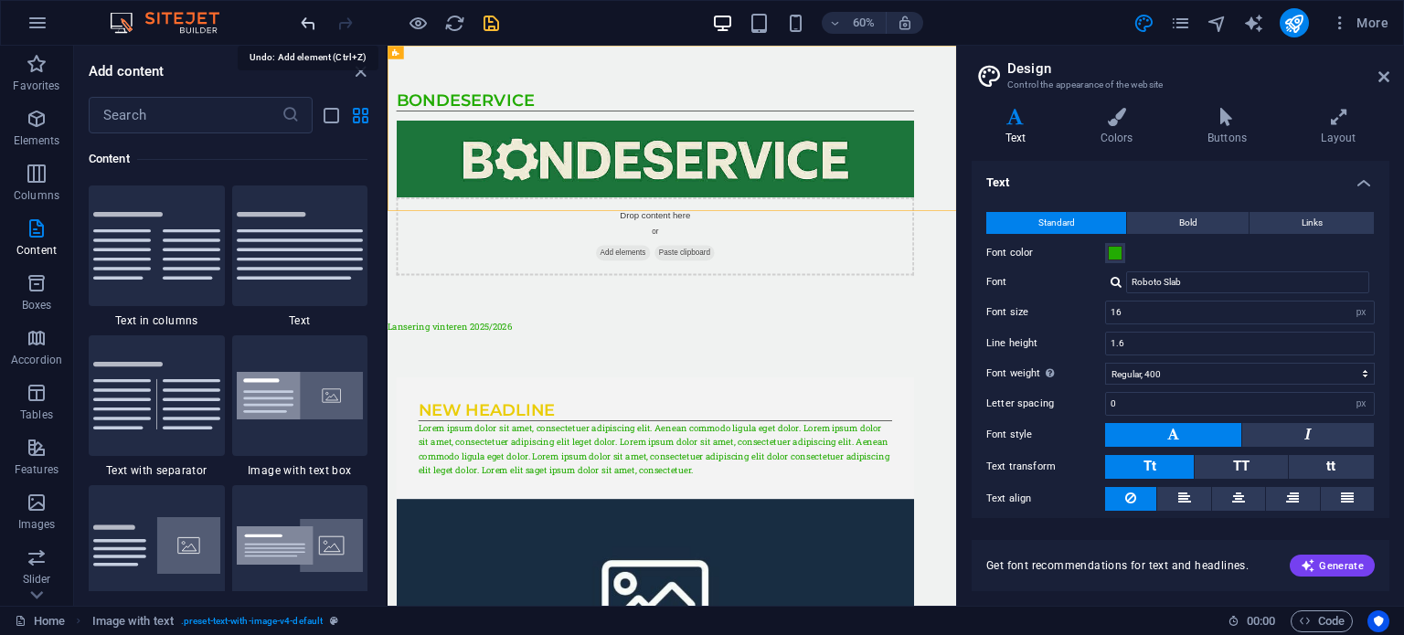
click at [310, 27] on icon "undo" at bounding box center [308, 23] width 21 height 21
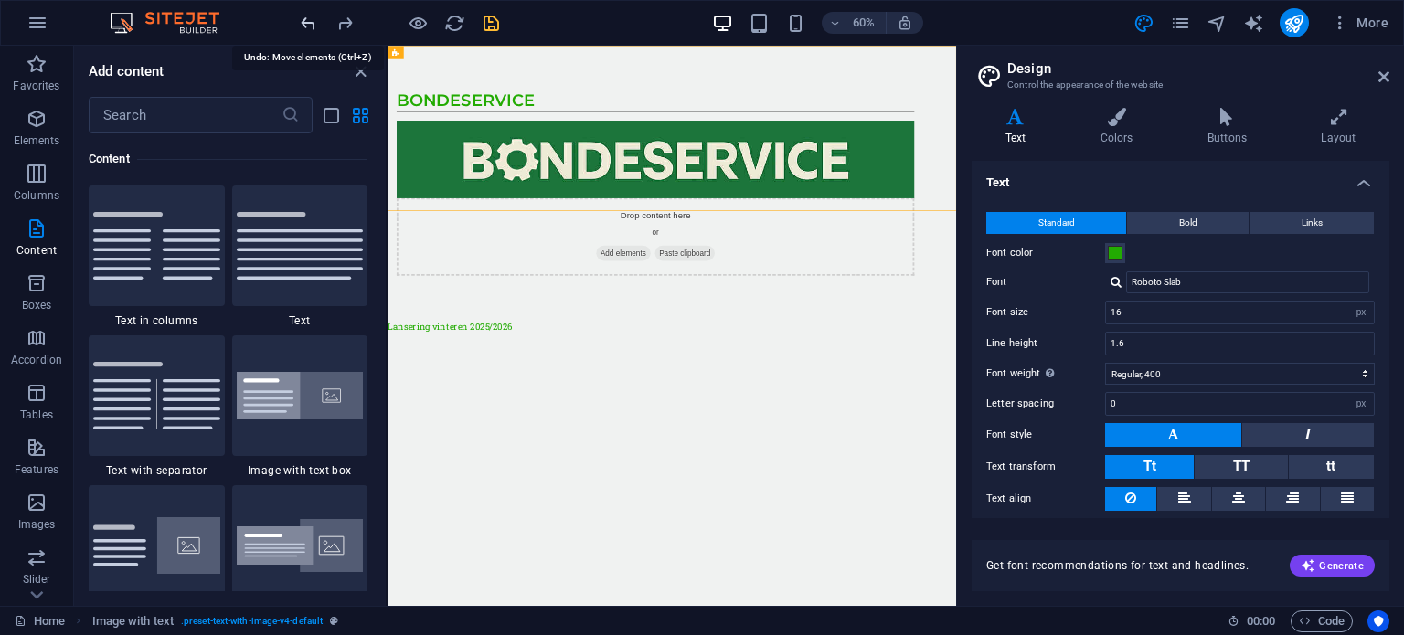
click at [310, 27] on icon "undo" at bounding box center [308, 23] width 21 height 21
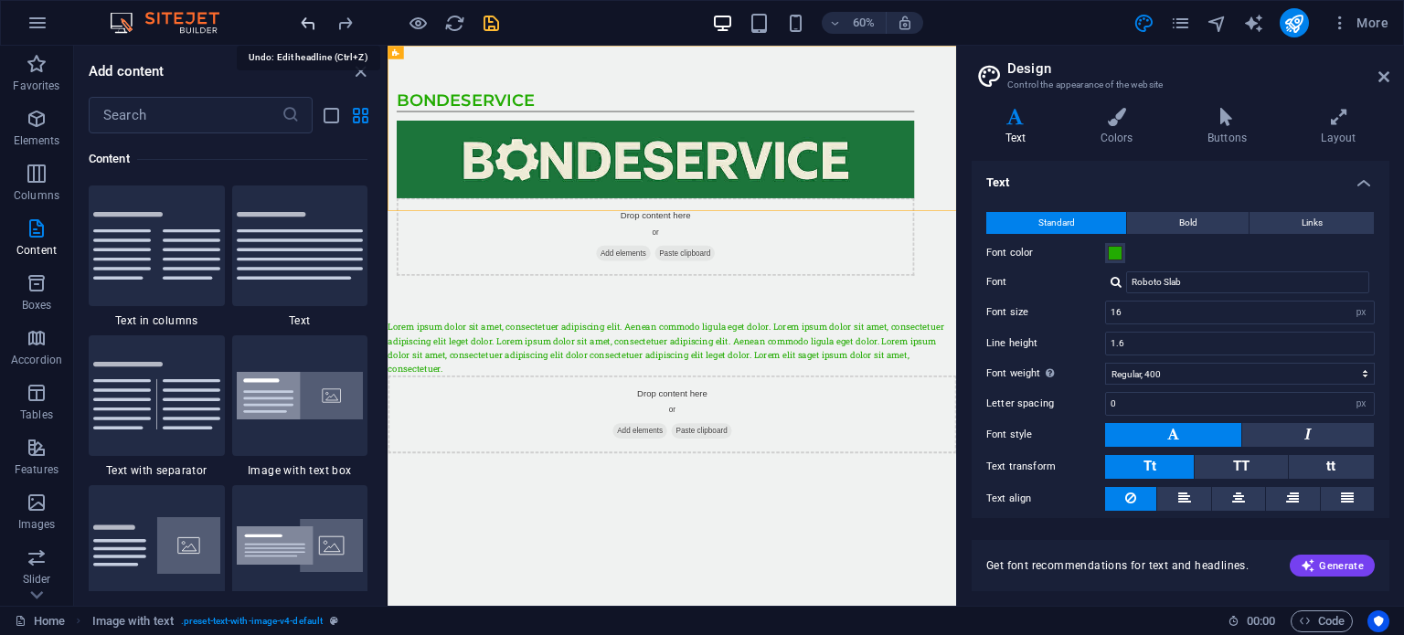
click at [310, 27] on icon "undo" at bounding box center [308, 23] width 21 height 21
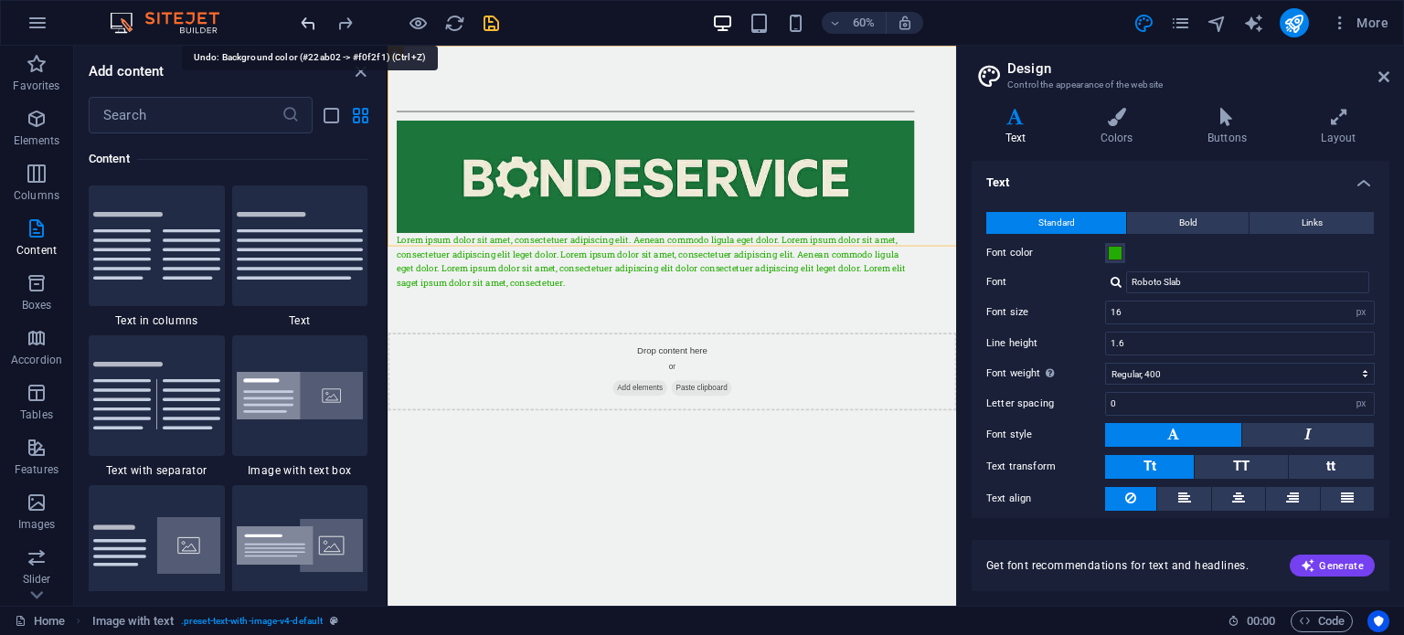
click at [310, 27] on icon "undo" at bounding box center [308, 23] width 21 height 21
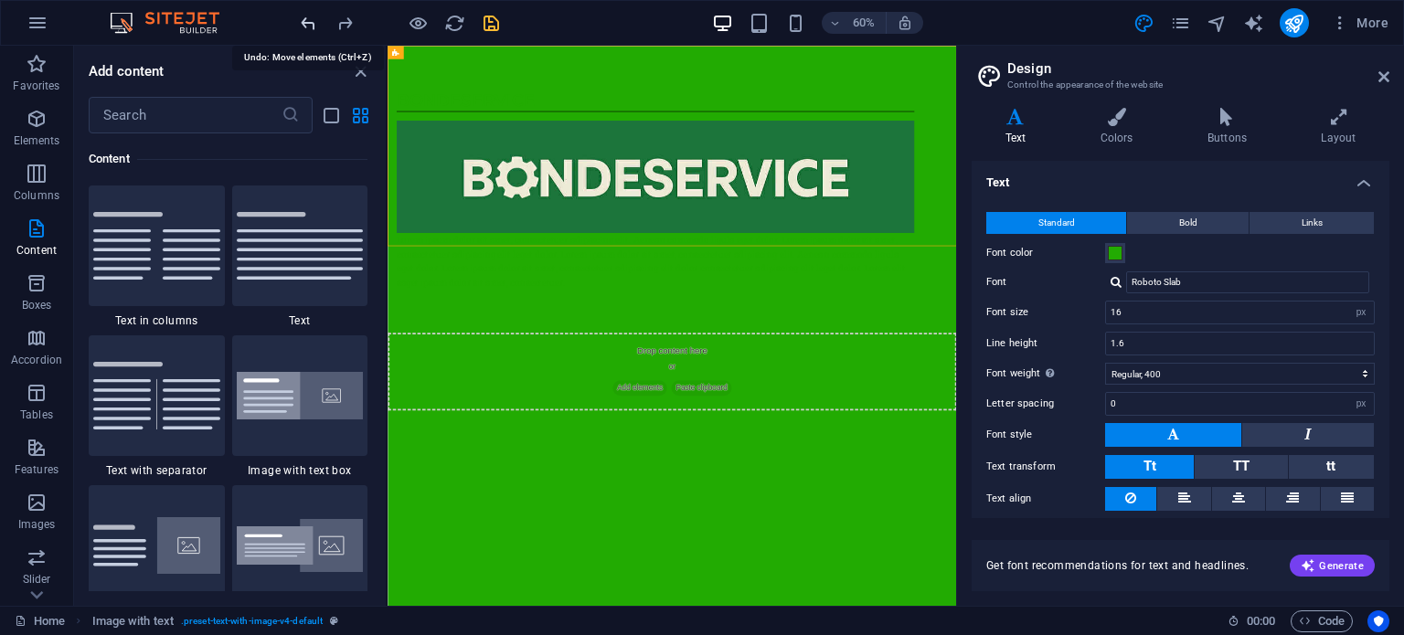
click at [310, 27] on icon "undo" at bounding box center [308, 23] width 21 height 21
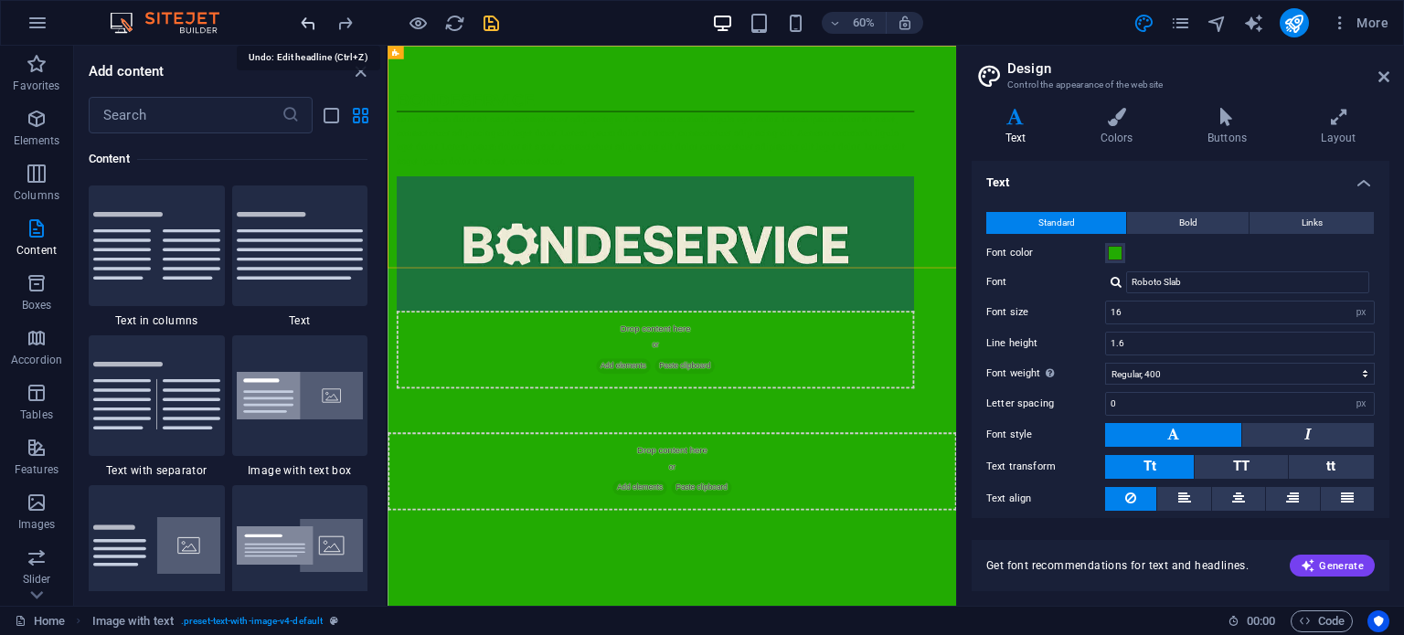
click at [310, 27] on icon "undo" at bounding box center [308, 23] width 21 height 21
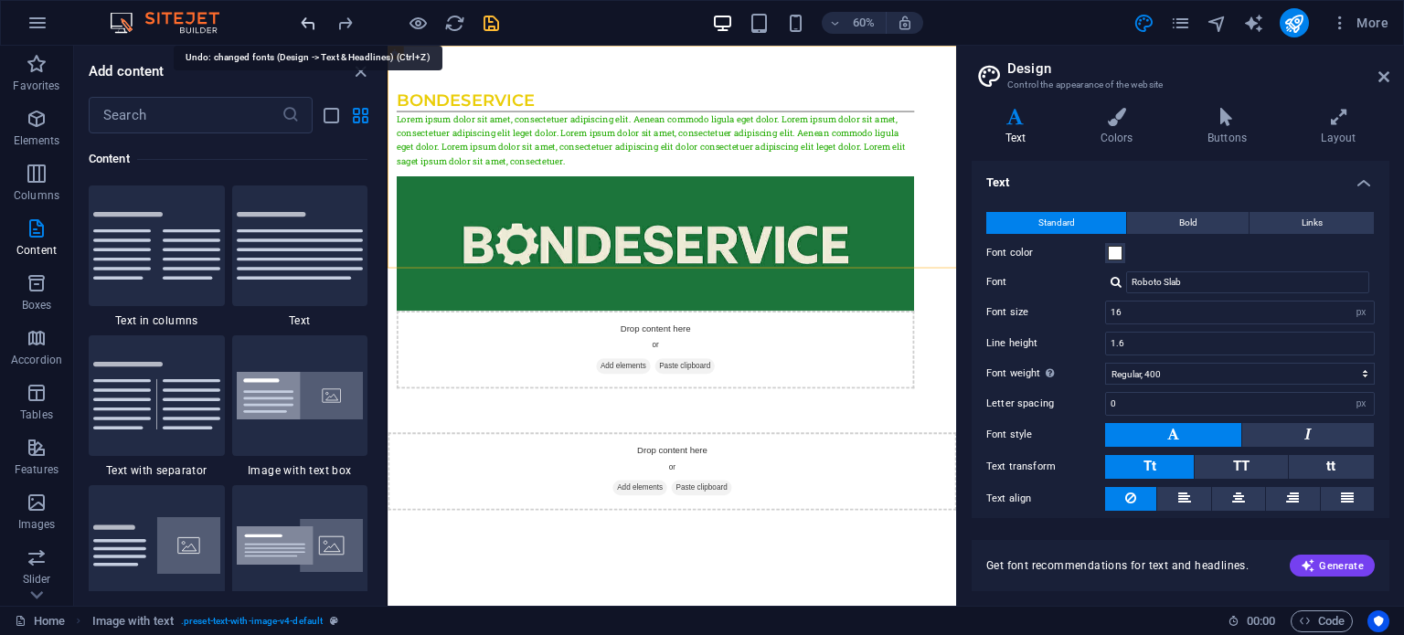
click at [310, 27] on icon "undo" at bounding box center [308, 23] width 21 height 21
type input "Saira Semi Condensed"
type input "1.5"
select select "300"
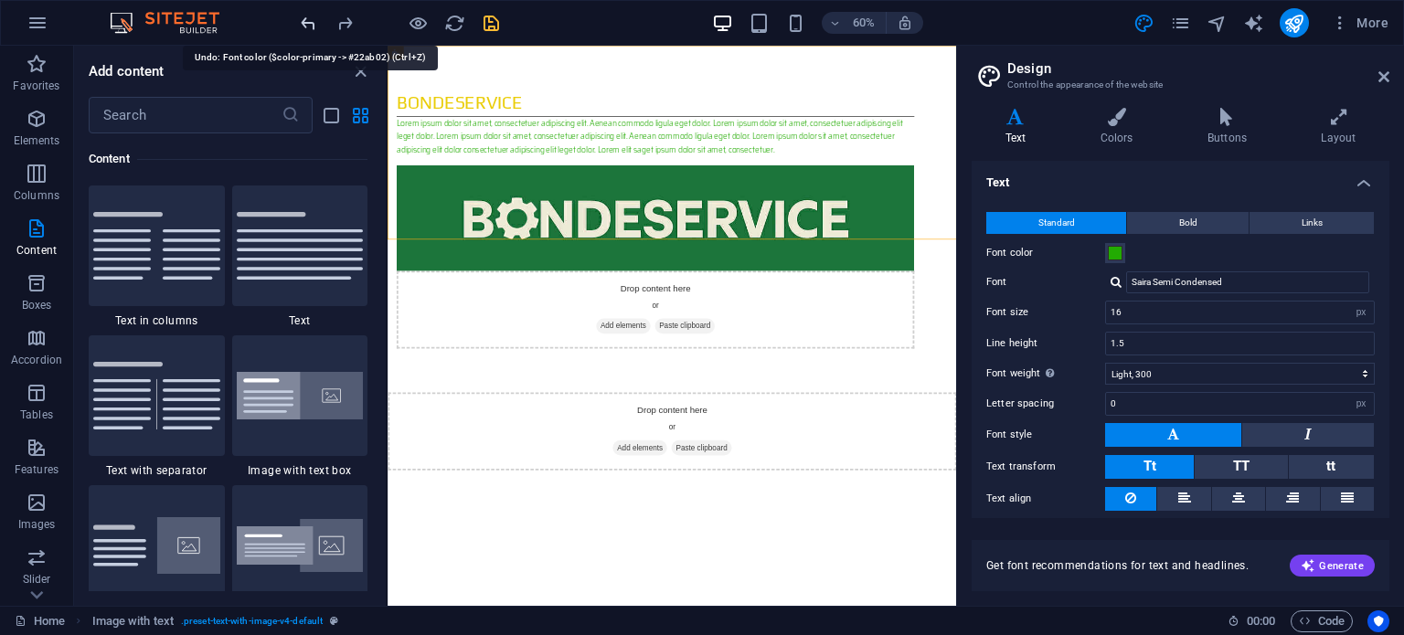
click at [310, 27] on icon "undo" at bounding box center [308, 23] width 21 height 21
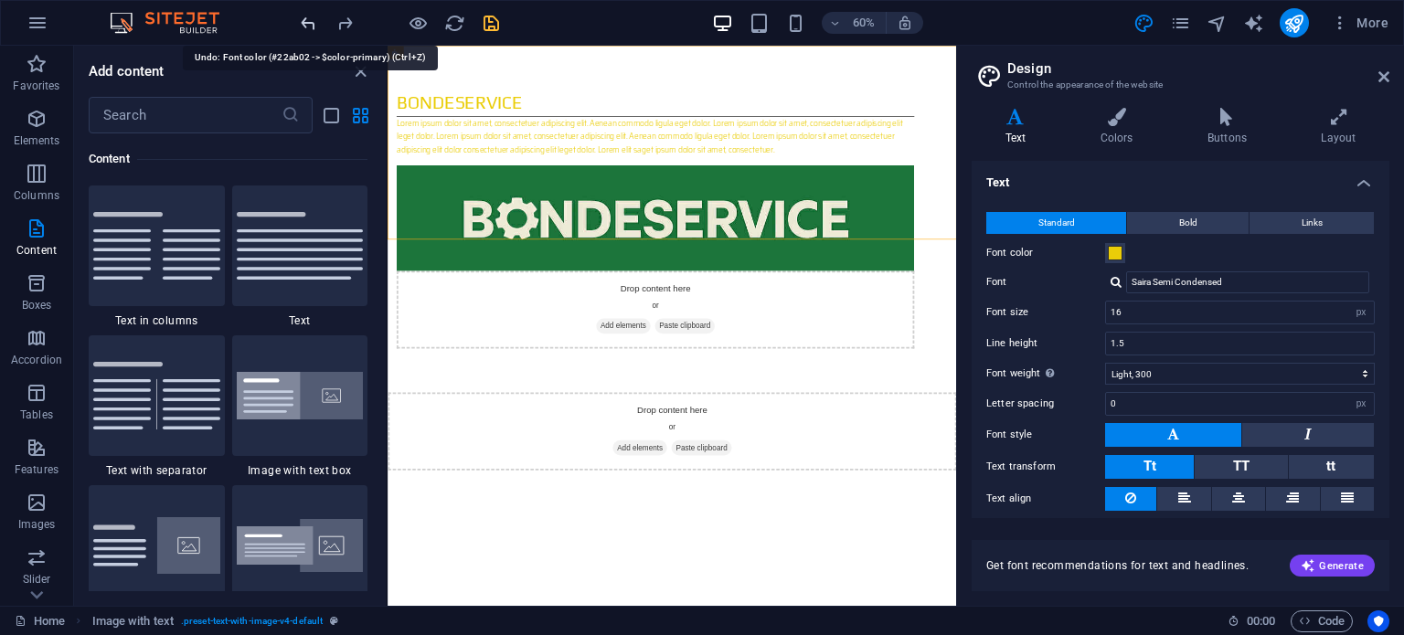
click at [310, 27] on icon "undo" at bounding box center [308, 23] width 21 height 21
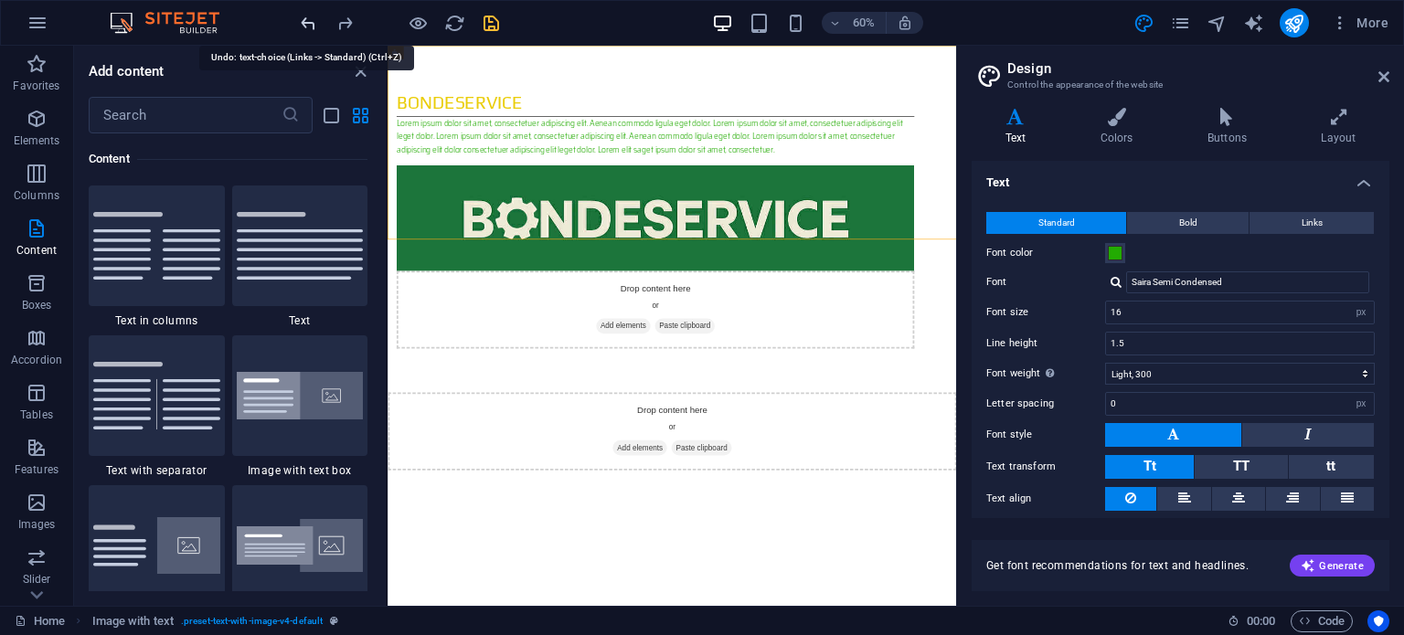
click at [310, 27] on icon "undo" at bounding box center [308, 23] width 21 height 21
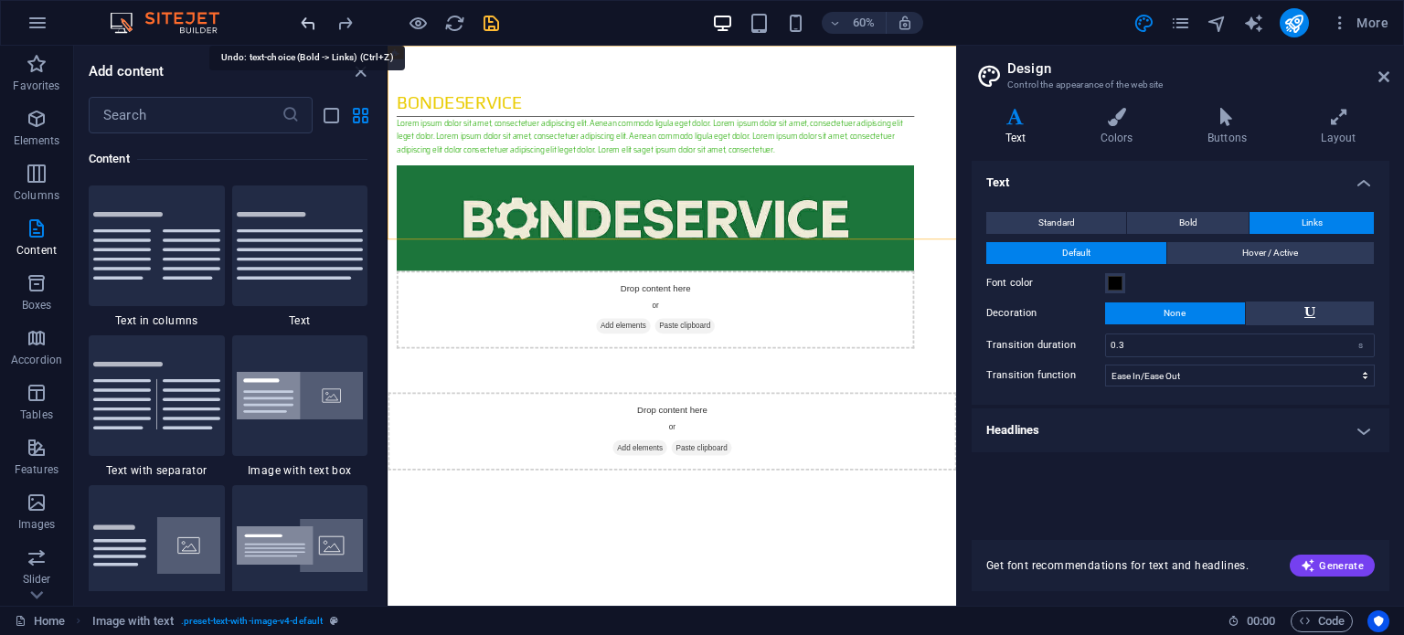
click at [310, 27] on icon "undo" at bounding box center [308, 23] width 21 height 21
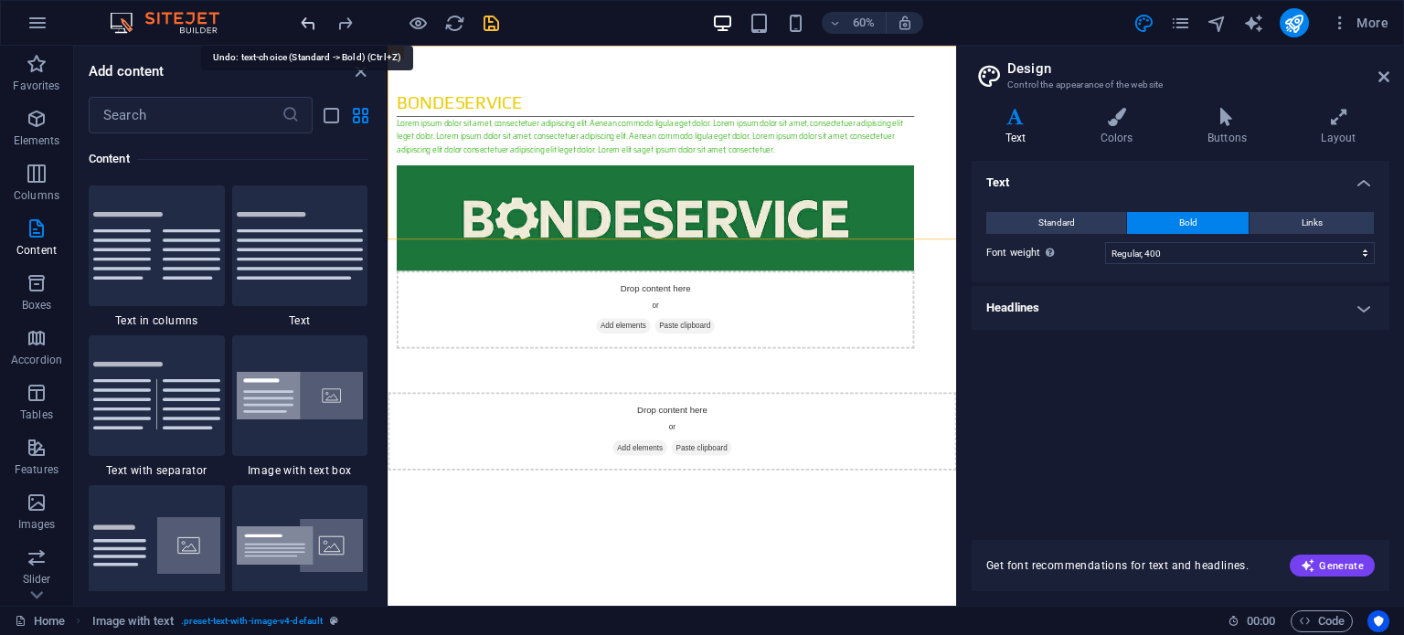
click at [310, 27] on icon "undo" at bounding box center [308, 23] width 21 height 21
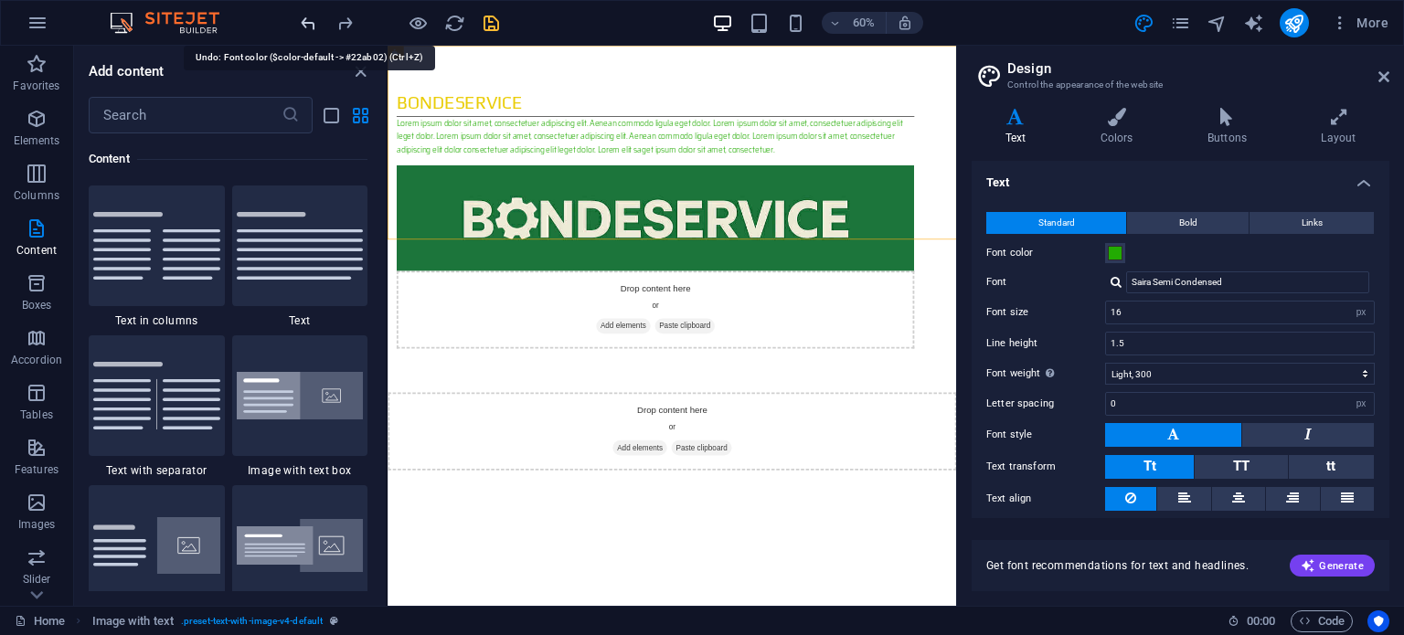
click at [310, 27] on icon "undo" at bounding box center [308, 23] width 21 height 21
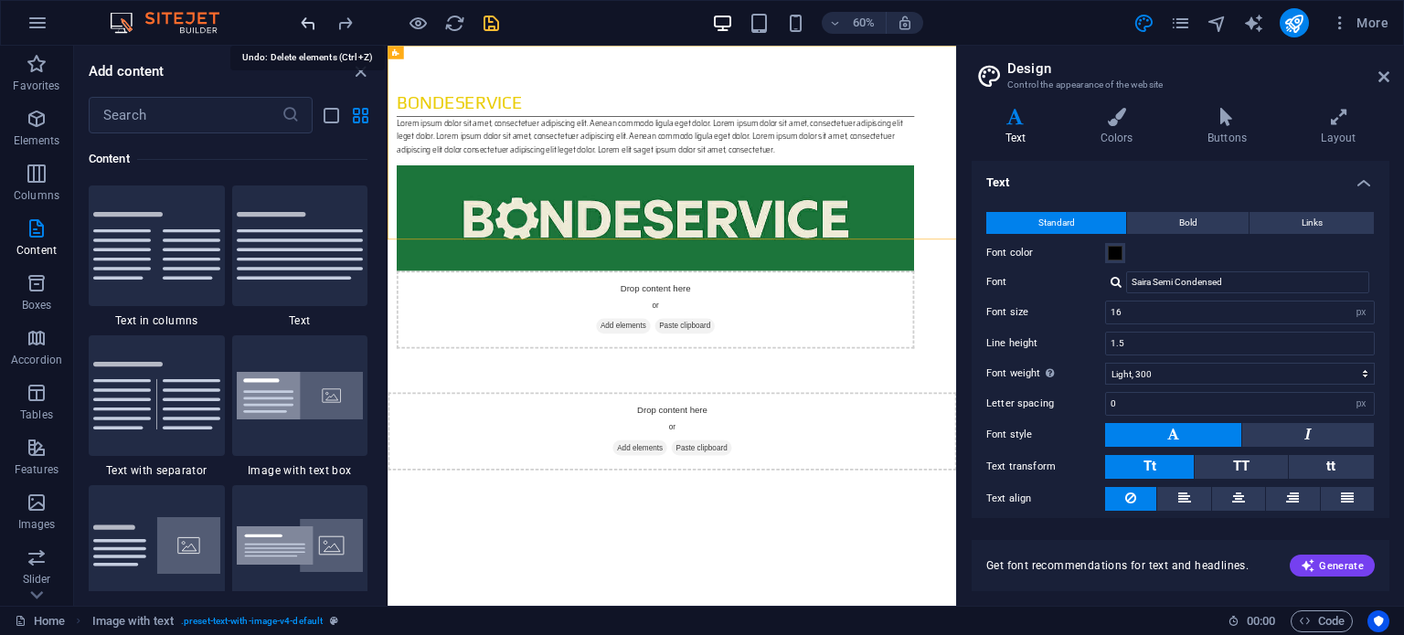
click at [310, 27] on icon "undo" at bounding box center [308, 23] width 21 height 21
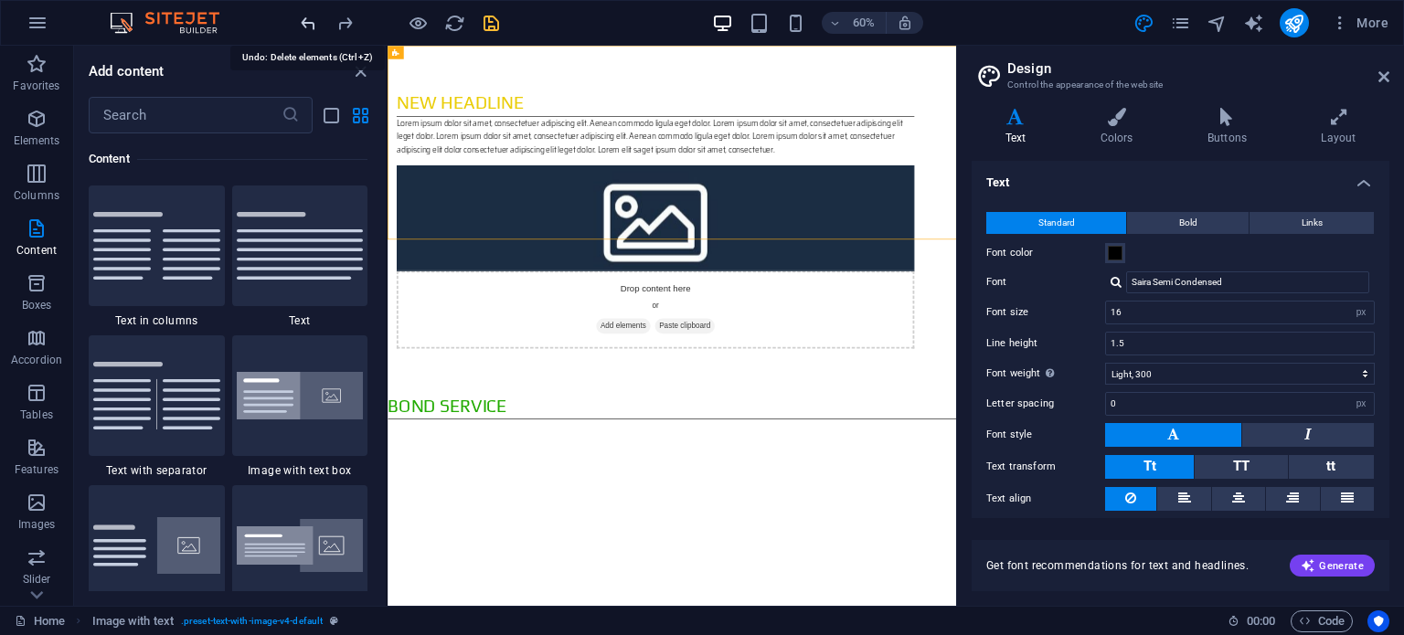
click at [310, 27] on icon "undo" at bounding box center [308, 23] width 21 height 21
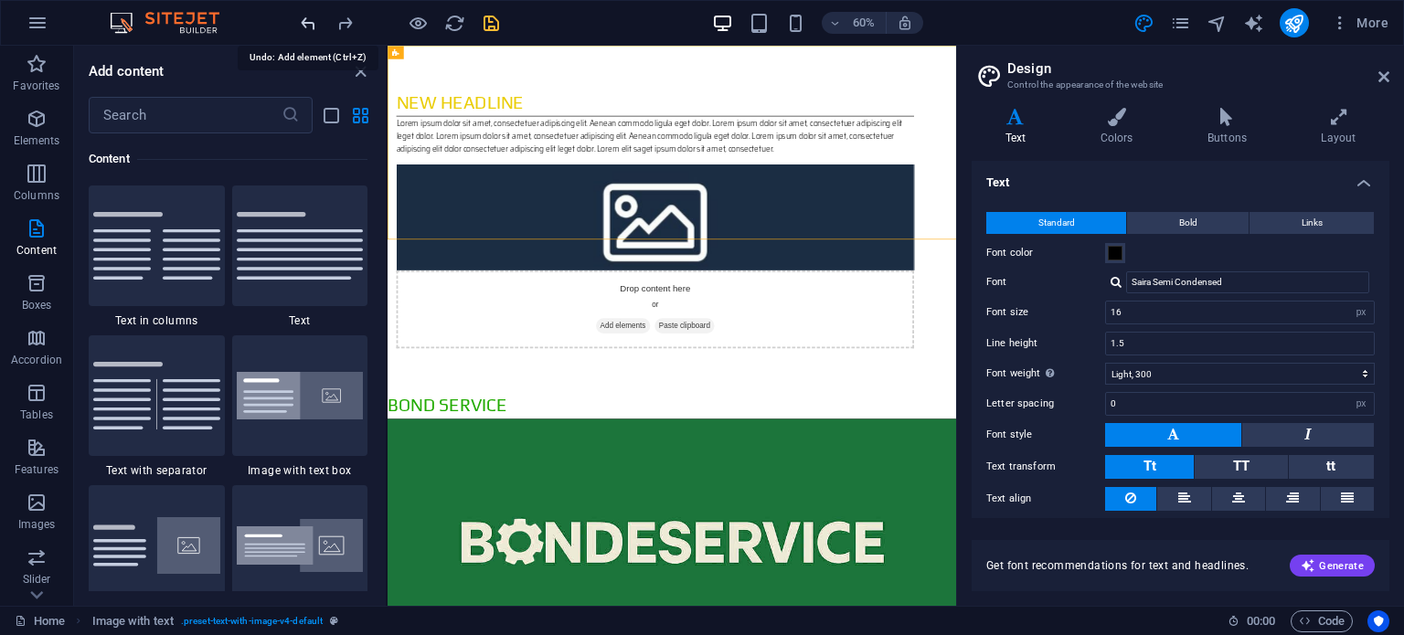
click at [310, 27] on icon "undo" at bounding box center [308, 23] width 21 height 21
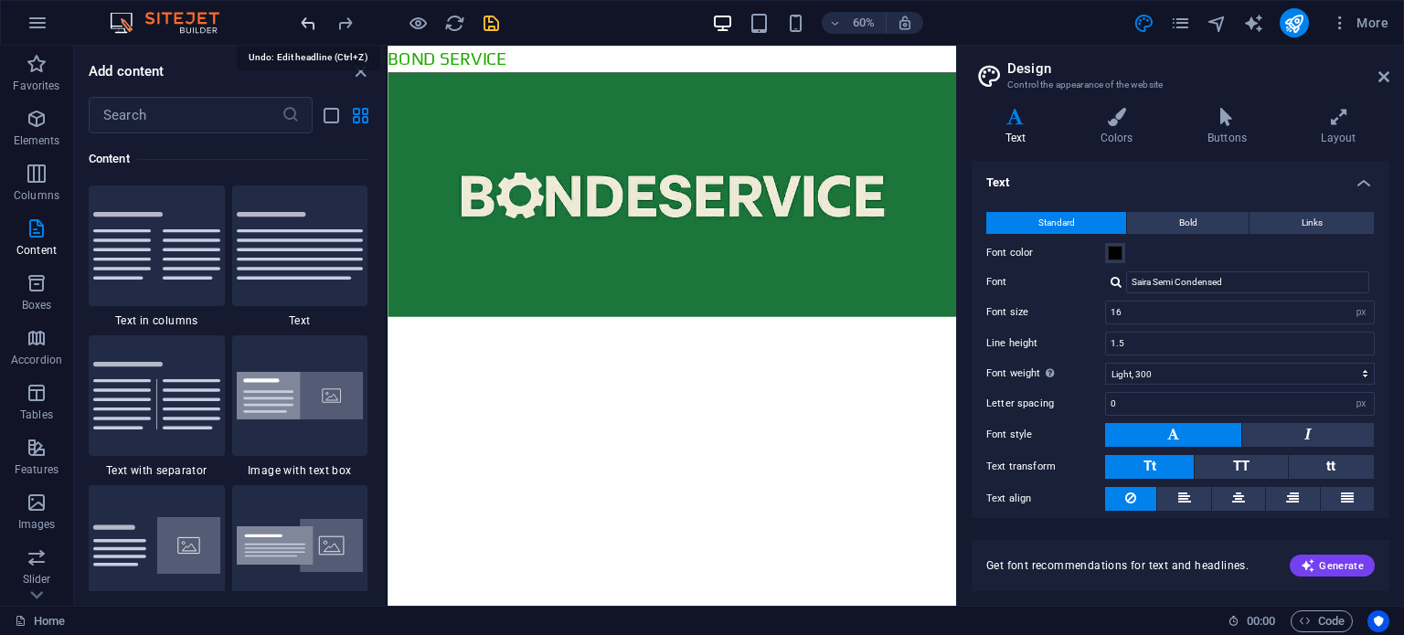
click at [310, 27] on icon "undo" at bounding box center [308, 23] width 21 height 21
click at [349, 27] on icon "redo" at bounding box center [345, 23] width 21 height 21
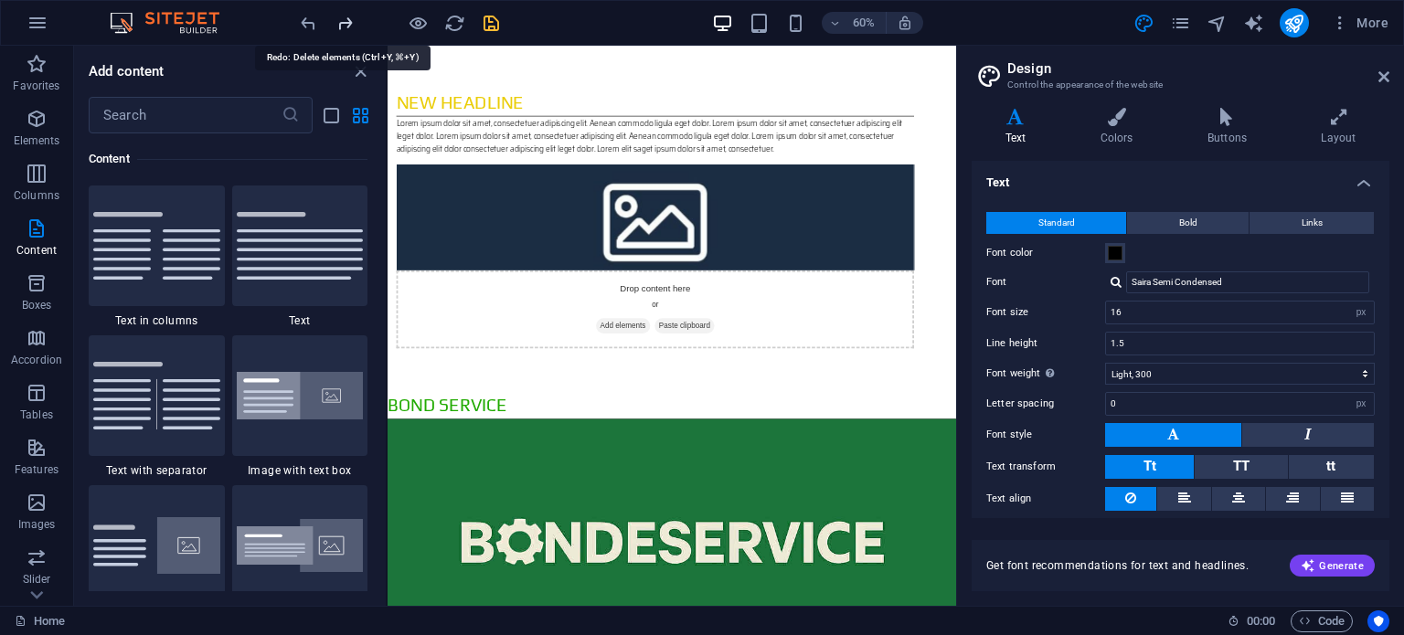
click at [349, 27] on icon "redo" at bounding box center [345, 23] width 21 height 21
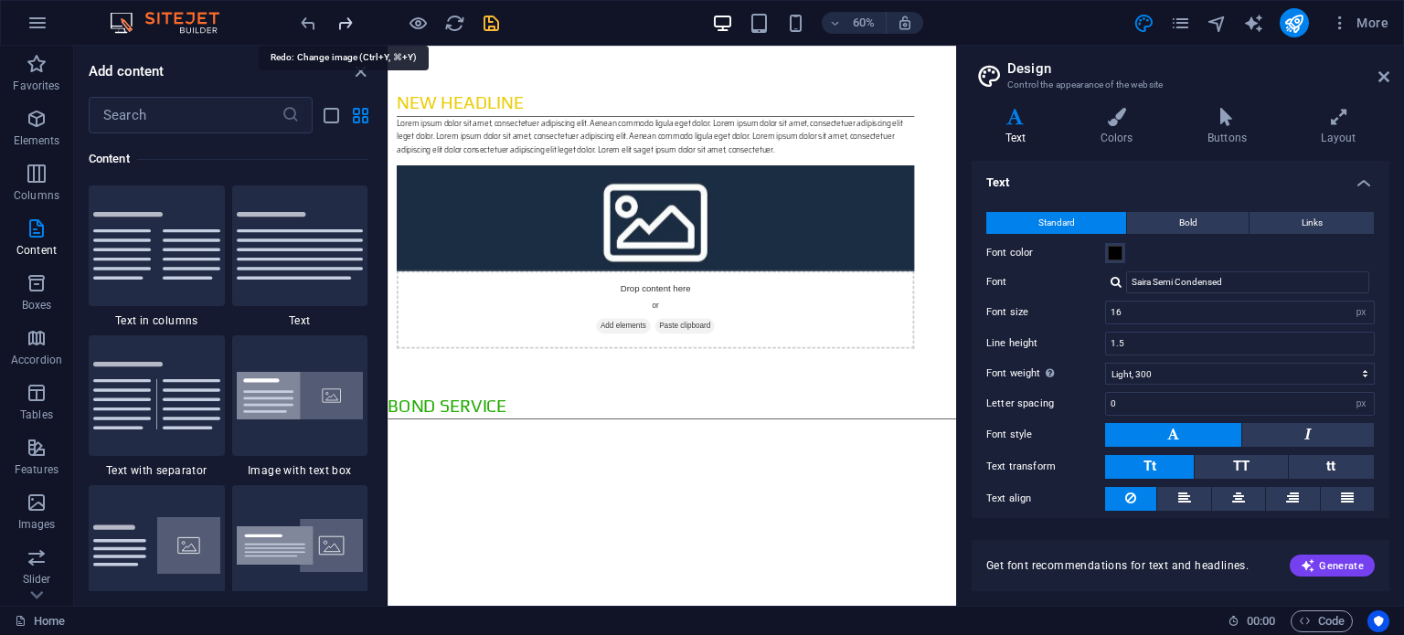
click at [349, 27] on icon "redo" at bounding box center [345, 23] width 21 height 21
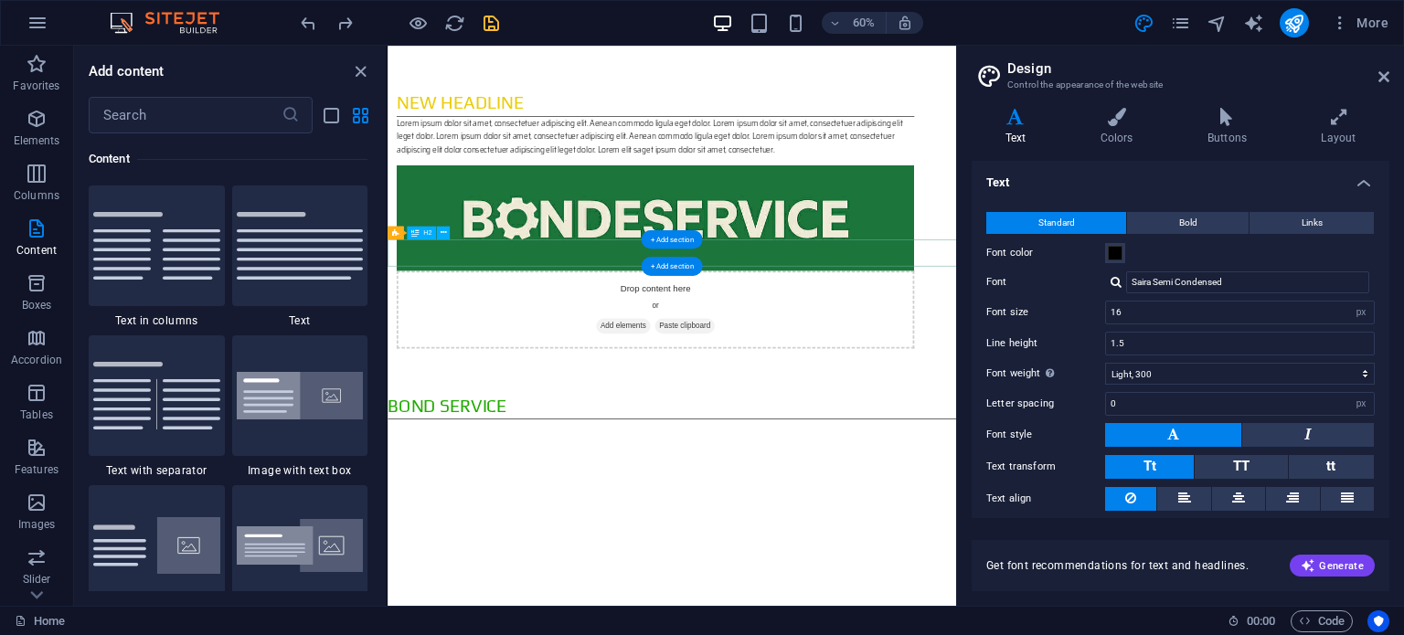
click at [650, 623] on div "BOND SERVICE" at bounding box center [862, 645] width 948 height 45
click at [660, 623] on div "BOND SERVICE" at bounding box center [862, 645] width 948 height 45
click at [623, 623] on div "BOND SERVICE" at bounding box center [862, 645] width 948 height 45
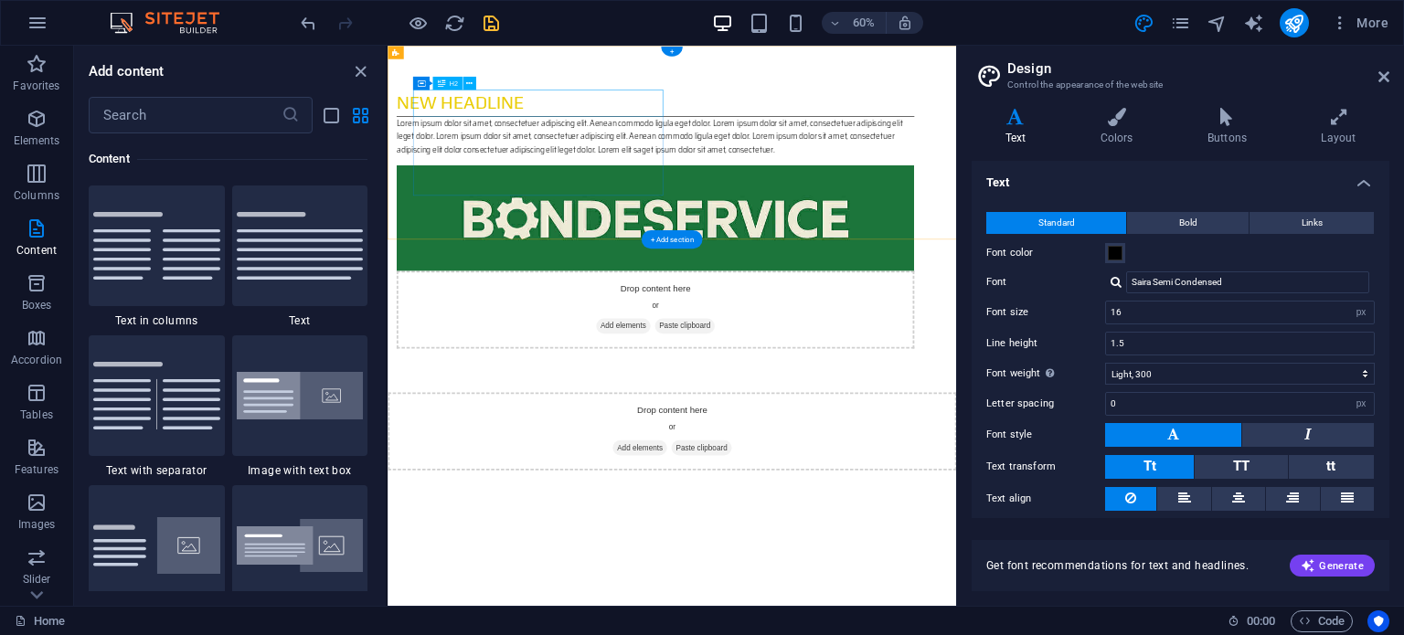
click at [671, 143] on div "New headline" at bounding box center [833, 141] width 863 height 45
click at [576, 148] on div "New headline" at bounding box center [833, 141] width 863 height 45
click at [590, 145] on div "New headline" at bounding box center [833, 141] width 863 height 45
click at [604, 140] on div "New headline" at bounding box center [833, 141] width 863 height 45
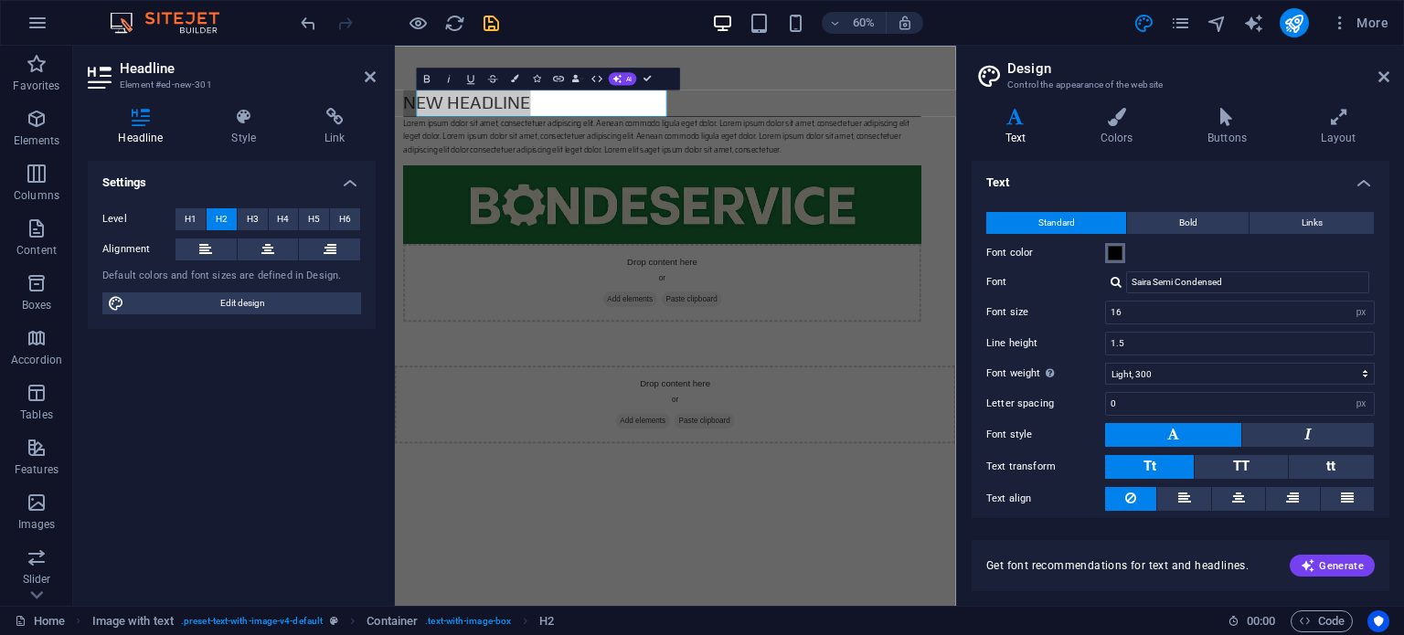
click at [1113, 253] on span at bounding box center [1115, 253] width 15 height 15
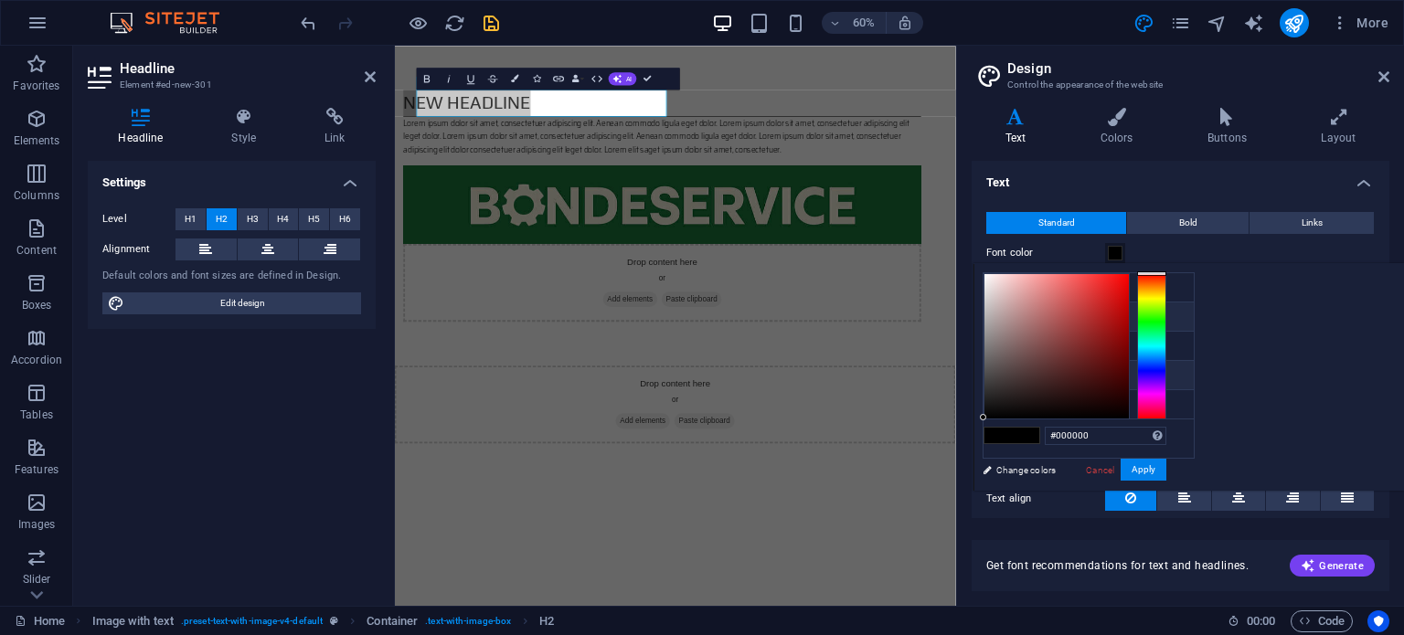
click at [1025, 314] on li "Primary color #eacd08" at bounding box center [1088, 317] width 210 height 29
type input "#eacd08"
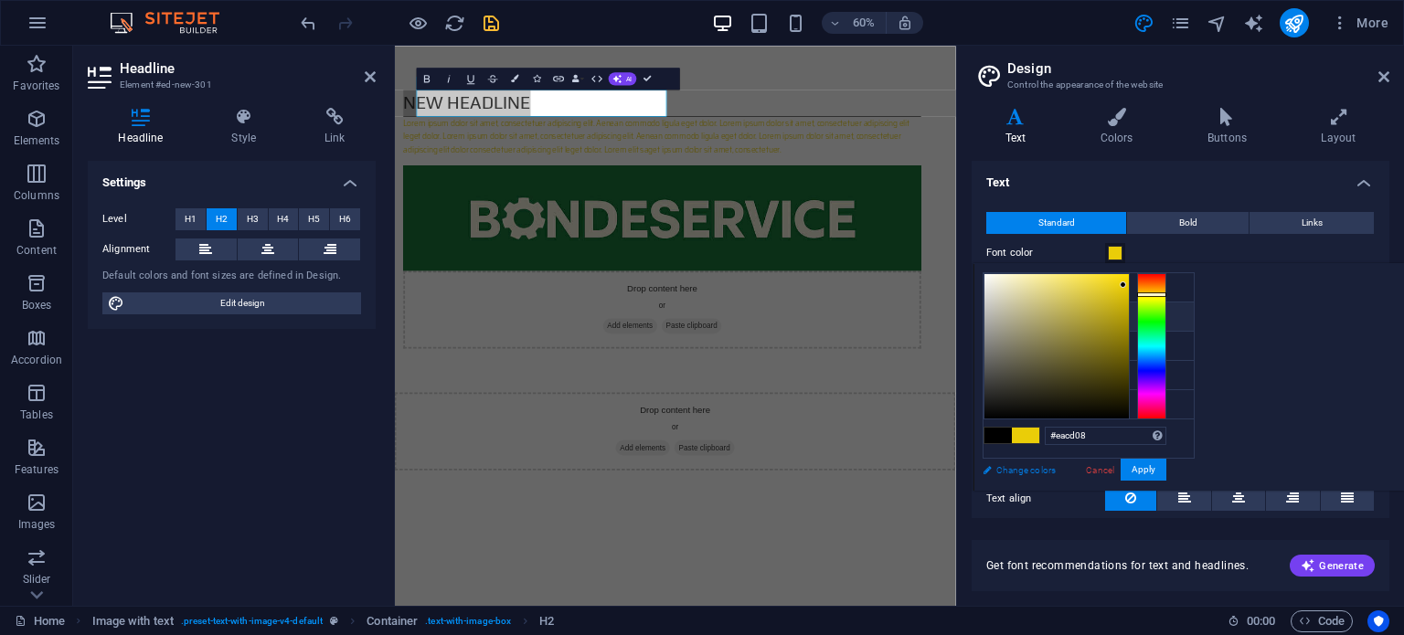
click at [1039, 468] on link "Change colors" at bounding box center [1079, 470] width 212 height 23
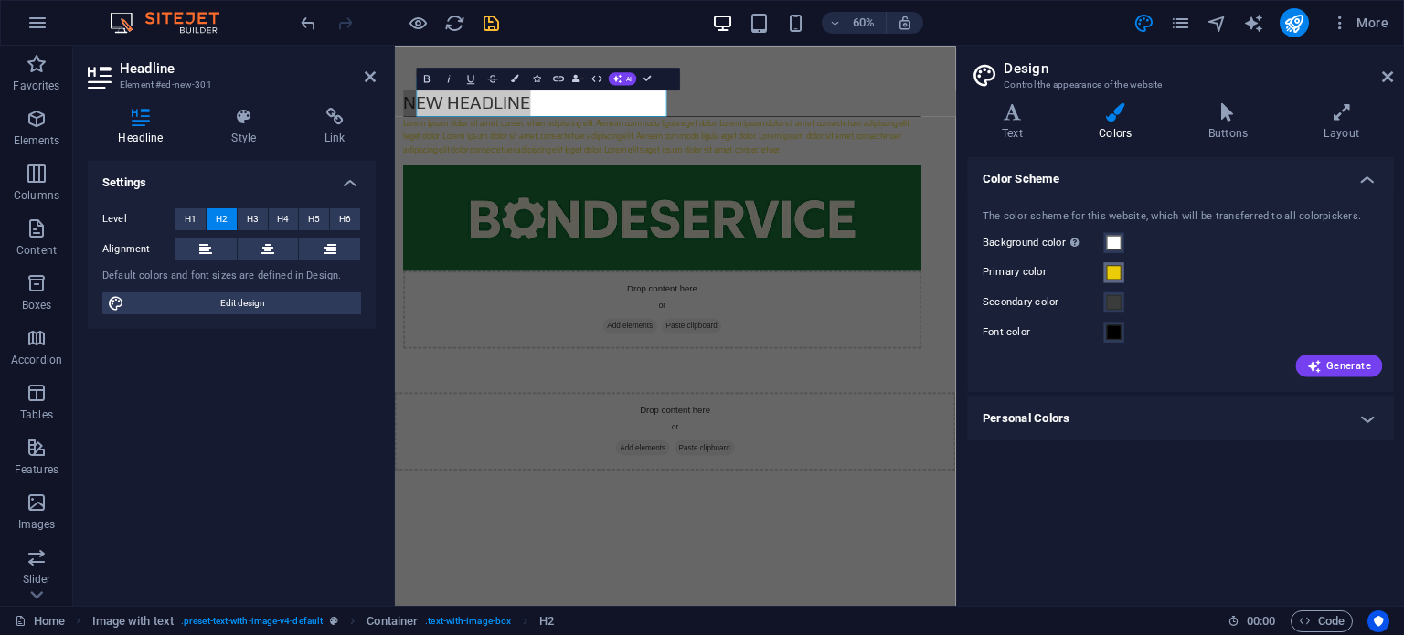
click at [1107, 271] on button "Primary color" at bounding box center [1115, 274] width 20 height 20
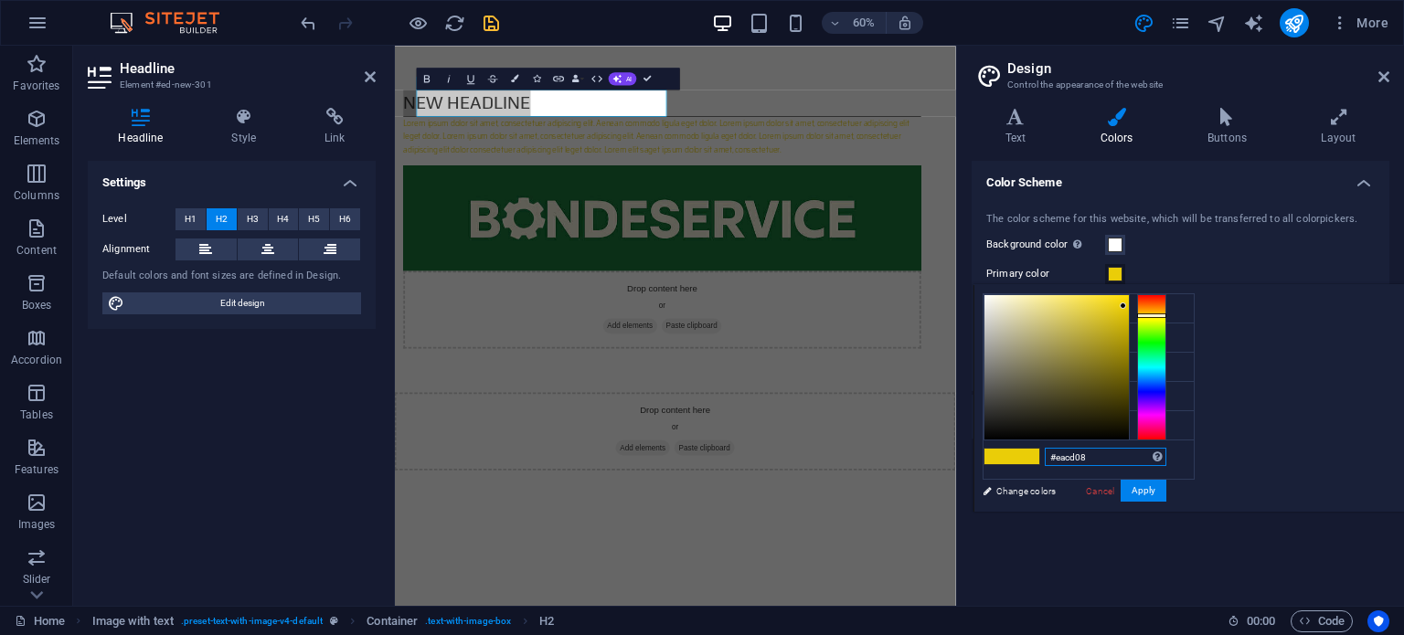
click at [1166, 452] on input "#eacd08" at bounding box center [1106, 457] width 122 height 18
type input "#"
paste input "#22ab02"
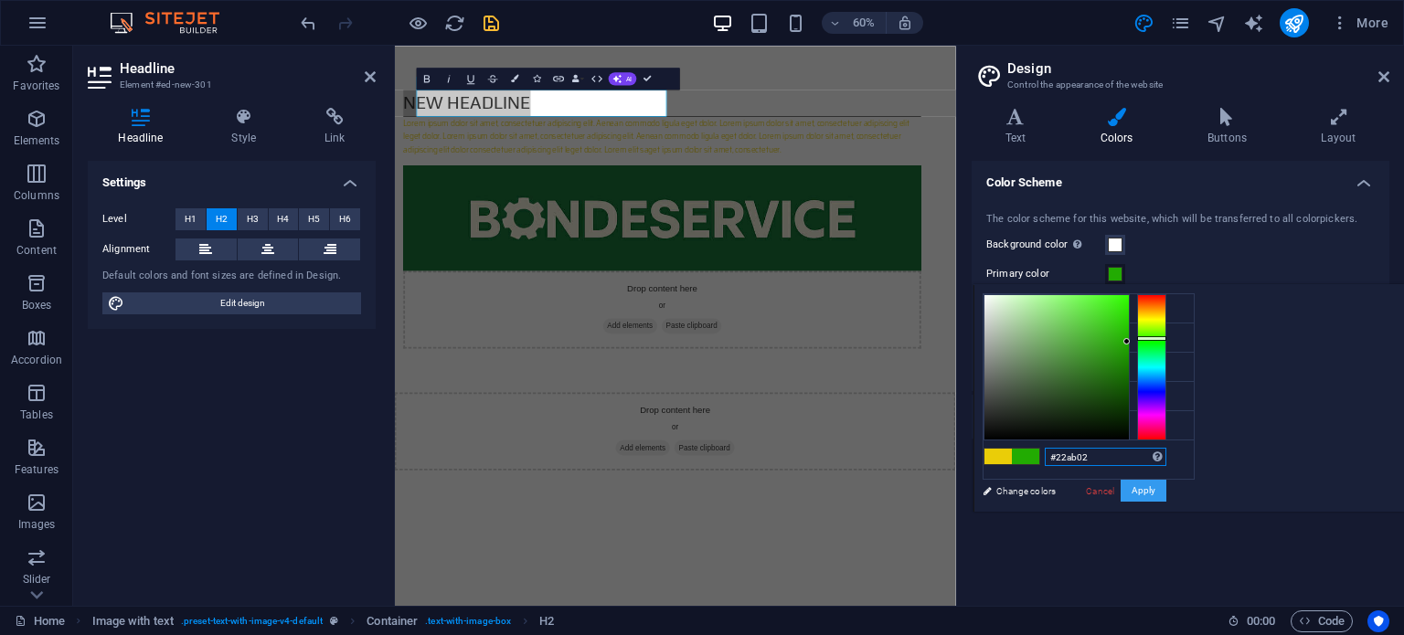
type input "#22ab02"
click at [1166, 494] on button "Apply" at bounding box center [1144, 491] width 46 height 22
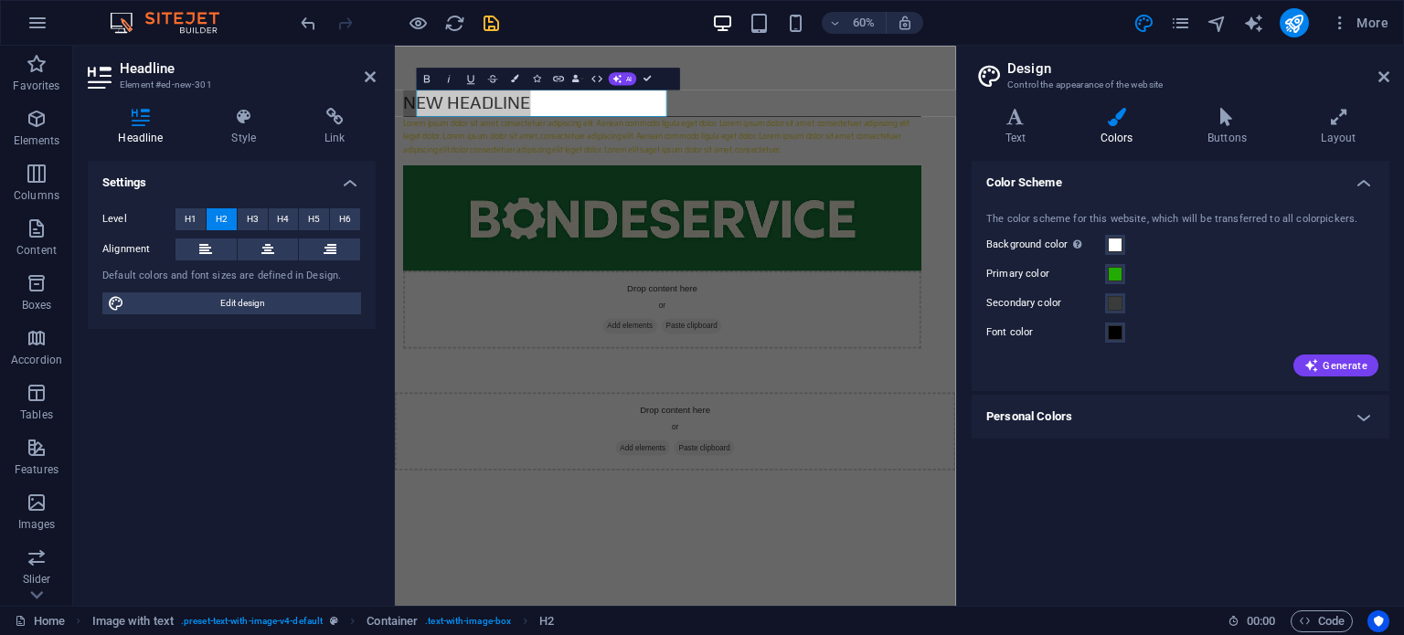
click at [1158, 503] on div "Color Scheme The color scheme for this website, which will be transferred to al…" at bounding box center [1181, 376] width 418 height 430
click at [1021, 634] on html "Skip to main content New headline Lorem ipsum dolor sit amet, consectetuer adip…" at bounding box center [862, 399] width 935 height 707
click at [705, 151] on h2 "New headline" at bounding box center [840, 141] width 863 height 45
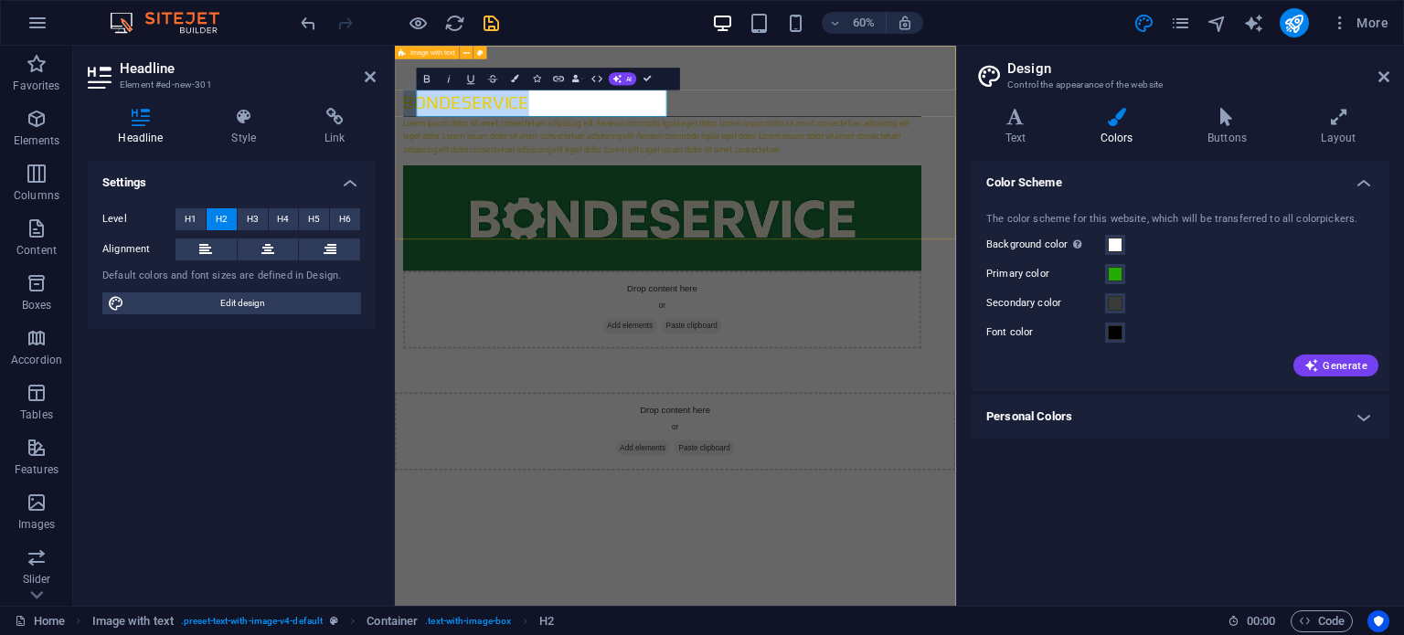
drag, startPoint x: 675, startPoint y: 153, endPoint x: 401, endPoint y: 171, distance: 274.8
click at [401, 171] on div "Bondeservice Lorem ipsum dolor sit amet, consectetuer adipiscing elit. Aenean c…" at bounding box center [862, 335] width 935 height 578
click at [1118, 280] on span at bounding box center [1115, 274] width 15 height 15
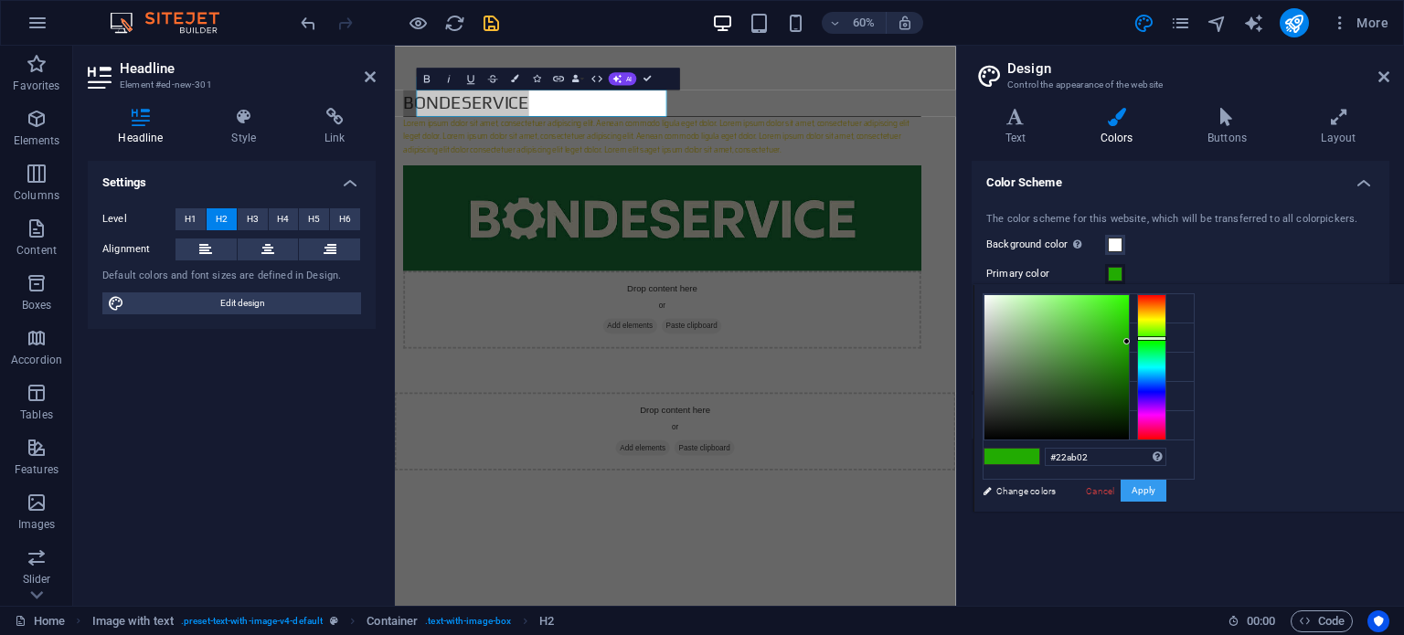
click at [1166, 492] on button "Apply" at bounding box center [1144, 491] width 46 height 22
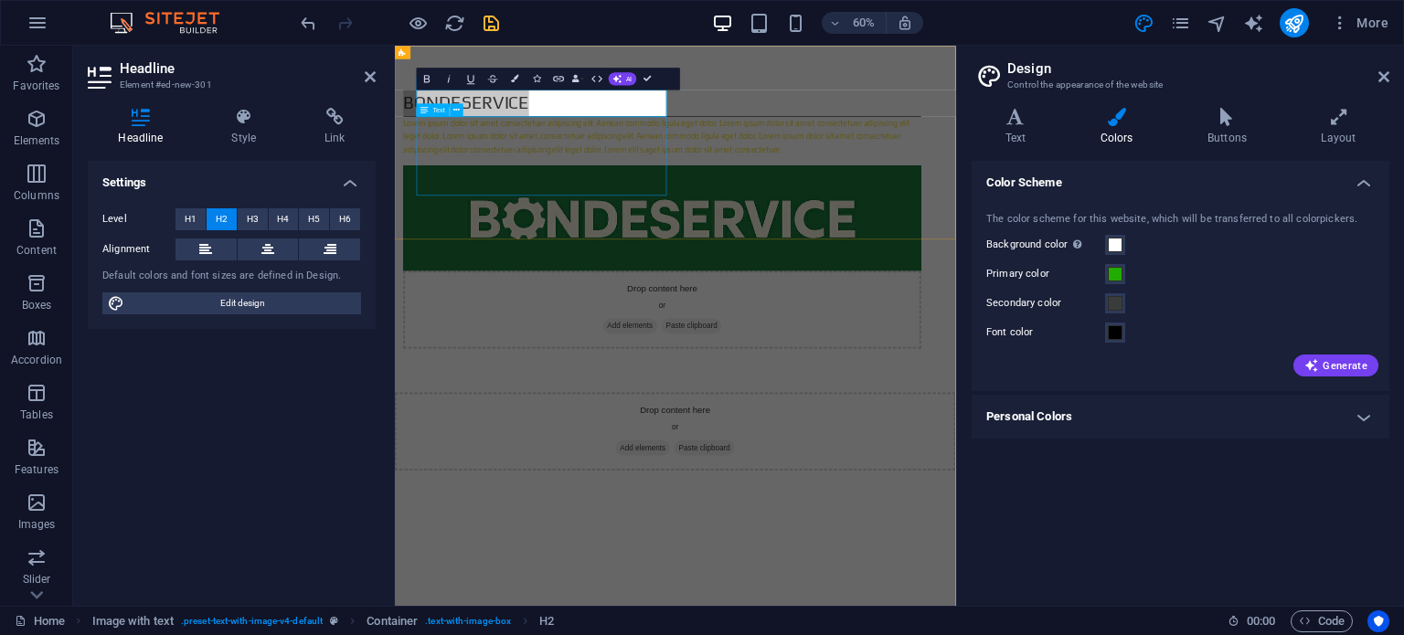
click at [707, 229] on div "Lorem ipsum dolor sit amet, consectetuer adipiscing elit. Aenean commodo ligula…" at bounding box center [840, 197] width 863 height 66
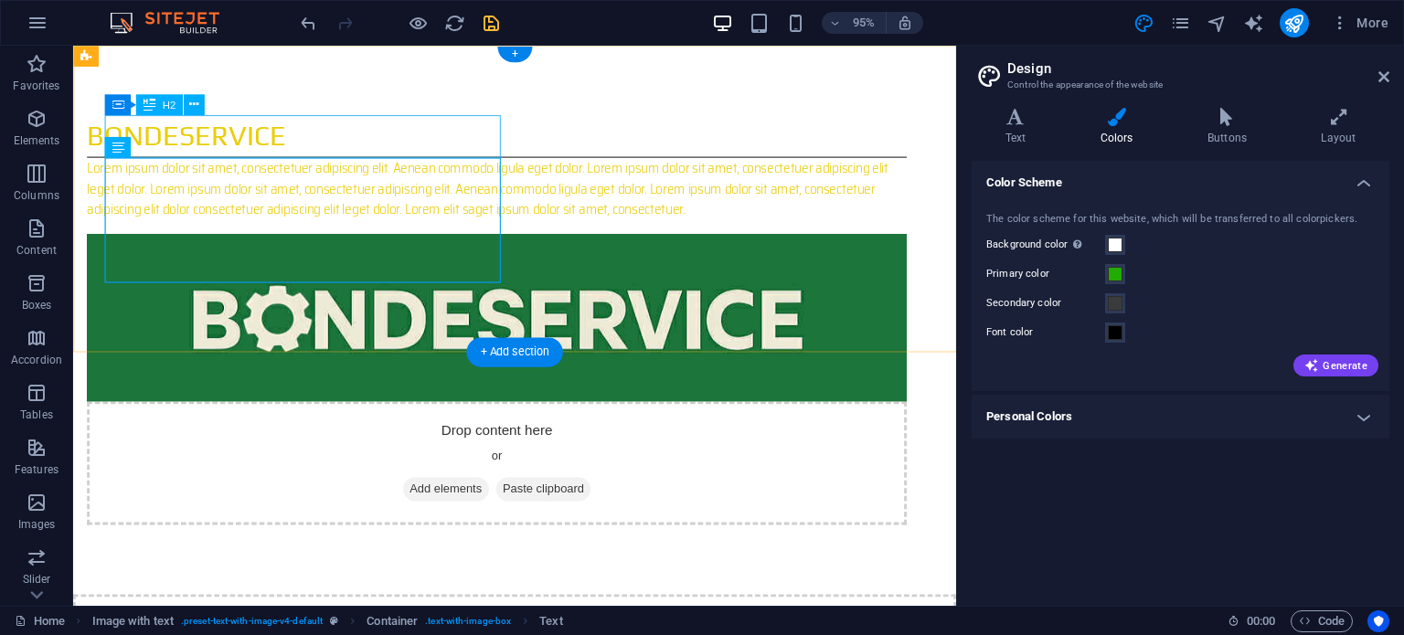
click at [191, 144] on div "Bondeservice" at bounding box center [519, 141] width 863 height 45
click at [242, 148] on div "Bondeservice" at bounding box center [519, 141] width 863 height 45
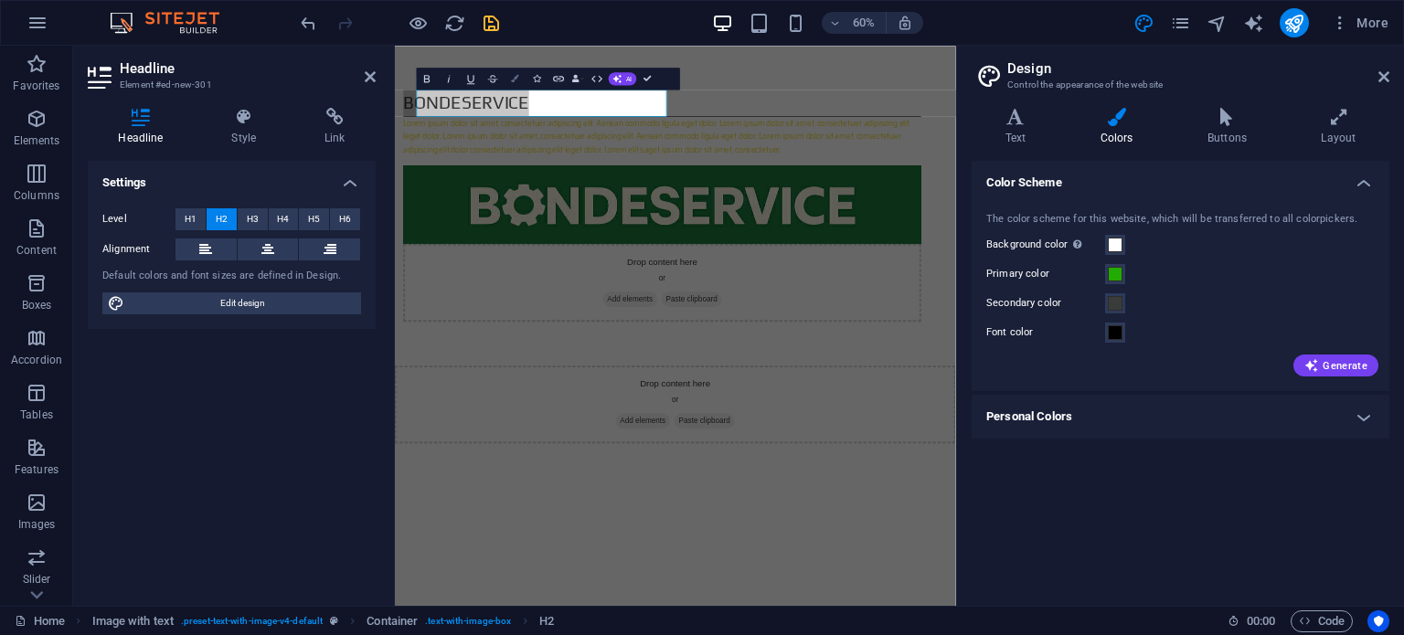
click at [518, 84] on button "Colors" at bounding box center [515, 79] width 21 height 22
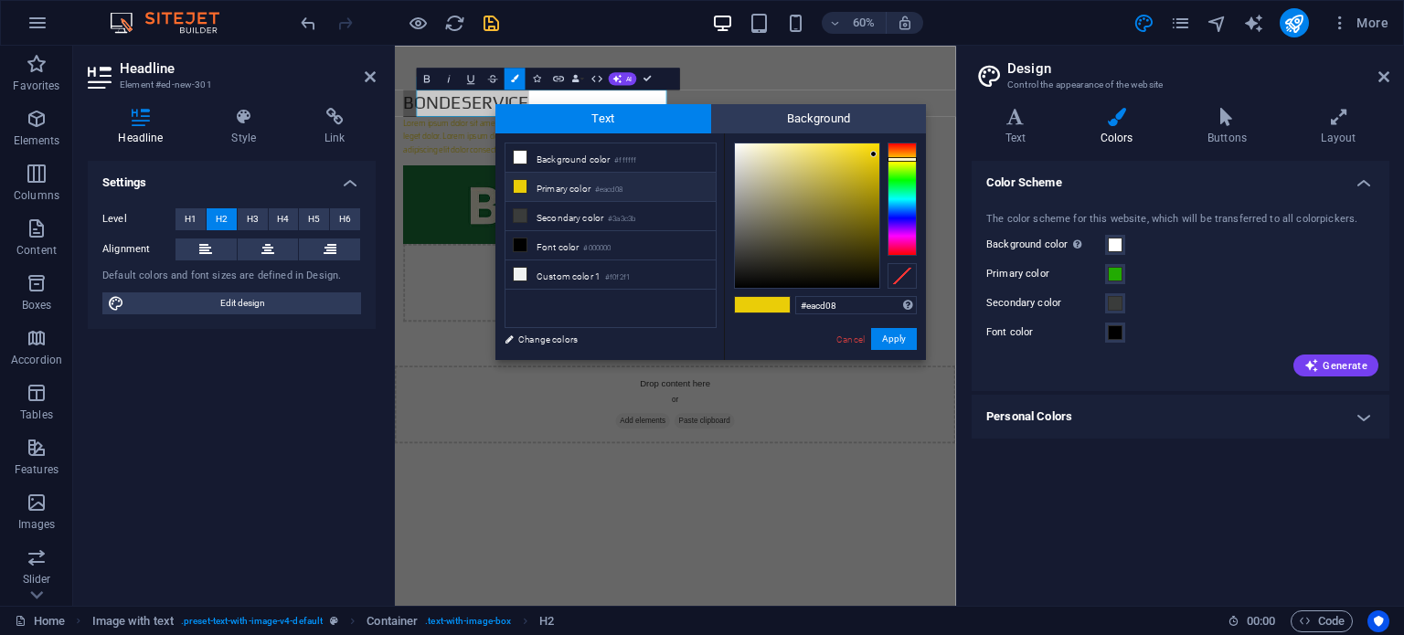
drag, startPoint x: 868, startPoint y: 310, endPoint x: 790, endPoint y: 304, distance: 78.8
click at [801, 311] on input "#eacd08" at bounding box center [856, 305] width 122 height 18
type input "#22ab02"
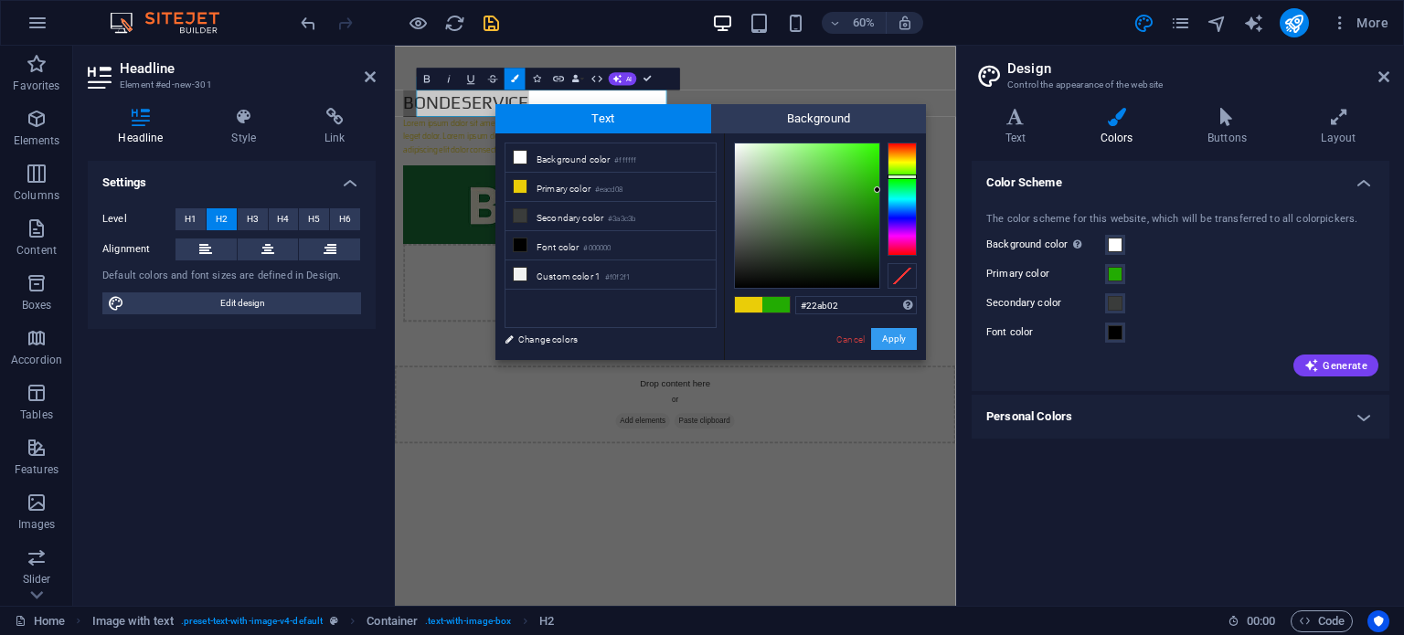
click at [904, 339] on button "Apply" at bounding box center [894, 339] width 46 height 22
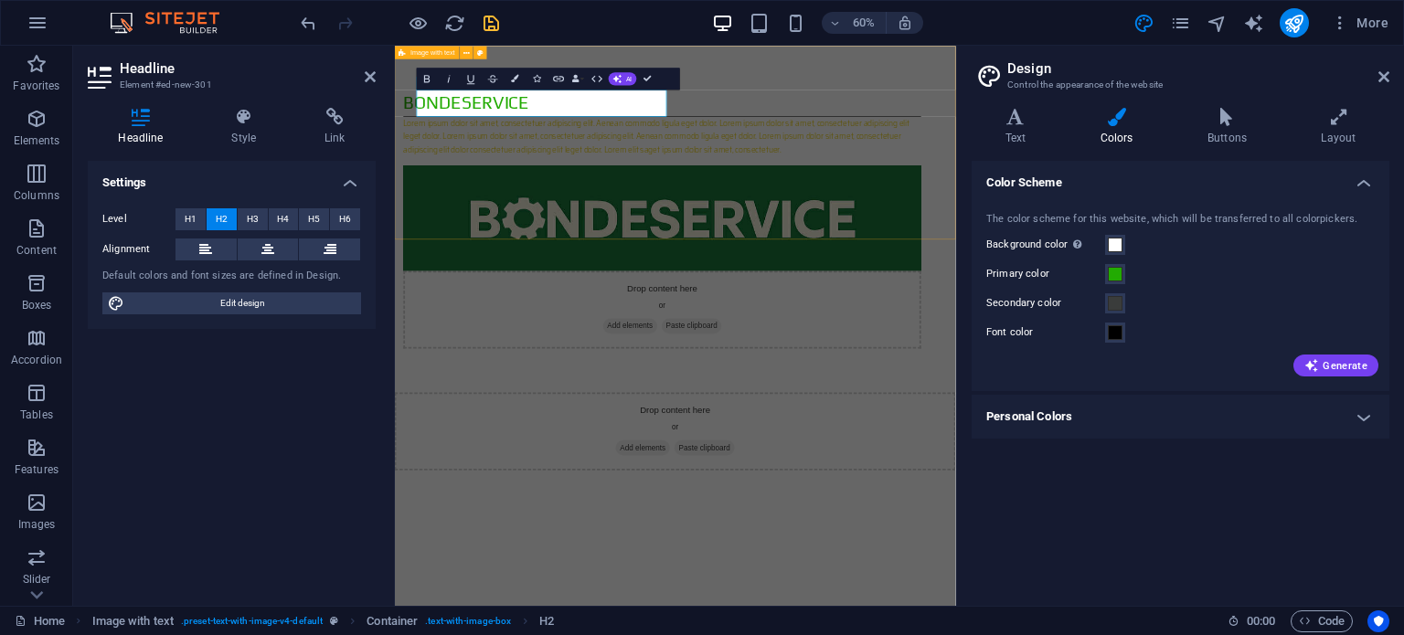
click at [1011, 359] on div "Bondeservice Lorem ipsum dolor sit amet, consectetuer adipiscing elit. Aenean c…" at bounding box center [862, 335] width 935 height 578
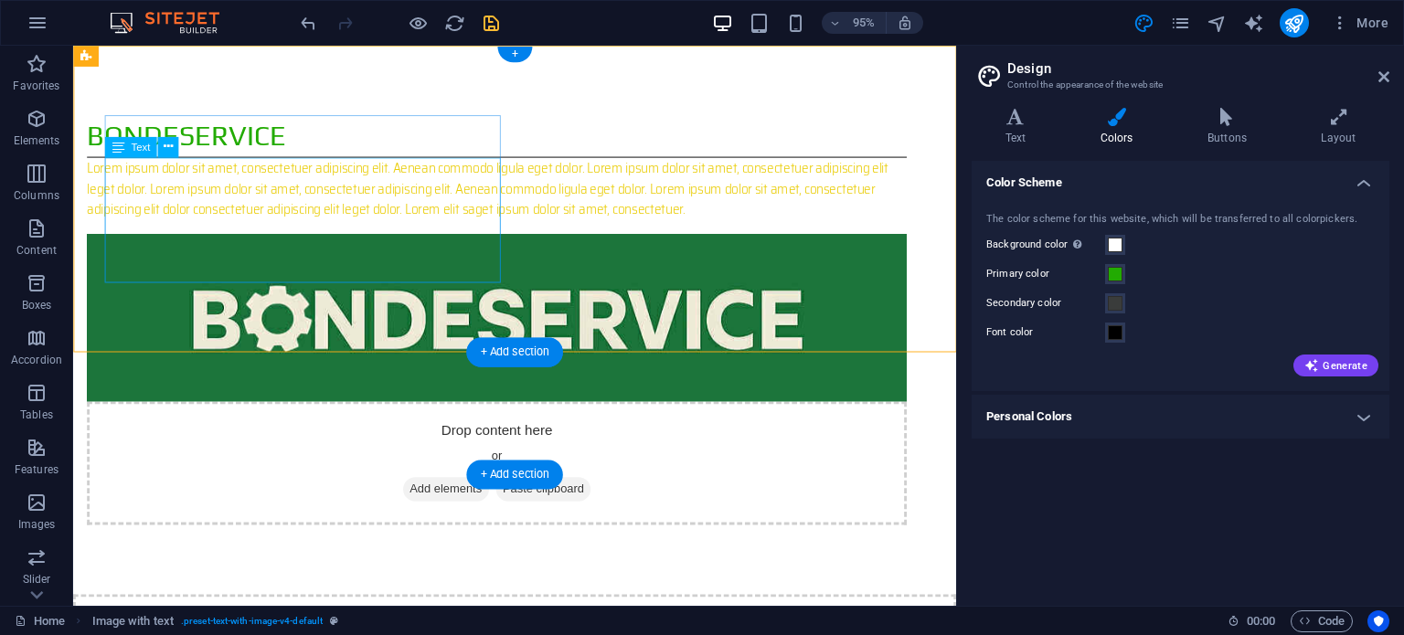
click at [388, 229] on div "Lorem ipsum dolor sit amet, consectetuer adipiscing elit. Aenean commodo ligula…" at bounding box center [519, 197] width 863 height 66
click at [438, 229] on div "Lorem ipsum dolor sit amet, consectetuer adipiscing elit. Aenean commodo ligula…" at bounding box center [519, 197] width 863 height 66
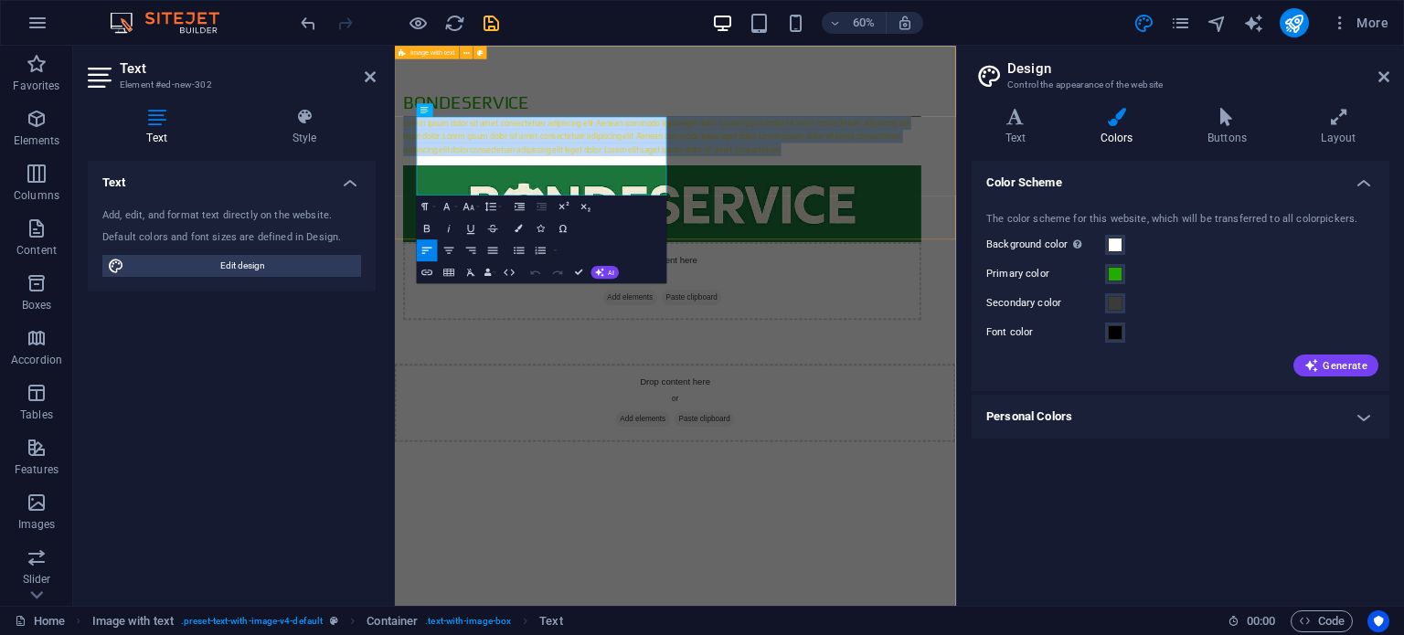
drag, startPoint x: 803, startPoint y: 279, endPoint x: 409, endPoint y: 167, distance: 410.3
click at [409, 167] on div "Bondeservice Lorem ipsum dolor sit amet, consectetuer adipiscing elit. Aenean c…" at bounding box center [862, 311] width 935 height 530
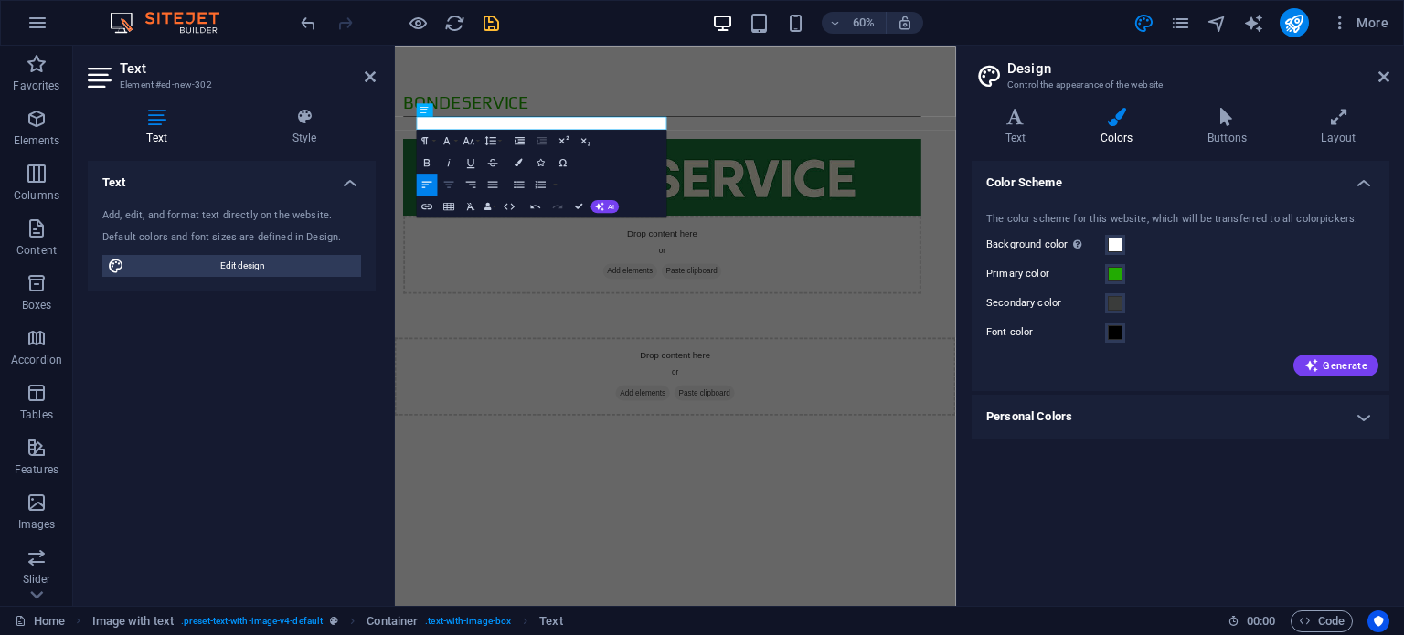
click at [453, 185] on icon "button" at bounding box center [448, 183] width 13 height 13
click at [523, 162] on button "Colors" at bounding box center [519, 163] width 21 height 22
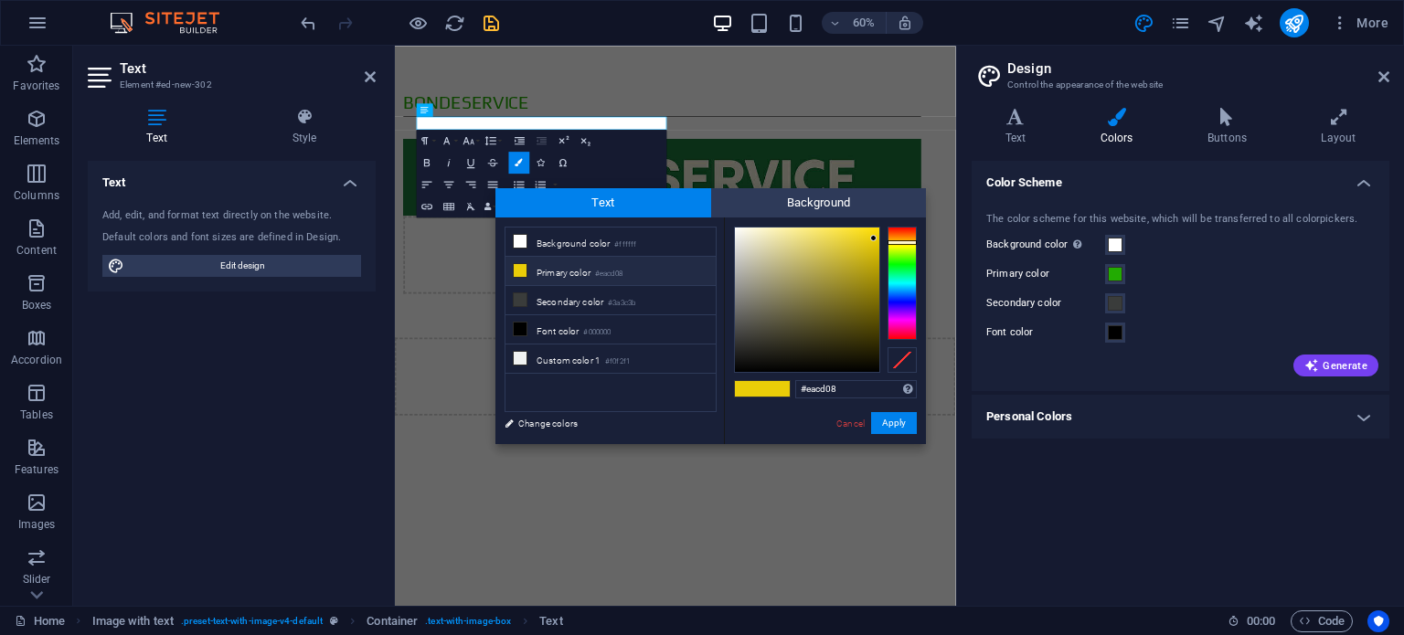
drag, startPoint x: 565, startPoint y: 270, endPoint x: 587, endPoint y: 269, distance: 22.0
click at [567, 270] on li "Primary color #eacd08" at bounding box center [610, 271] width 210 height 29
drag, startPoint x: 845, startPoint y: 388, endPoint x: 728, endPoint y: 401, distance: 117.8
click at [728, 401] on div "#eacd08 Supported formats #0852ed rgb(8, 82, 237) rgba(8, 82, 237, 90%) hsv(221…" at bounding box center [825, 464] width 202 height 492
paste input "#22ab02"
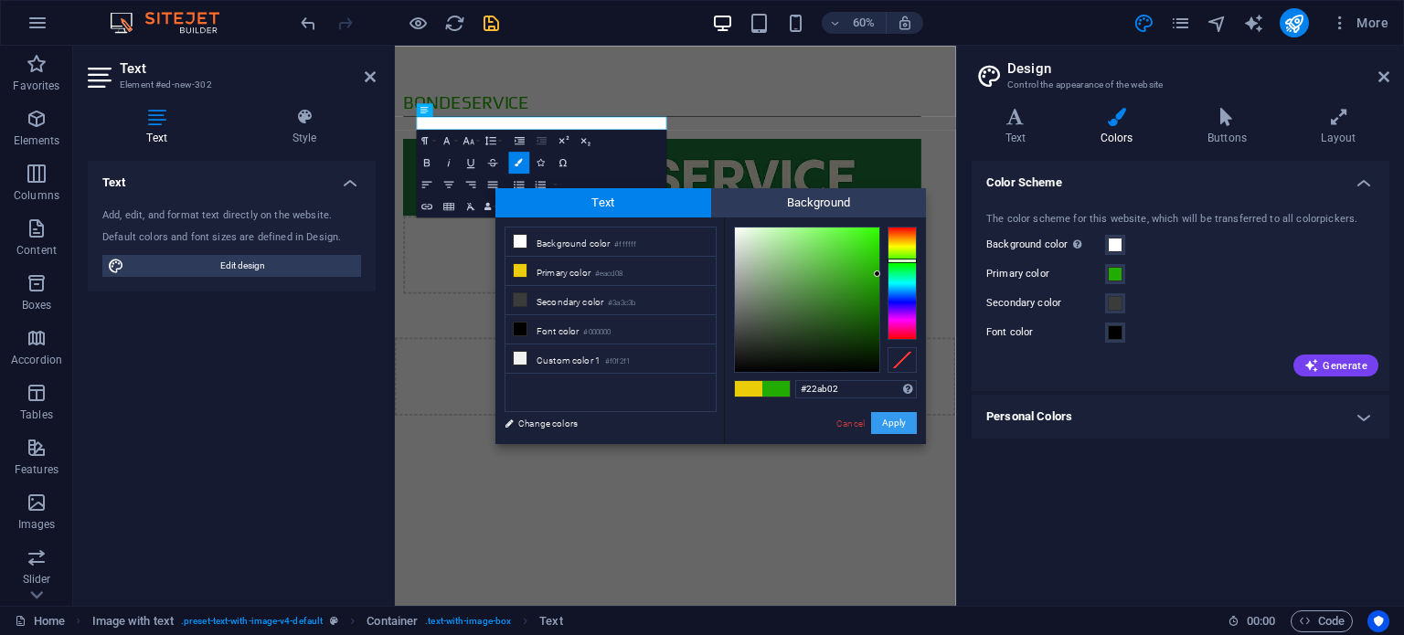
click at [886, 422] on button "Apply" at bounding box center [894, 423] width 46 height 22
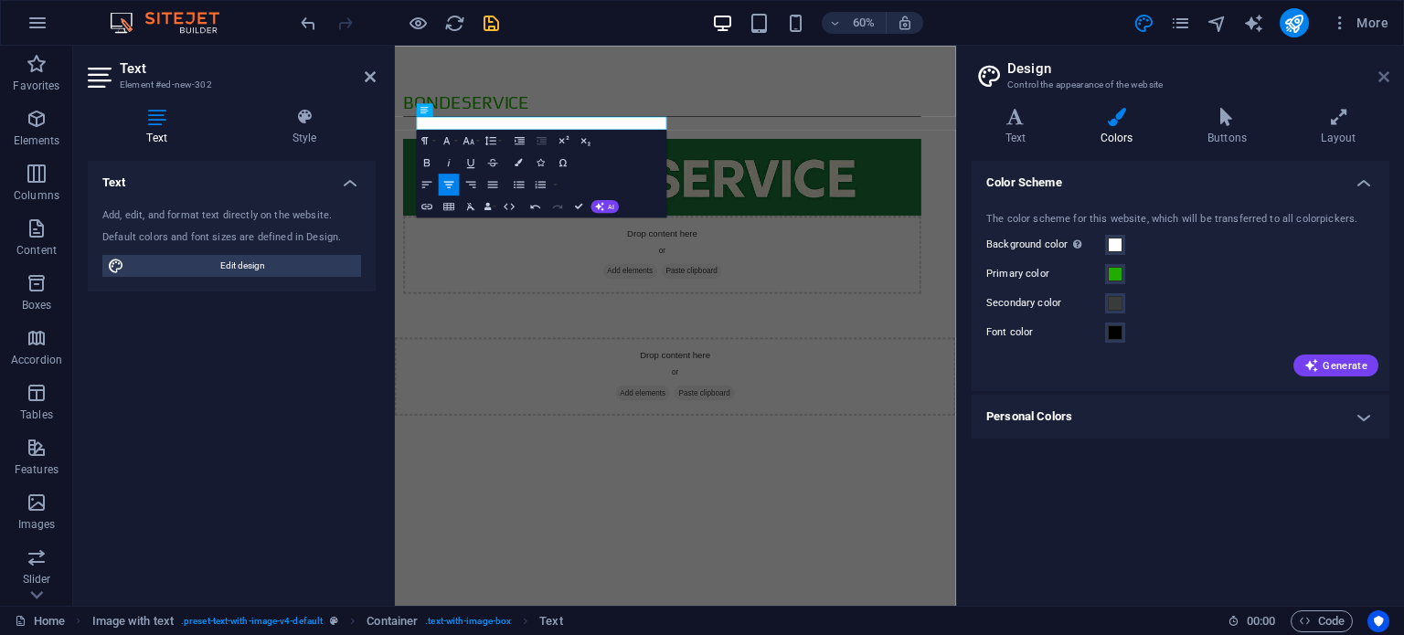
click at [1382, 78] on icon at bounding box center [1383, 76] width 11 height 15
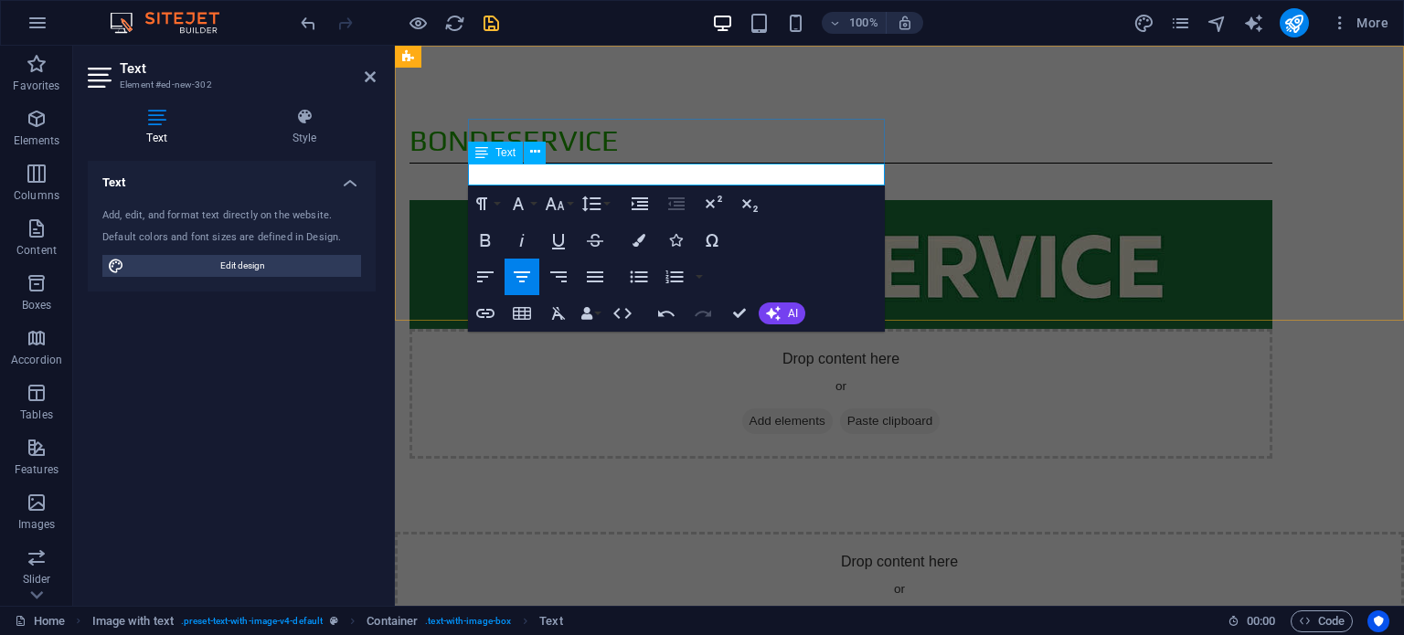
click at [570, 178] on p "​​ ​" at bounding box center [840, 175] width 863 height 22
click at [681, 171] on p "Lansering vintern 2025/2026" at bounding box center [840, 175] width 863 height 22
click at [695, 172] on p "Lansering vintern 2025/2026" at bounding box center [840, 175] width 863 height 22
drag, startPoint x: 771, startPoint y: 175, endPoint x: 544, endPoint y: 201, distance: 229.0
click at [544, 186] on div "Bondeservice Lansering vinter 2025/2026" at bounding box center [840, 152] width 863 height 67
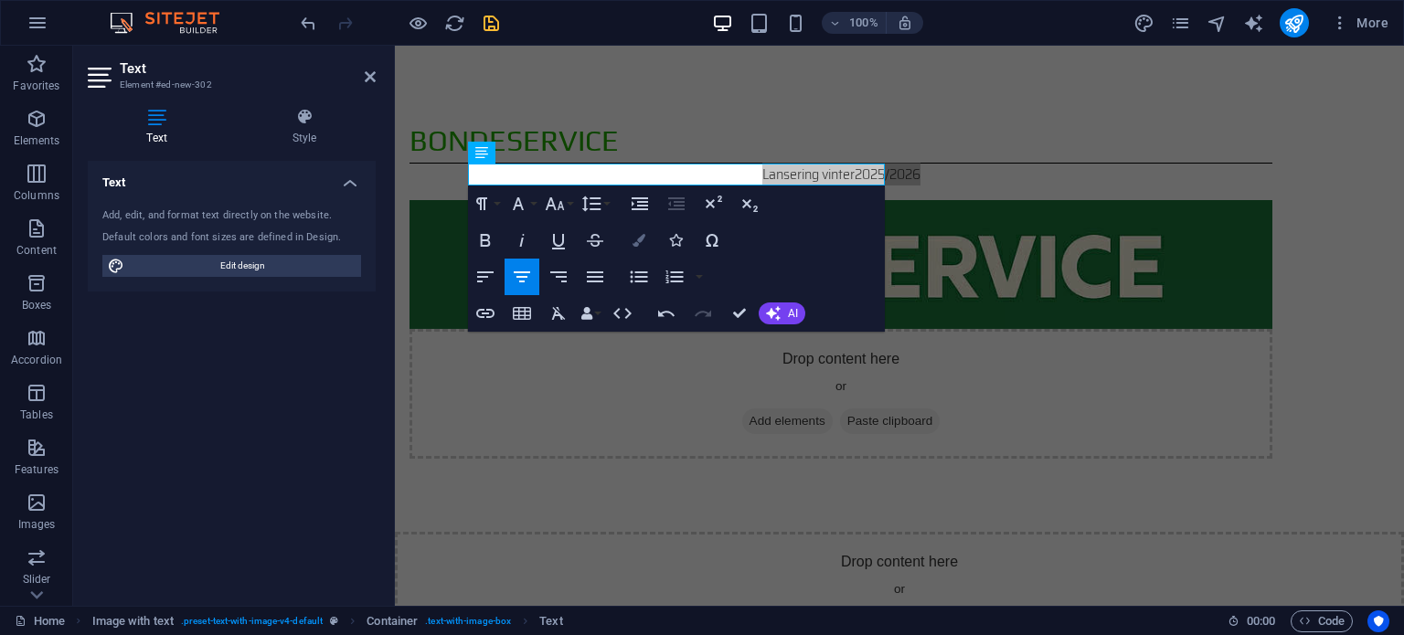
click at [634, 249] on button "Colors" at bounding box center [639, 240] width 35 height 37
type input "#eacd08"
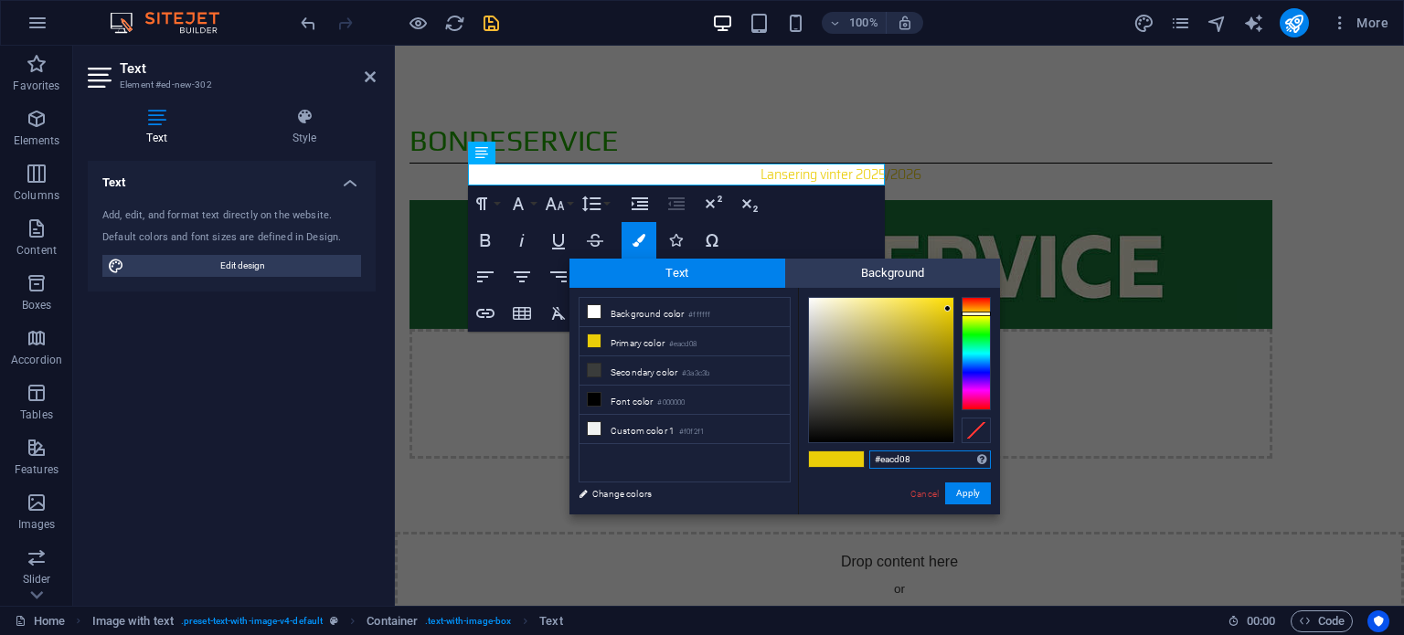
drag, startPoint x: 930, startPoint y: 459, endPoint x: 789, endPoint y: 471, distance: 141.3
click at [789, 471] on div "less Background color #ffffff Primary color #eacd08 Secondary color #3a3c3b Fon…" at bounding box center [784, 401] width 430 height 227
click at [650, 343] on li "Primary color #eacd08" at bounding box center [684, 341] width 210 height 29
paste input "#22ab02"
type input "#22ab02"
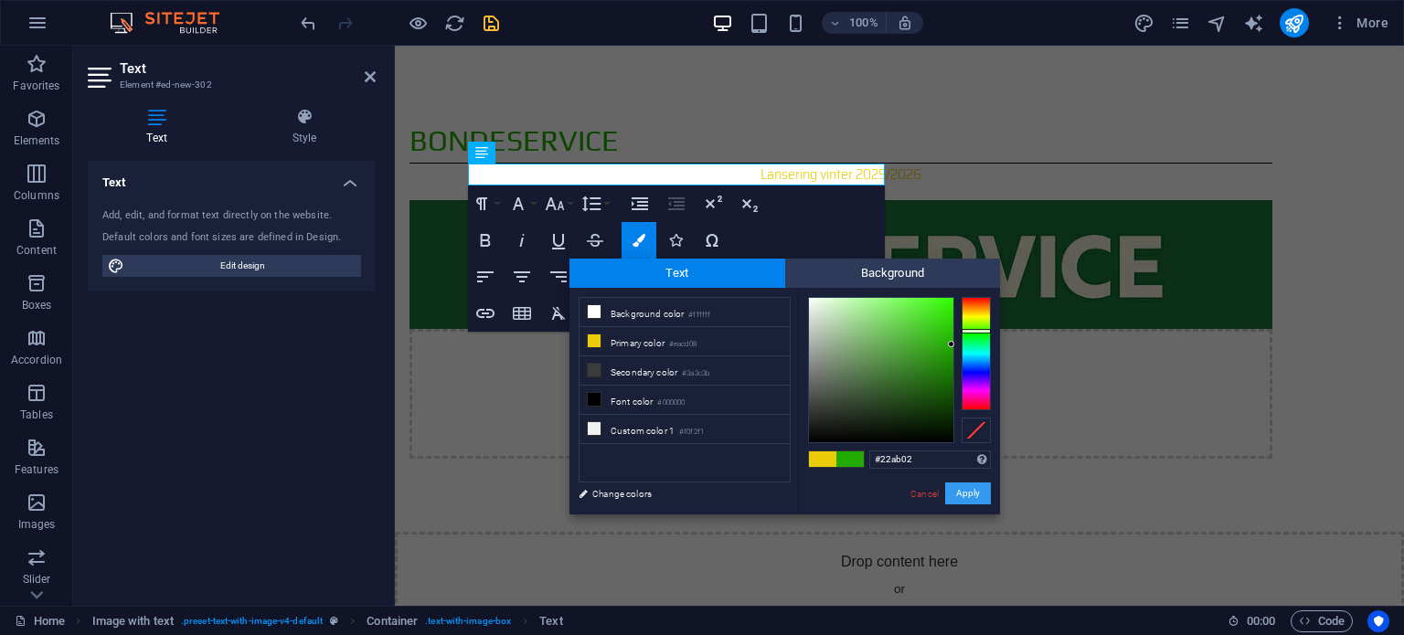
click at [962, 496] on button "Apply" at bounding box center [968, 494] width 46 height 22
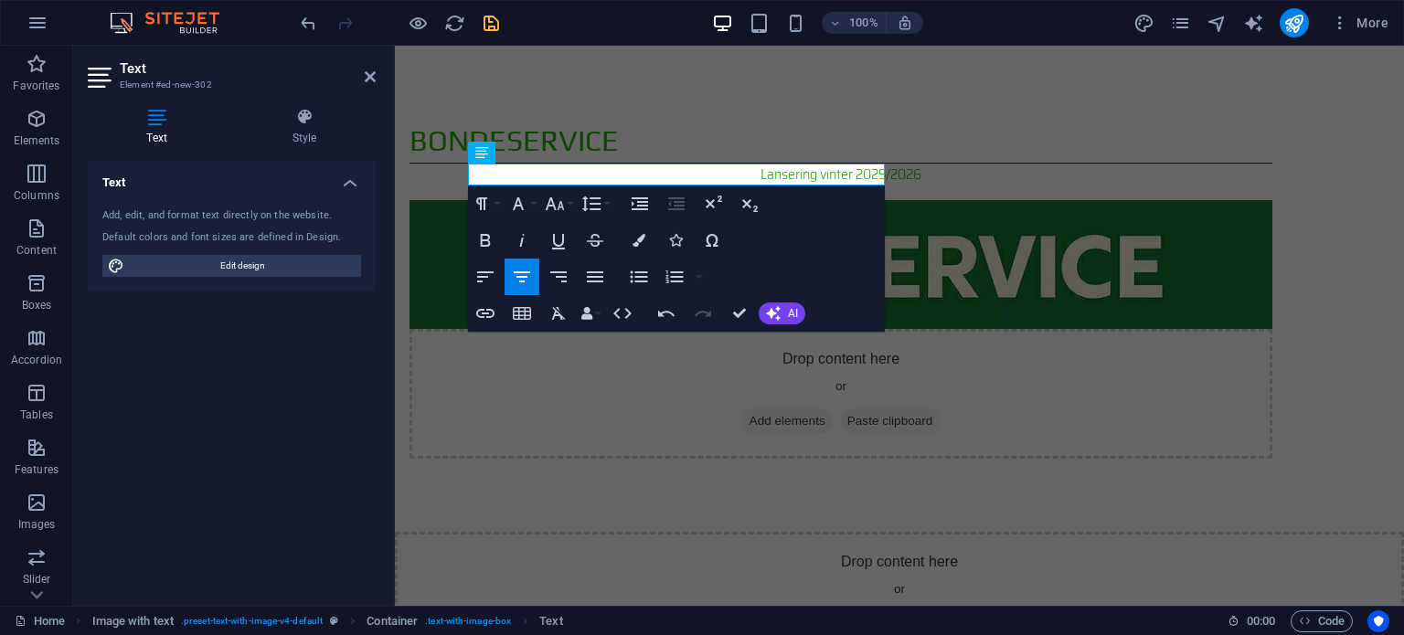
click at [1291, 453] on html "Skip to main content Bondeservice Lansering vinter 2025/2026 Drop content here …" at bounding box center [899, 354] width 1009 height 616
click at [720, 132] on div "Bondeservice" at bounding box center [840, 141] width 863 height 45
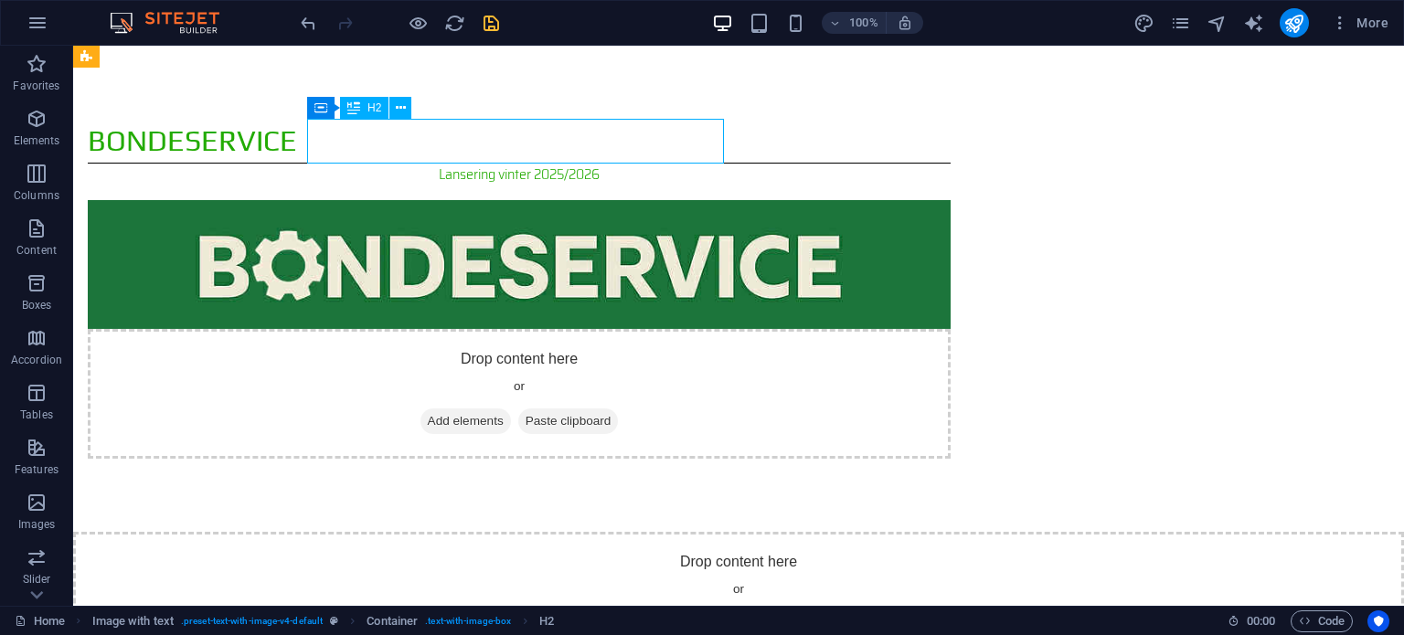
click at [660, 141] on div "Bondeservice" at bounding box center [519, 141] width 863 height 45
click at [446, 135] on div "Bondeservice" at bounding box center [519, 141] width 863 height 45
click at [124, 135] on div "Bondeservice Lansering vinter 2025/2026 Drop content here or Add elements Paste…" at bounding box center [738, 289] width 1331 height 486
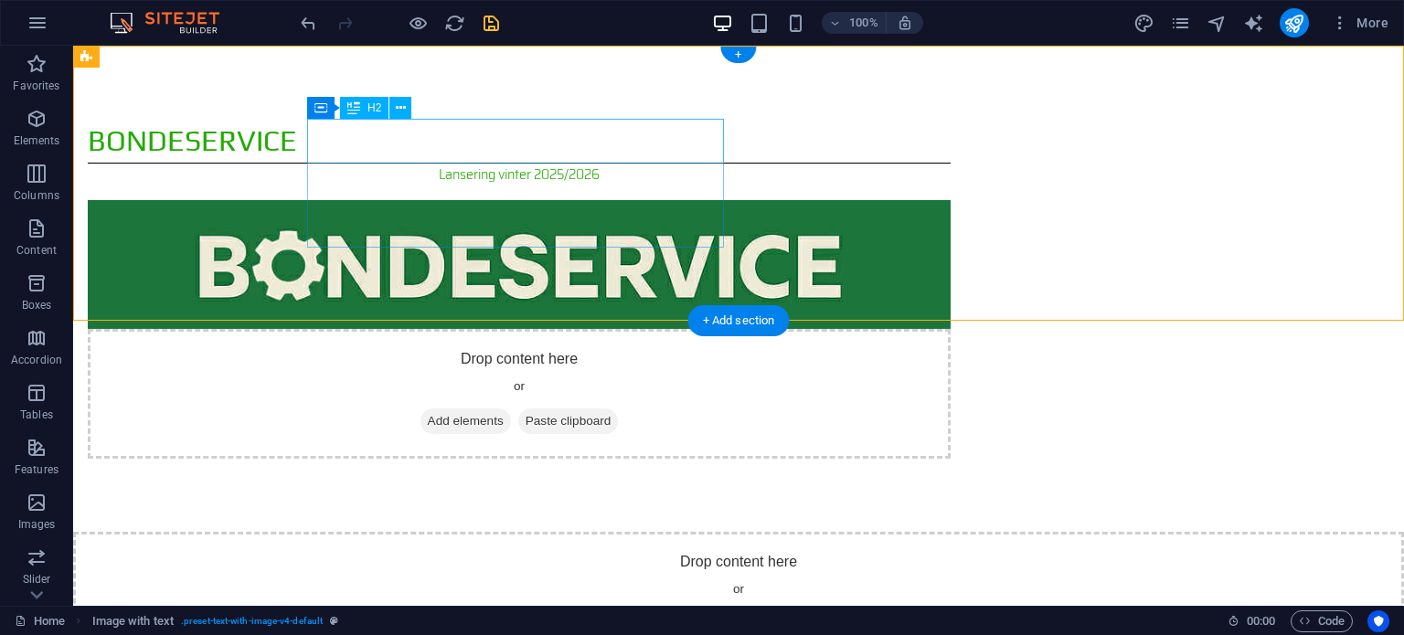
click at [495, 140] on div "Bondeservice" at bounding box center [519, 141] width 863 height 45
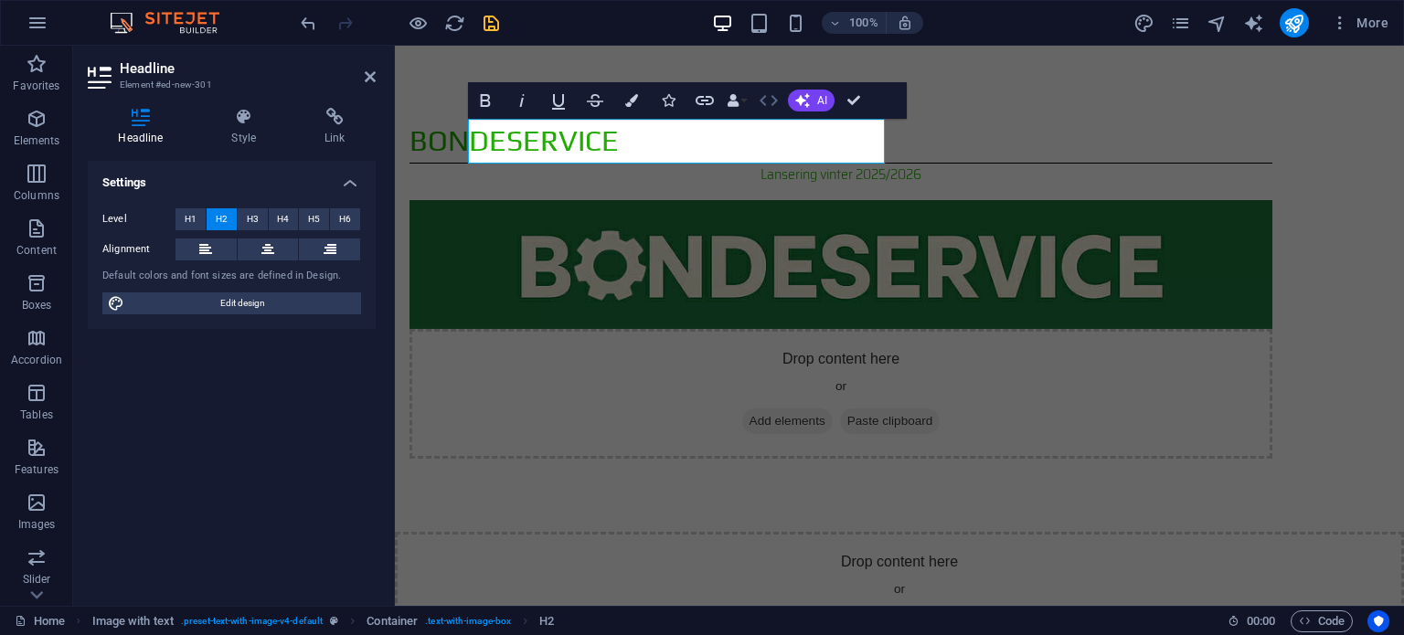
click at [756, 105] on button "HTML" at bounding box center [768, 100] width 35 height 37
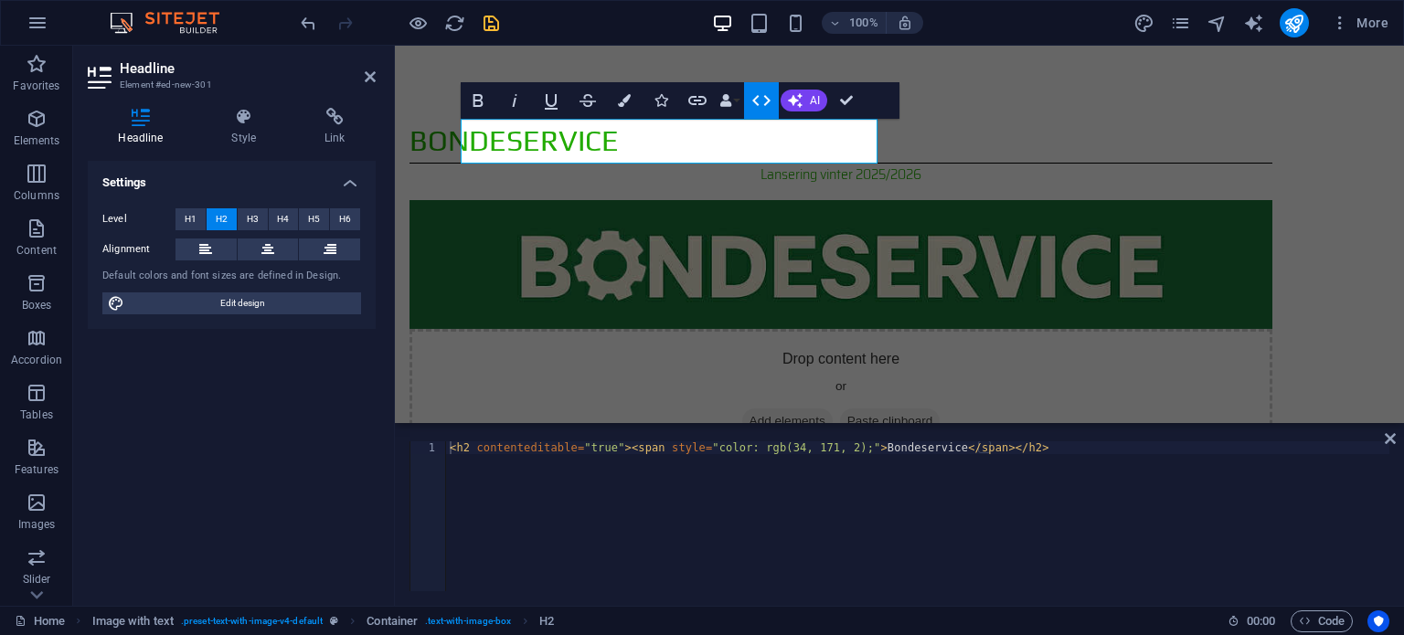
click at [767, 101] on icon "button" at bounding box center [761, 100] width 18 height 11
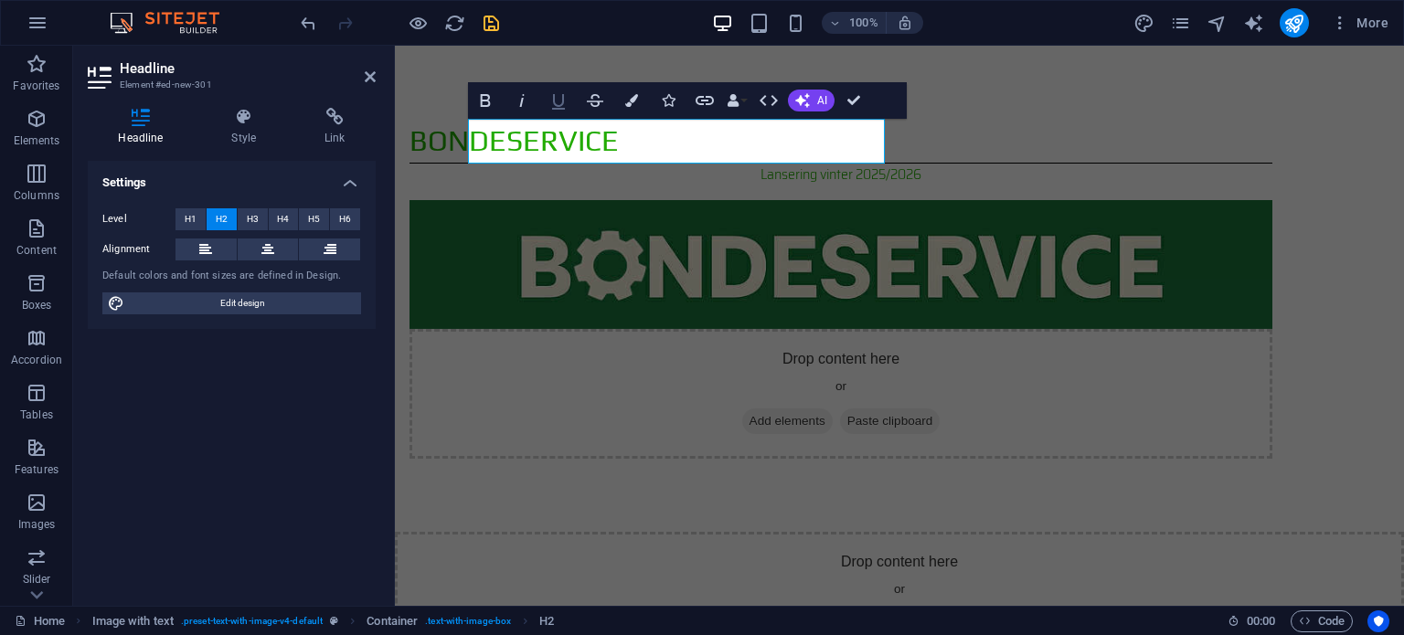
click at [558, 102] on icon "button" at bounding box center [558, 101] width 22 height 22
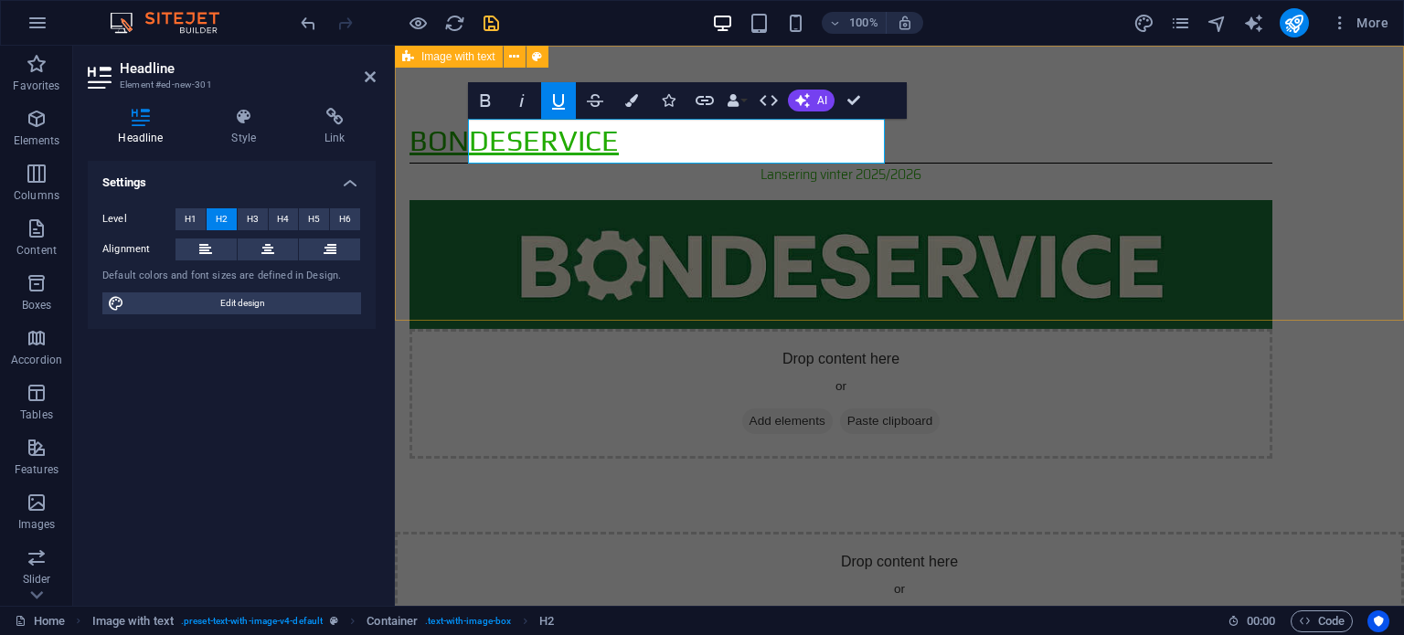
click at [635, 53] on div "Bondeservice Lansering vinter 2025/2026 Drop content here or Add elements Paste…" at bounding box center [899, 289] width 1009 height 486
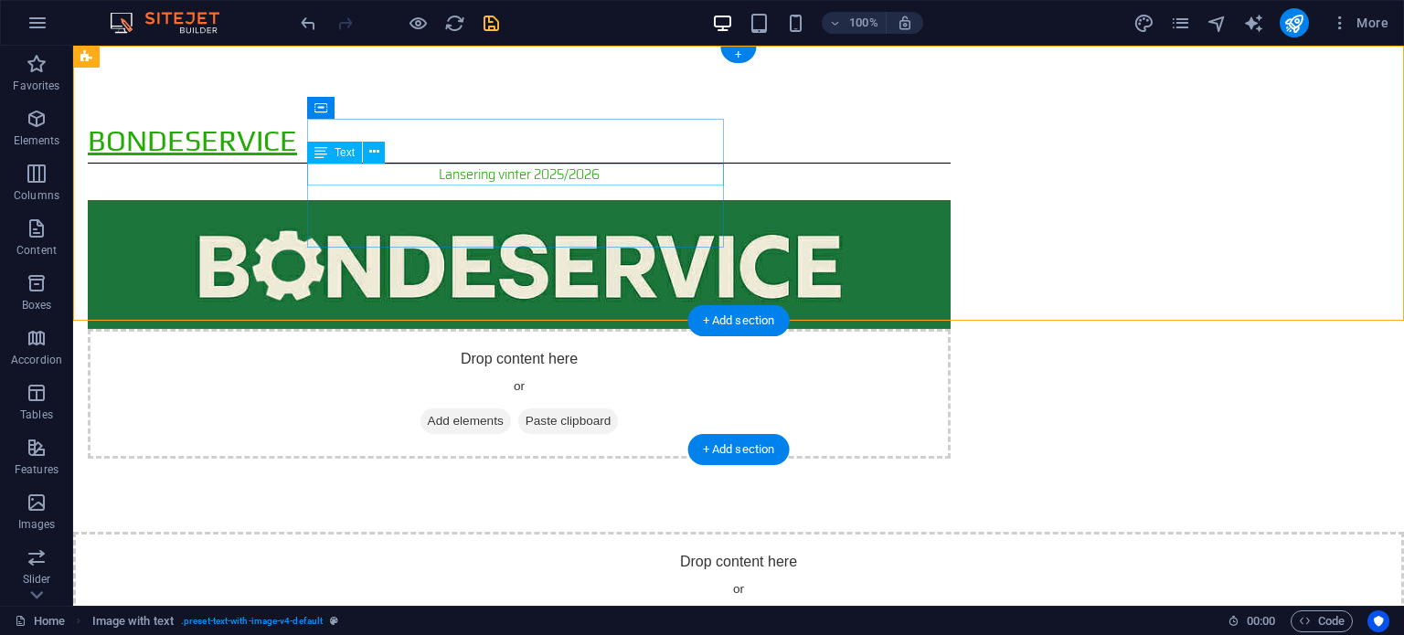
click at [505, 170] on div "Lansering vinter 2025/2026" at bounding box center [519, 175] width 863 height 22
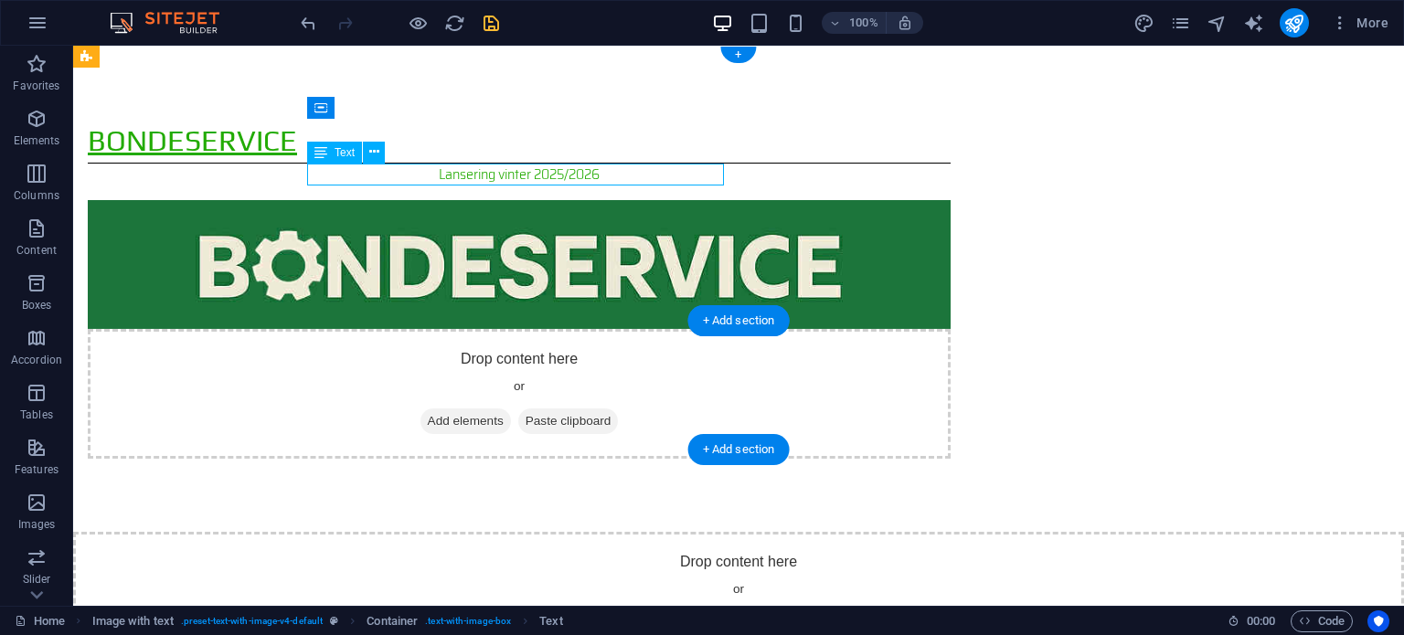
click at [505, 171] on div "Lansering vinter 2025/2026" at bounding box center [519, 175] width 863 height 22
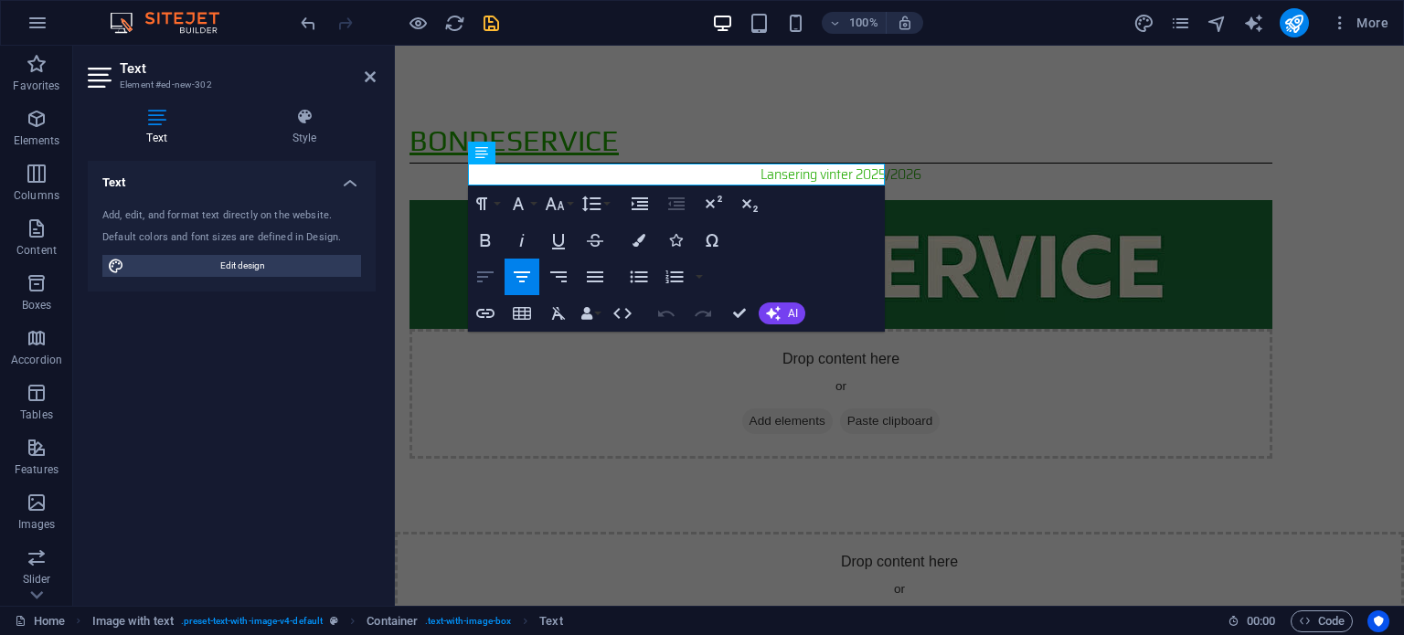
click at [487, 272] on icon "button" at bounding box center [485, 277] width 22 height 22
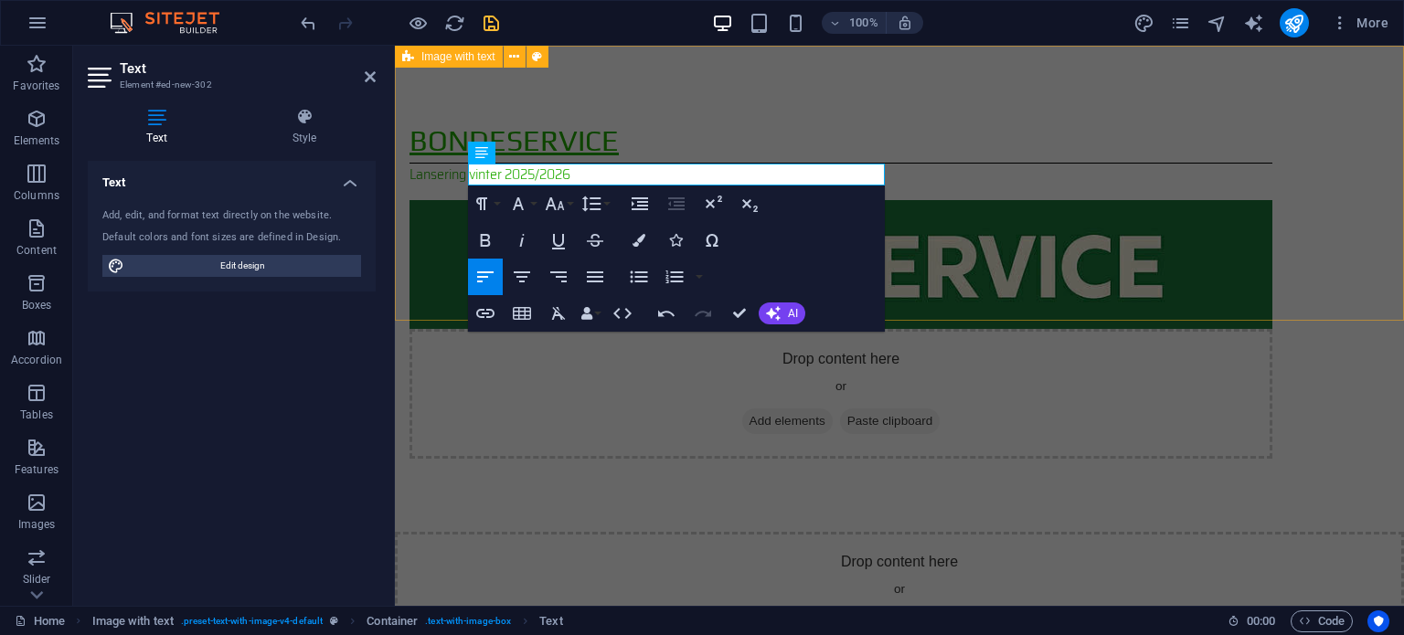
click at [984, 281] on div "Bondeservice Lansering vinter 2025/2026 Drop content here or Add elements Paste…" at bounding box center [899, 289] width 1009 height 486
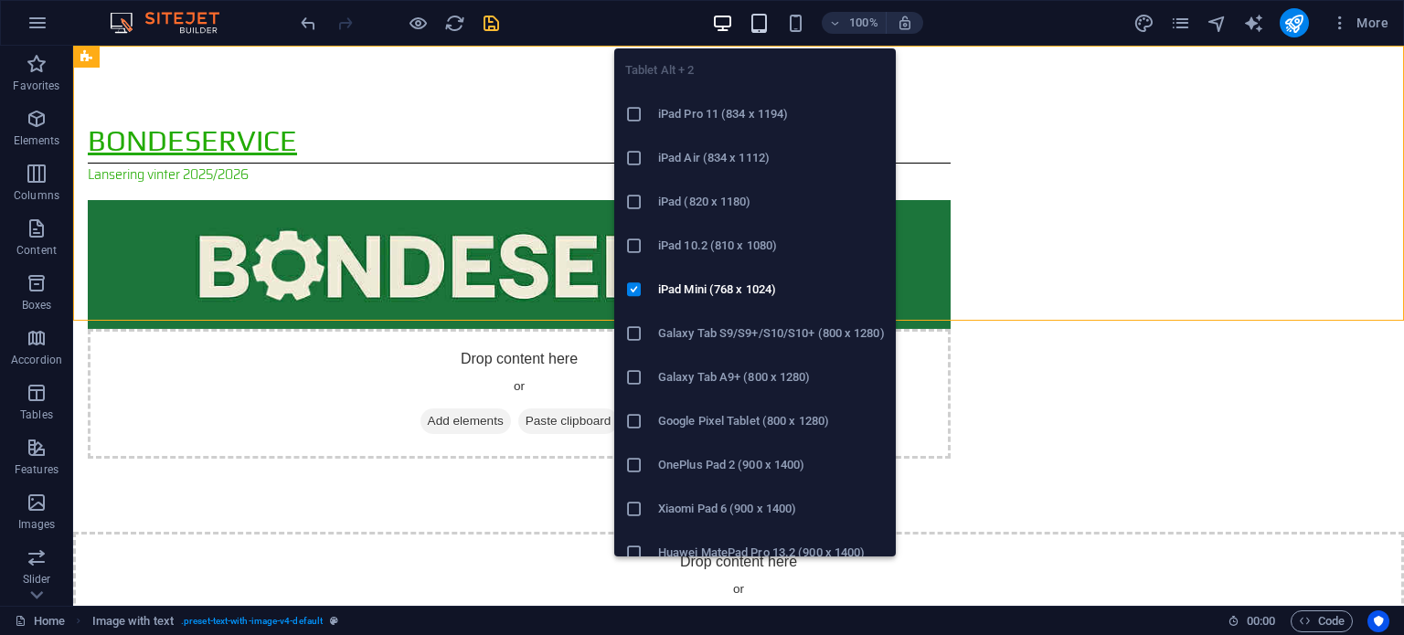
click at [757, 21] on icon "button" at bounding box center [759, 23] width 21 height 21
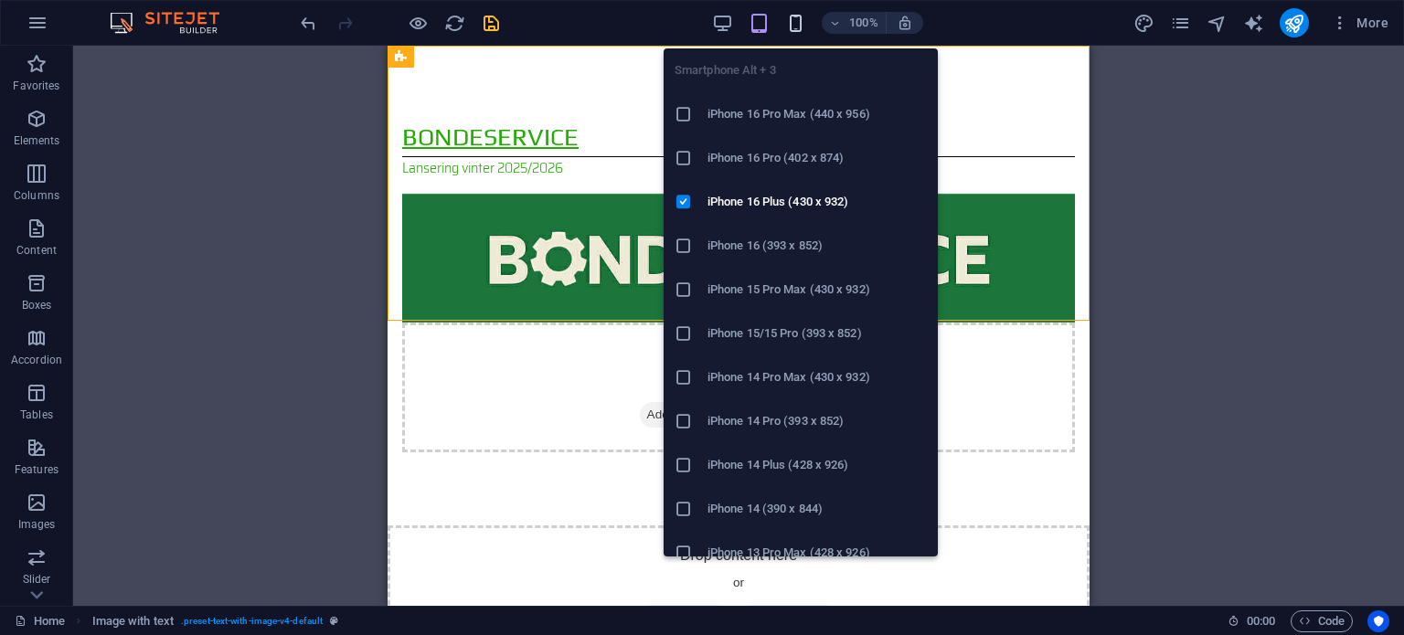
click at [792, 28] on icon "button" at bounding box center [795, 23] width 21 height 21
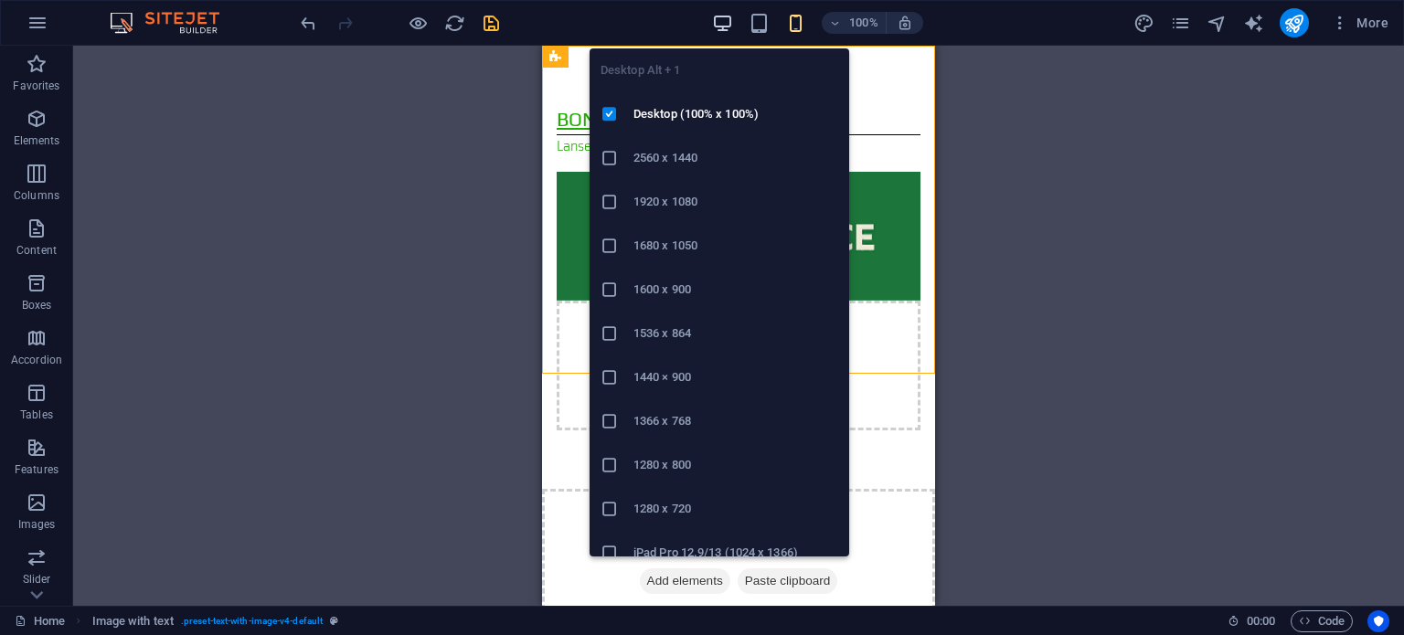
click at [717, 21] on icon "button" at bounding box center [722, 23] width 21 height 21
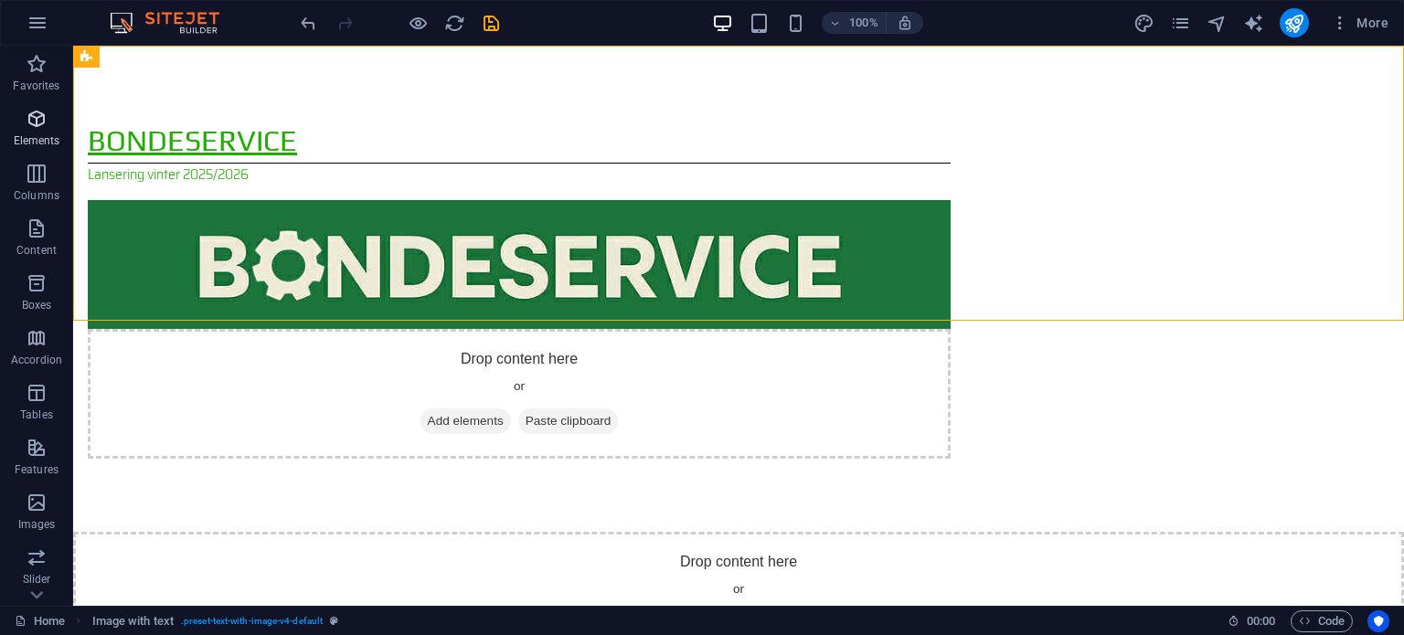
click at [39, 138] on p "Elements" at bounding box center [37, 140] width 47 height 15
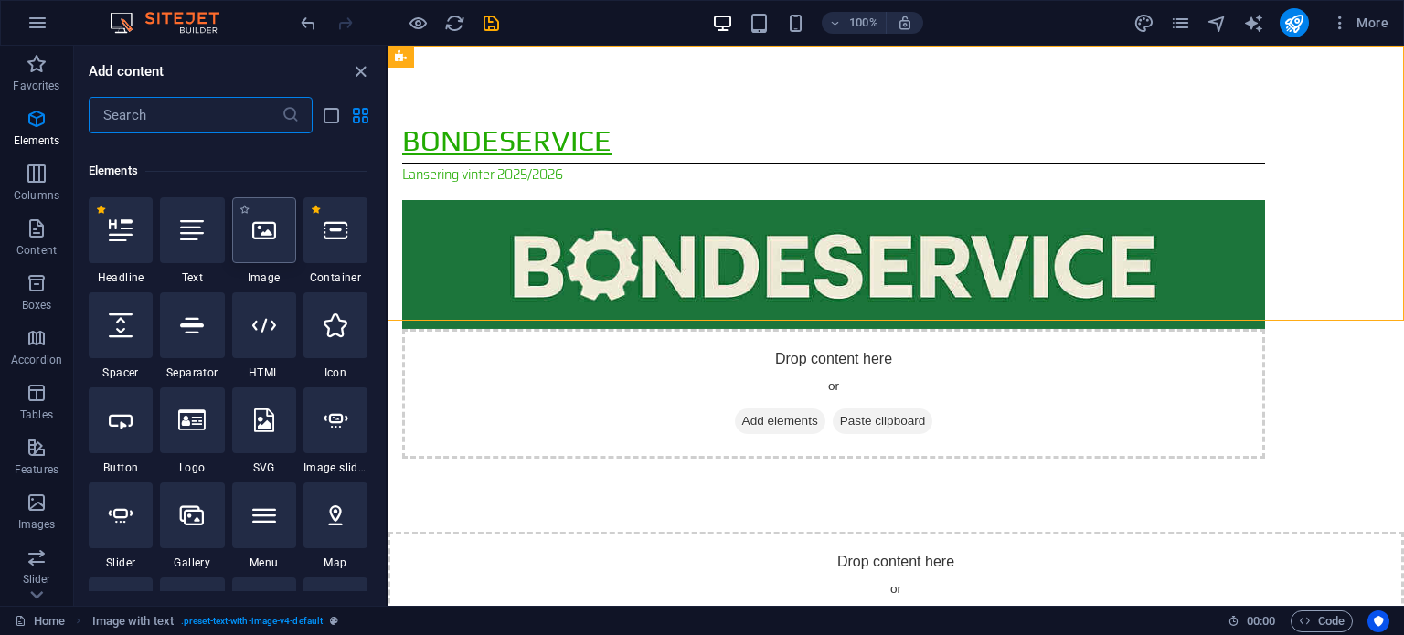
scroll to position [194, 0]
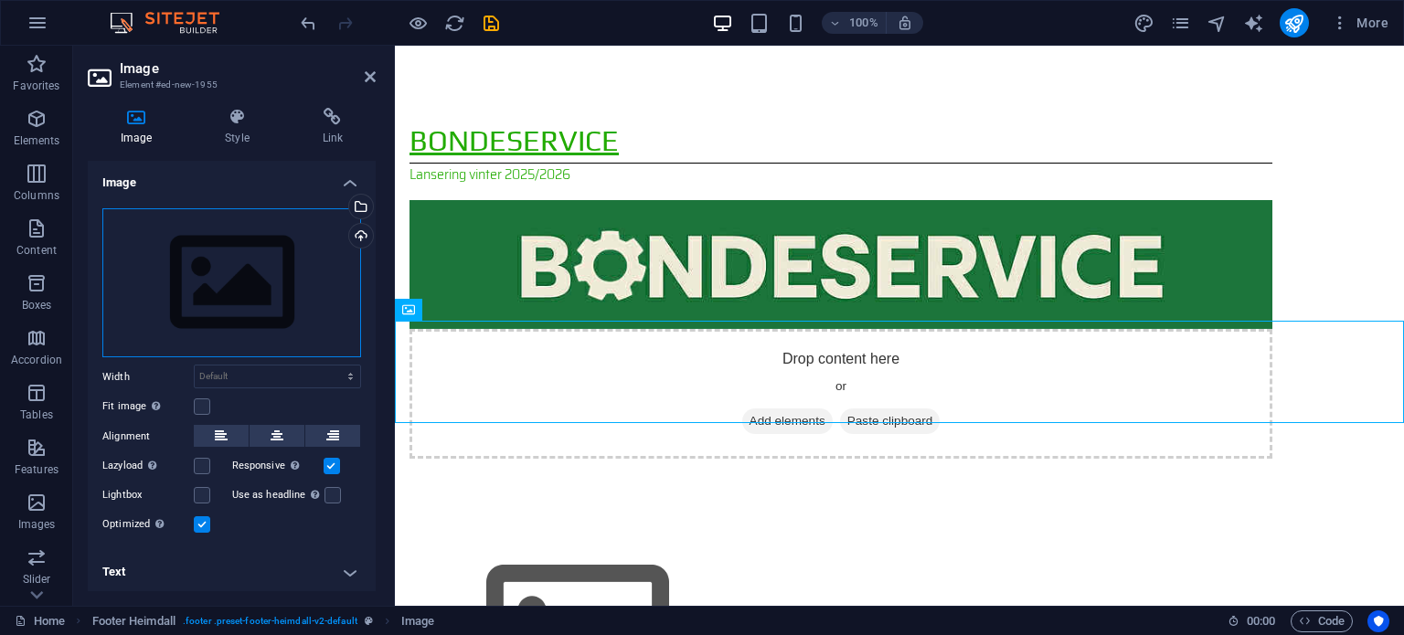
click at [281, 293] on div "Drag files here, click to choose files or select files from Files or our free s…" at bounding box center [231, 283] width 259 height 150
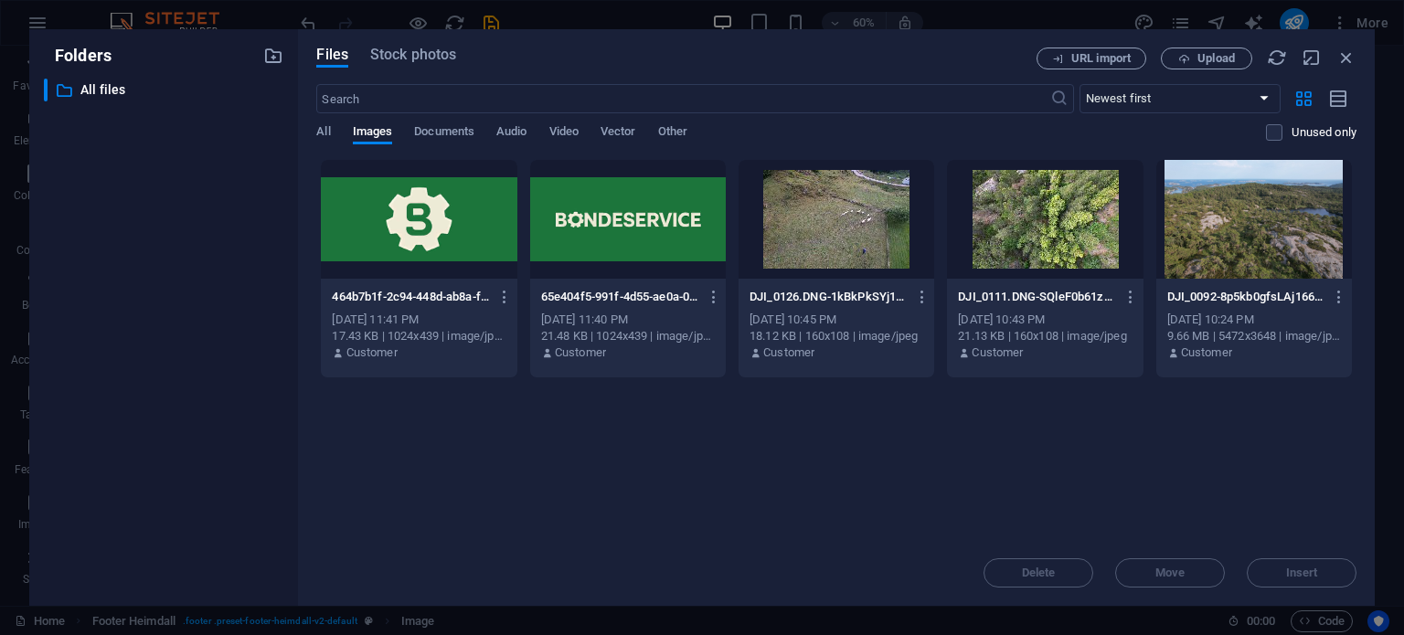
click at [356, 231] on div at bounding box center [419, 219] width 196 height 119
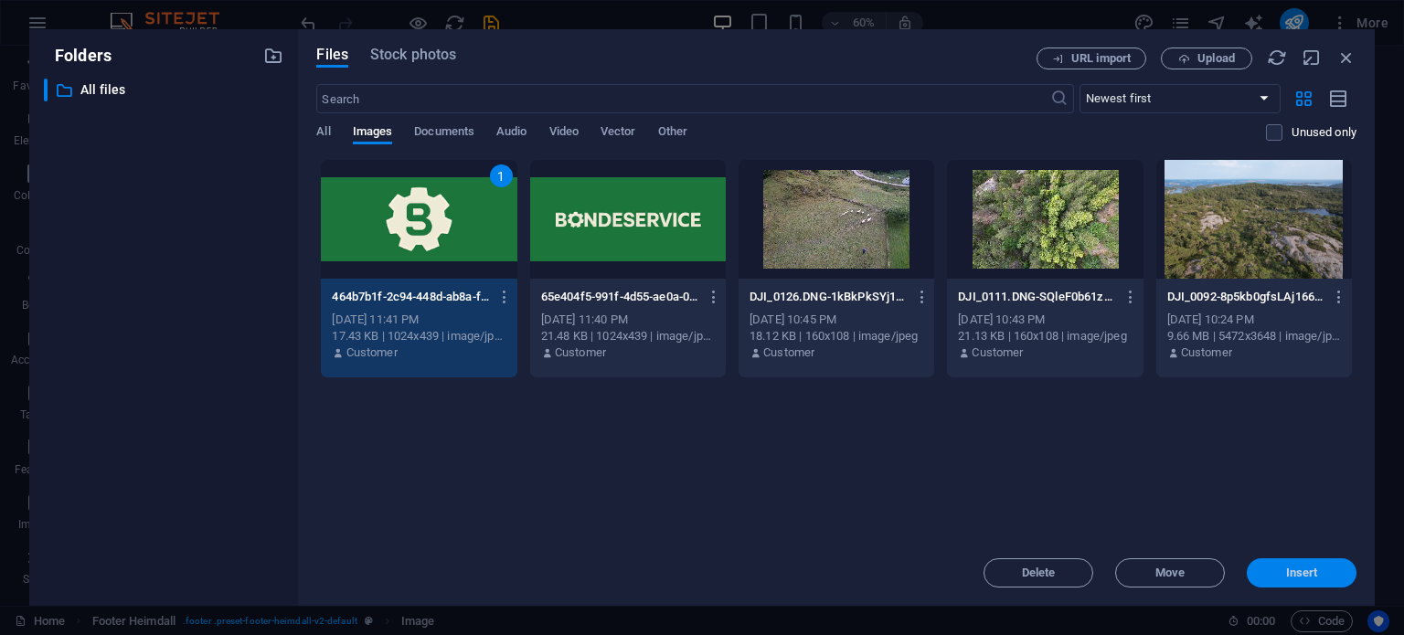
click at [1290, 579] on span "Insert" at bounding box center [1302, 573] width 32 height 11
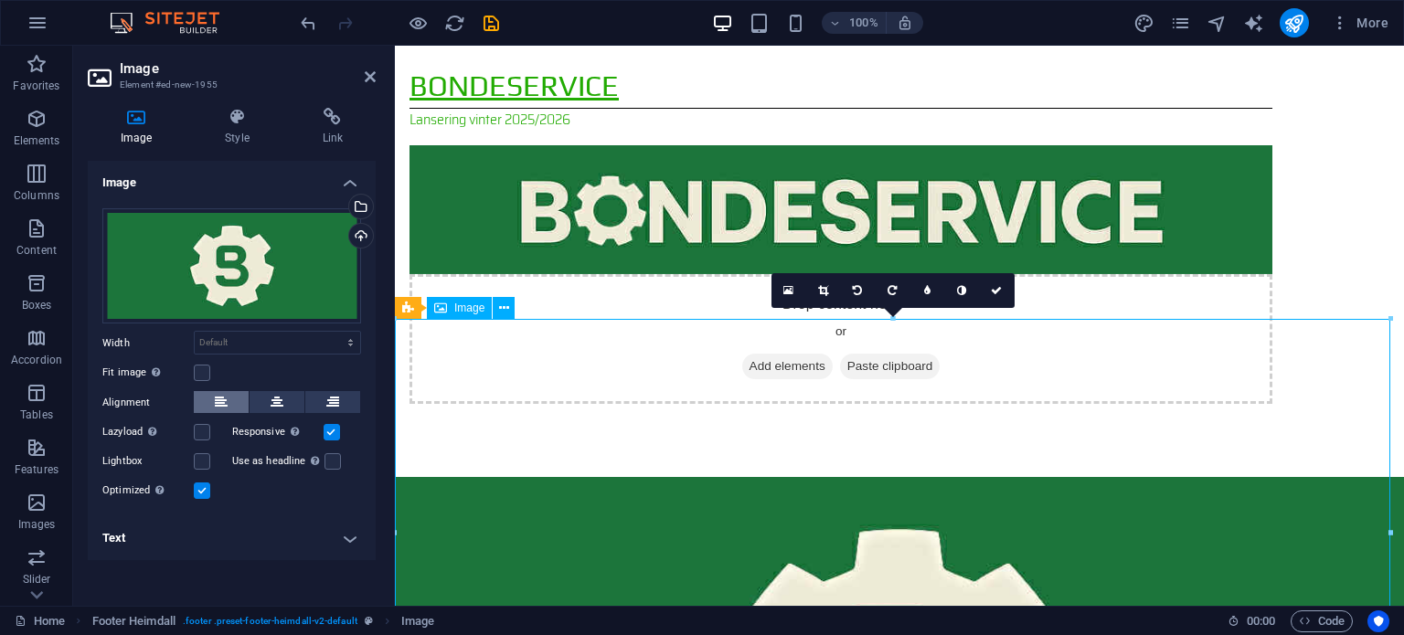
scroll to position [91, 0]
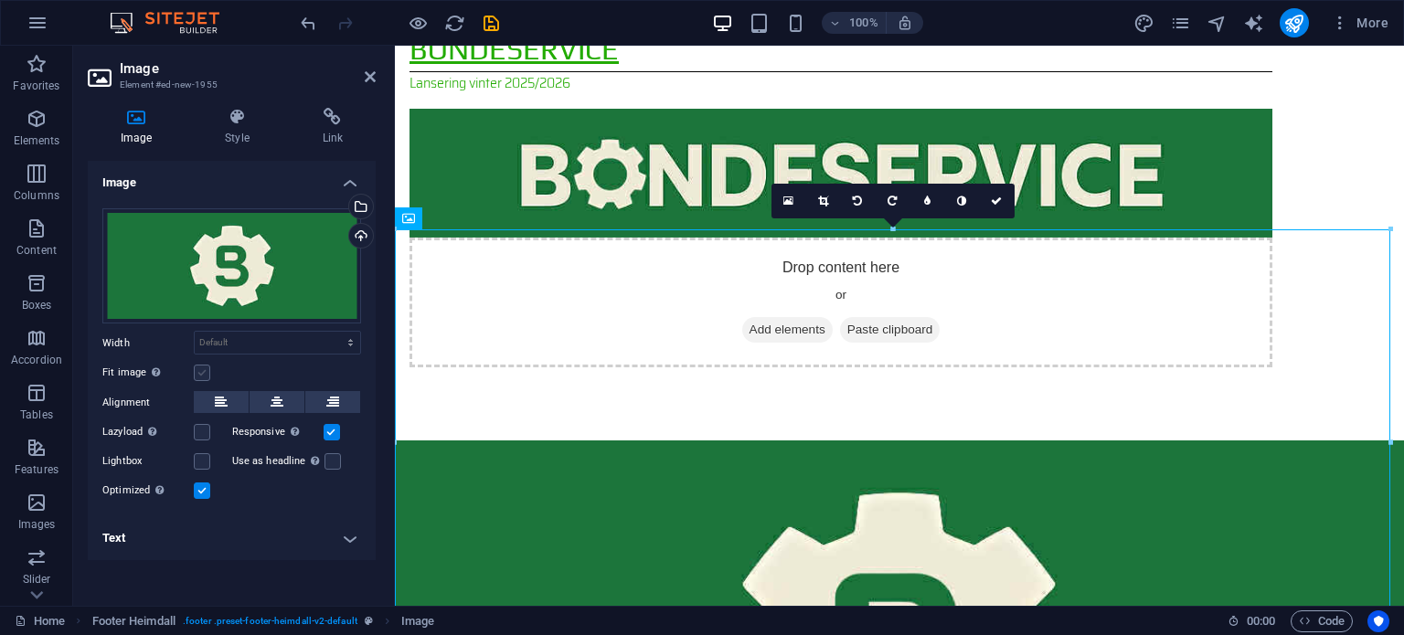
click at [195, 367] on label at bounding box center [202, 373] width 16 height 16
click at [0, 0] on input "Fit image Automatically fit image to a fixed width and height" at bounding box center [0, 0] width 0 height 0
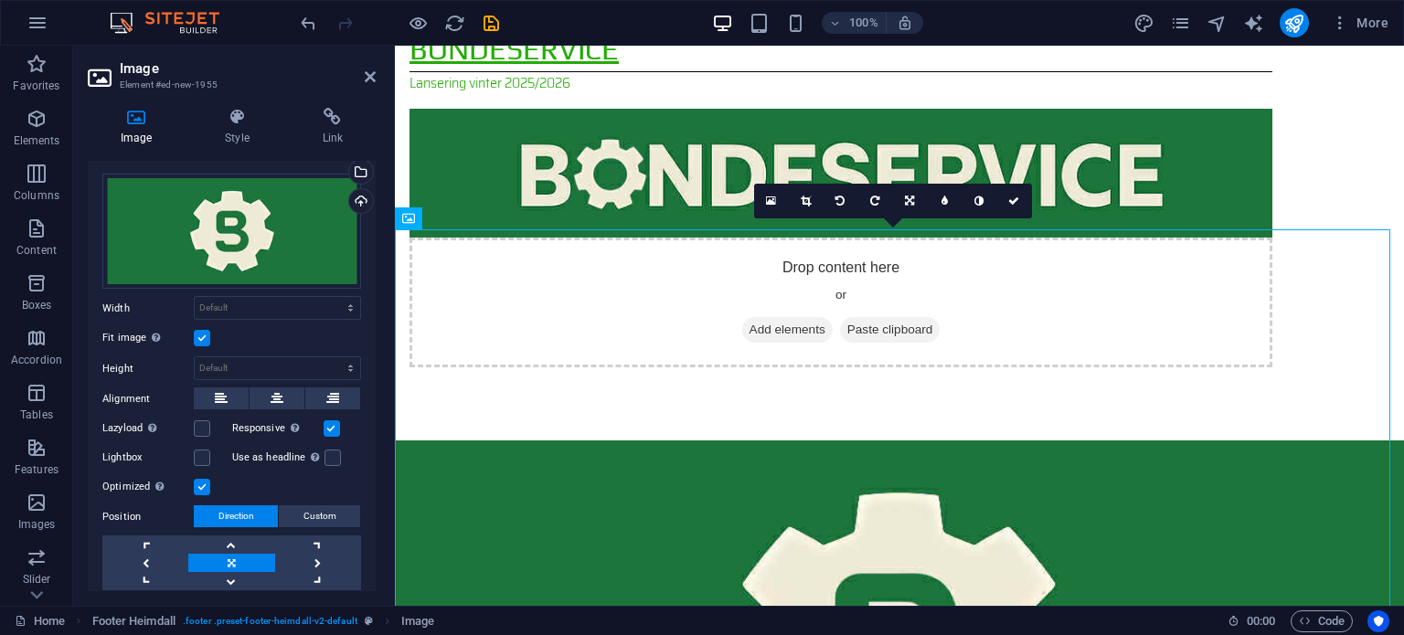
scroll to position [90, 0]
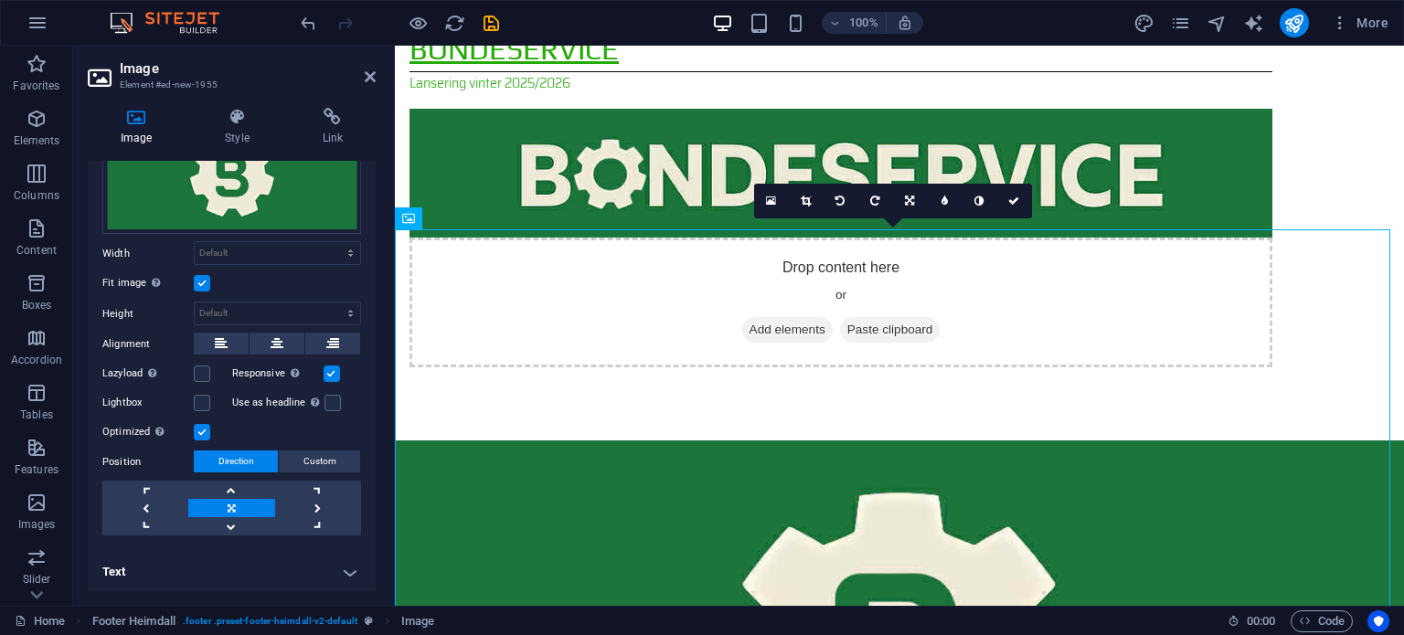
click at [211, 507] on link at bounding box center [231, 508] width 86 height 18
drag, startPoint x: 1386, startPoint y: 230, endPoint x: 1225, endPoint y: 282, distance: 168.8
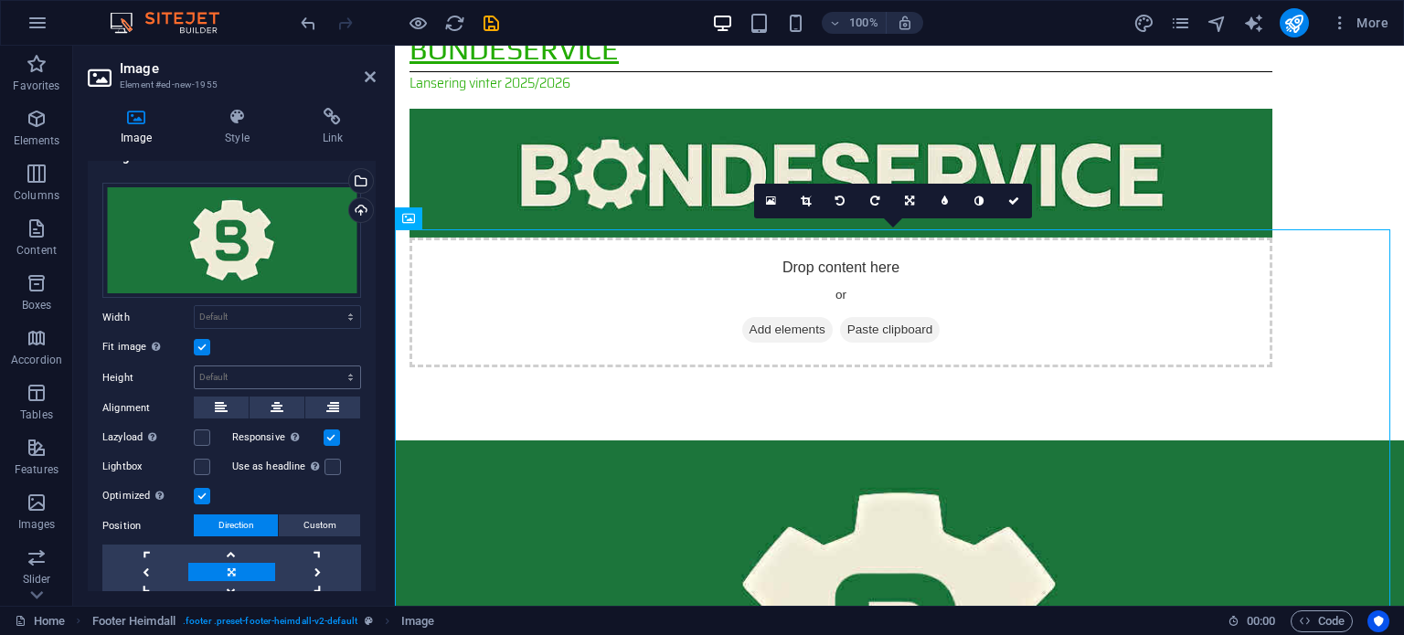
scroll to position [0, 0]
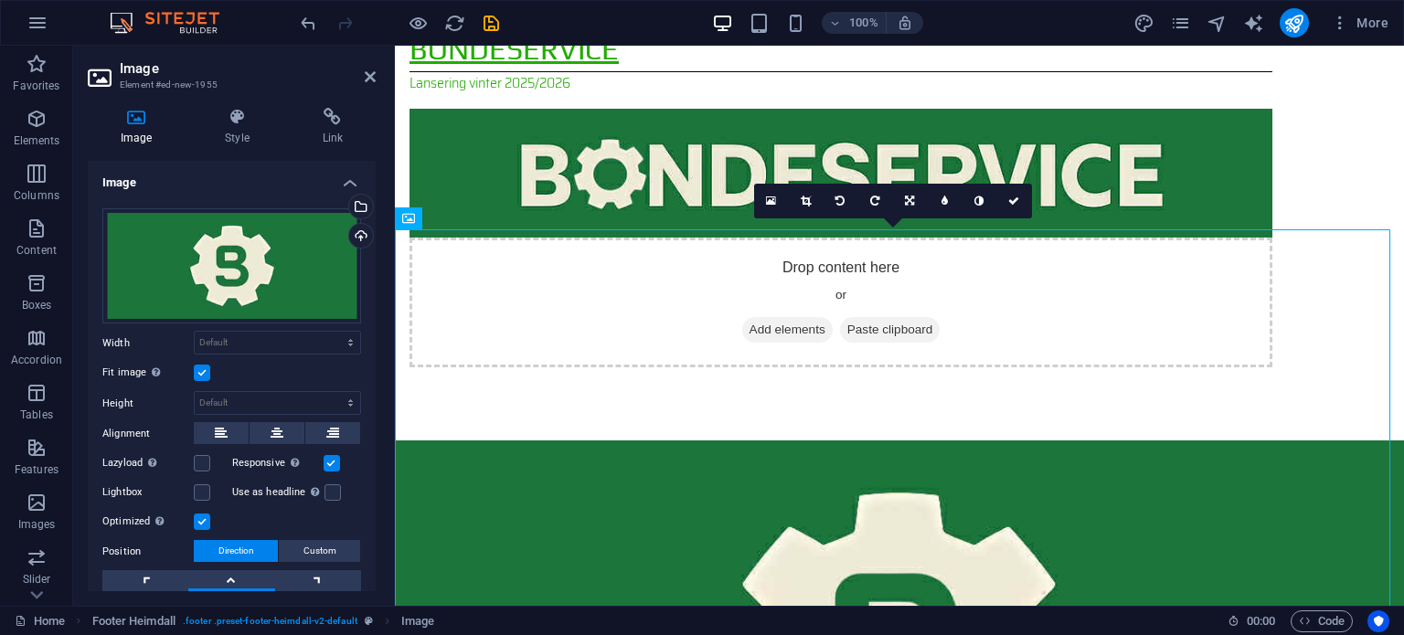
click at [204, 519] on label at bounding box center [202, 522] width 16 height 16
click at [0, 0] on input "Optimized Images are compressed to improve page speed." at bounding box center [0, 0] width 0 height 0
click at [211, 513] on div "Optimized Images are compressed to improve page speed." at bounding box center [231, 522] width 259 height 22
click at [209, 515] on label at bounding box center [202, 522] width 16 height 16
click at [0, 0] on input "Optimized Images are compressed to improve page speed." at bounding box center [0, 0] width 0 height 0
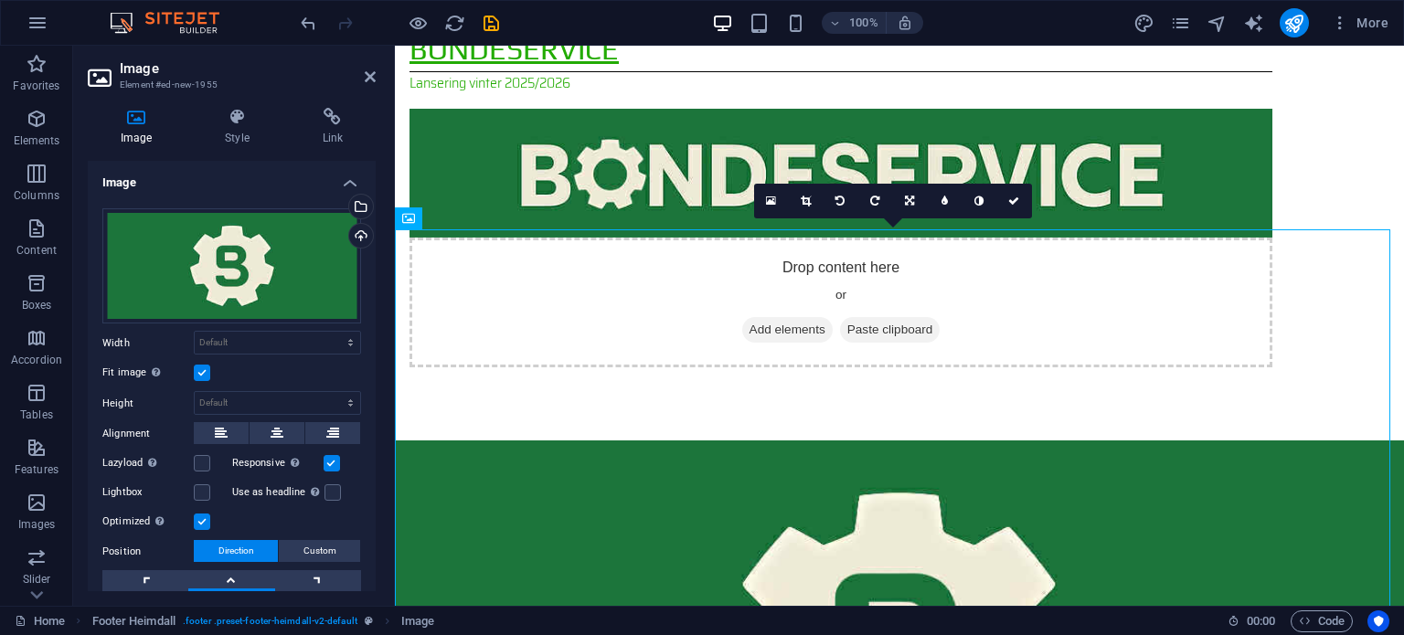
click at [326, 455] on label at bounding box center [332, 463] width 16 height 16
click at [0, 0] on input "Responsive Automatically load retina image and smartphone optimized sizes." at bounding box center [0, 0] width 0 height 0
click at [207, 375] on label at bounding box center [202, 373] width 16 height 16
click at [0, 0] on input "Fit image Automatically fit image to a fixed width and height" at bounding box center [0, 0] width 0 height 0
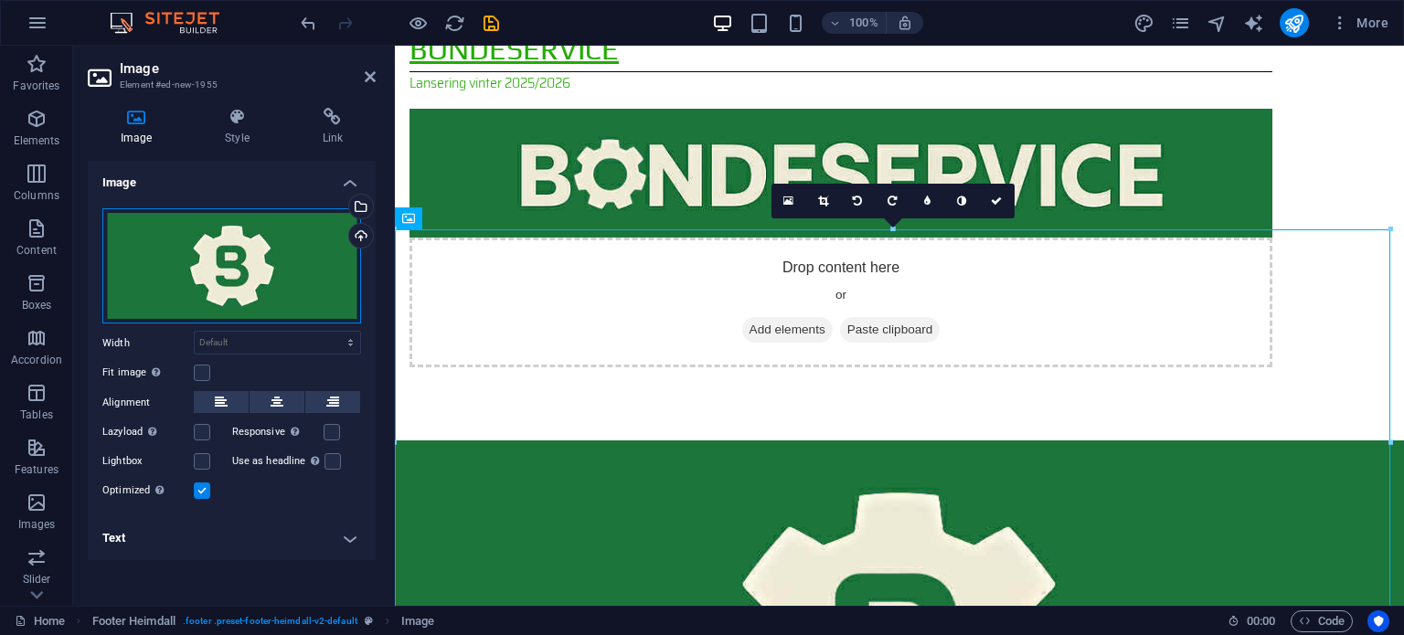
click at [291, 260] on div "Drag files here, click to choose files or select files from Files or our free s…" at bounding box center [231, 266] width 259 height 116
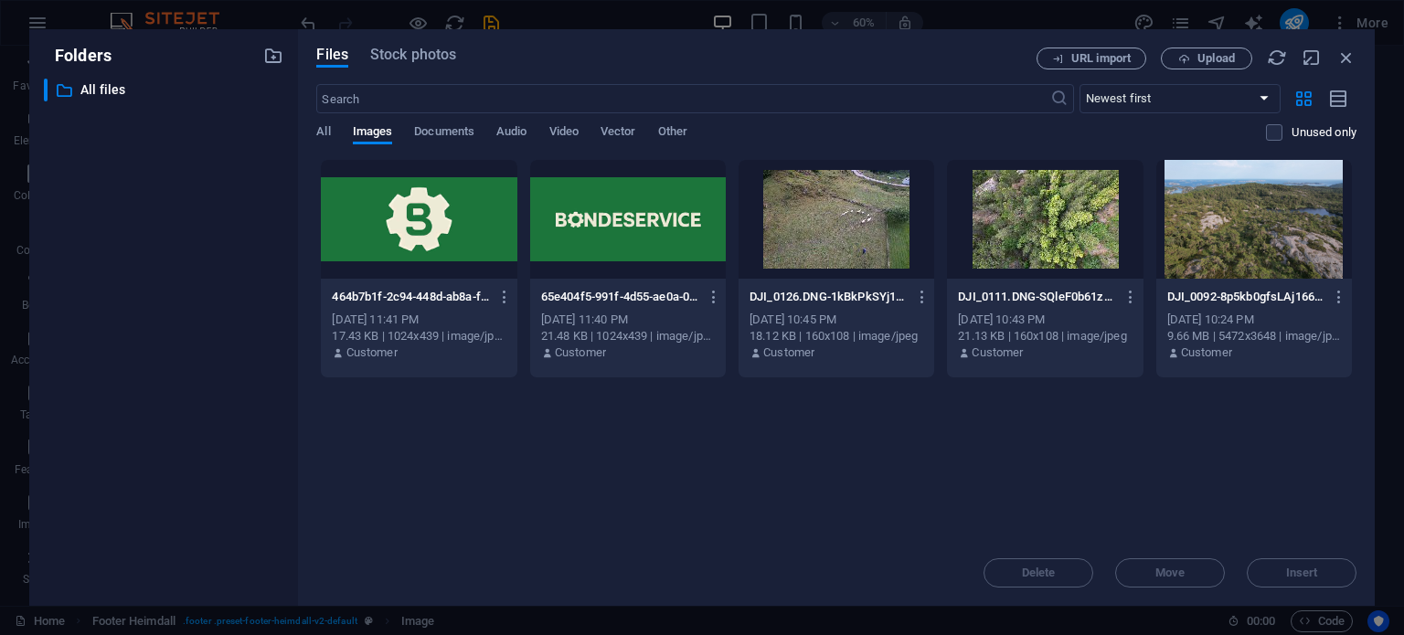
click at [417, 229] on div at bounding box center [419, 219] width 196 height 119
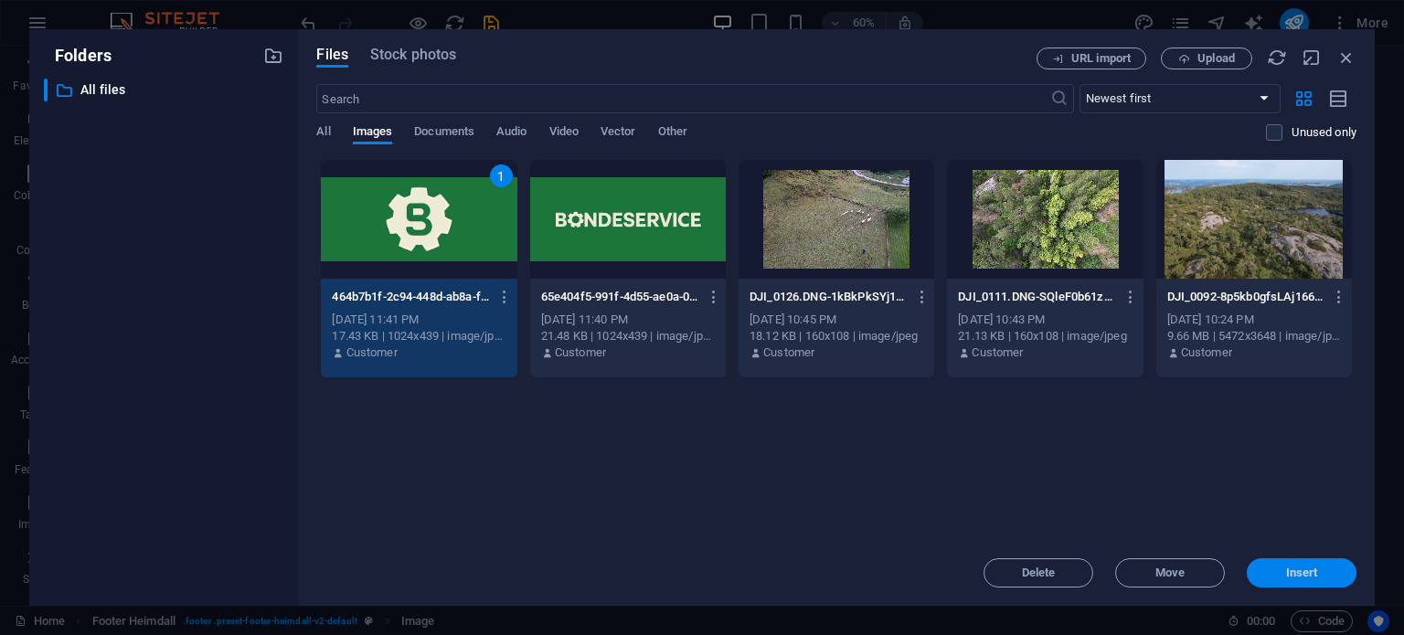
click at [1295, 570] on span "Insert" at bounding box center [1302, 573] width 32 height 11
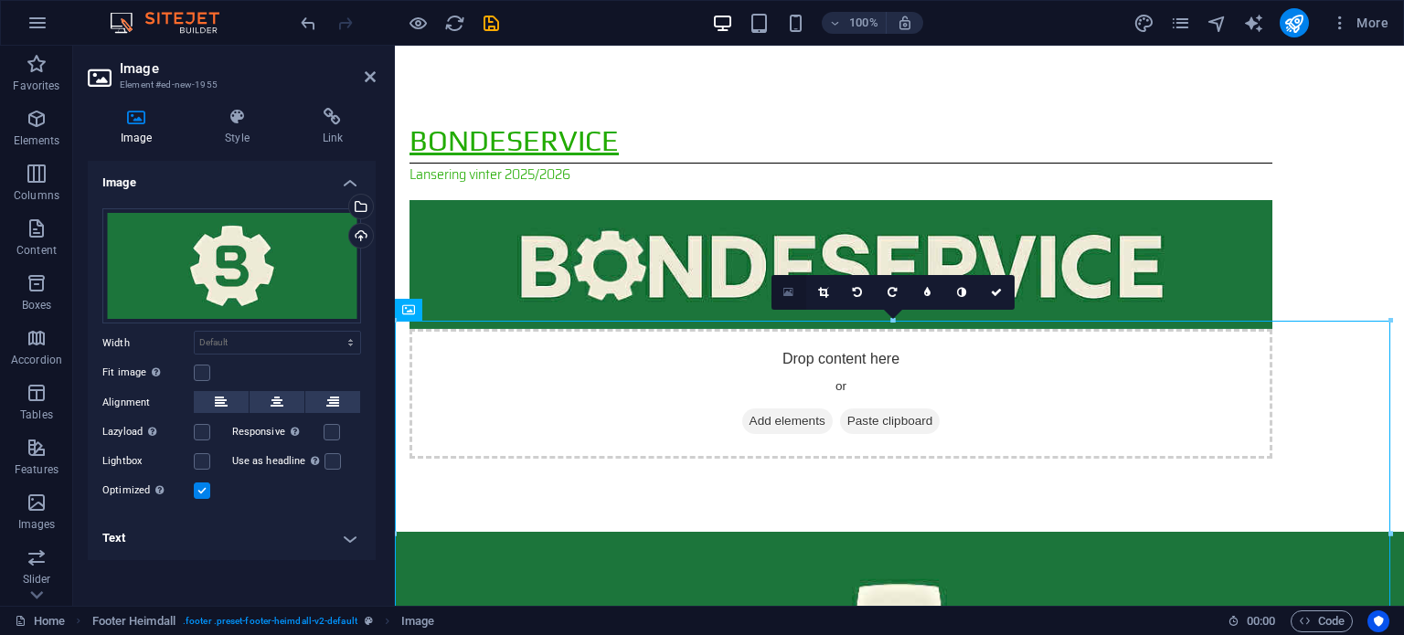
click at [787, 295] on icon at bounding box center [788, 292] width 10 height 13
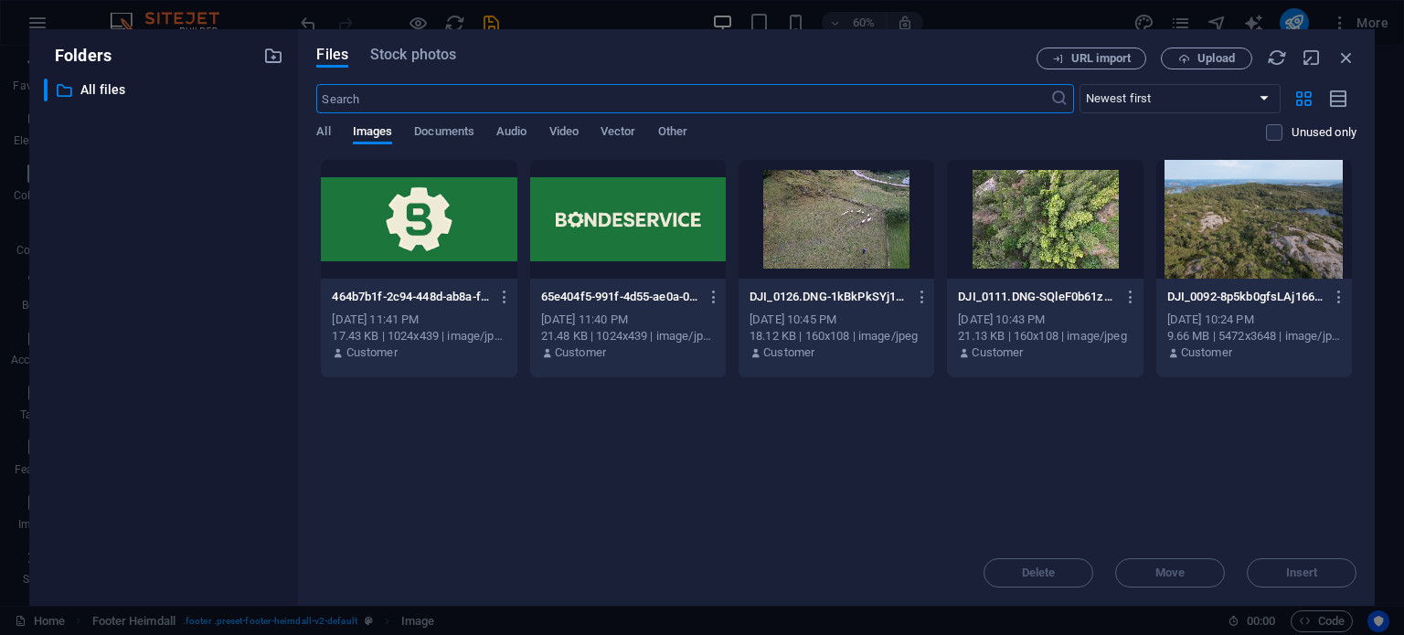
click at [382, 238] on div at bounding box center [419, 219] width 196 height 119
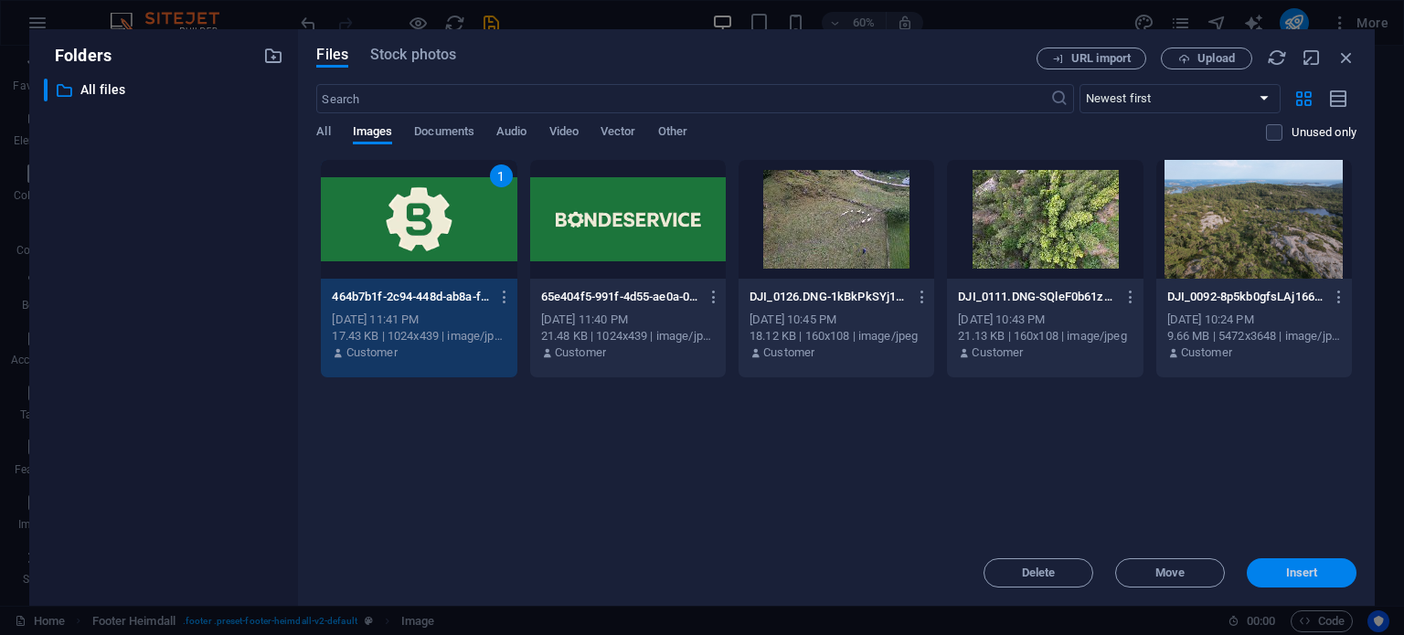
click at [1312, 569] on span "Insert" at bounding box center [1302, 573] width 32 height 11
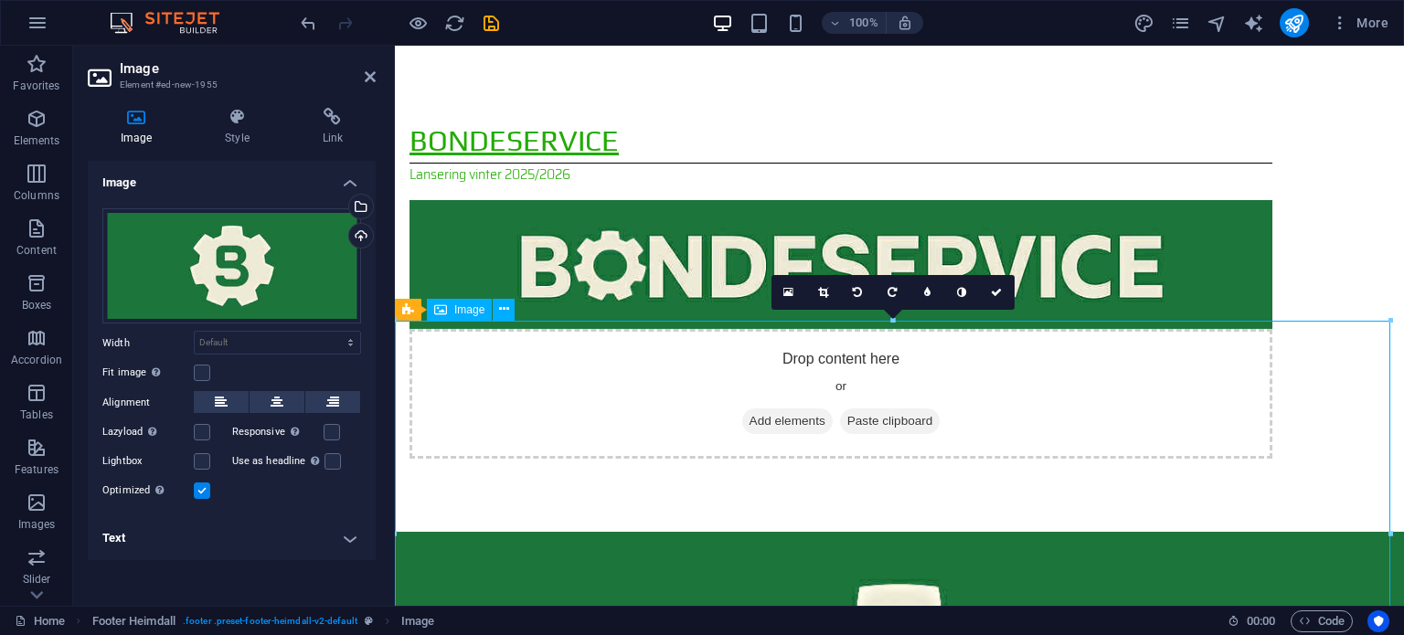
click at [495, 315] on div "Bondeservice Lansering vinter 2025/2026 Drop content here or Add elements Paste…" at bounding box center [899, 289] width 1009 height 486
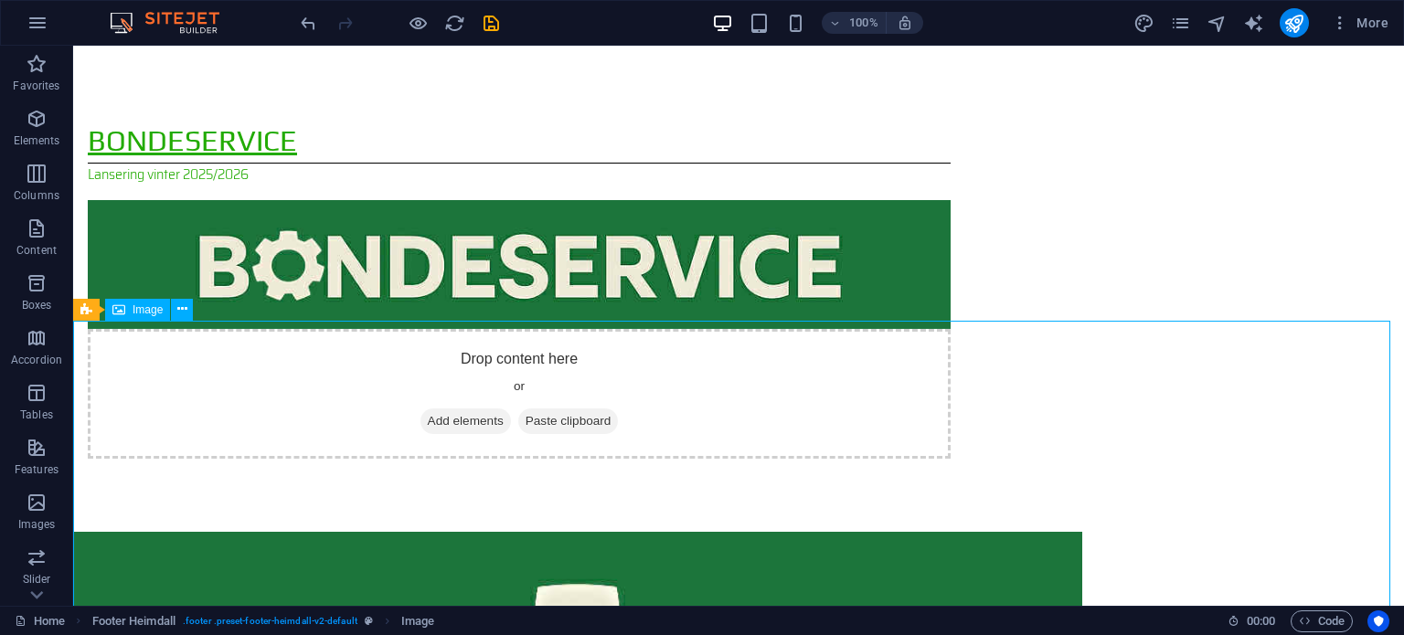
drag, startPoint x: 332, startPoint y: 365, endPoint x: 936, endPoint y: 434, distance: 608.1
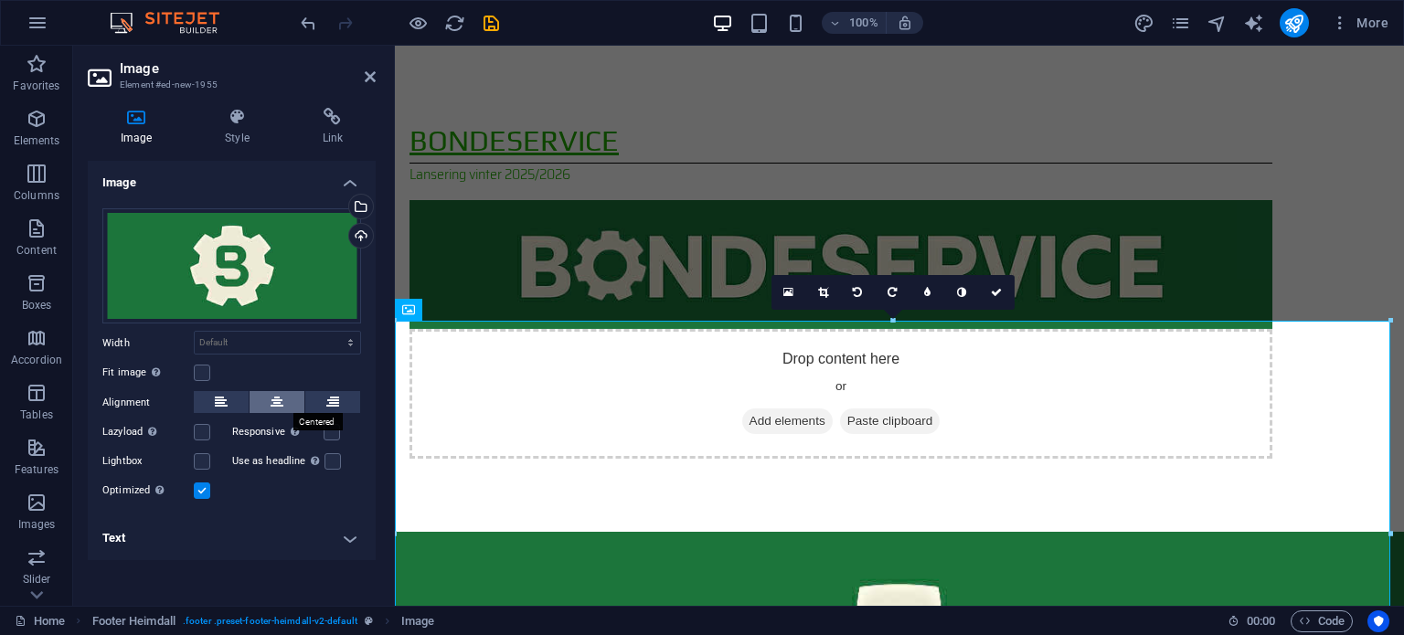
click at [271, 402] on icon at bounding box center [277, 402] width 13 height 22
click at [665, 263] on div "Bondeservice Lansering vinter 2025/2026 Drop content here or Add elements Paste…" at bounding box center [899, 289] width 1009 height 486
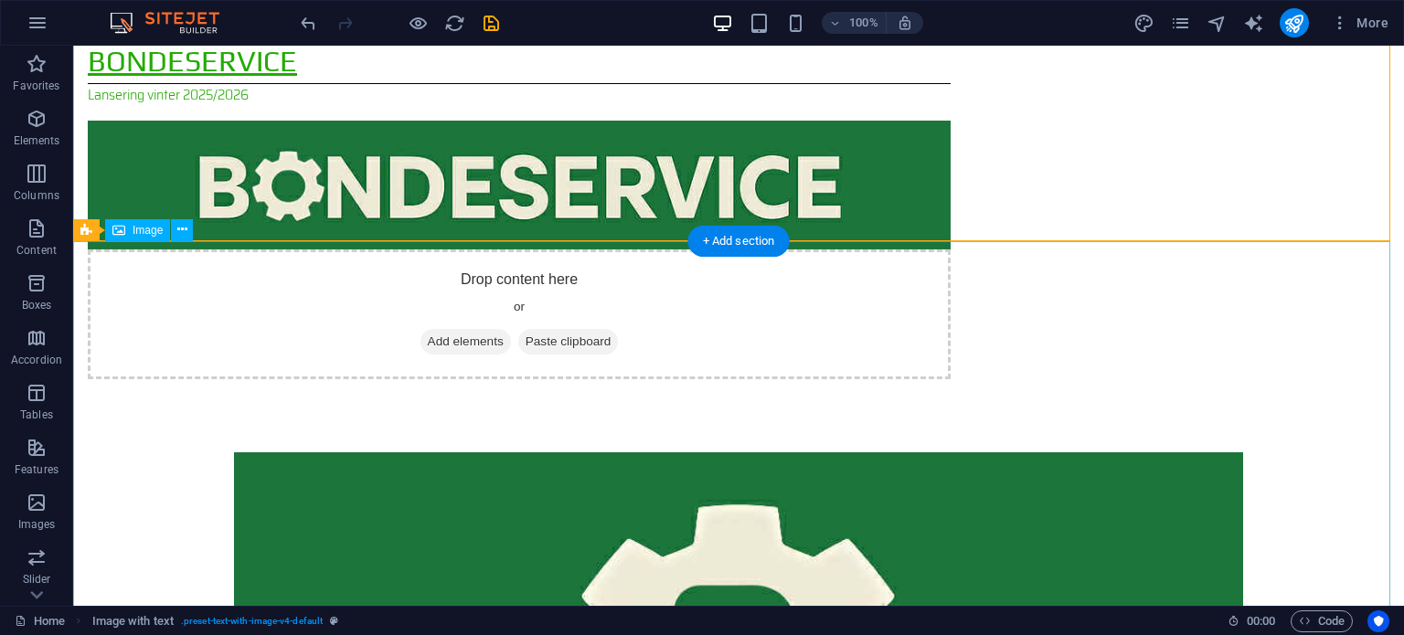
scroll to position [146, 0]
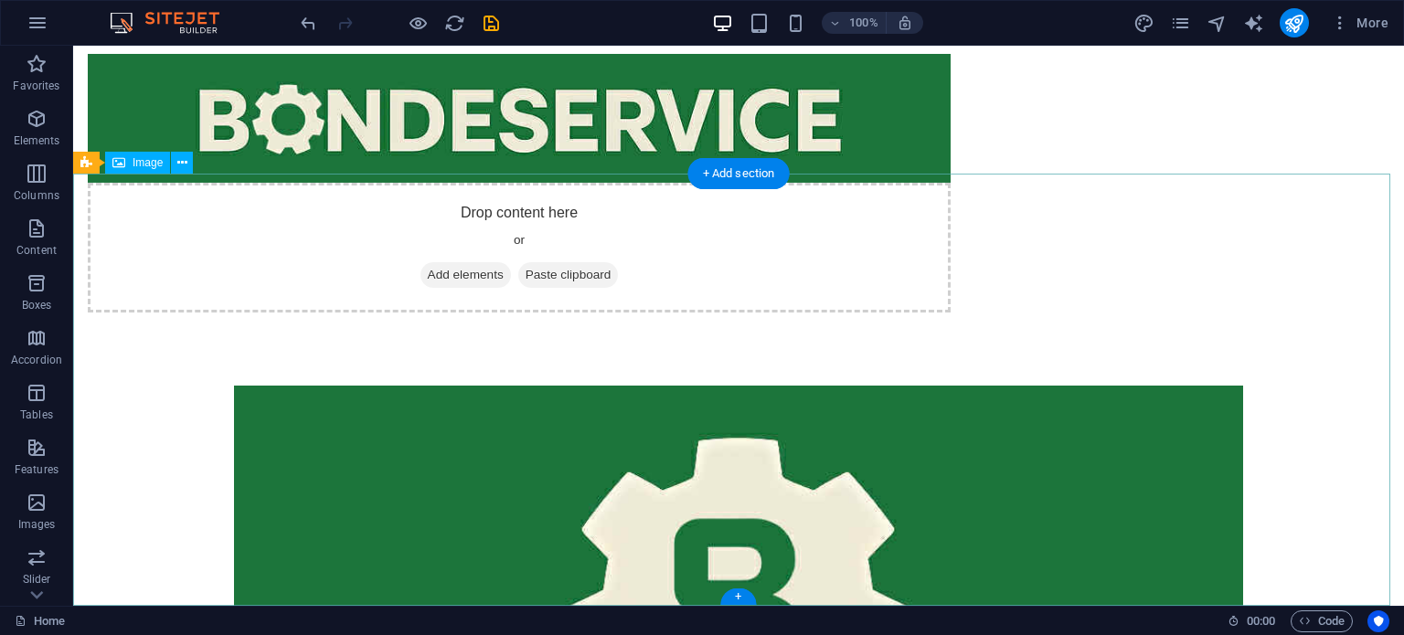
click at [908, 538] on figure at bounding box center [738, 602] width 1331 height 432
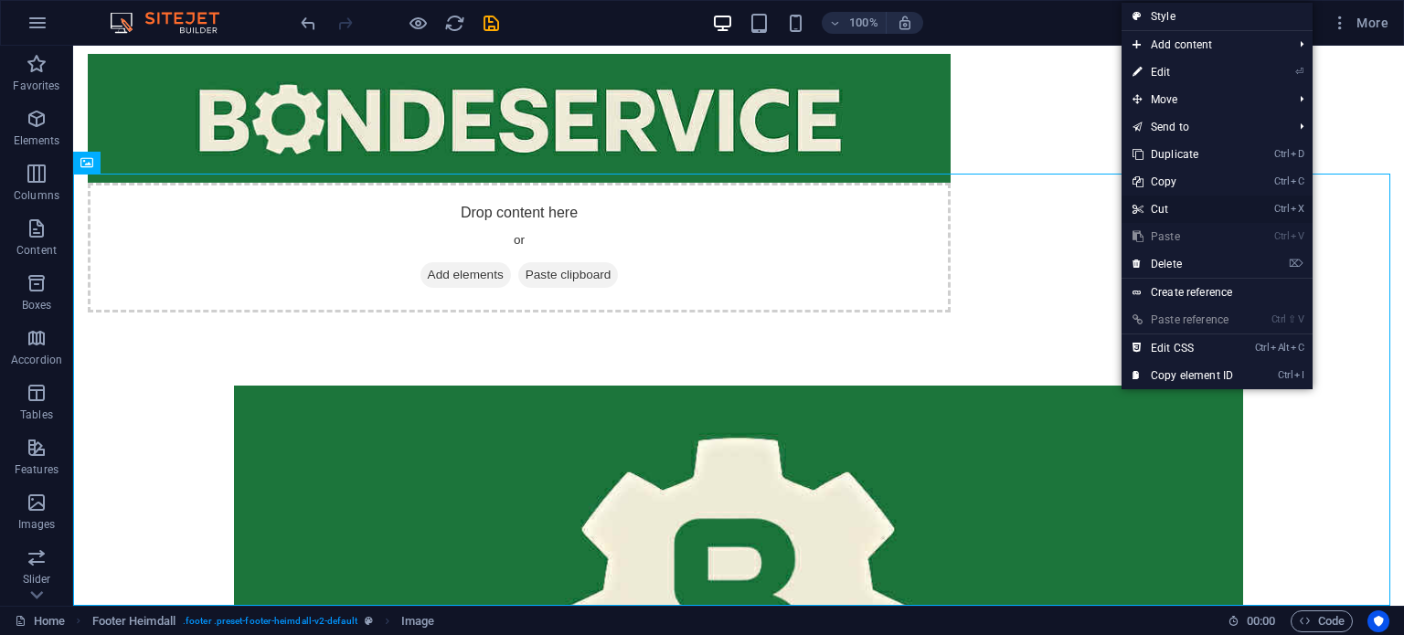
click at [1167, 204] on link "Ctrl X Cut" at bounding box center [1182, 209] width 122 height 27
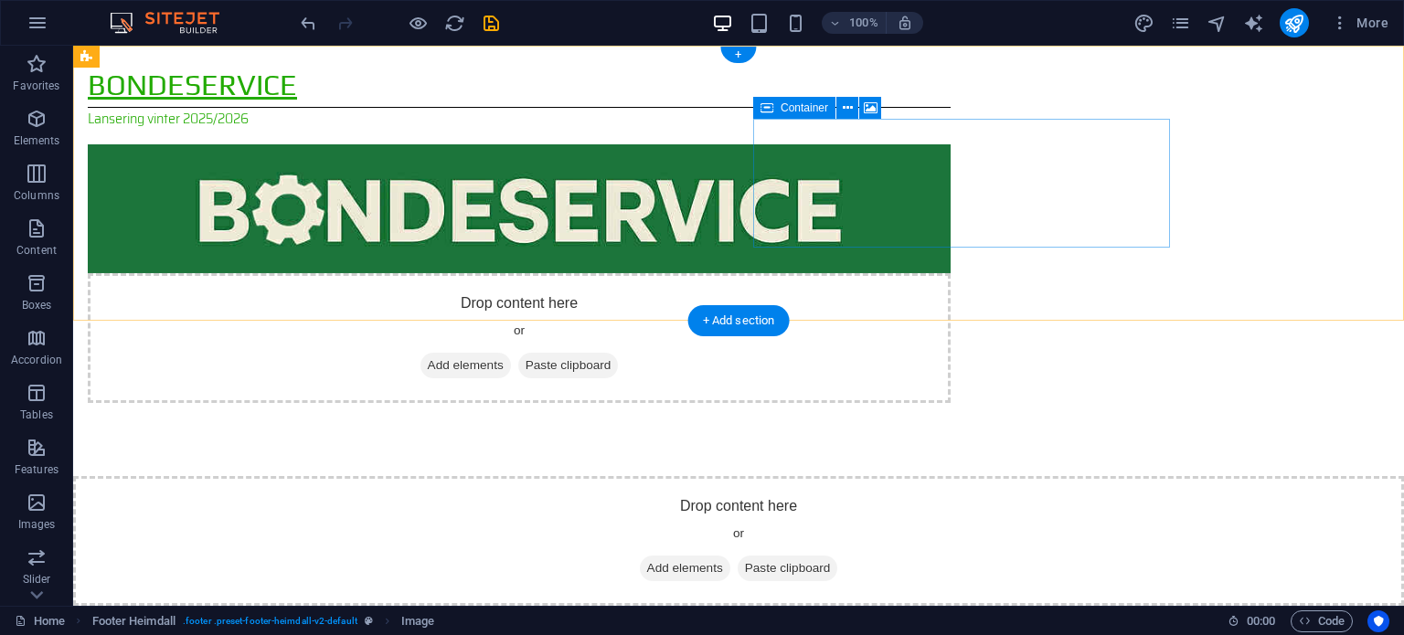
scroll to position [0, 0]
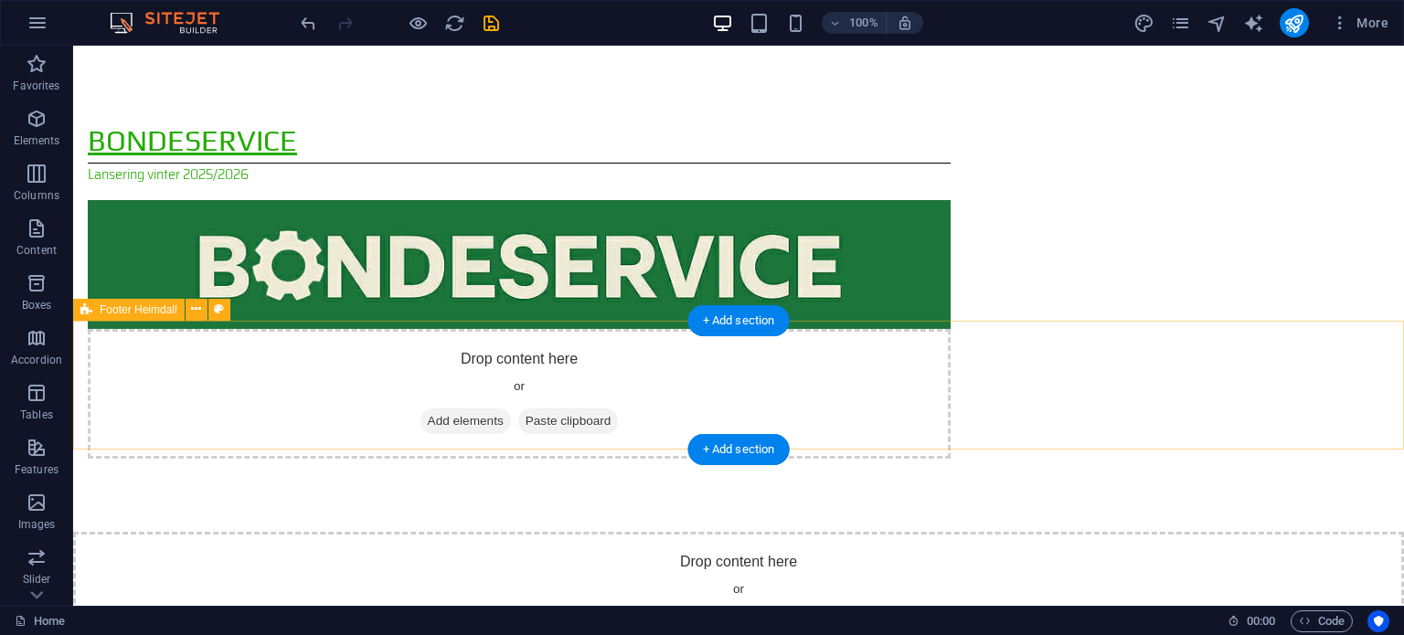
click at [561, 532] on div "Drop content here or Add elements Paste clipboard" at bounding box center [738, 597] width 1331 height 130
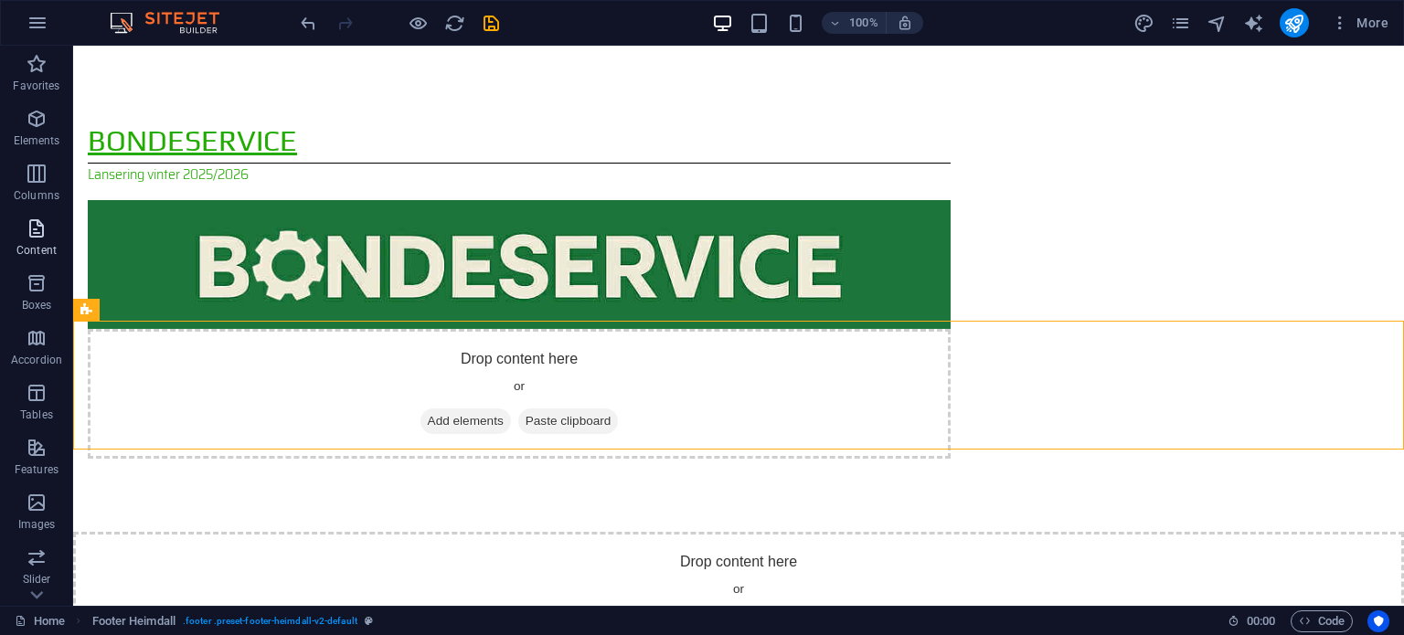
click at [37, 226] on icon "button" at bounding box center [37, 229] width 22 height 22
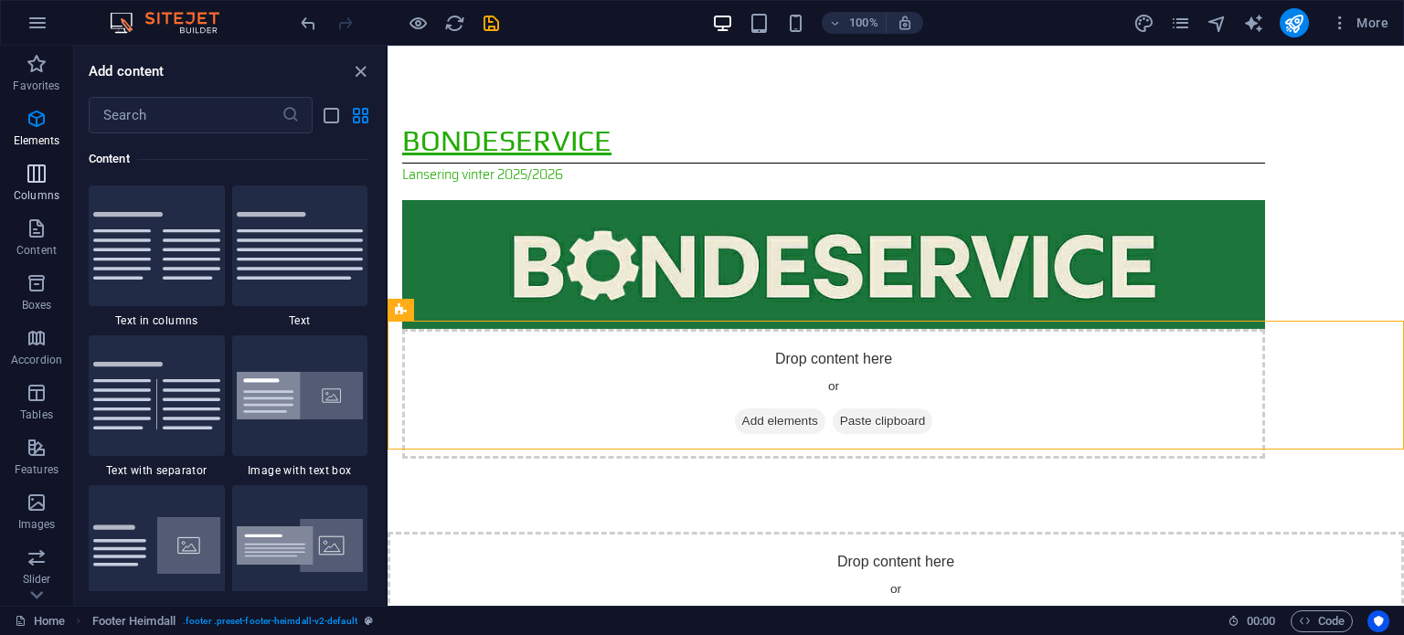
click at [53, 185] on span "Columns" at bounding box center [36, 185] width 73 height 44
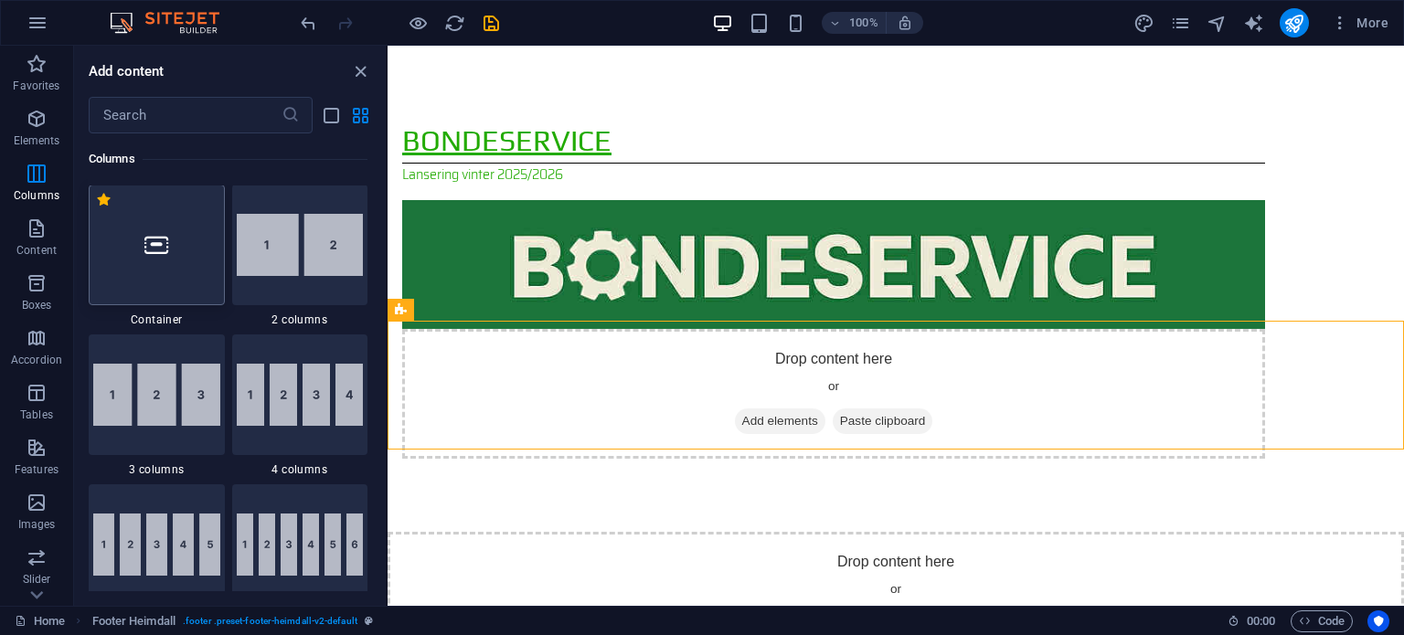
scroll to position [905, 0]
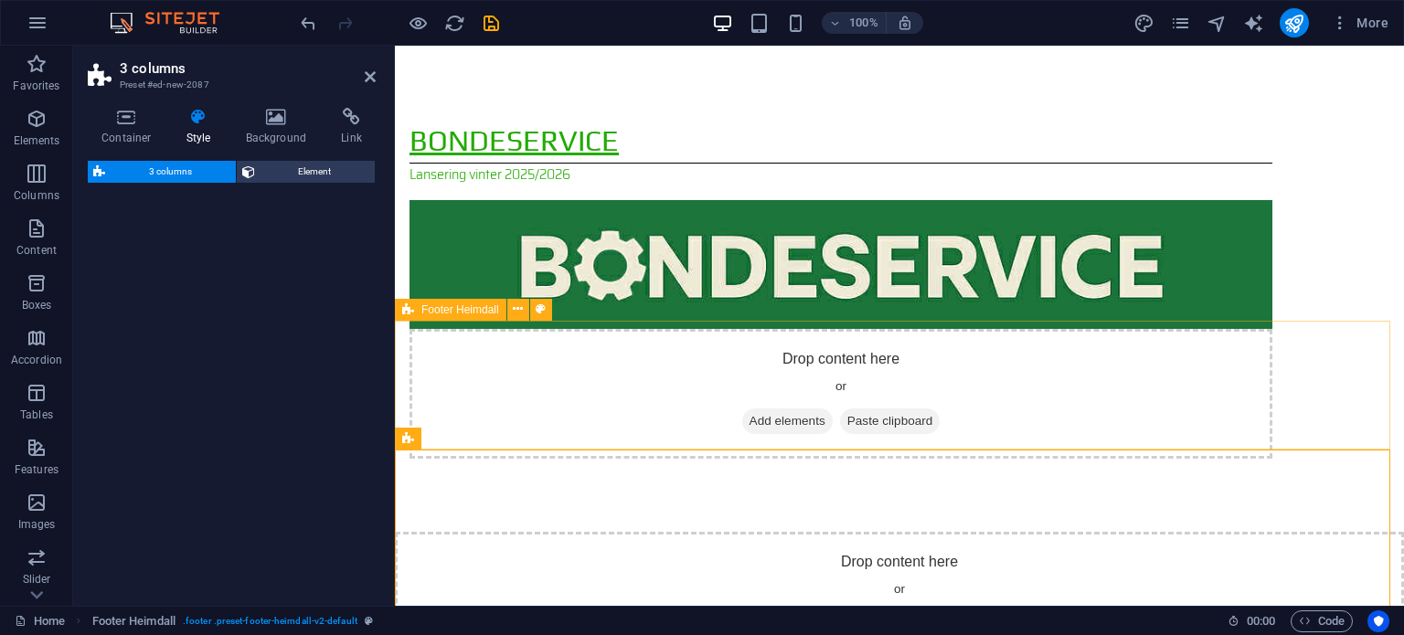
select select "rem"
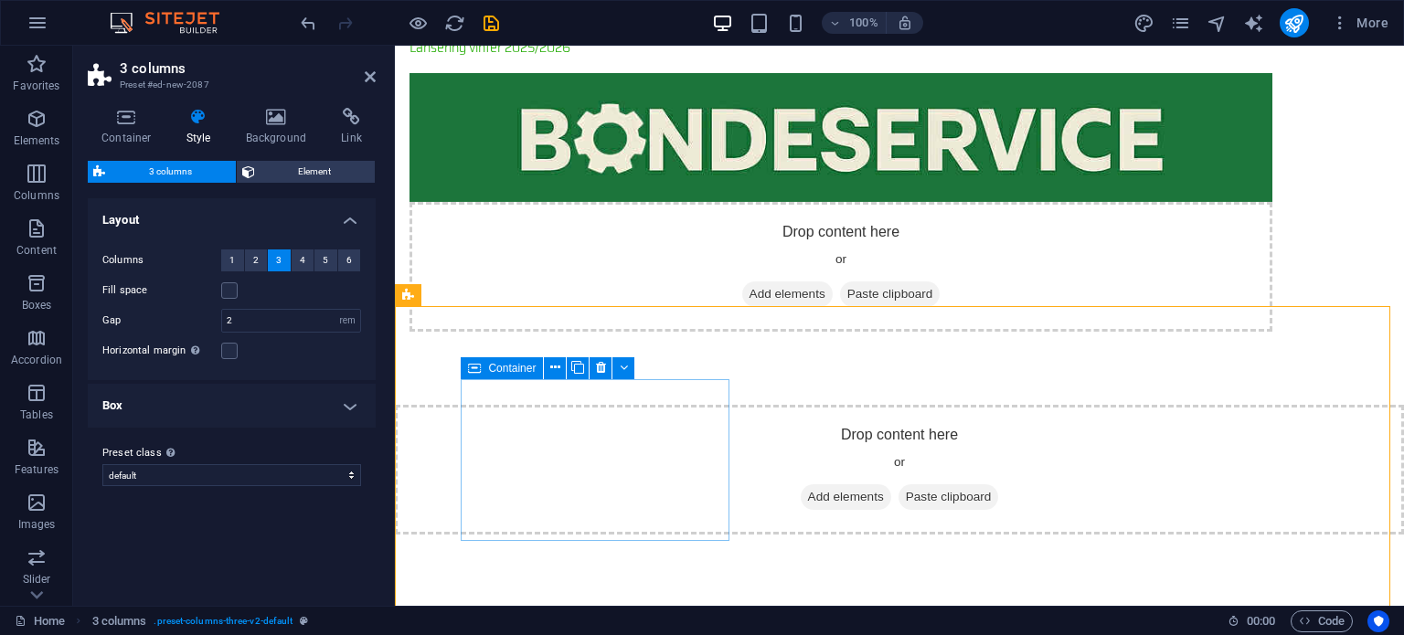
scroll to position [150, 0]
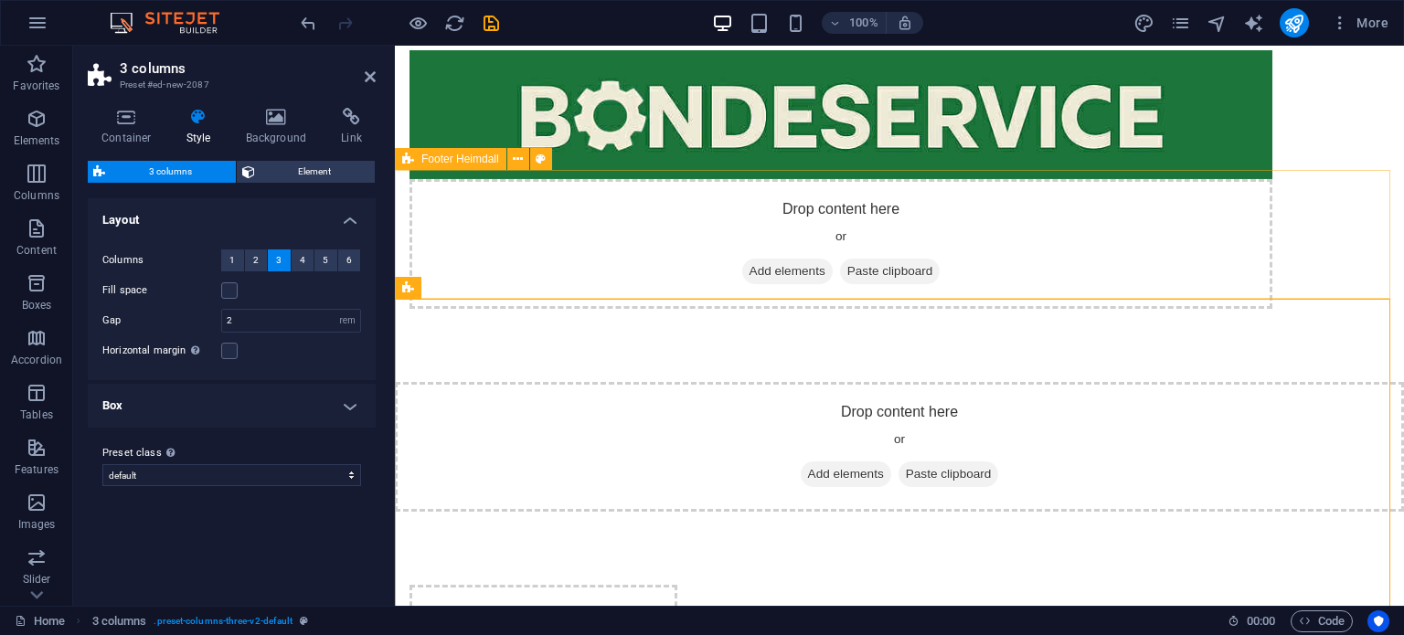
click at [844, 382] on div "Drop content here or Add elements Paste clipboard" at bounding box center [899, 447] width 1009 height 130
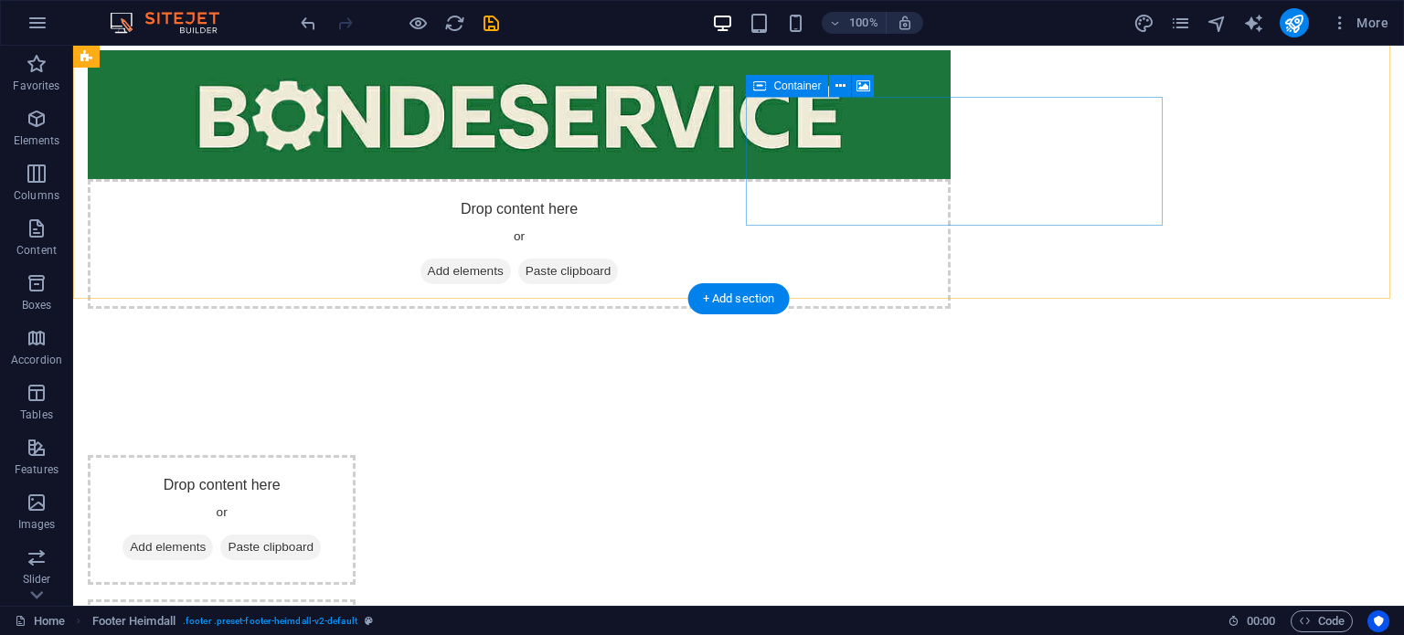
scroll to position [22, 0]
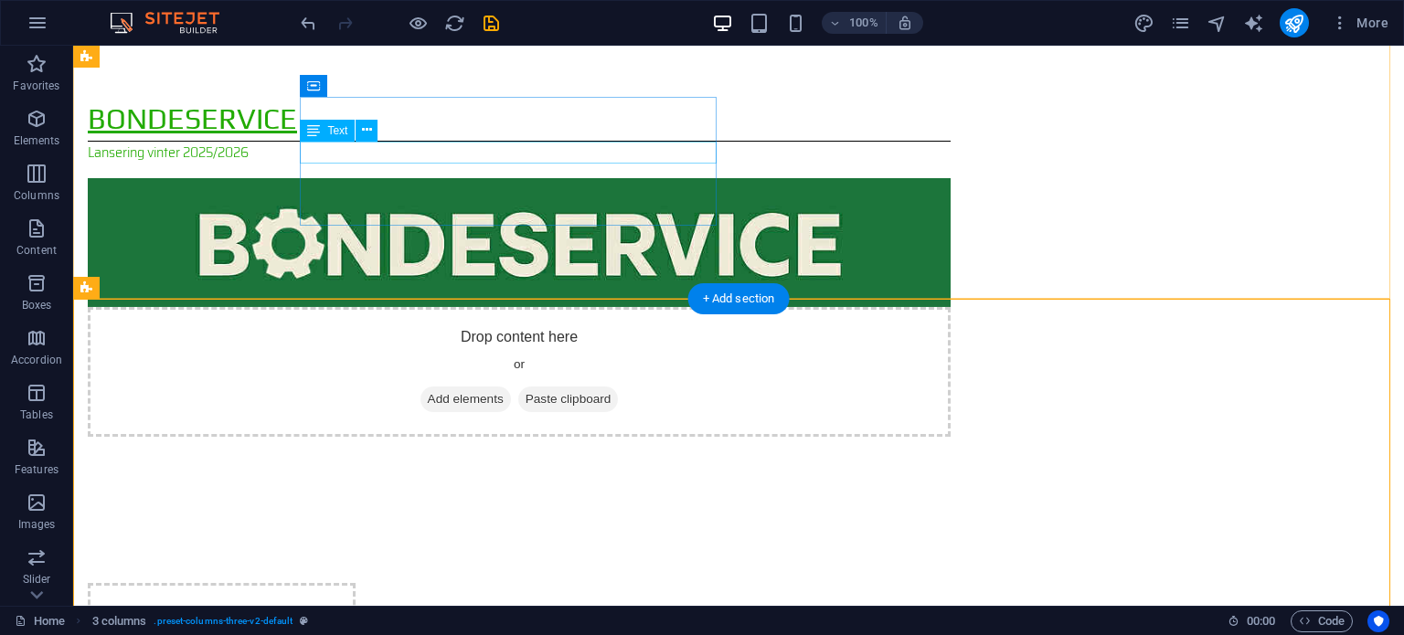
click at [351, 153] on div "Lansering vinter 2025/2026" at bounding box center [519, 153] width 863 height 22
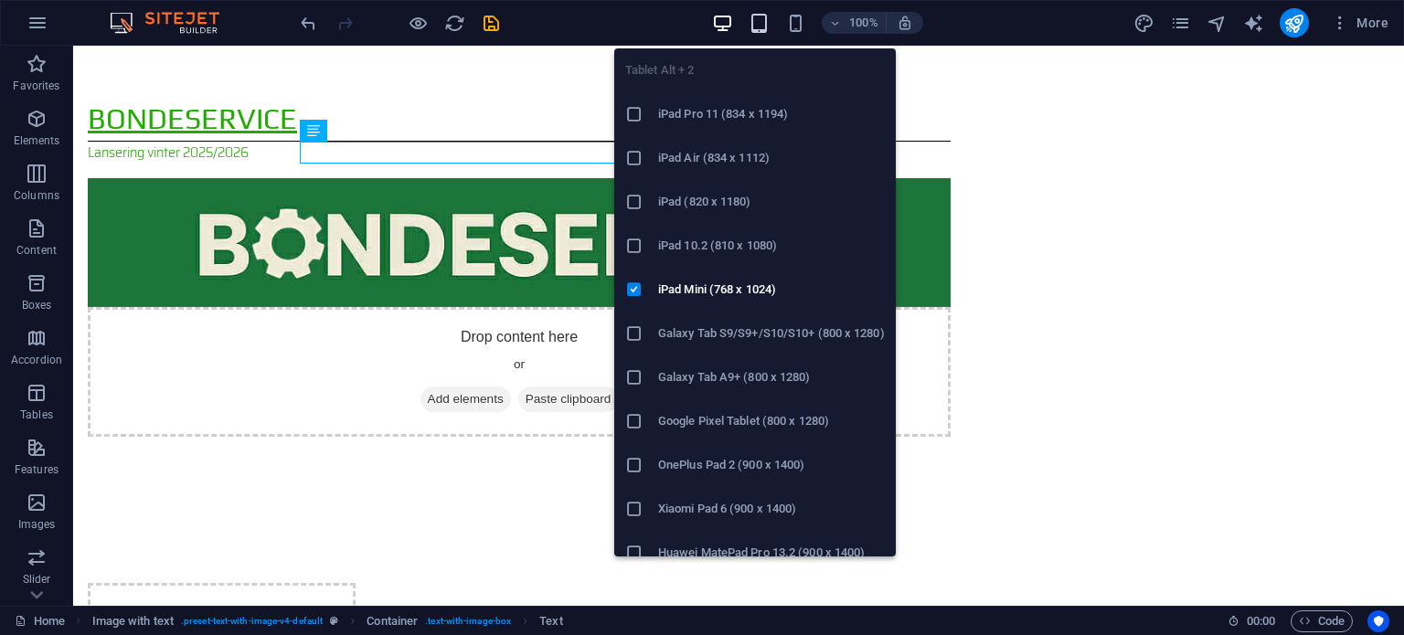
click at [753, 23] on icon "button" at bounding box center [759, 23] width 21 height 21
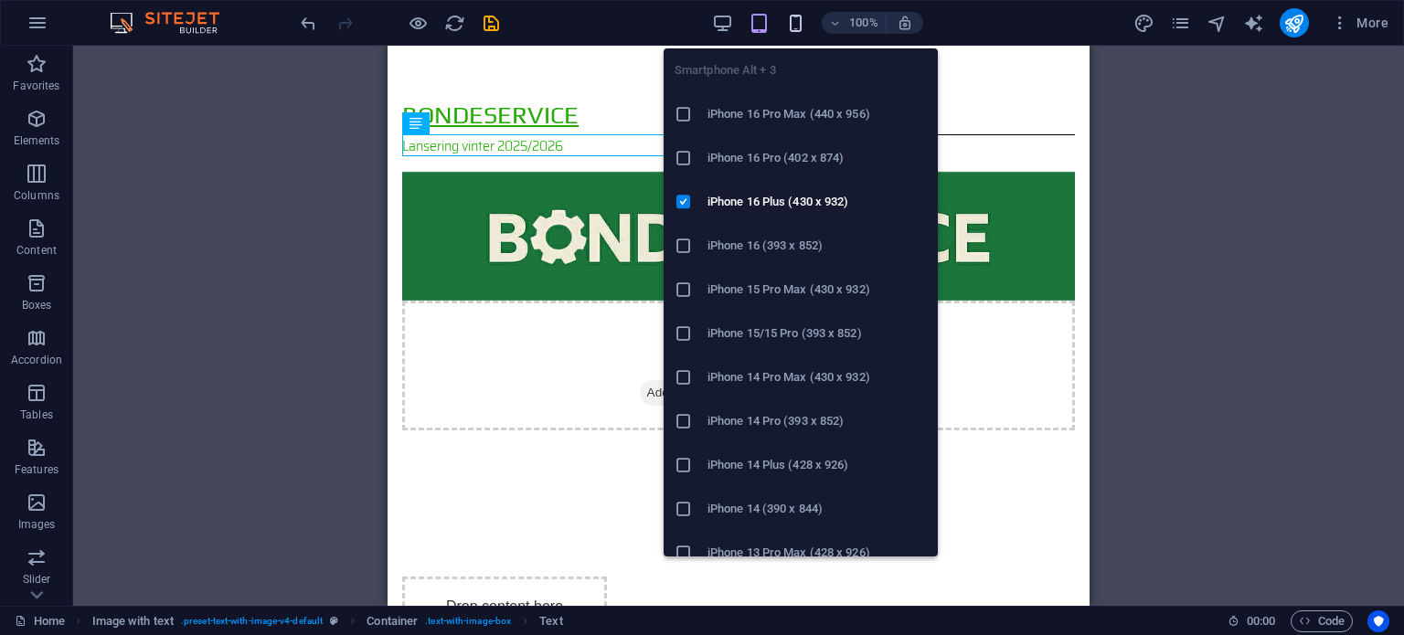
click at [790, 20] on icon "button" at bounding box center [795, 23] width 21 height 21
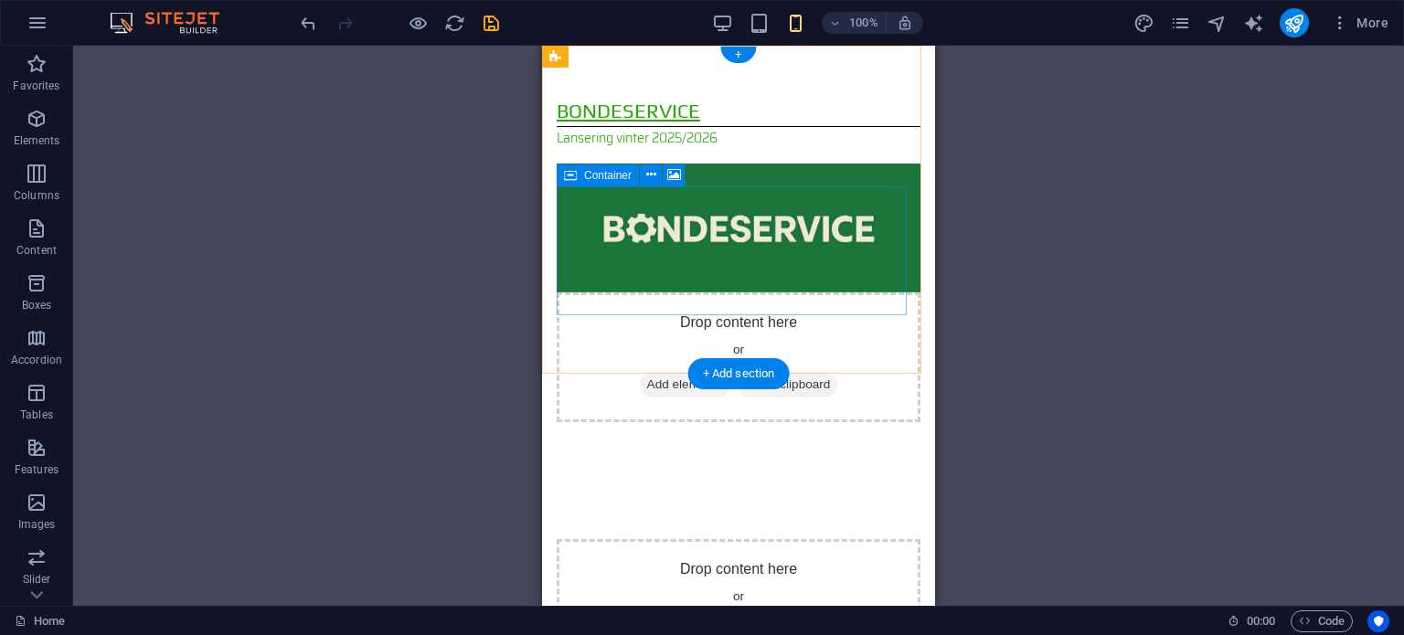
scroll to position [0, 0]
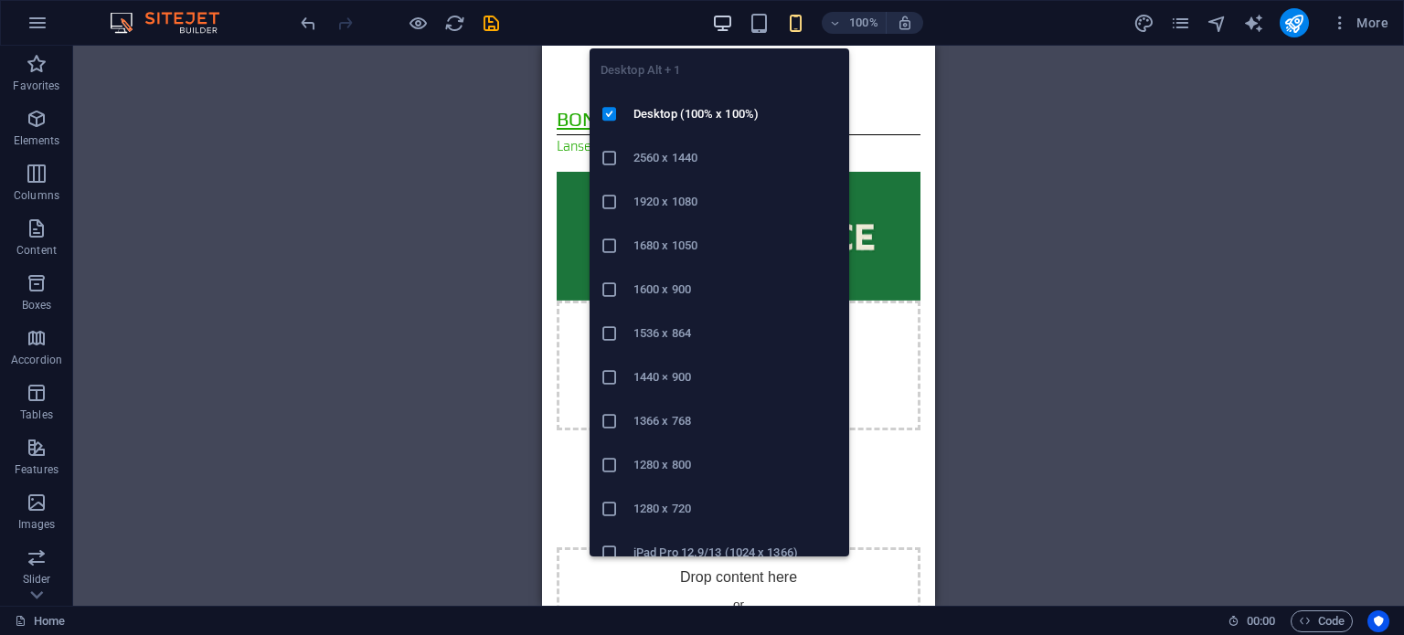
click at [726, 30] on icon "button" at bounding box center [722, 23] width 21 height 21
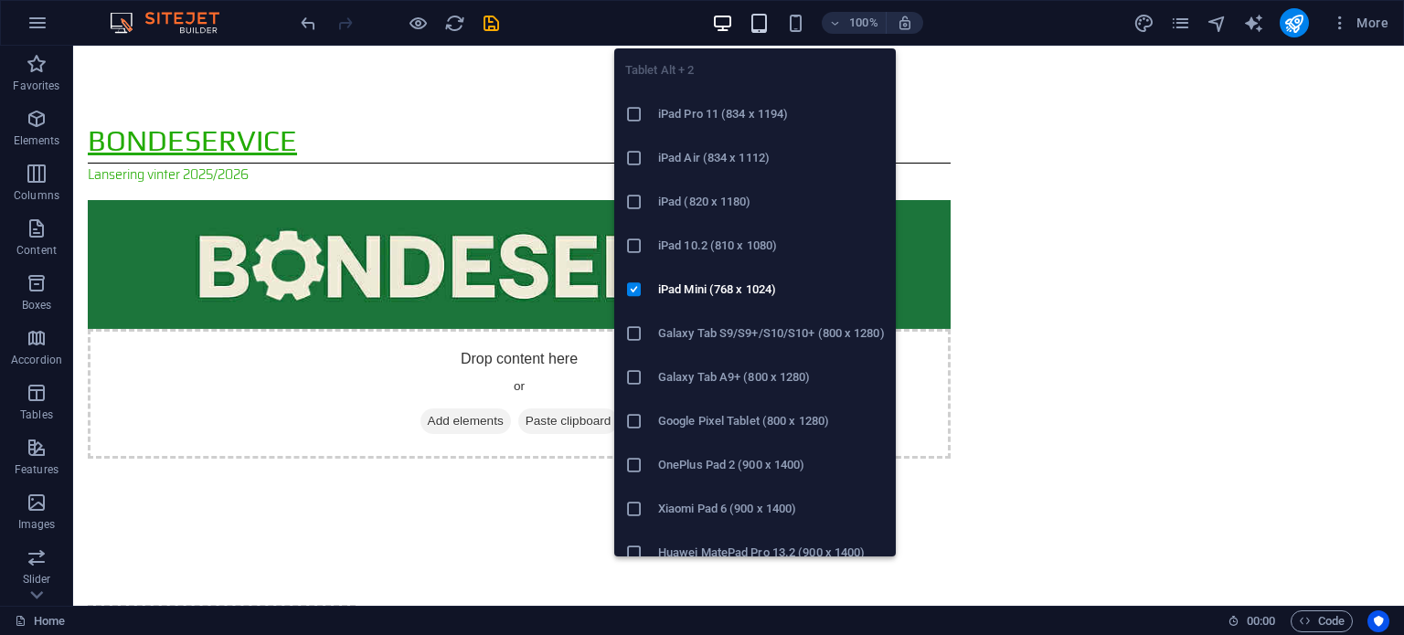
click at [763, 32] on icon "button" at bounding box center [759, 23] width 21 height 21
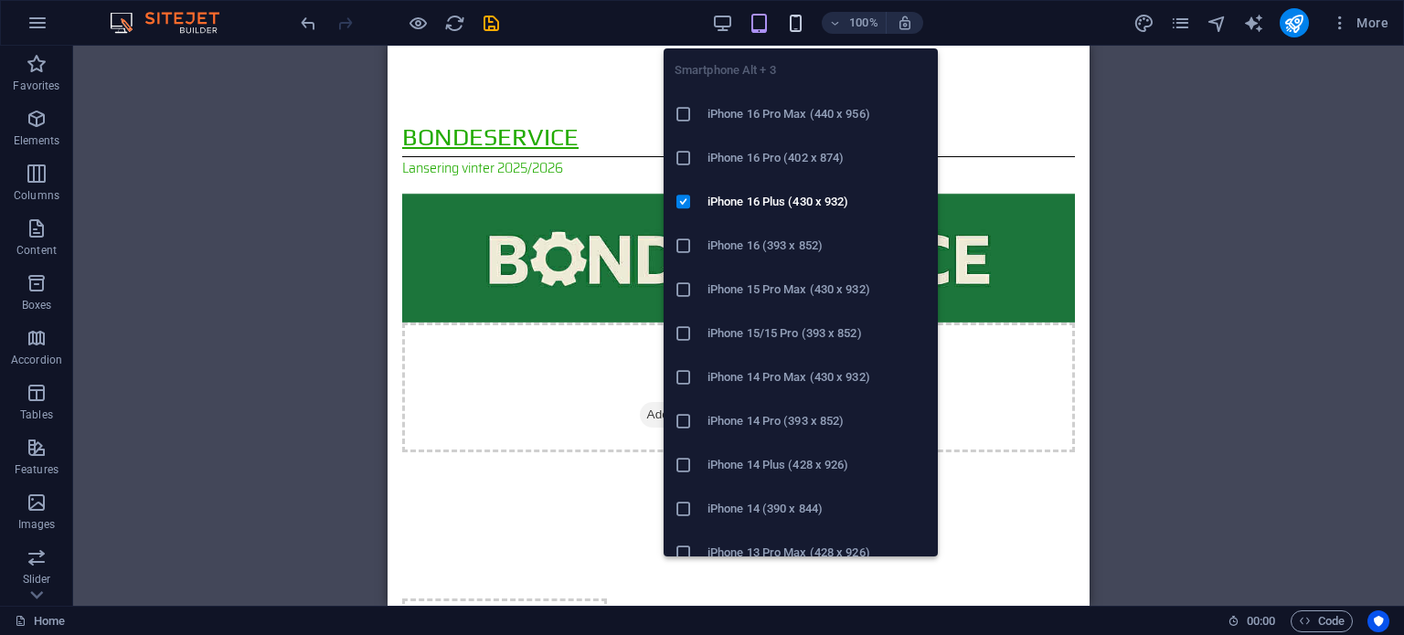
click at [795, 29] on icon "button" at bounding box center [795, 23] width 21 height 21
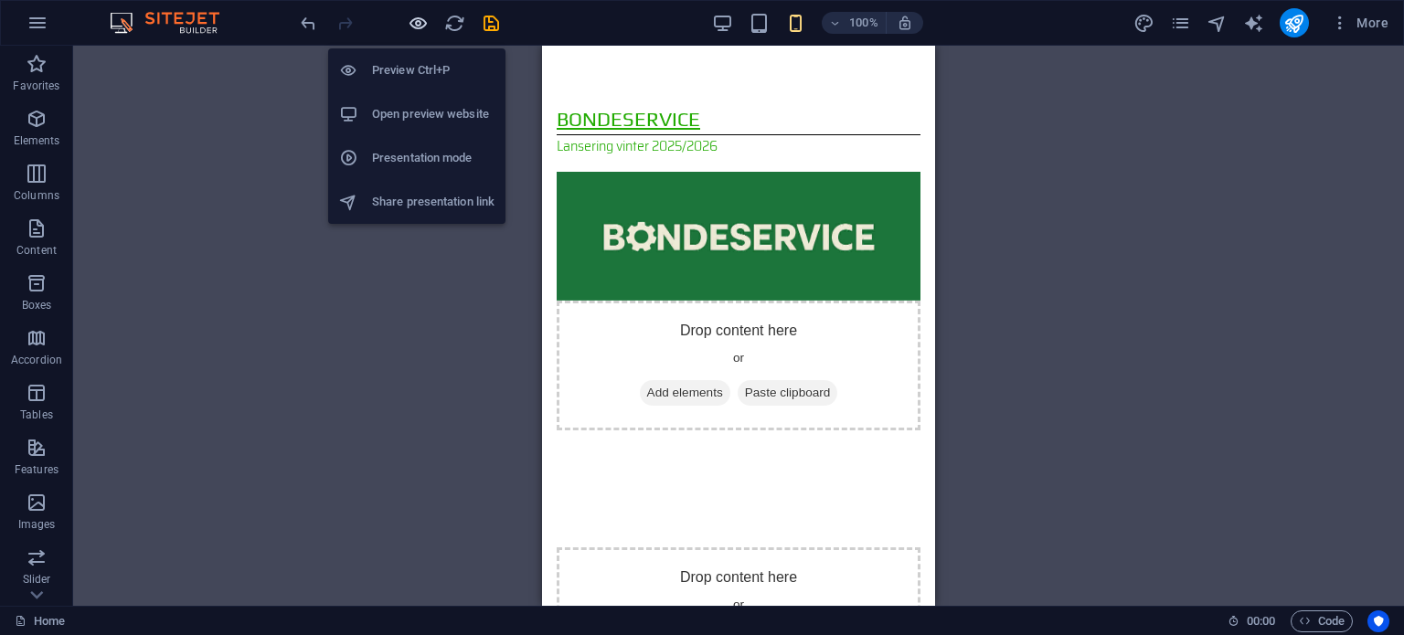
click at [417, 24] on icon "button" at bounding box center [418, 23] width 21 height 21
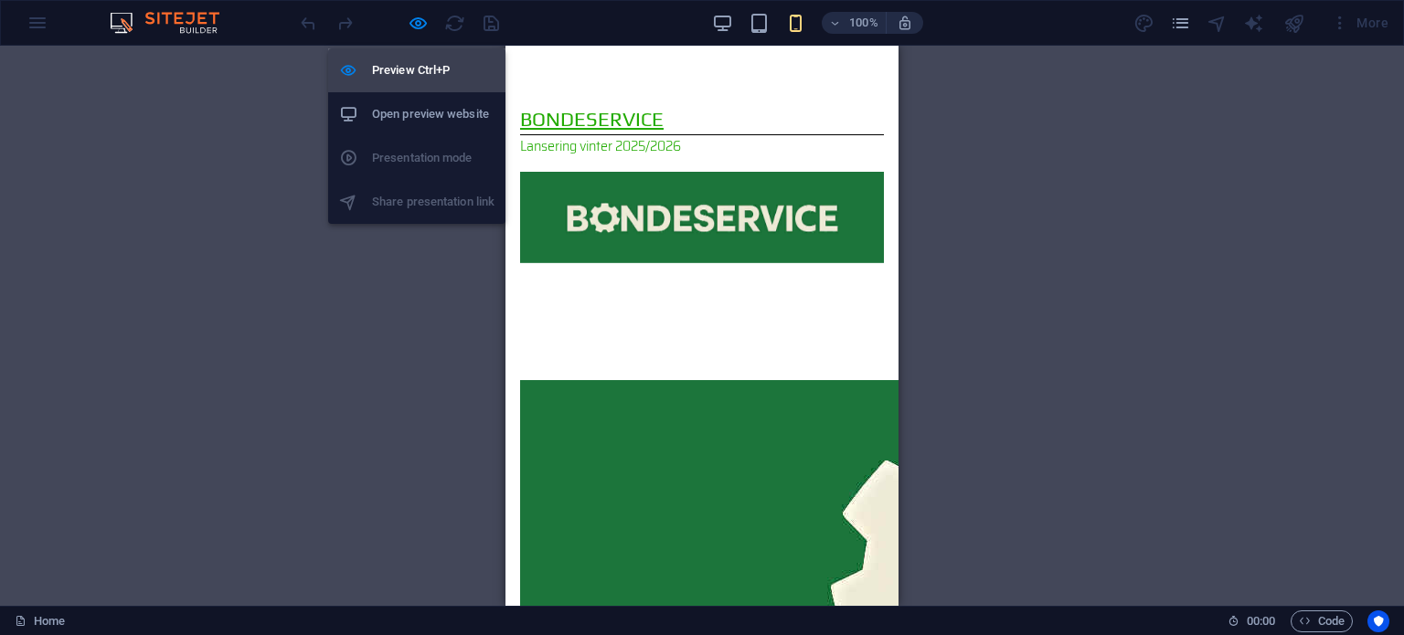
click at [396, 67] on h6 "Preview Ctrl+P" at bounding box center [433, 70] width 122 height 22
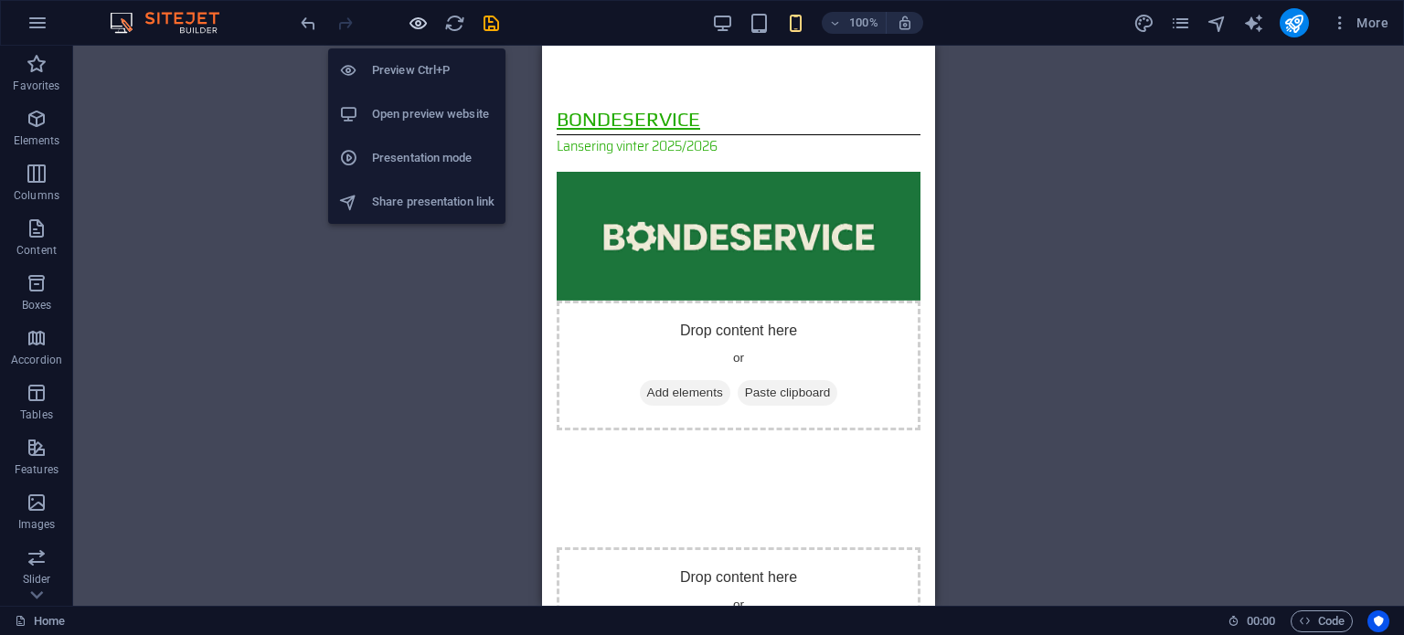
click at [422, 31] on icon "button" at bounding box center [418, 23] width 21 height 21
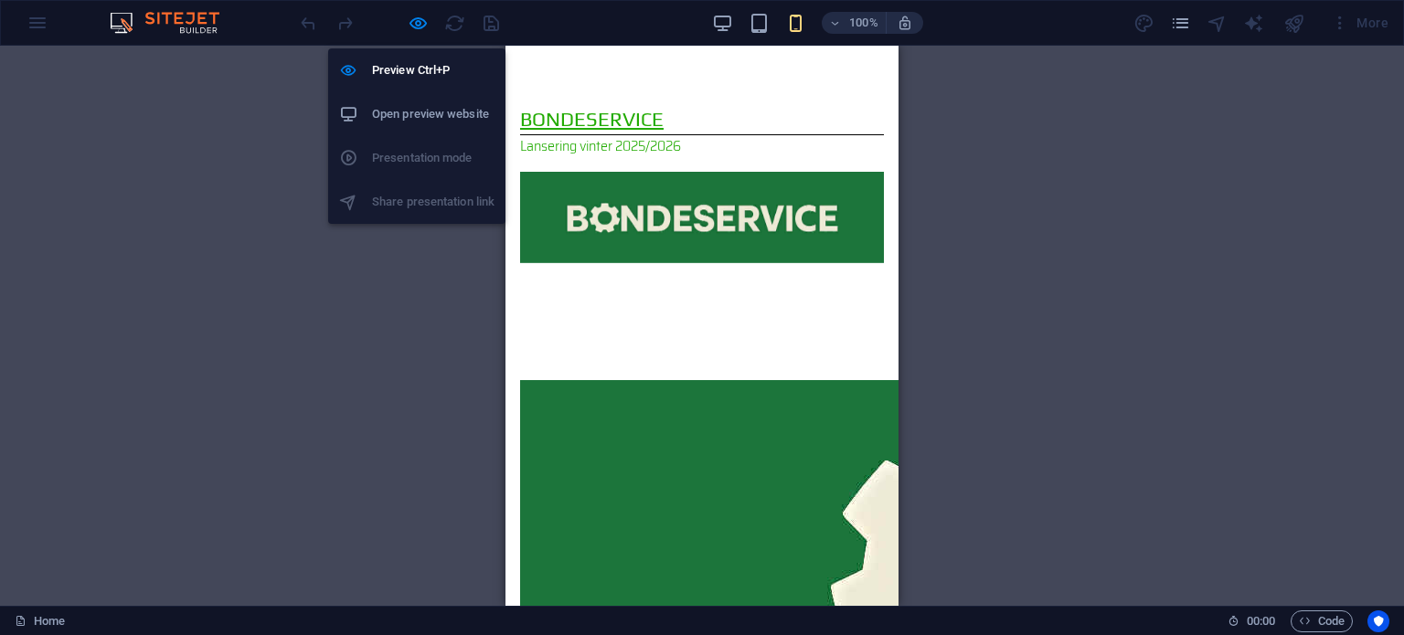
click at [411, 117] on h6 "Open preview website" at bounding box center [433, 114] width 122 height 22
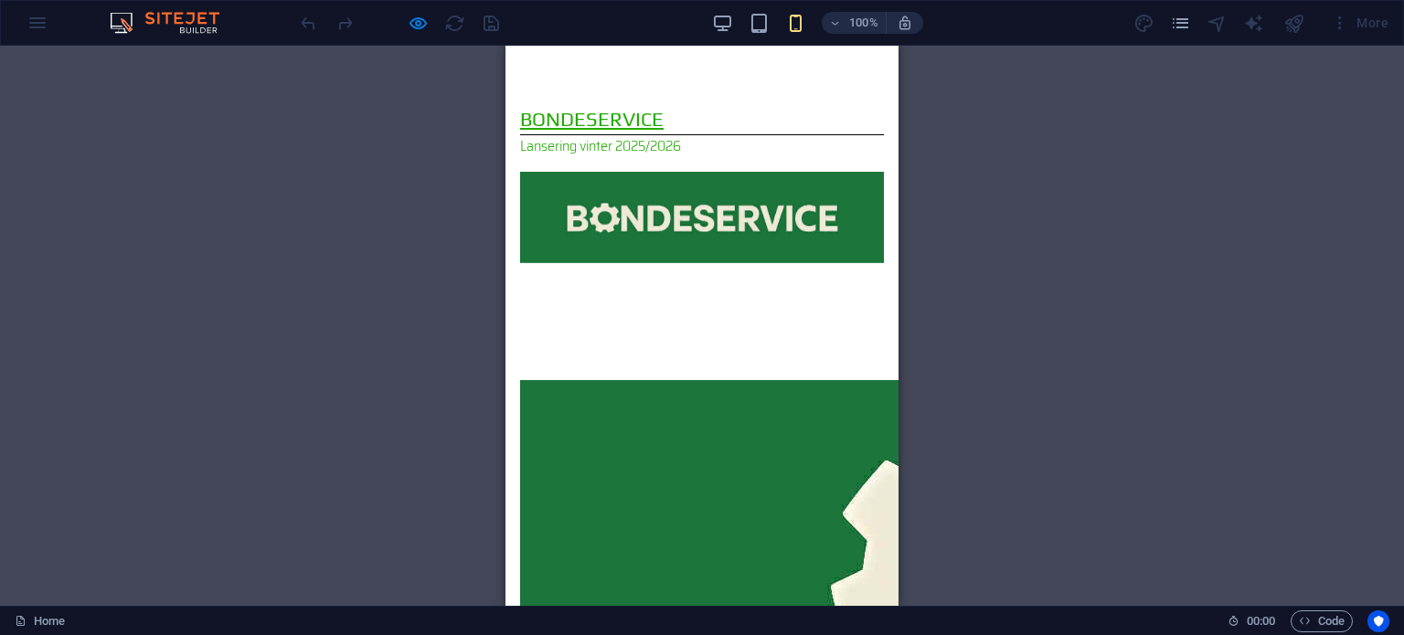
click at [437, 371] on div "Drag here to replace the existing content. Press “Ctrl” if you want to create a…" at bounding box center [702, 326] width 1404 height 560
click at [630, 351] on div "Drop content here or Add elements Paste clipboard Drop content here or Add elem…" at bounding box center [701, 581] width 393 height 518
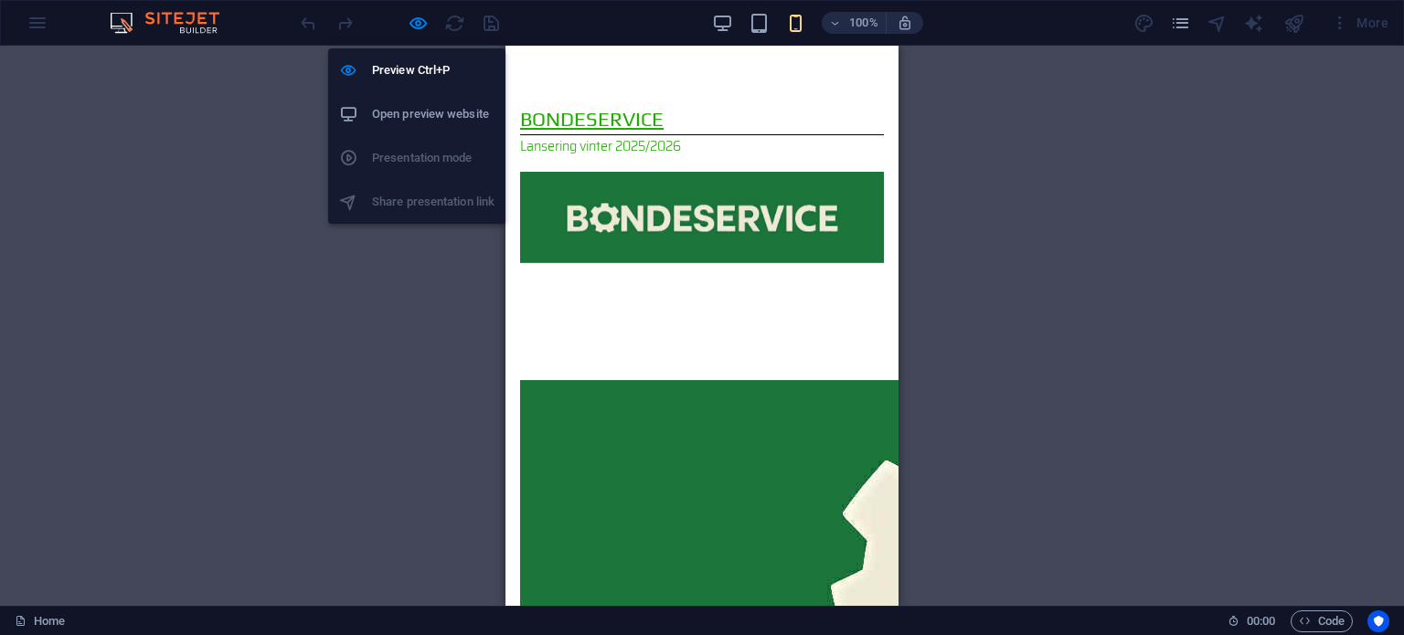
click at [412, 122] on h6 "Open preview website" at bounding box center [433, 114] width 122 height 22
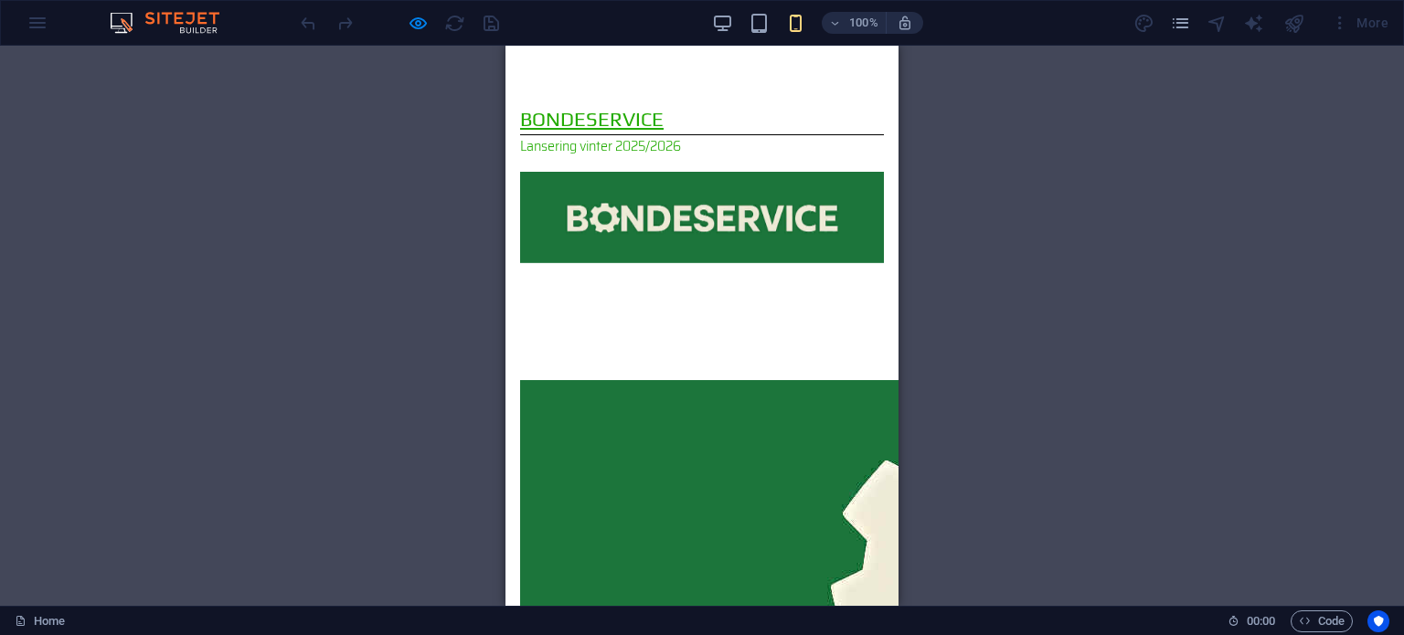
click at [1085, 156] on div "Drag here to replace the existing content. Press “Ctrl” if you want to create a…" at bounding box center [702, 326] width 1404 height 560
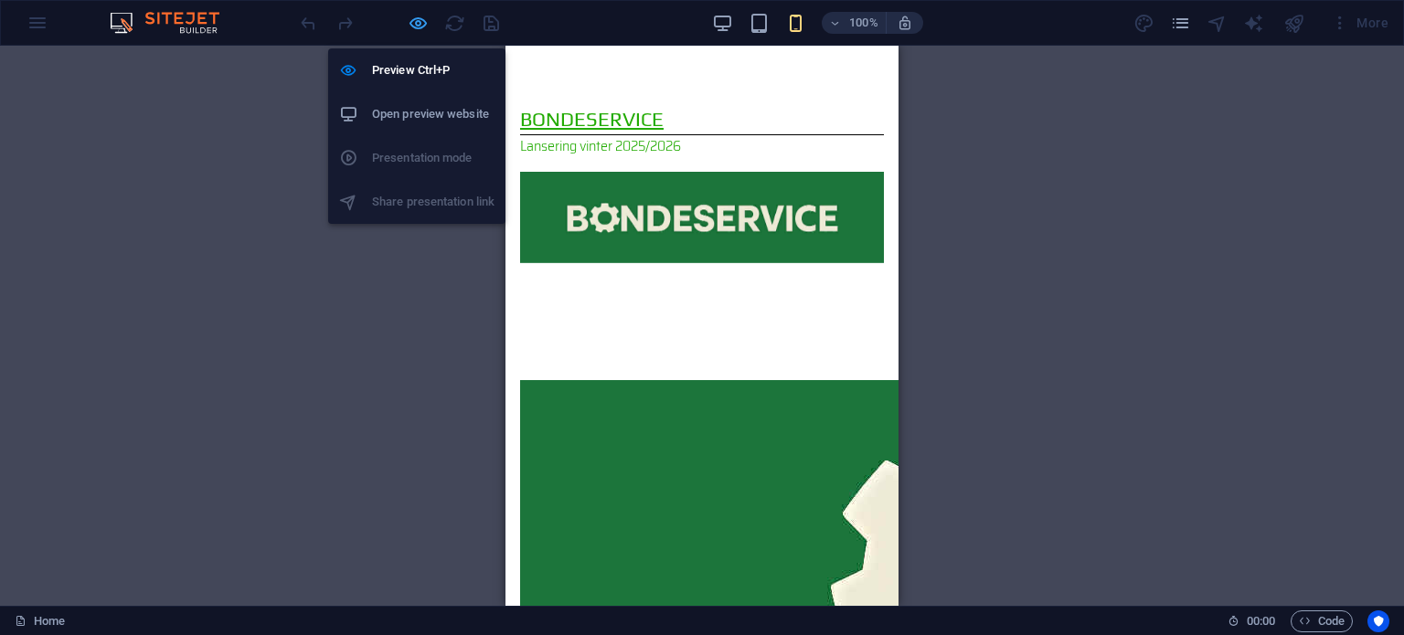
click at [420, 28] on icon "button" at bounding box center [418, 23] width 21 height 21
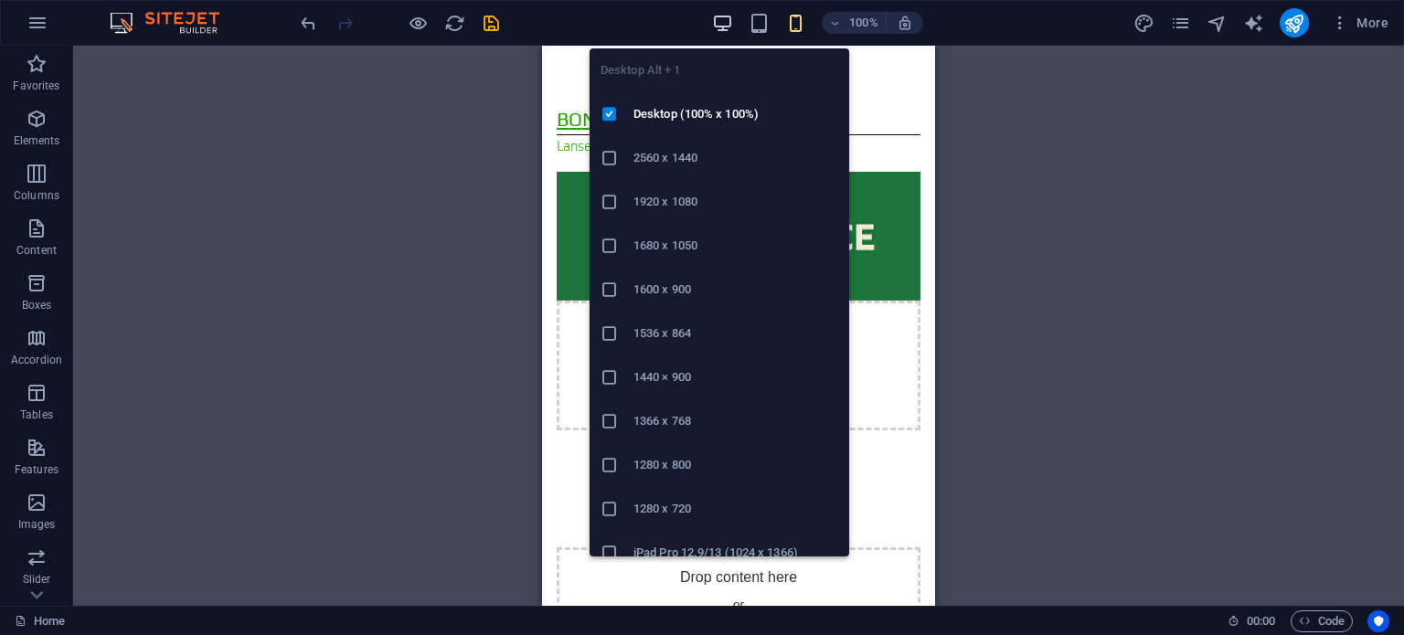
click at [729, 24] on icon "button" at bounding box center [722, 23] width 21 height 21
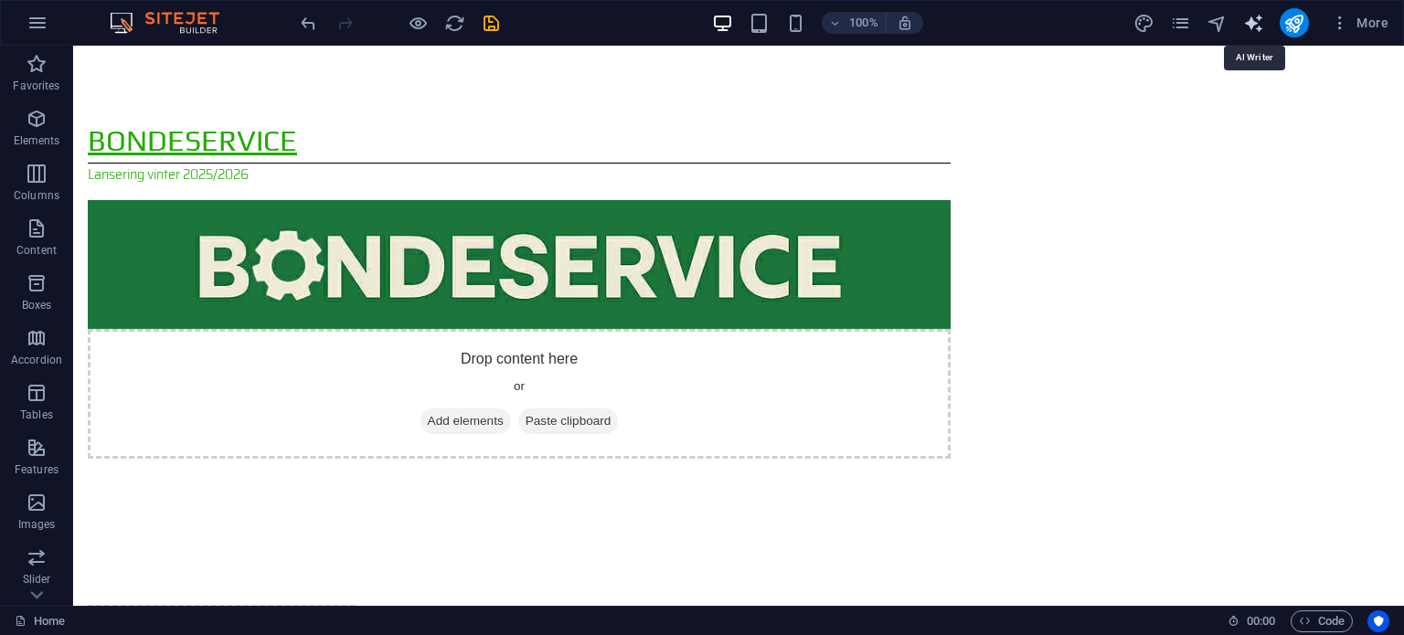
click at [1254, 28] on icon "text_generator" at bounding box center [1253, 23] width 21 height 21
select select "English"
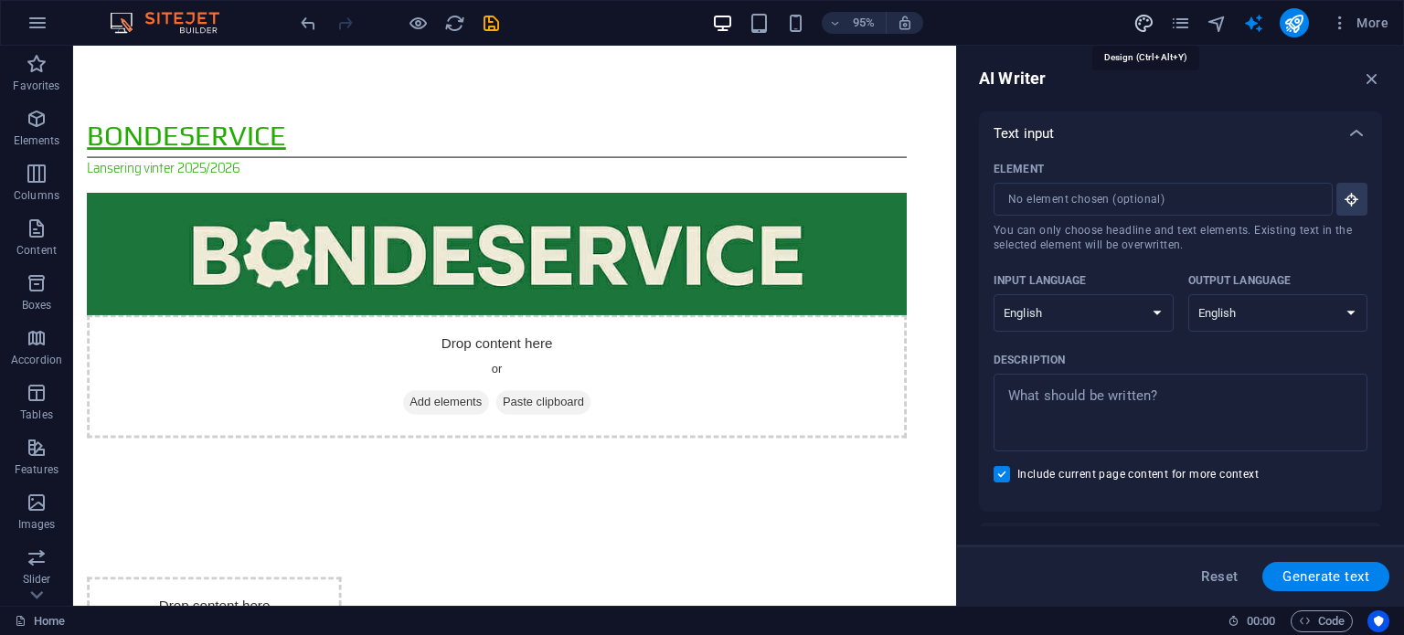
click at [1147, 21] on icon "design" at bounding box center [1143, 23] width 21 height 21
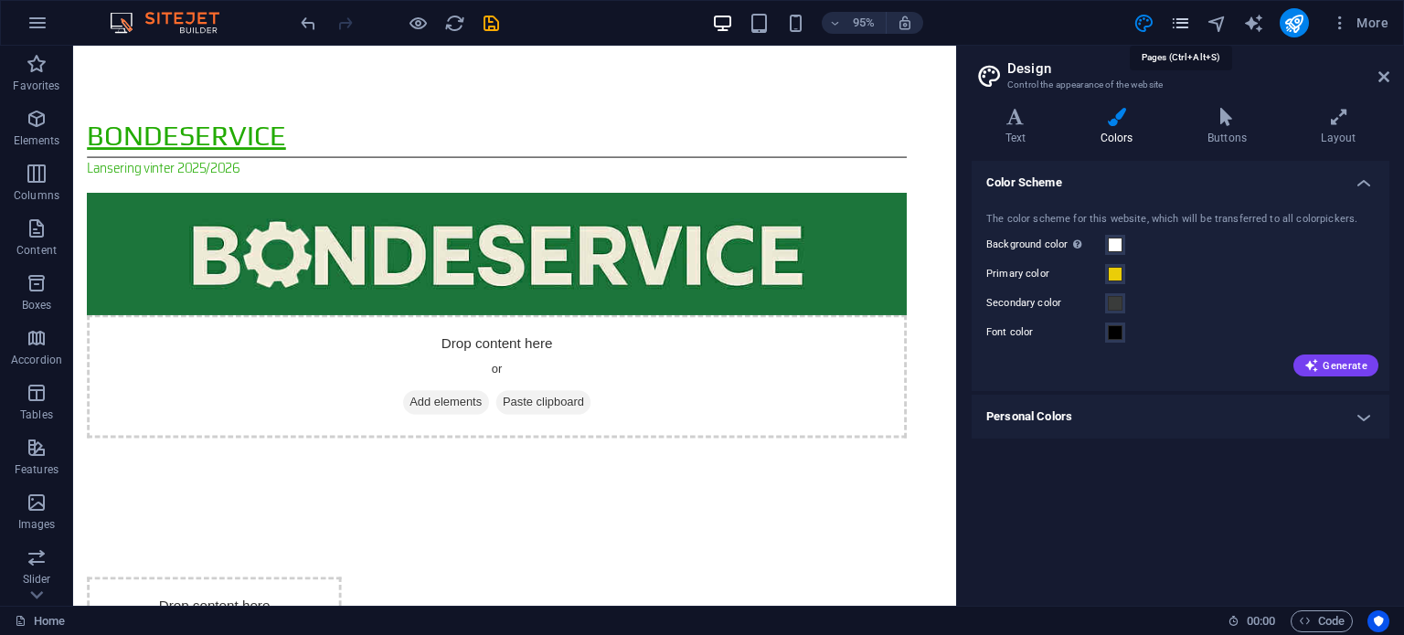
click at [1189, 27] on icon "pages" at bounding box center [1180, 23] width 21 height 21
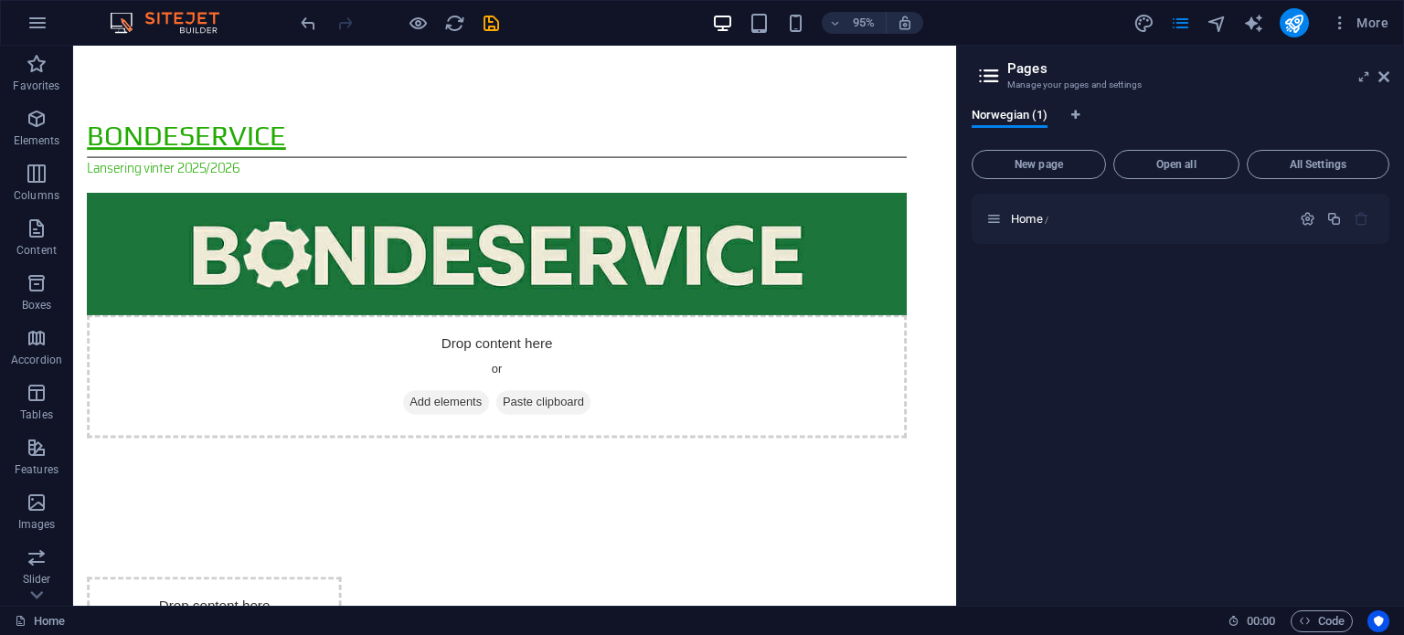
click at [1115, 337] on div "Home /" at bounding box center [1181, 393] width 418 height 398
click at [1143, 214] on p "Home /" at bounding box center [1148, 219] width 274 height 12
click at [1309, 218] on icon "button" at bounding box center [1308, 219] width 16 height 16
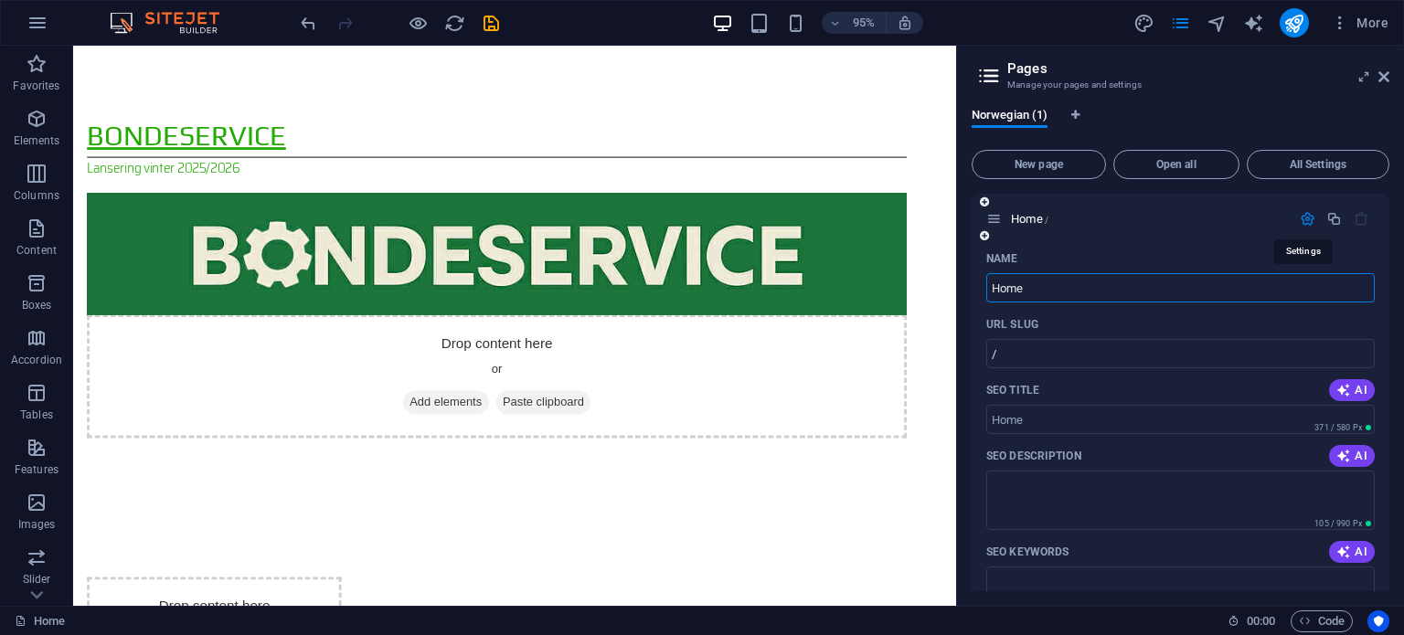
click at [1309, 218] on icon "button" at bounding box center [1308, 219] width 16 height 16
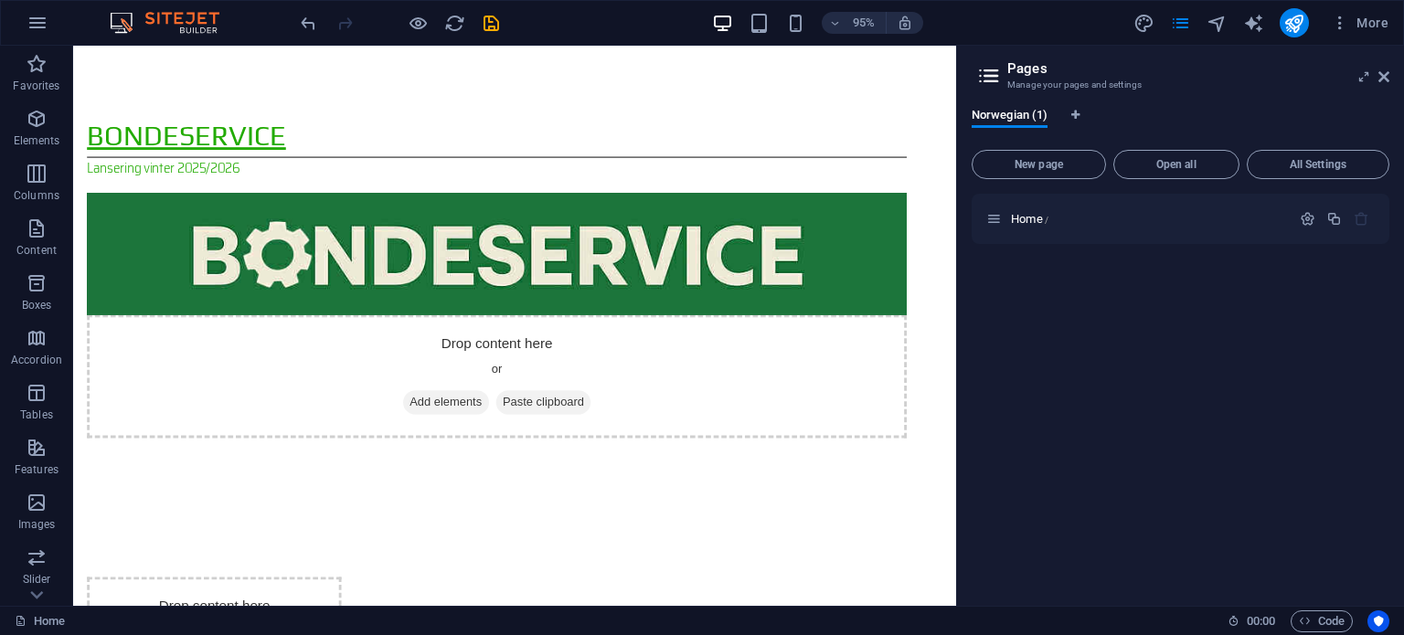
click at [1259, 128] on div "Norwegian (1)" at bounding box center [1181, 125] width 418 height 35
click at [1364, 27] on span "More" at bounding box center [1360, 23] width 58 height 18
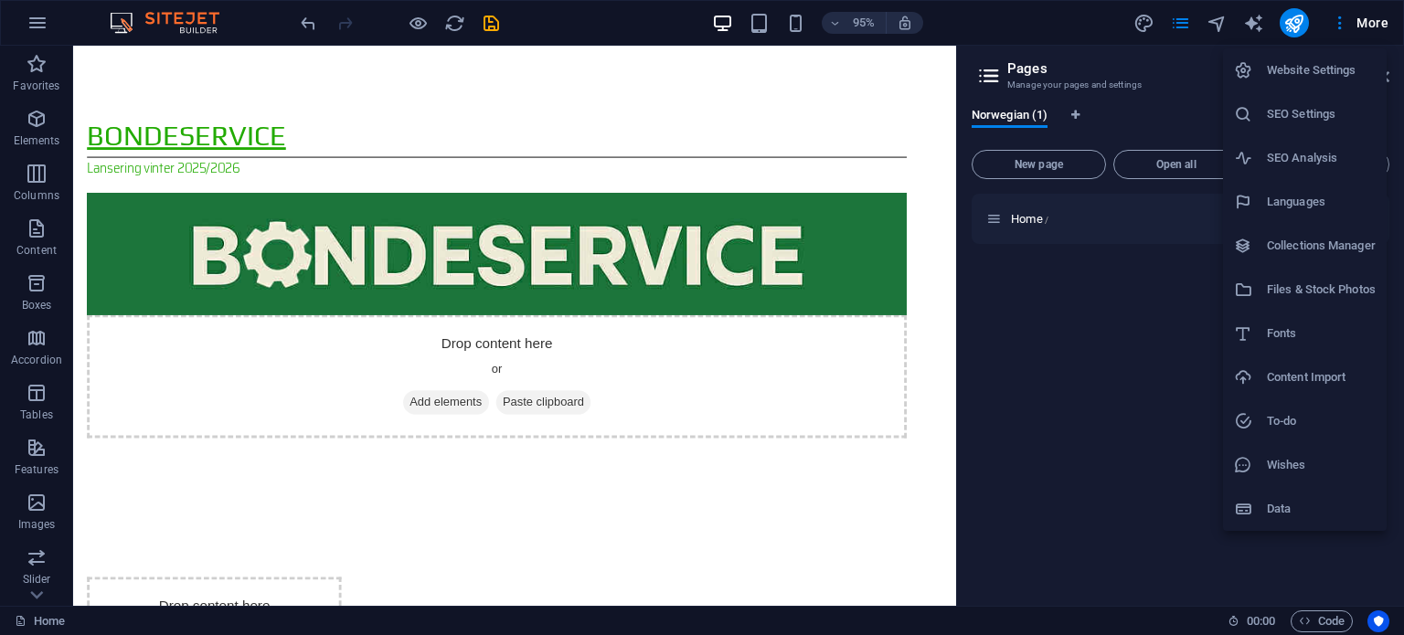
click at [1100, 345] on div at bounding box center [702, 317] width 1404 height 635
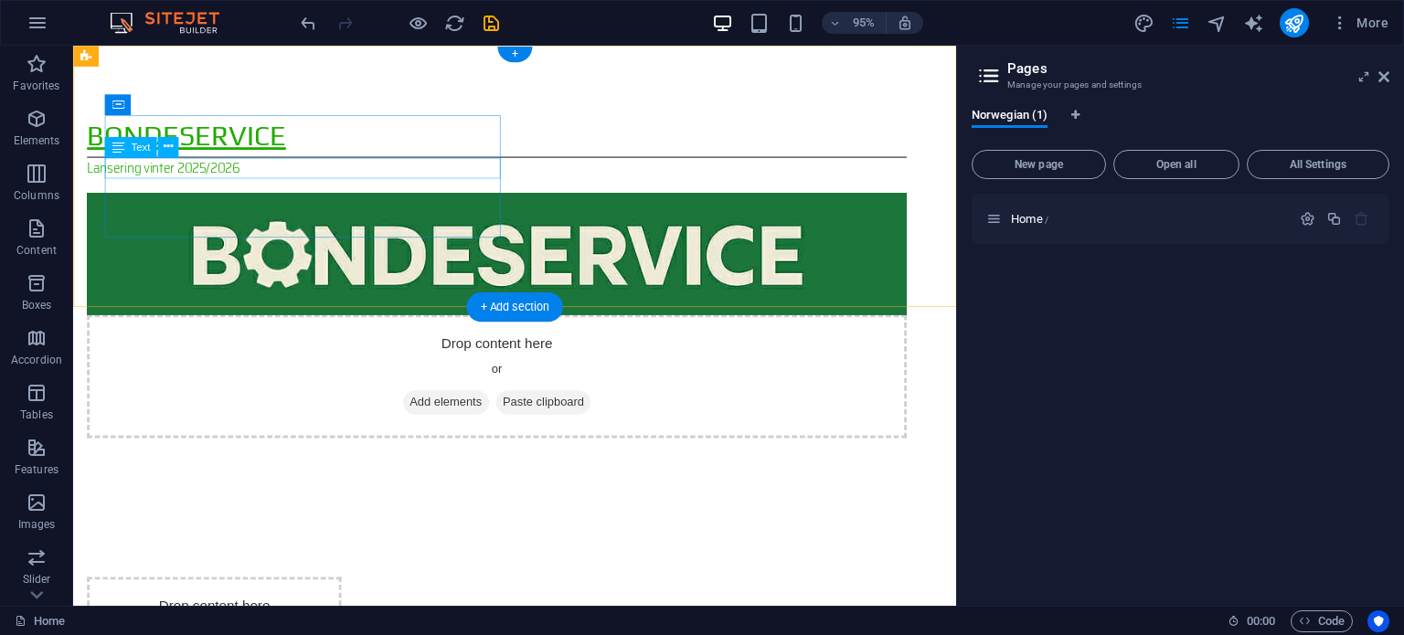
click at [156, 169] on div "Lansering vinter 2025/2026" at bounding box center [519, 175] width 863 height 22
click at [214, 167] on div "Lansering vinter 2025/2026" at bounding box center [519, 175] width 863 height 22
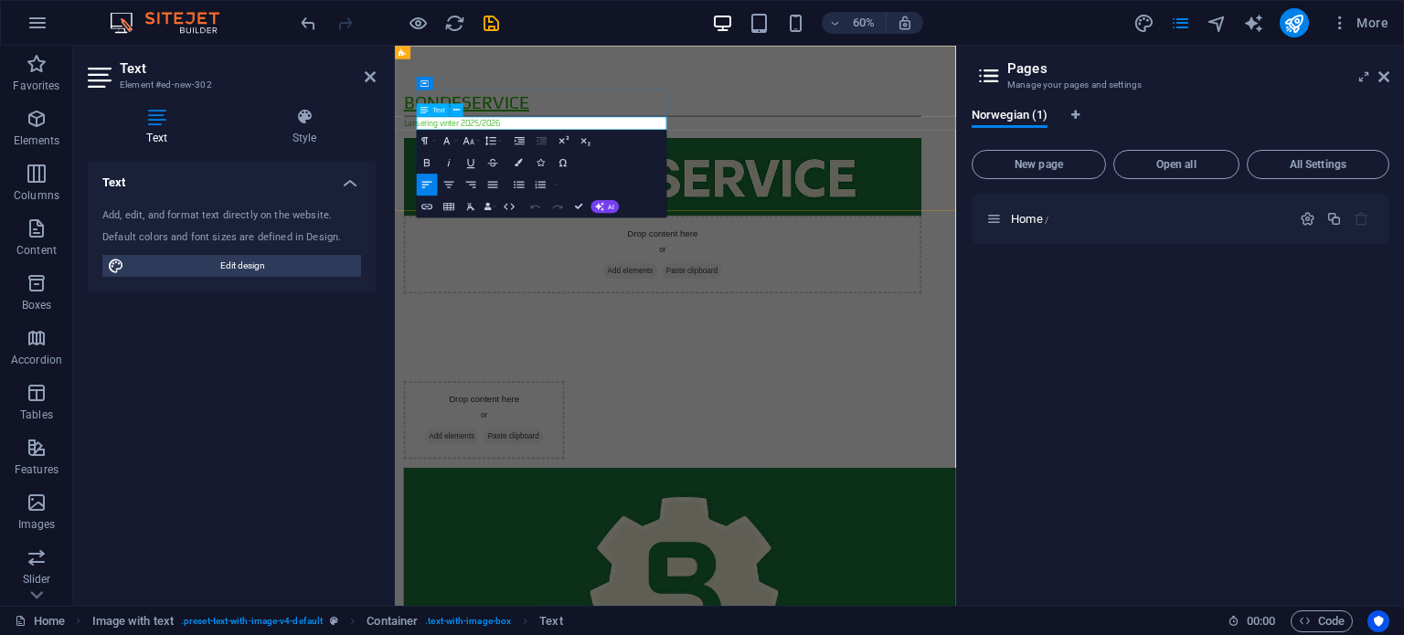
click at [437, 171] on span "Lansering vinter 2025/2026" at bounding box center [489, 174] width 161 height 23
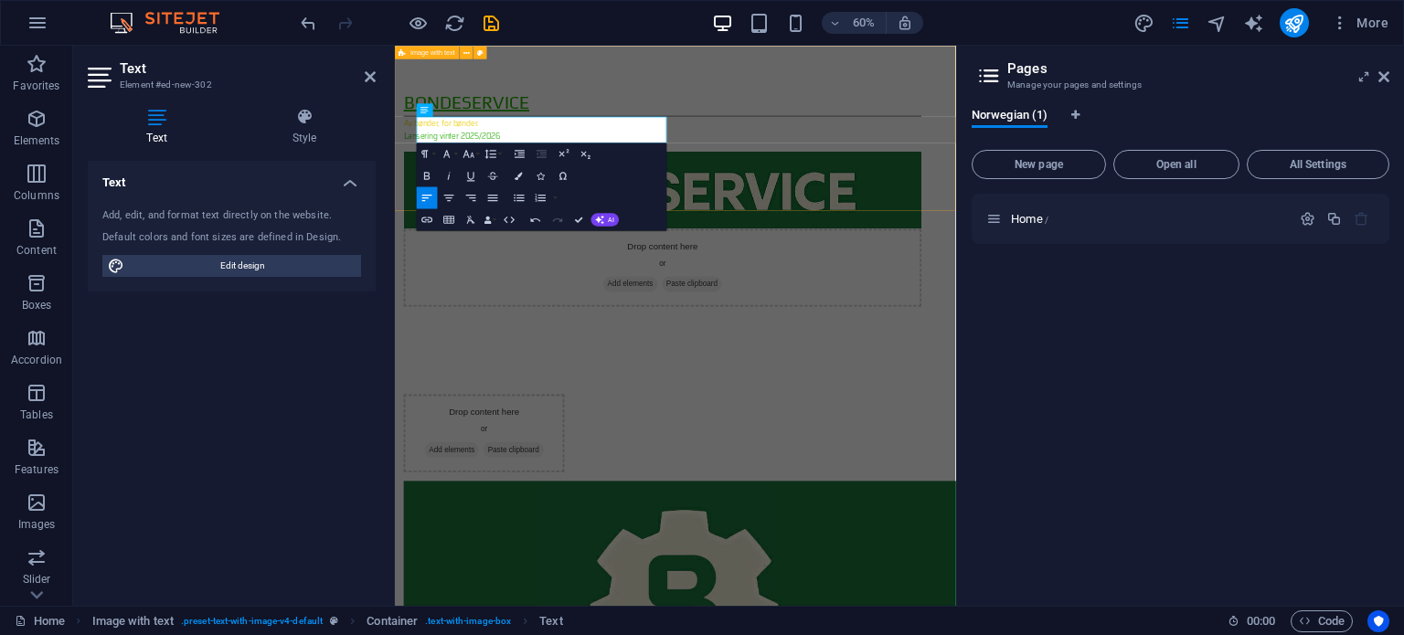
click at [851, 74] on div "Bondeservice Av bønder, for bønder. Lansering vinter 2025/2026 Drop content her…" at bounding box center [862, 300] width 935 height 508
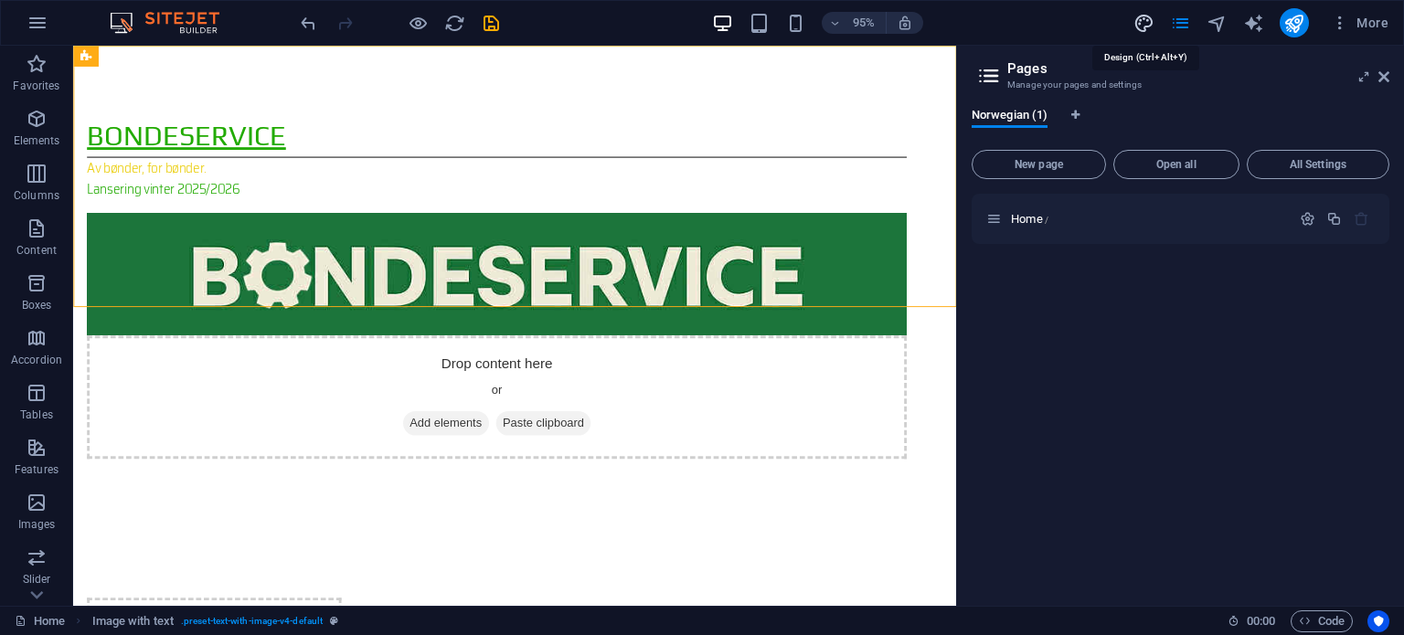
click at [1141, 22] on icon "design" at bounding box center [1143, 23] width 21 height 21
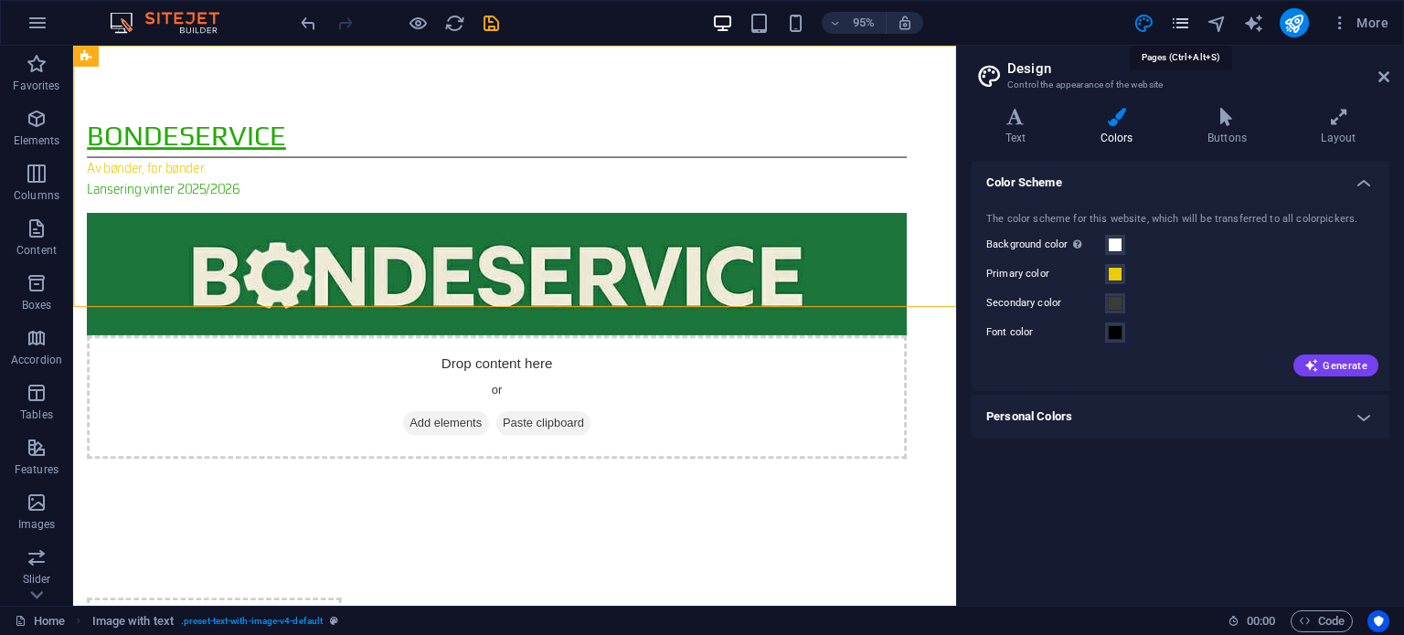
click at [1175, 20] on icon "pages" at bounding box center [1180, 23] width 21 height 21
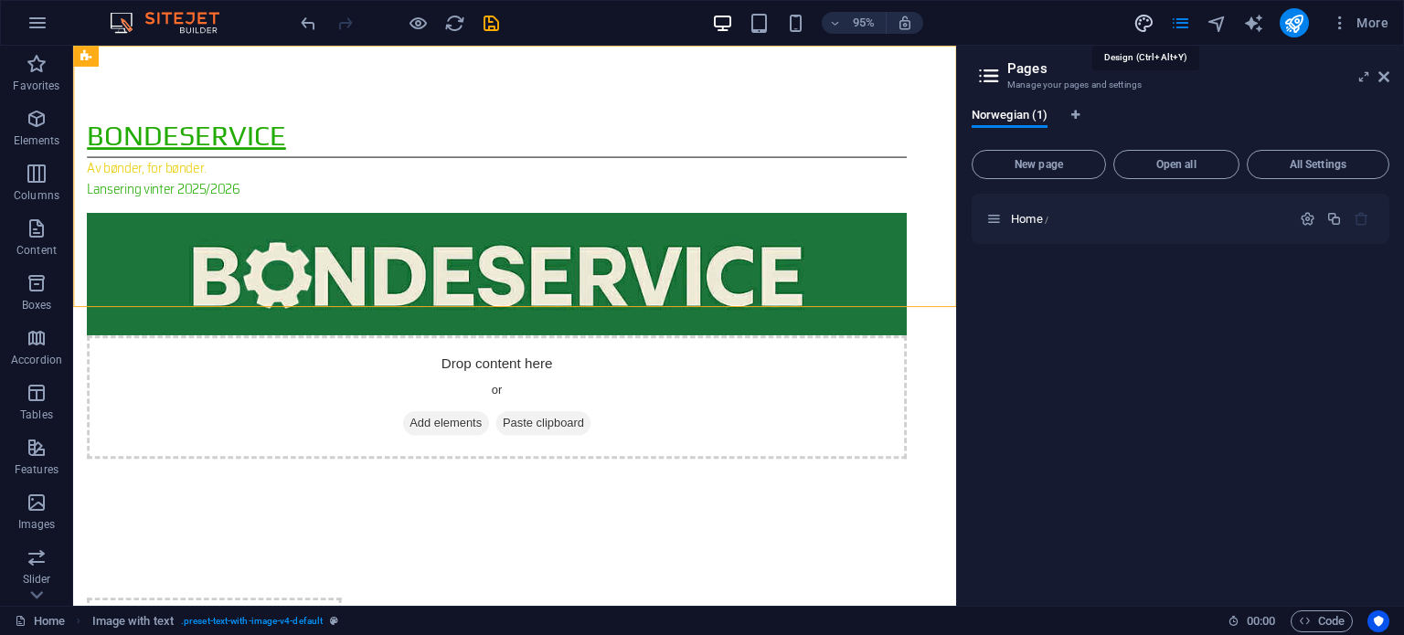
click at [1144, 18] on icon "design" at bounding box center [1143, 23] width 21 height 21
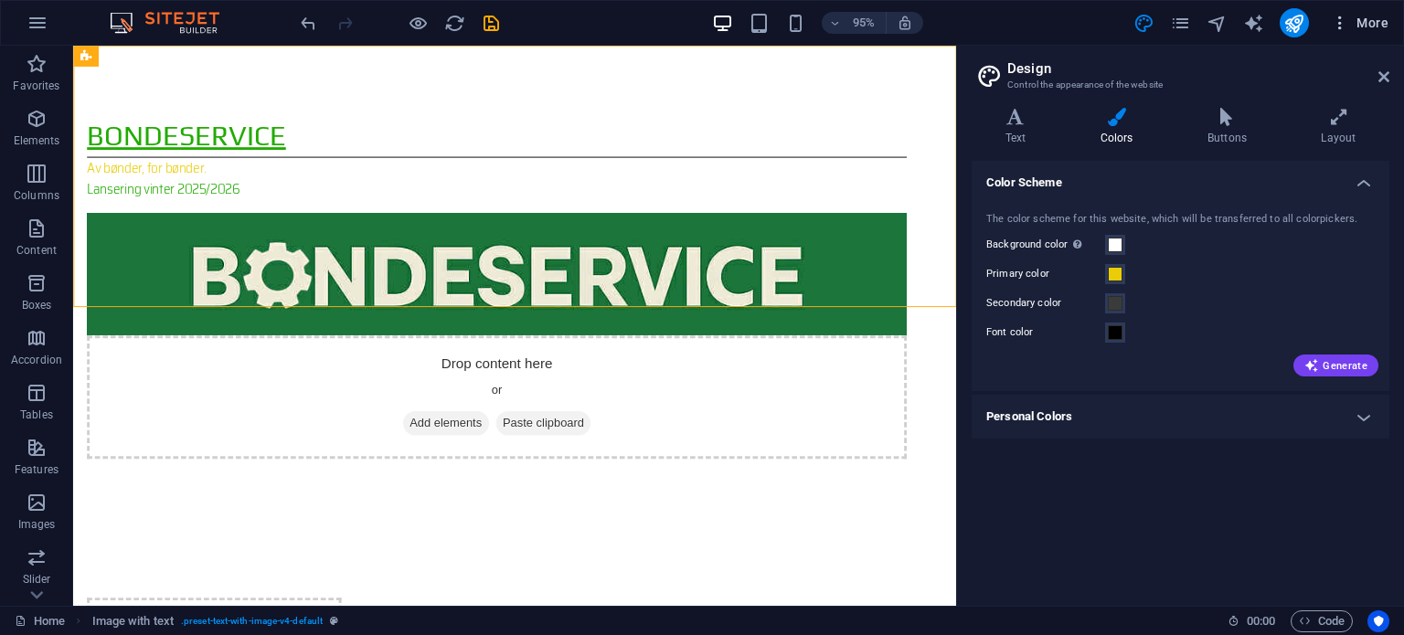
click at [1336, 15] on icon "button" at bounding box center [1340, 23] width 18 height 18
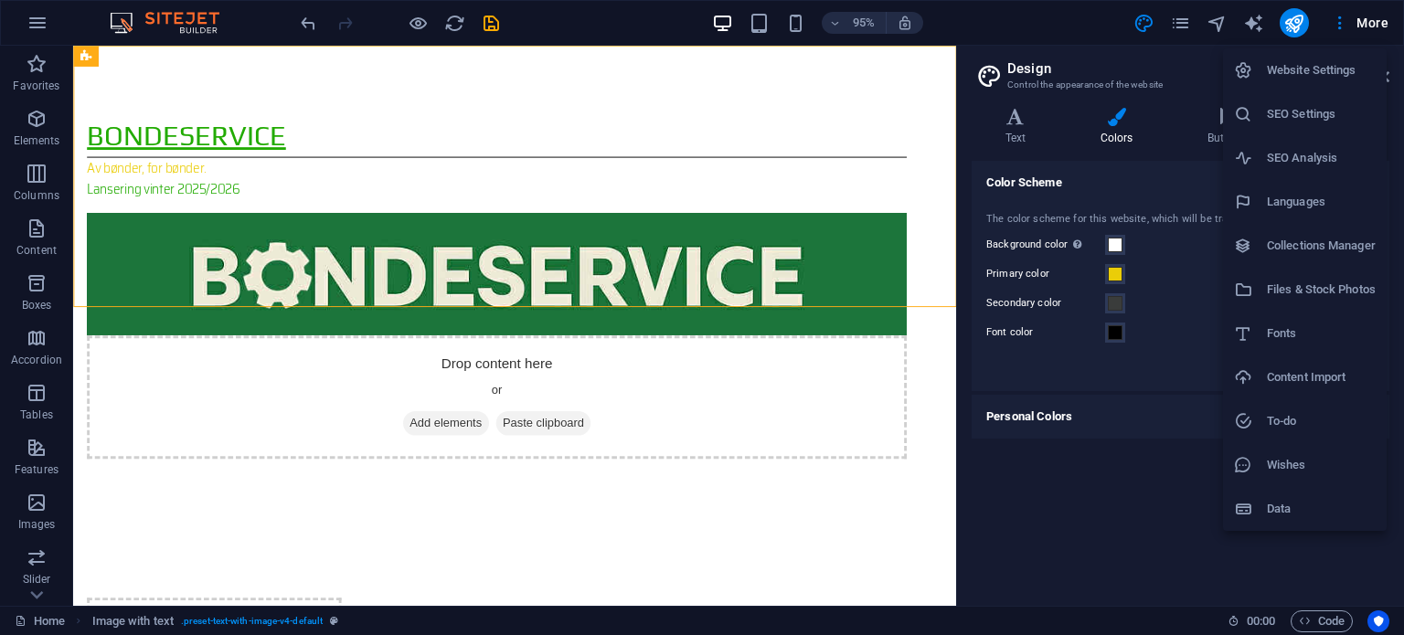
click at [1283, 60] on h6 "Website Settings" at bounding box center [1321, 70] width 109 height 22
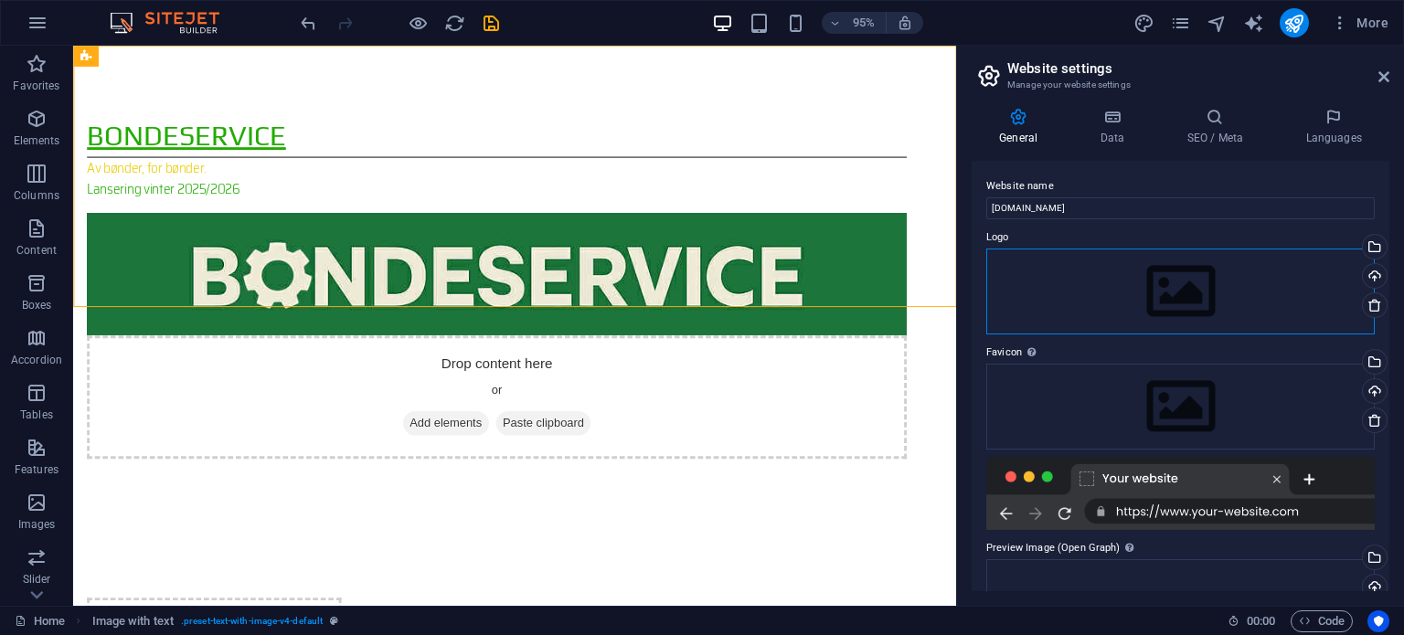
click at [1114, 288] on div "Drag files here, click to choose files or select files from Files or our free s…" at bounding box center [1180, 292] width 388 height 86
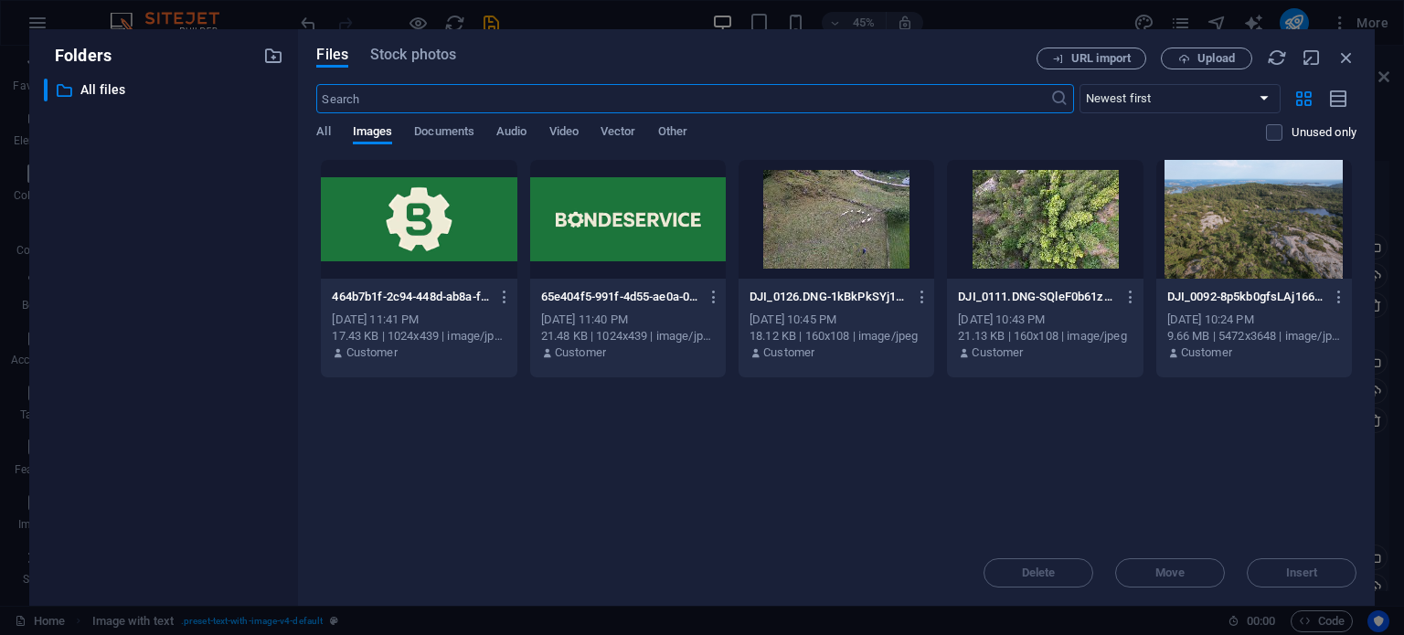
click at [612, 258] on div at bounding box center [628, 219] width 196 height 119
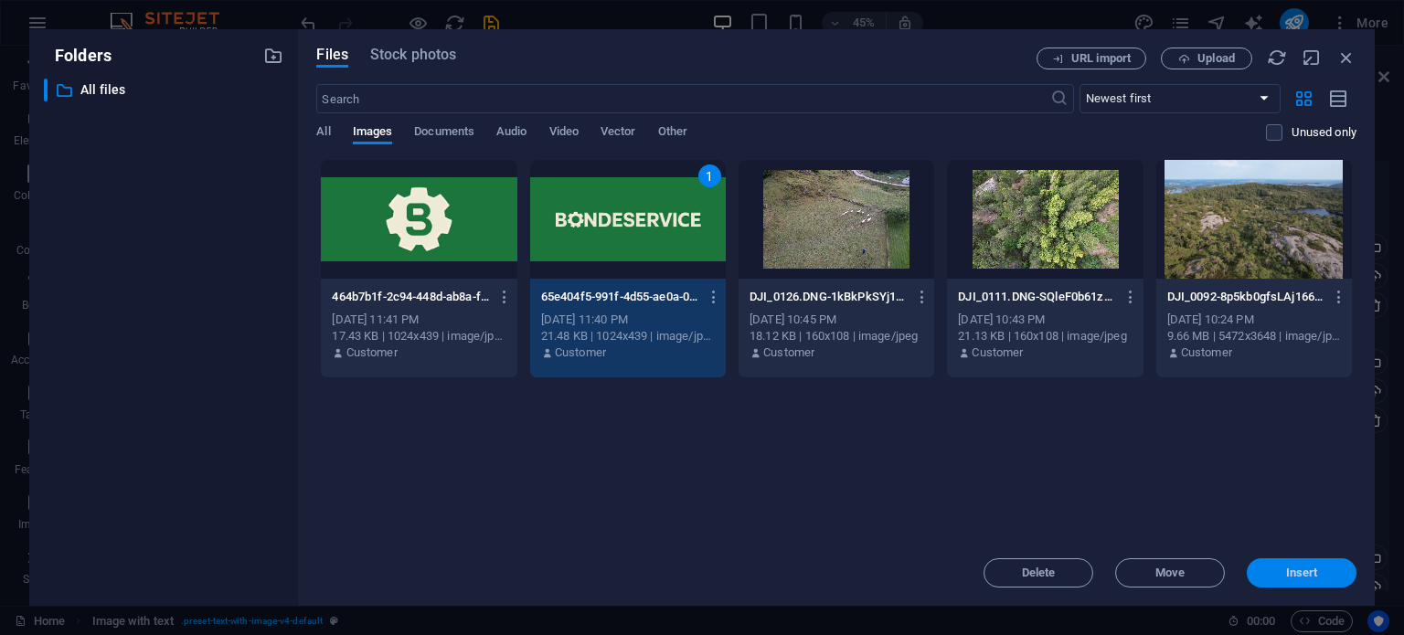
click at [1313, 565] on button "Insert" at bounding box center [1302, 572] width 110 height 29
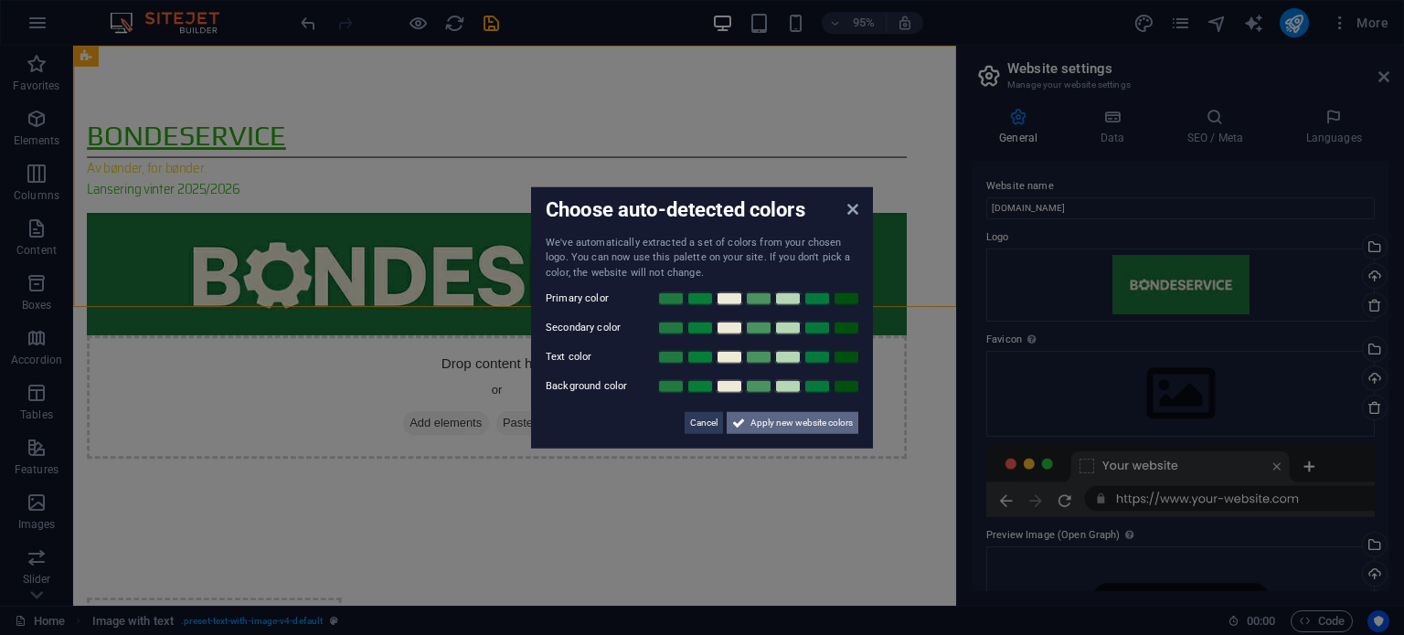
click at [782, 425] on span "Apply new website colors" at bounding box center [801, 423] width 102 height 22
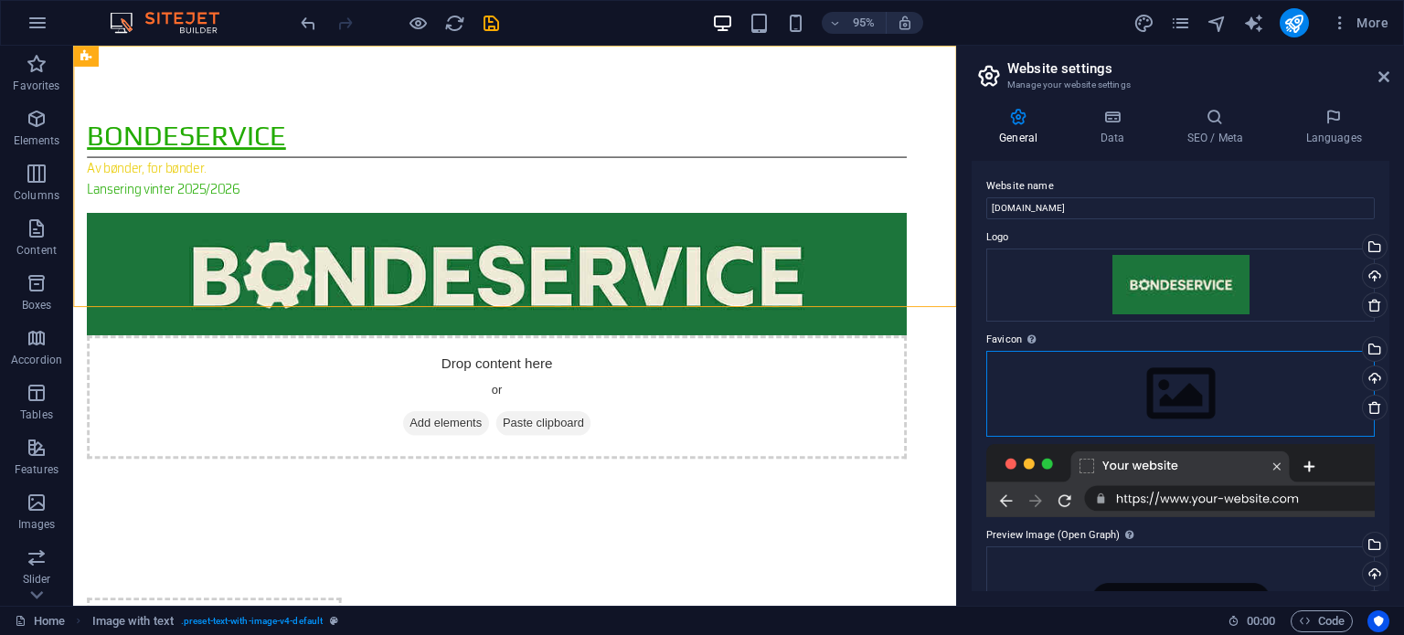
click at [1166, 399] on div "Drag files here, click to choose files or select files from Files or our free s…" at bounding box center [1180, 394] width 388 height 86
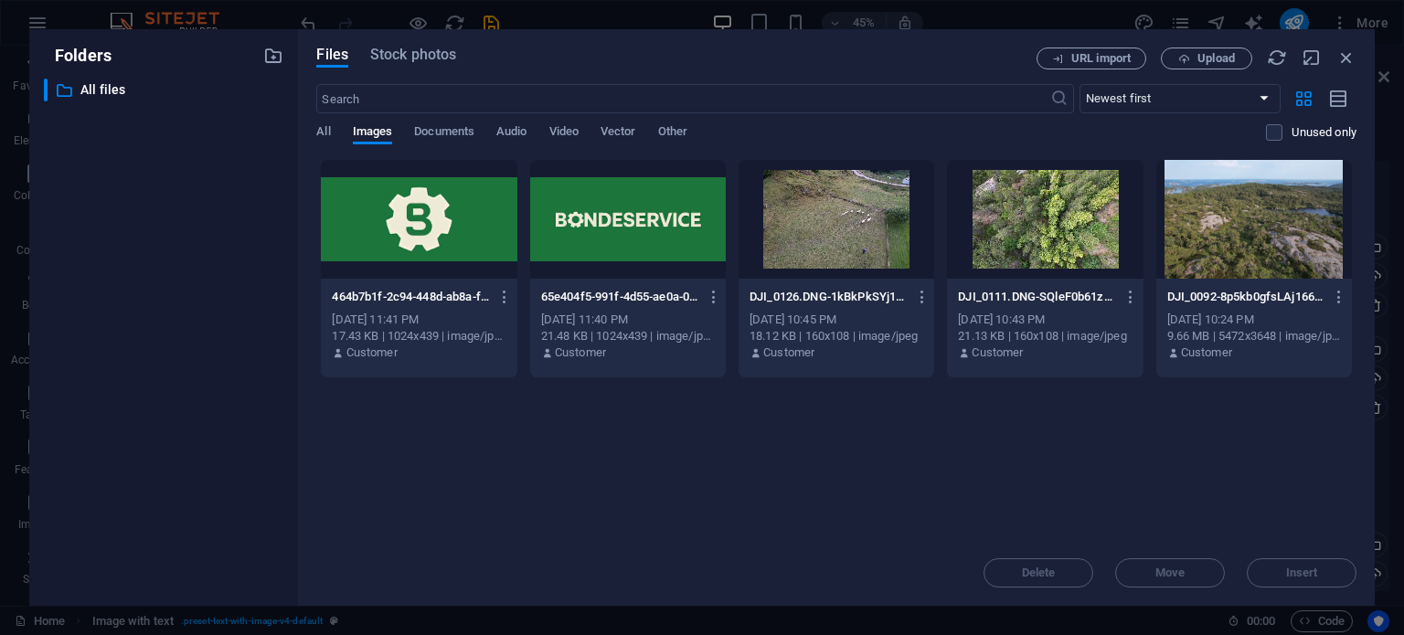
click at [401, 233] on div at bounding box center [419, 219] width 196 height 119
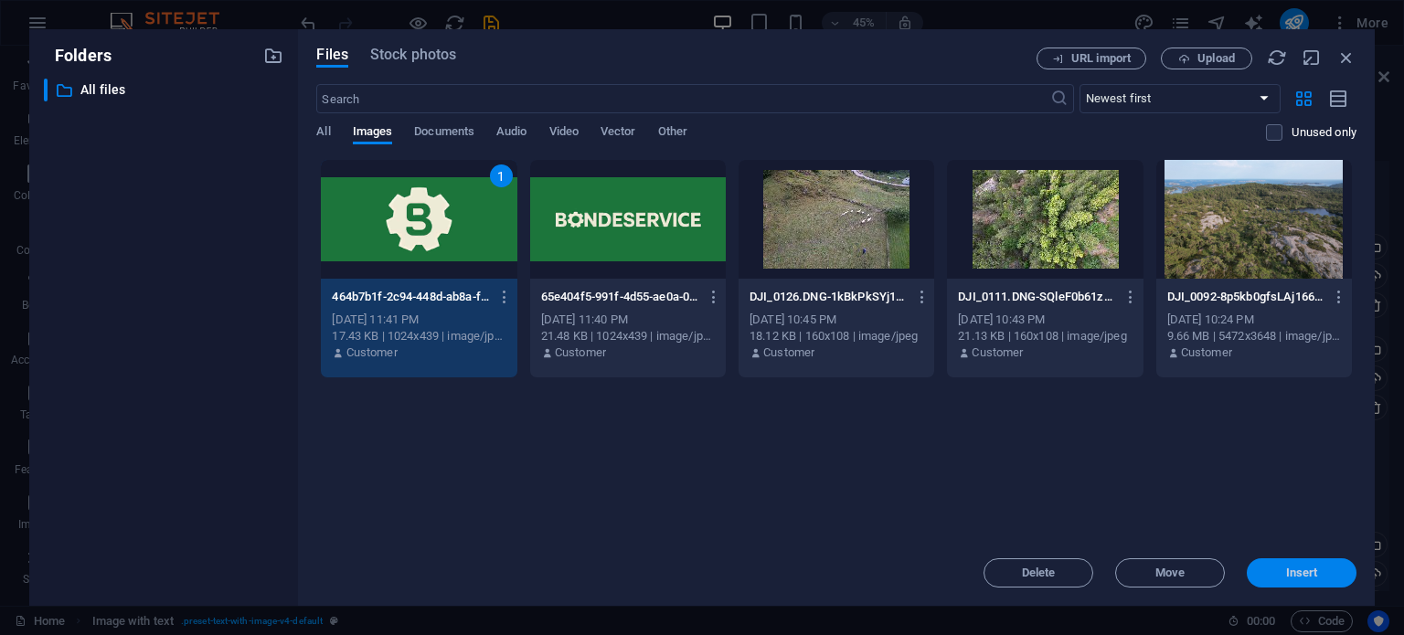
click at [1319, 587] on button "Insert" at bounding box center [1302, 572] width 110 height 29
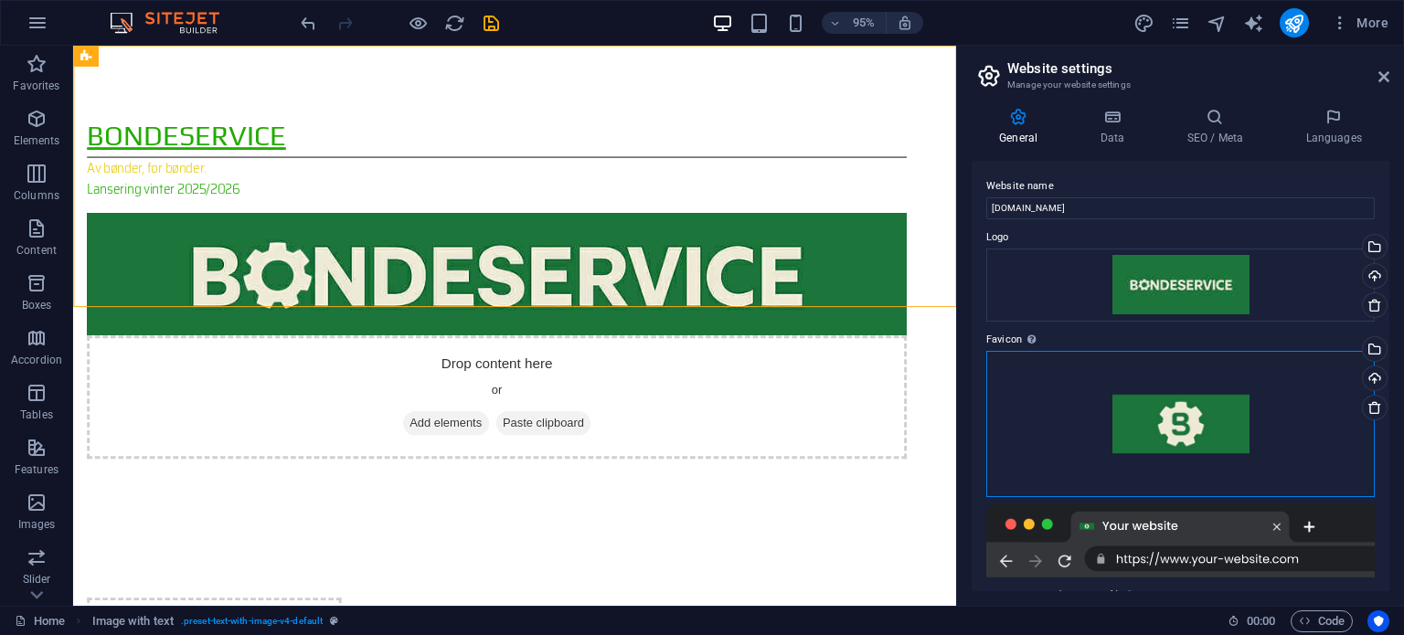
click at [1188, 434] on div "Drag files here, click to choose files or select files from Files or our free s…" at bounding box center [1180, 424] width 388 height 146
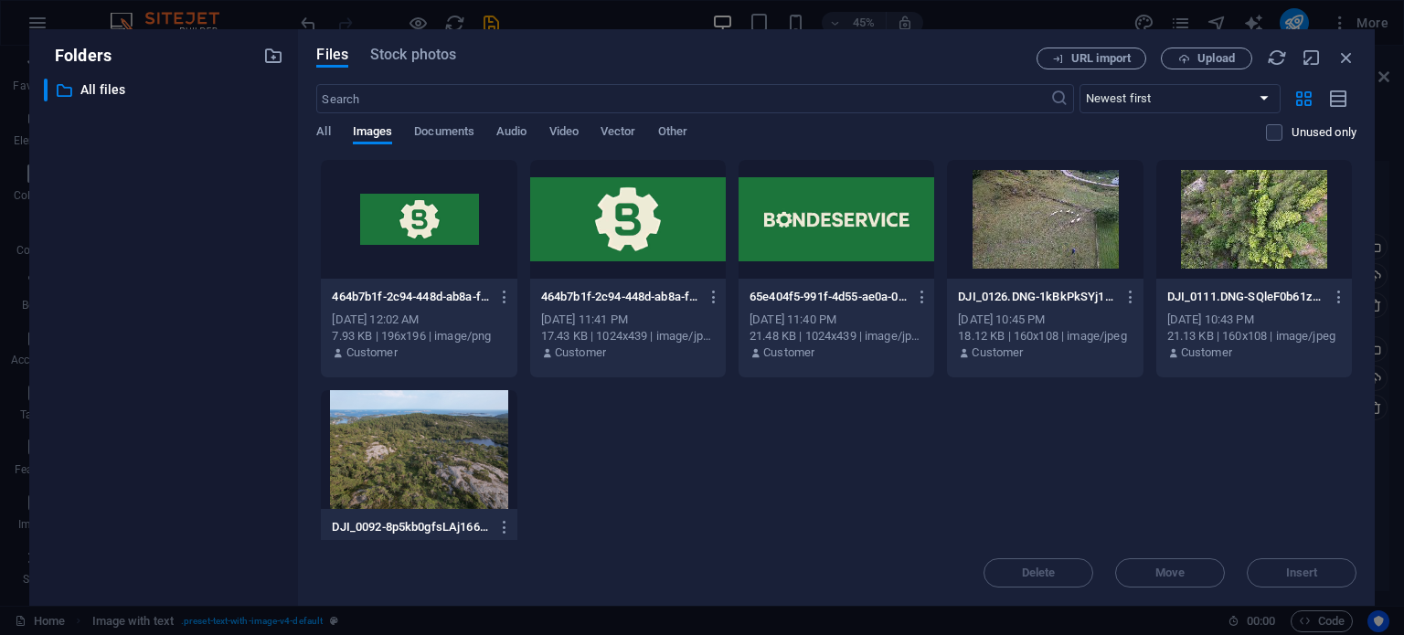
click at [418, 255] on div at bounding box center [419, 219] width 196 height 119
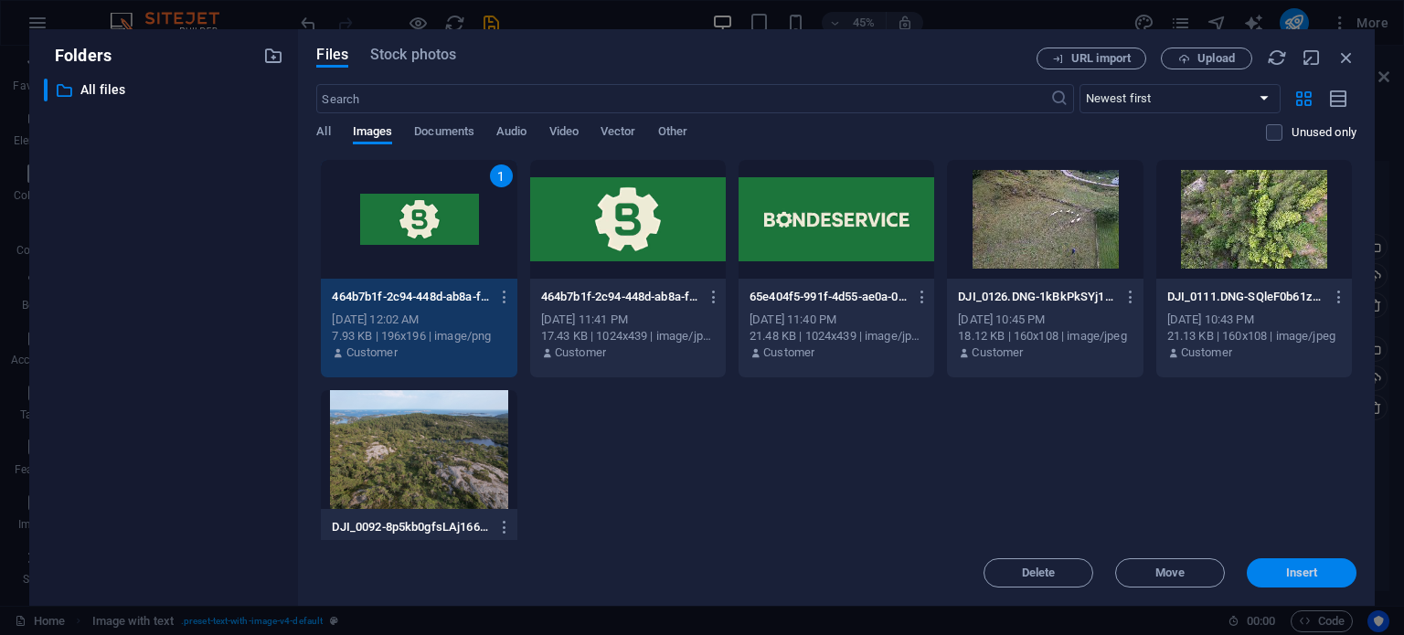
click at [1287, 569] on span "Insert" at bounding box center [1302, 573] width 32 height 11
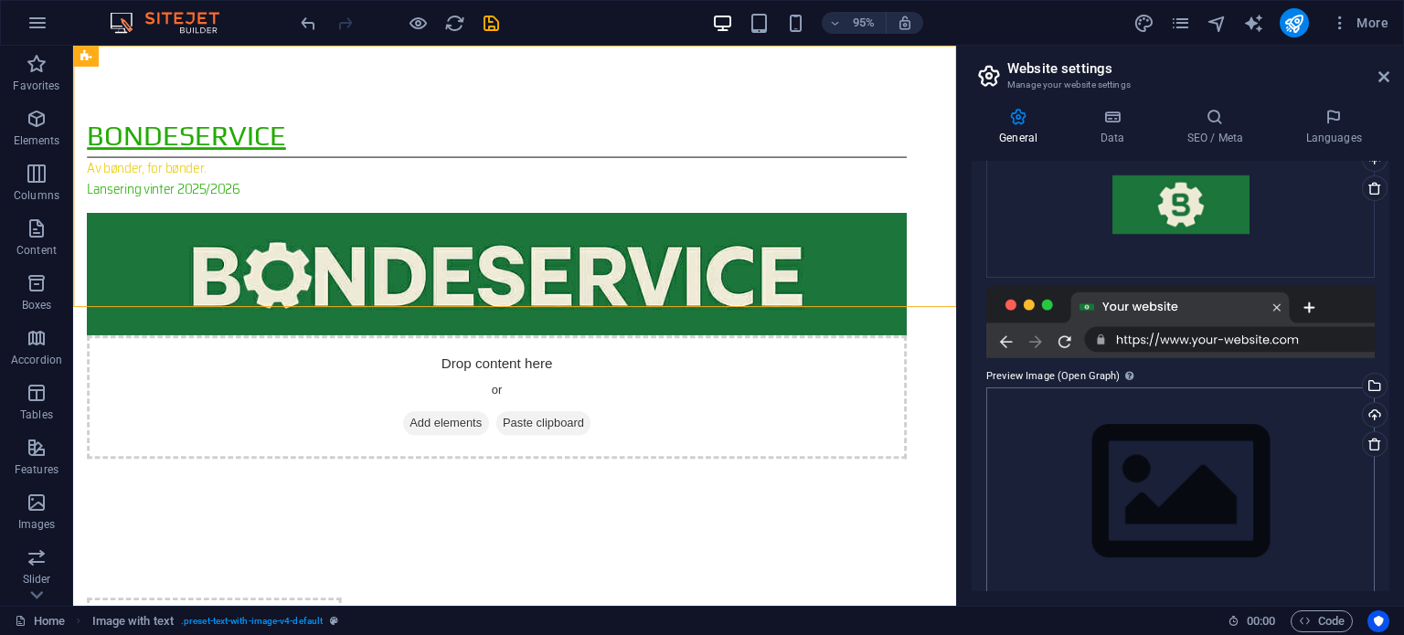
scroll to position [239, 0]
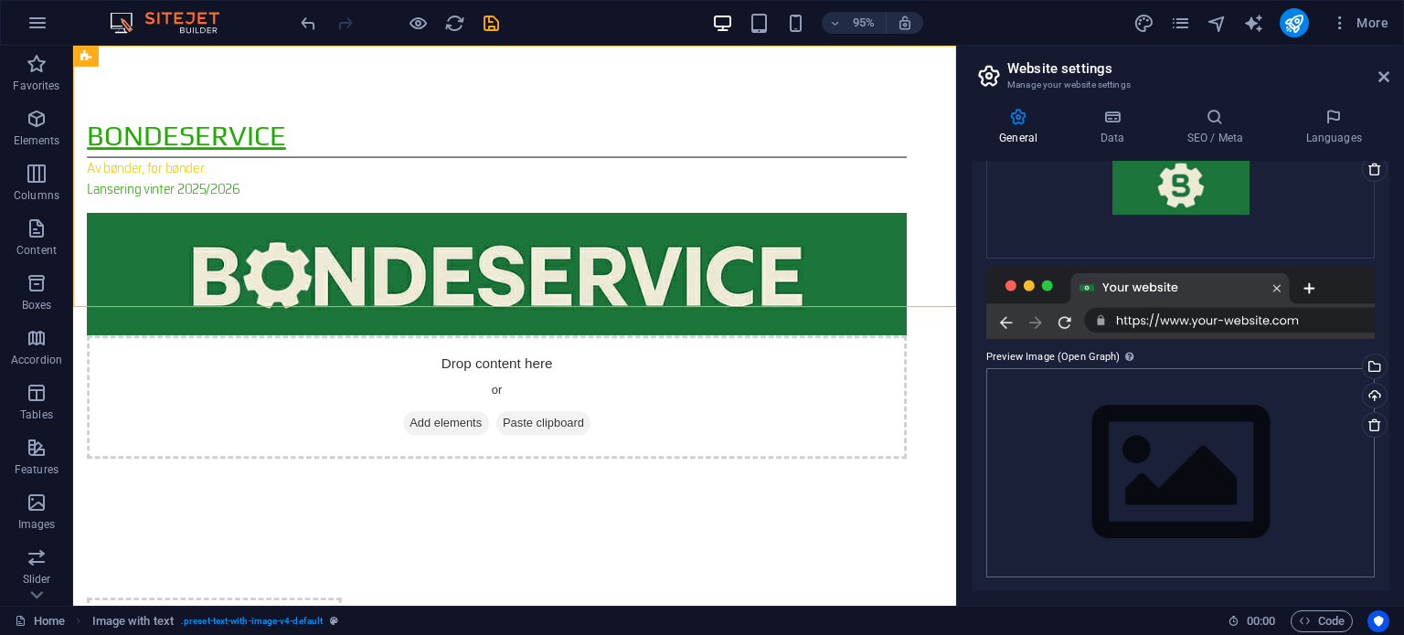
click at [1057, 444] on div "Drag files here, click to choose files or select files from Files or our free s…" at bounding box center [1180, 472] width 388 height 209
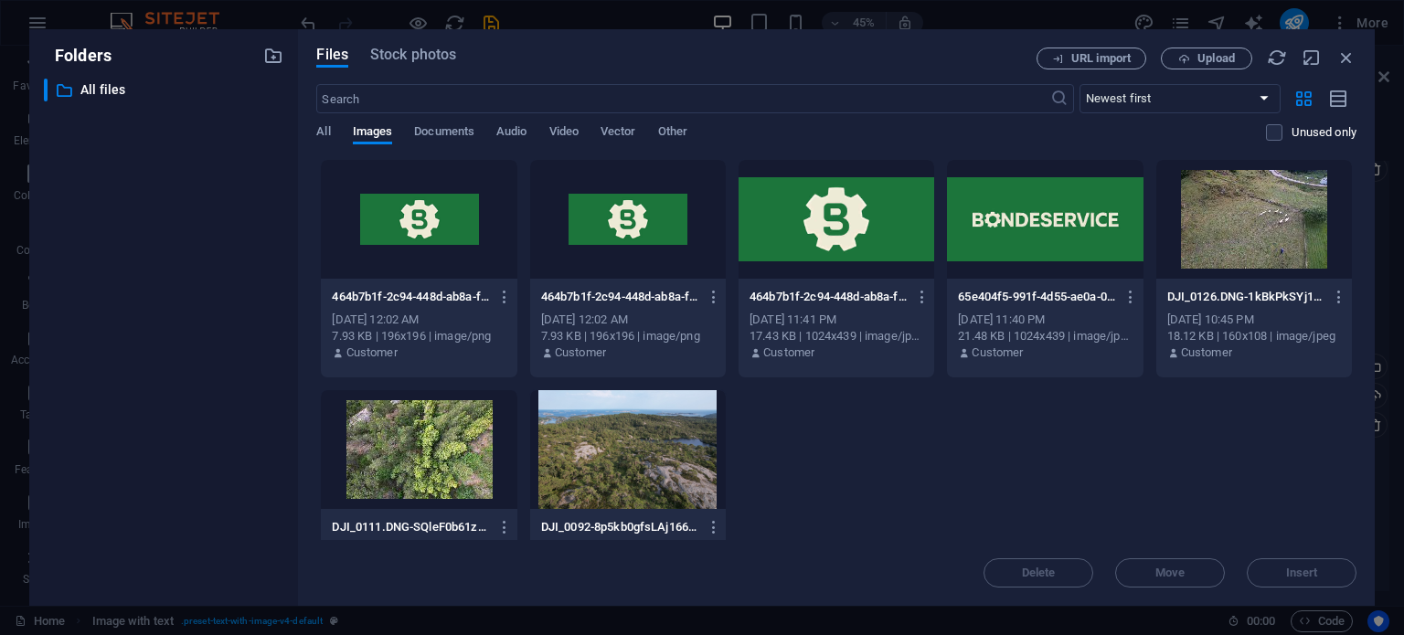
click at [427, 268] on div at bounding box center [419, 219] width 196 height 119
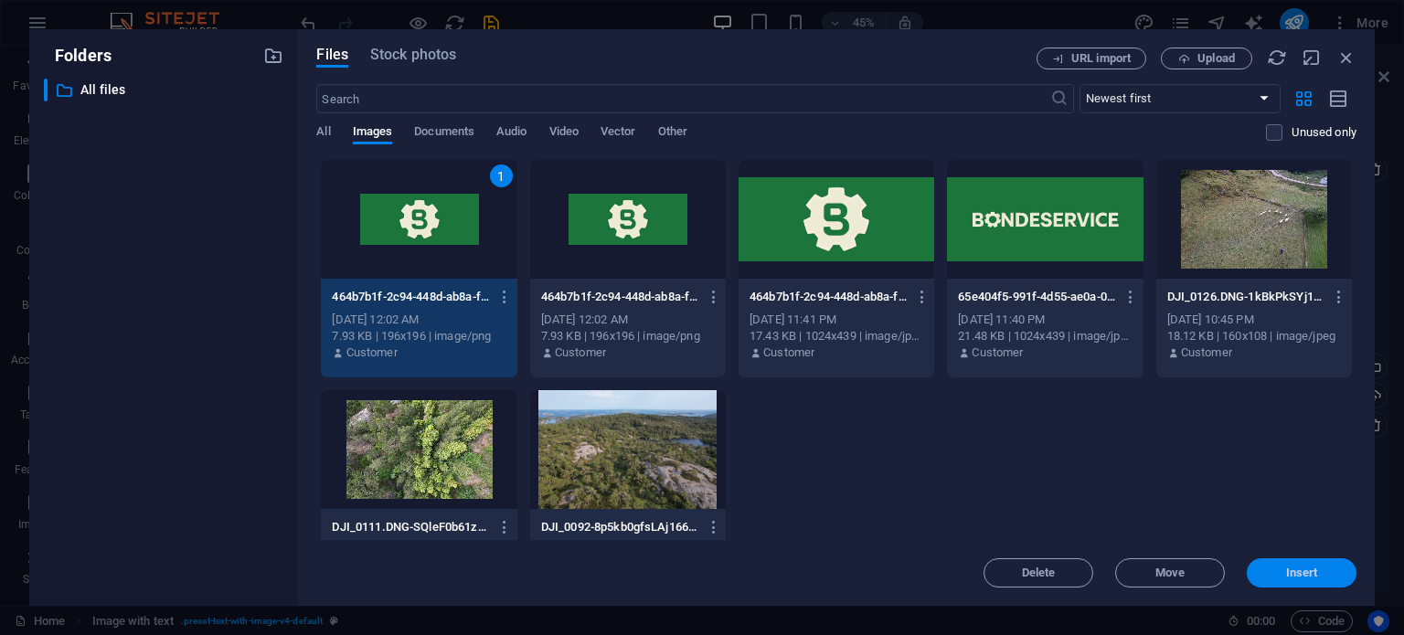
click at [1331, 577] on span "Insert" at bounding box center [1301, 573] width 95 height 11
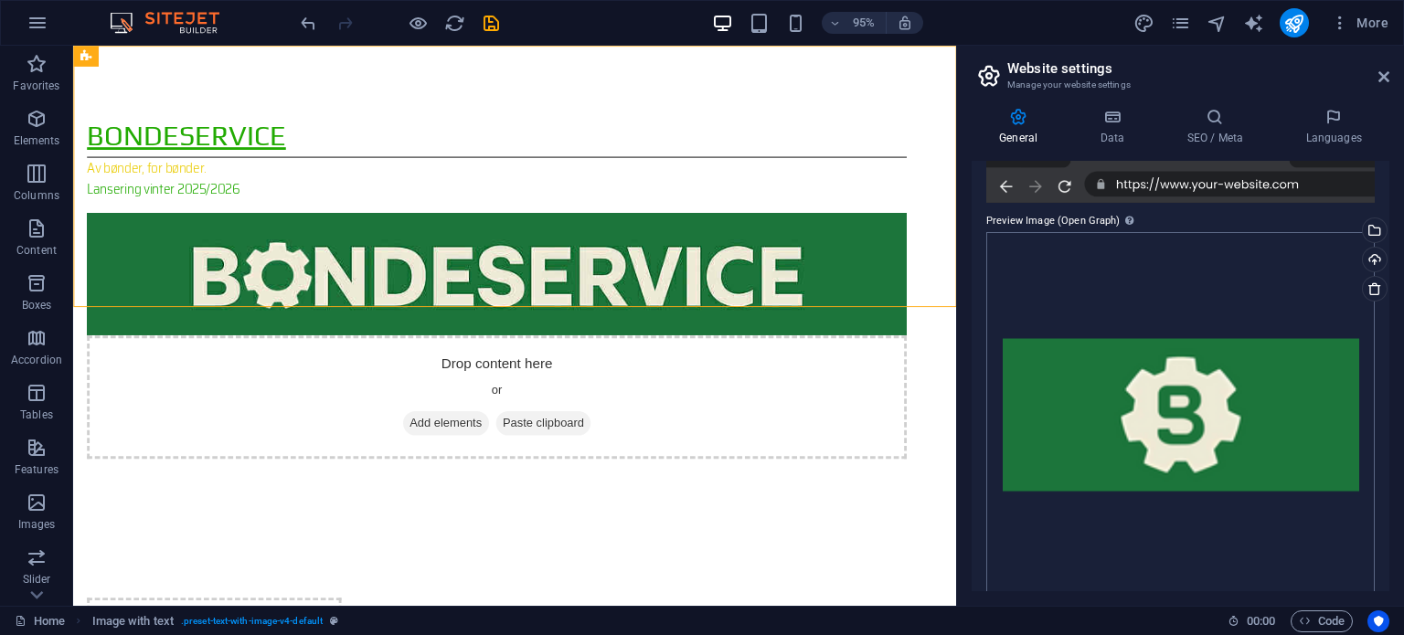
scroll to position [395, 0]
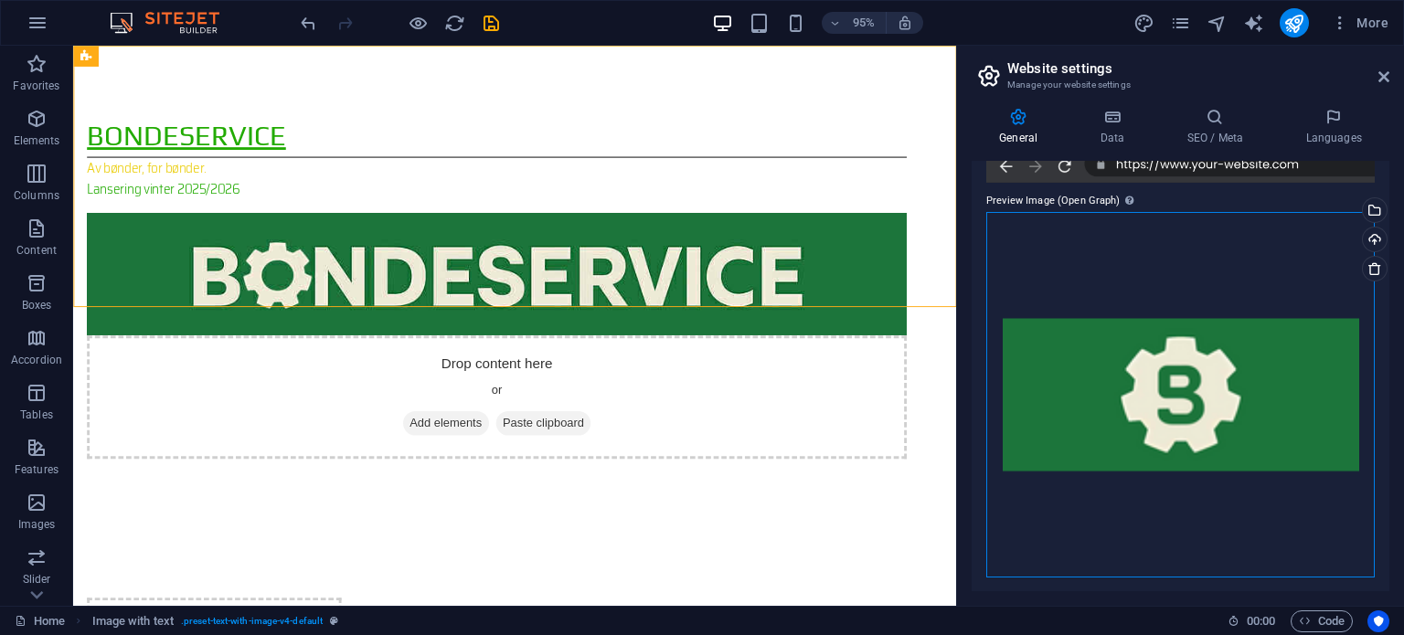
click at [1150, 406] on div "Drag files here, click to choose files or select files from Files or our free s…" at bounding box center [1180, 395] width 388 height 366
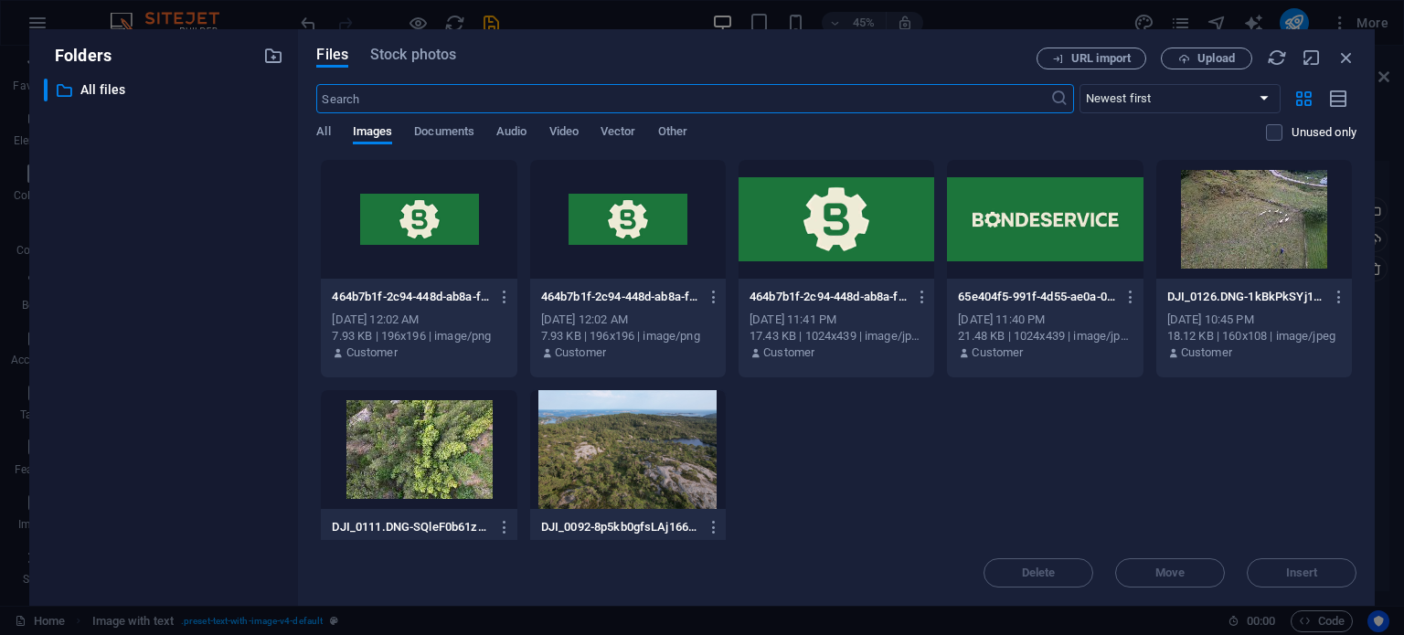
click at [992, 226] on div at bounding box center [1045, 219] width 196 height 119
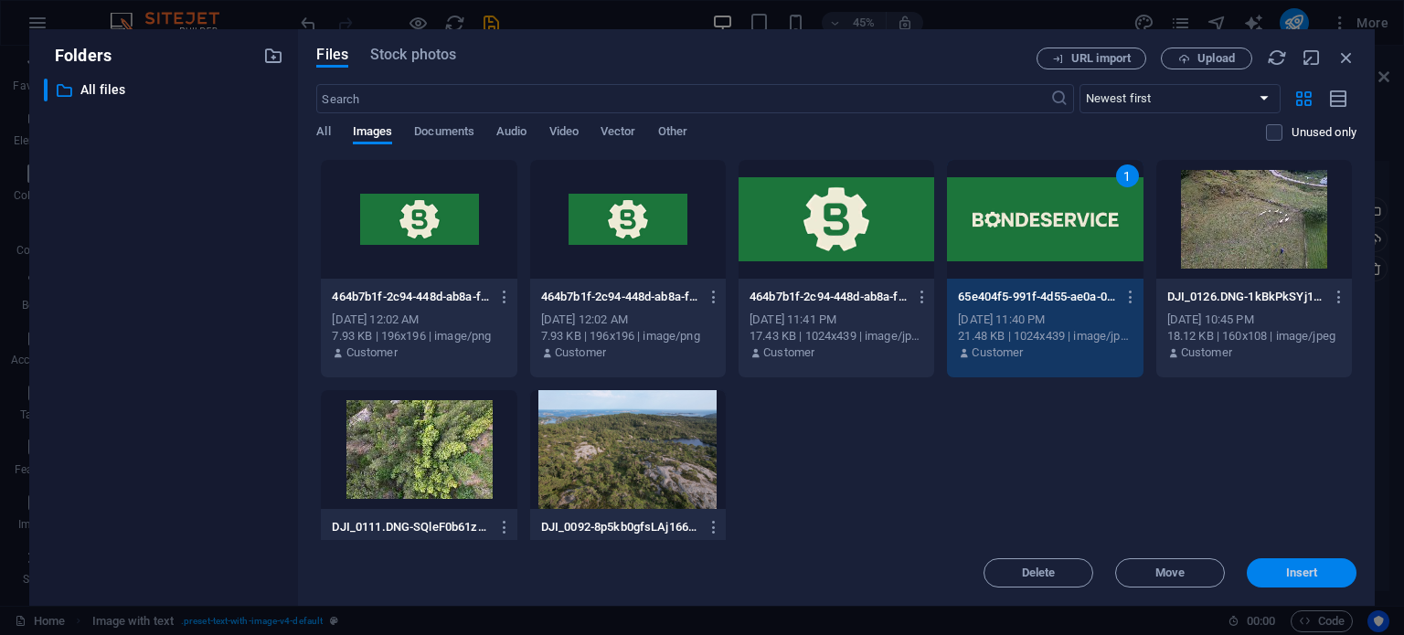
click at [1272, 569] on span "Insert" at bounding box center [1301, 573] width 95 height 11
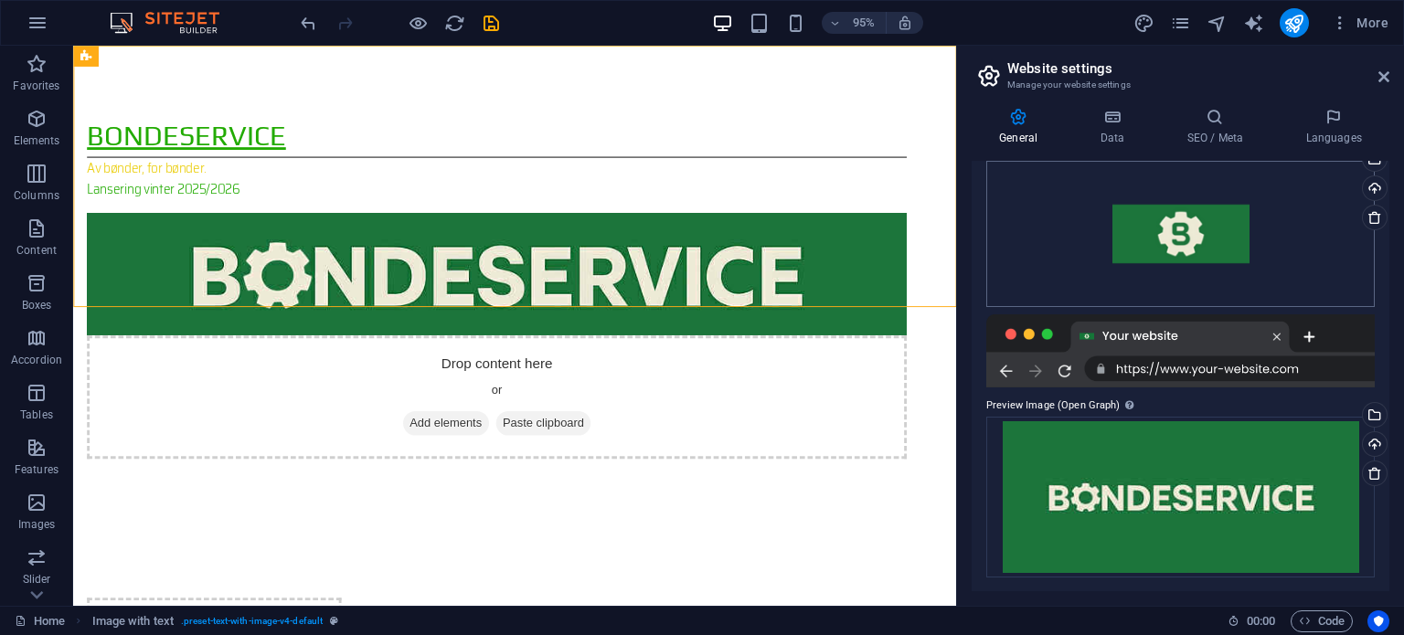
scroll to position [0, 0]
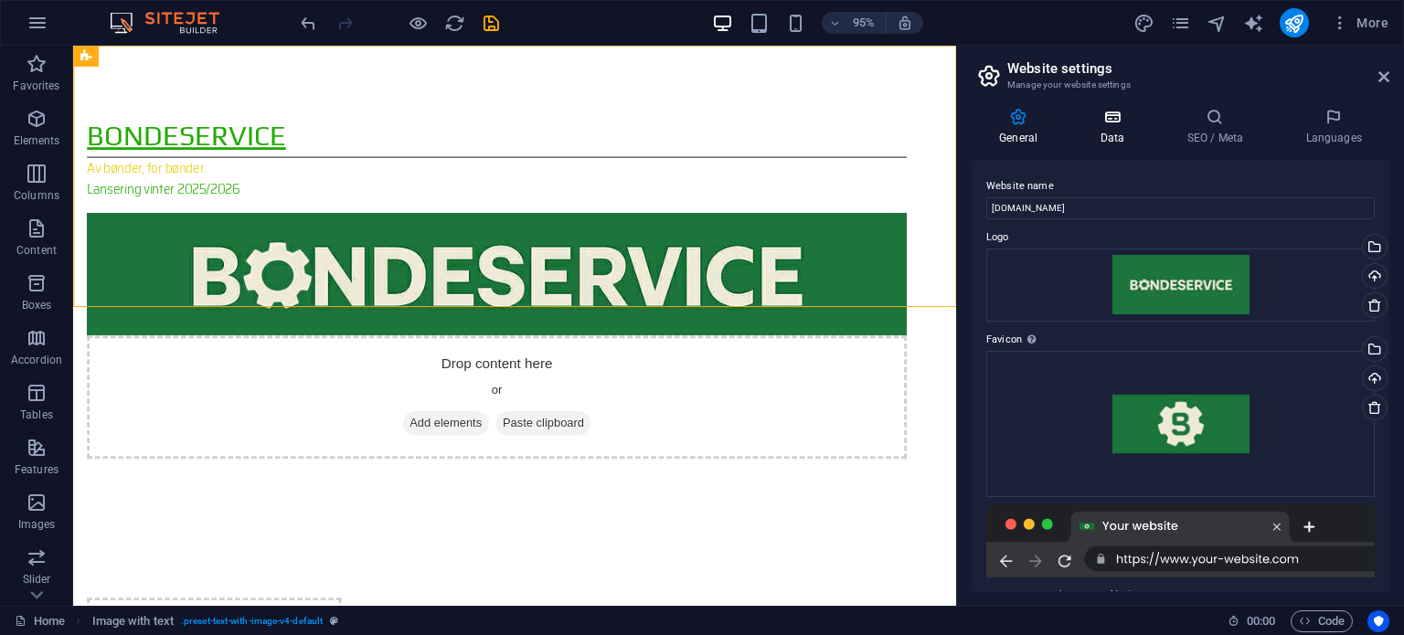
click at [1124, 124] on icon at bounding box center [1112, 117] width 80 height 18
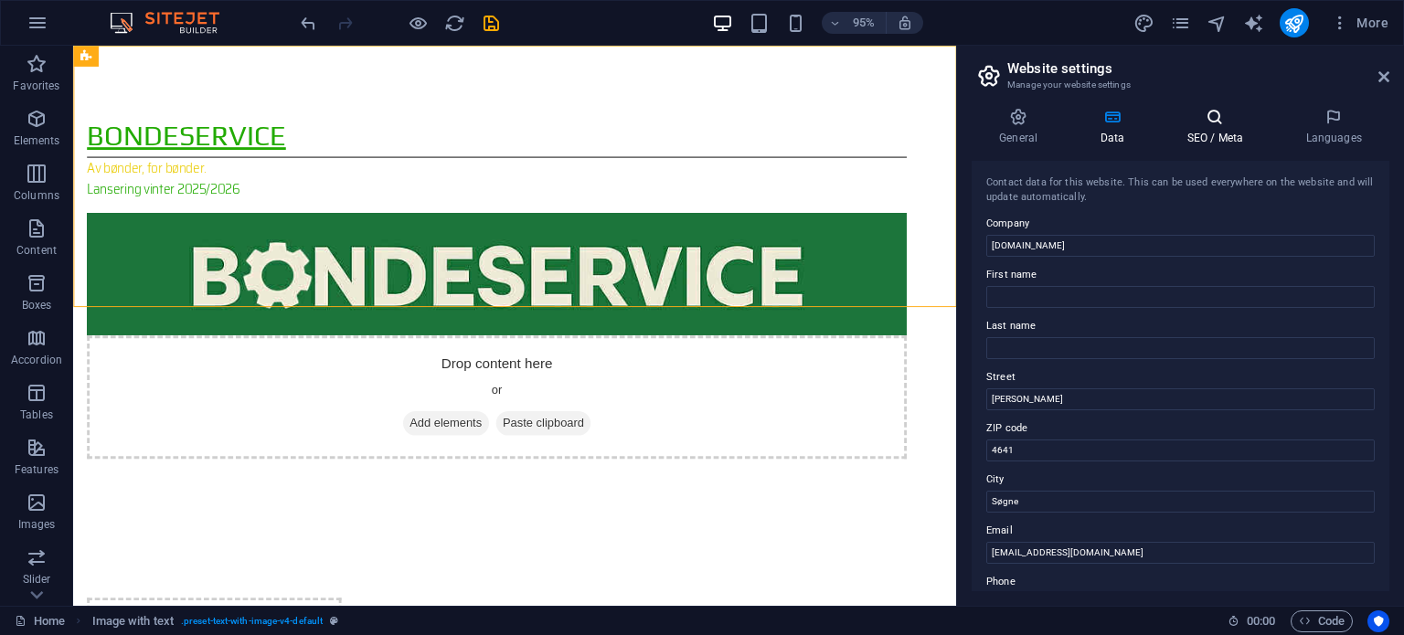
click at [1203, 123] on icon at bounding box center [1215, 117] width 112 height 18
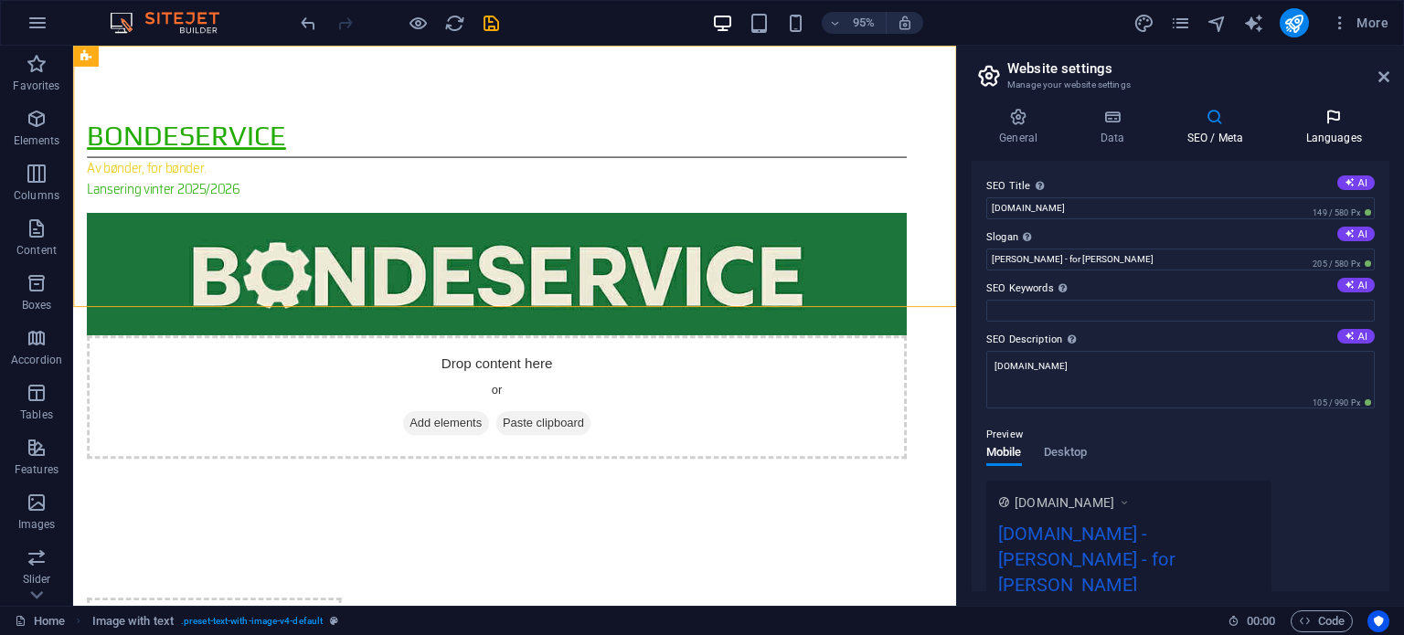
click at [1334, 130] on h4 "Languages" at bounding box center [1334, 127] width 112 height 38
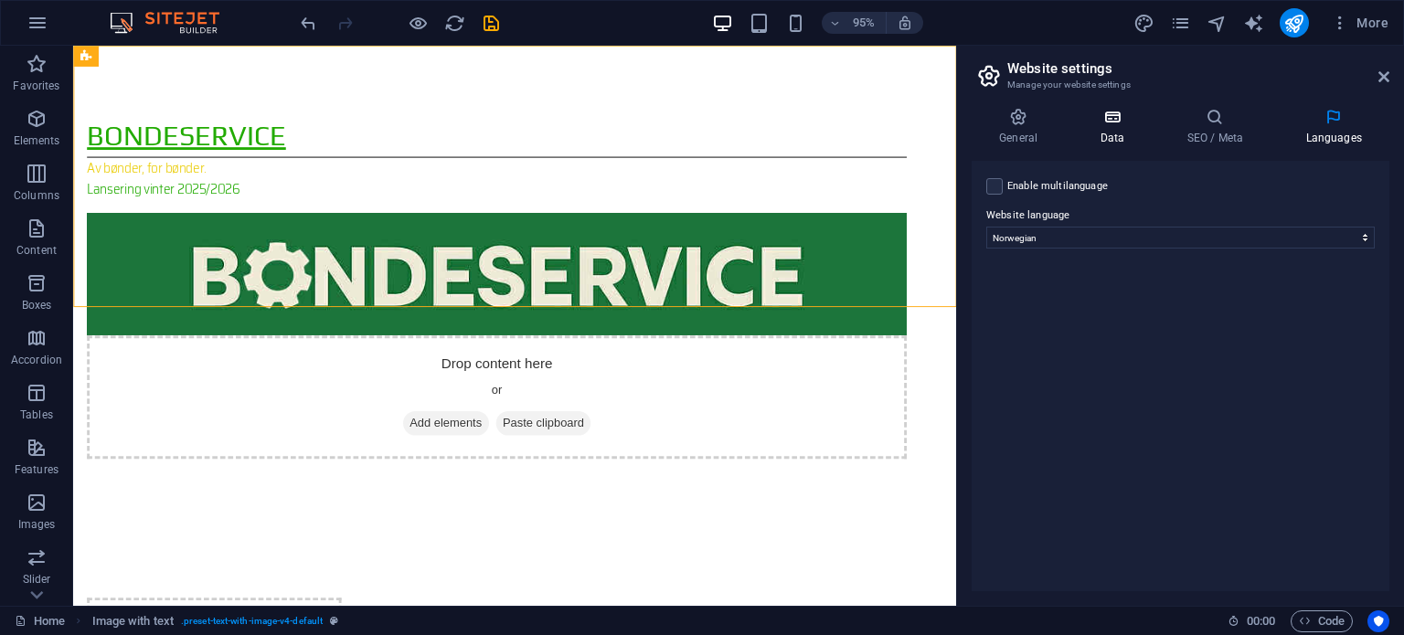
click at [1130, 120] on icon at bounding box center [1112, 117] width 80 height 18
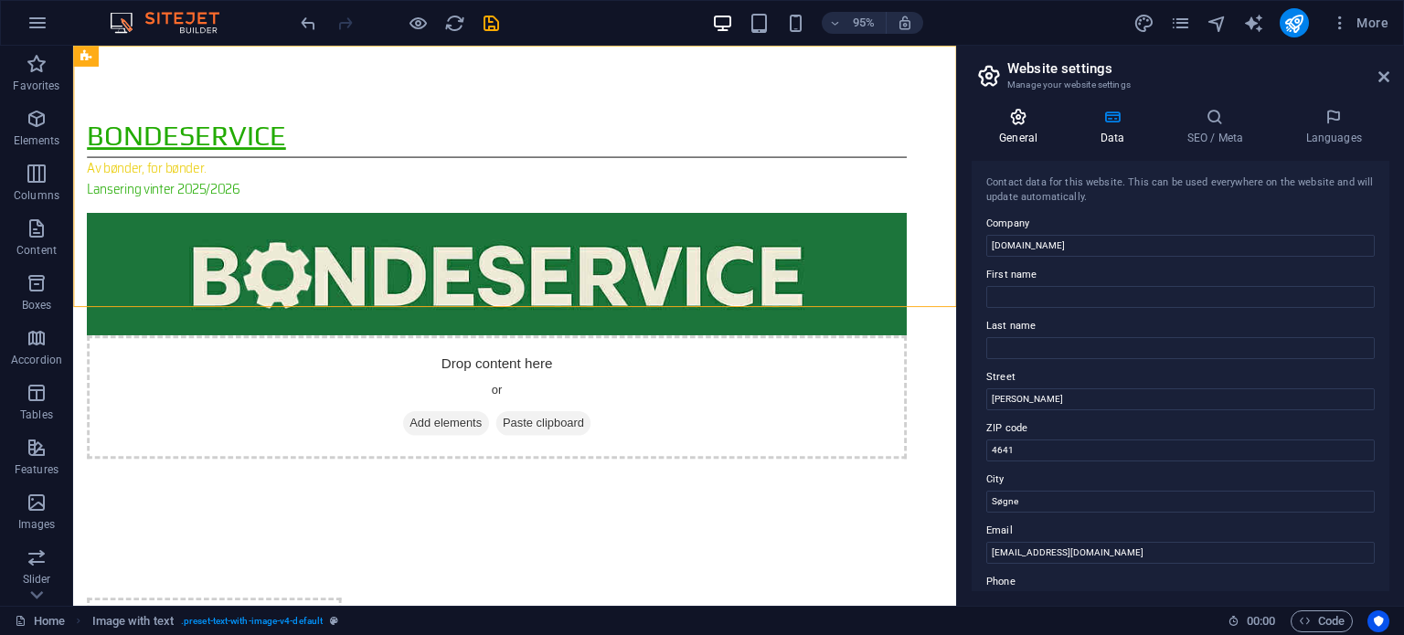
click at [1031, 123] on icon at bounding box center [1018, 117] width 93 height 18
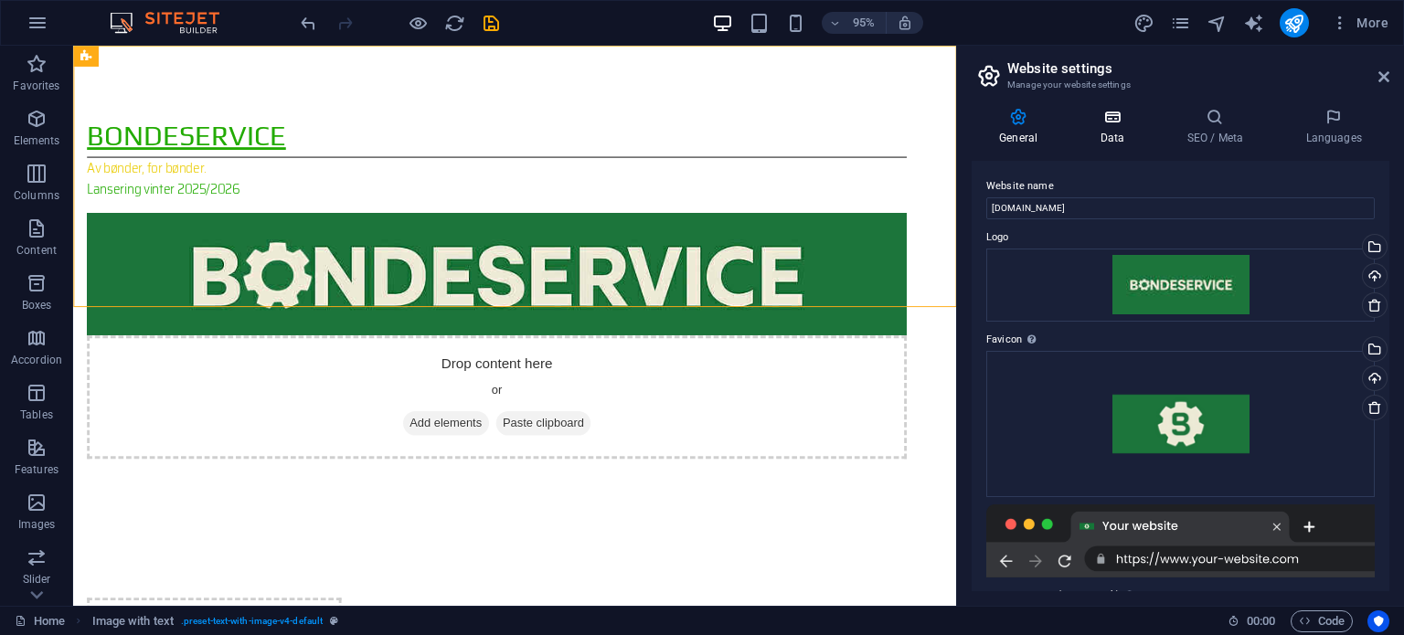
click at [1102, 132] on h4 "Data" at bounding box center [1115, 127] width 87 height 38
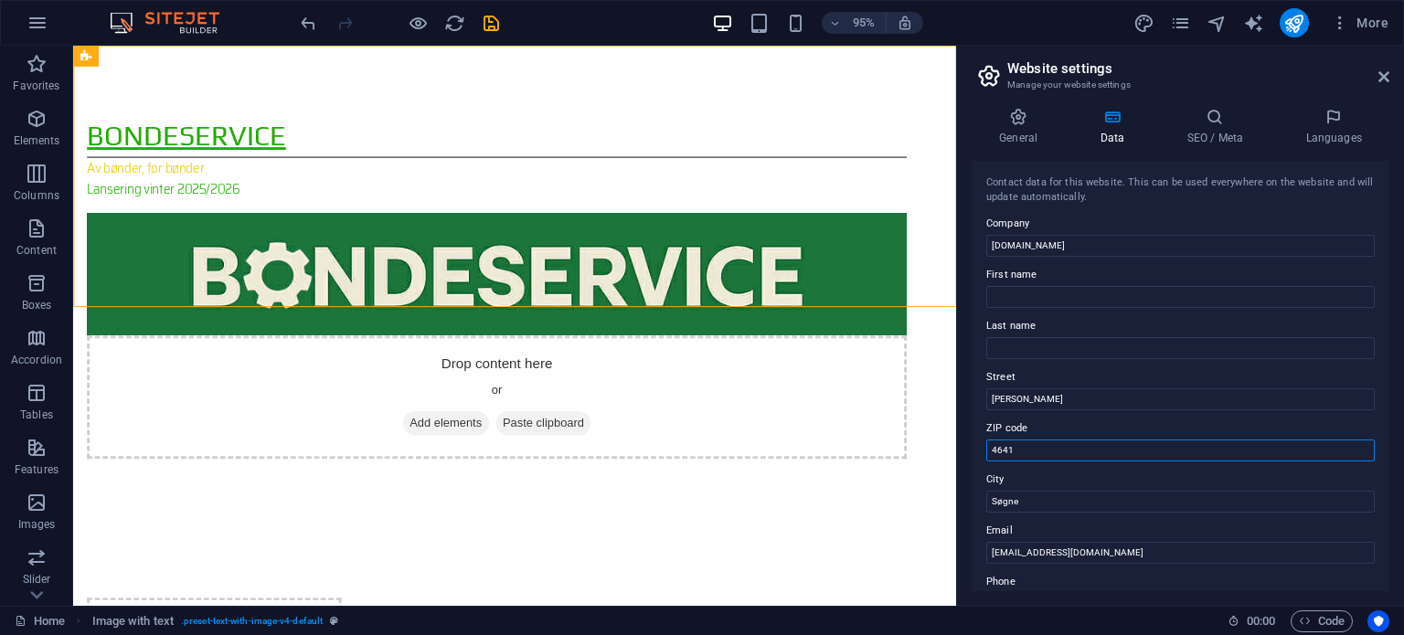
drag, startPoint x: 1060, startPoint y: 449, endPoint x: 972, endPoint y: 453, distance: 87.9
click at [972, 453] on div "Contact data for this website. This can be used everywhere on the website and w…" at bounding box center [1181, 376] width 418 height 430
drag, startPoint x: 1093, startPoint y: 549, endPoint x: 850, endPoint y: 463, distance: 257.9
drag, startPoint x: 1051, startPoint y: 390, endPoint x: 990, endPoint y: 390, distance: 61.2
click at [990, 390] on input "[PERSON_NAME]" at bounding box center [1180, 399] width 388 height 22
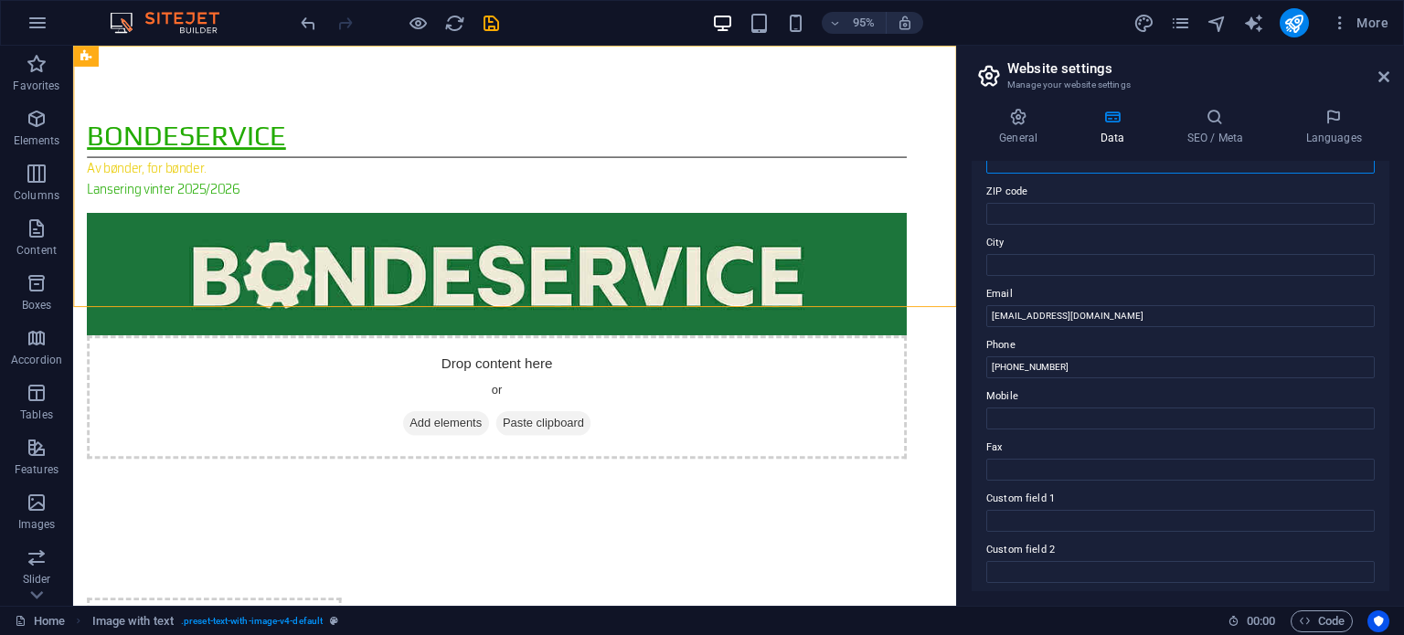
scroll to position [274, 0]
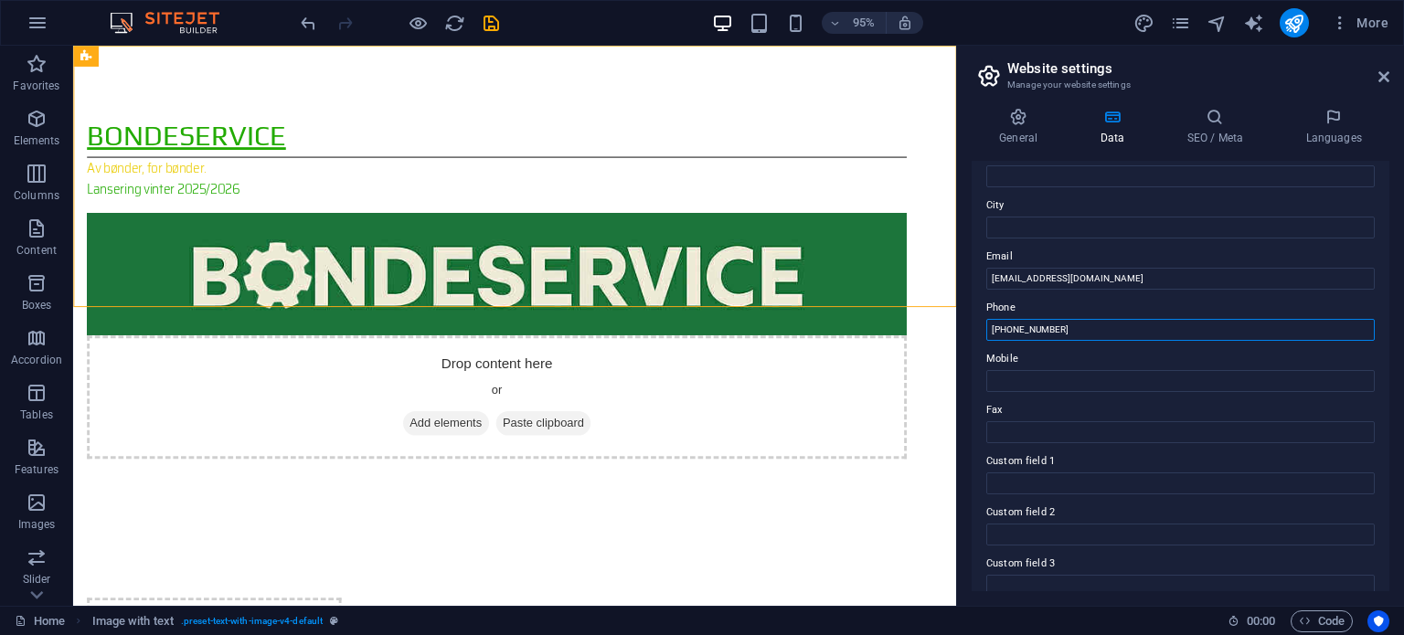
drag, startPoint x: 1096, startPoint y: 332, endPoint x: 972, endPoint y: 338, distance: 123.6
click at [972, 338] on div "Contact data for this website. This can be used everywhere on the website and w…" at bounding box center [1181, 376] width 418 height 430
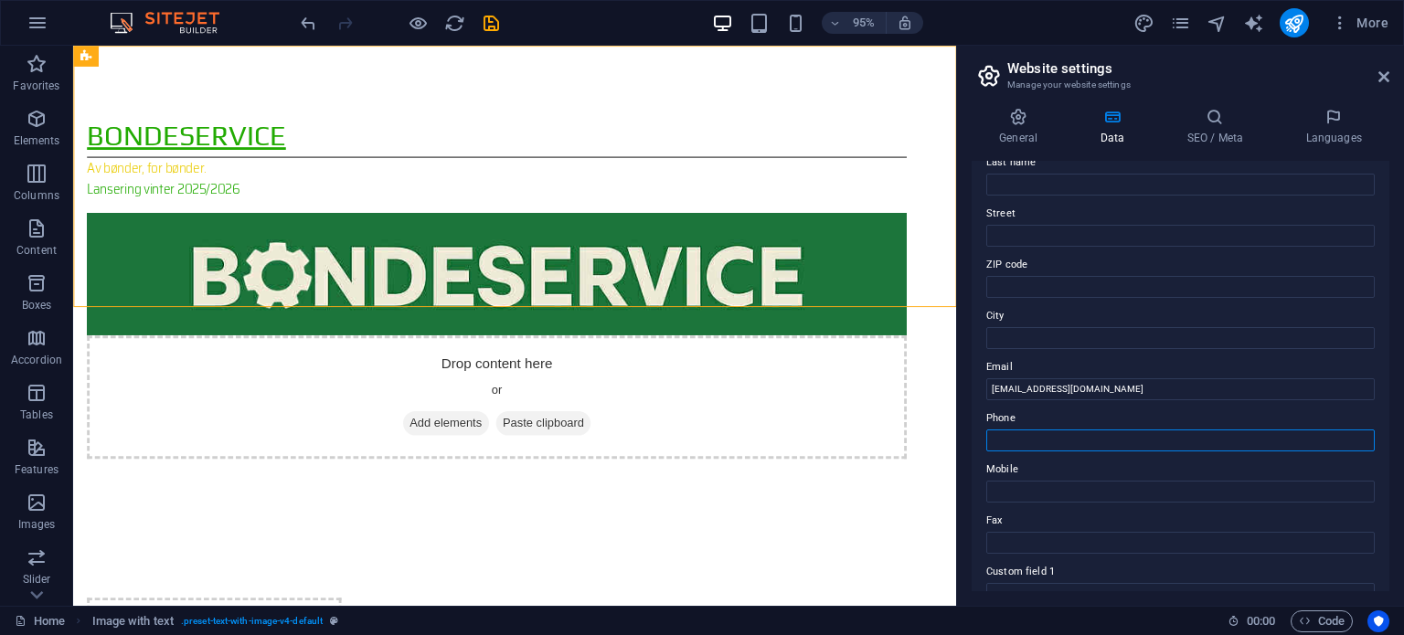
scroll to position [0, 0]
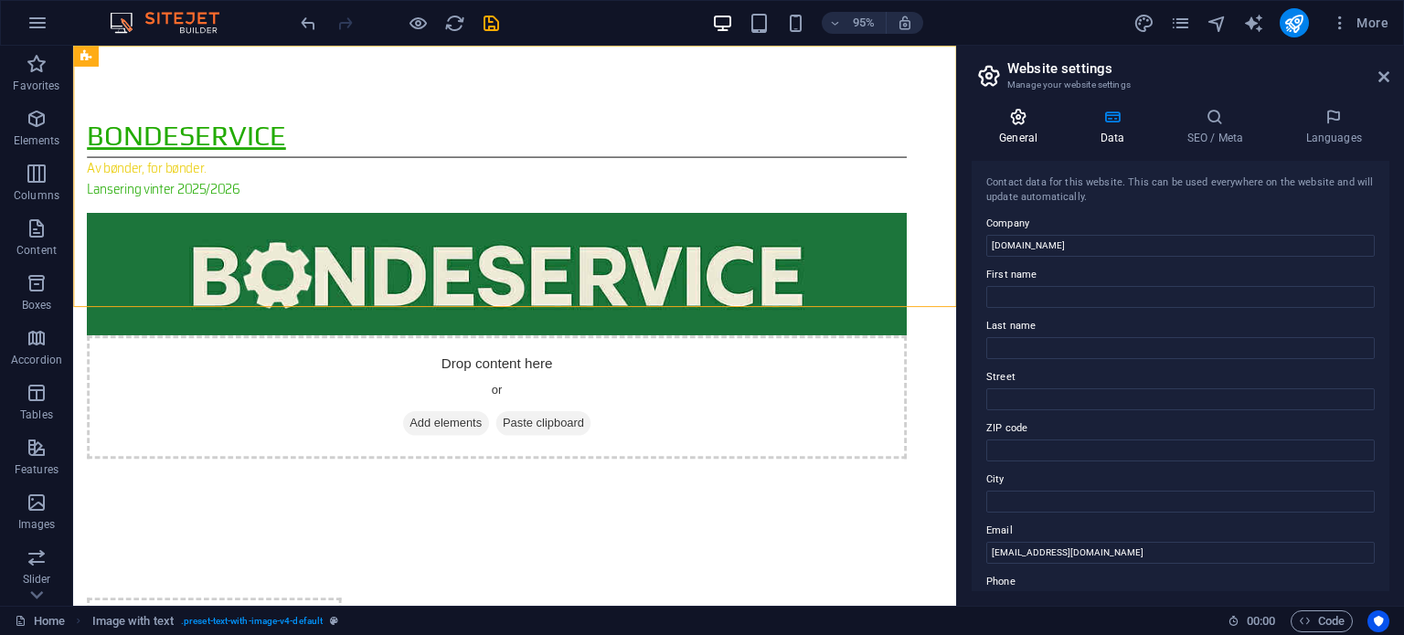
click at [1013, 117] on icon at bounding box center [1018, 117] width 93 height 18
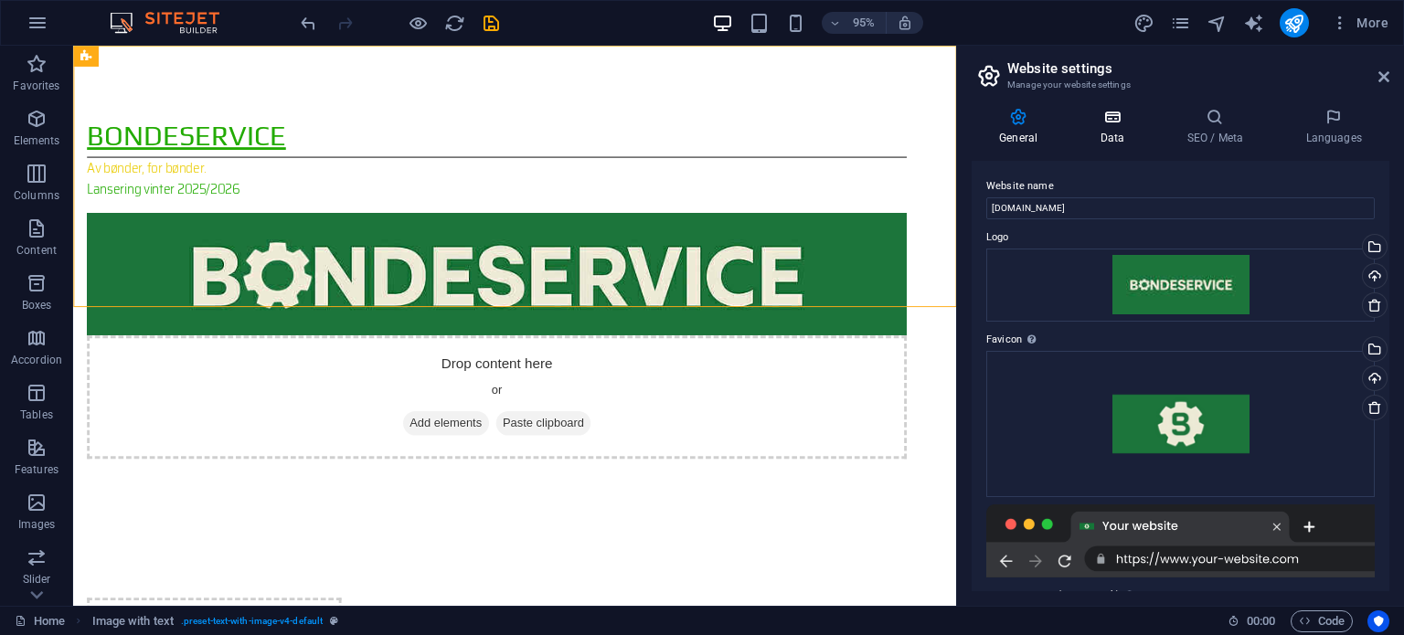
click at [1089, 128] on h4 "Data" at bounding box center [1115, 127] width 87 height 38
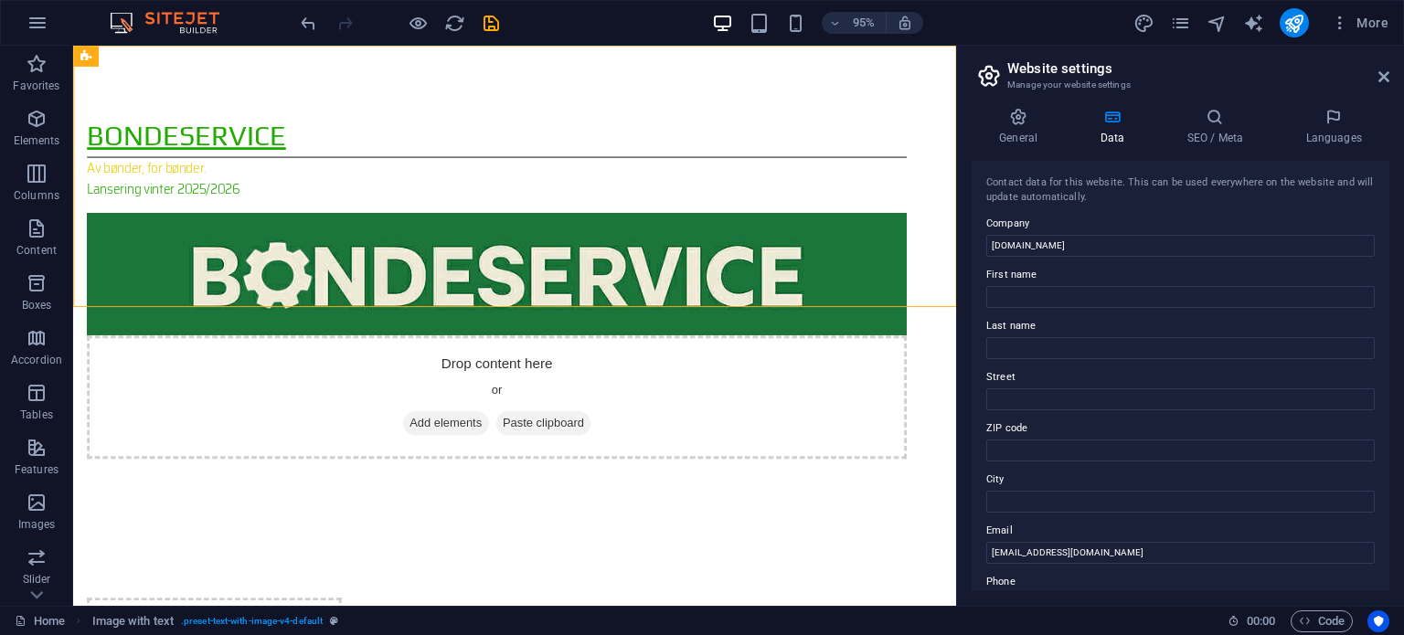
click at [1225, 145] on div "General Data SEO / Meta Languages Website name bondeservice.no Logo Drag files …" at bounding box center [1181, 350] width 418 height 484
click at [1221, 135] on h4 "SEO / Meta" at bounding box center [1218, 127] width 119 height 38
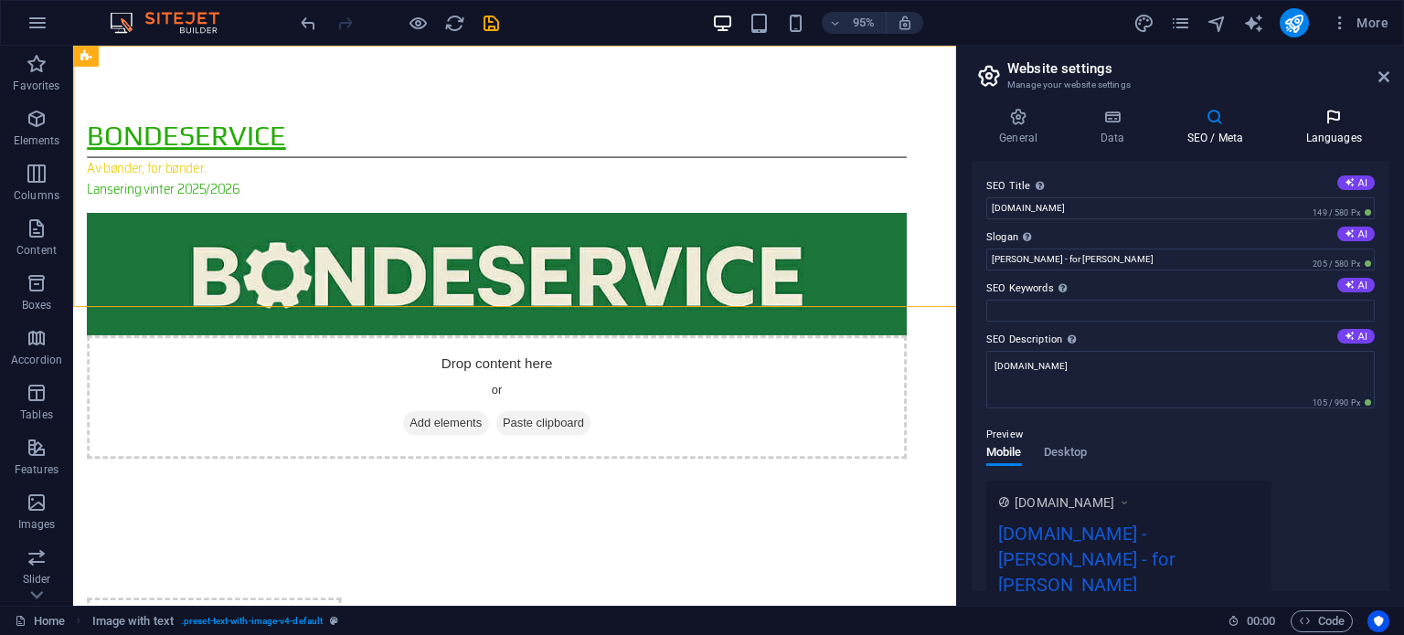
click at [1326, 117] on icon at bounding box center [1334, 117] width 112 height 18
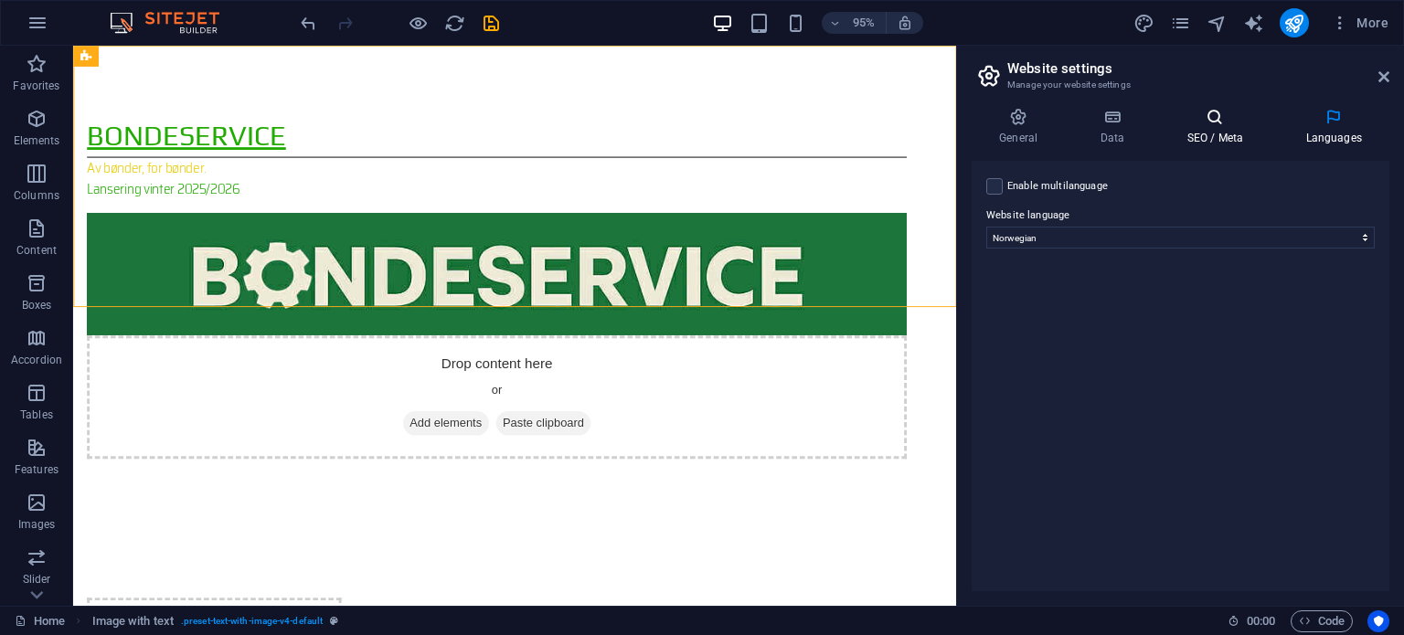
click at [1232, 127] on h4 "SEO / Meta" at bounding box center [1218, 127] width 119 height 38
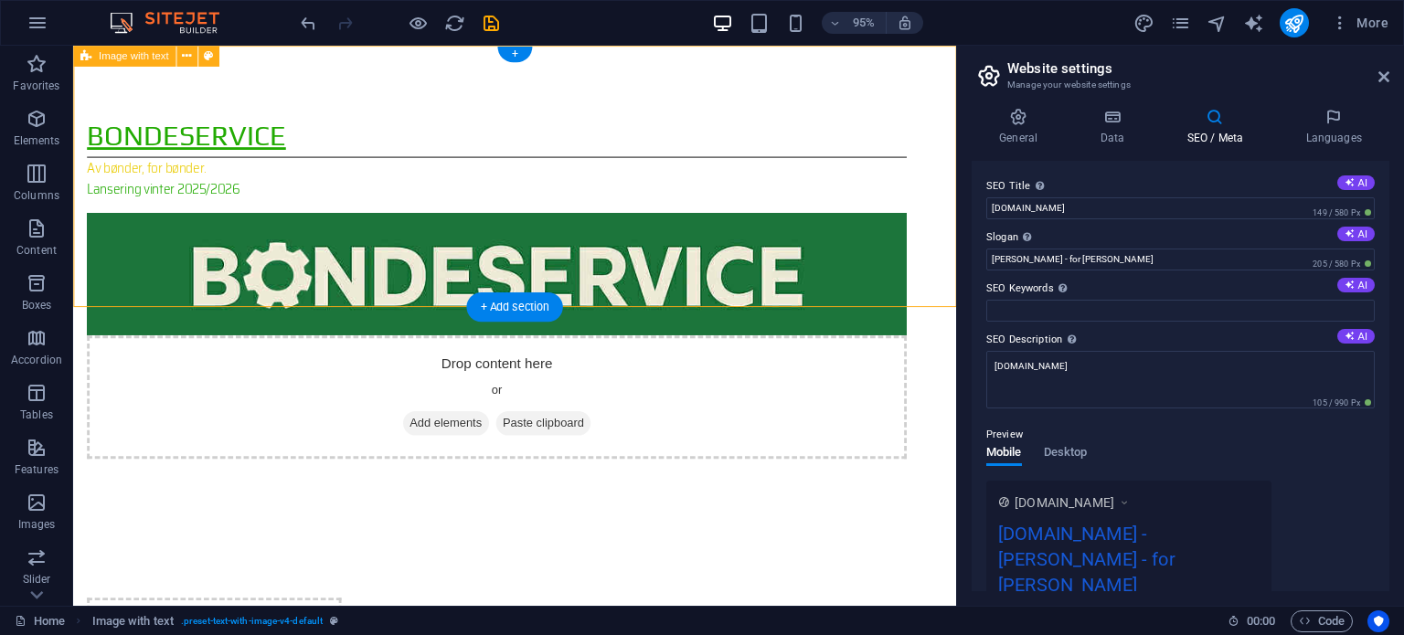
click at [799, 289] on div "Bondeservice Av bønder, for bønder. Lansering vinter 2025/2026 Drop content her…" at bounding box center [538, 300] width 930 height 508
click at [1192, 456] on div "Preview Mobile Desktop www.example.com bondeservice.no - Av bønder - for bønder…" at bounding box center [1180, 522] width 388 height 227
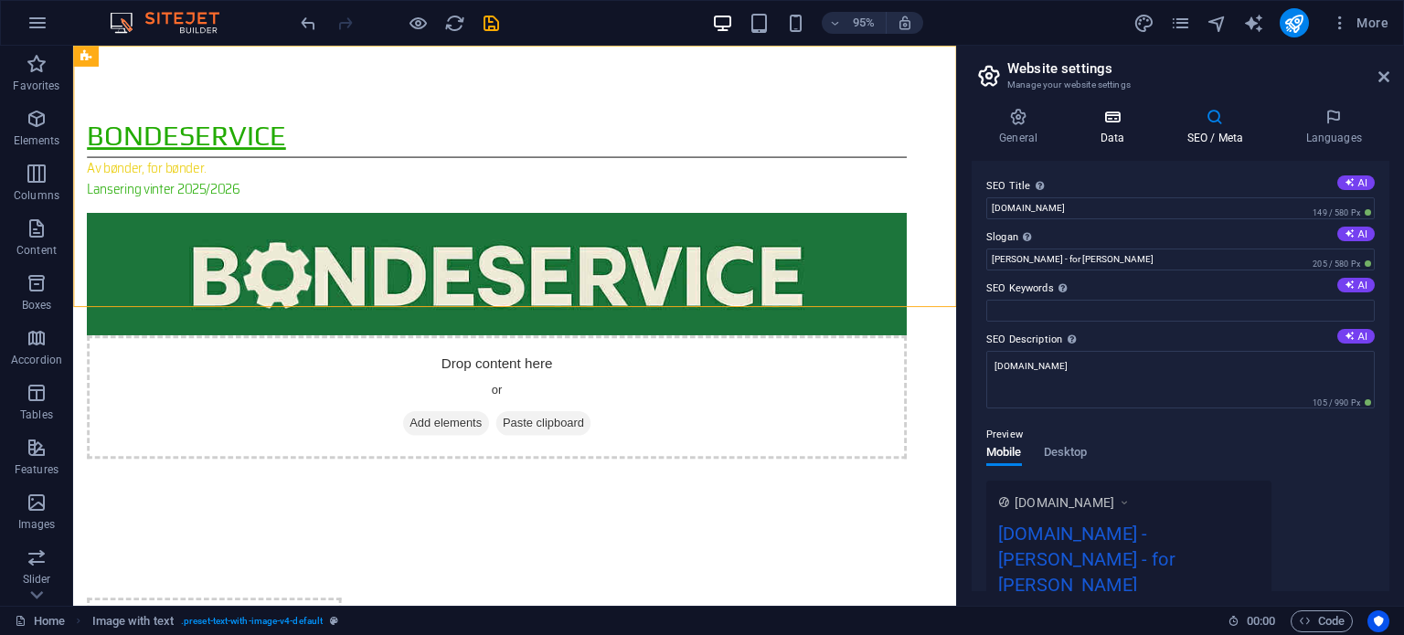
click at [1121, 111] on icon at bounding box center [1112, 117] width 80 height 18
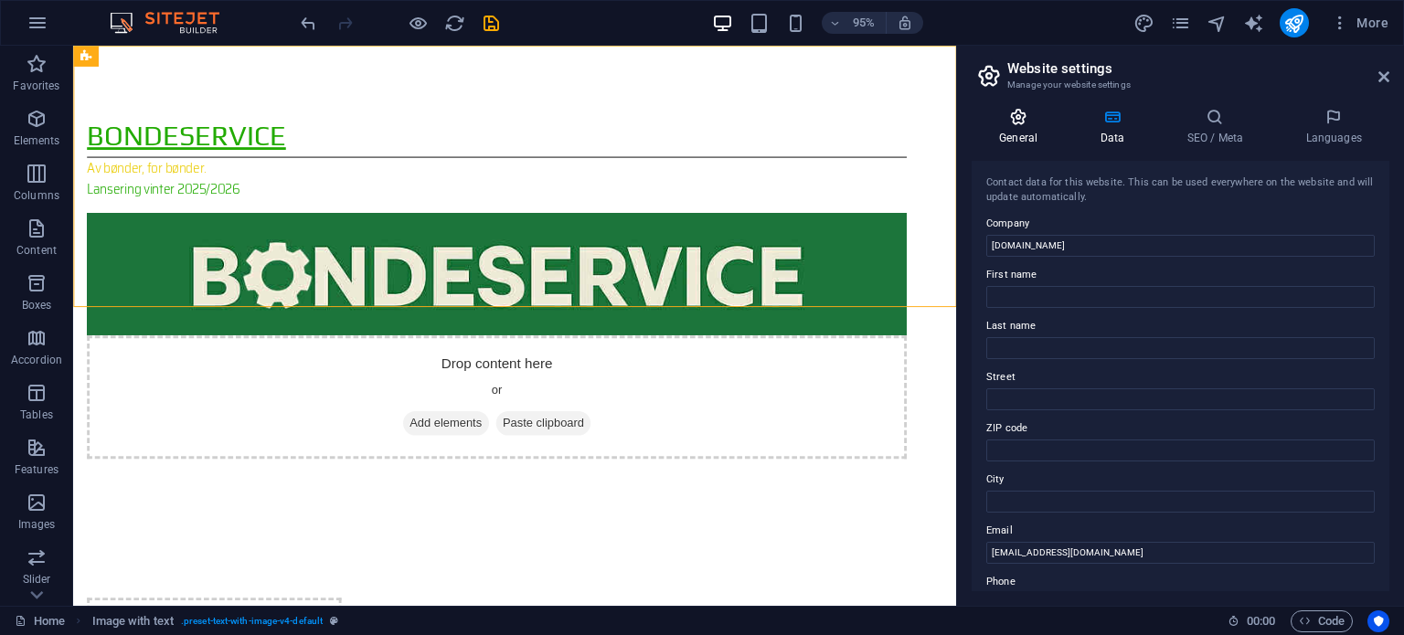
click at [1024, 122] on icon at bounding box center [1018, 117] width 93 height 18
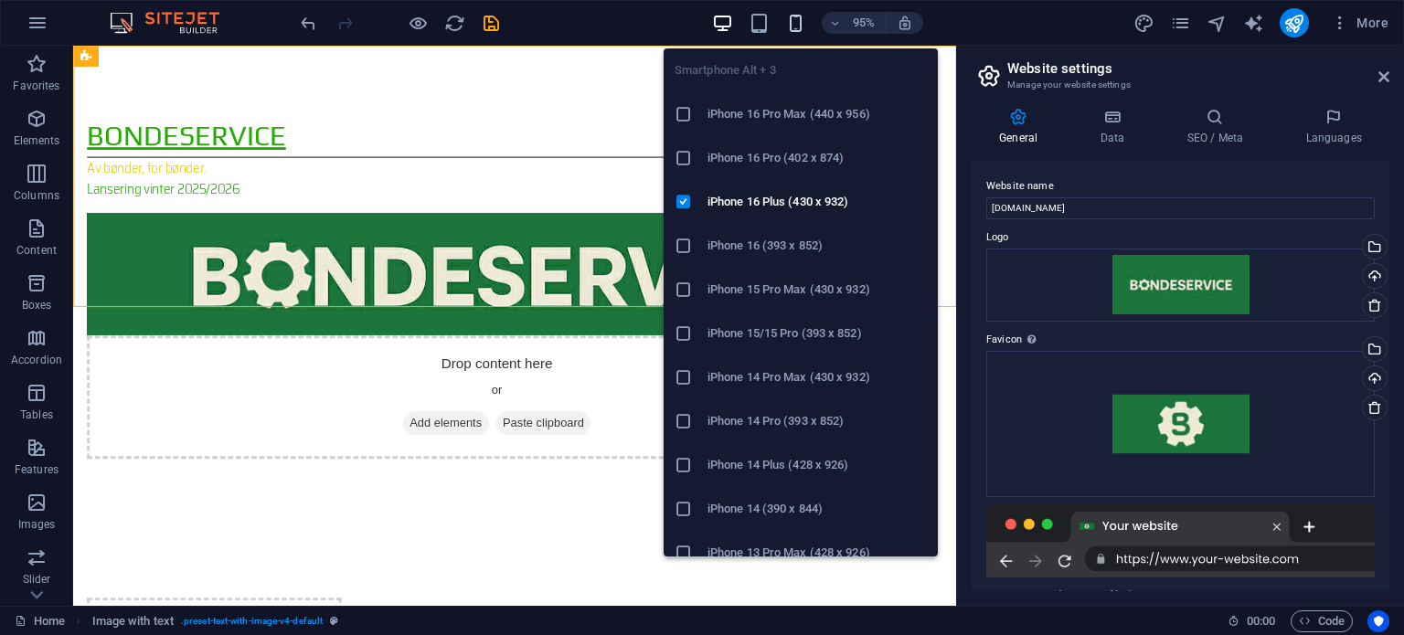
click at [797, 19] on icon "button" at bounding box center [795, 23] width 21 height 21
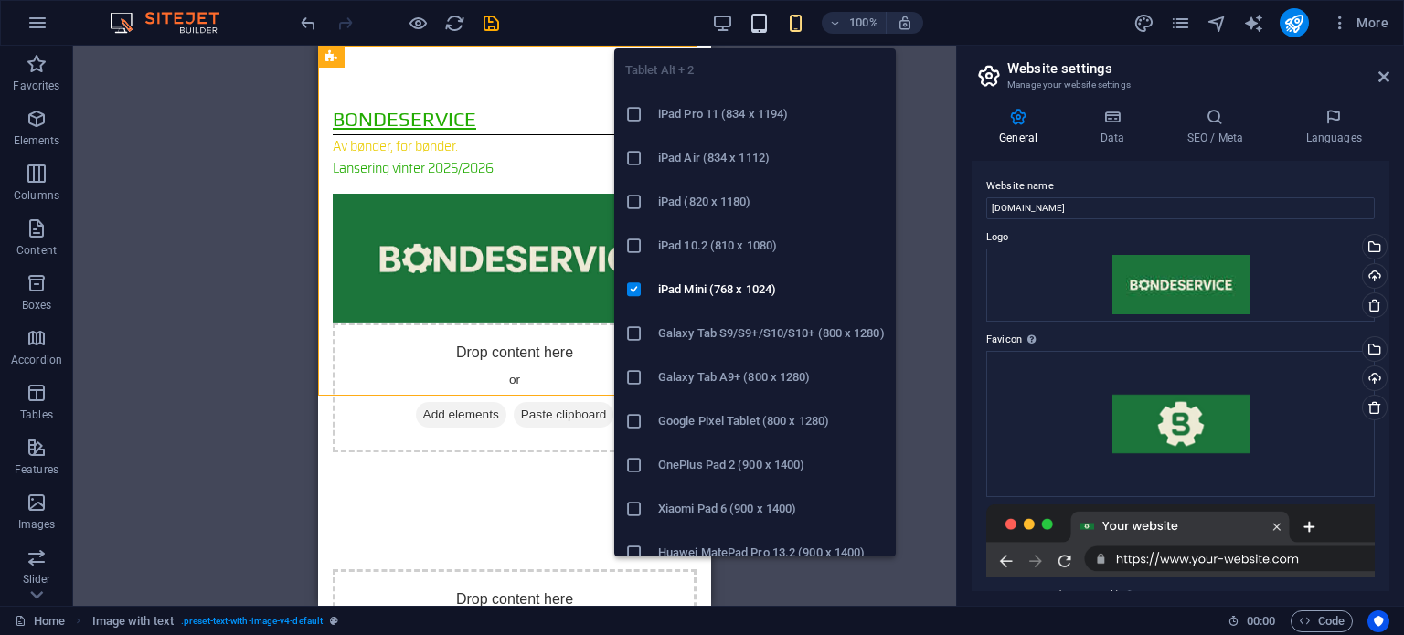
click at [764, 32] on icon "button" at bounding box center [759, 23] width 21 height 21
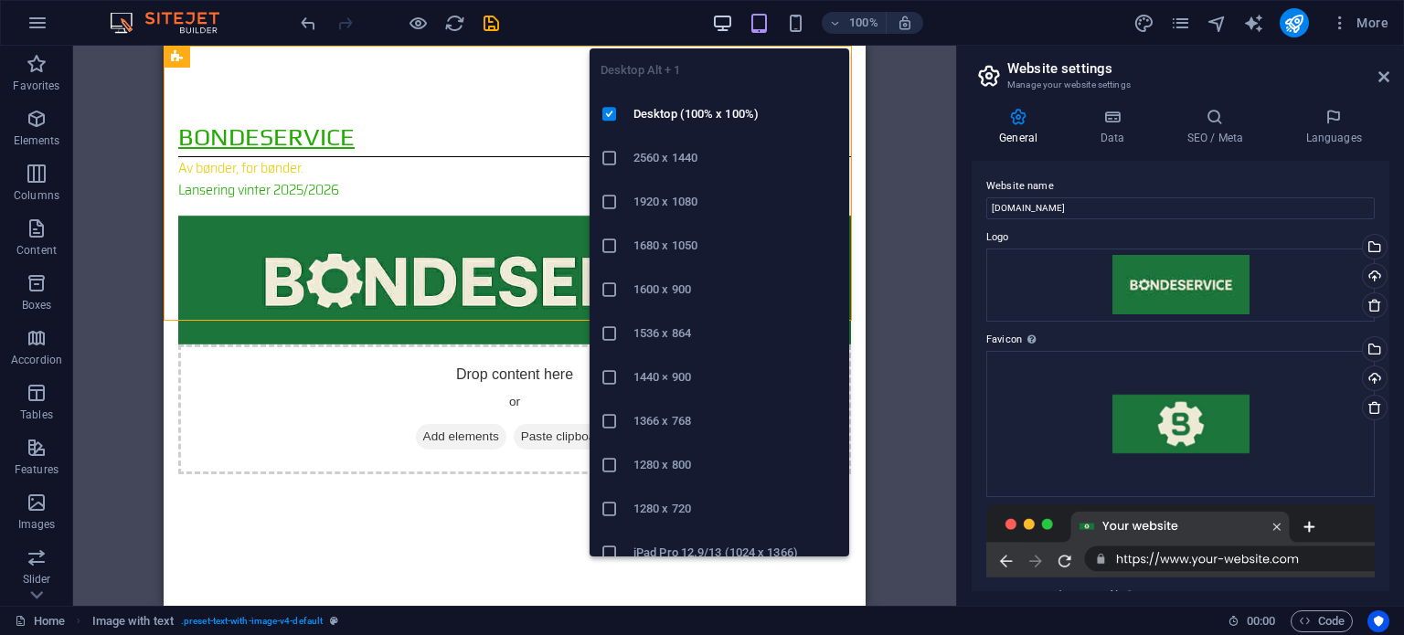
click at [714, 31] on icon "button" at bounding box center [722, 23] width 21 height 21
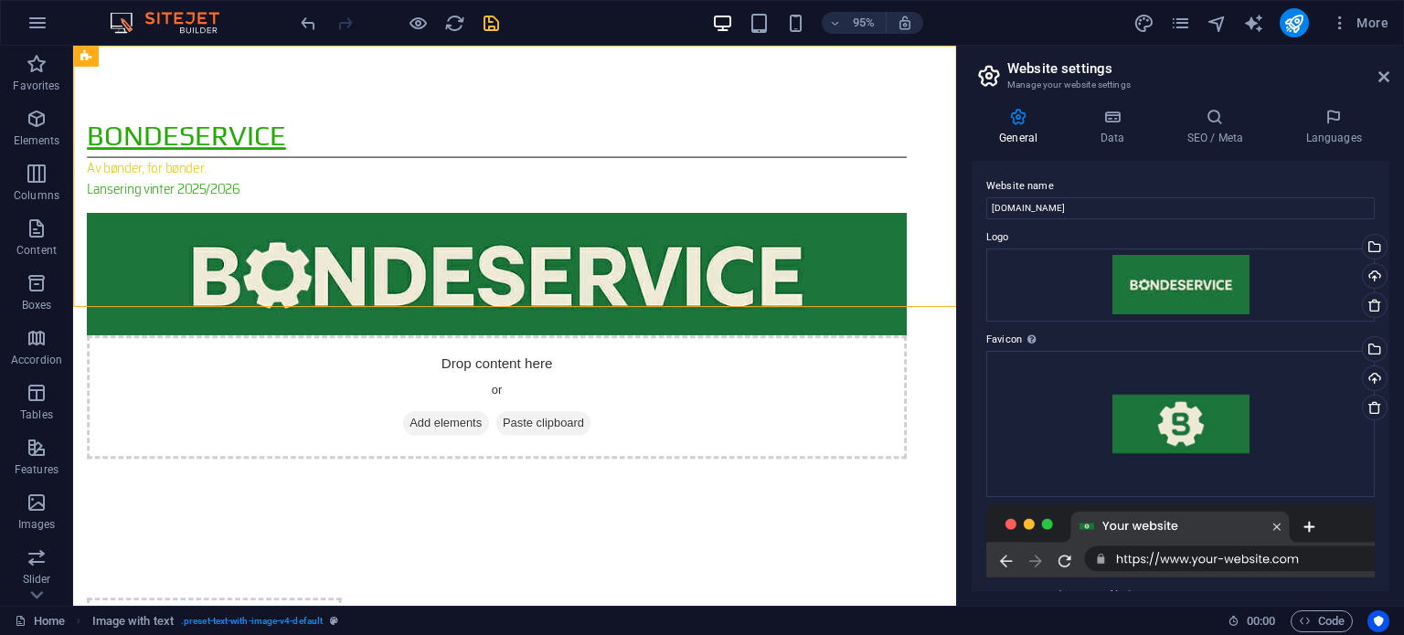
click at [494, 26] on icon "save" at bounding box center [491, 23] width 21 height 21
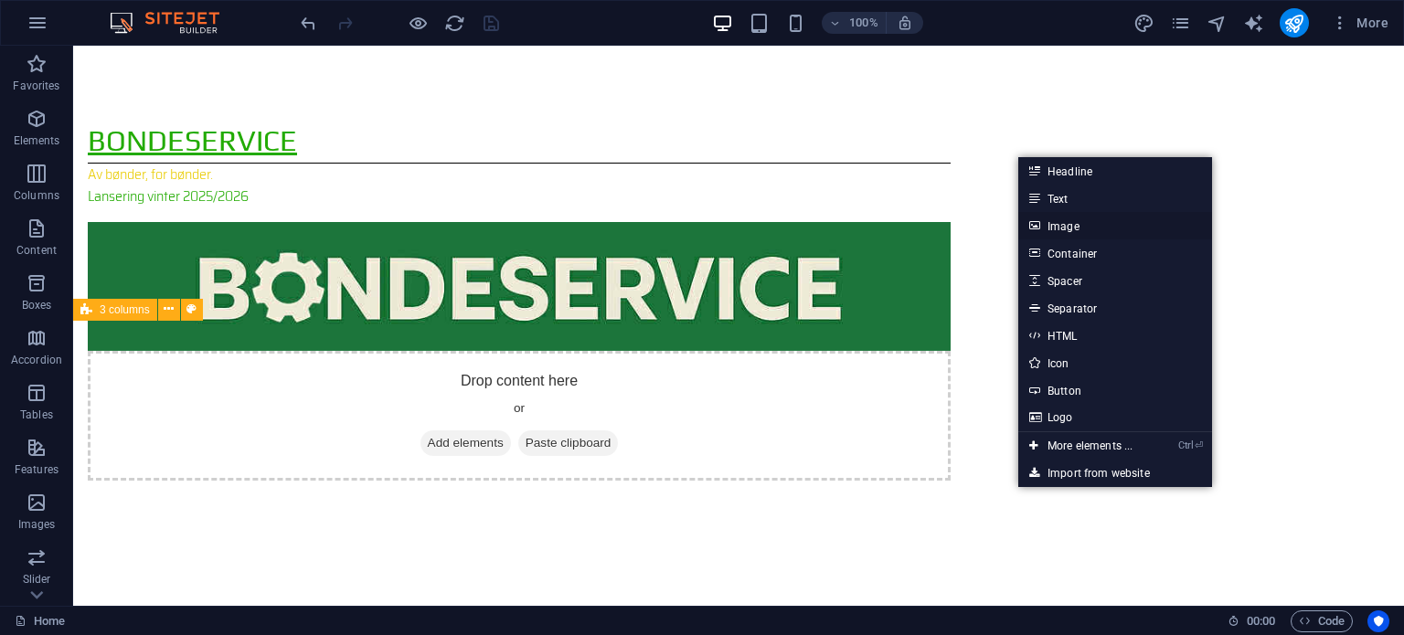
click at [1076, 228] on link "Image" at bounding box center [1115, 225] width 194 height 27
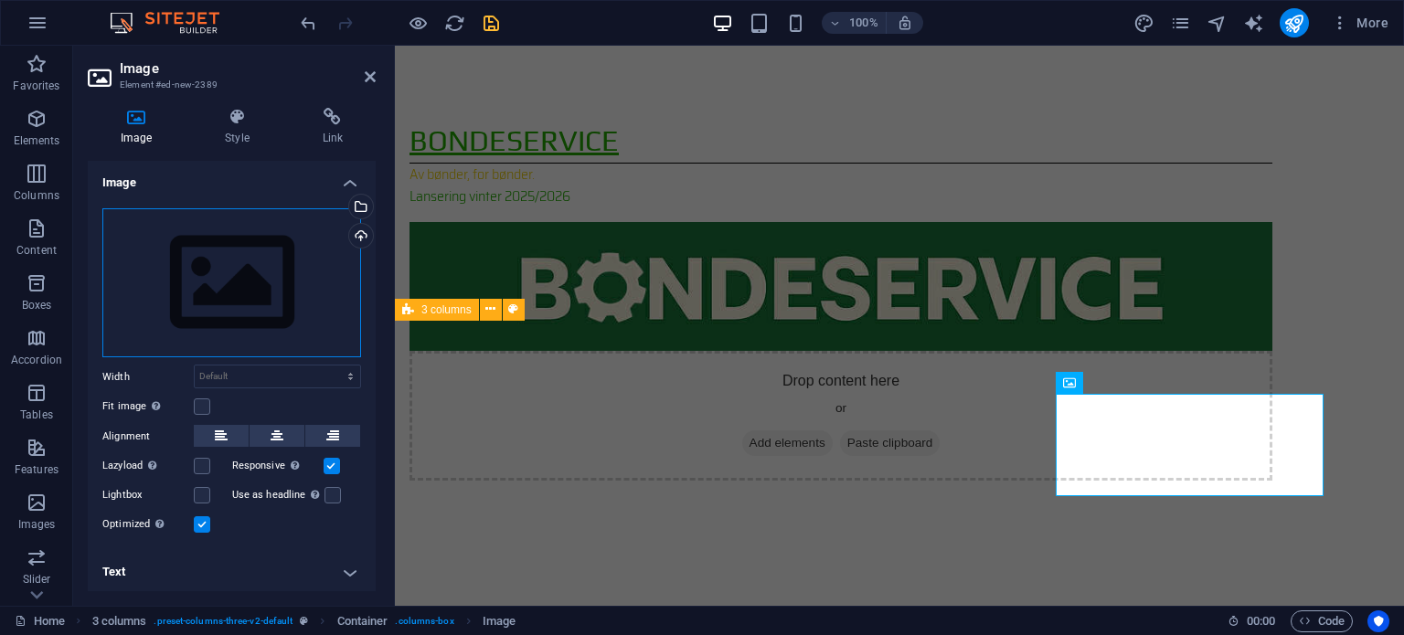
click at [197, 306] on div "Drag files here, click to choose files or select files from Files or our free s…" at bounding box center [231, 283] width 259 height 150
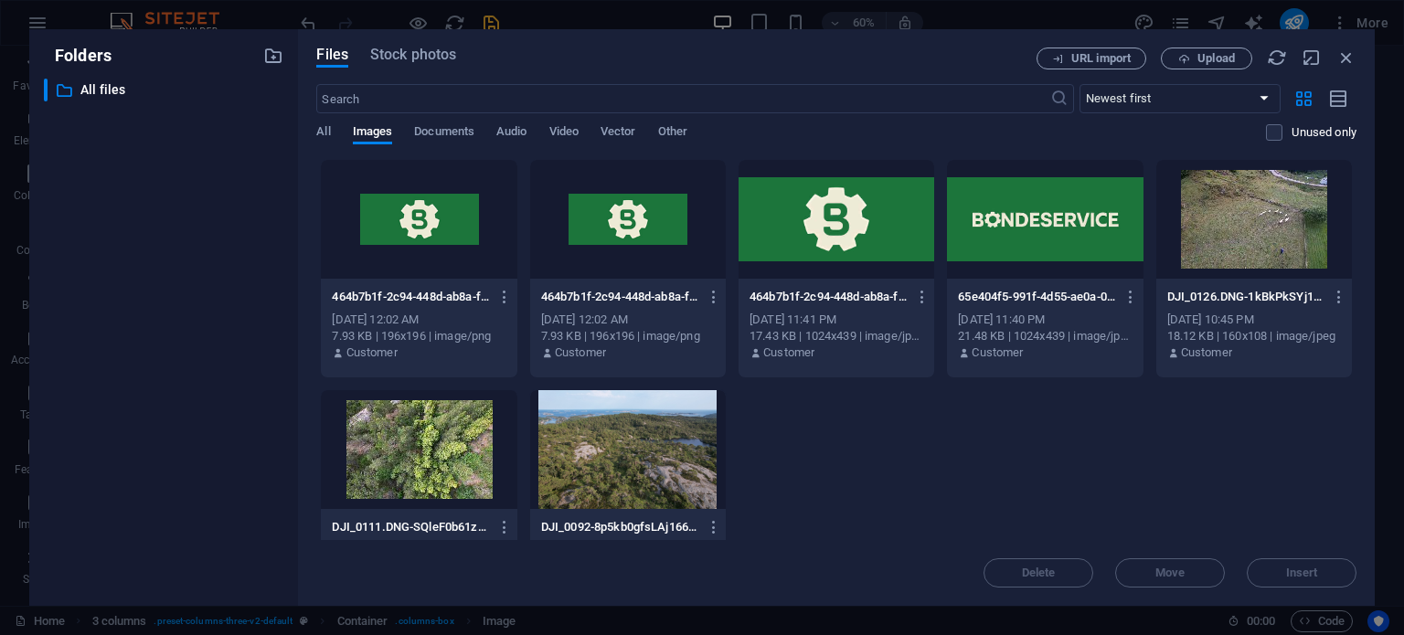
click at [1019, 259] on div at bounding box center [1045, 219] width 196 height 119
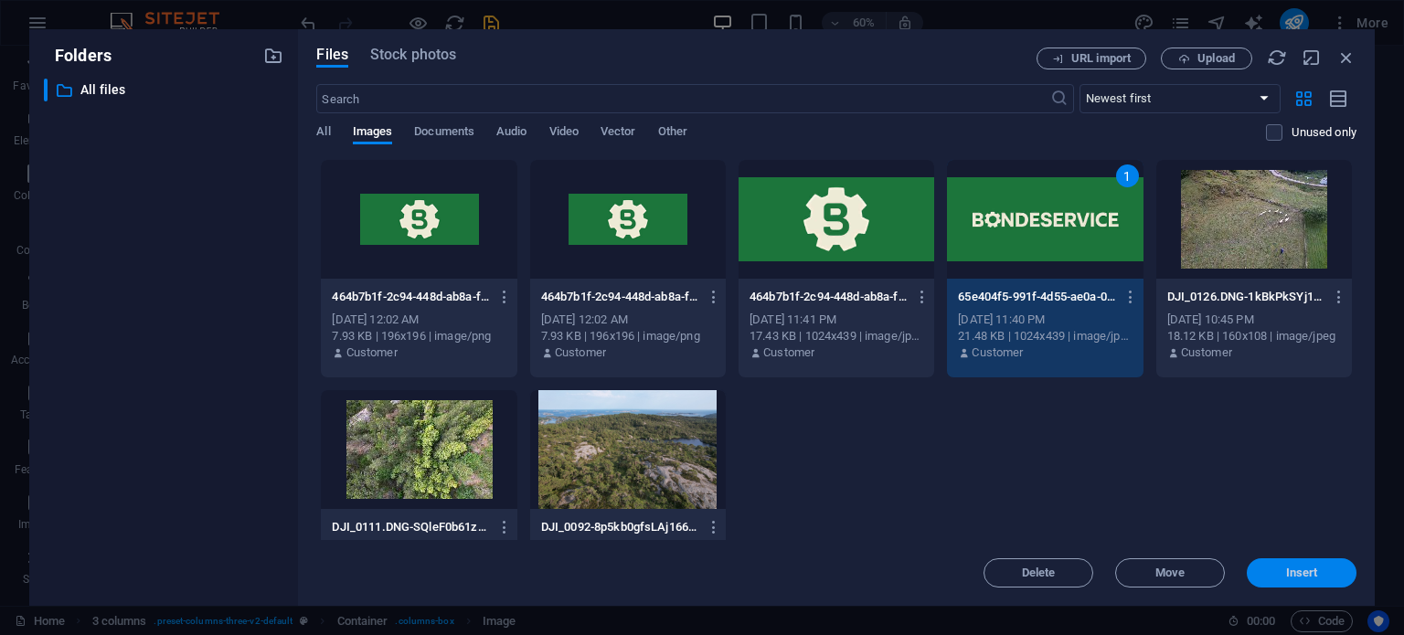
click at [1293, 577] on span "Insert" at bounding box center [1302, 573] width 32 height 11
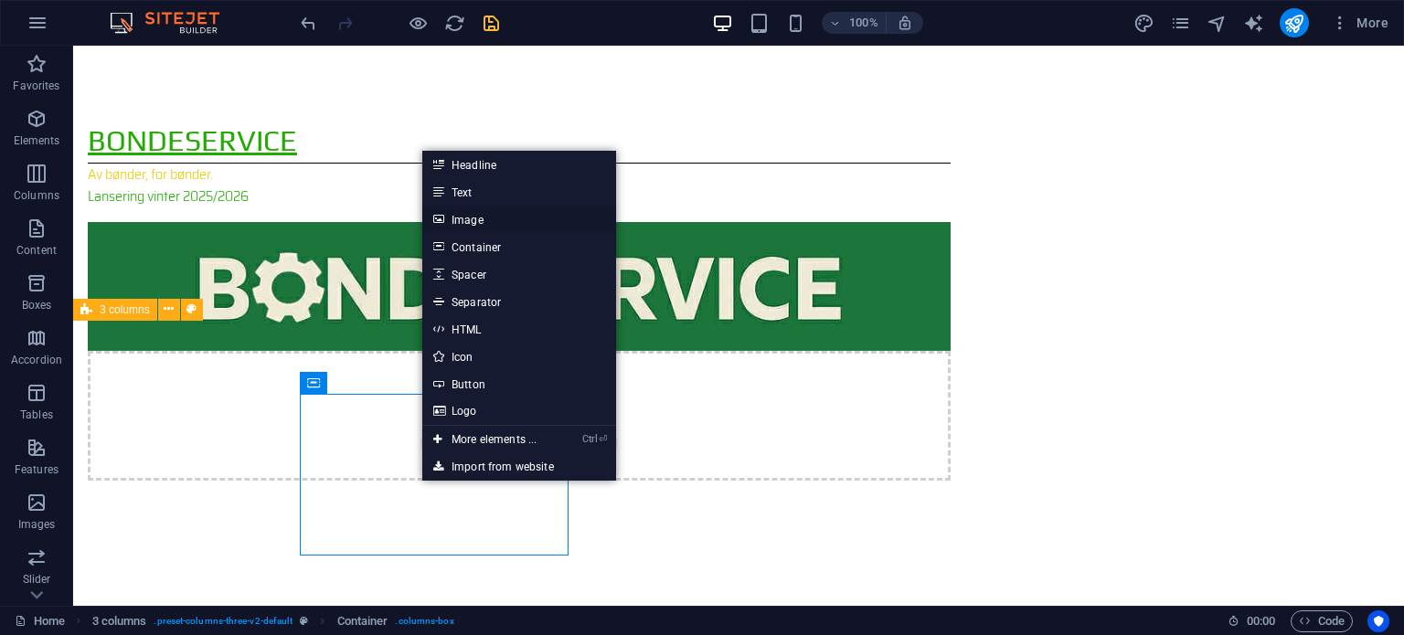
click at [479, 224] on link "Image" at bounding box center [519, 219] width 194 height 27
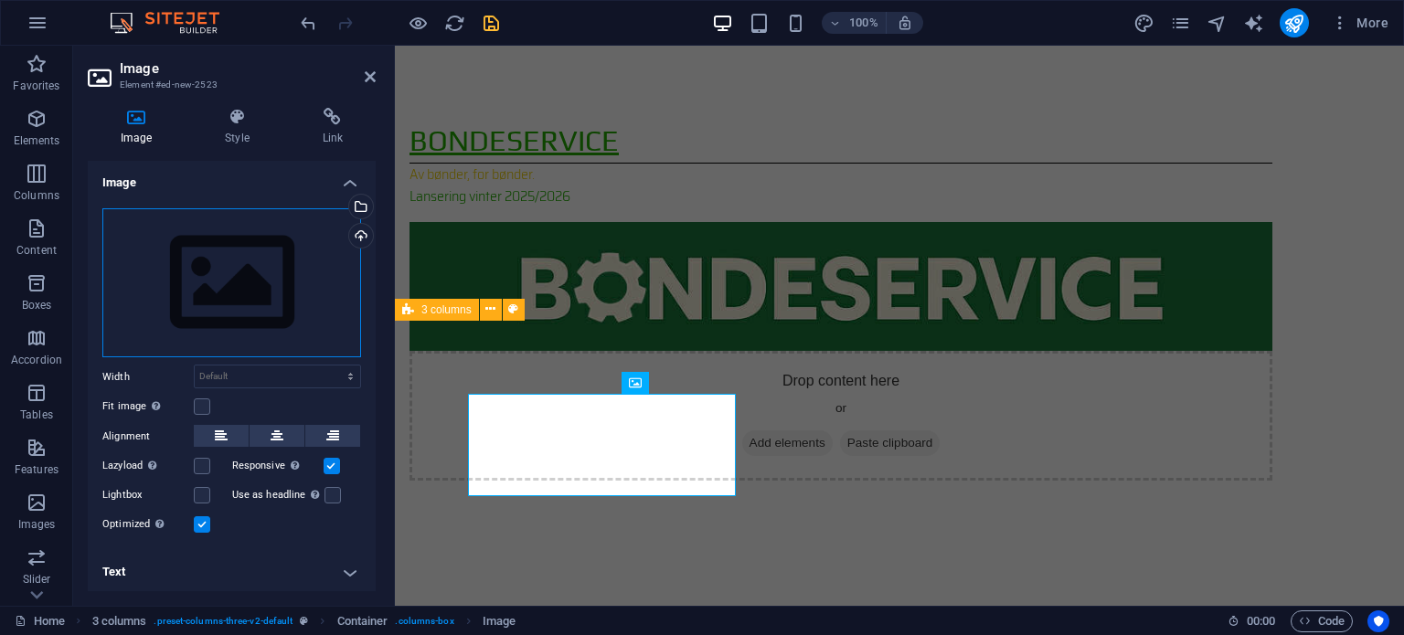
click at [233, 297] on div "Drag files here, click to choose files or select files from Files or our free s…" at bounding box center [231, 283] width 259 height 150
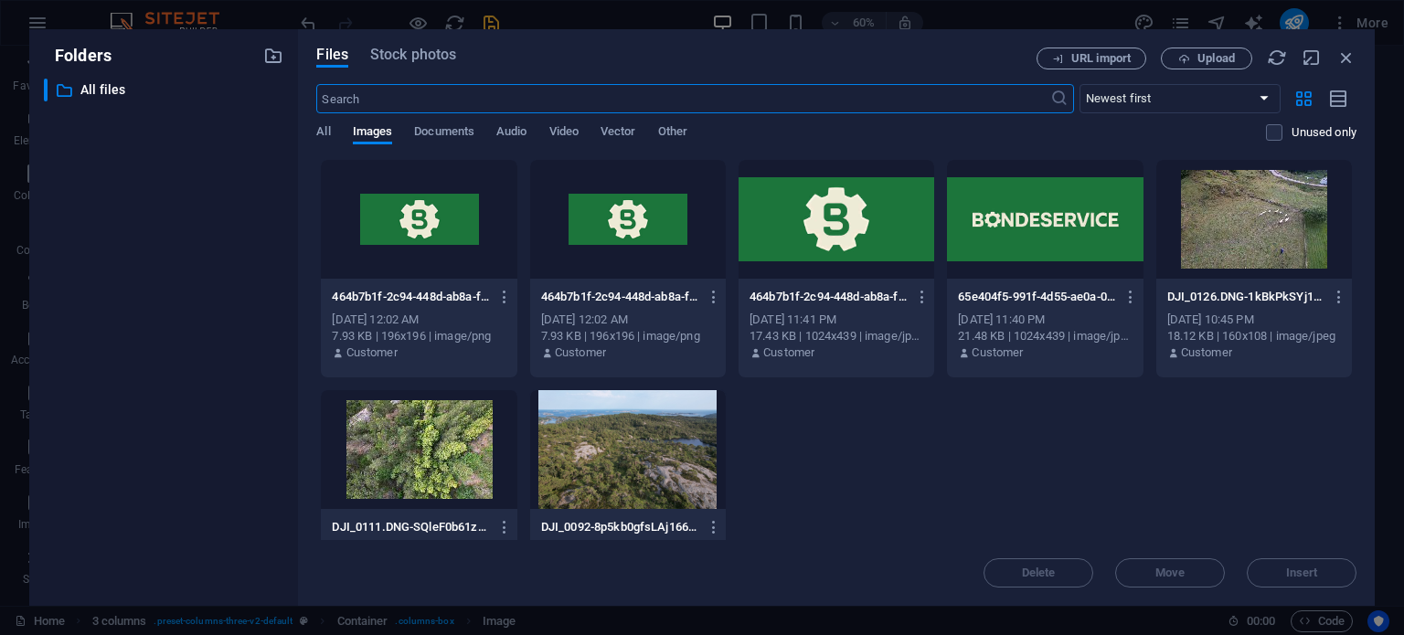
click at [996, 258] on div at bounding box center [1045, 219] width 196 height 119
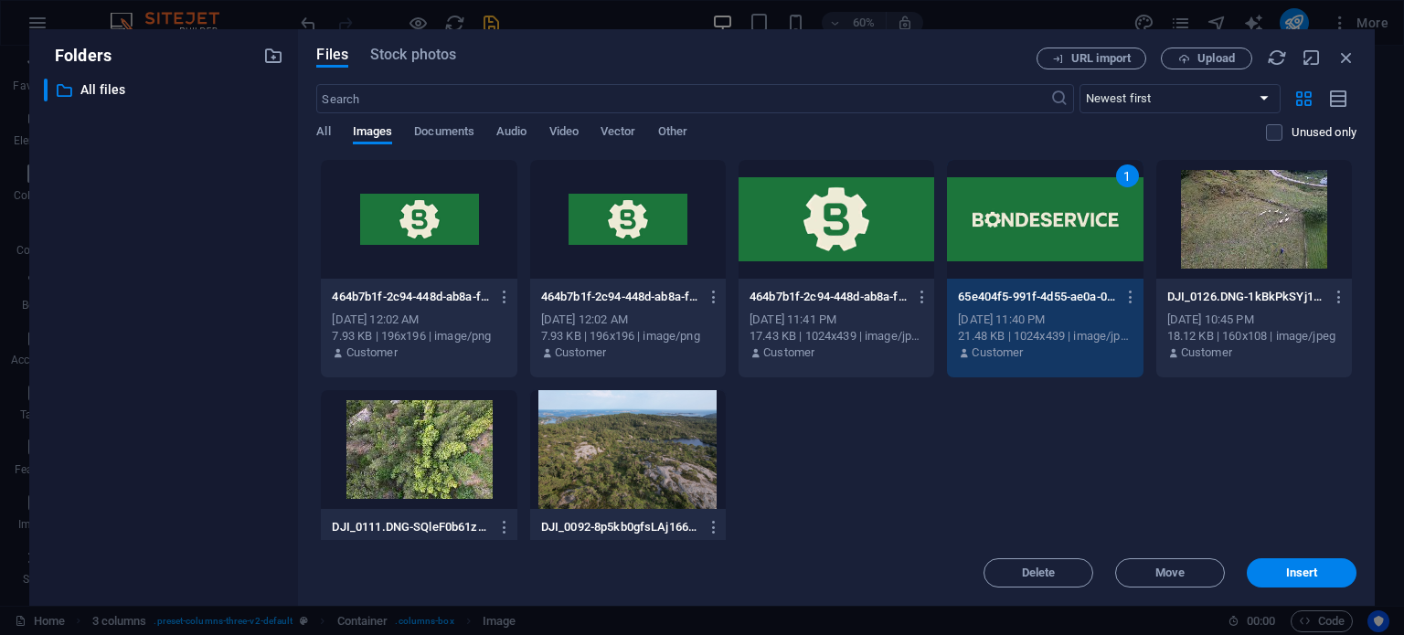
click at [619, 462] on div at bounding box center [628, 449] width 196 height 119
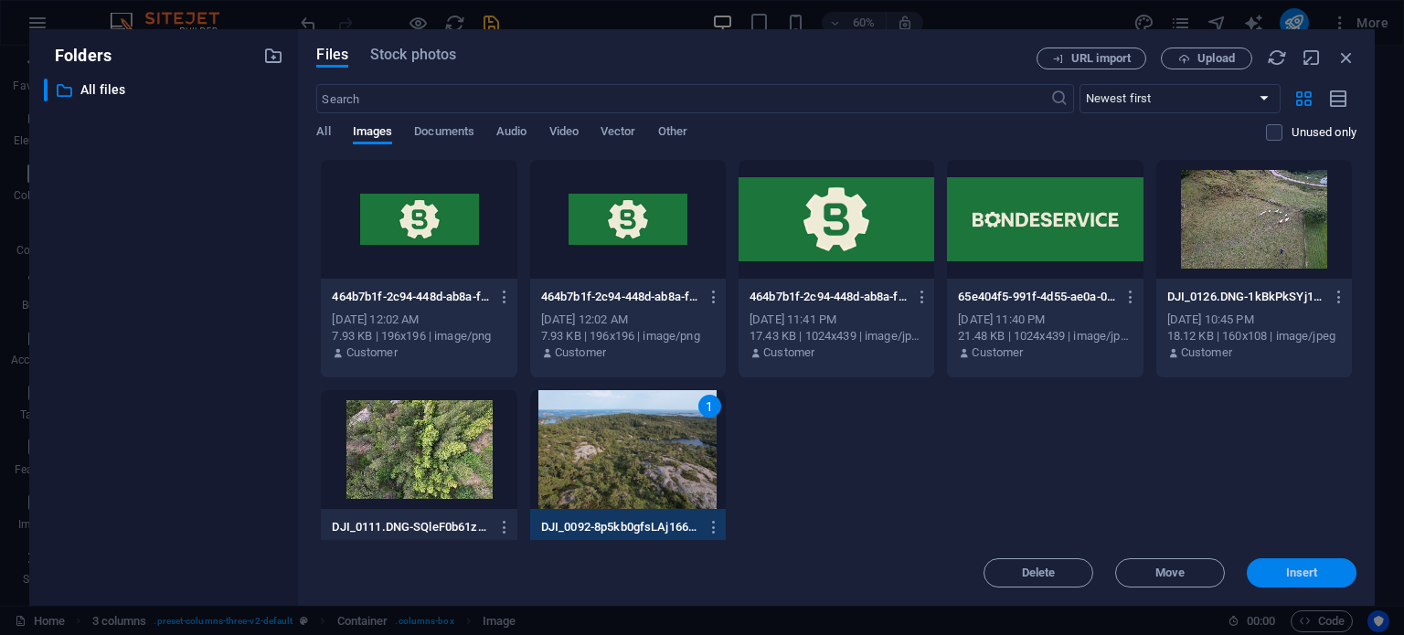
click at [1294, 584] on button "Insert" at bounding box center [1302, 572] width 110 height 29
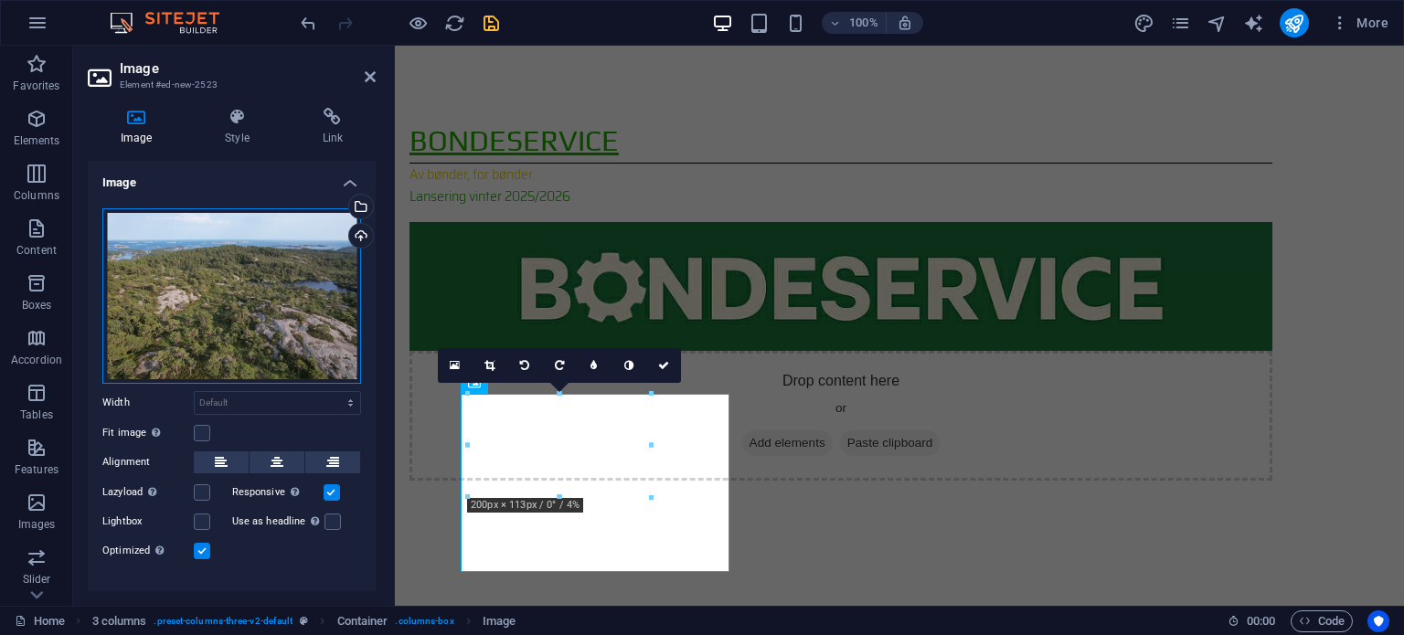
click at [314, 273] on div "Drag files here, click to choose files or select files from Files or our free s…" at bounding box center [231, 295] width 259 height 175
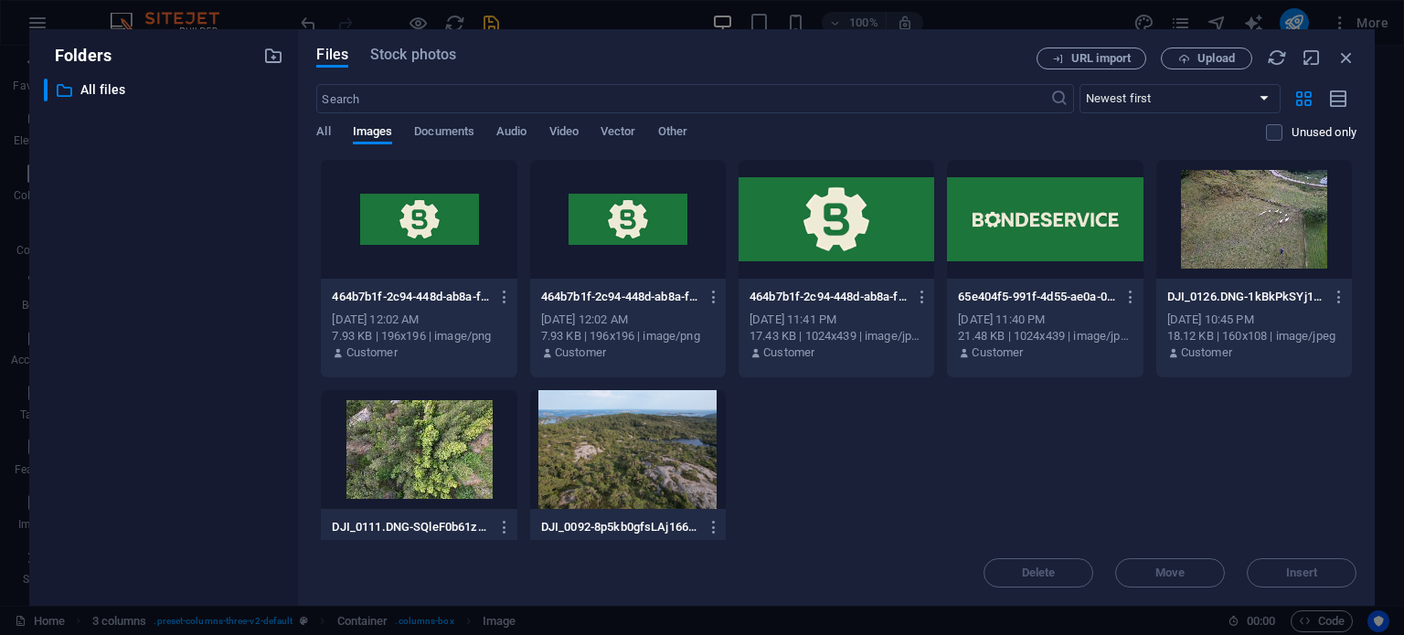
click at [314, 273] on div "Files Stock photos URL import Upload ​ Newest first Oldest first Name (A-Z) Nam…" at bounding box center [836, 317] width 1077 height 577
click at [1066, 252] on div at bounding box center [1045, 219] width 196 height 119
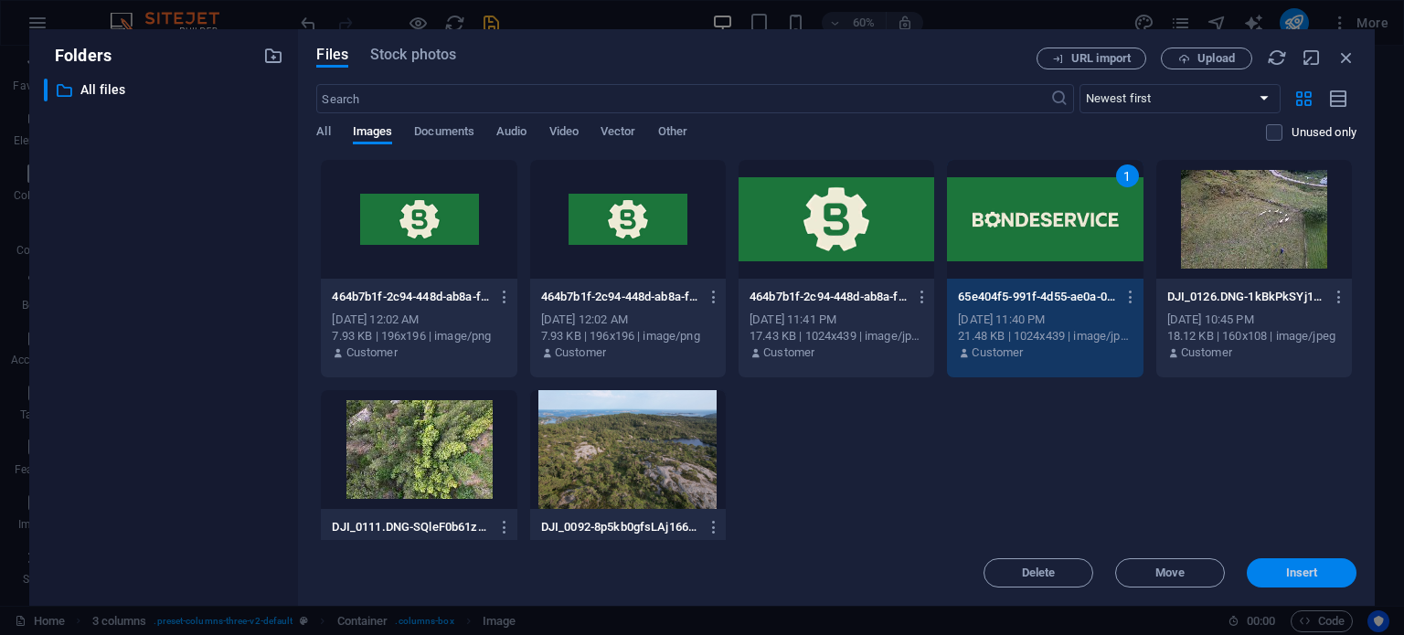
drag, startPoint x: 1288, startPoint y: 577, endPoint x: 869, endPoint y: 524, distance: 422.0
click at [1288, 576] on span "Insert" at bounding box center [1302, 573] width 32 height 11
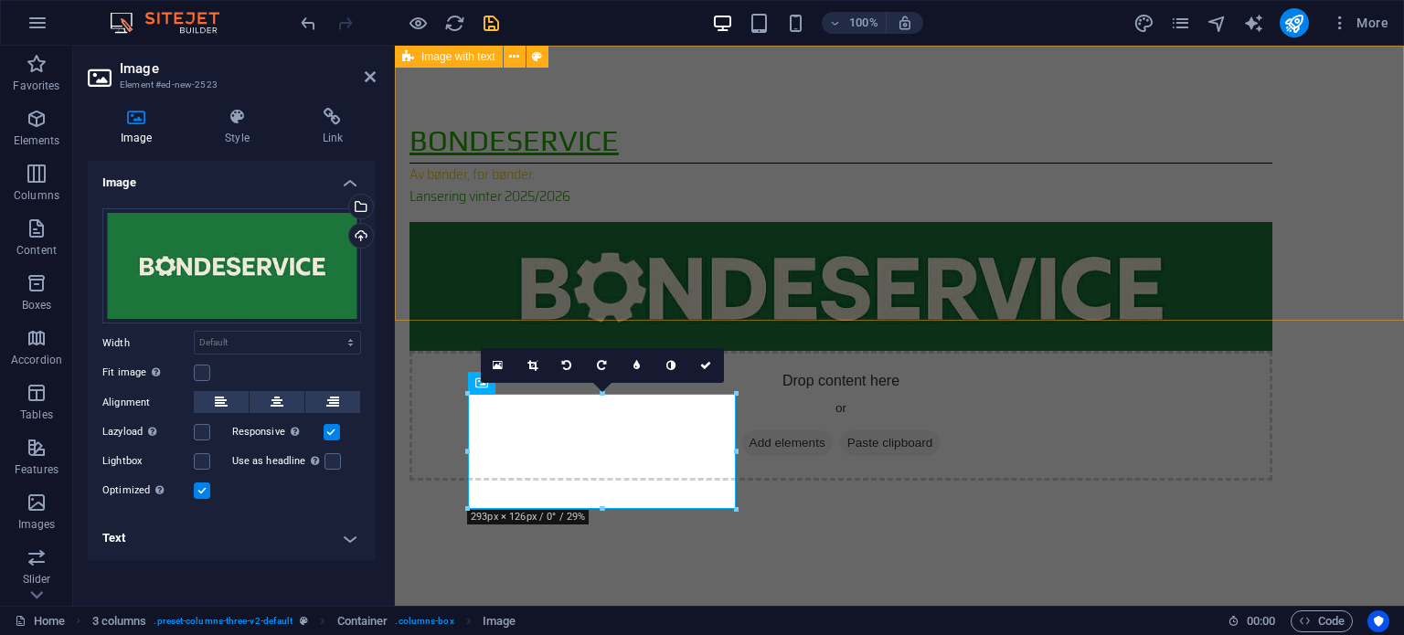
click at [682, 270] on div "Bondeservice Av bønder, for bønder. Lansering vinter 2025/2026 Drop content her…" at bounding box center [899, 300] width 1009 height 508
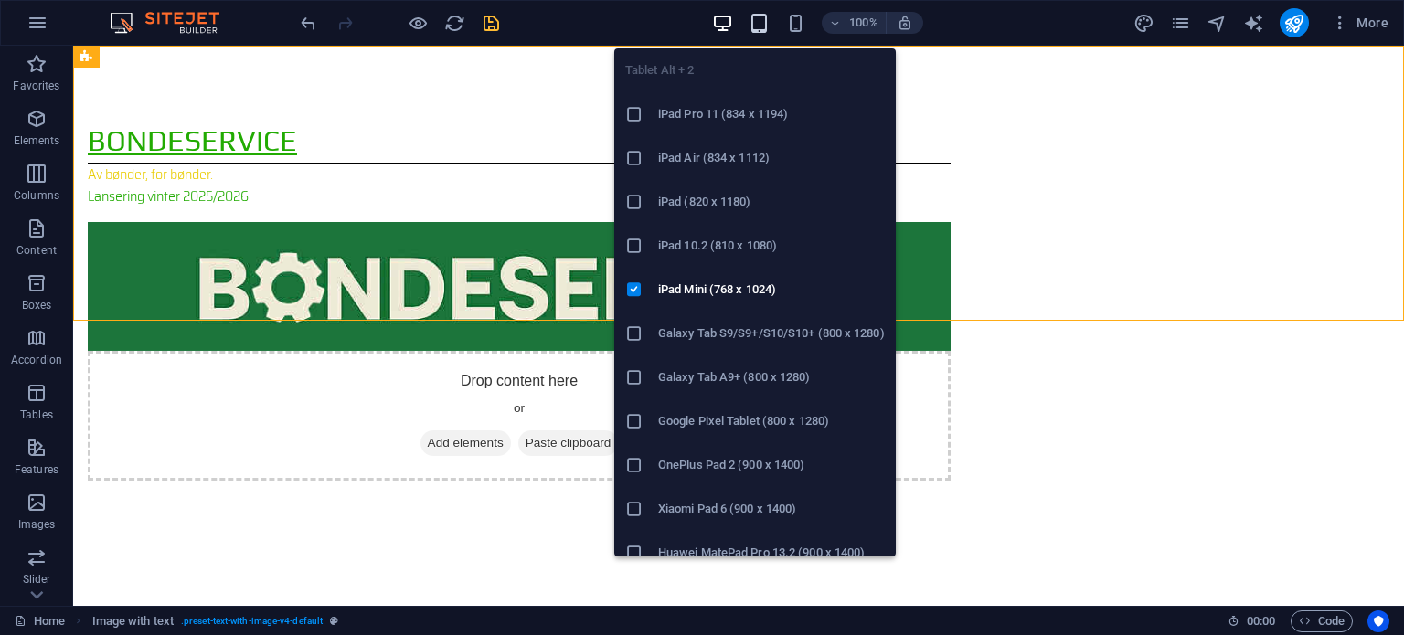
click at [766, 27] on icon "button" at bounding box center [759, 23] width 21 height 21
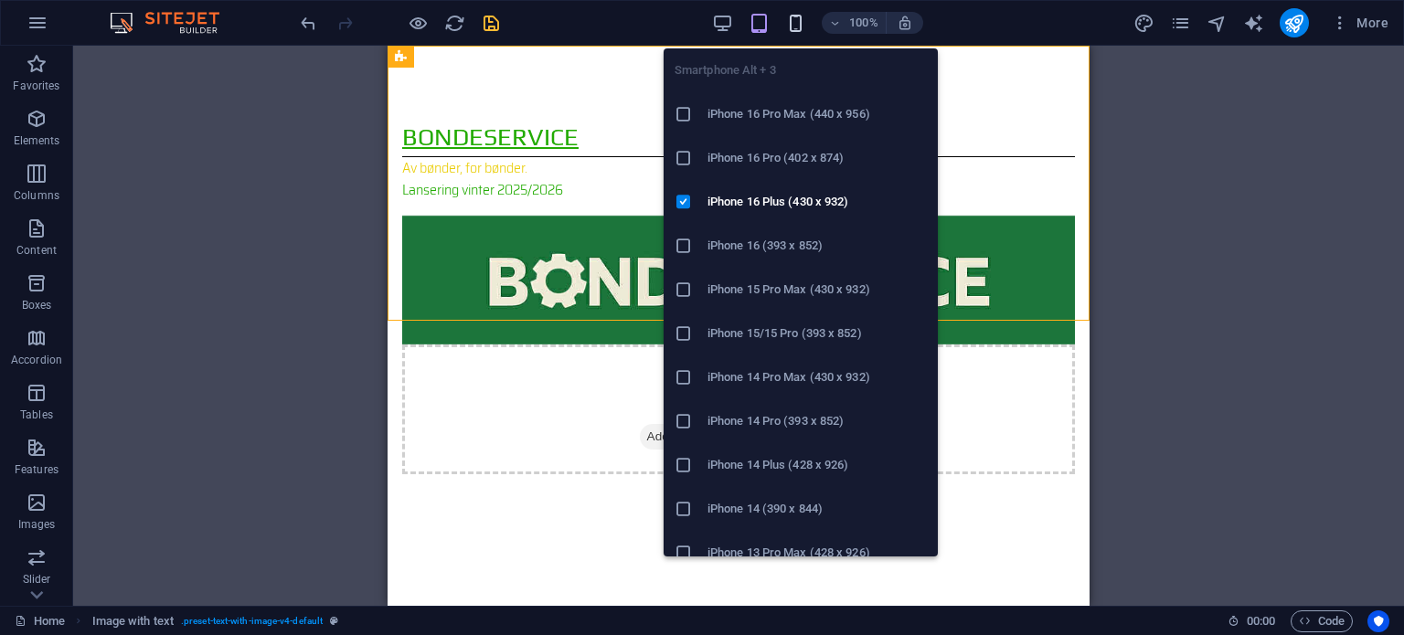
click at [791, 16] on icon "button" at bounding box center [795, 23] width 21 height 21
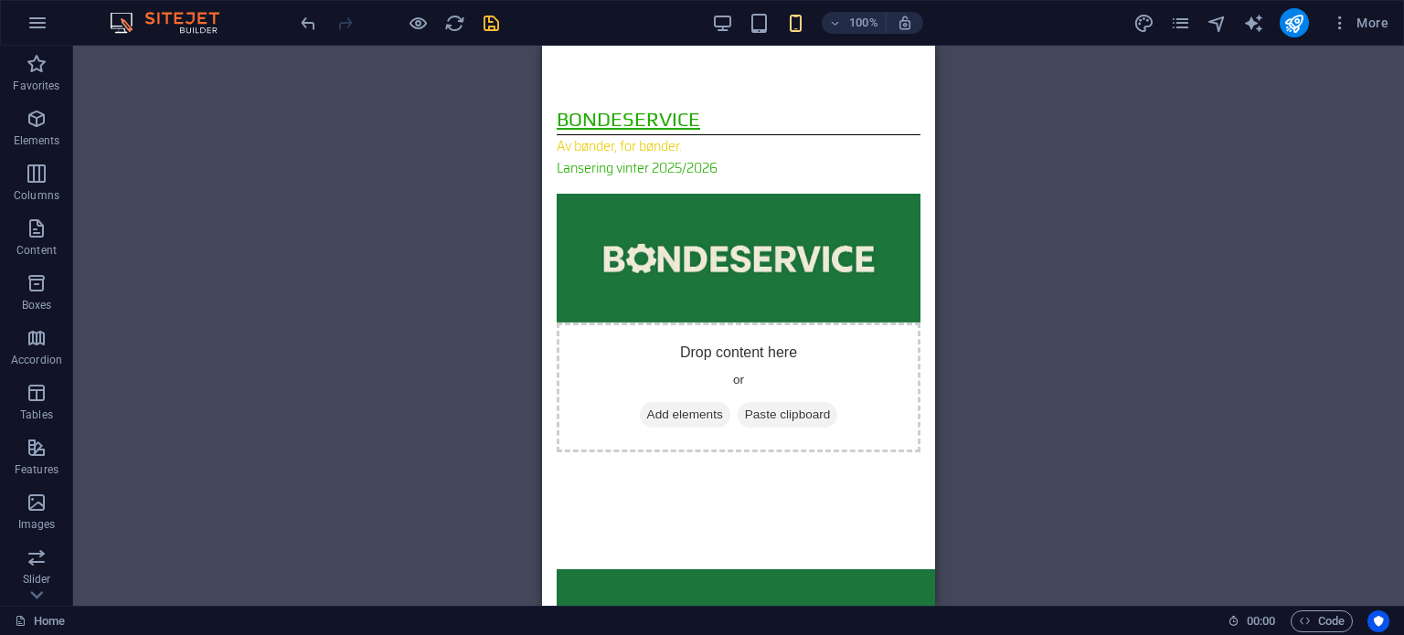
click at [1065, 16] on div "100% More" at bounding box center [846, 22] width 1099 height 29
click at [53, 26] on button "button" at bounding box center [38, 23] width 44 height 44
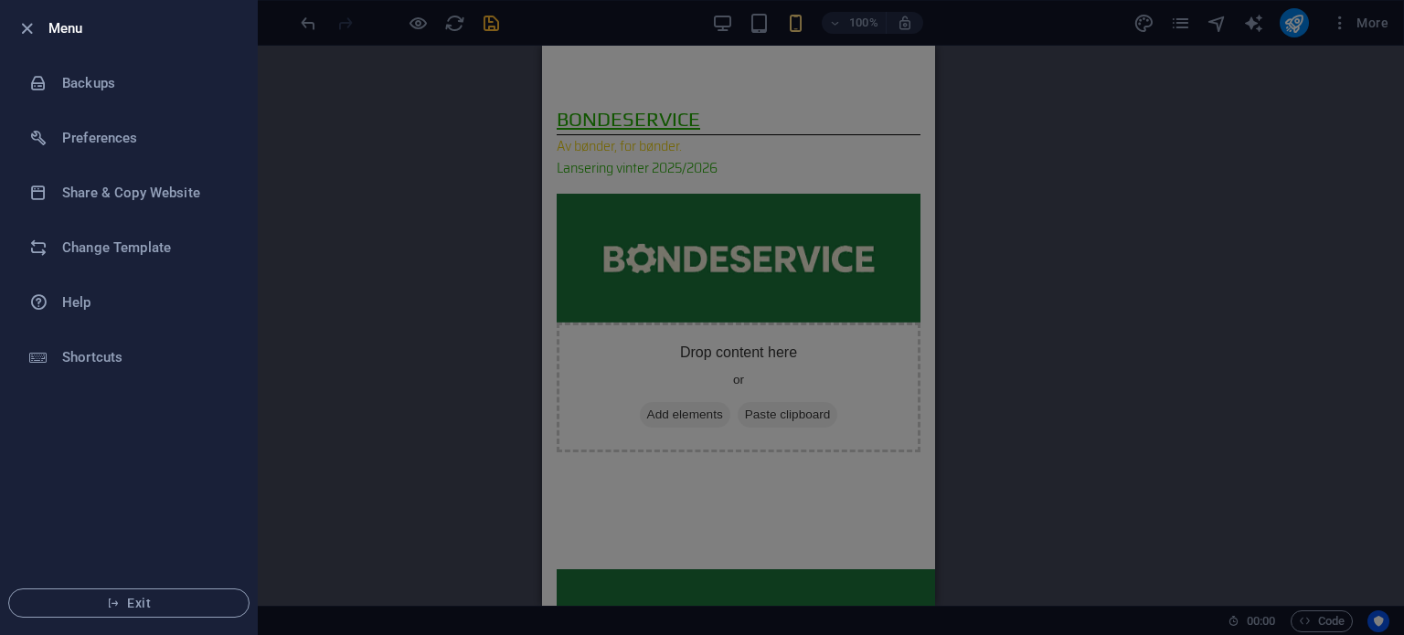
click at [420, 182] on div at bounding box center [702, 317] width 1404 height 635
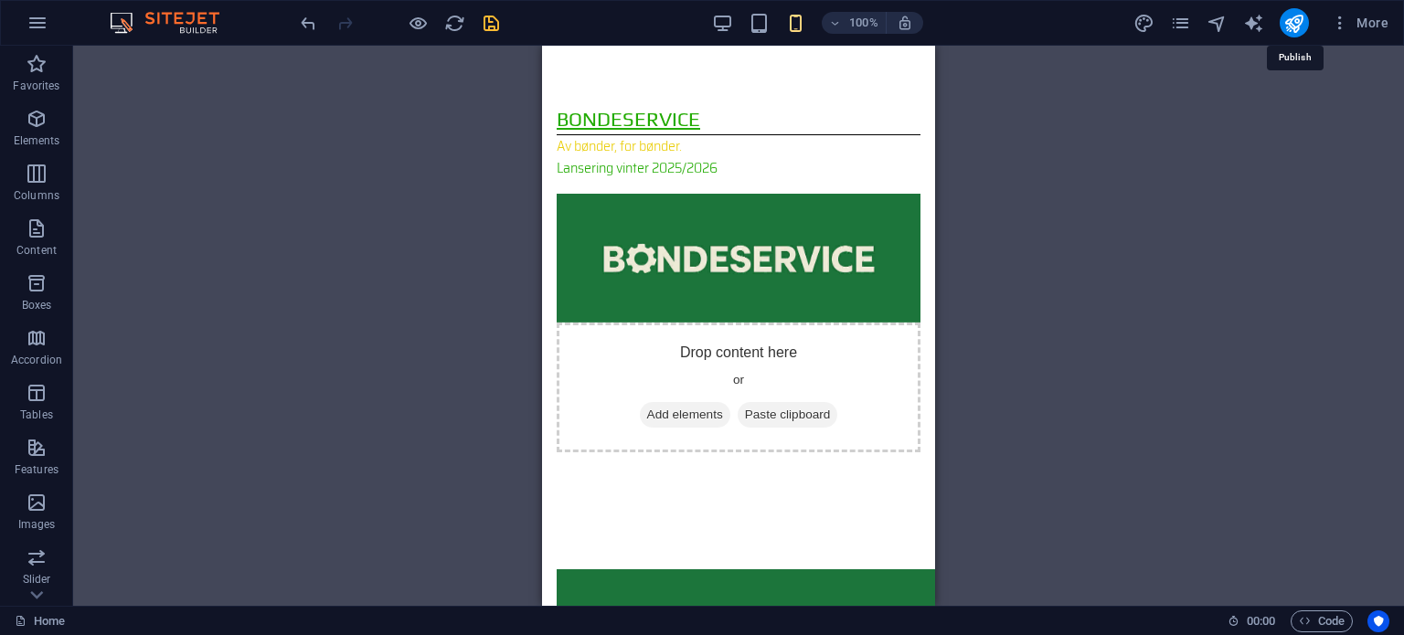
drag, startPoint x: 1292, startPoint y: 25, endPoint x: 1399, endPoint y: 121, distance: 143.7
click at [1399, 122] on div "Banner H1 Banner Banner Container Banner Menu Bar Logo Menu Preset Button Image…" at bounding box center [738, 326] width 1331 height 560
click at [1345, 28] on icon "button" at bounding box center [1340, 23] width 18 height 18
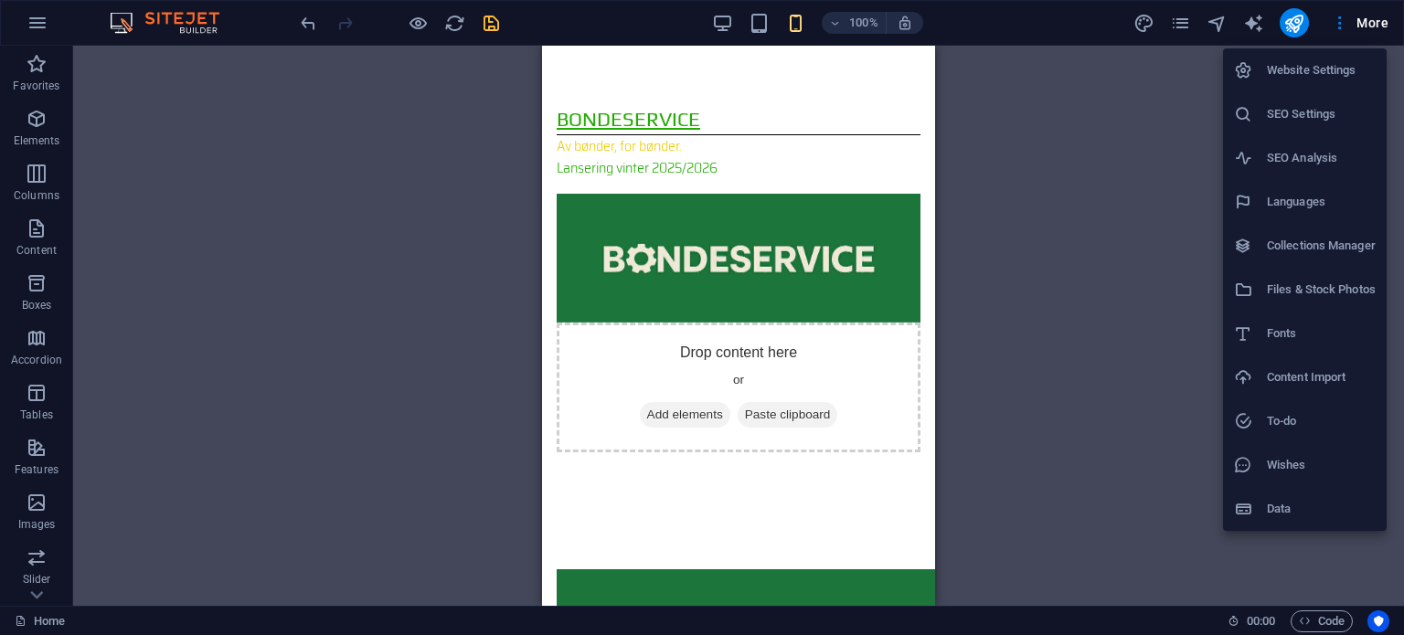
click at [1345, 26] on div at bounding box center [702, 317] width 1404 height 635
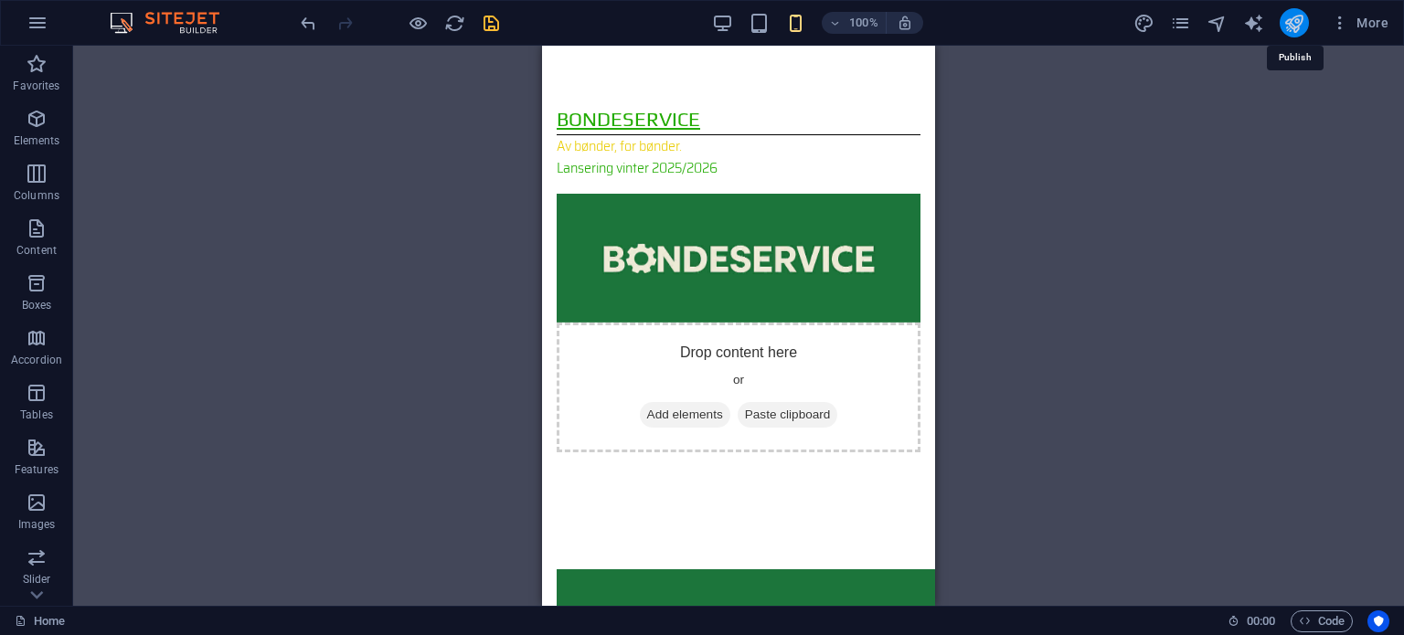
click at [1297, 27] on icon "publish" at bounding box center [1293, 23] width 21 height 21
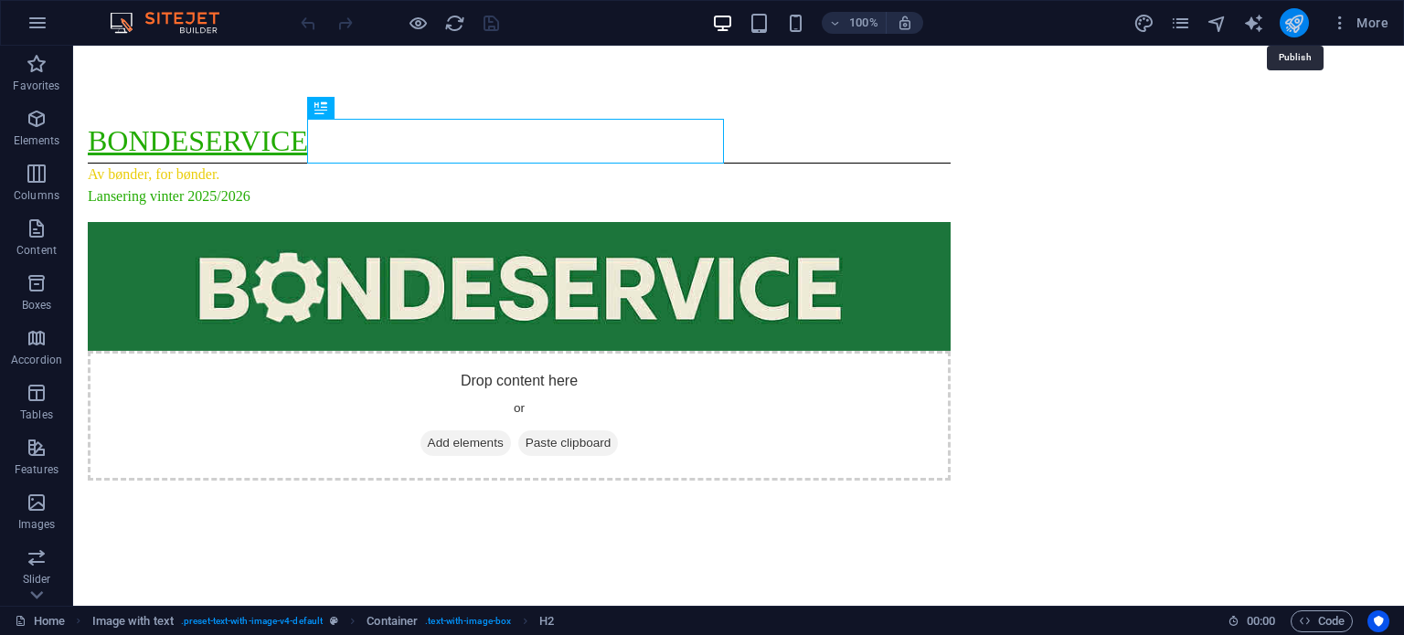
click at [1296, 19] on icon "publish" at bounding box center [1293, 23] width 21 height 21
